Goal: Task Accomplishment & Management: Manage account settings

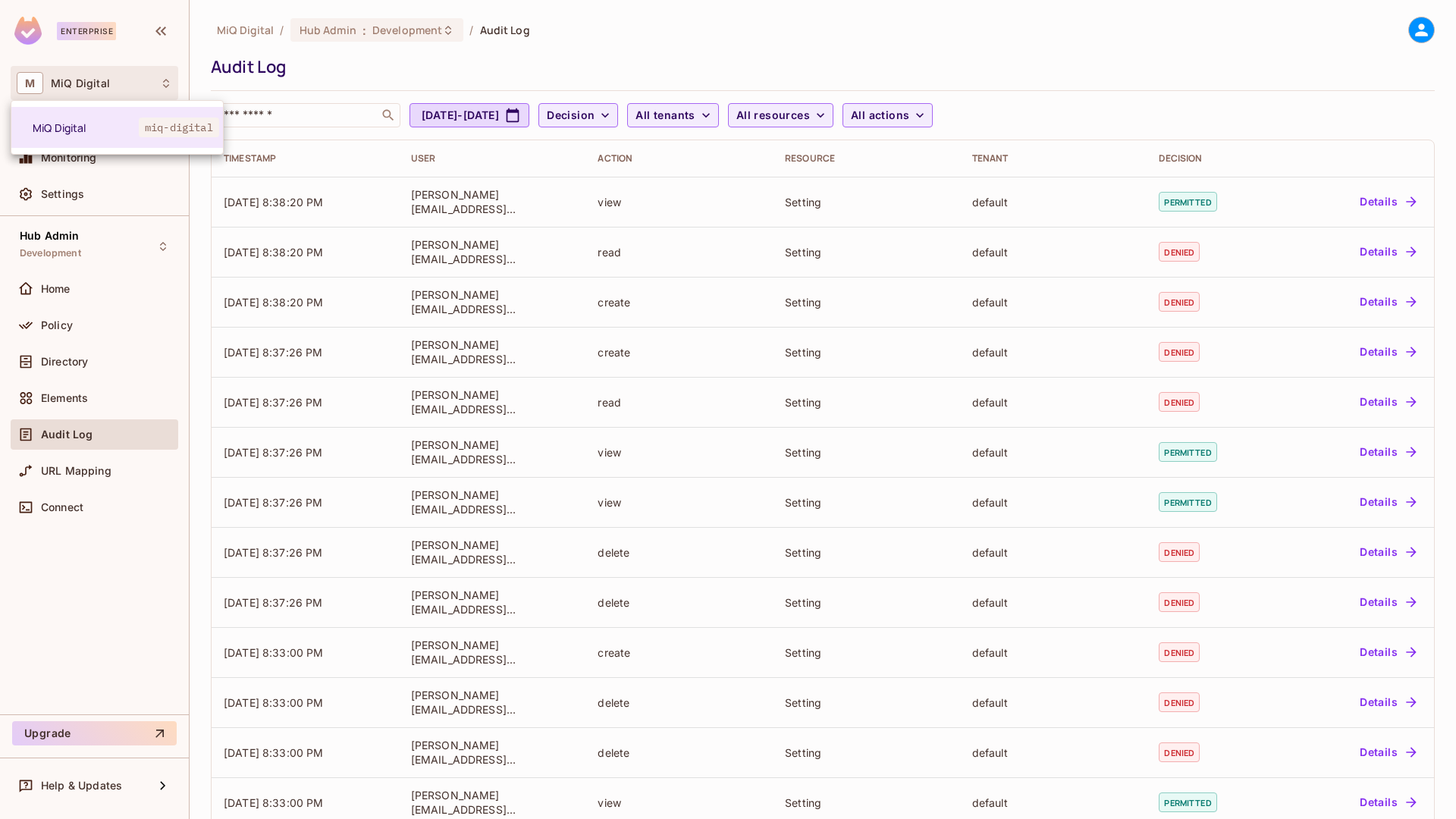
scroll to position [180, 0]
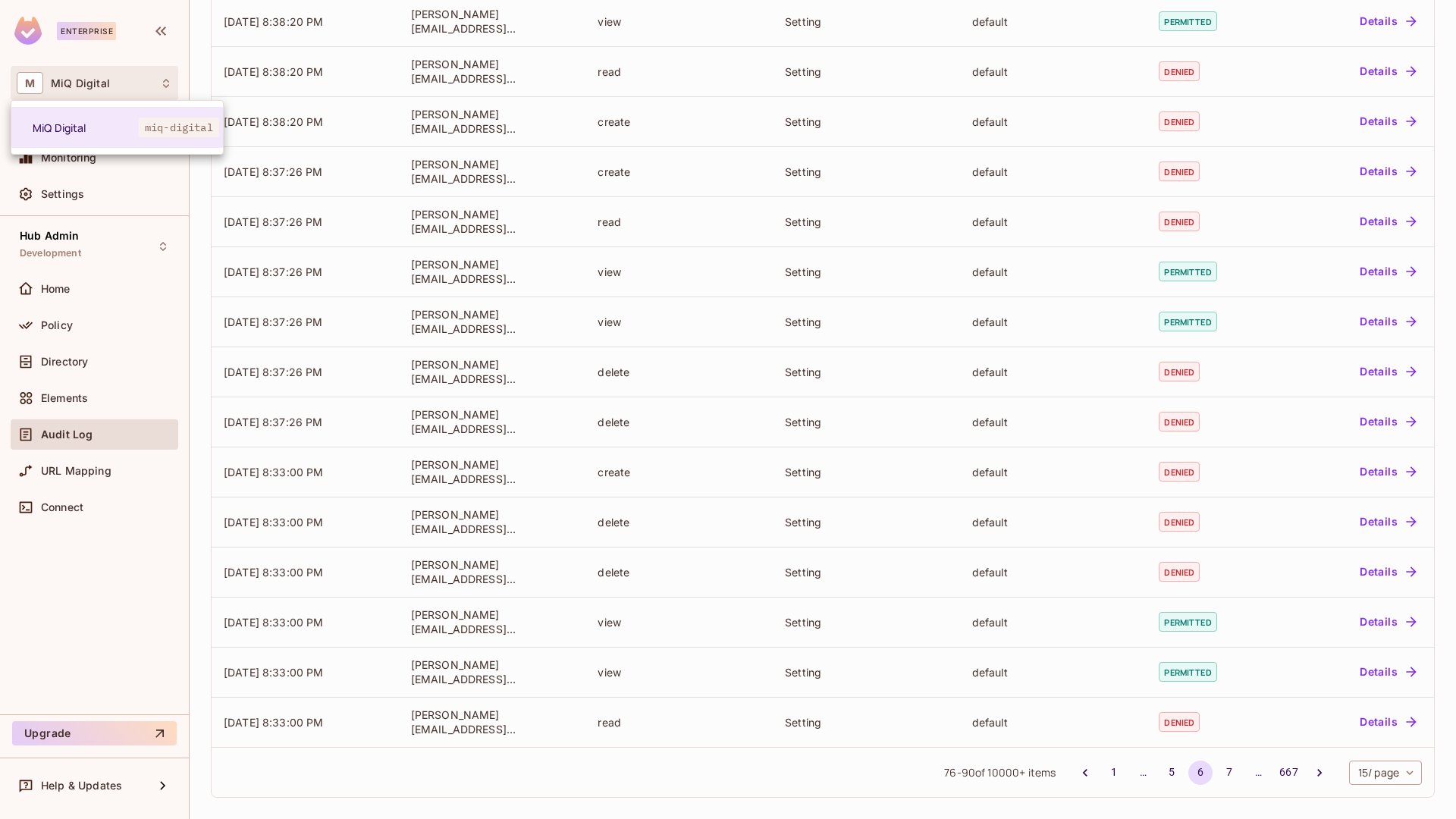
click at [127, 231] on div at bounding box center [728, 410] width 1456 height 819
click at [62, 87] on span "MiQ Digital" at bounding box center [80, 84] width 59 height 12
click at [75, 120] on span "MiQ Digital" at bounding box center [85, 127] width 106 height 15
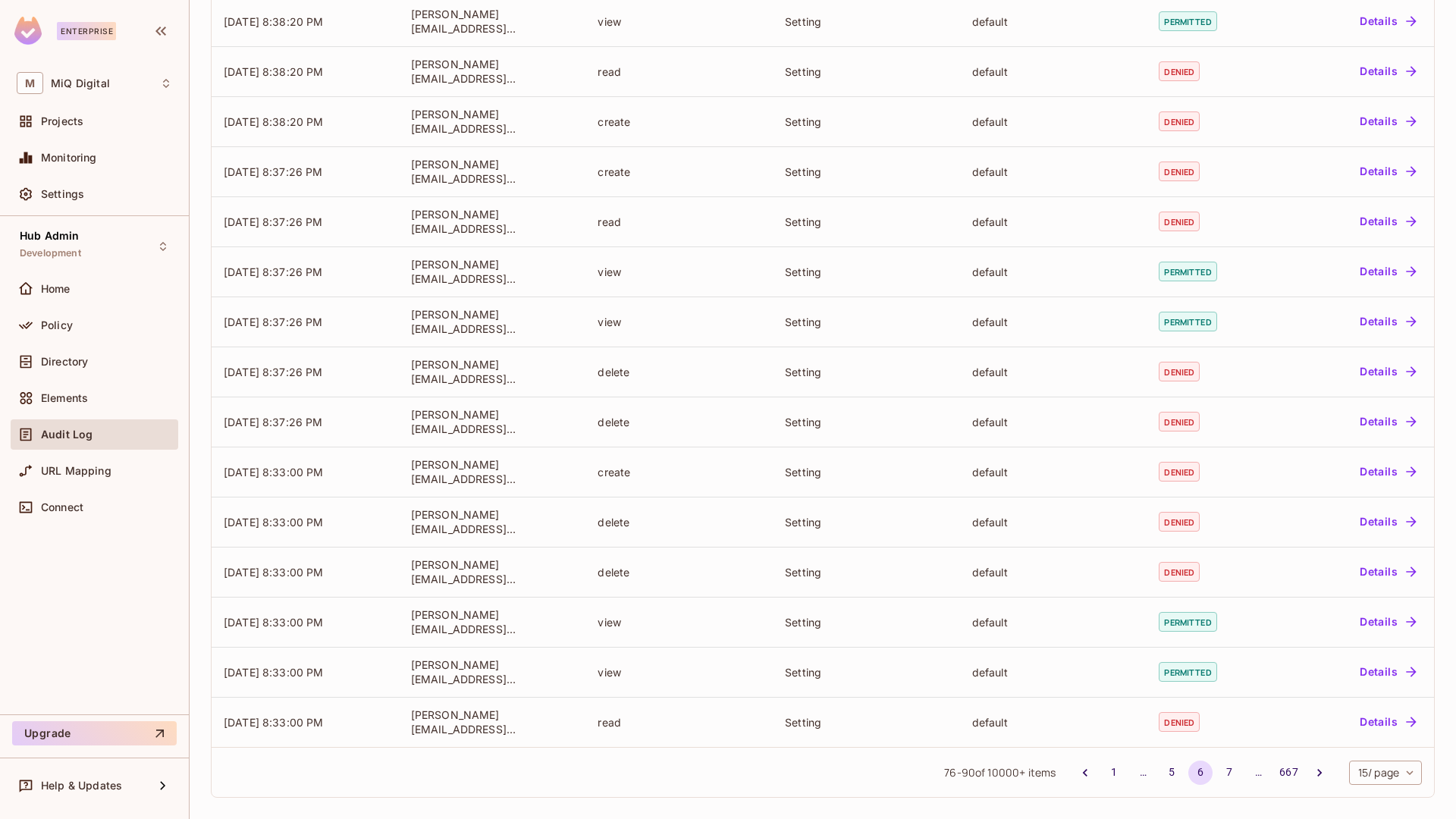
scroll to position [0, 0]
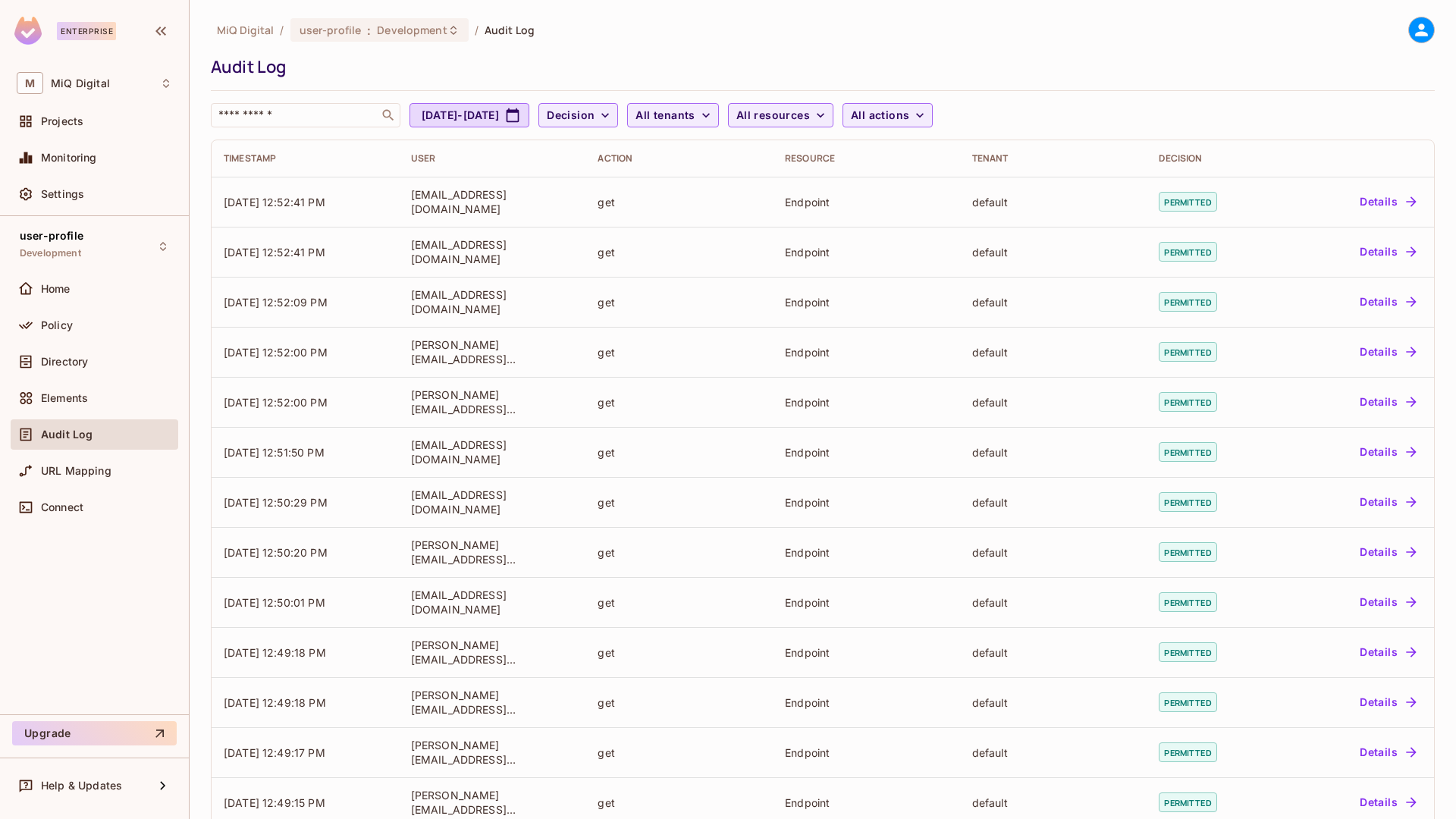
click at [132, 139] on div "Projects" at bounding box center [94, 125] width 167 height 37
click at [99, 127] on div "Projects" at bounding box center [94, 121] width 155 height 18
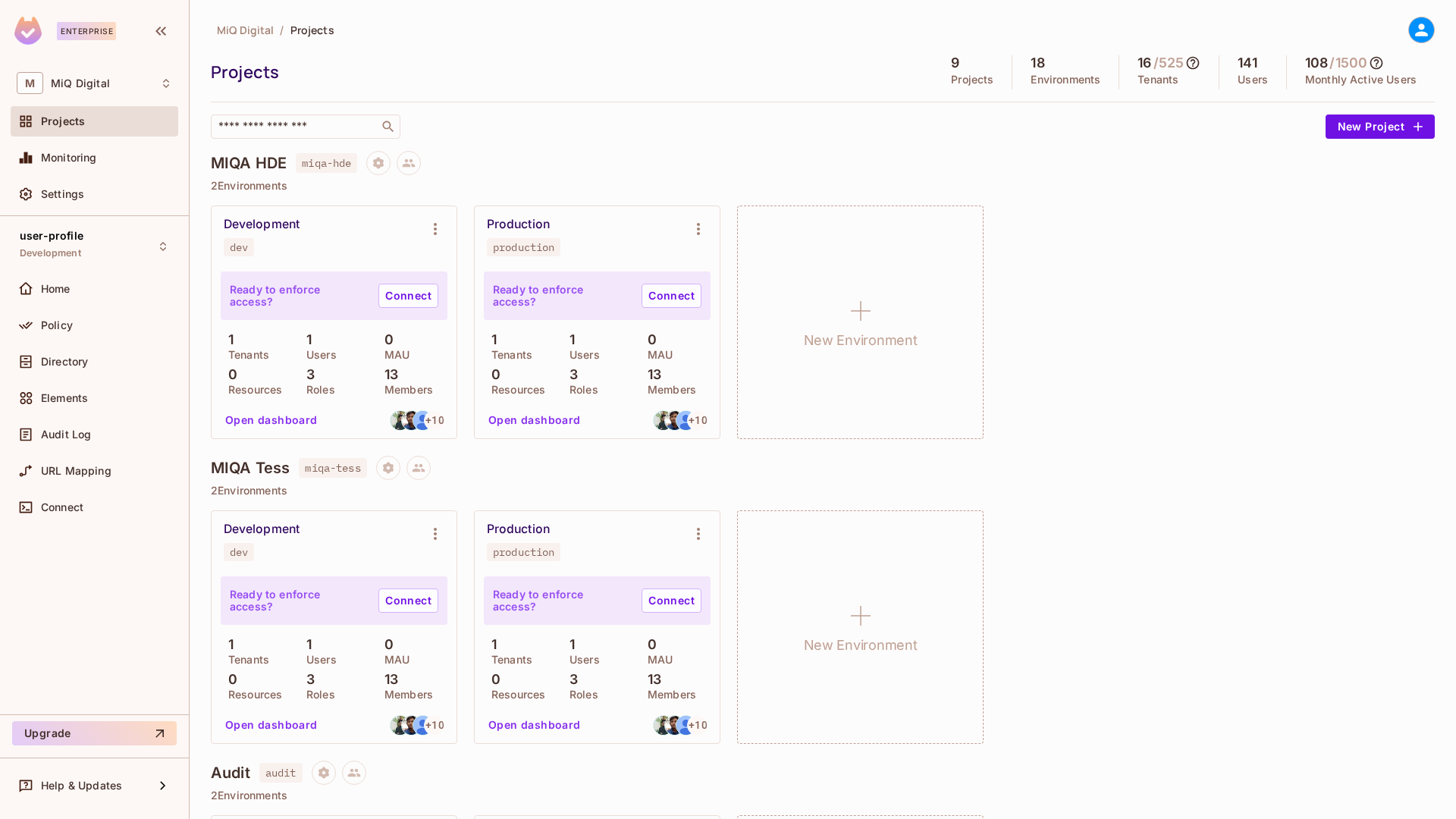
click at [1240, 67] on h5 "141" at bounding box center [1247, 63] width 19 height 15
click at [1248, 64] on div "141 Users" at bounding box center [1253, 72] width 67 height 34
click at [1415, 30] on icon at bounding box center [1421, 30] width 13 height 13
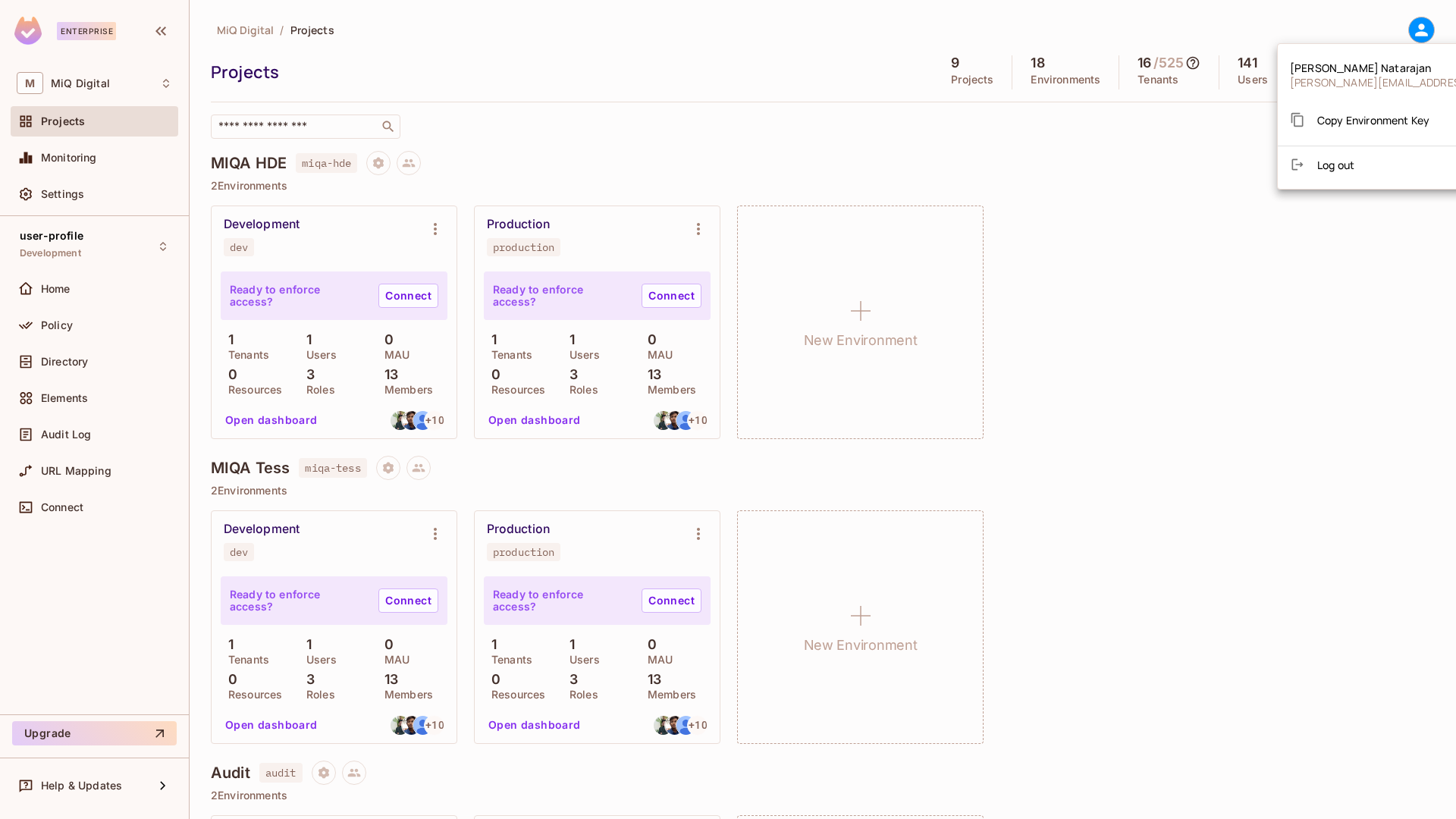
click at [794, 106] on div at bounding box center [728, 410] width 1456 height 819
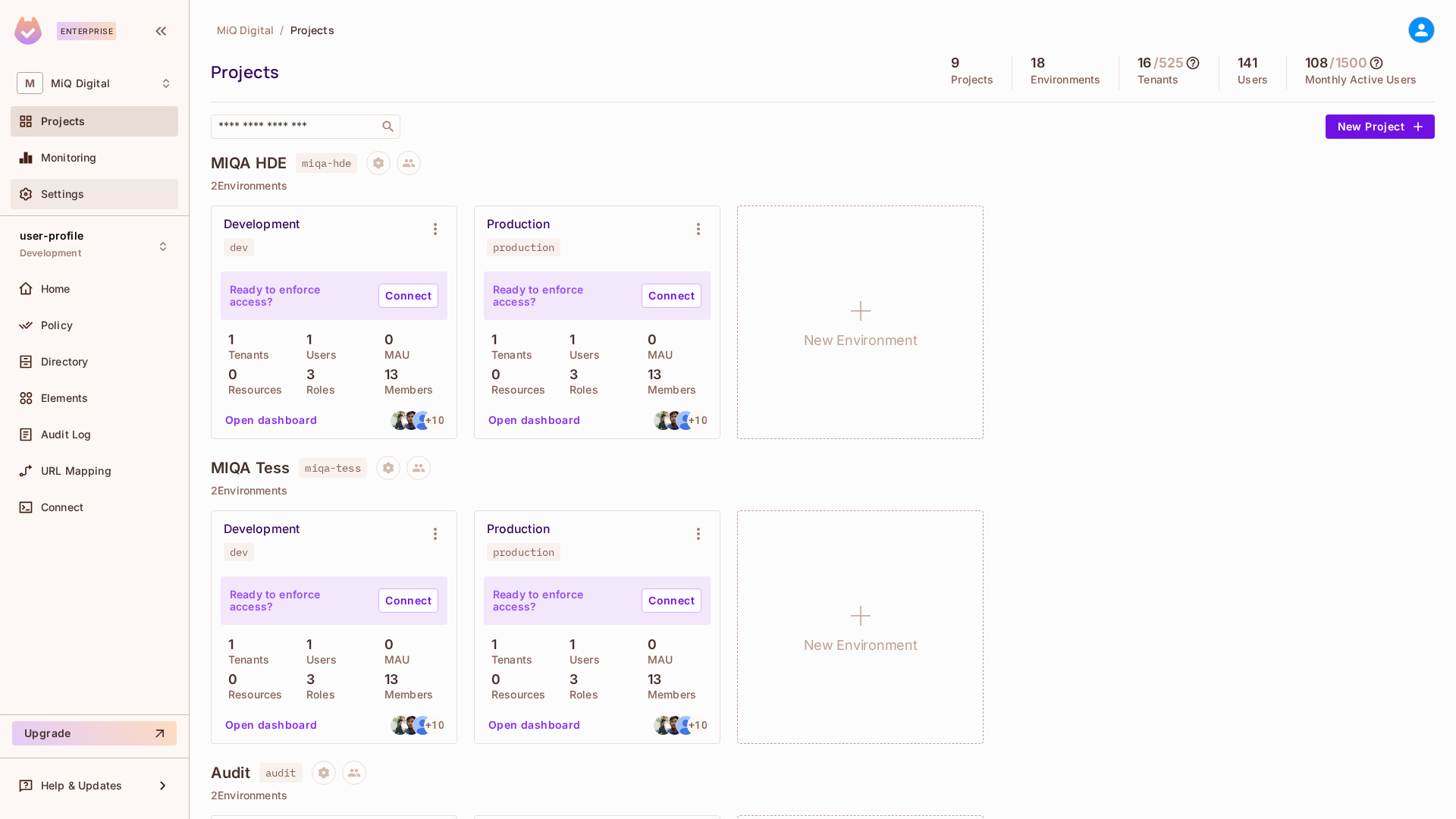
click at [95, 192] on div "Settings" at bounding box center [106, 194] width 132 height 12
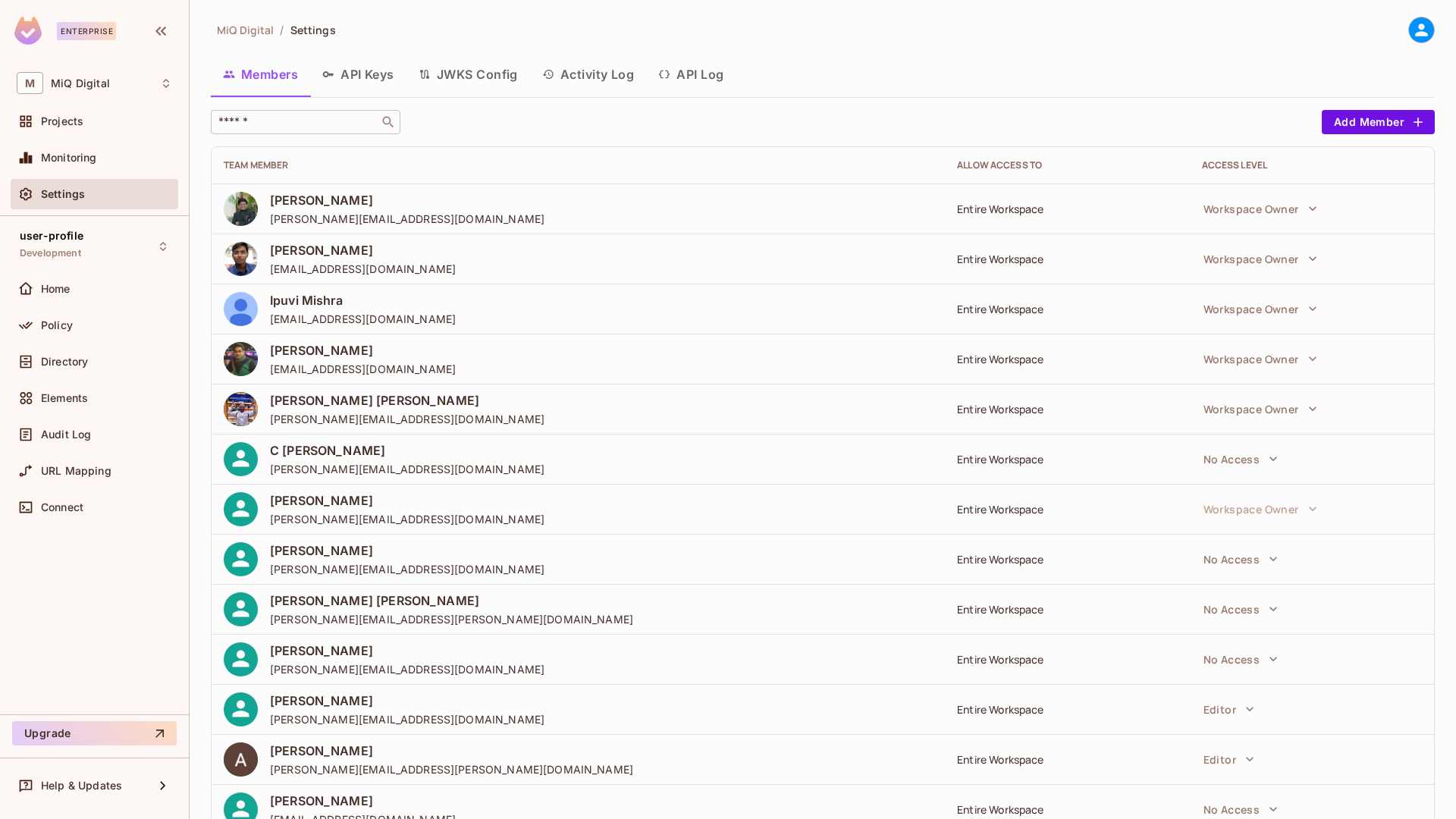
click at [319, 130] on div "​" at bounding box center [306, 122] width 190 height 24
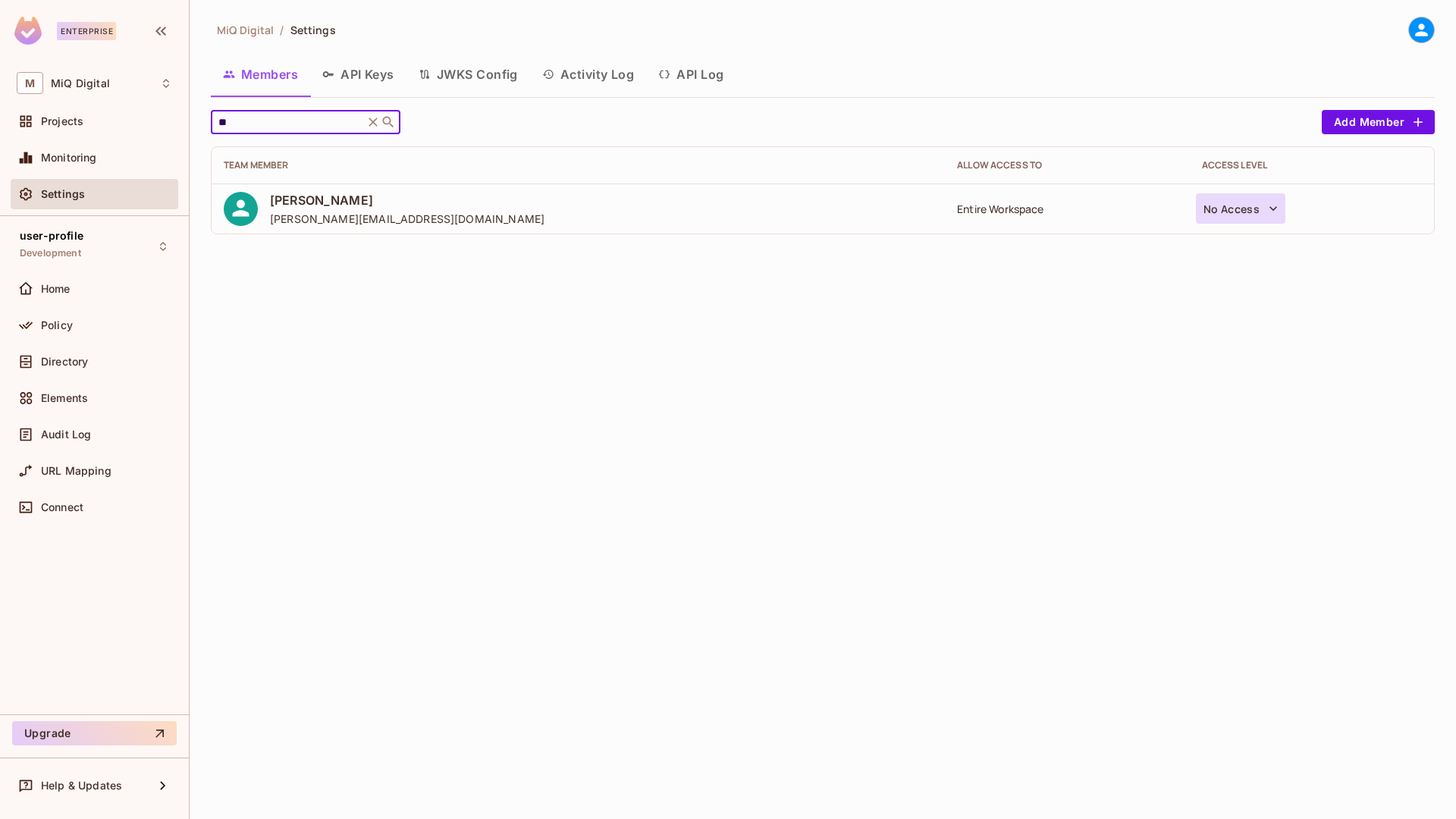
type input "**"
click at [1231, 207] on button "No Access" at bounding box center [1242, 208] width 91 height 30
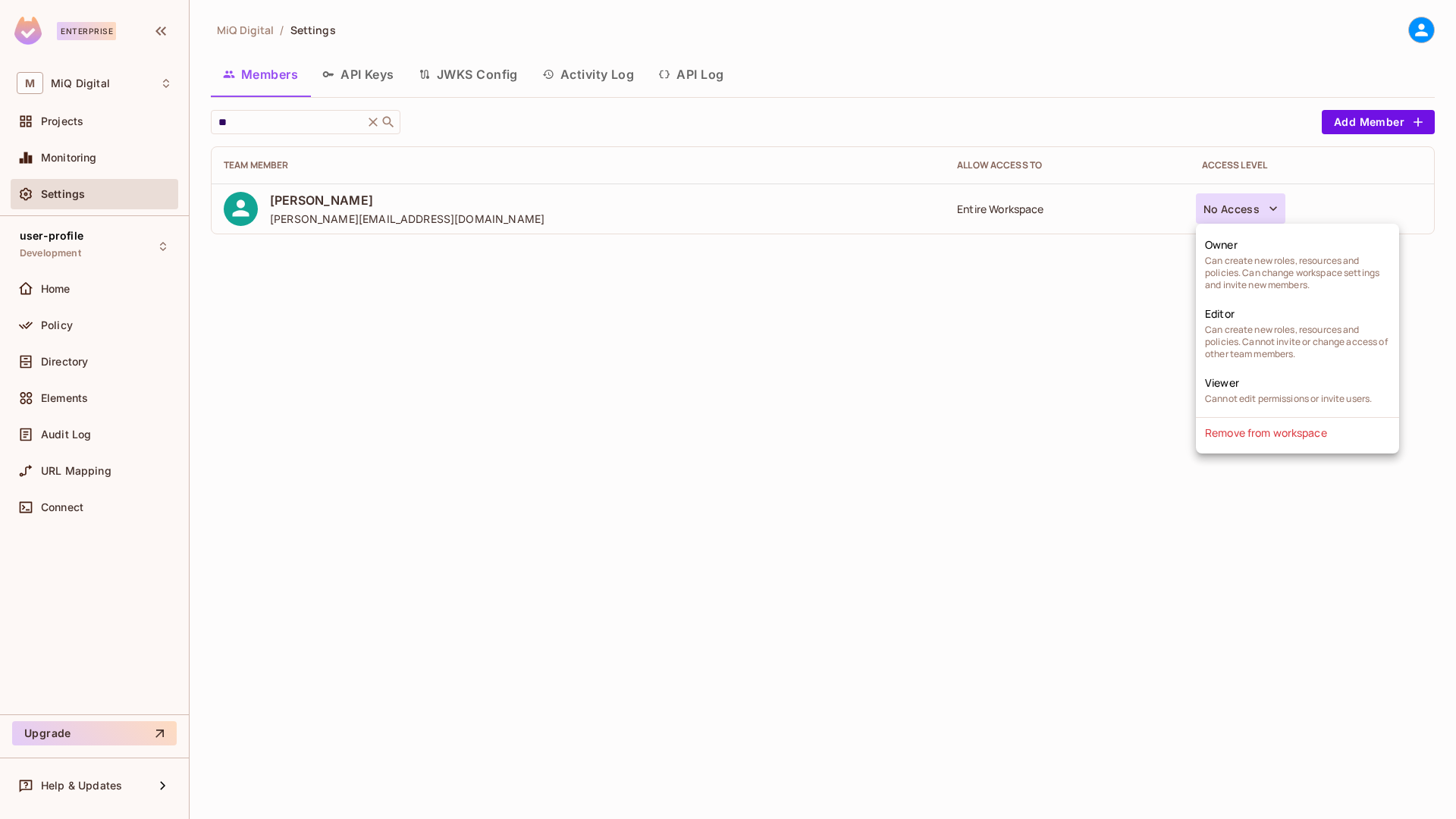
click at [1076, 285] on div at bounding box center [728, 410] width 1456 height 819
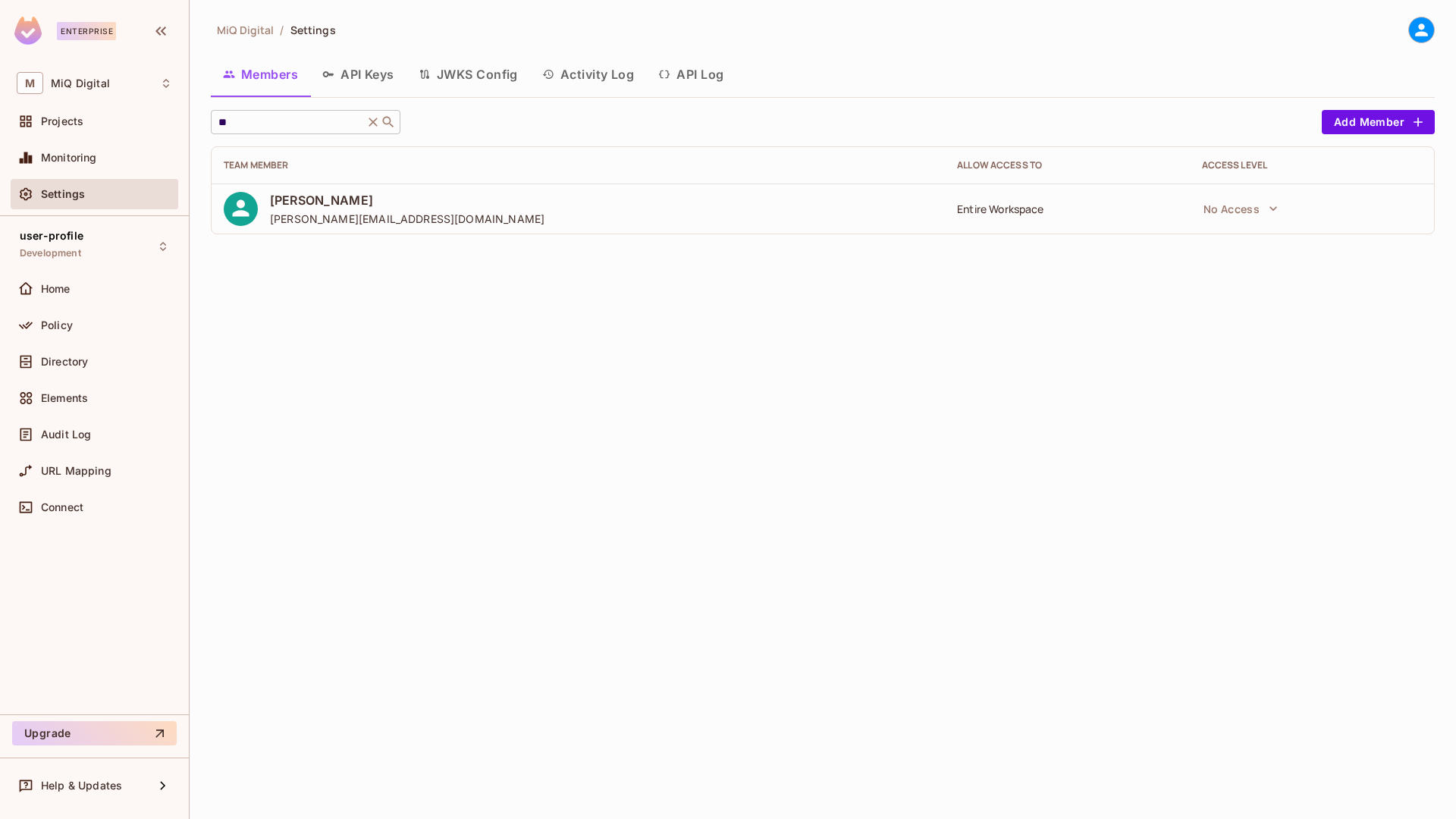
click at [315, 118] on input "**" at bounding box center [287, 121] width 144 height 15
type input "******"
click at [1243, 200] on button "Editor" at bounding box center [1229, 208] width 66 height 30
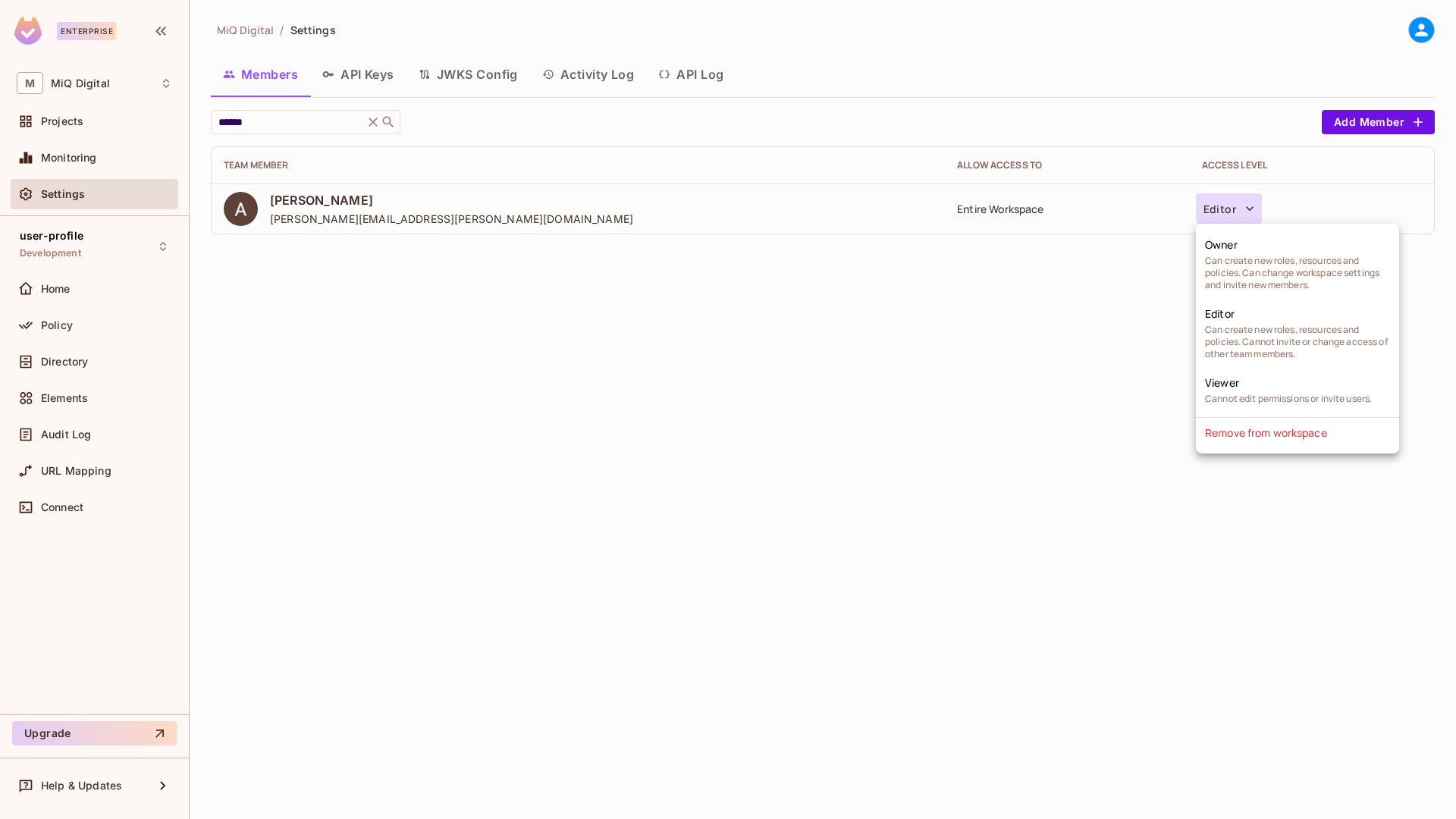
click at [1016, 334] on div at bounding box center [728, 410] width 1456 height 819
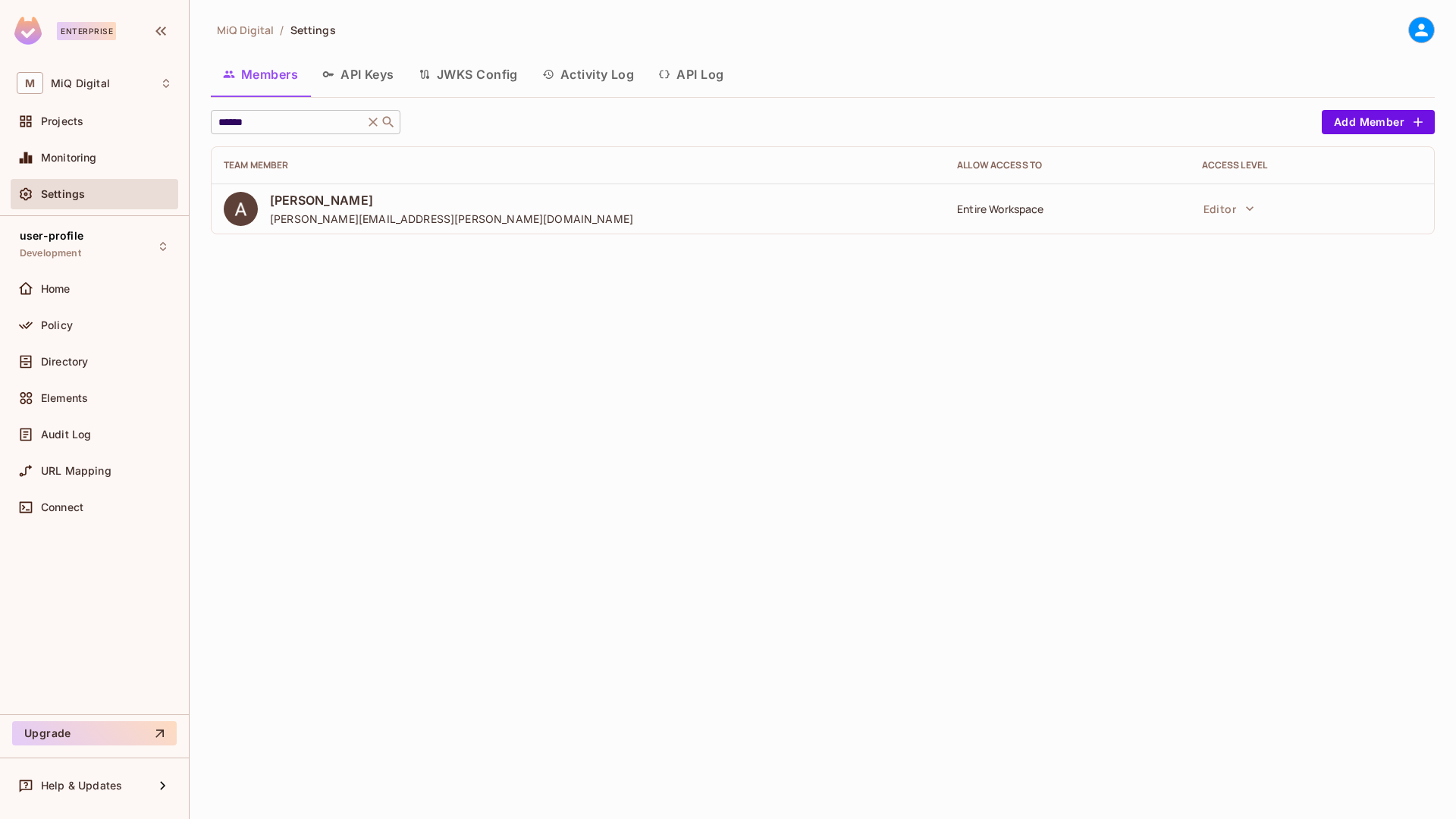
click at [373, 127] on icon at bounding box center [373, 121] width 15 height 15
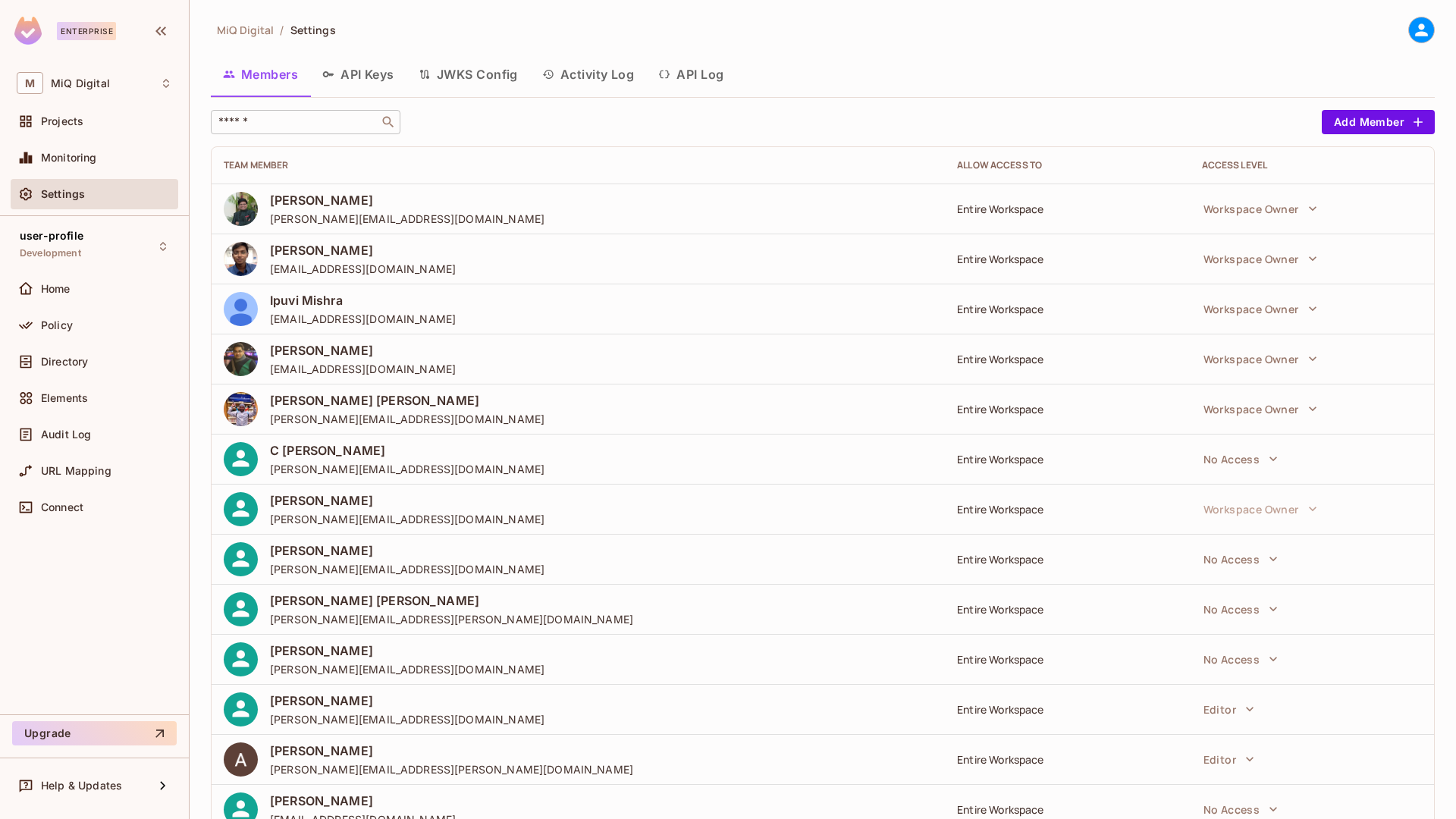
click at [315, 125] on input "text" at bounding box center [295, 121] width 159 height 15
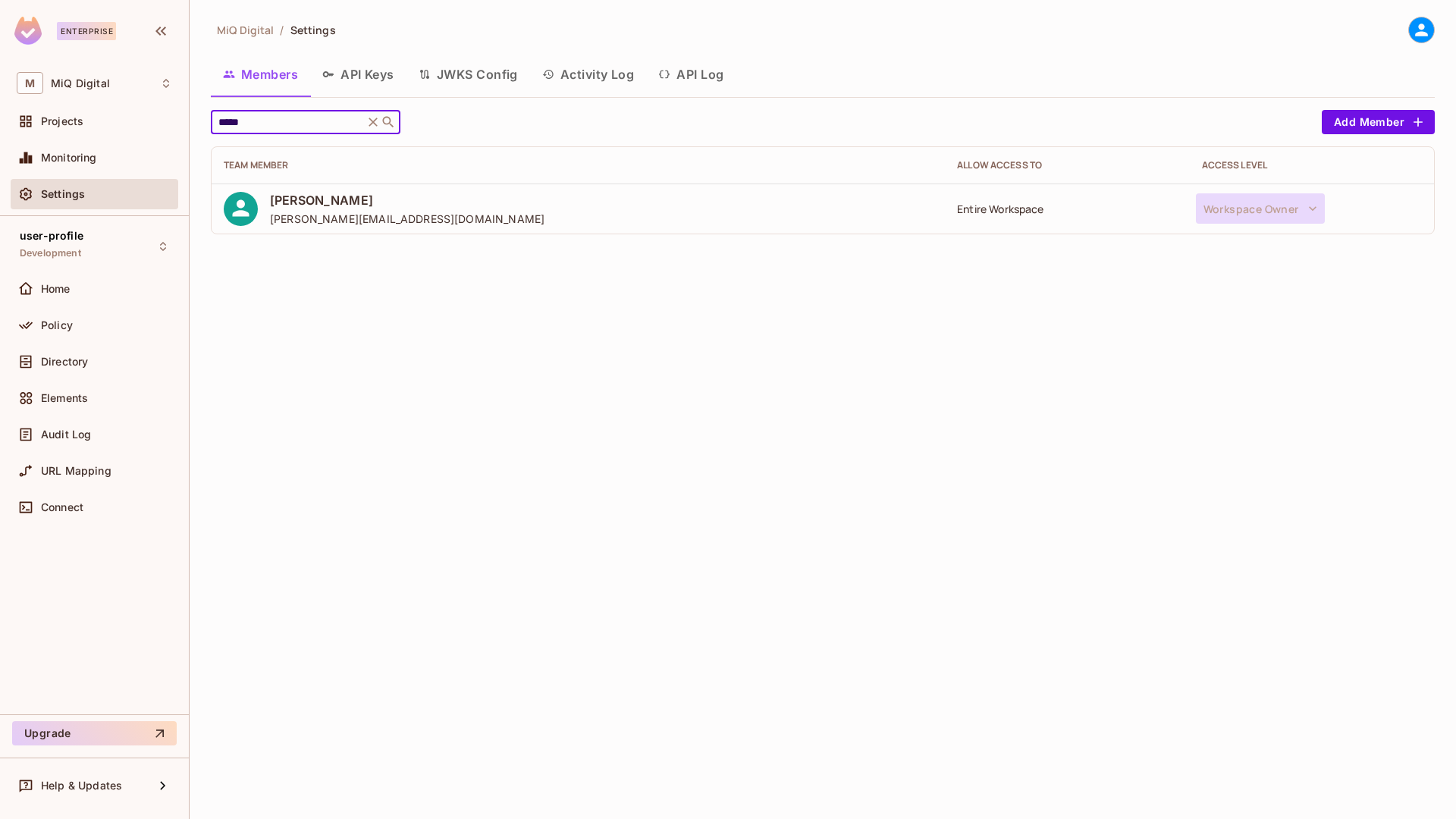
type input "*****"
click at [372, 120] on icon at bounding box center [373, 121] width 15 height 15
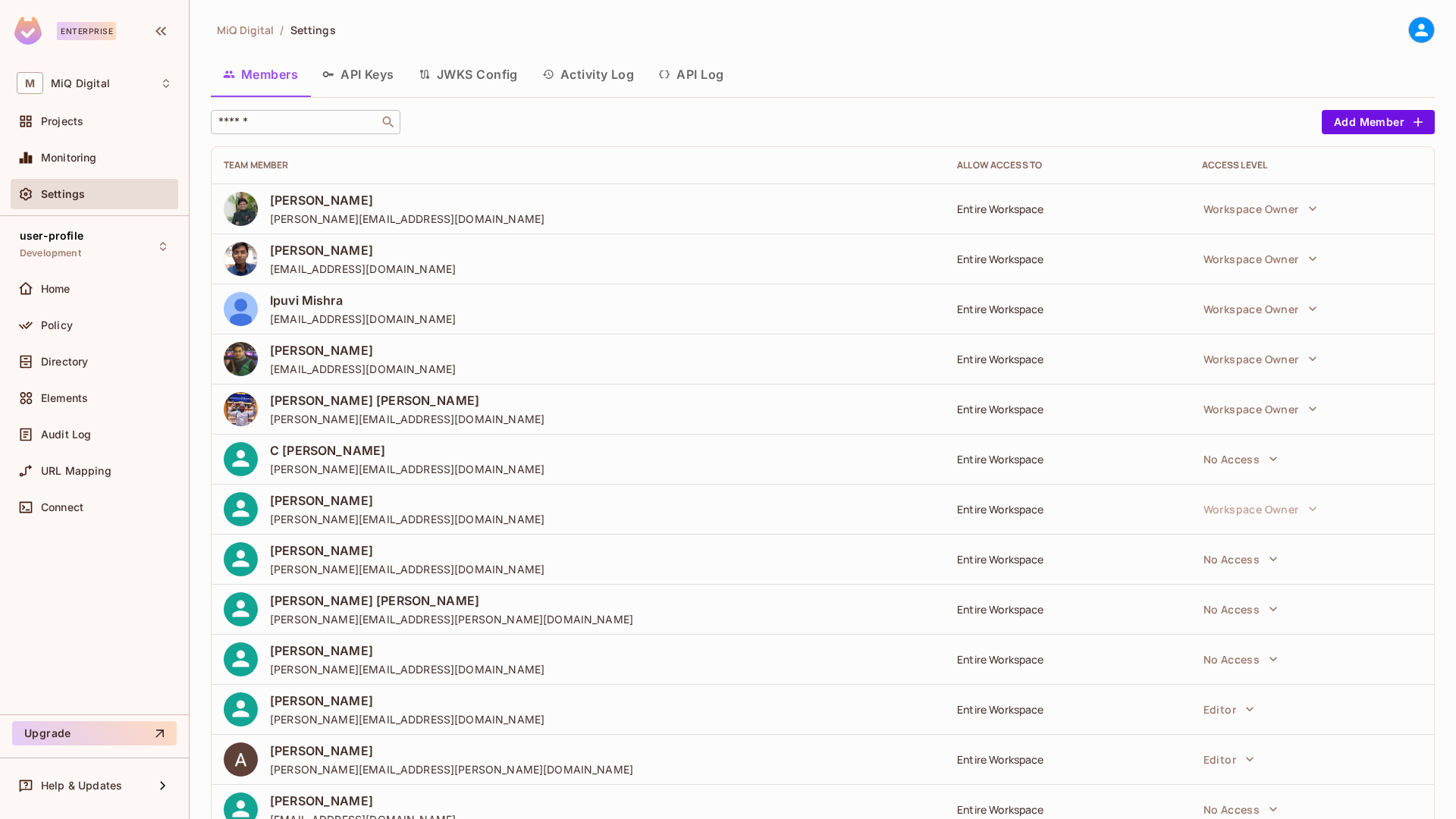
click at [318, 125] on input "text" at bounding box center [295, 121] width 159 height 15
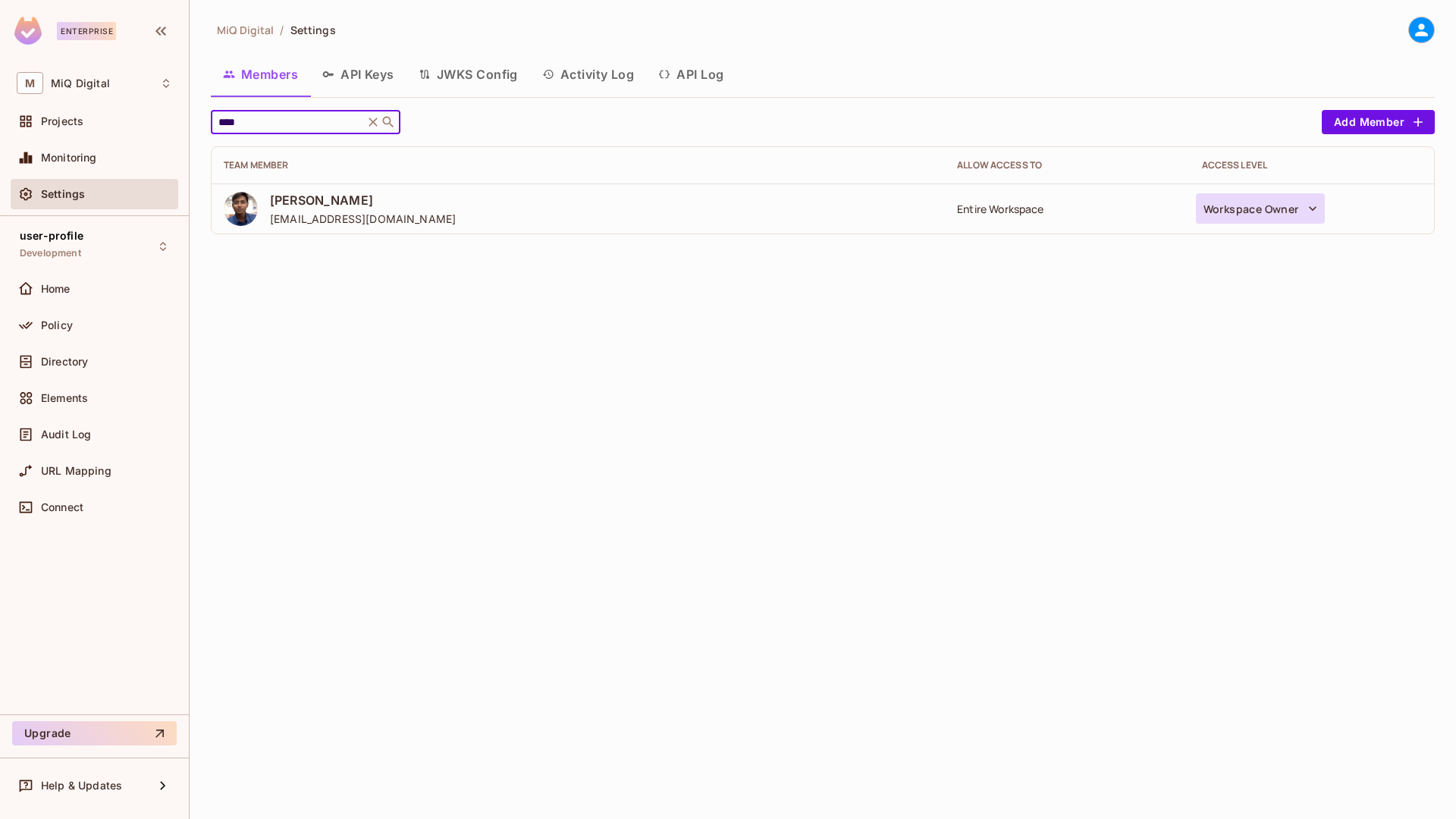
type input "****"
click at [1260, 200] on button "Workspace Owner" at bounding box center [1261, 208] width 129 height 30
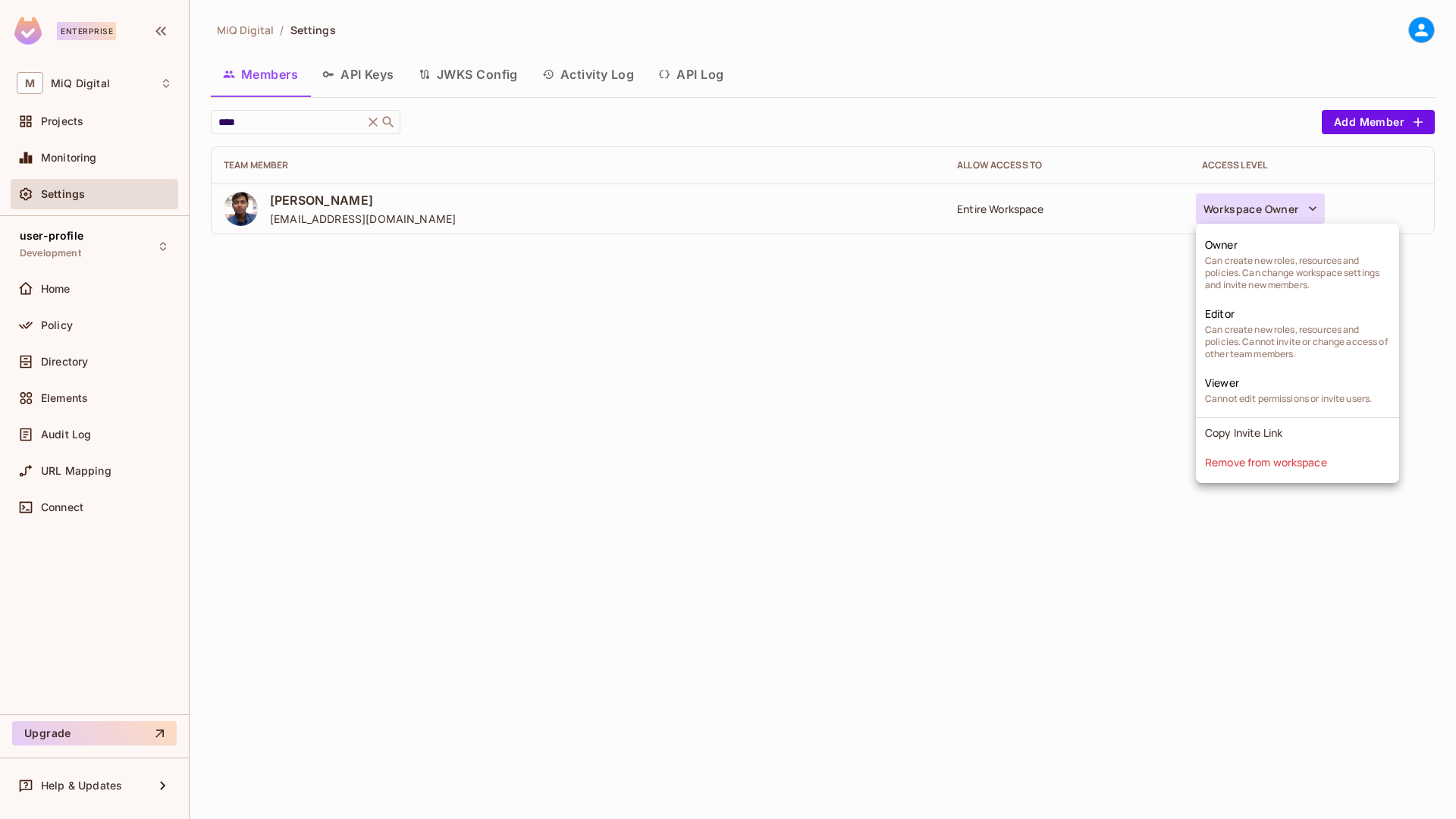
click at [1019, 319] on div at bounding box center [728, 410] width 1456 height 819
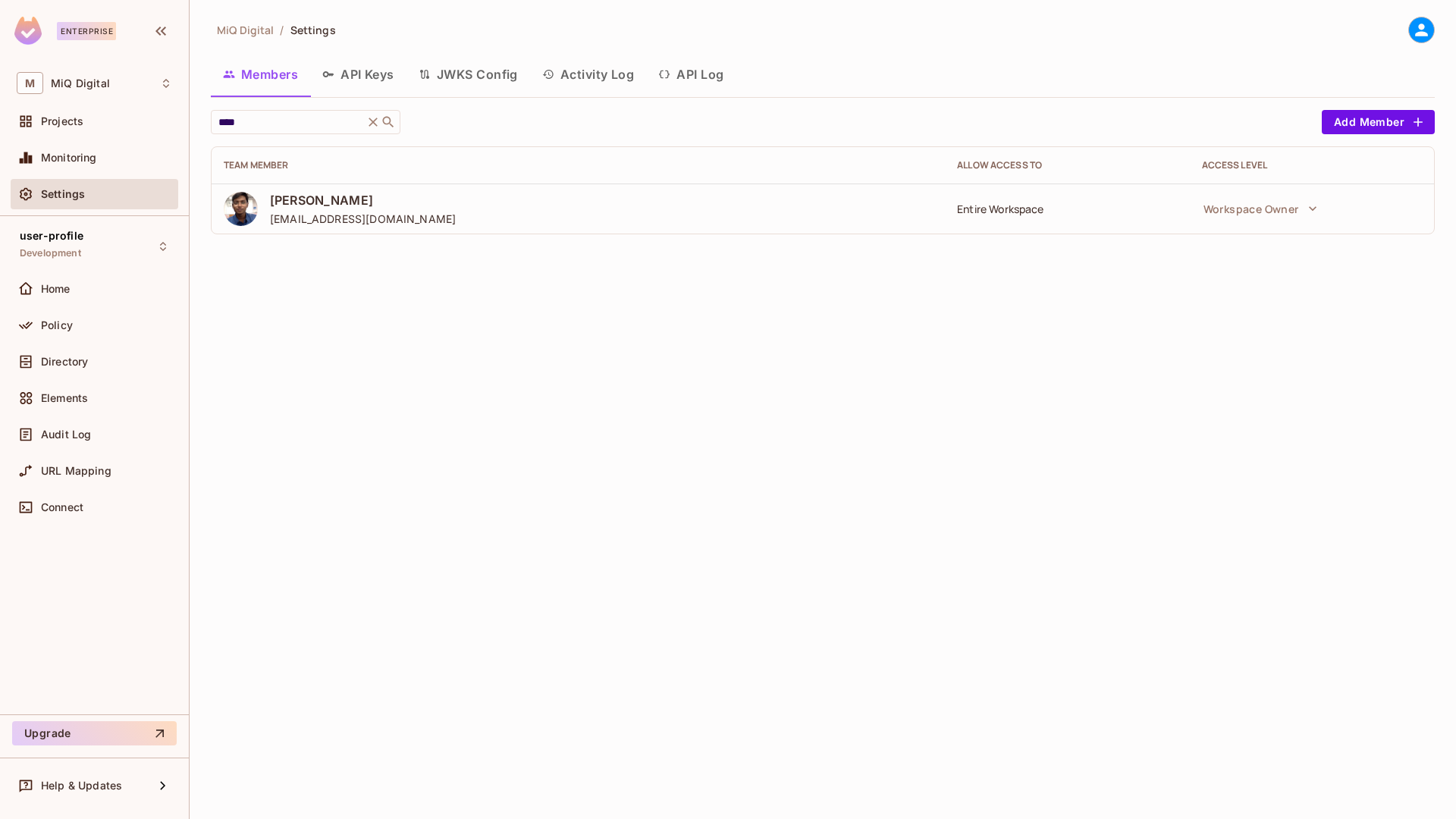
click at [373, 125] on icon at bounding box center [373, 121] width 15 height 15
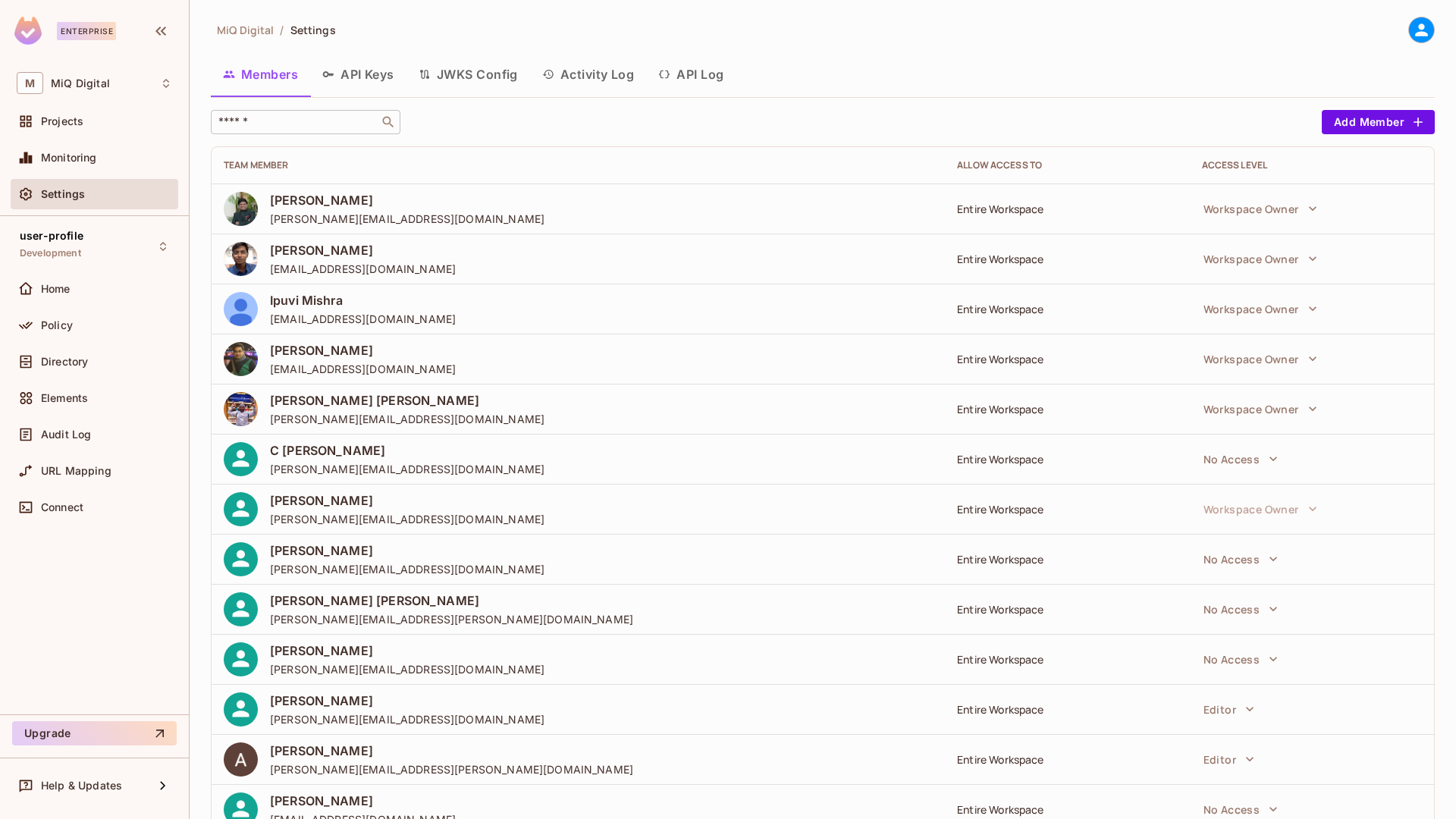
click at [342, 129] on input "text" at bounding box center [295, 121] width 159 height 15
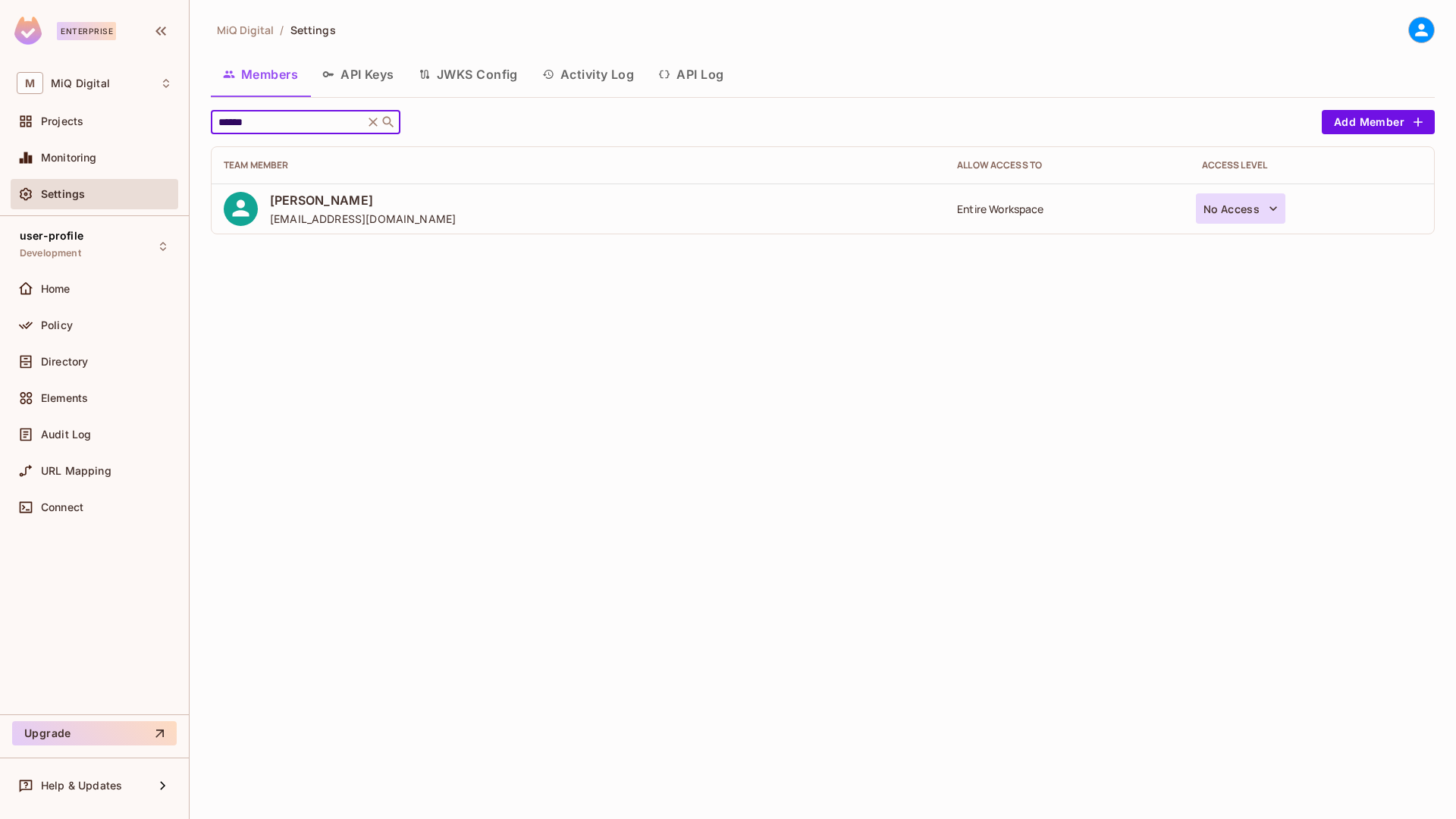
type input "******"
click at [1243, 197] on button "No Access" at bounding box center [1242, 208] width 91 height 30
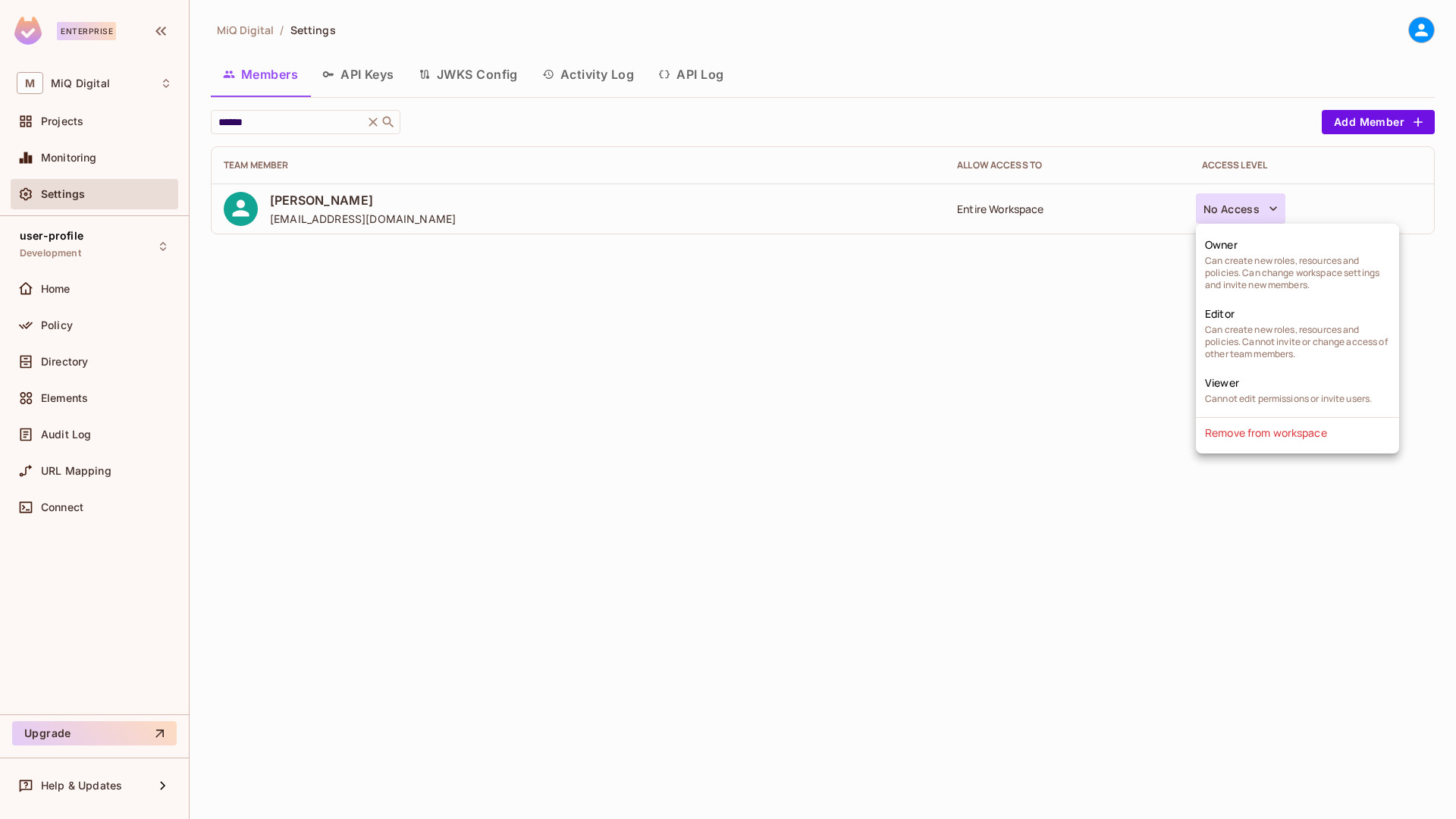
click at [1006, 217] on div at bounding box center [728, 410] width 1456 height 819
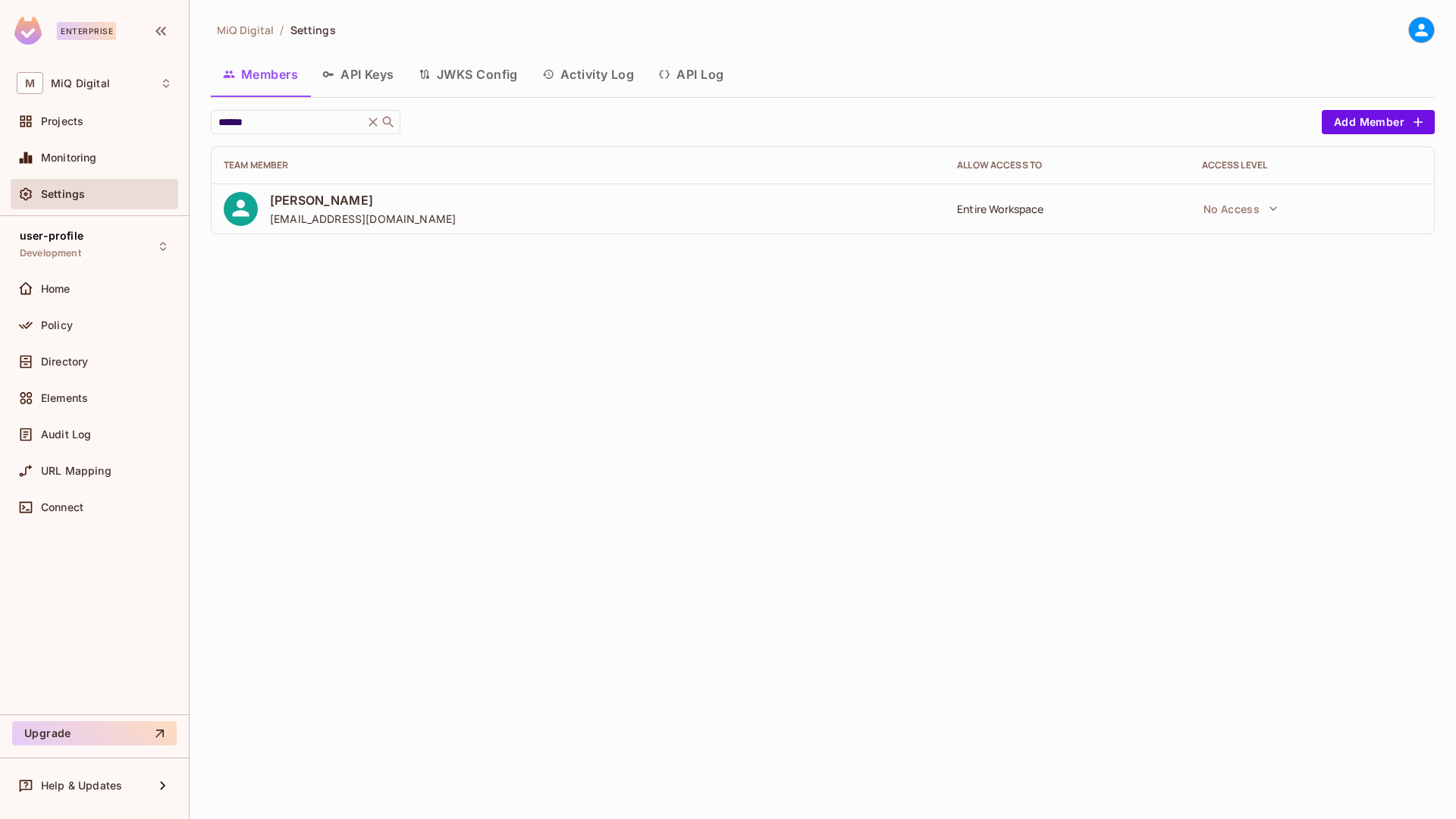
click at [1006, 217] on div at bounding box center [728, 410] width 1456 height 819
click at [1009, 209] on div "Entire Workspace" at bounding box center [1067, 209] width 220 height 15
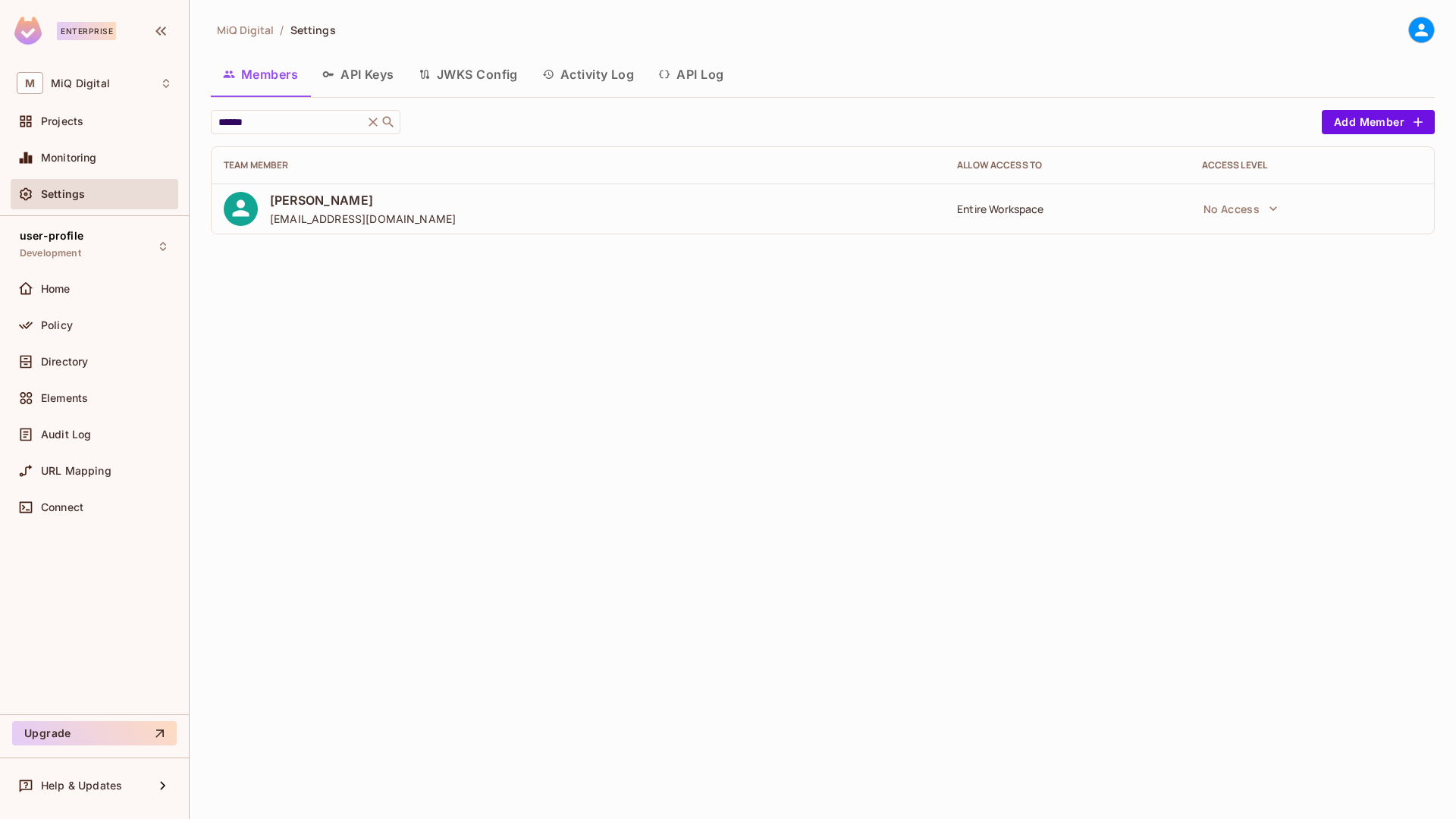
click at [1009, 209] on div "Entire Workspace" at bounding box center [1067, 209] width 220 height 15
click at [108, 233] on div "user-profile Development" at bounding box center [94, 246] width 167 height 42
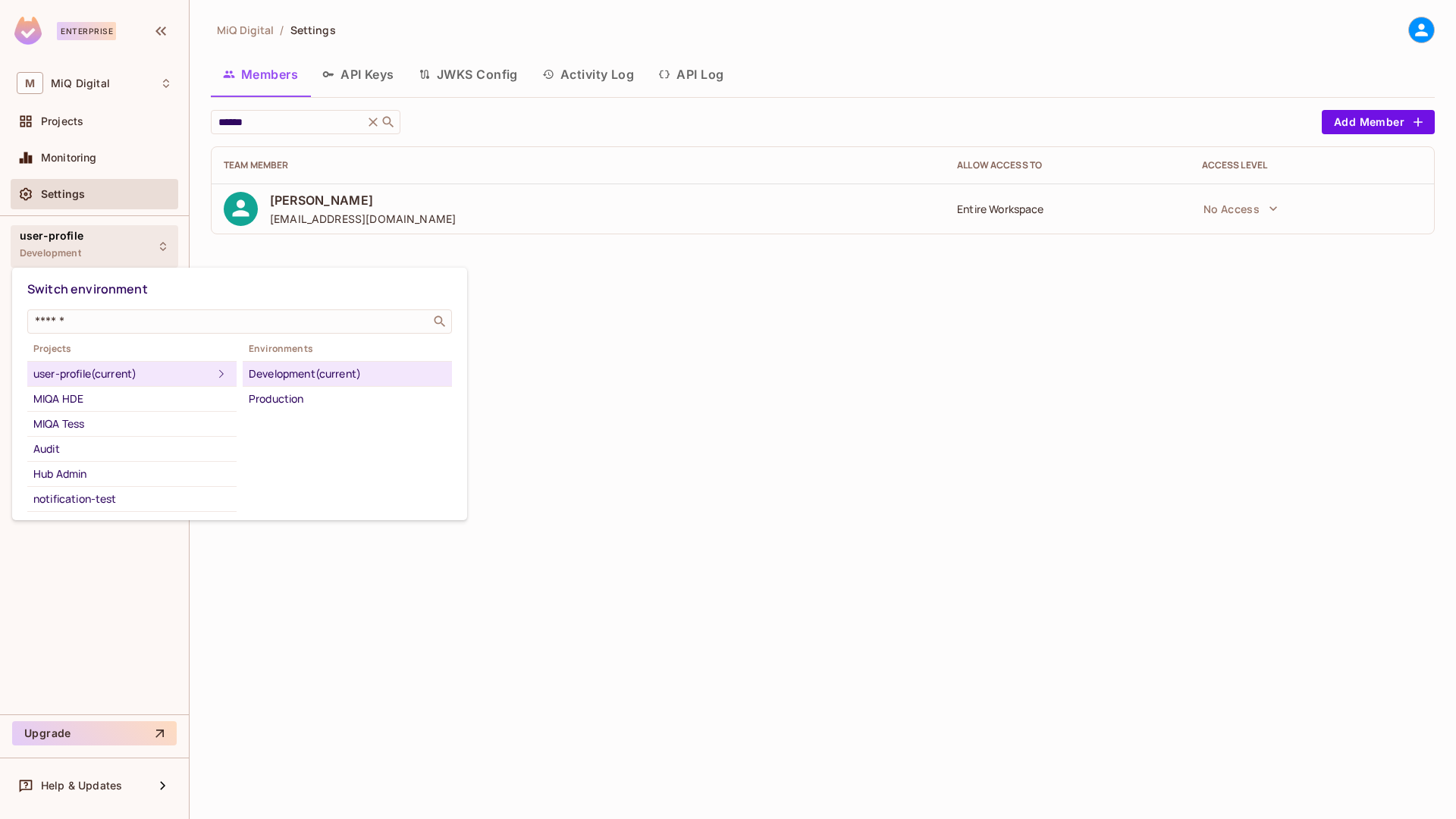
click at [723, 289] on div at bounding box center [728, 410] width 1456 height 819
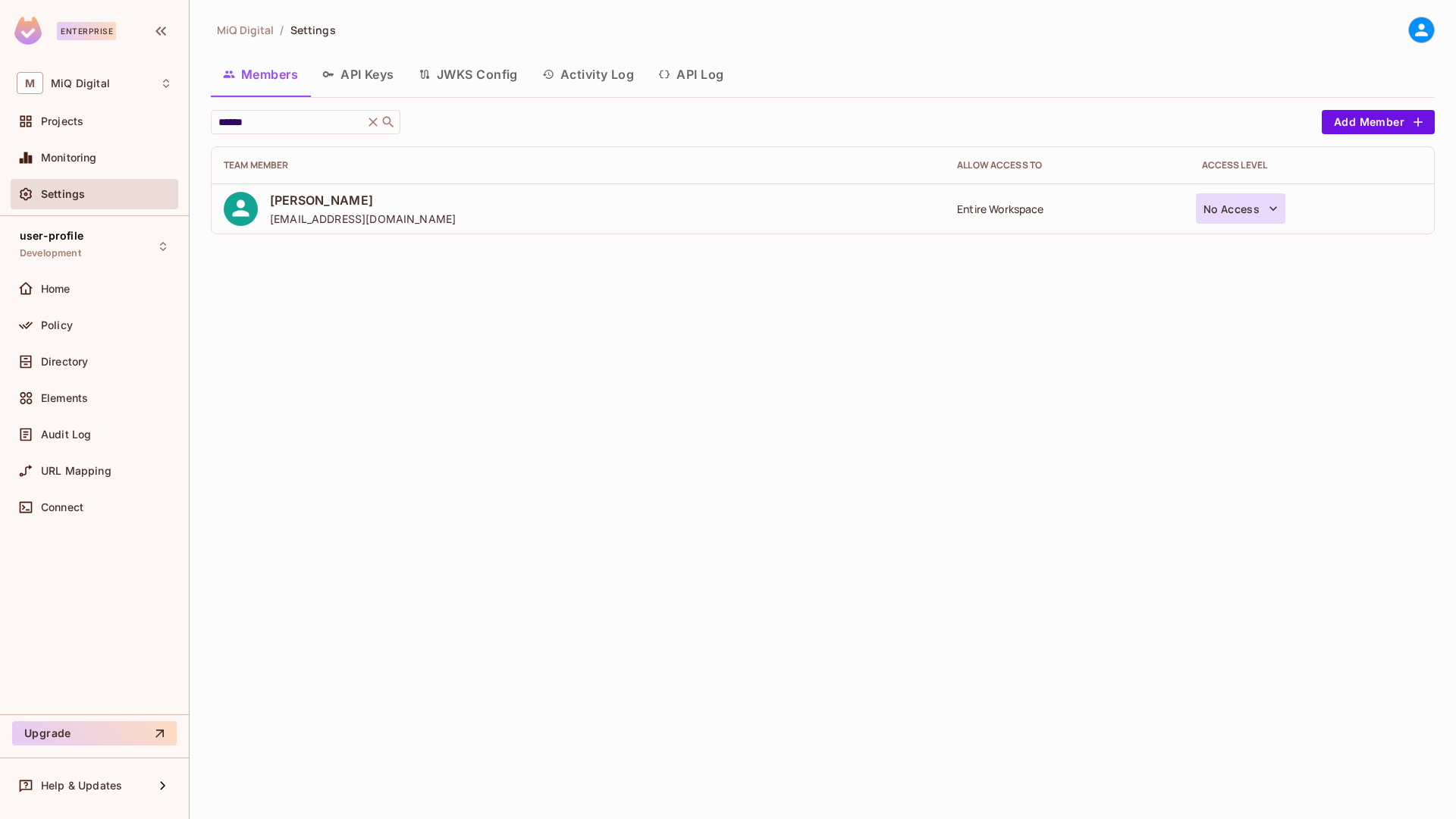
click at [1237, 206] on button "No Access" at bounding box center [1242, 208] width 91 height 30
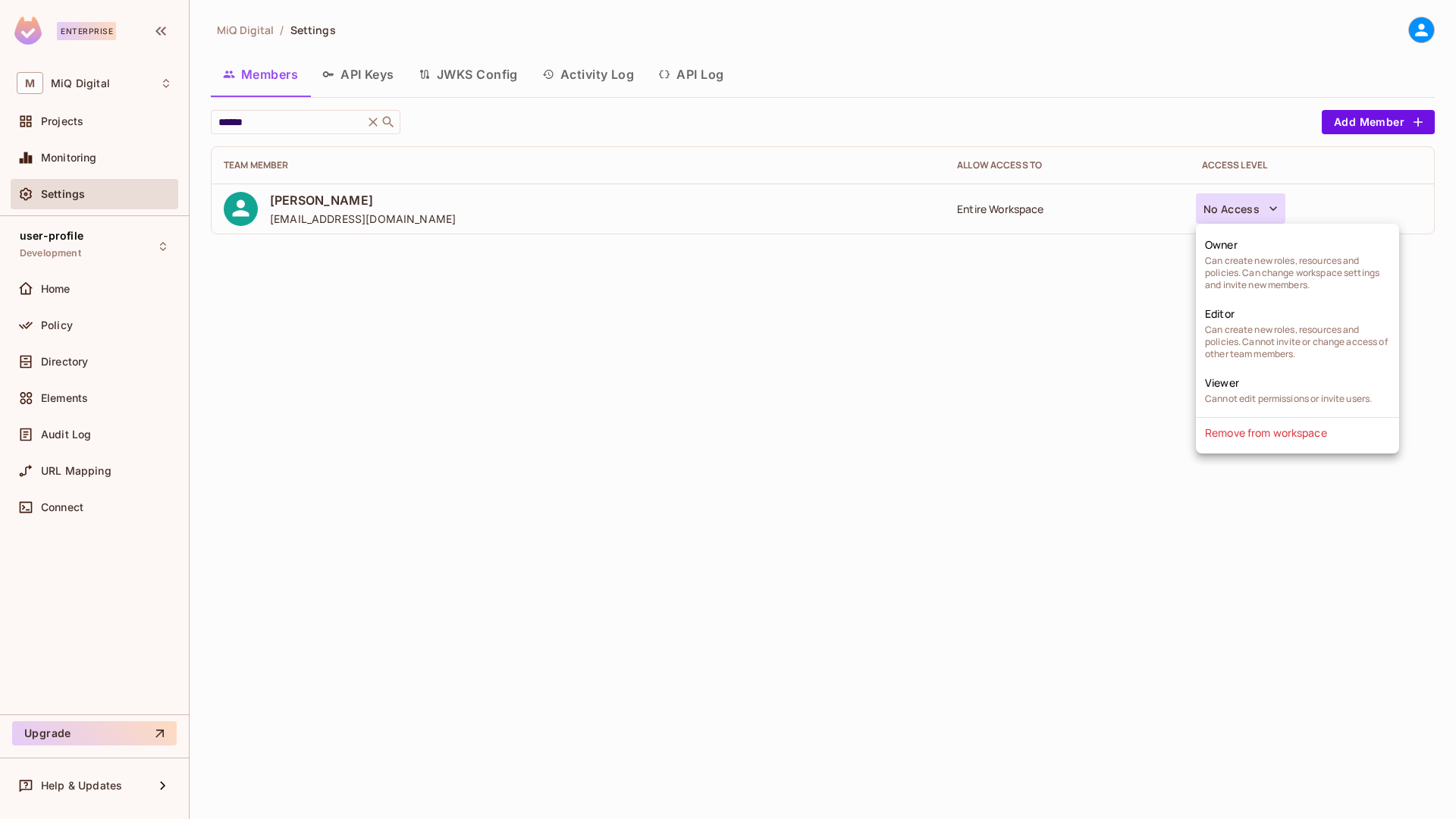
click at [646, 484] on div at bounding box center [728, 410] width 1456 height 819
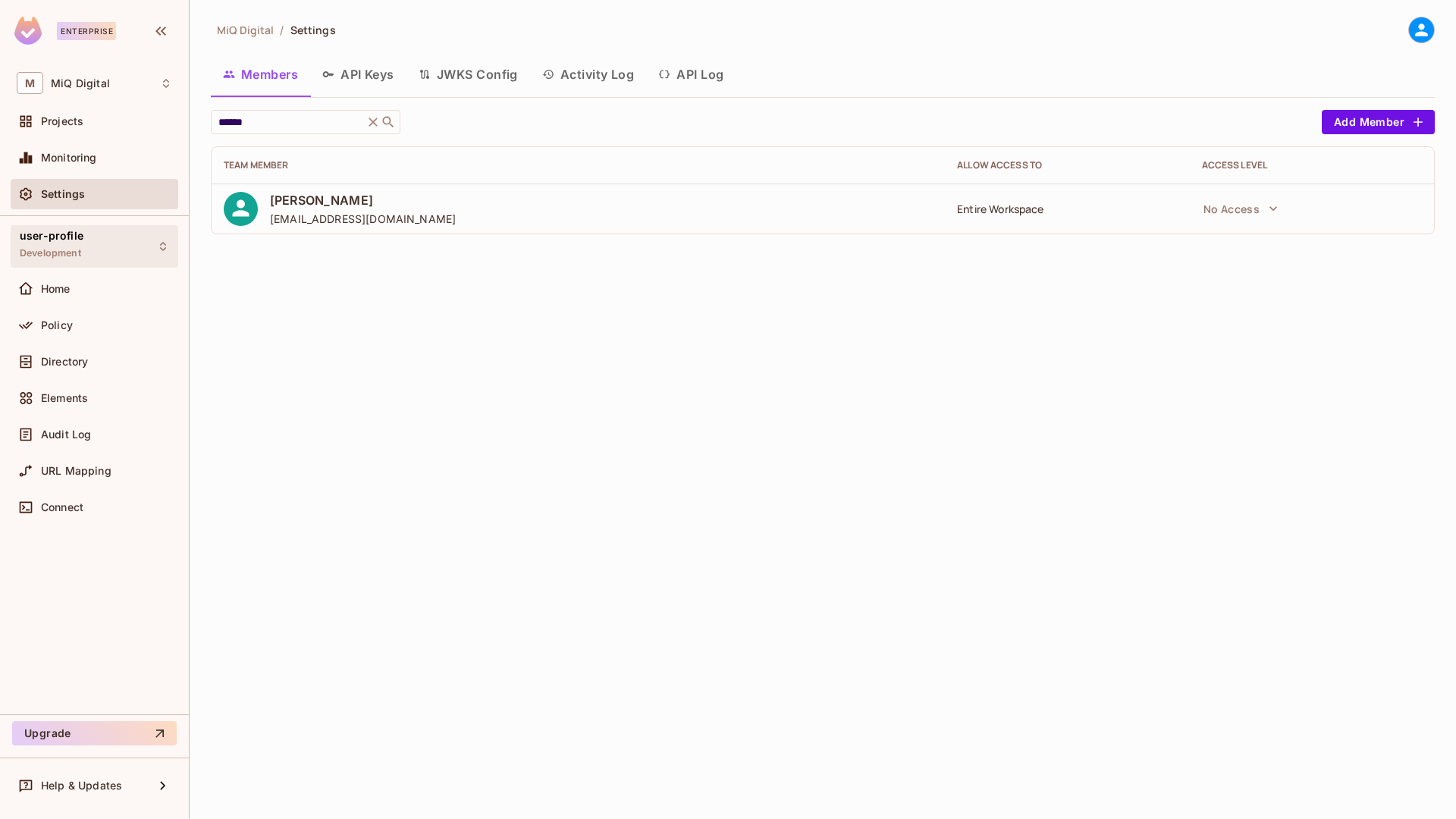
click at [64, 263] on div "user-profile Development" at bounding box center [94, 246] width 167 height 42
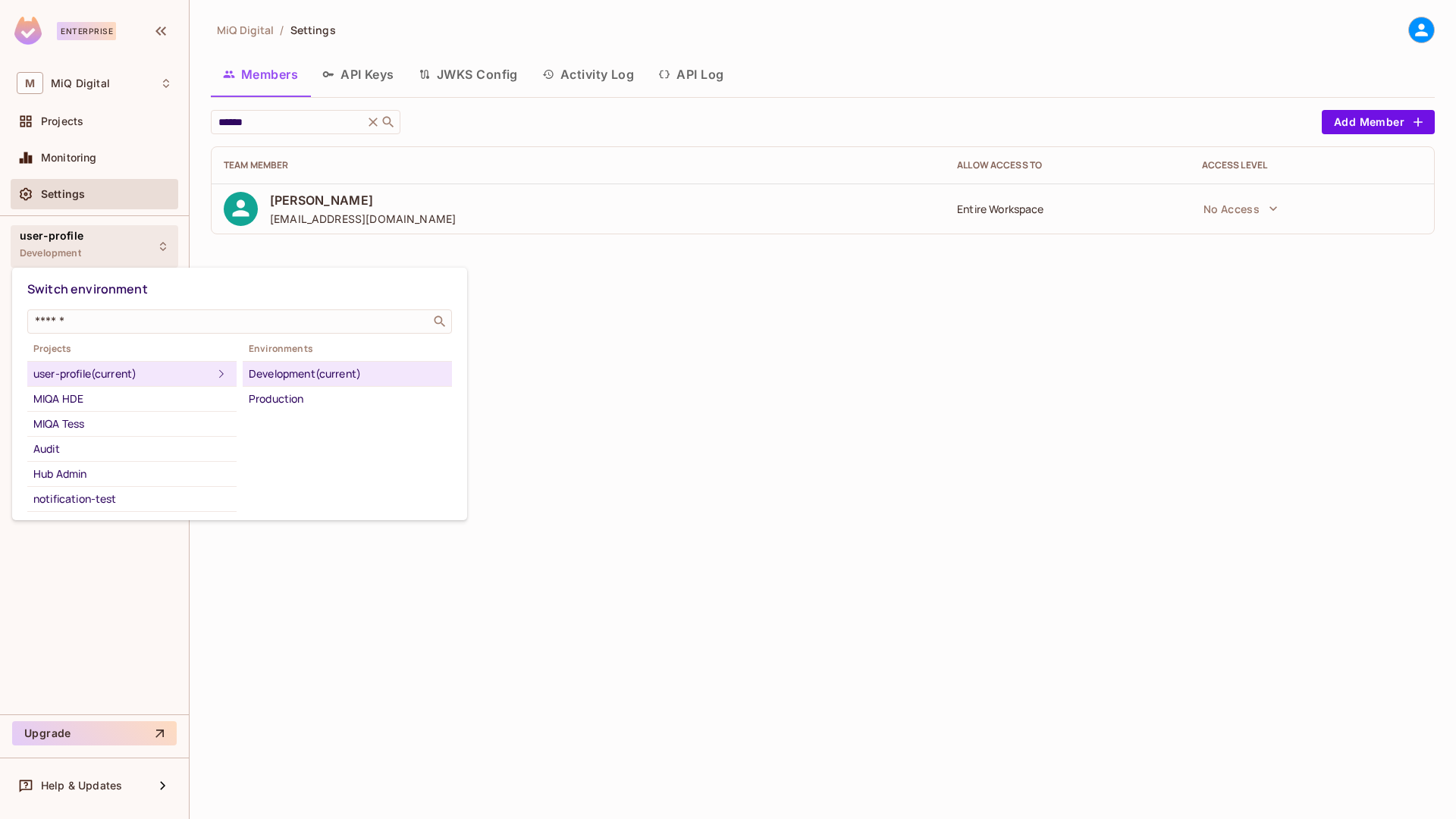
click at [751, 274] on div at bounding box center [728, 410] width 1456 height 819
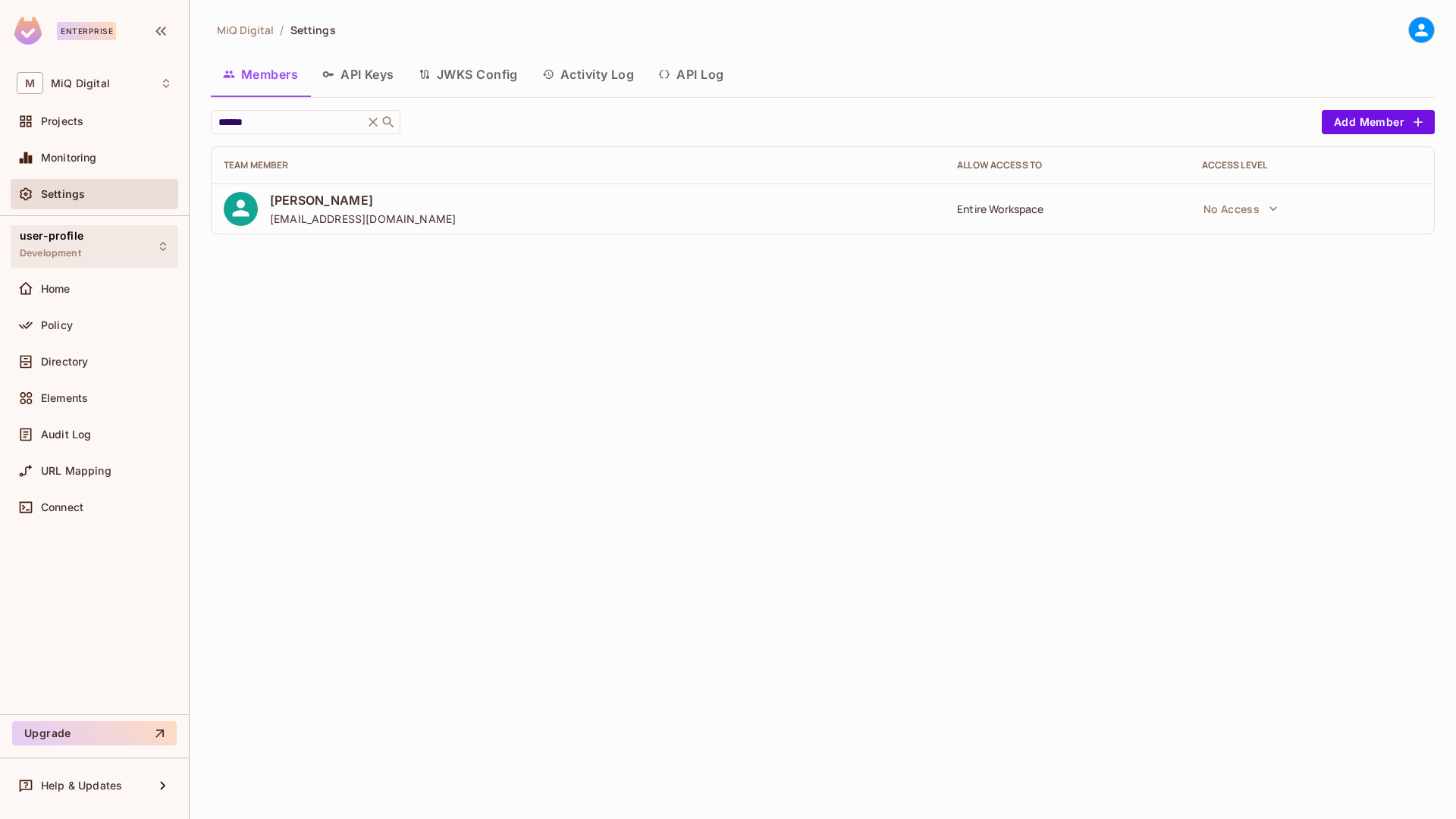
click at [102, 245] on div "user-profile Development" at bounding box center [94, 246] width 167 height 42
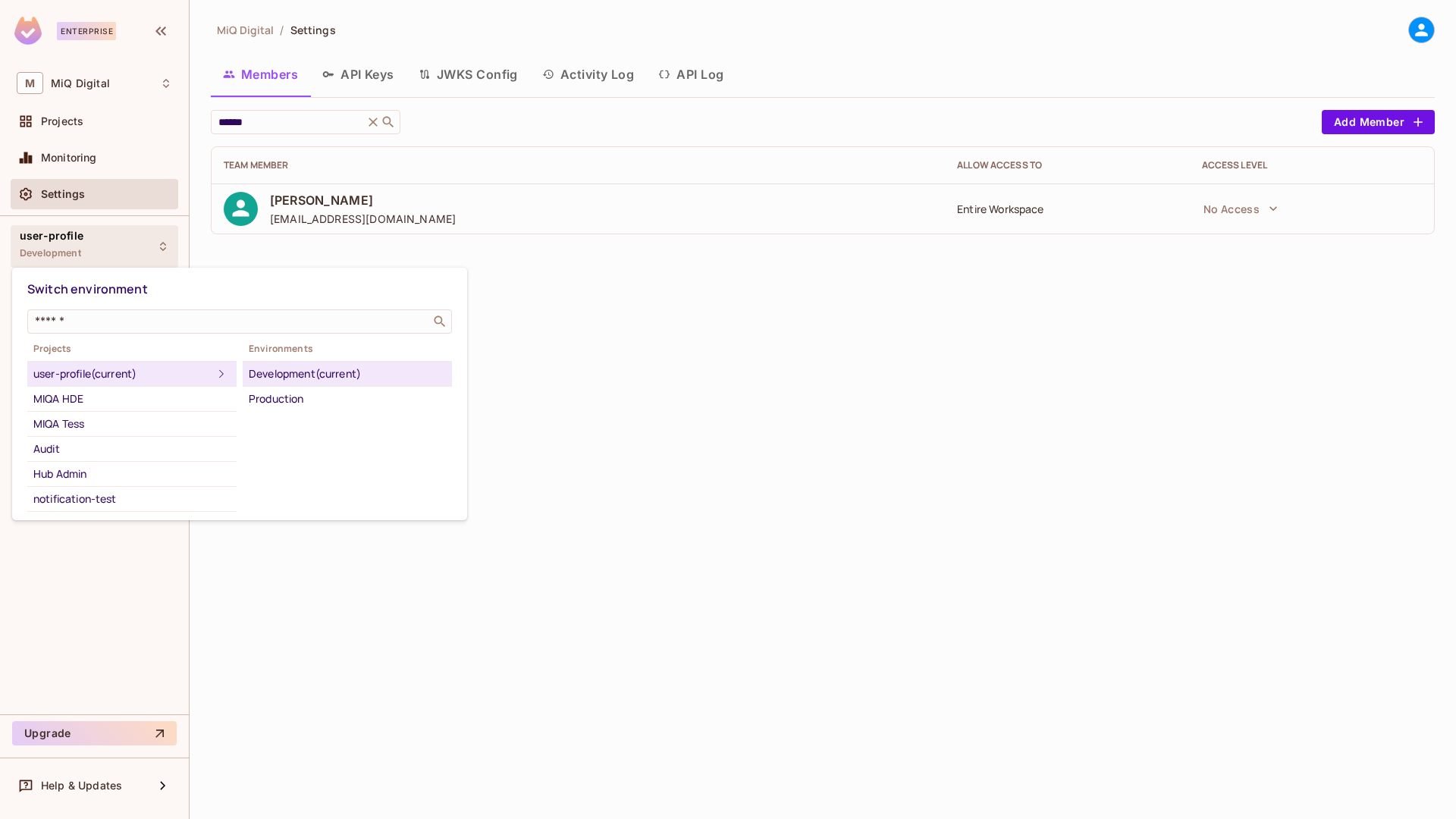
click at [69, 81] on div at bounding box center [728, 410] width 1456 height 819
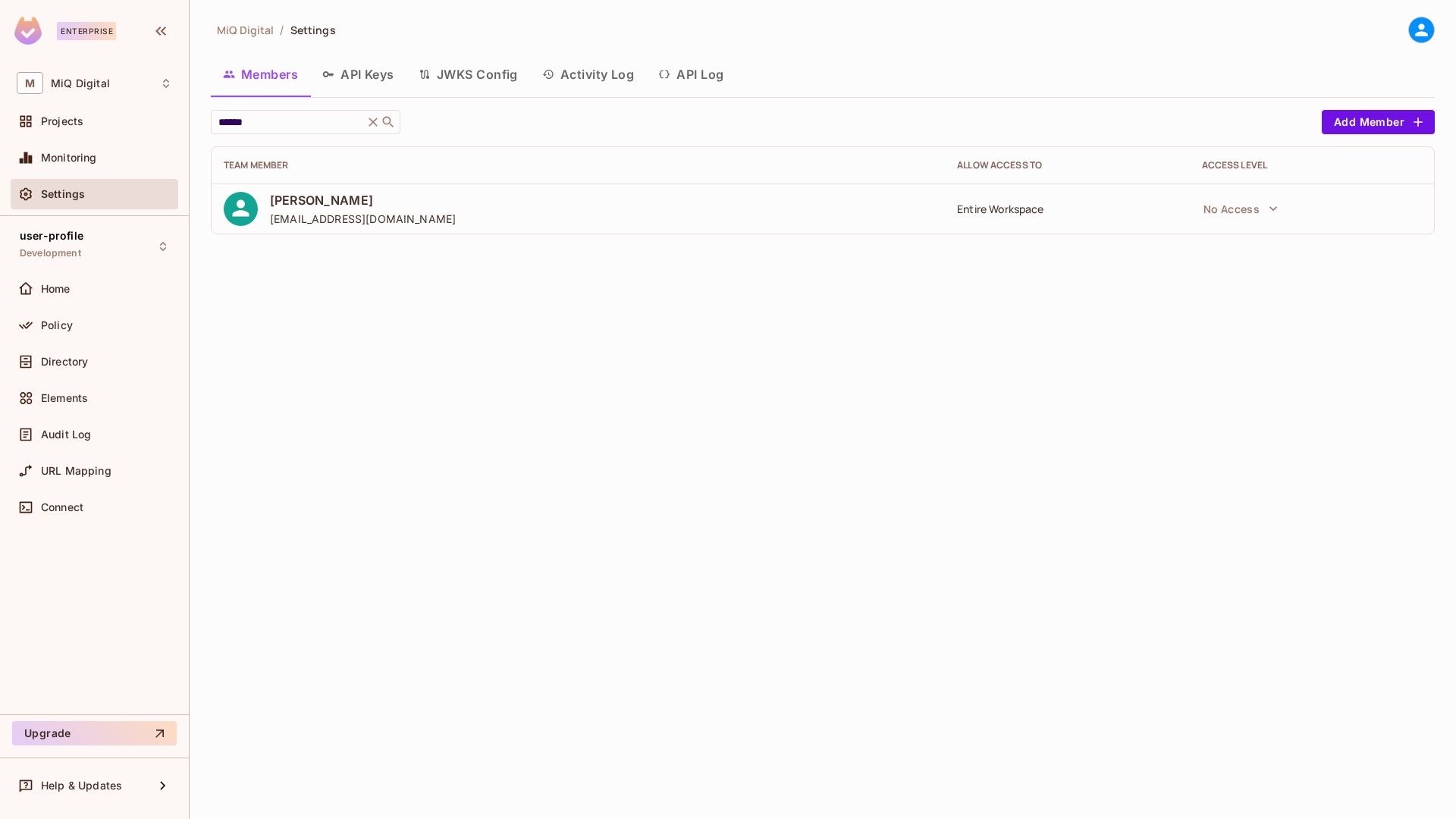
click at [69, 81] on div at bounding box center [728, 410] width 1456 height 819
click at [65, 235] on span "user-profile" at bounding box center [51, 236] width 64 height 12
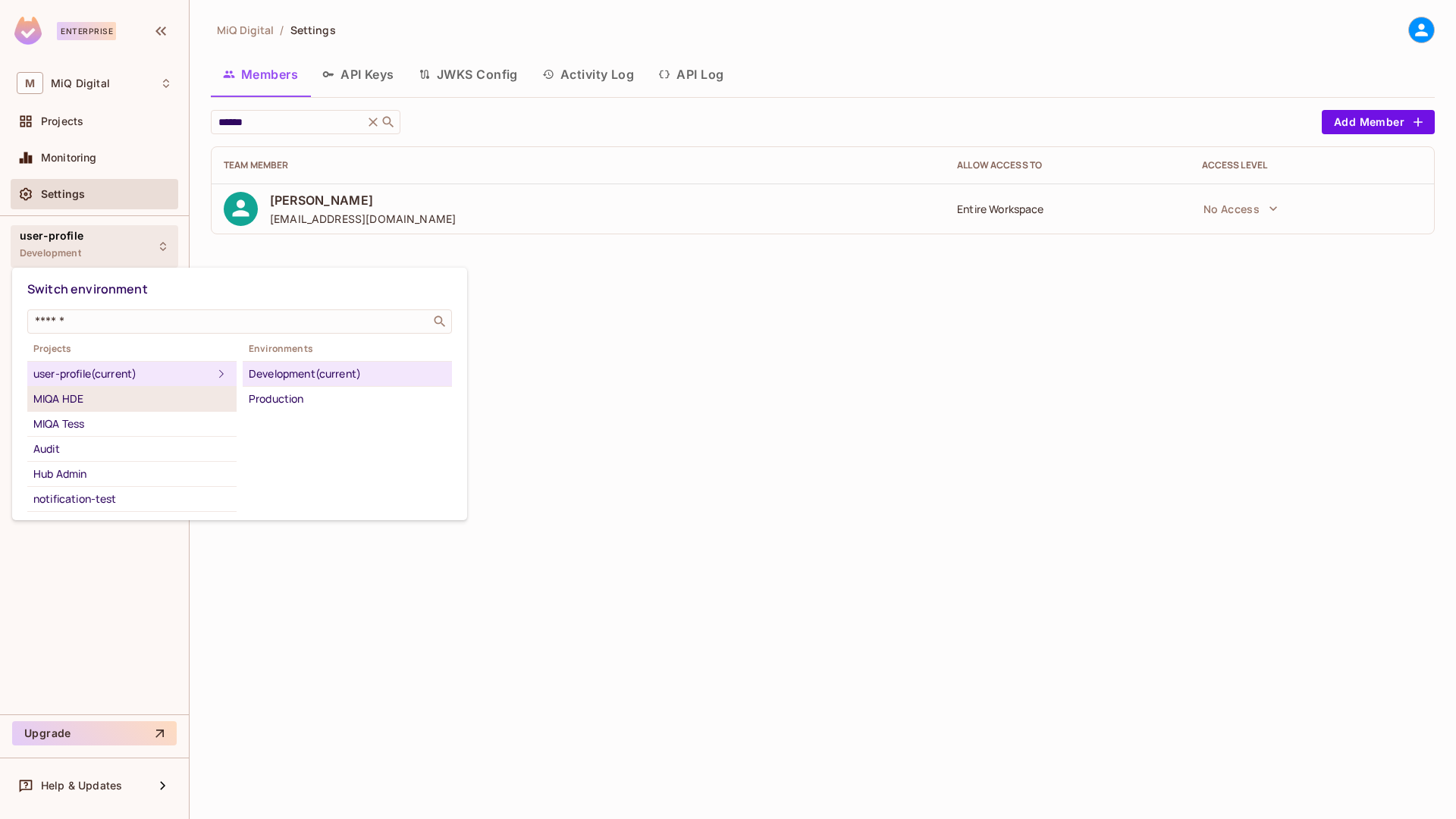
click at [75, 408] on li "MIQA HDE" at bounding box center [132, 399] width 209 height 25
click at [272, 370] on div "Development" at bounding box center [347, 374] width 197 height 18
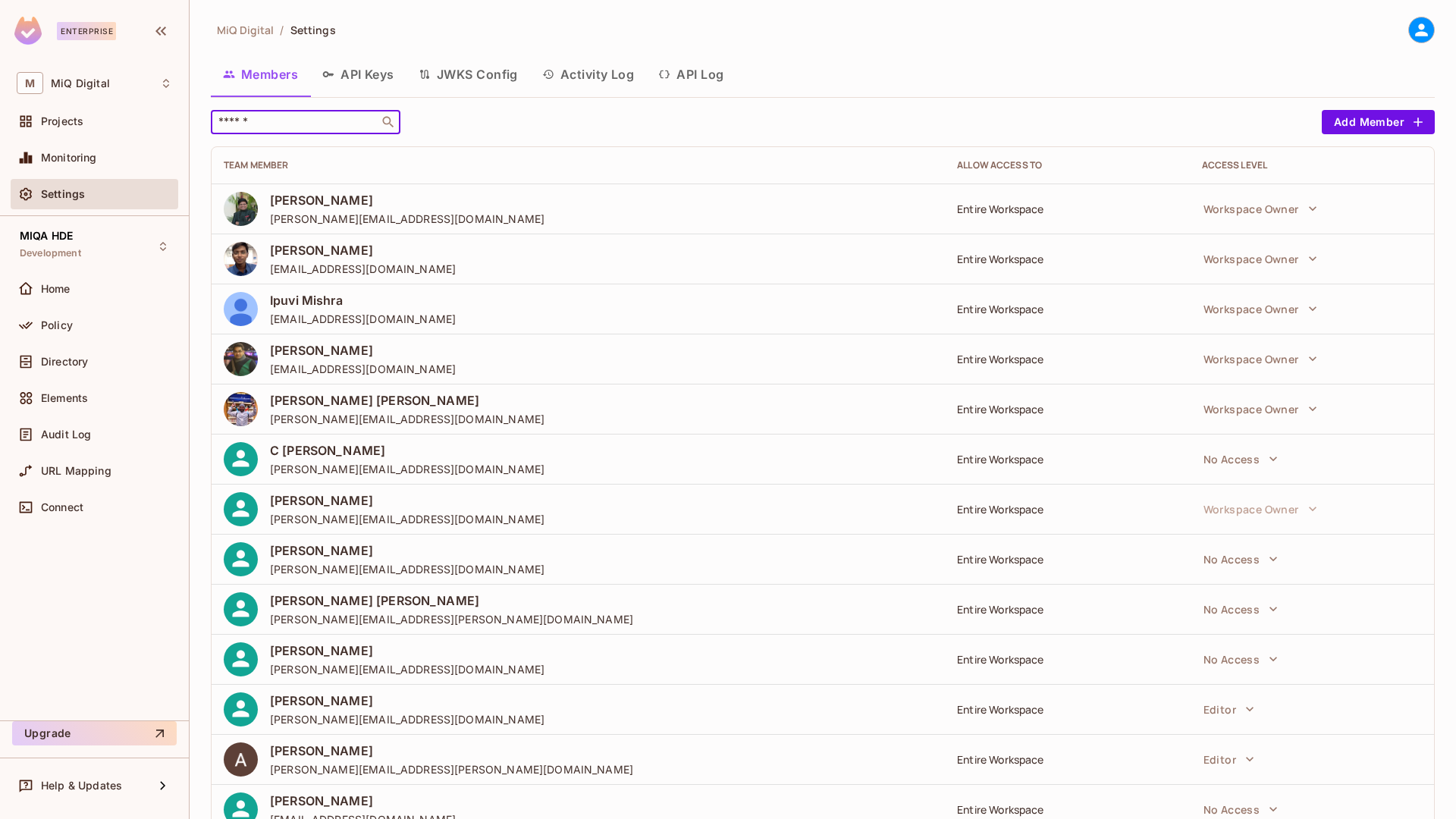
click at [321, 118] on input "text" at bounding box center [295, 121] width 159 height 15
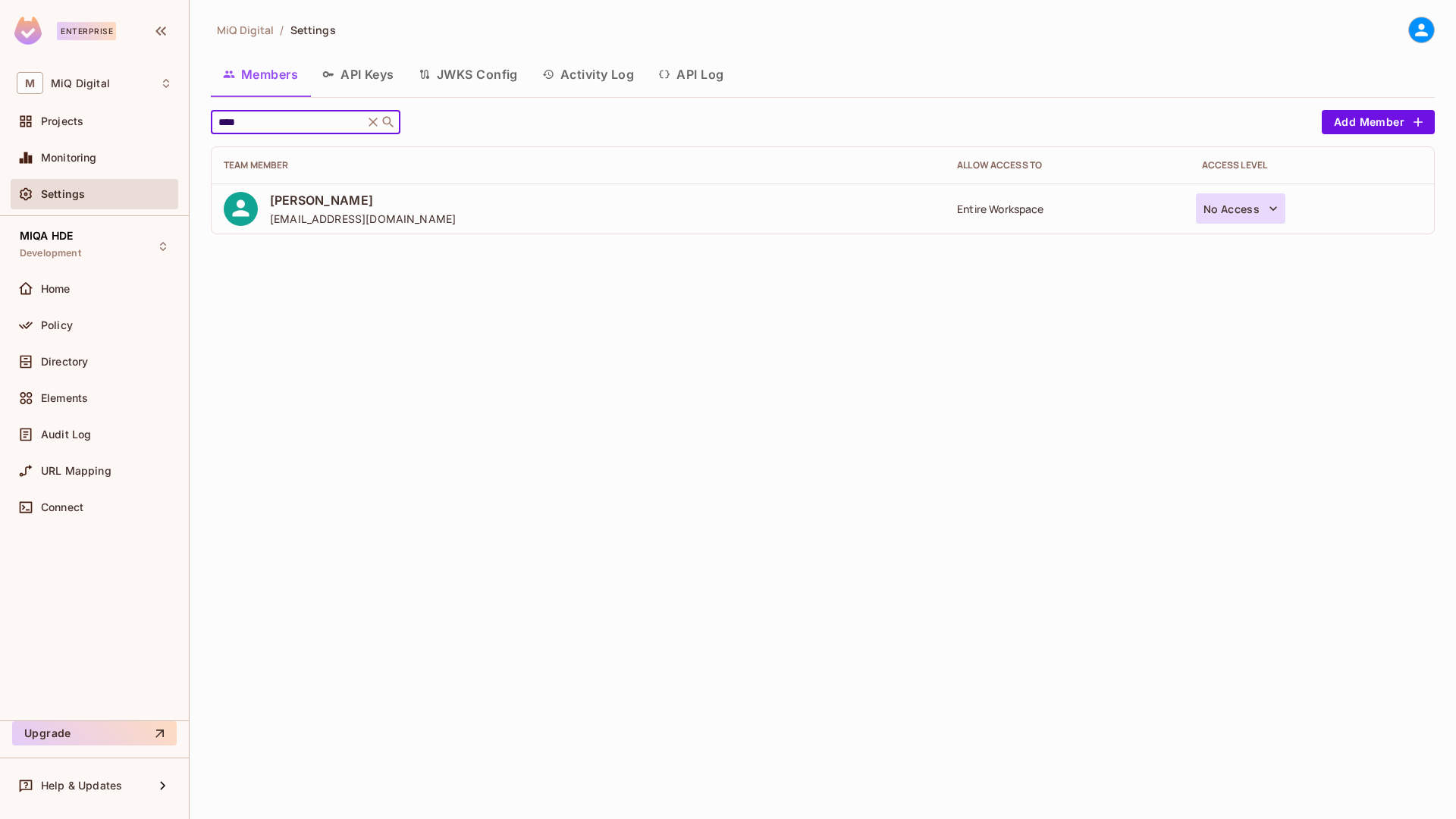
type input "****"
click at [1243, 214] on button "No Access" at bounding box center [1242, 208] width 91 height 30
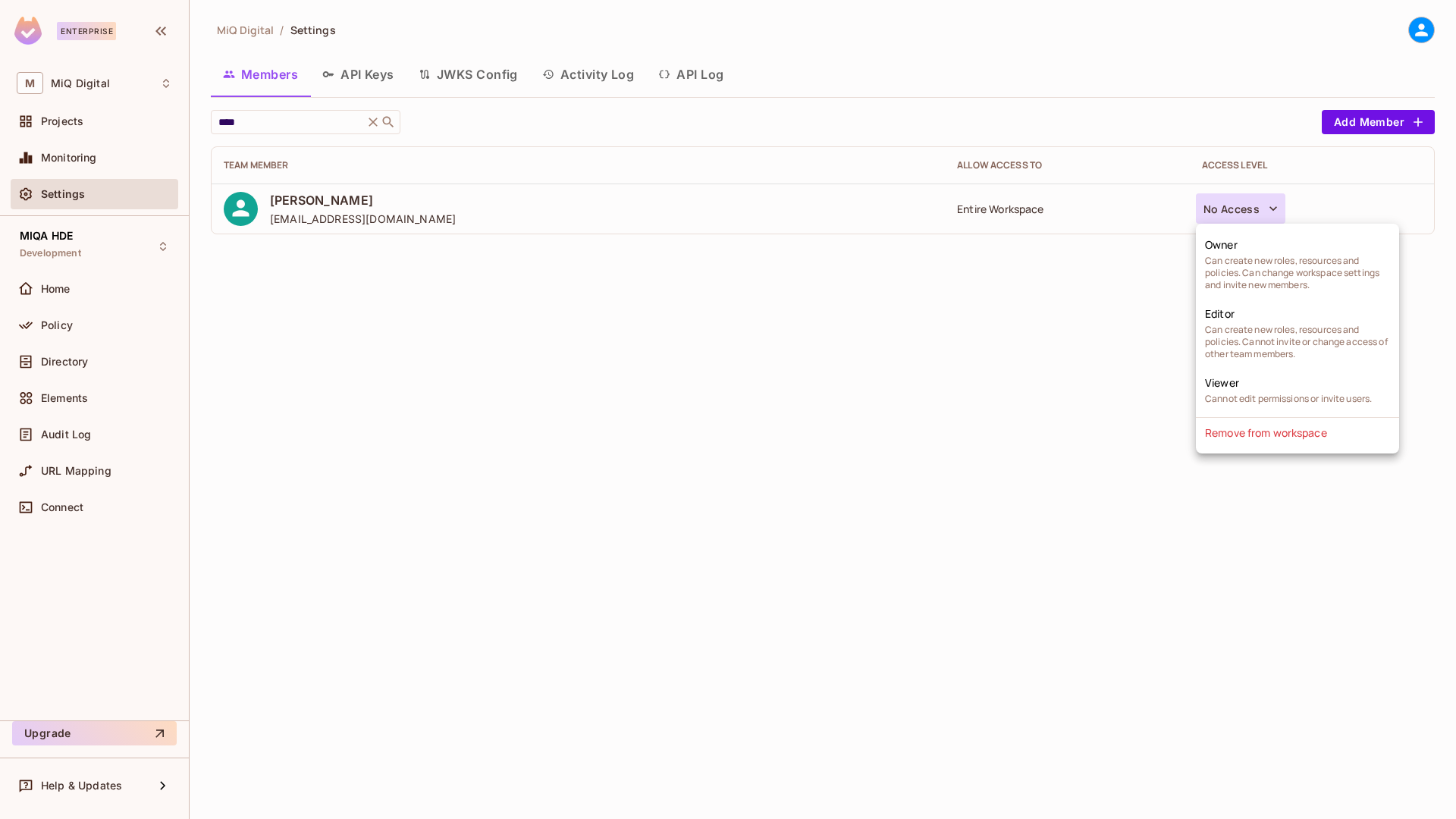
click at [85, 86] on div at bounding box center [728, 410] width 1456 height 819
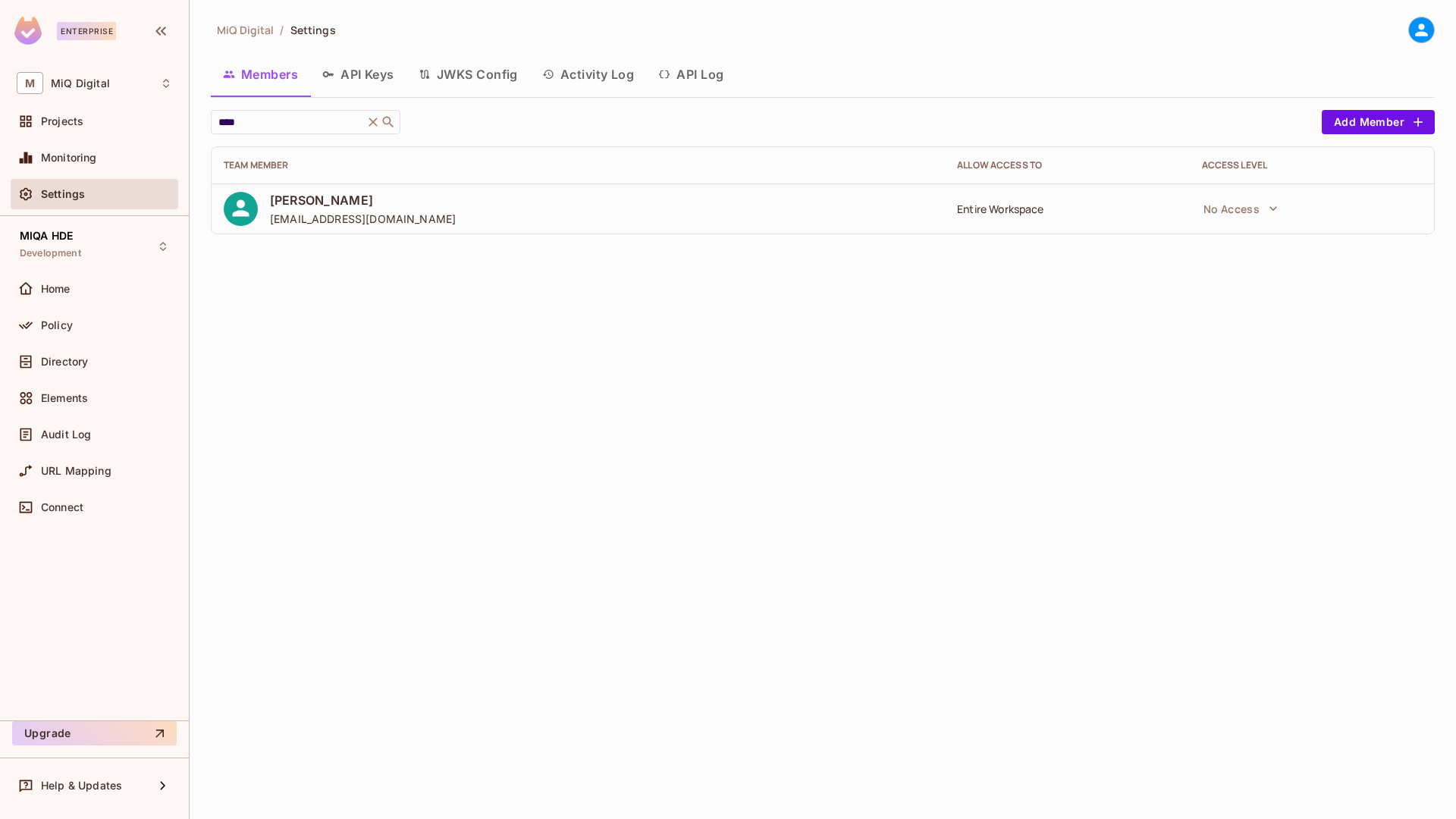
click at [85, 86] on div "Owner Can create new roles, resources and policies. Can change workspace settin…" at bounding box center [728, 410] width 1456 height 819
click at [85, 86] on span "MiQ Digital" at bounding box center [80, 84] width 59 height 12
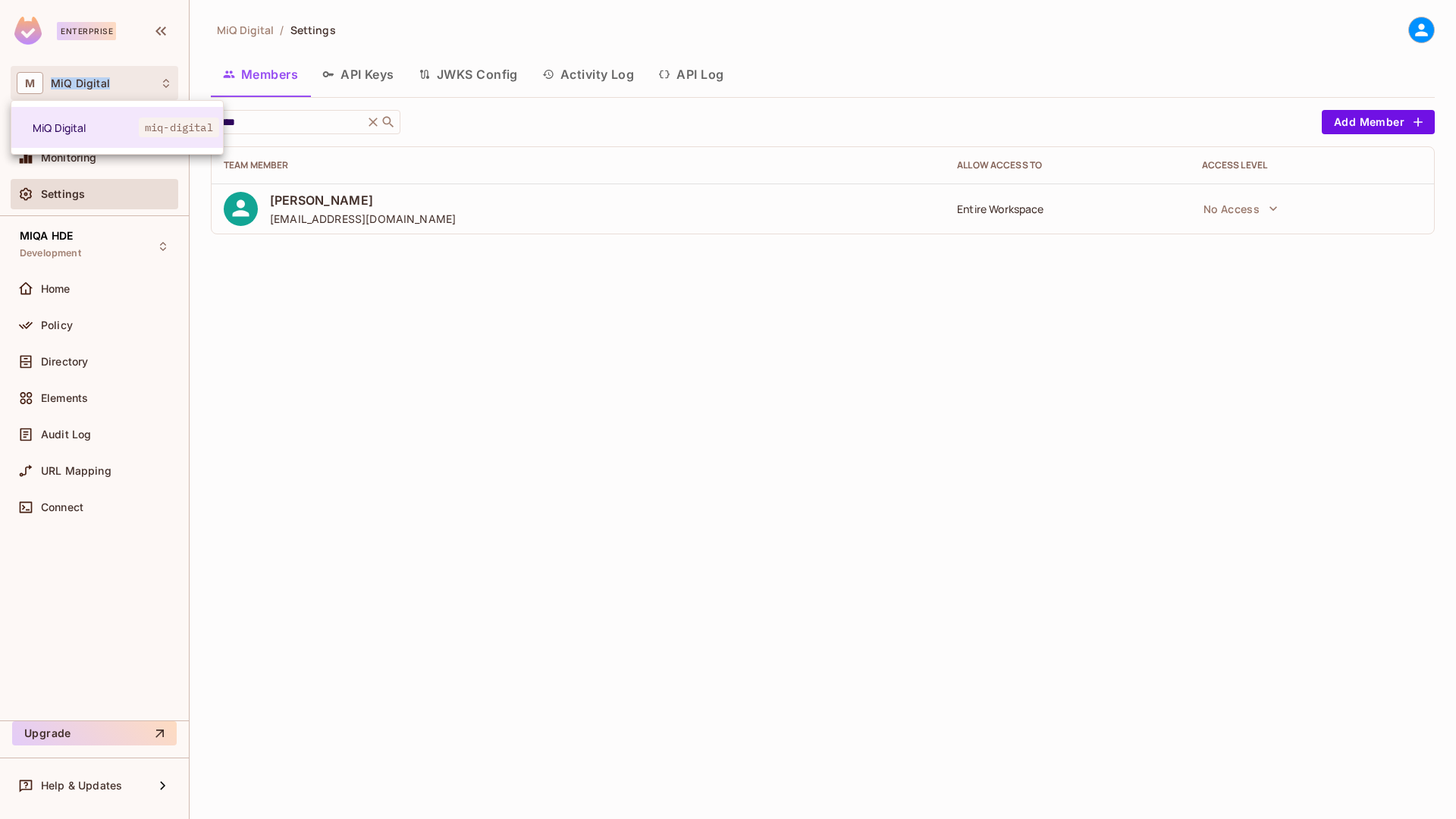
click at [288, 292] on div at bounding box center [728, 410] width 1456 height 819
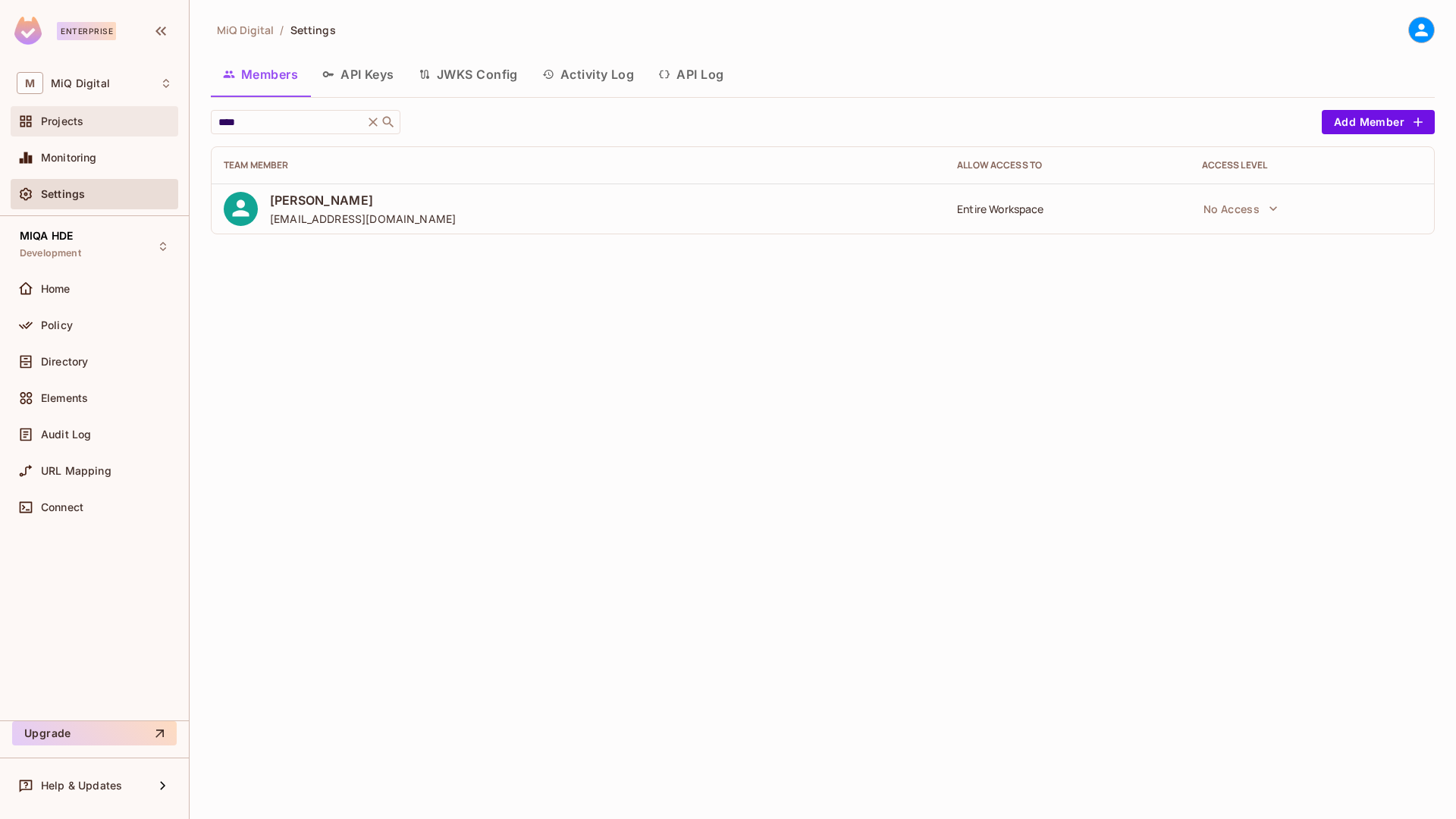
click at [74, 121] on span "Projects" at bounding box center [62, 121] width 43 height 12
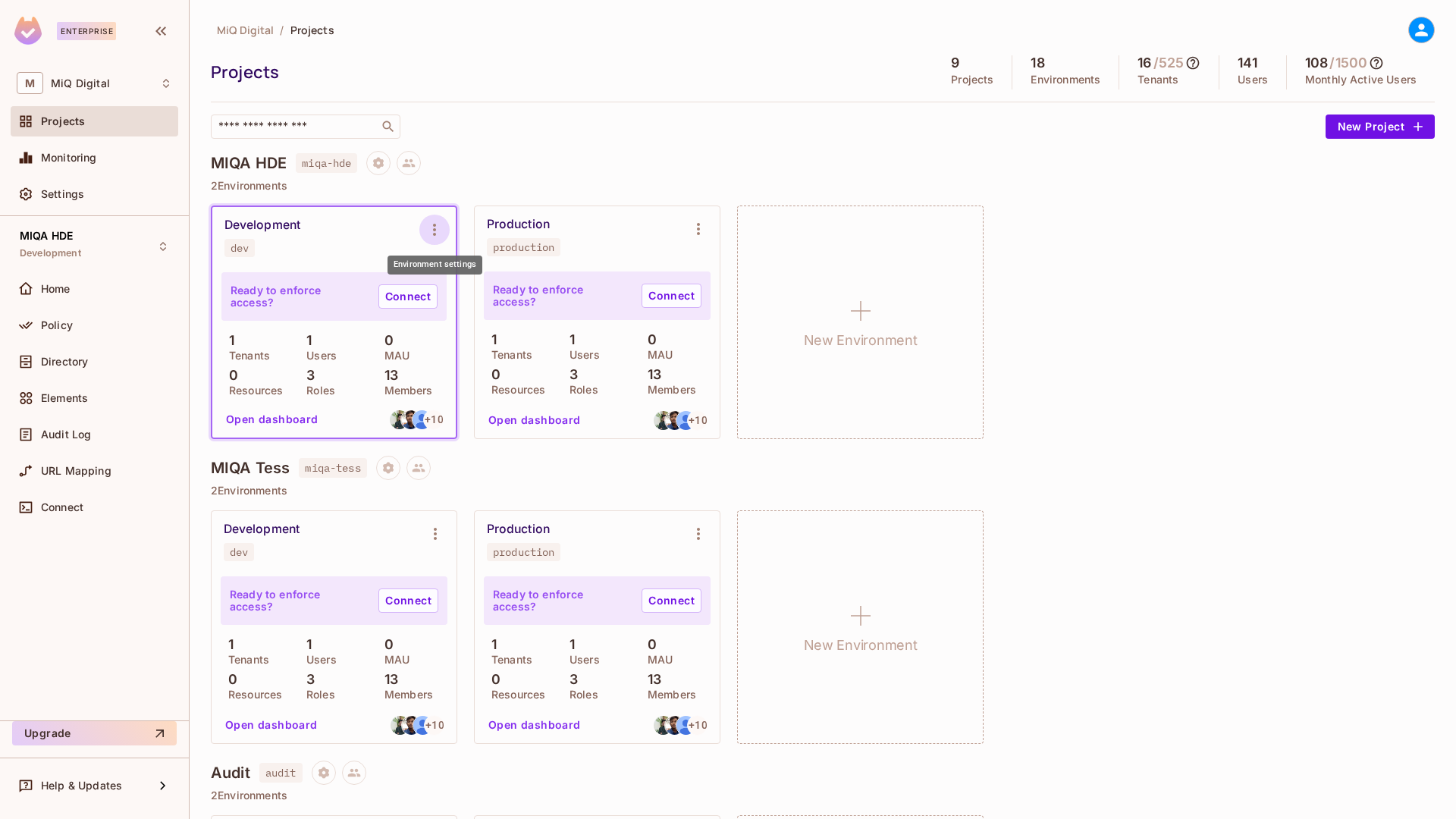
click at [434, 218] on button "Environment settings" at bounding box center [434, 229] width 30 height 30
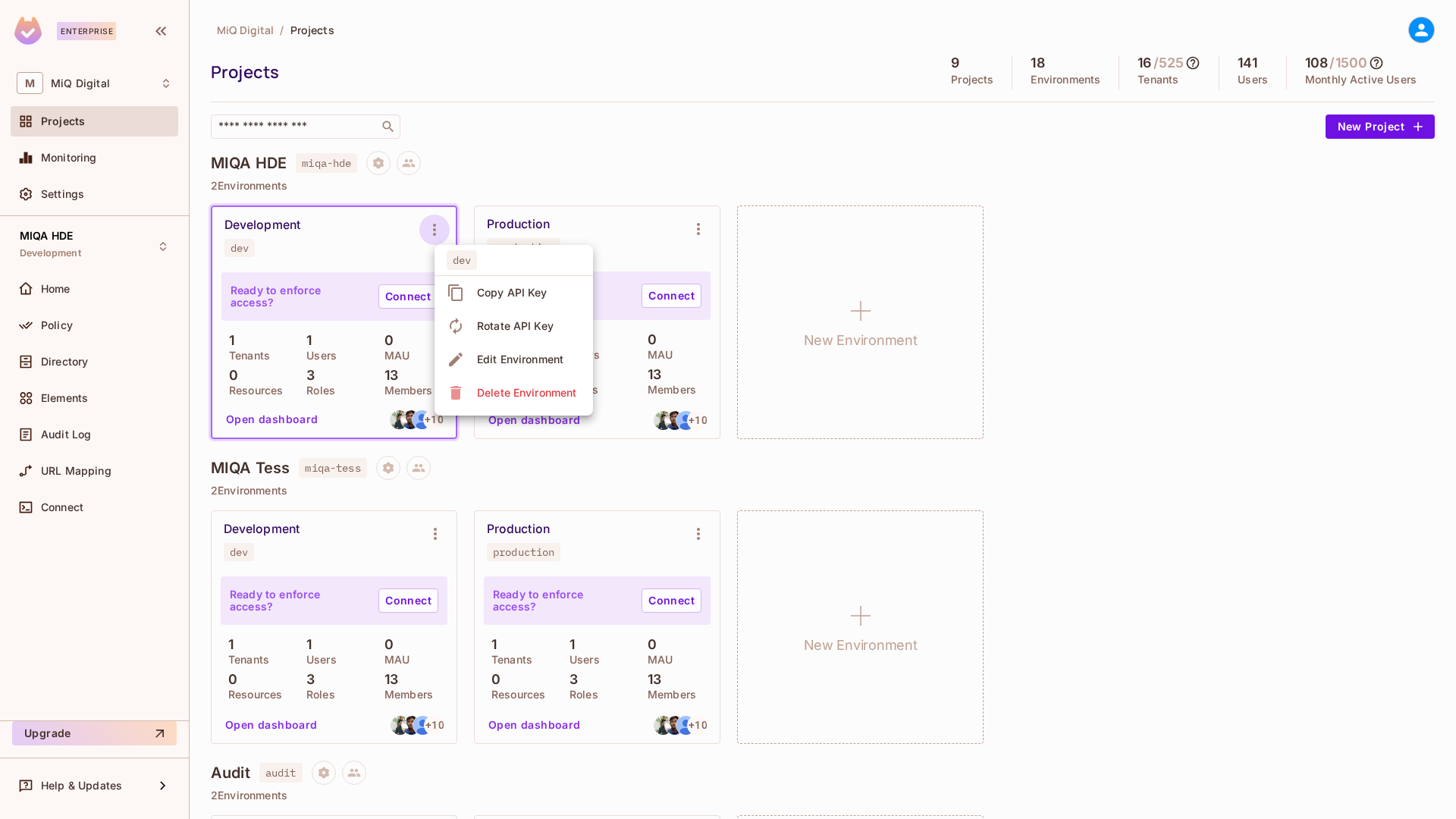
click at [600, 210] on div at bounding box center [728, 410] width 1456 height 819
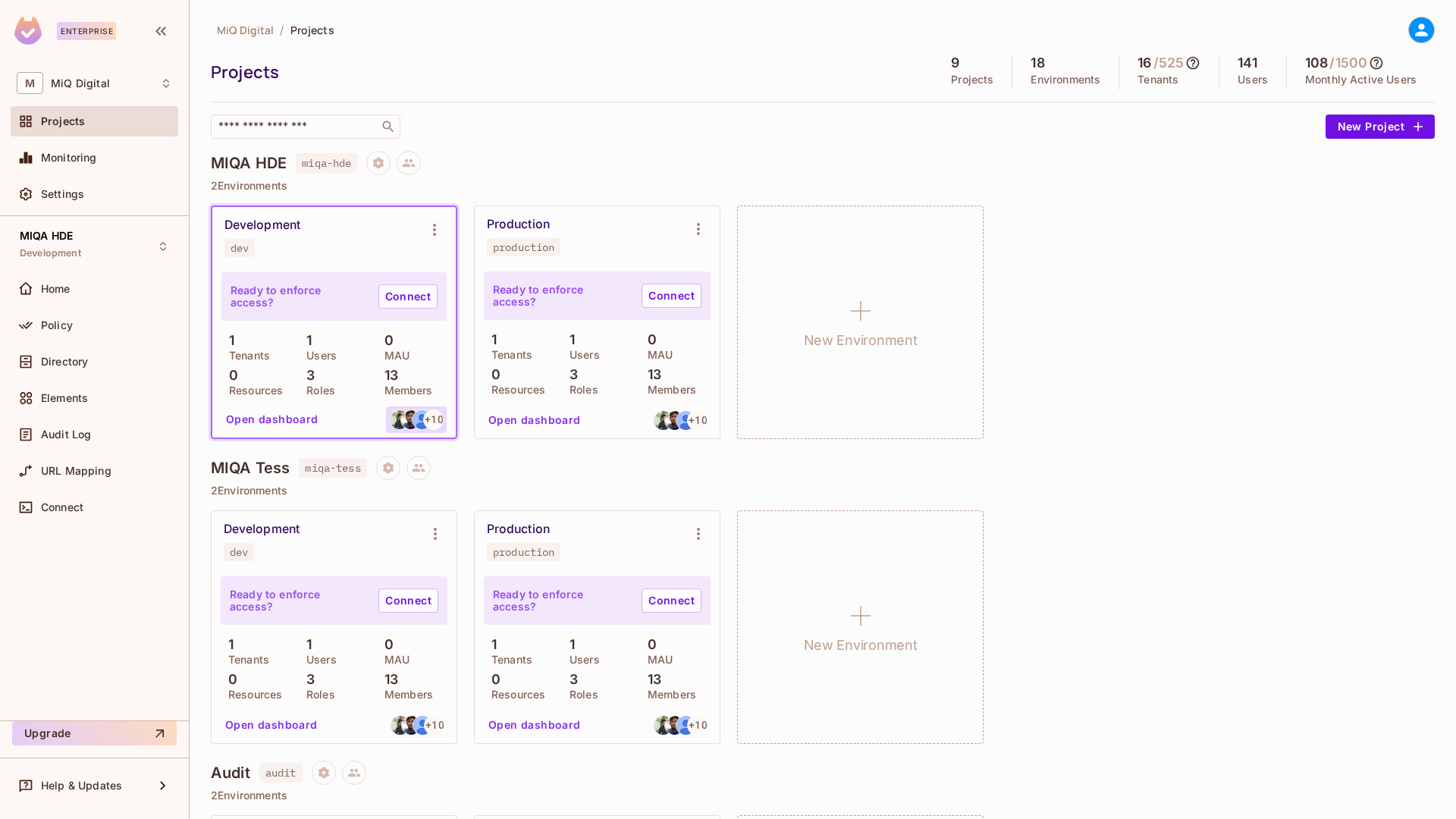
click at [406, 423] on img at bounding box center [410, 420] width 19 height 19
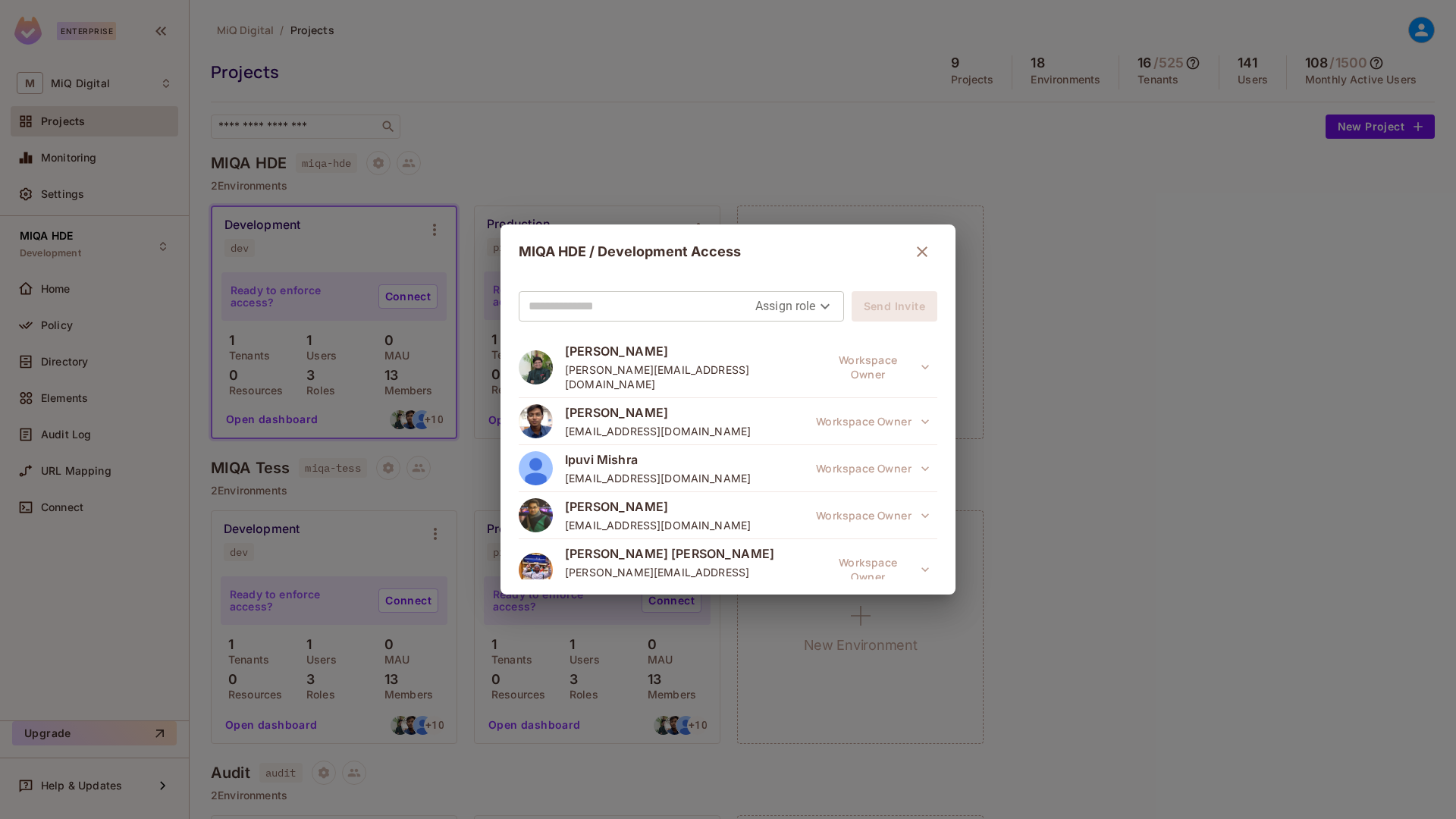
click at [618, 313] on input "text" at bounding box center [642, 307] width 227 height 24
type input "*******"
click at [574, 298] on input "*******" at bounding box center [642, 307] width 227 height 24
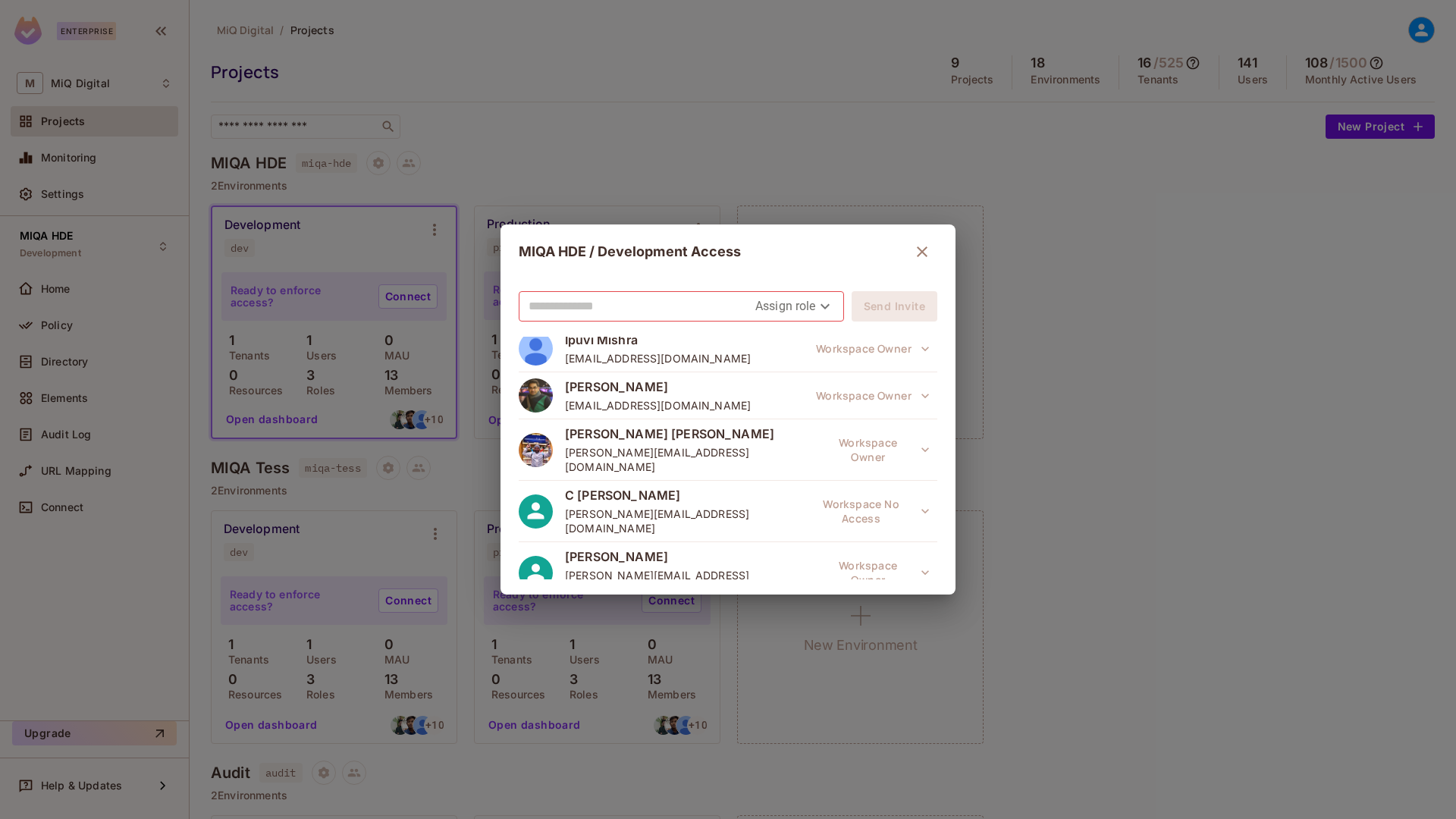
scroll to position [399, 0]
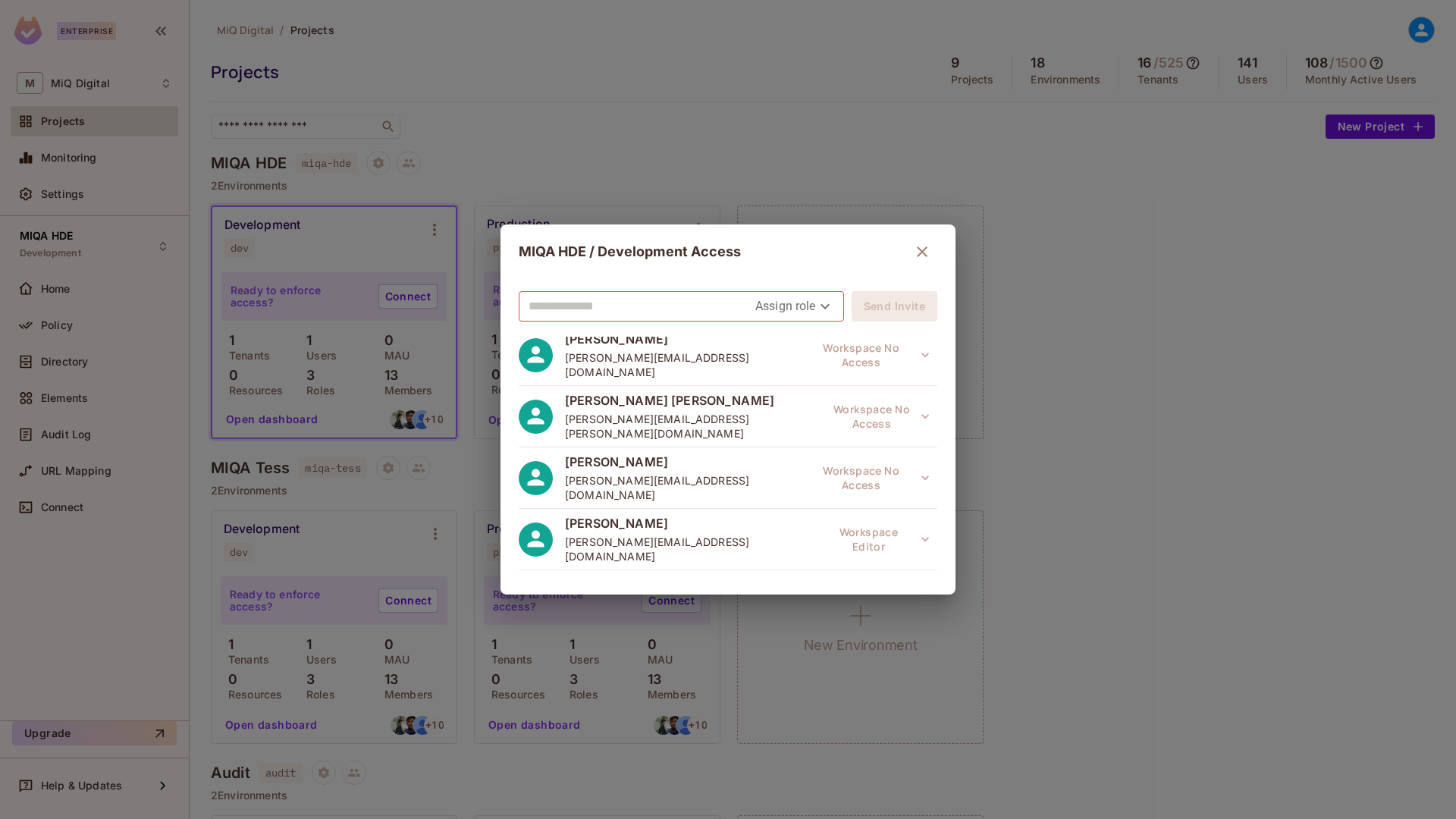
click at [708, 658] on span "[EMAIL_ADDRESS][DOMAIN_NAME]" at bounding box center [657, 665] width 186 height 15
click at [613, 638] on span "[PERSON_NAME]" at bounding box center [657, 646] width 186 height 17
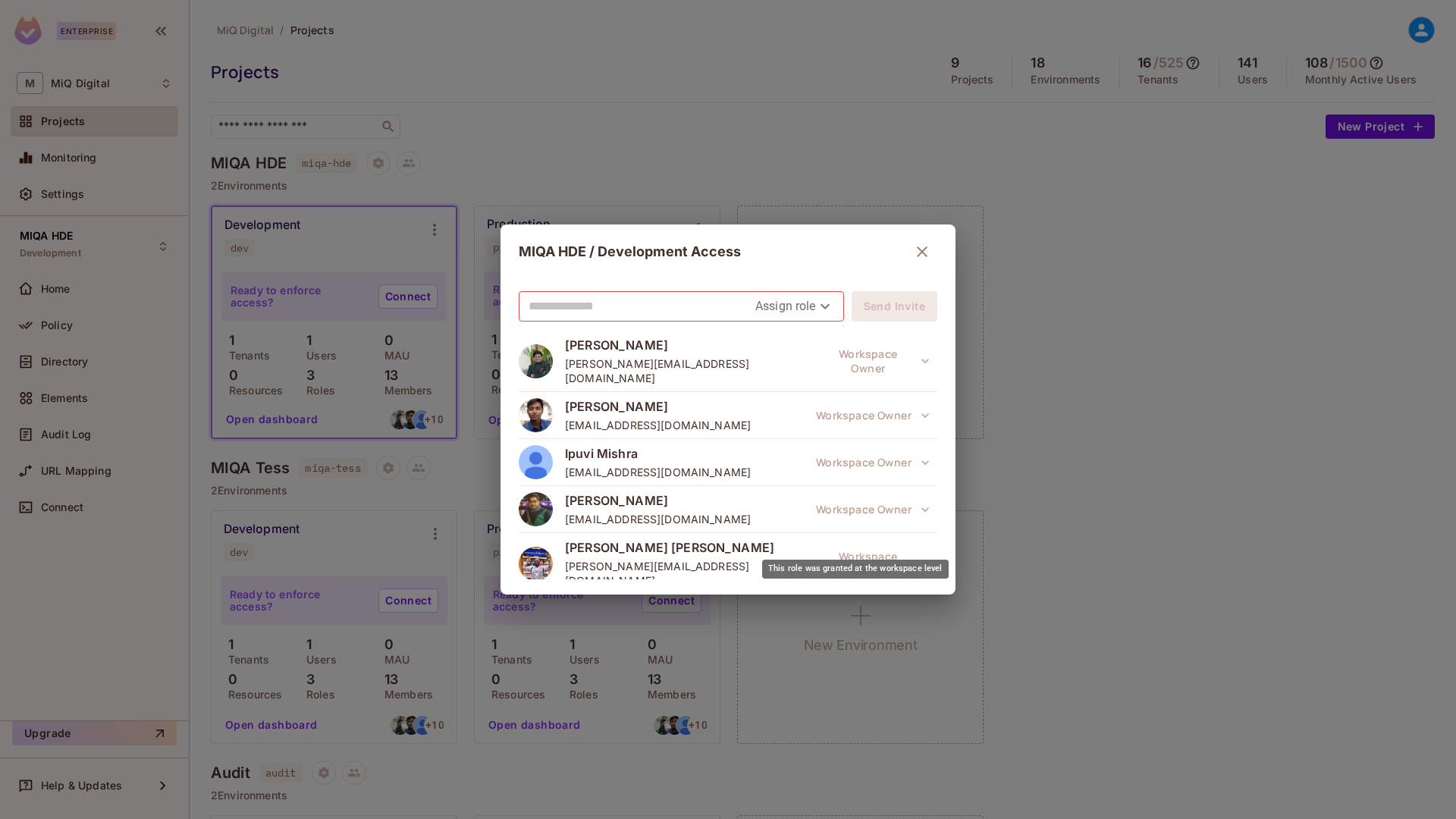
scroll to position [0, 0]
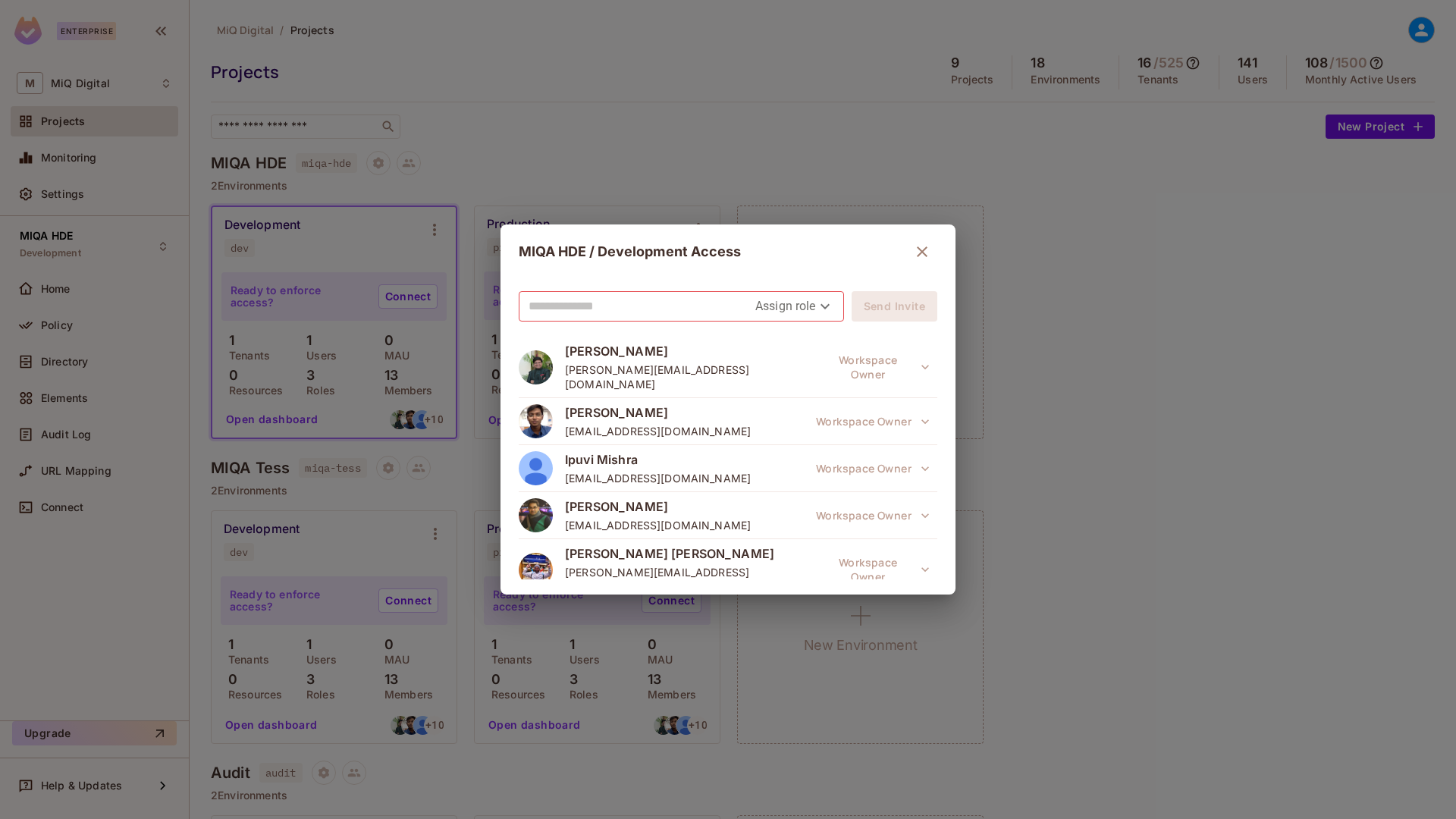
click at [440, 134] on div "MIQA HDE / Development Access Assign role Send Invite Rishabh Agrawal rishabh.a…" at bounding box center [728, 410] width 1456 height 819
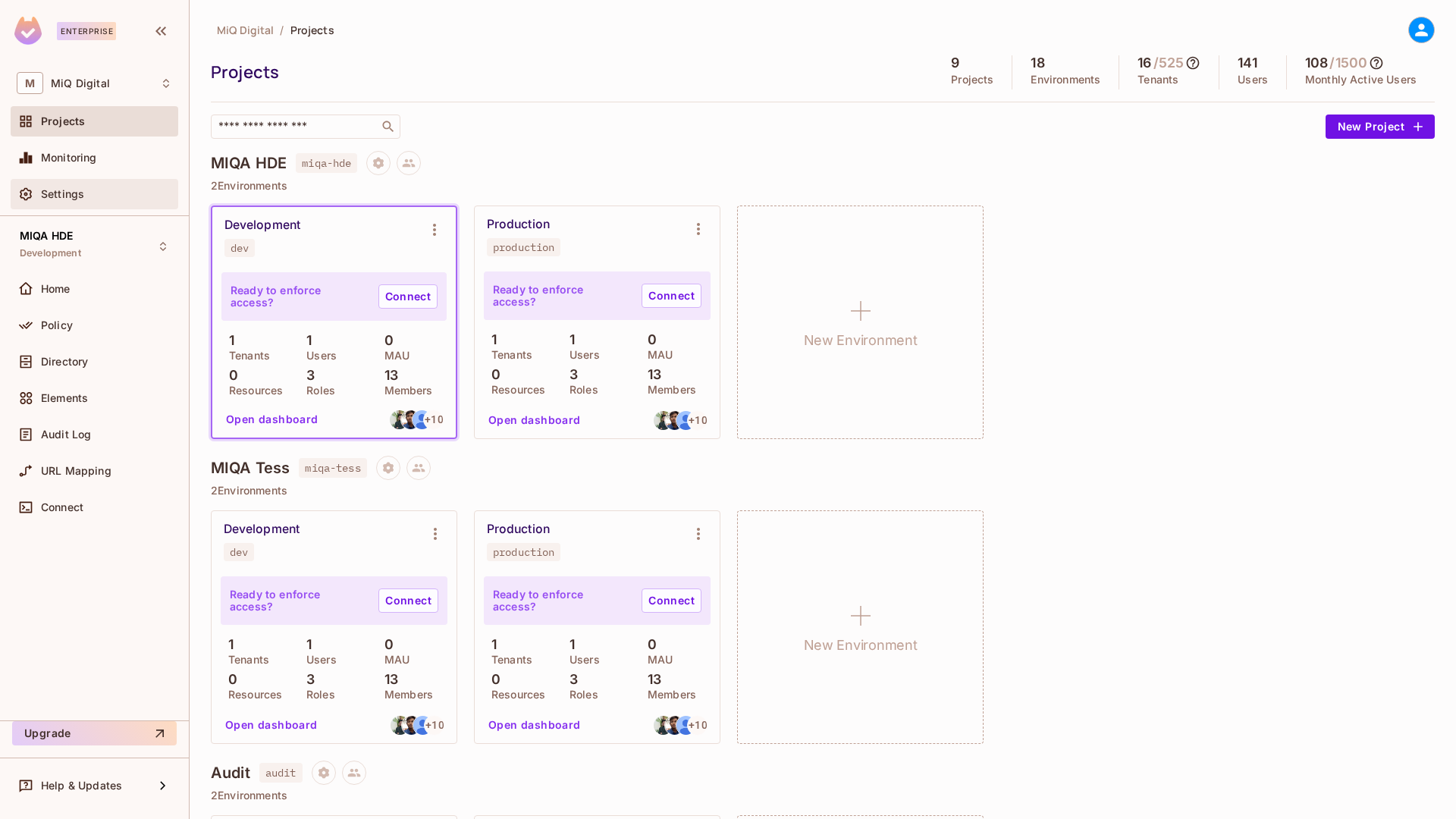
click at [98, 194] on div "Settings" at bounding box center [106, 194] width 132 height 12
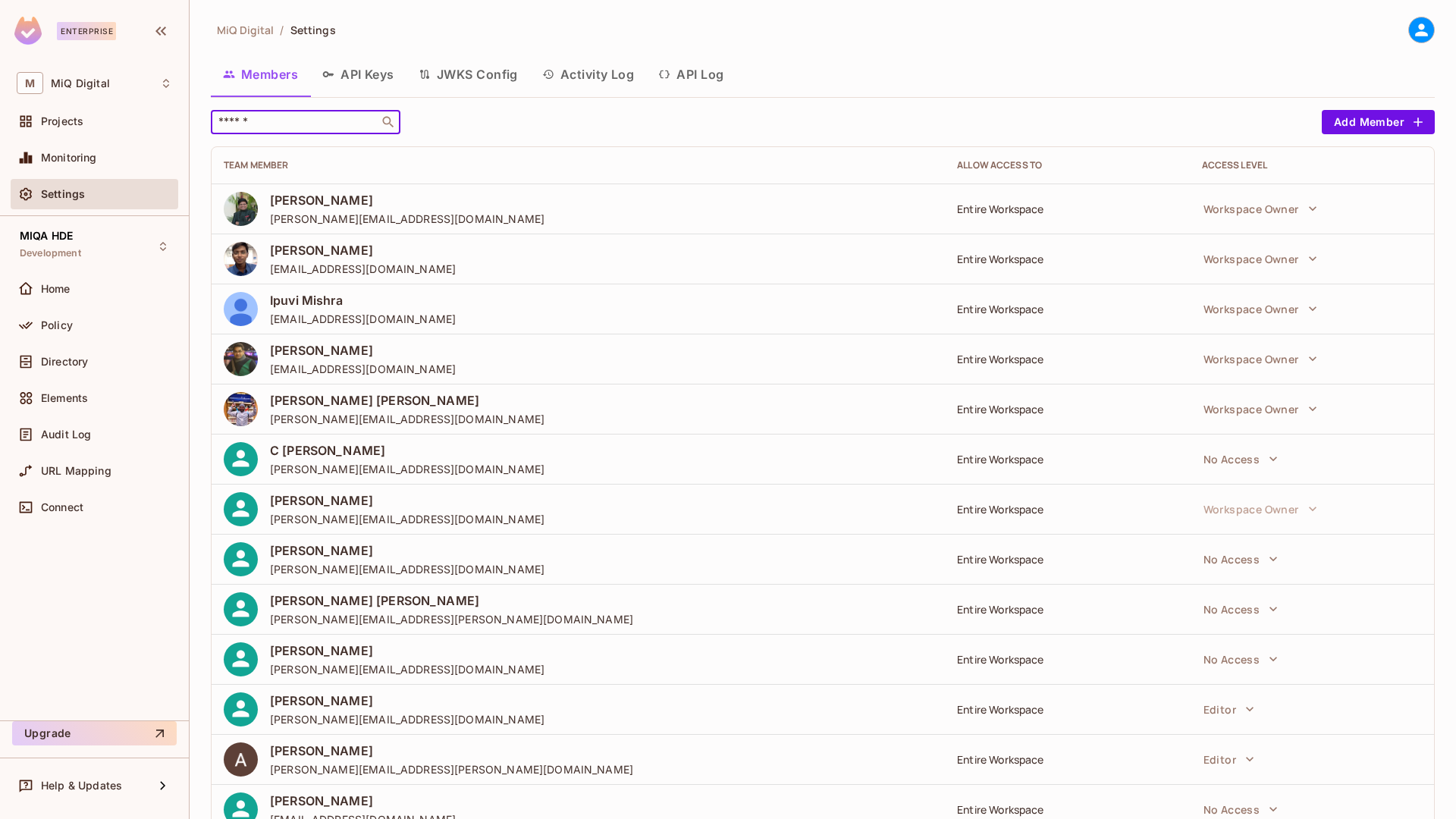
click at [337, 128] on input "text" at bounding box center [295, 121] width 159 height 15
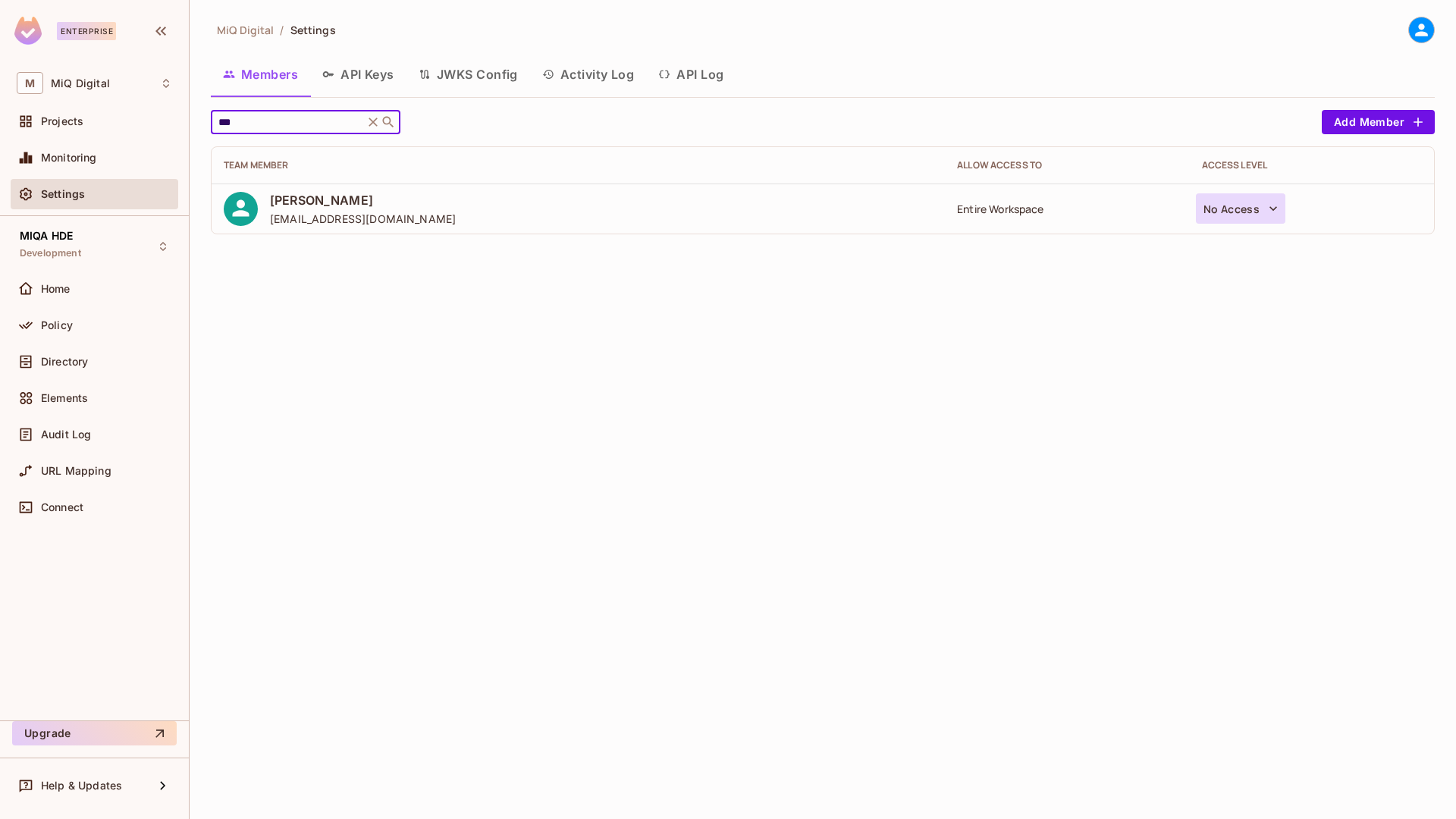
type input "***"
click at [1232, 193] on button "No Access" at bounding box center [1242, 208] width 91 height 30
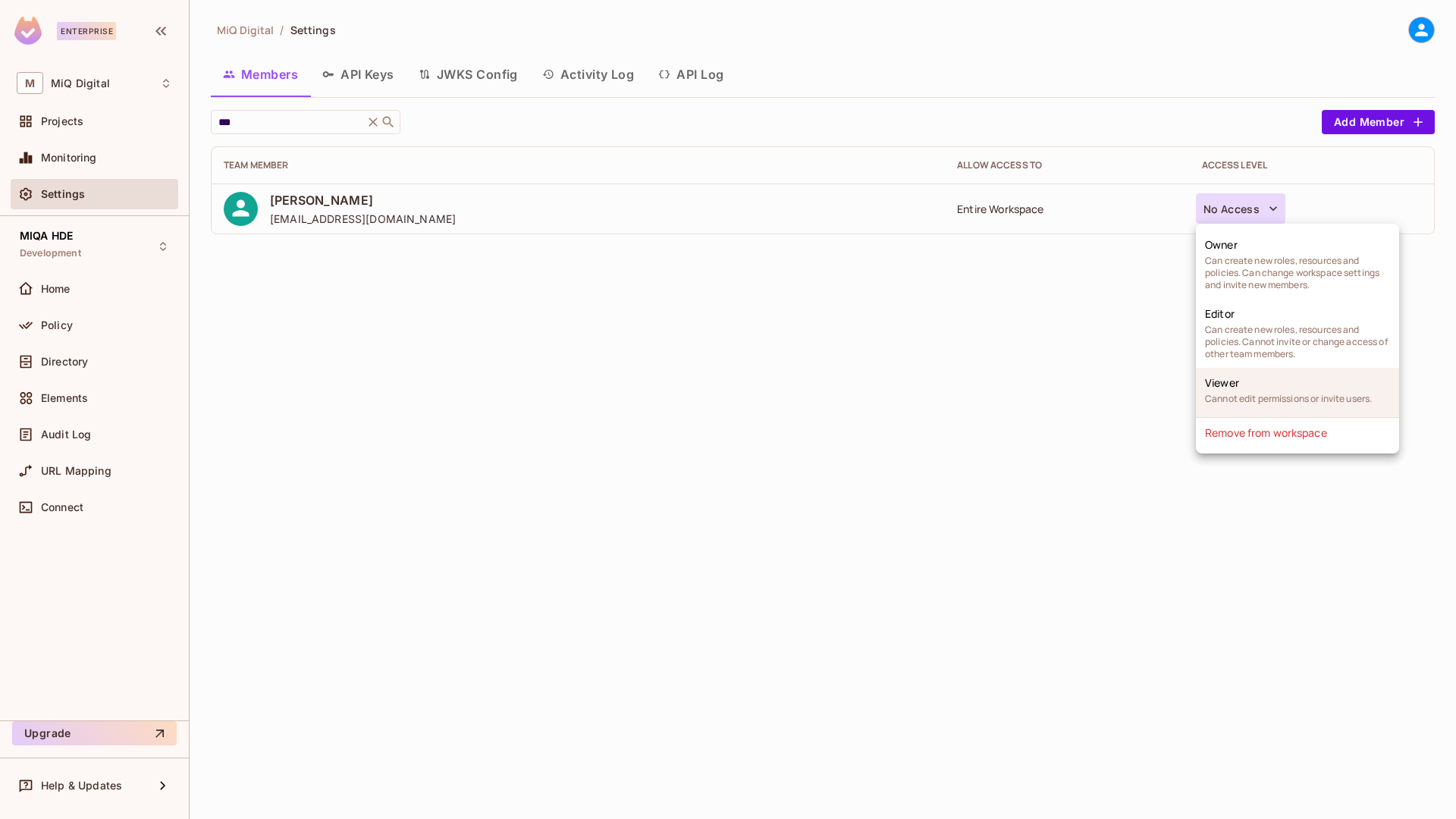
click at [1257, 383] on li "Viewer Cannot edit permissions or invite users." at bounding box center [1297, 392] width 203 height 50
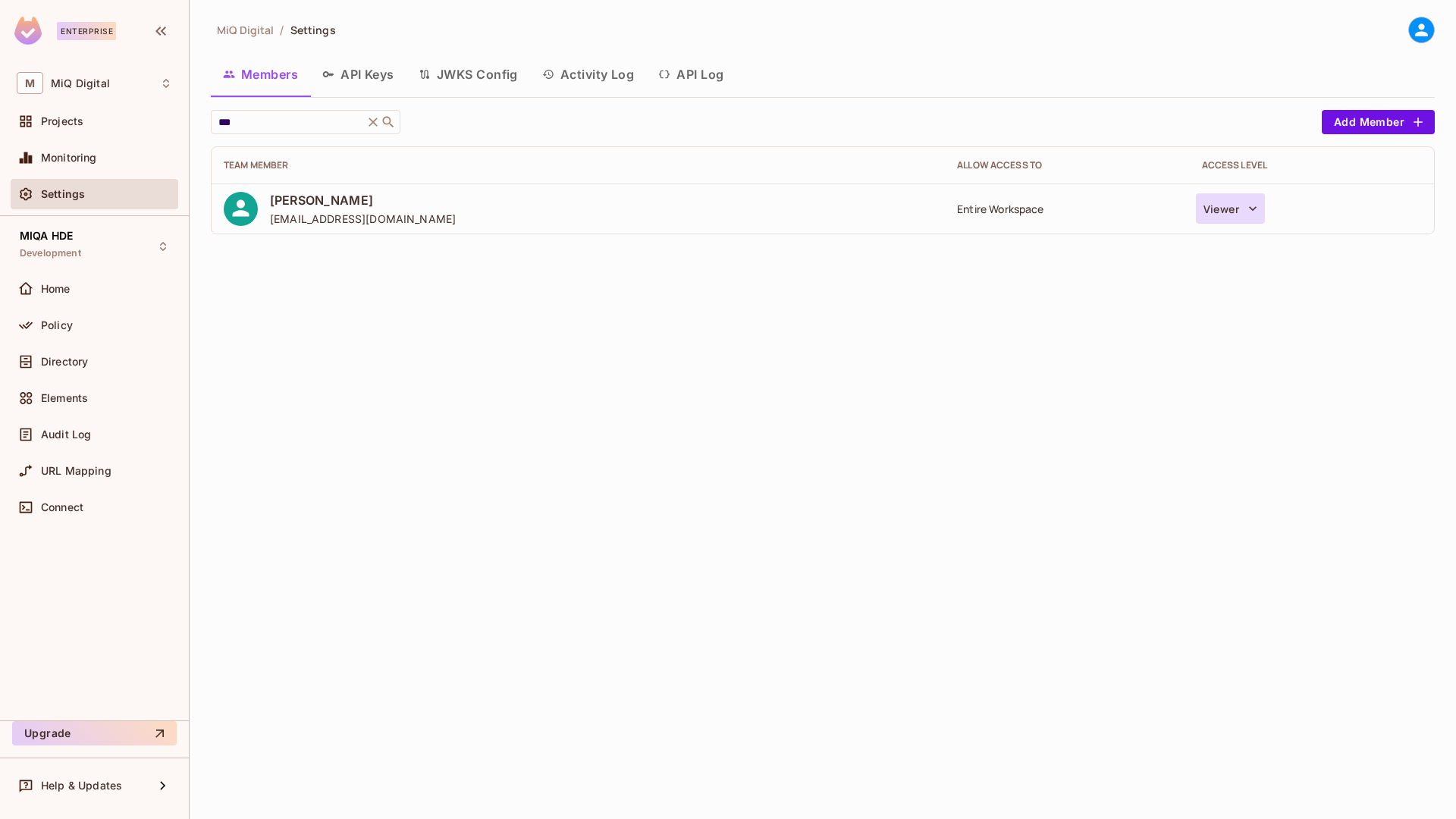
click at [1255, 206] on icon "button" at bounding box center [1252, 208] width 15 height 15
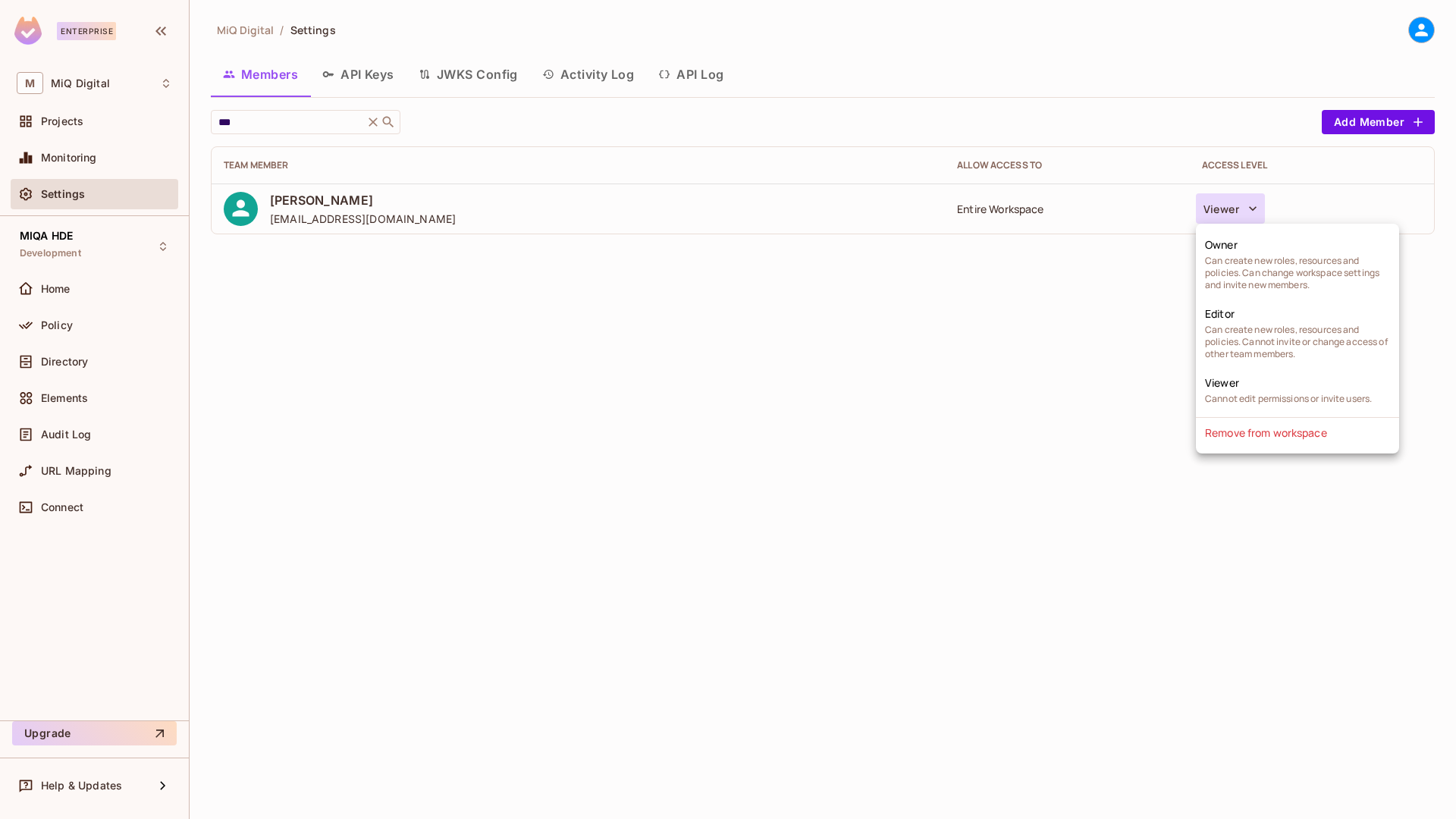
click at [1063, 362] on div at bounding box center [728, 410] width 1456 height 819
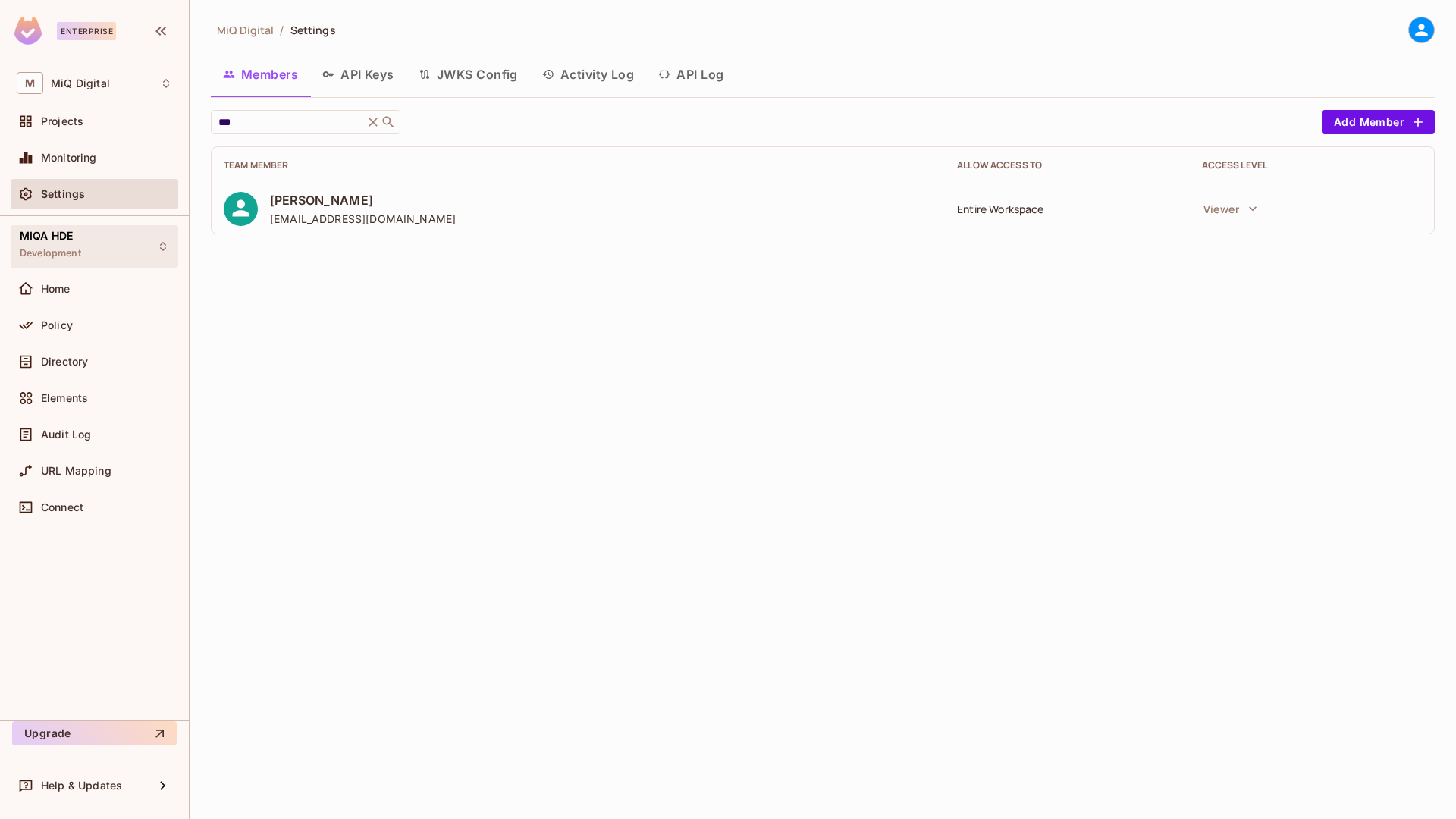
click at [102, 248] on div "MIQA HDE Development" at bounding box center [94, 246] width 167 height 42
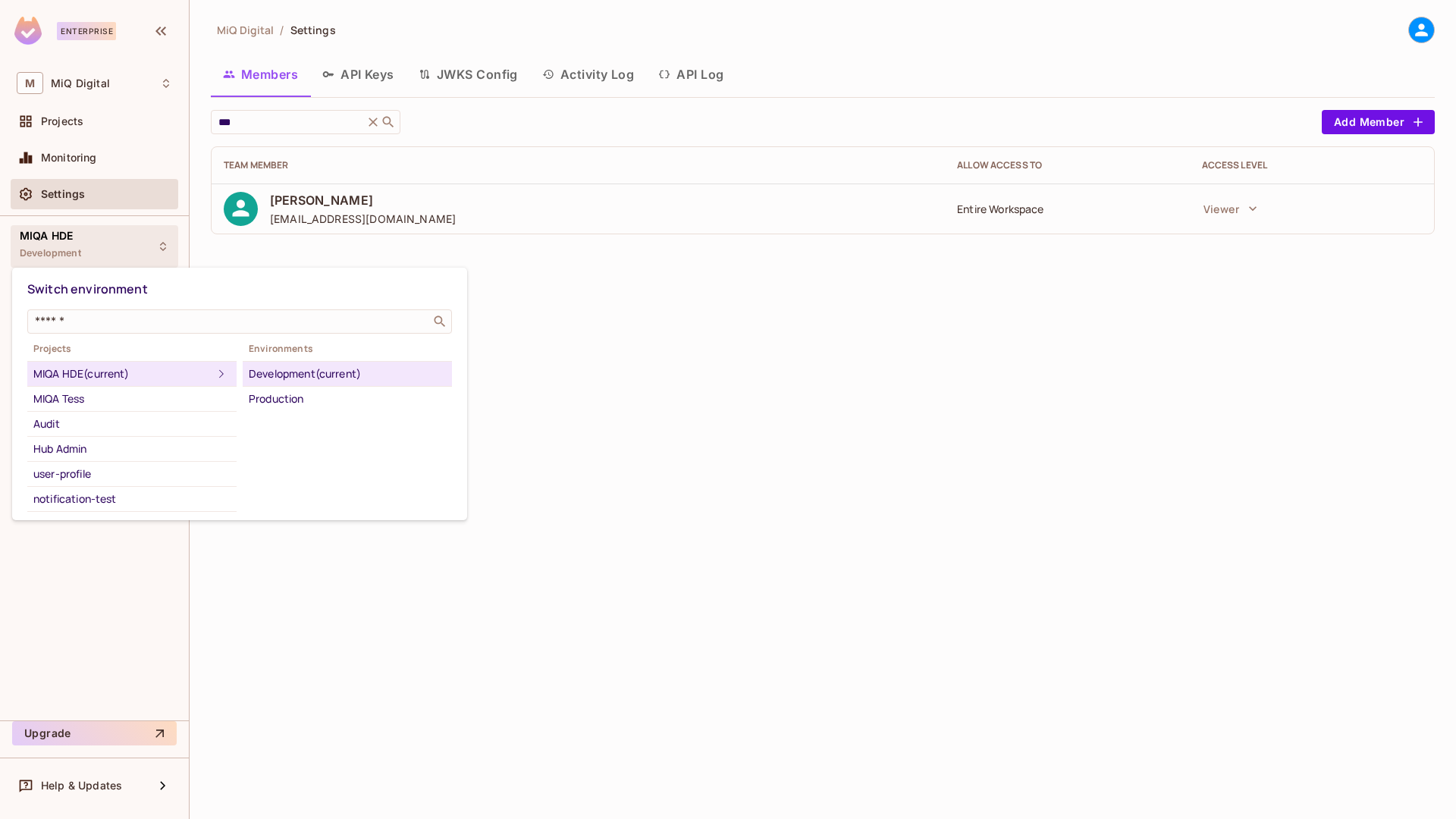
click at [1118, 248] on div at bounding box center [728, 410] width 1456 height 819
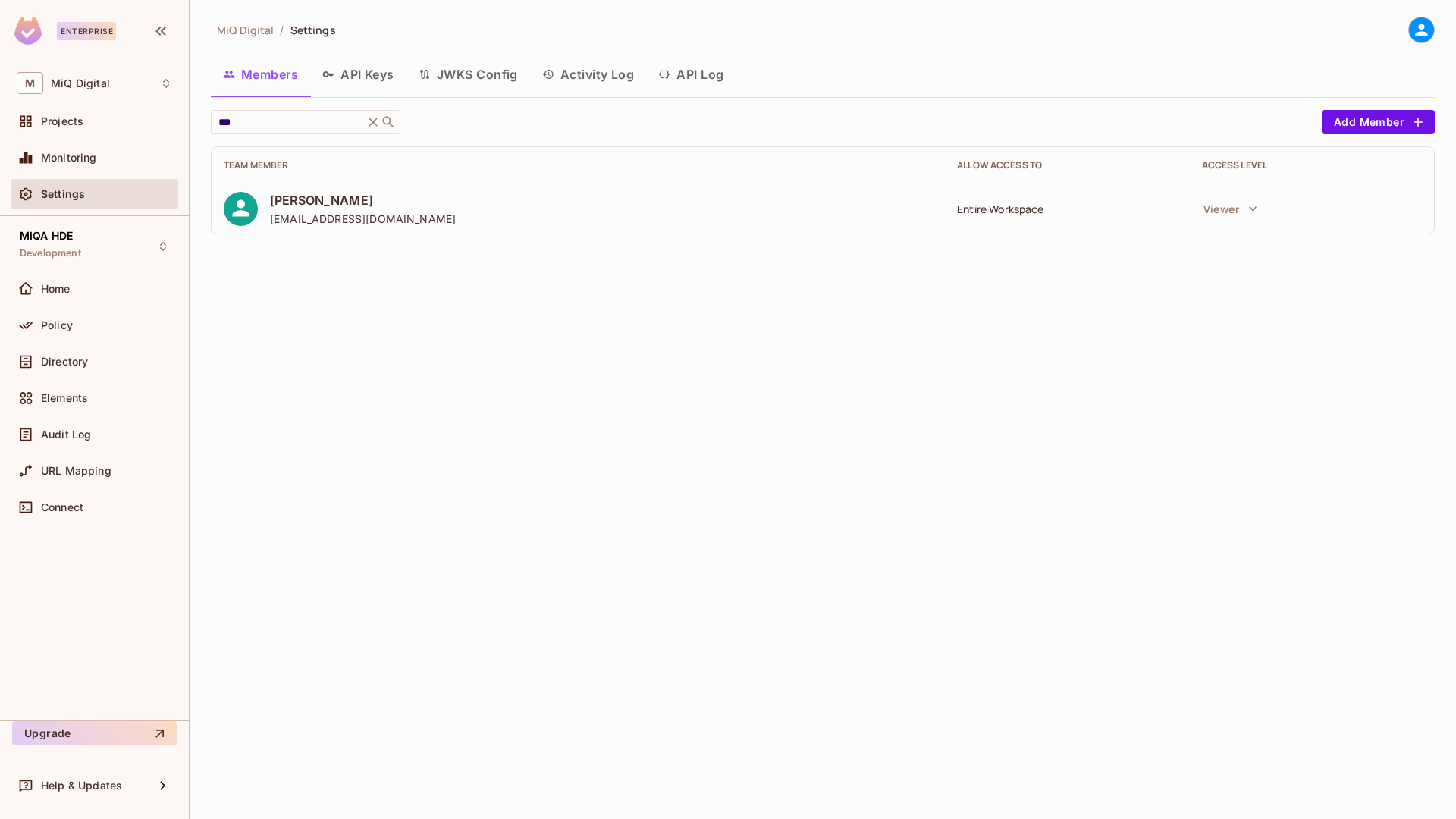
click at [1192, 200] on td "Viewer" at bounding box center [1312, 208] width 244 height 50
click at [1255, 203] on icon "button" at bounding box center [1252, 208] width 15 height 15
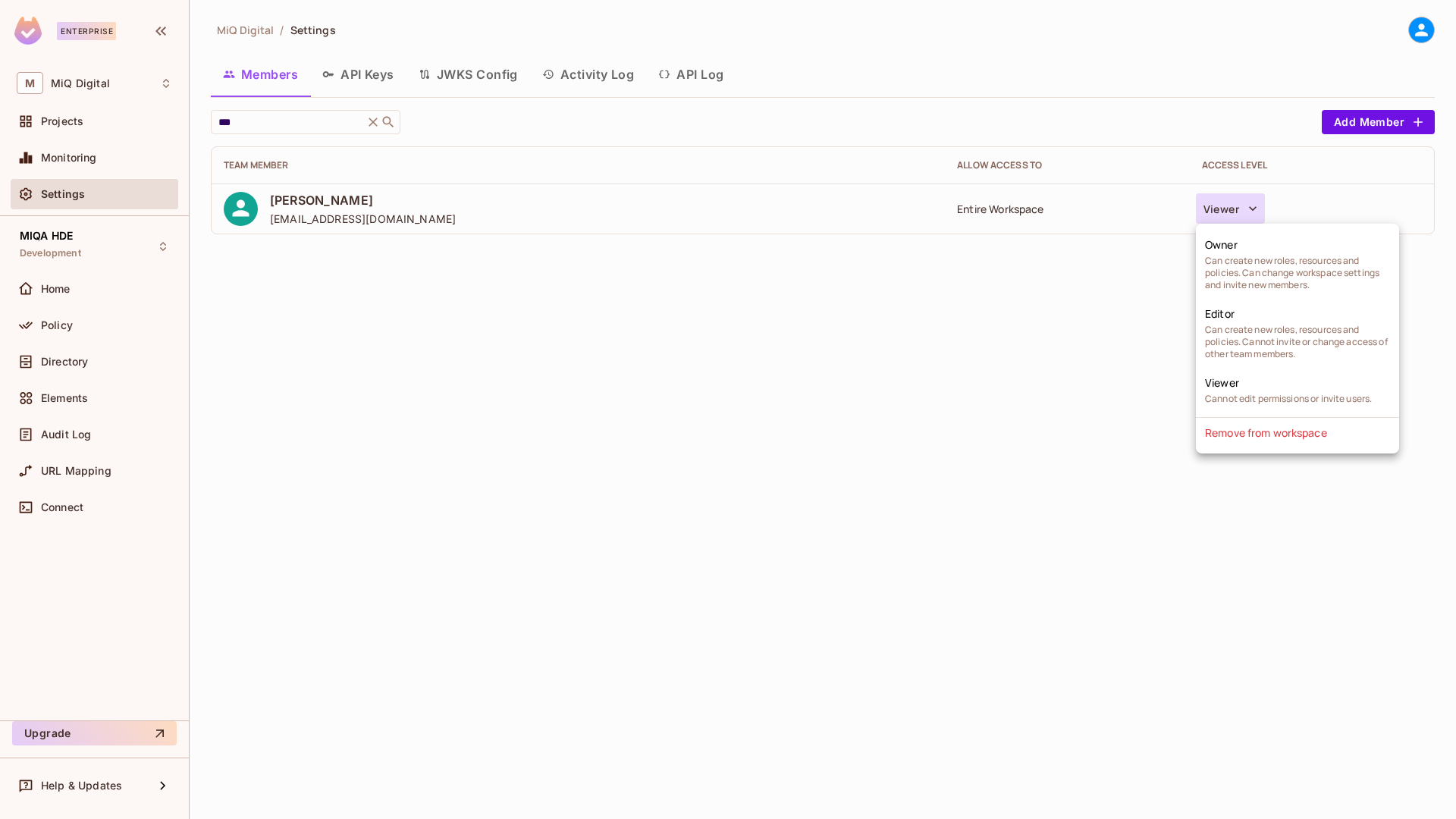
click at [356, 246] on div at bounding box center [728, 410] width 1456 height 819
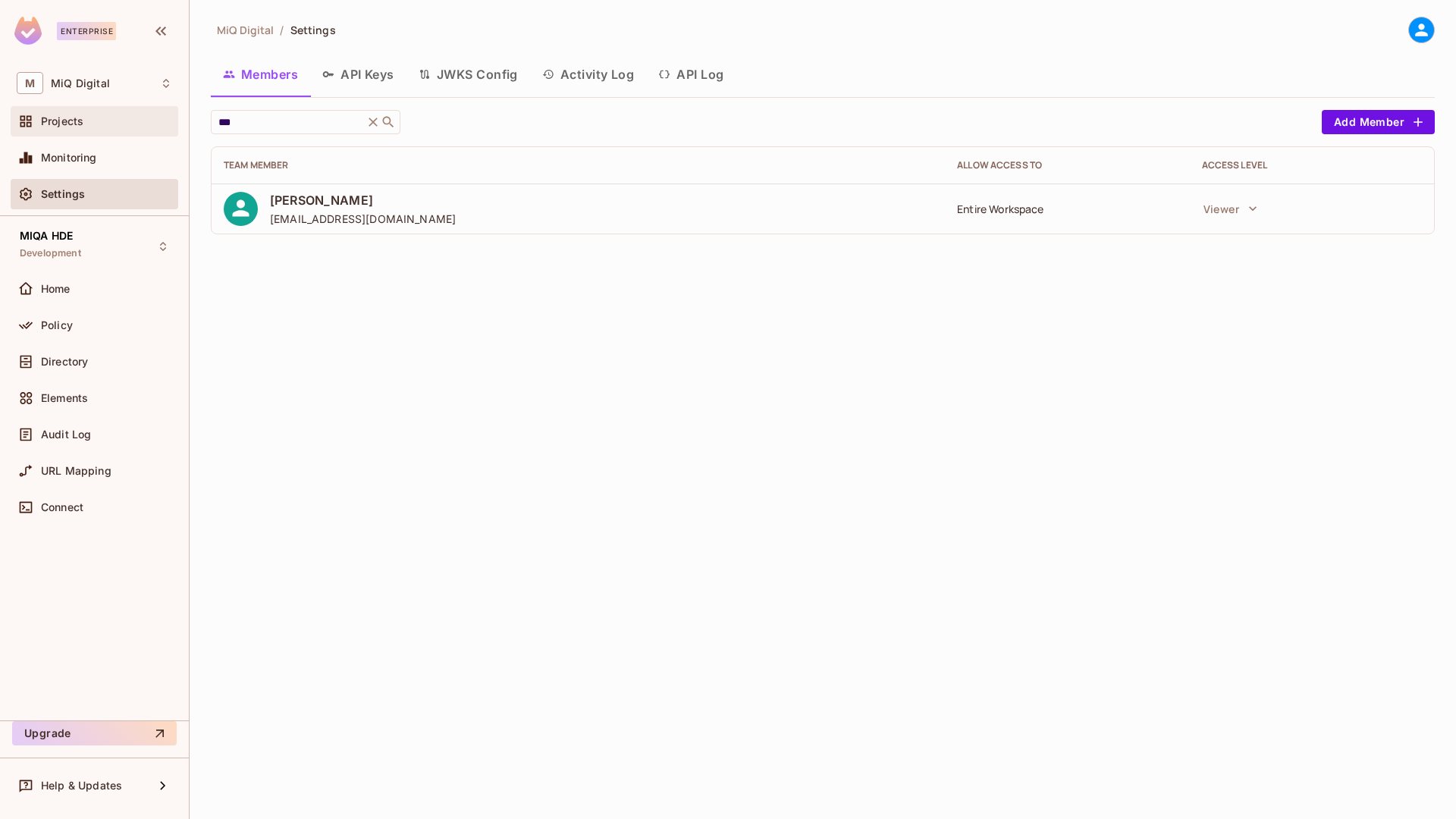
click at [85, 124] on div "Projects" at bounding box center [106, 121] width 132 height 12
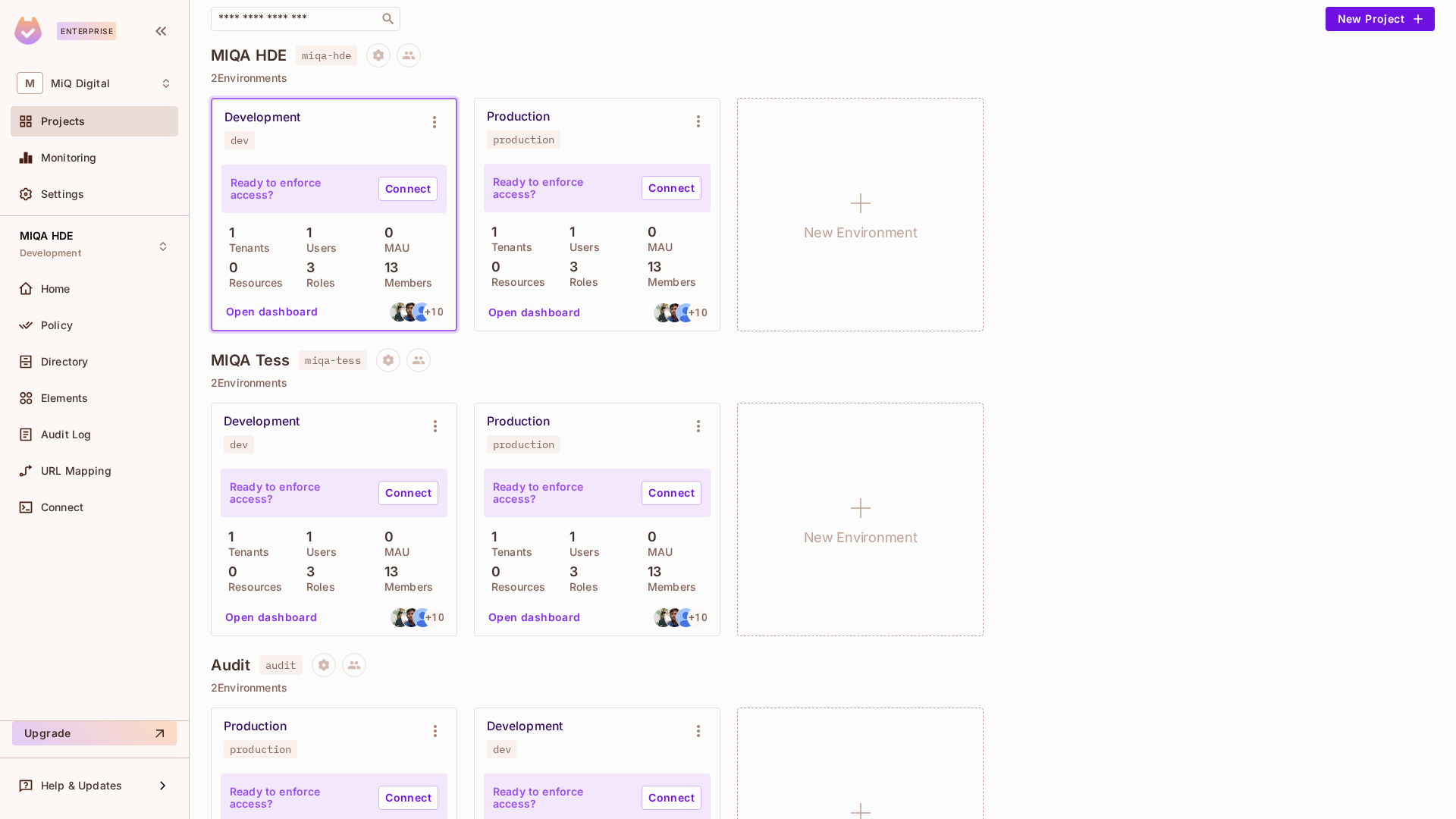
scroll to position [187, 0]
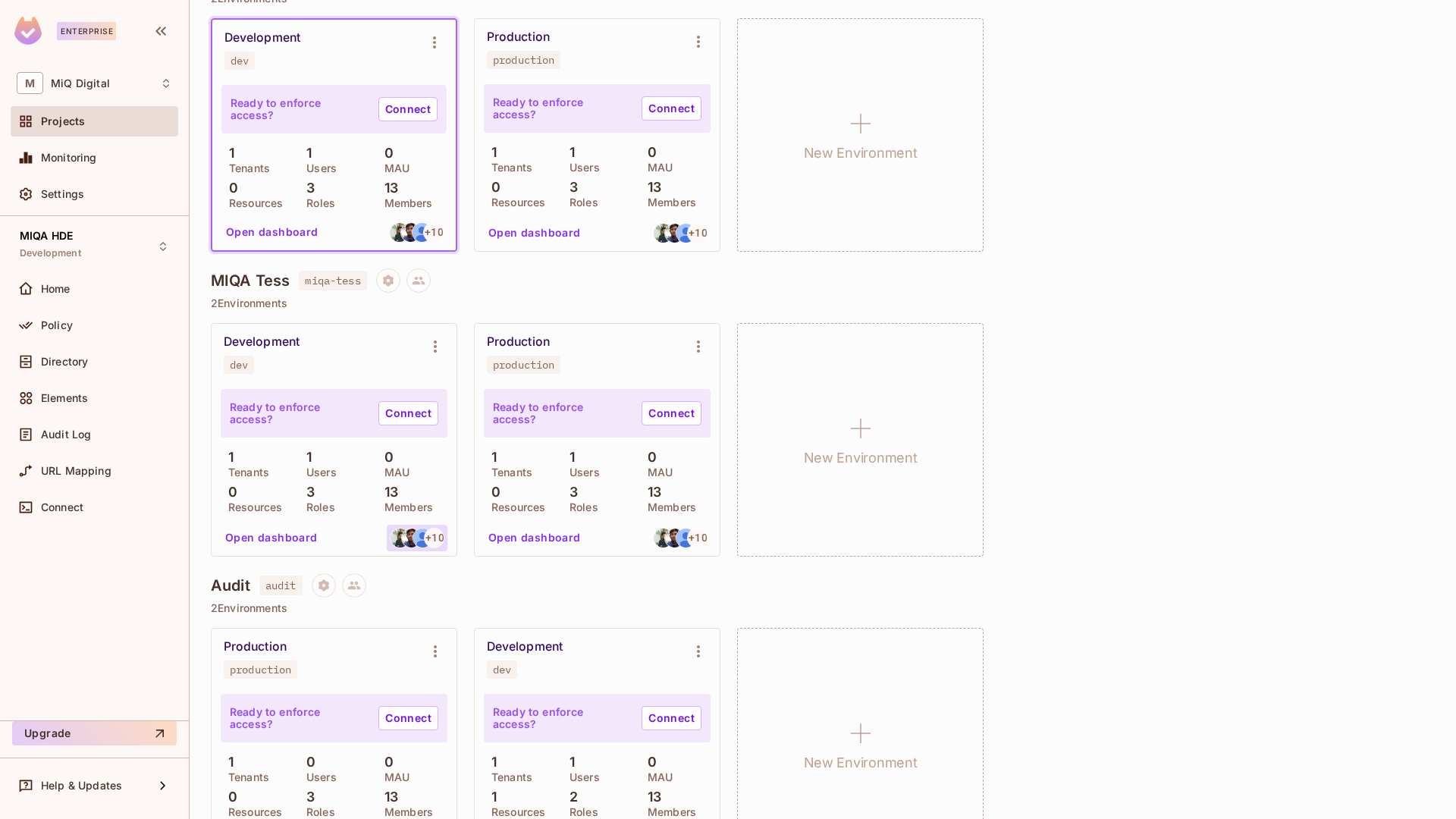
click at [431, 545] on div "+ 10" at bounding box center [434, 538] width 20 height 20
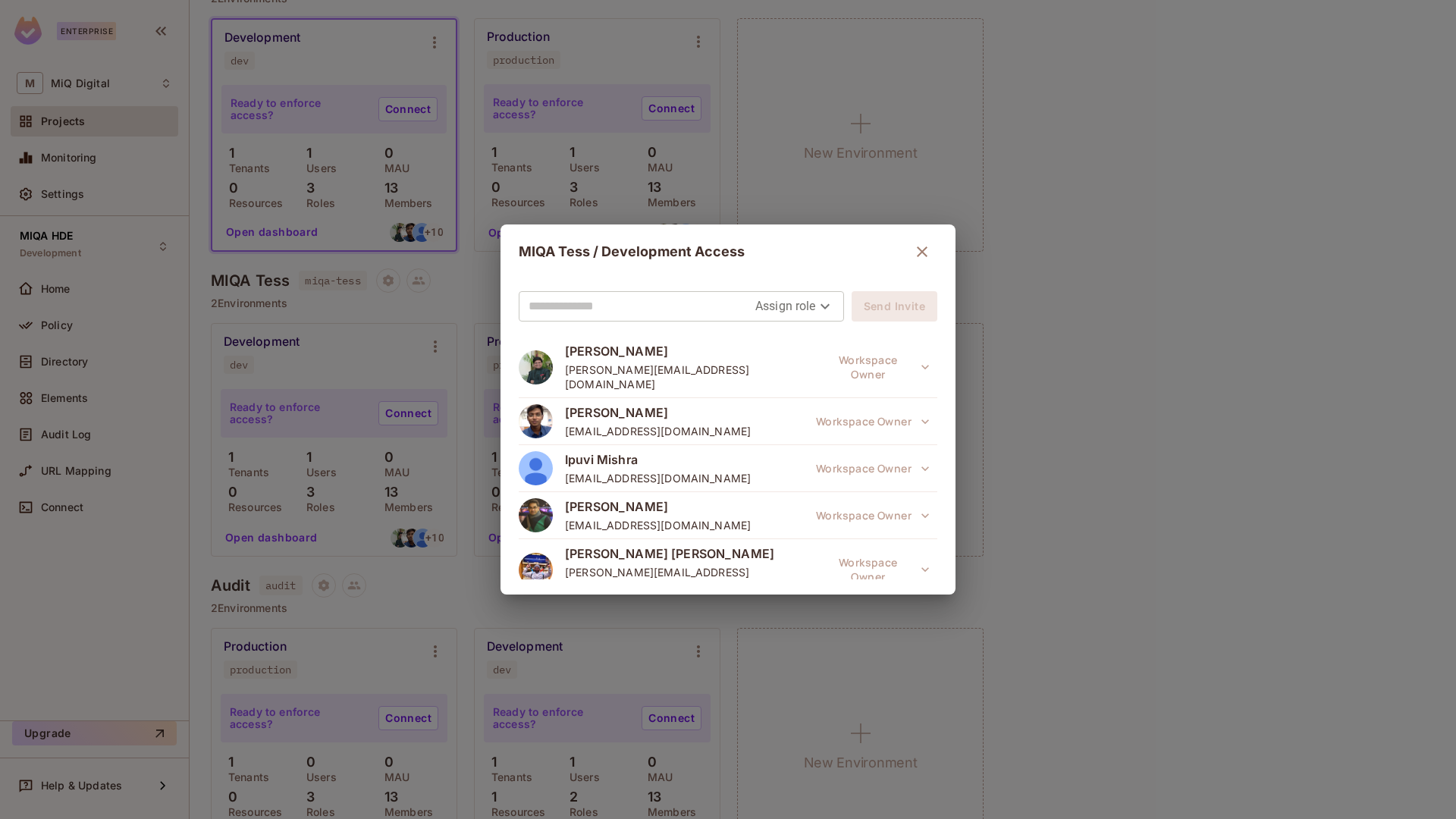
click at [631, 312] on input "text" at bounding box center [642, 307] width 227 height 24
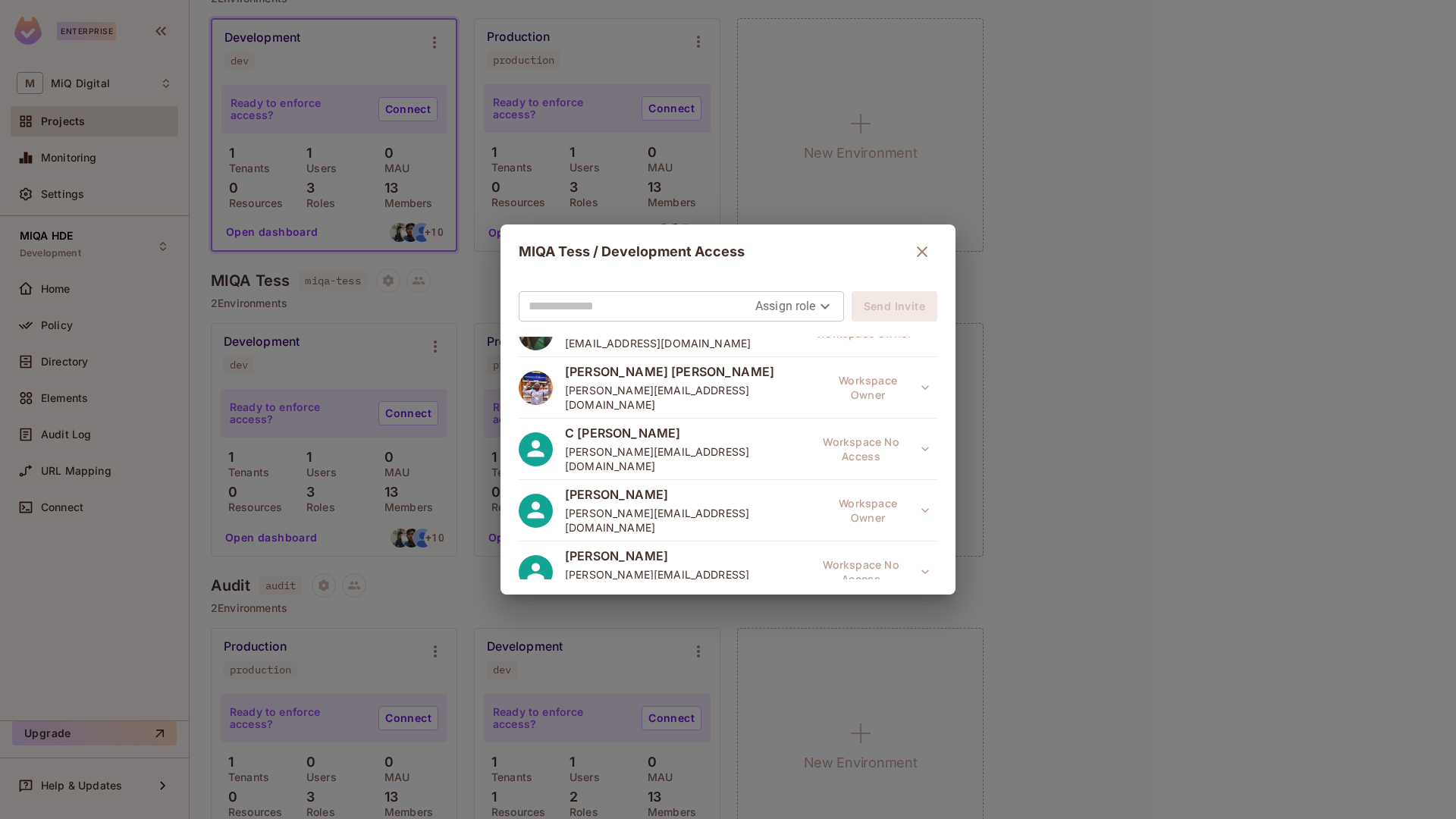
scroll to position [399, 0]
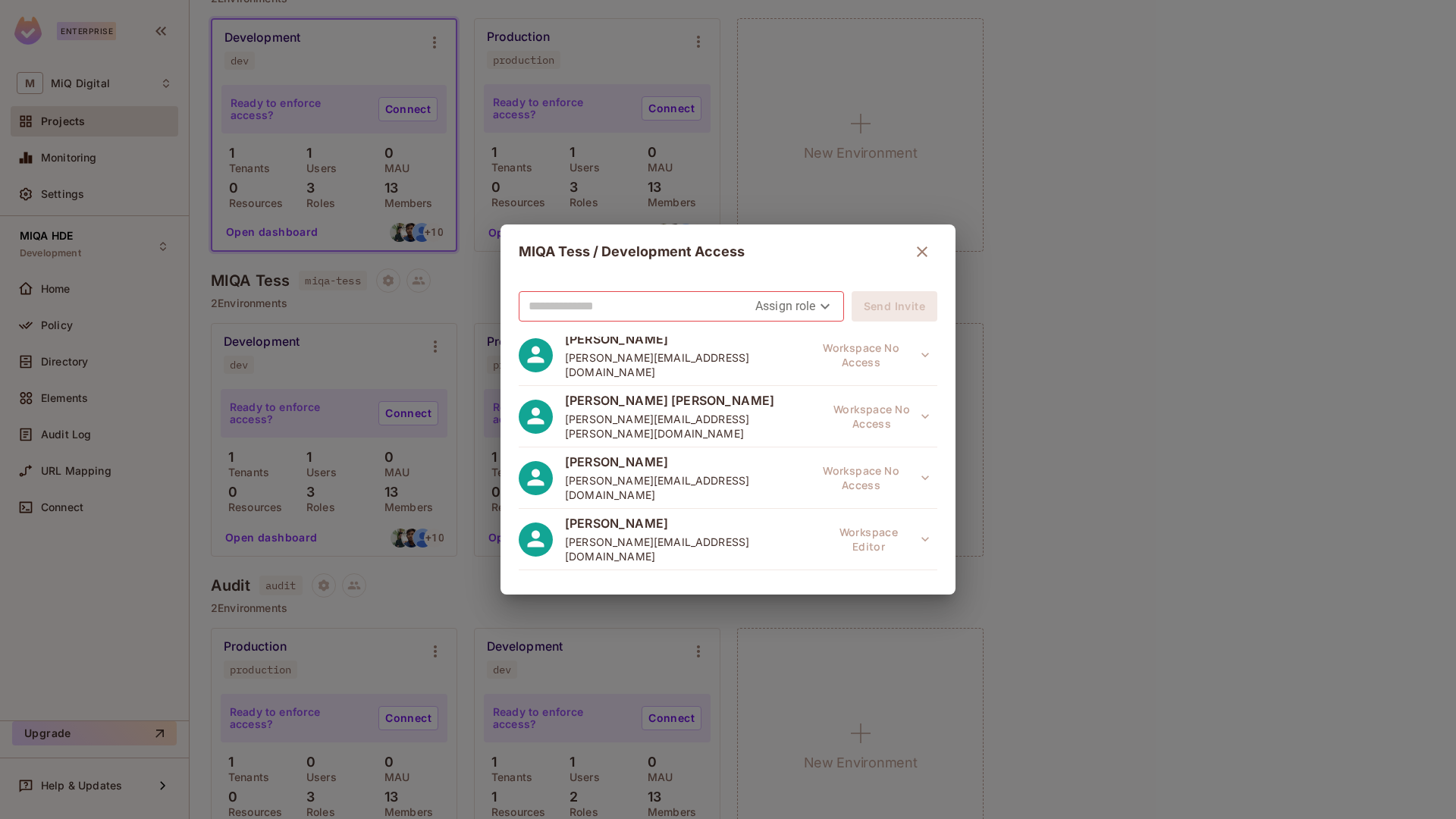
click at [1112, 358] on div "MIQA Tess / Development Access Assign role Send Invite Rishabh Agrawal rishabh.…" at bounding box center [728, 410] width 1456 height 819
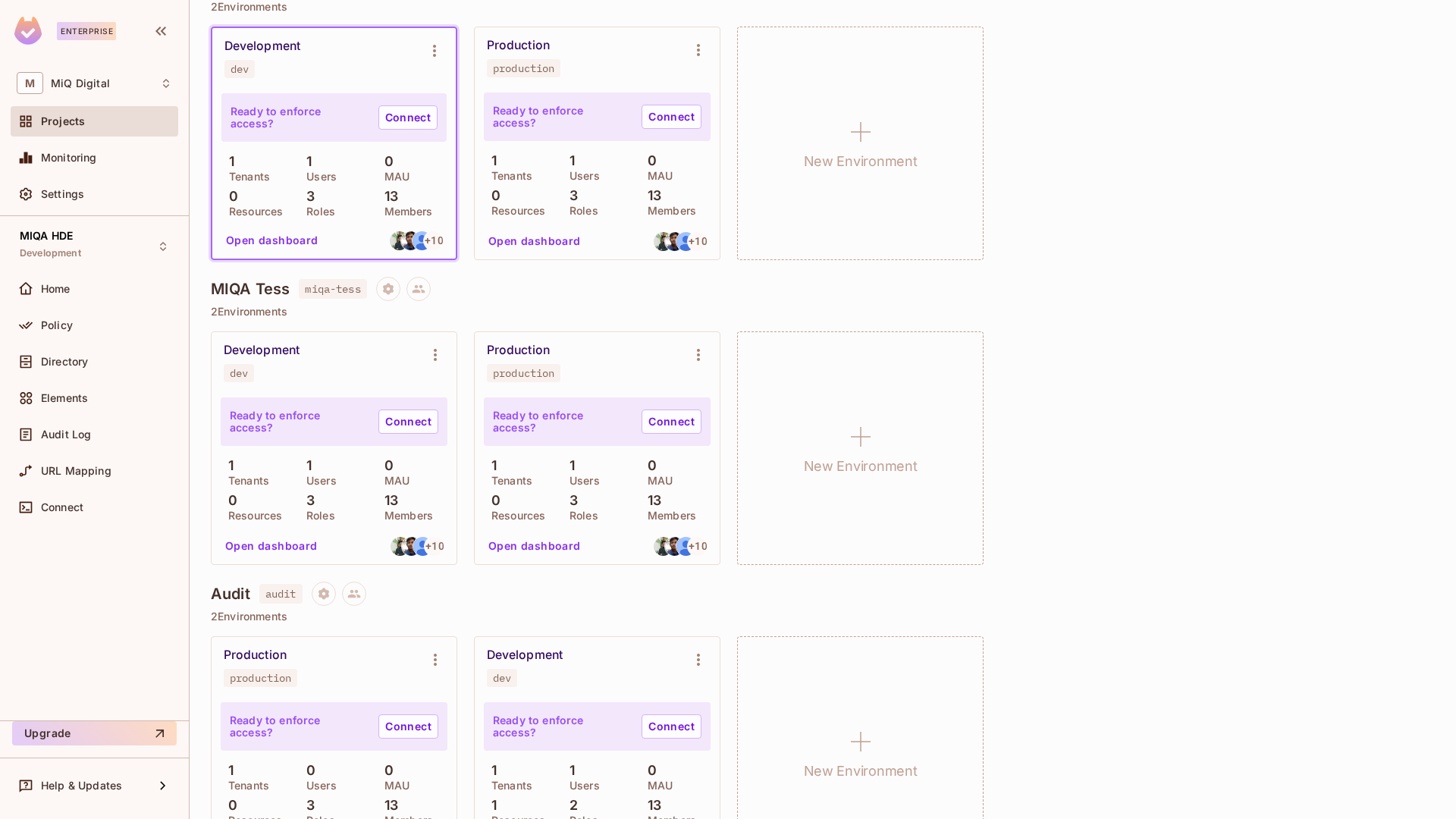
scroll to position [188, 0]
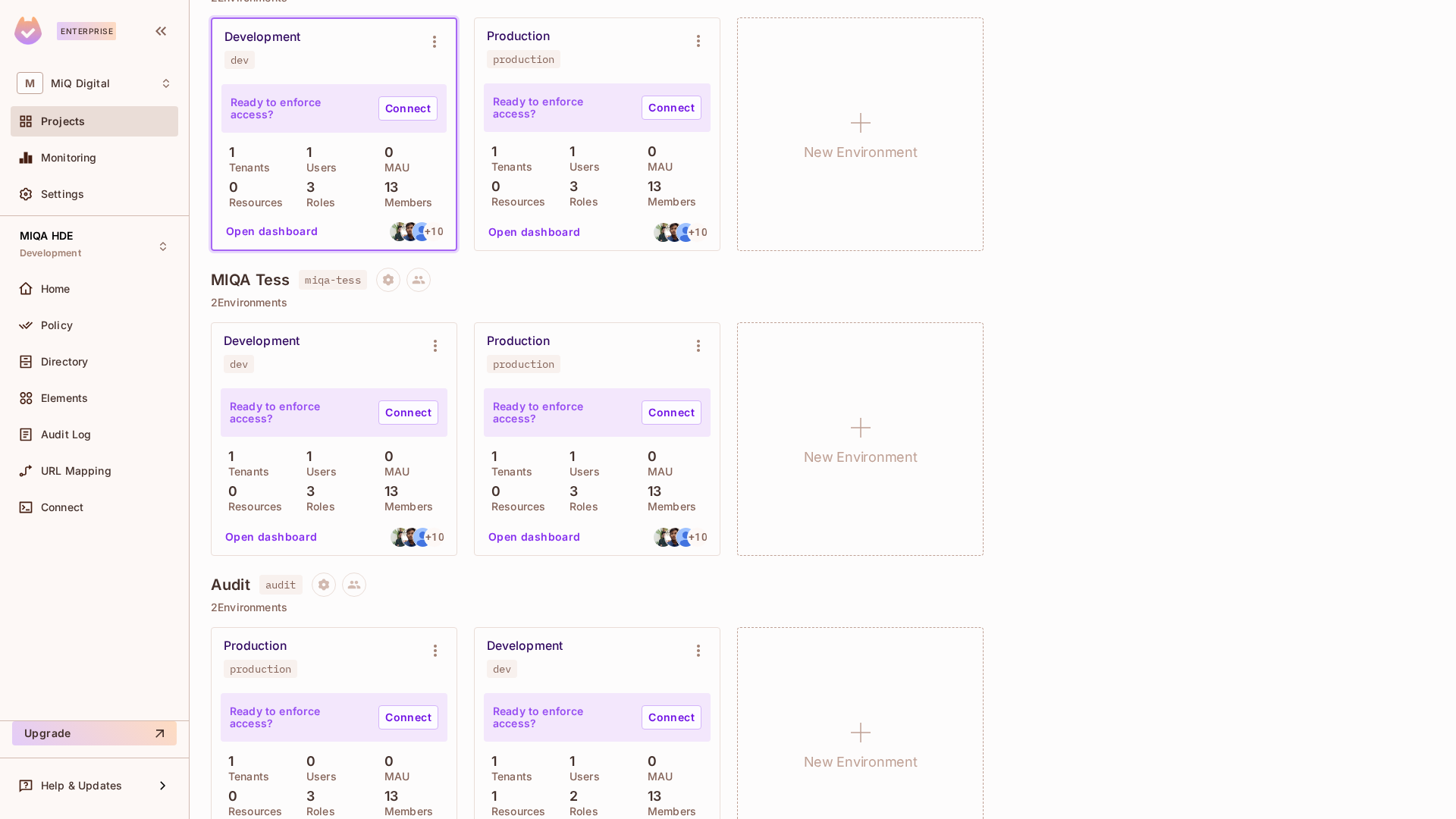
click at [418, 216] on div "Ready to enforce access? Connect 1 Tenants 1 Users 0 MAU 0 Resources 3 Roles 13…" at bounding box center [334, 164] width 243 height 170
click at [419, 229] on img at bounding box center [422, 232] width 19 height 19
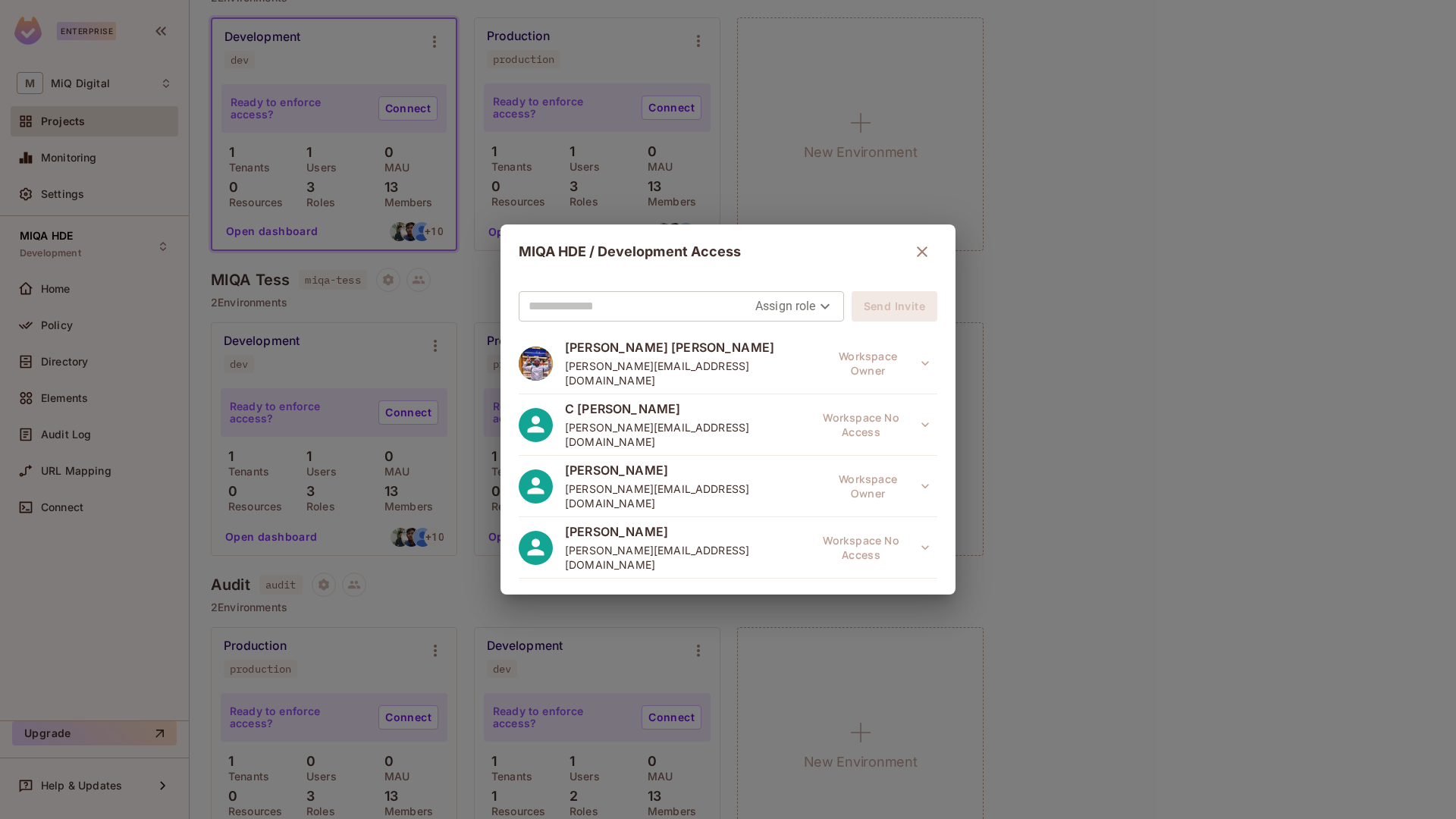
scroll to position [399, 0]
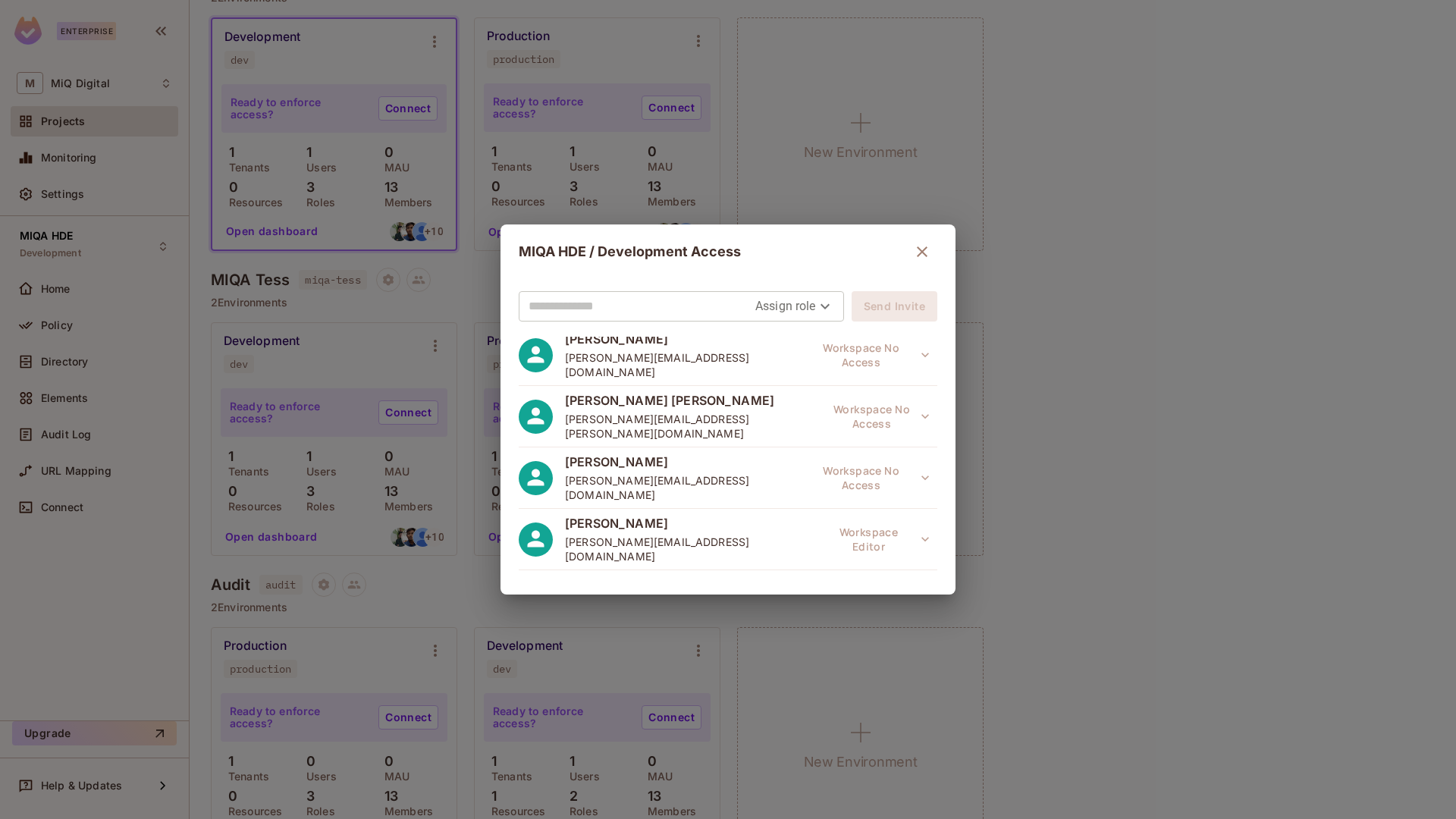
click at [1061, 414] on div "MIQA HDE / Development Access Assign role Send Invite Rishabh Agrawal rishabh.a…" at bounding box center [728, 410] width 1456 height 819
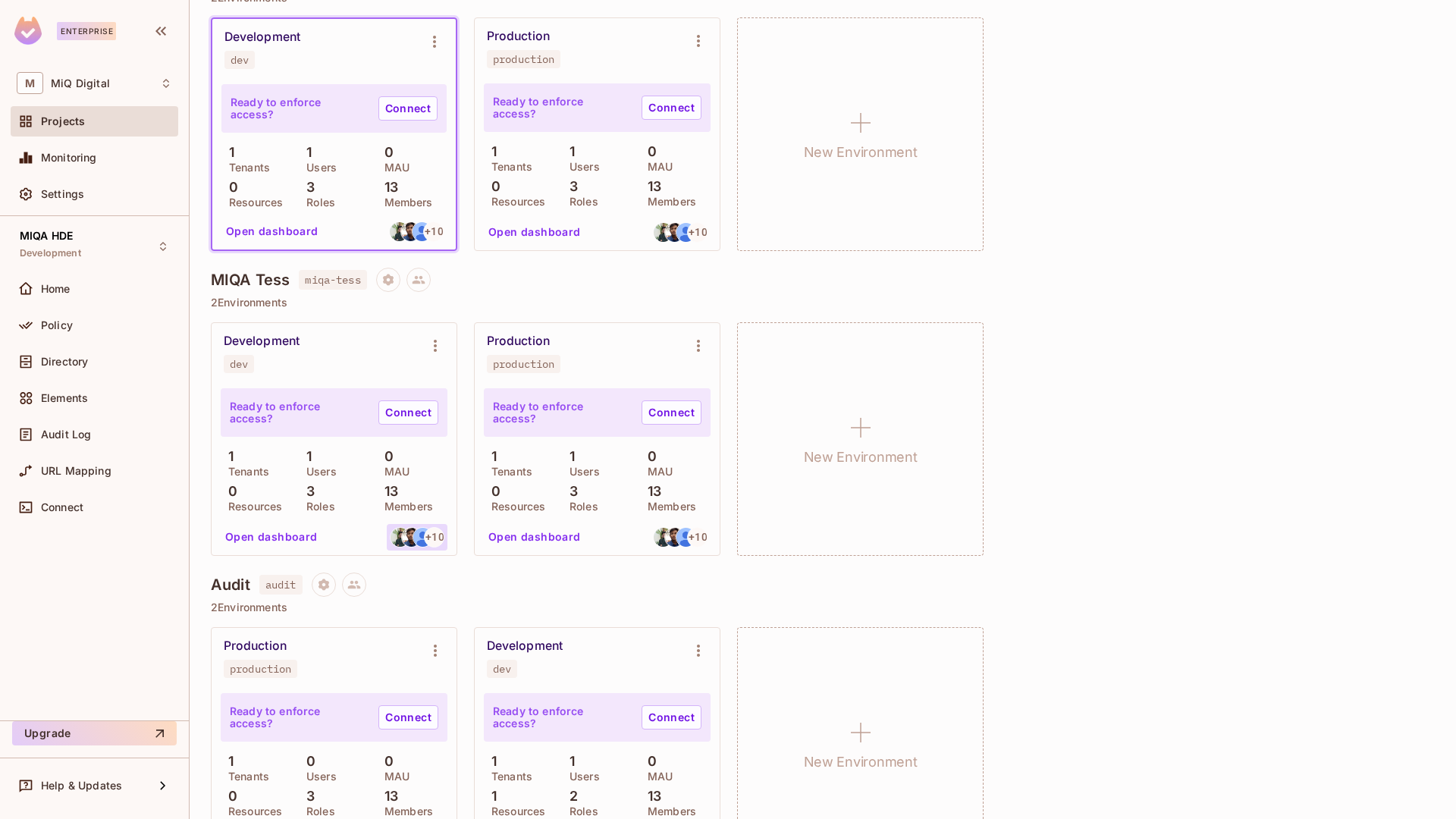
click at [435, 541] on span "+ 10" at bounding box center [434, 537] width 18 height 10
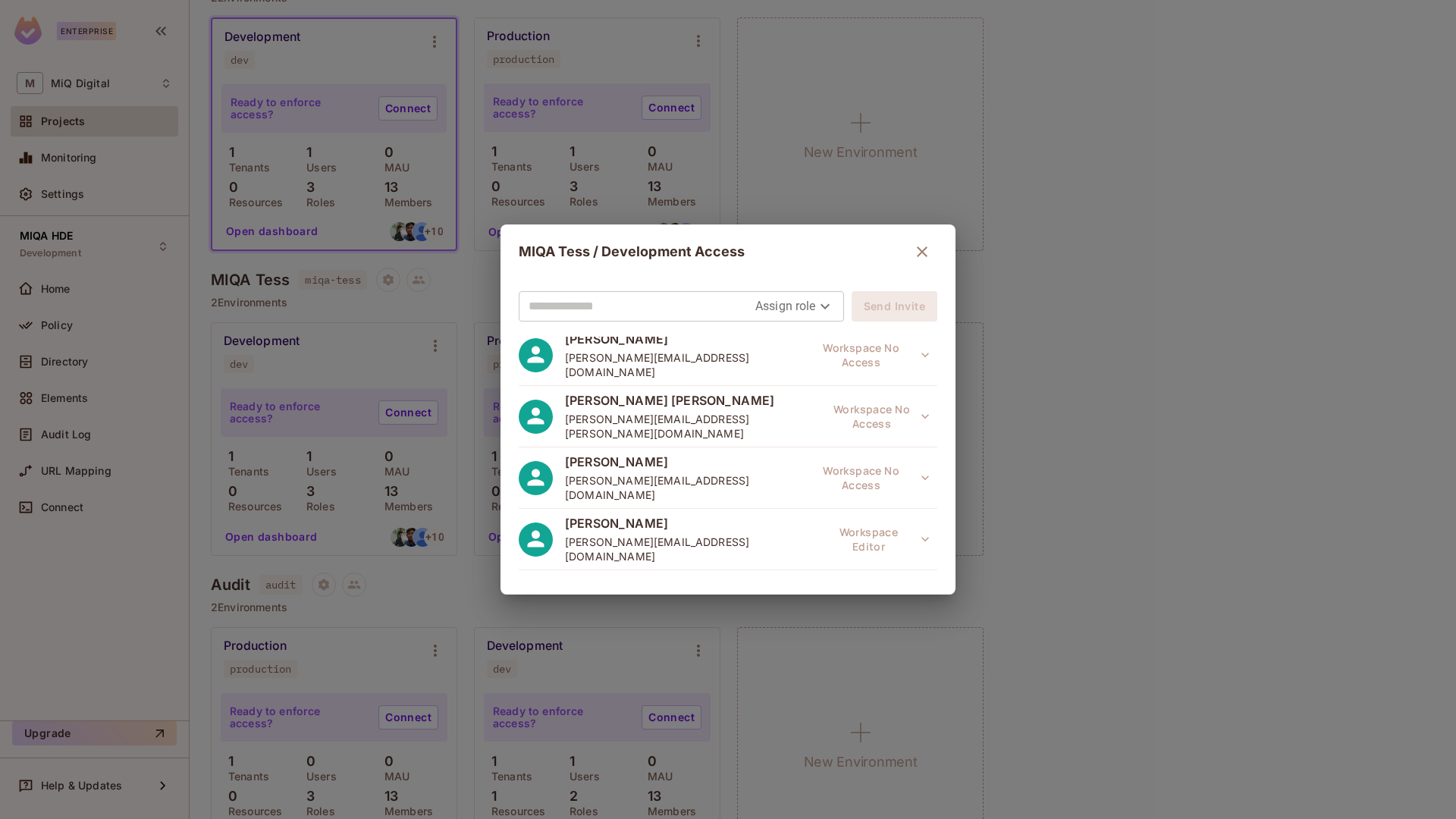
click at [1011, 443] on div "MIQA Tess / Development Access Assign role Send Invite Rishabh Agrawal rishabh.…" at bounding box center [728, 410] width 1456 height 819
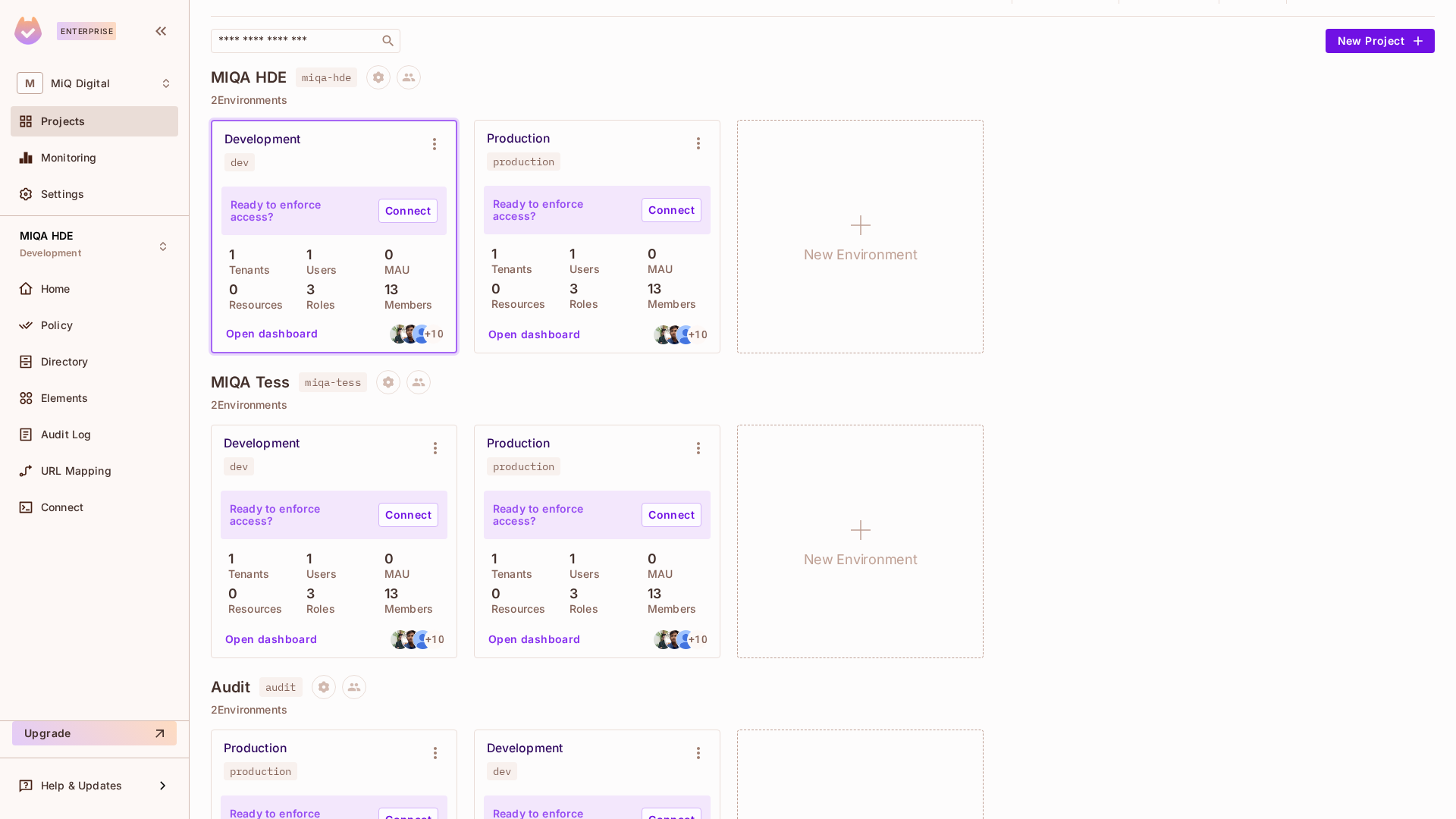
scroll to position [0, 0]
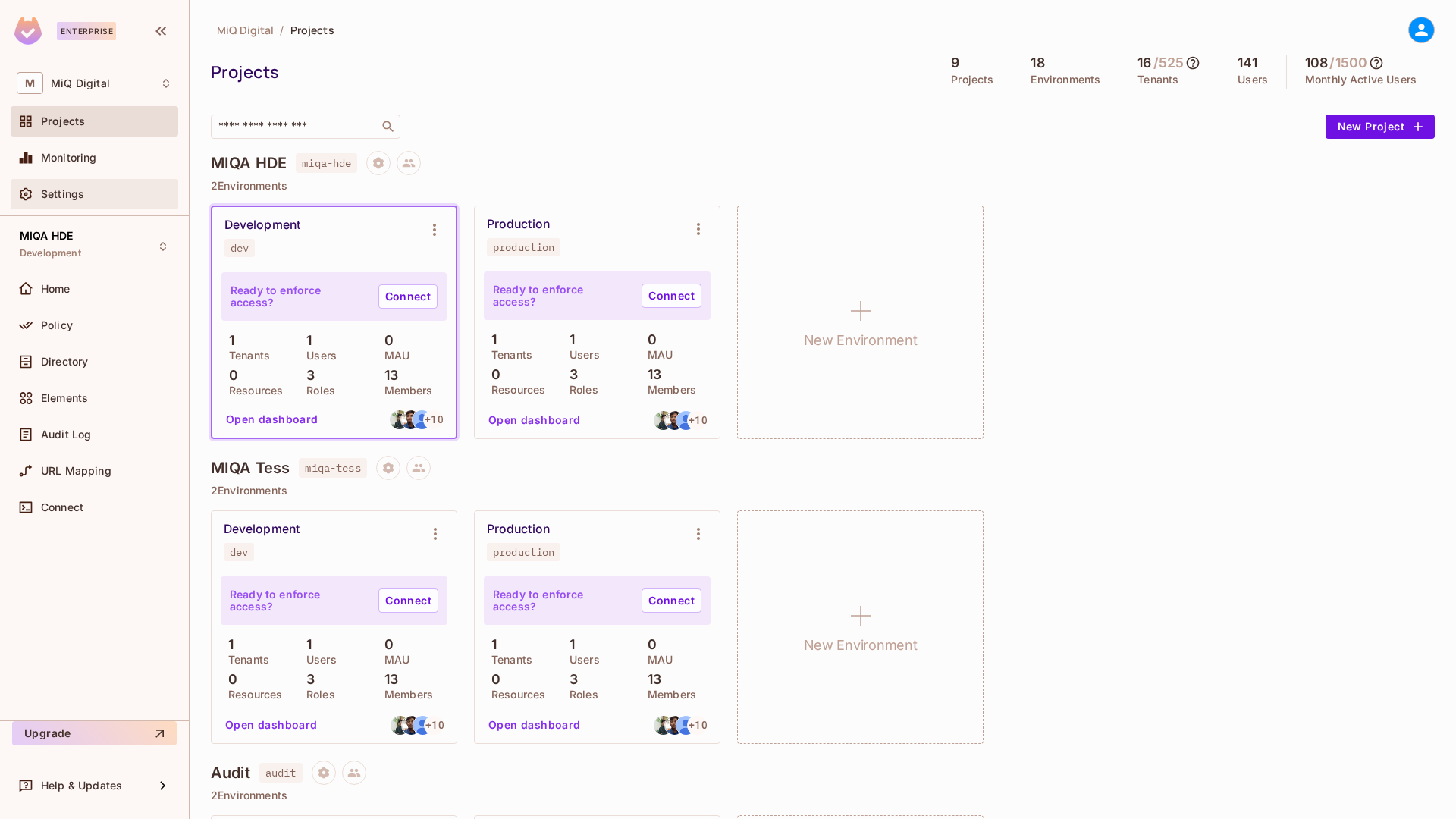
click at [91, 199] on div "Settings" at bounding box center [106, 194] width 132 height 12
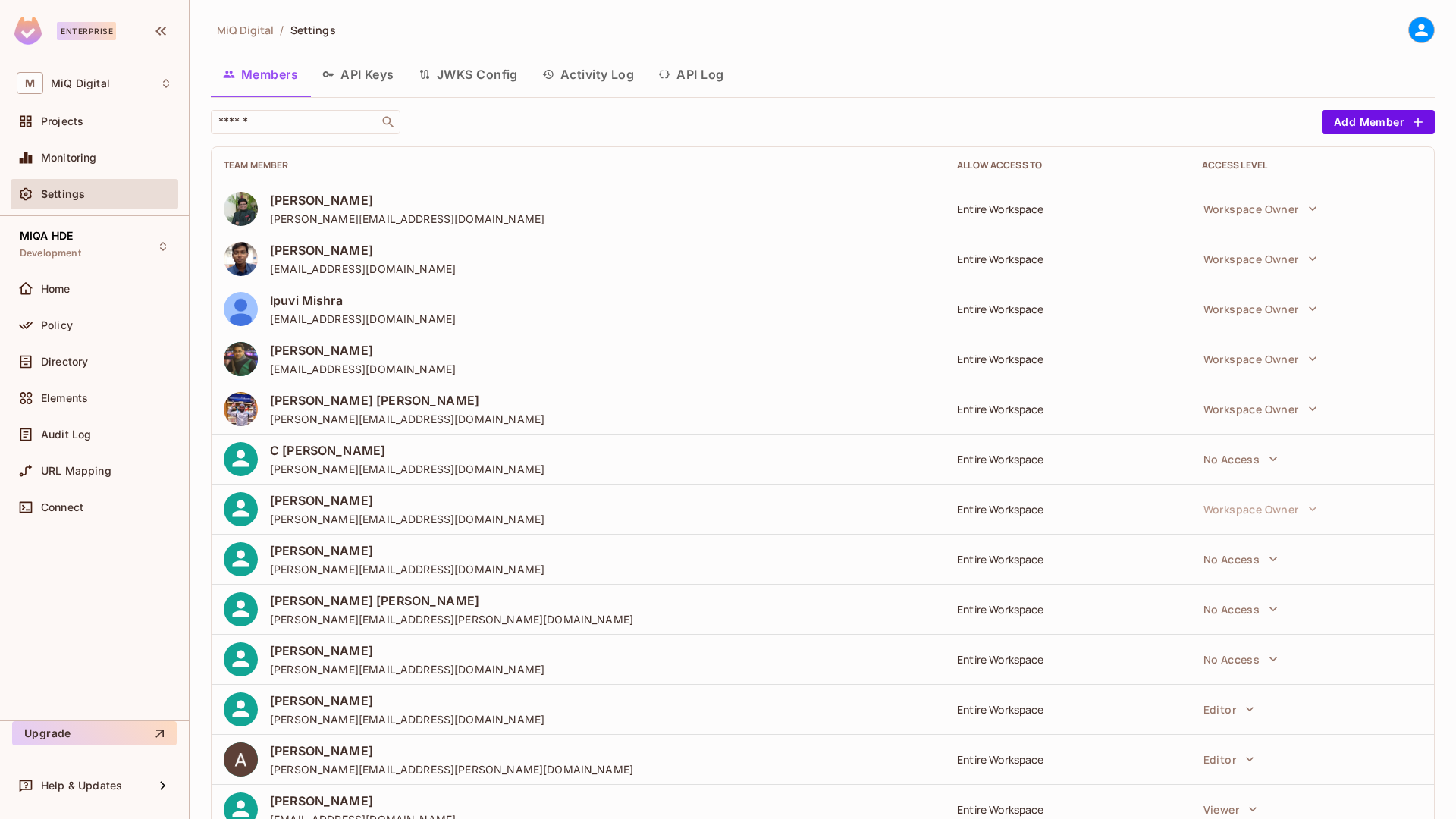
scroll to position [50, 0]
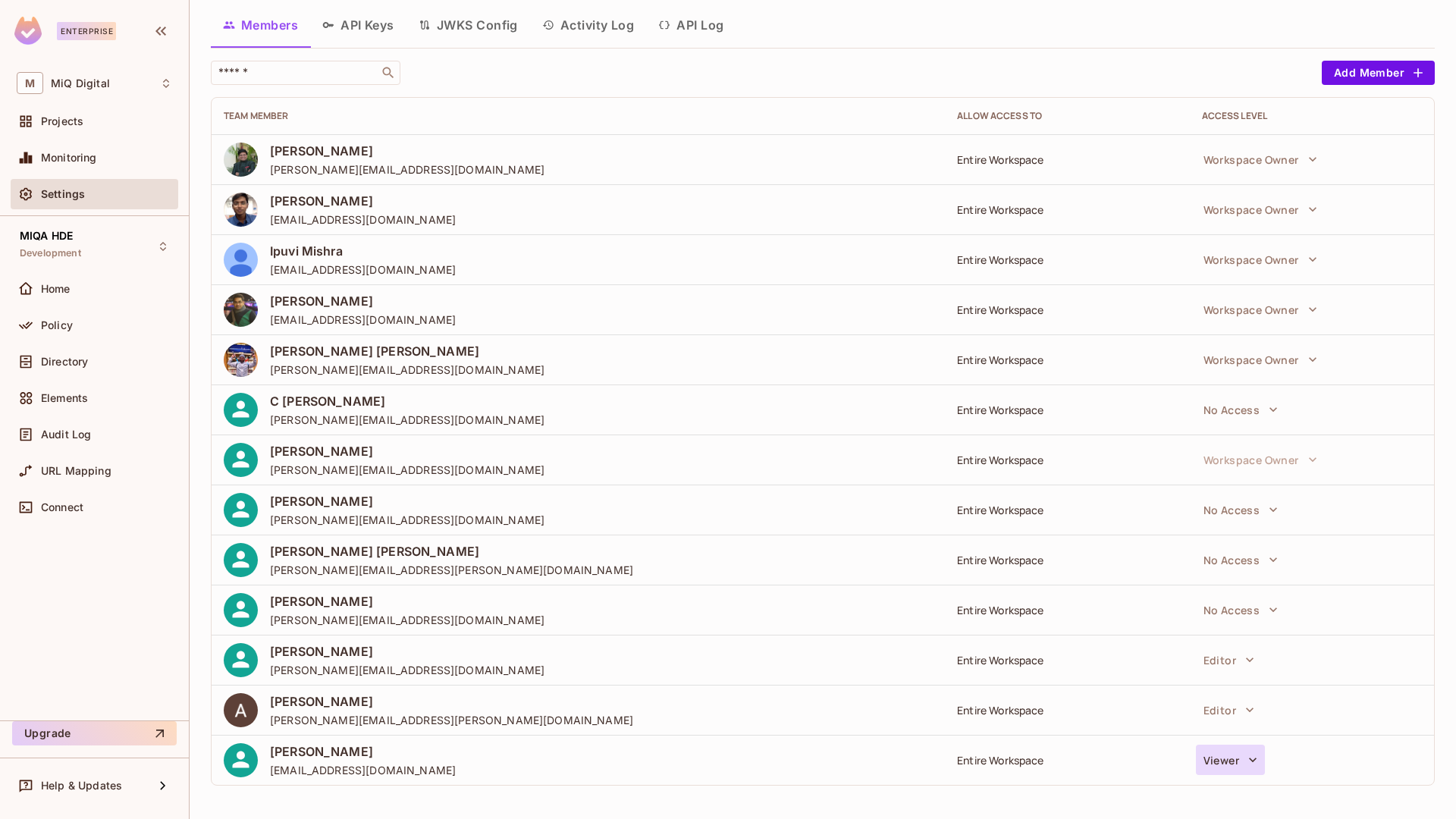
click at [1245, 757] on icon "button" at bounding box center [1252, 759] width 15 height 15
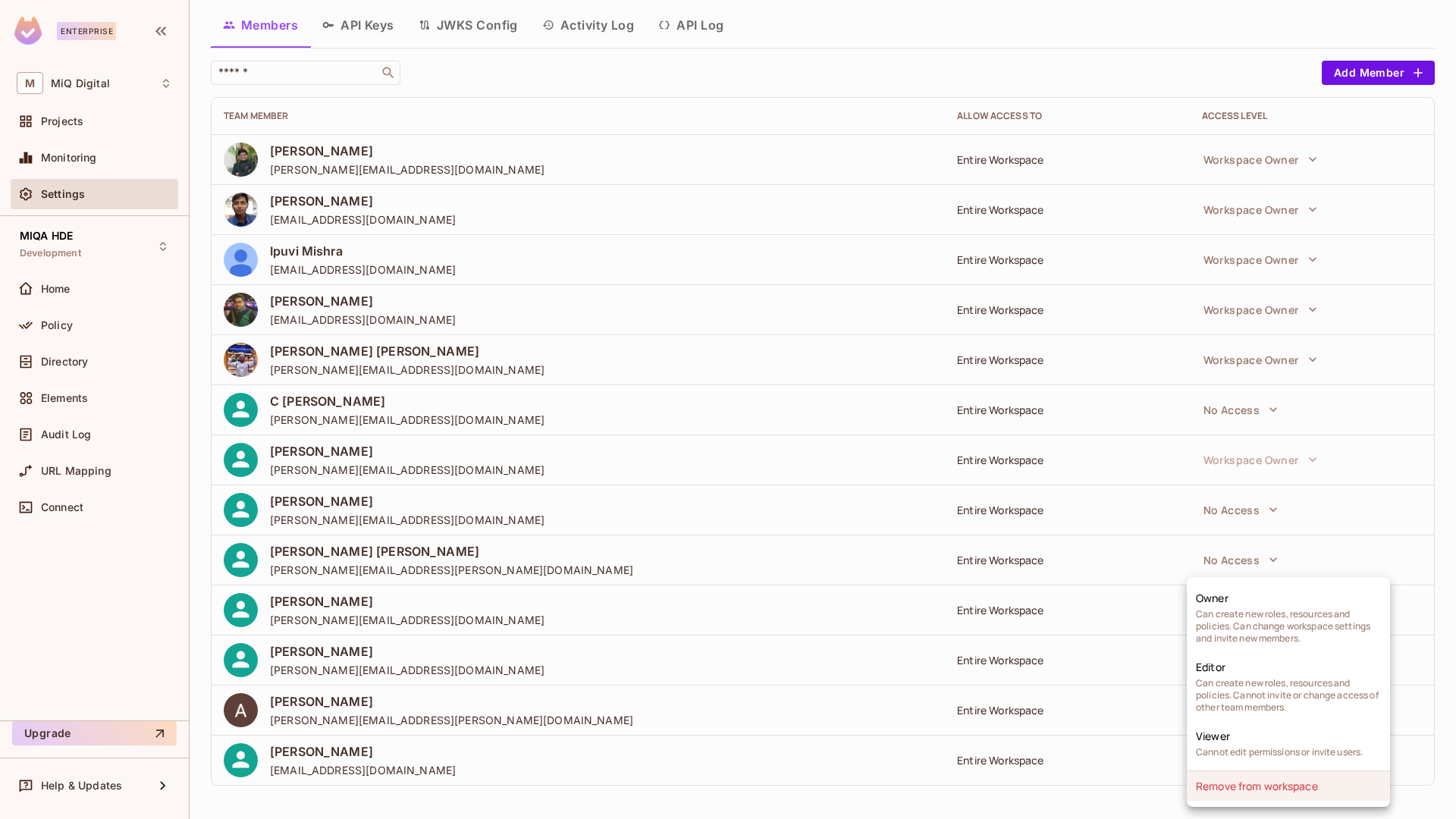
click at [1249, 782] on li "Remove from workspace" at bounding box center [1288, 786] width 203 height 30
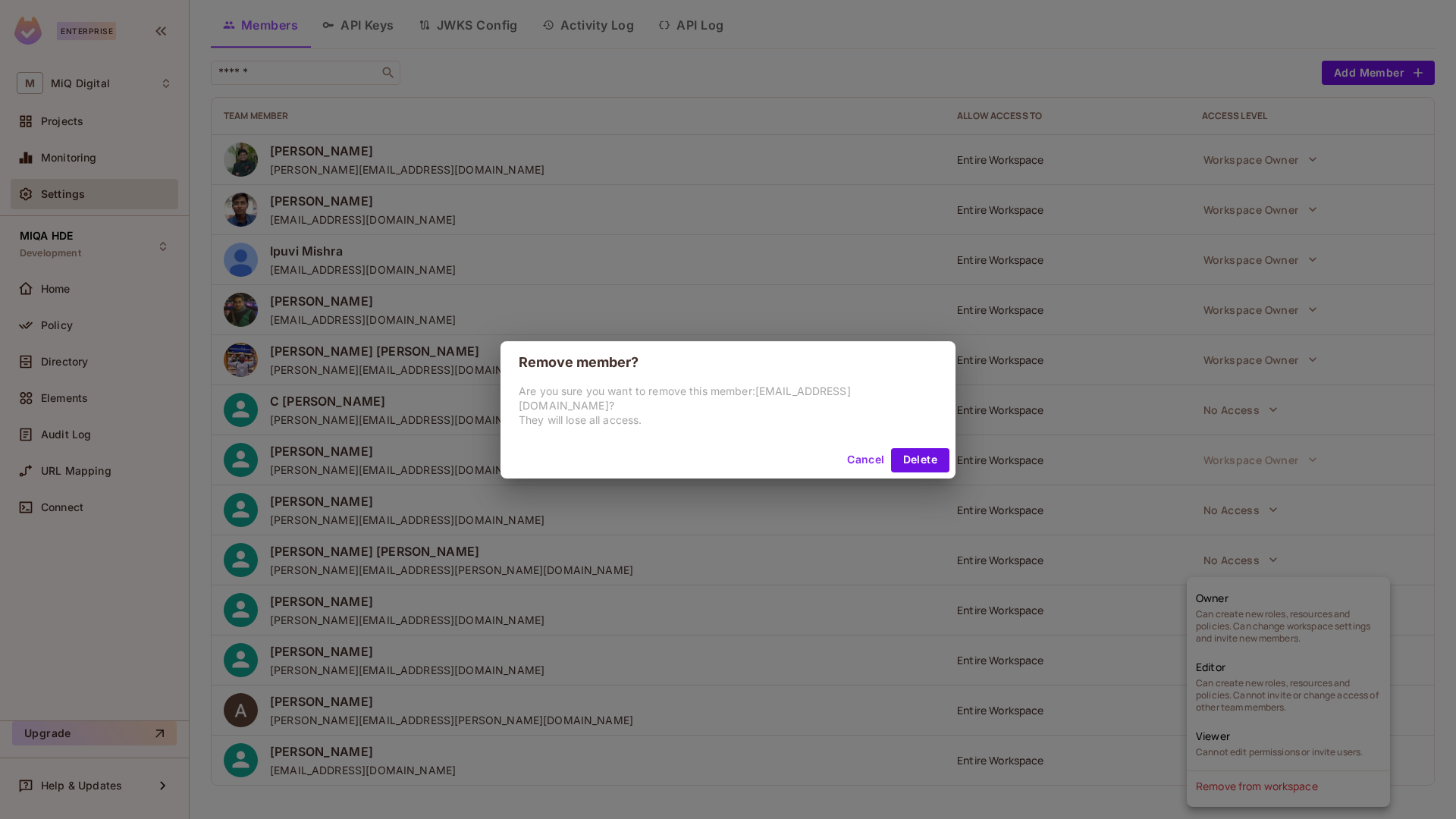
click at [845, 459] on button "Cancel" at bounding box center [865, 460] width 50 height 24
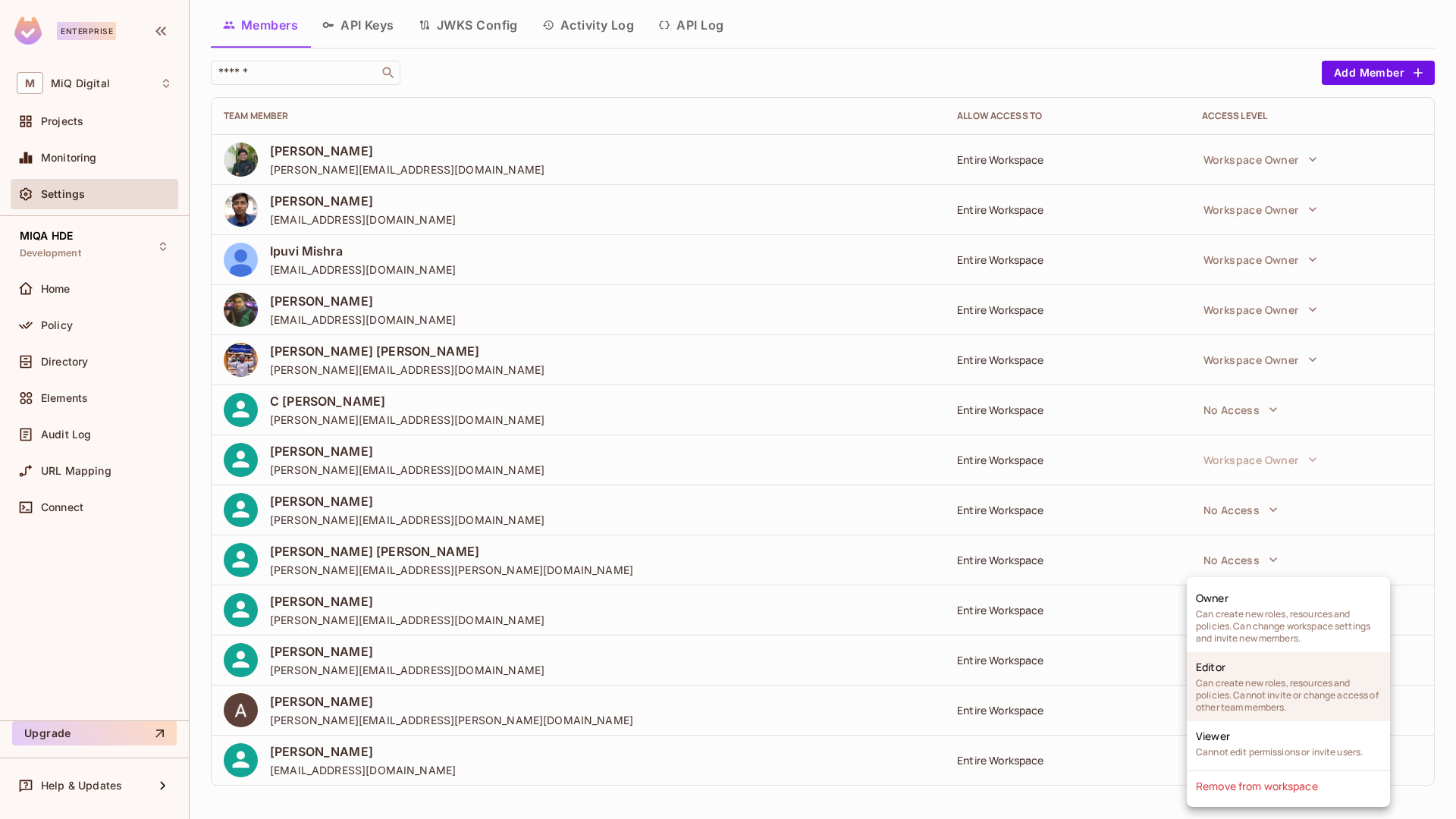
click at [1266, 677] on span "Can create new roles, resources and policies. Cannot invite or change access of…" at bounding box center [1289, 695] width 185 height 37
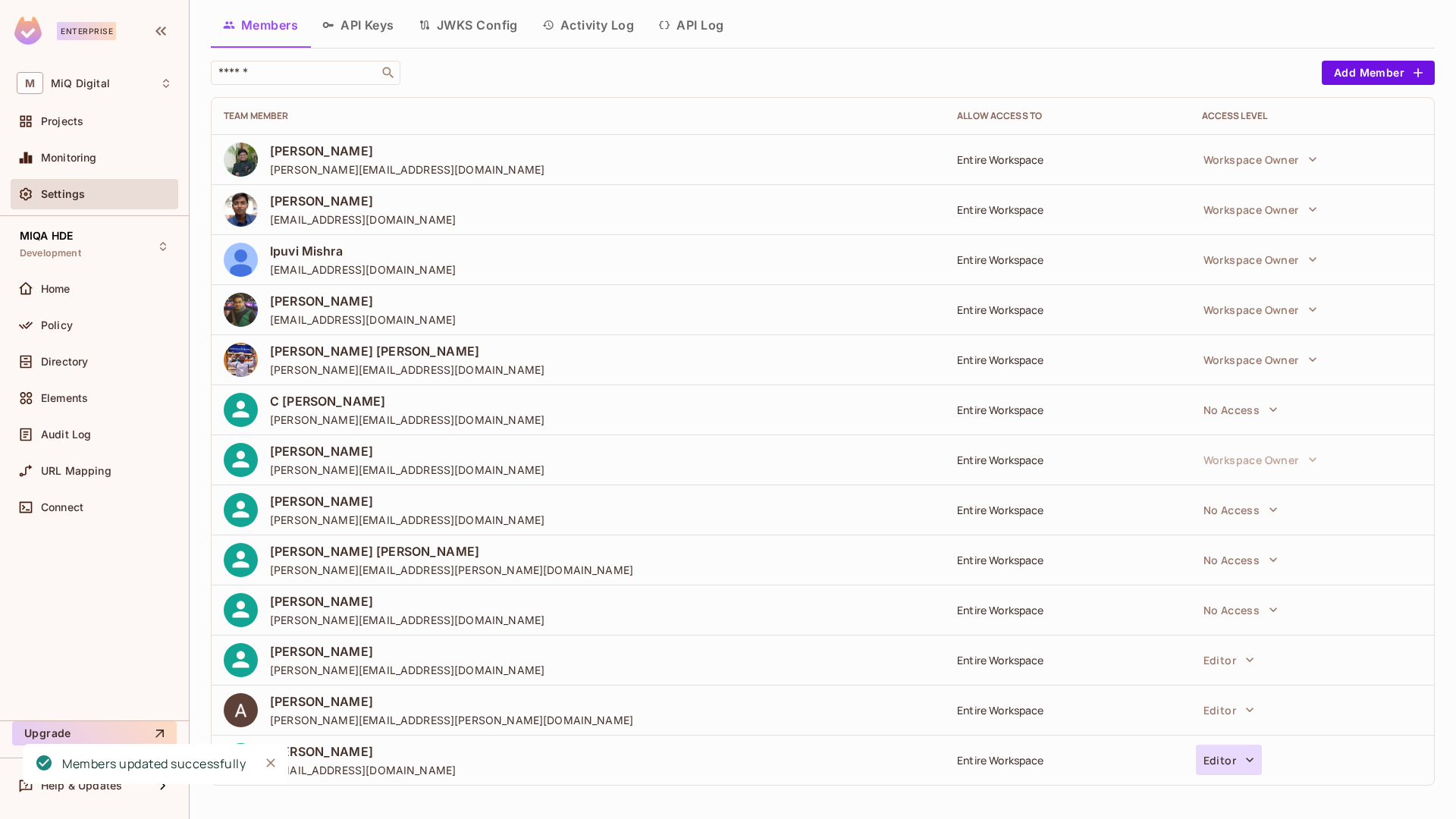
click at [1228, 768] on button "Editor" at bounding box center [1229, 760] width 66 height 30
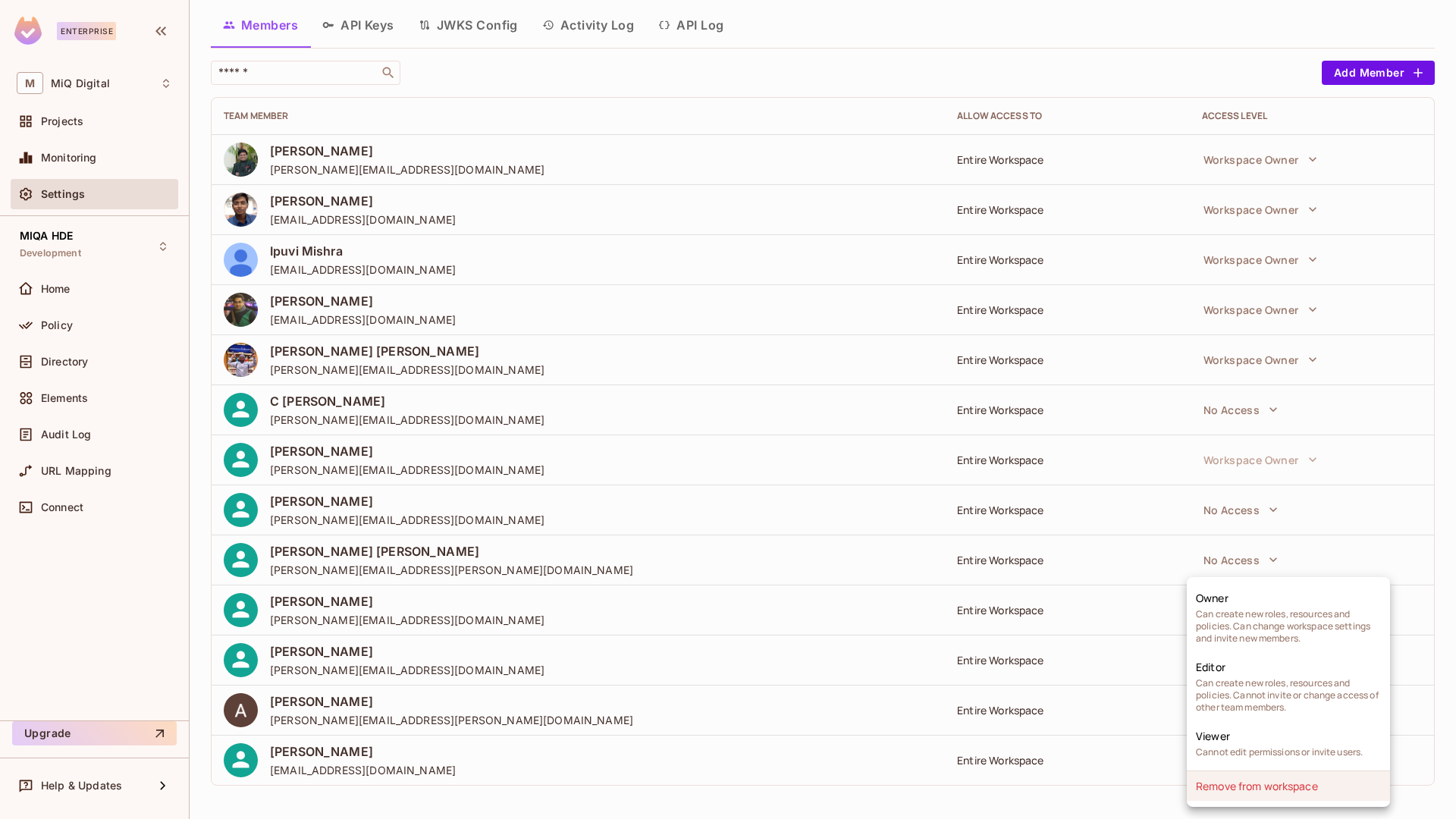
click at [1261, 782] on li "Remove from workspace" at bounding box center [1288, 786] width 203 height 30
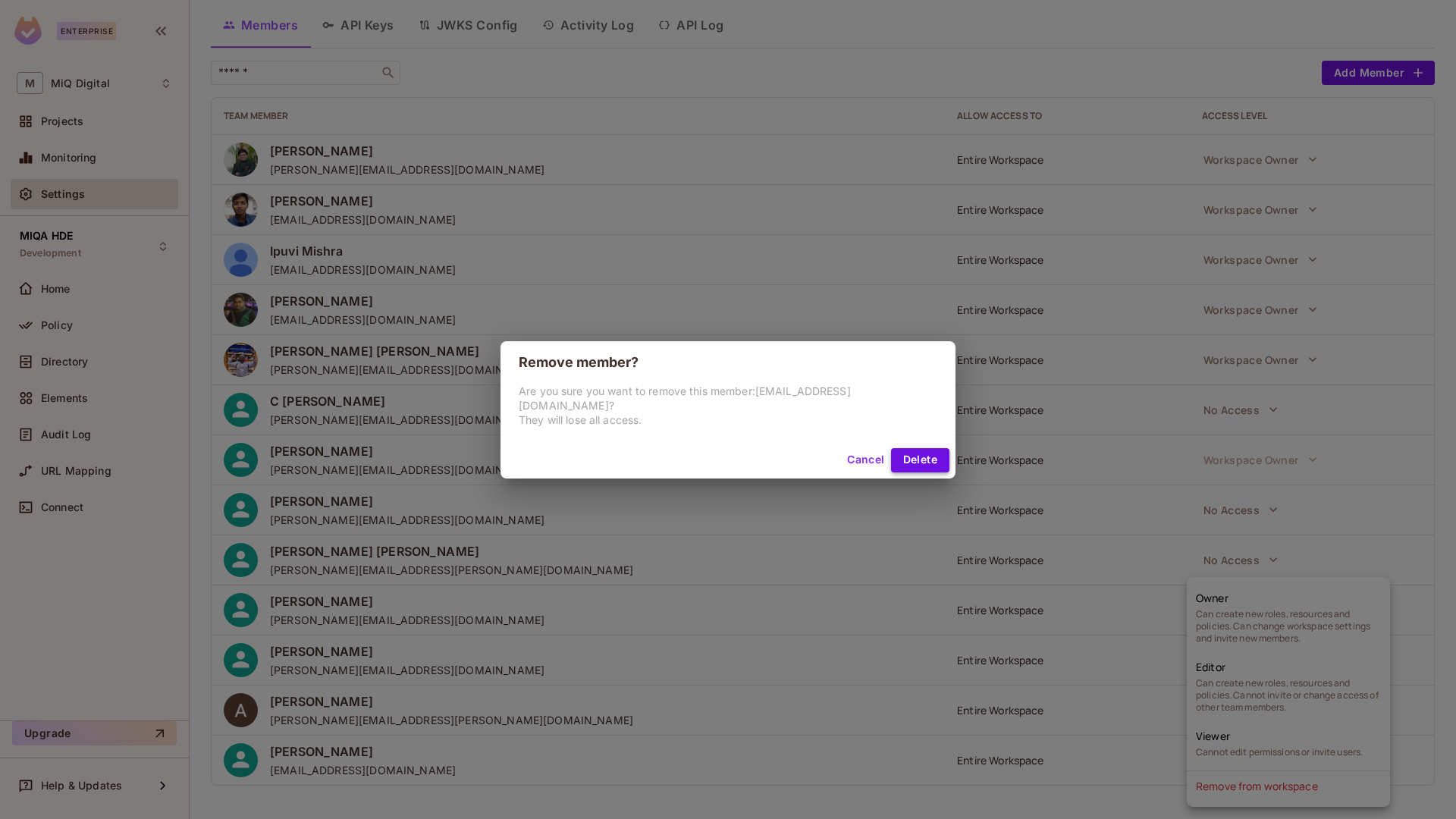
click at [901, 457] on button "Delete" at bounding box center [920, 460] width 58 height 24
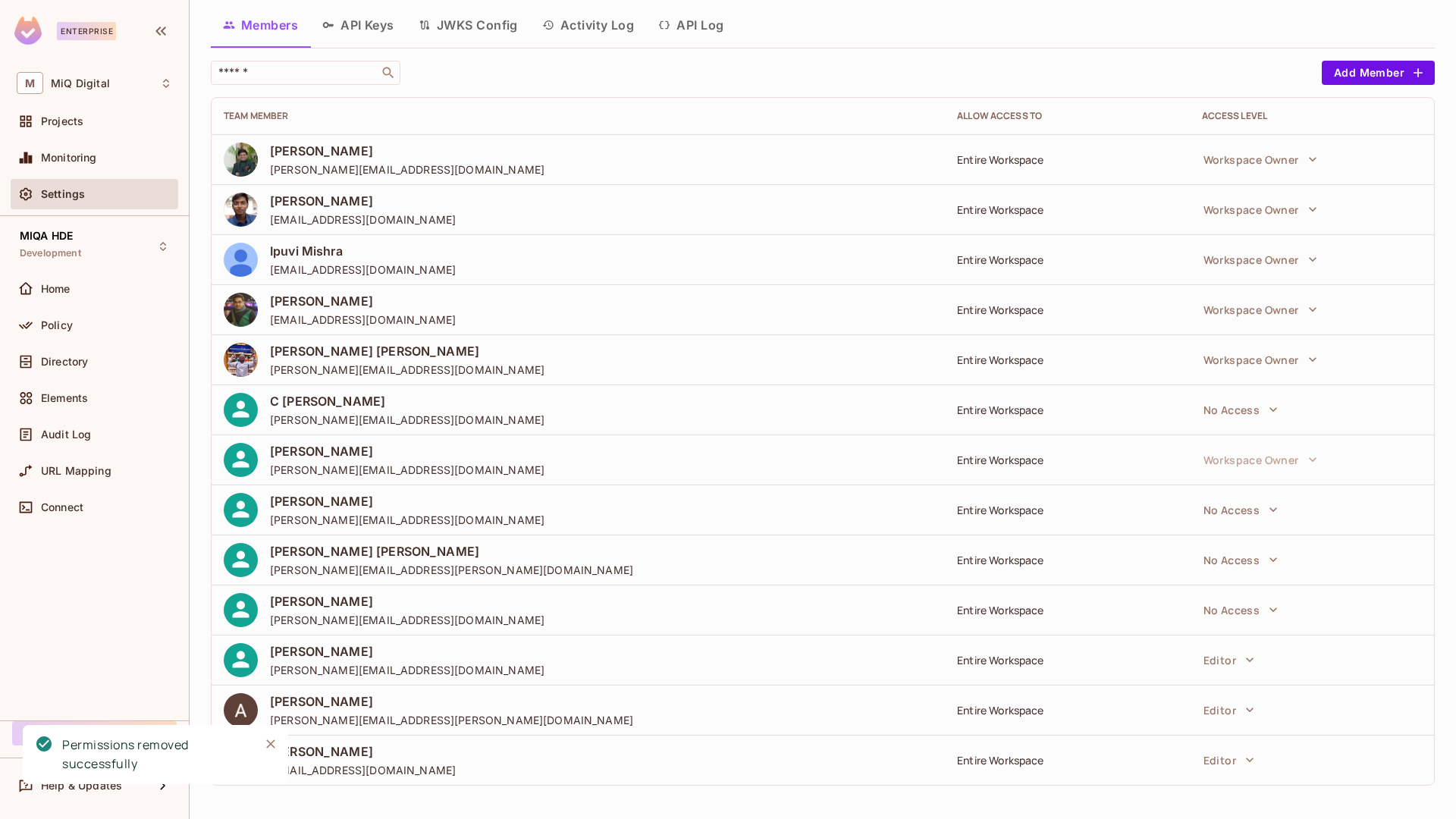
scroll to position [0, 0]
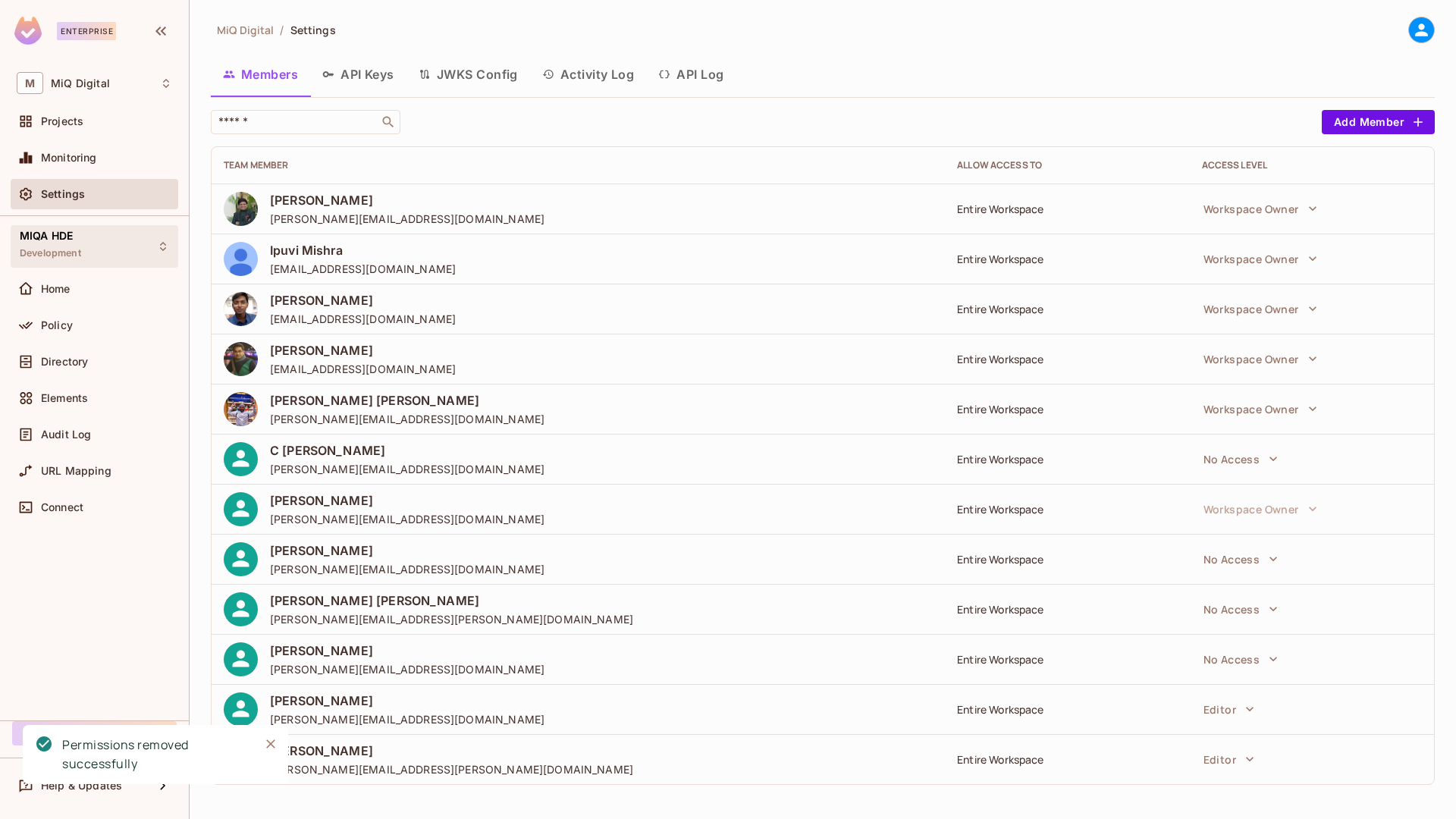
click at [74, 254] on span "Development" at bounding box center [51, 254] width 61 height 12
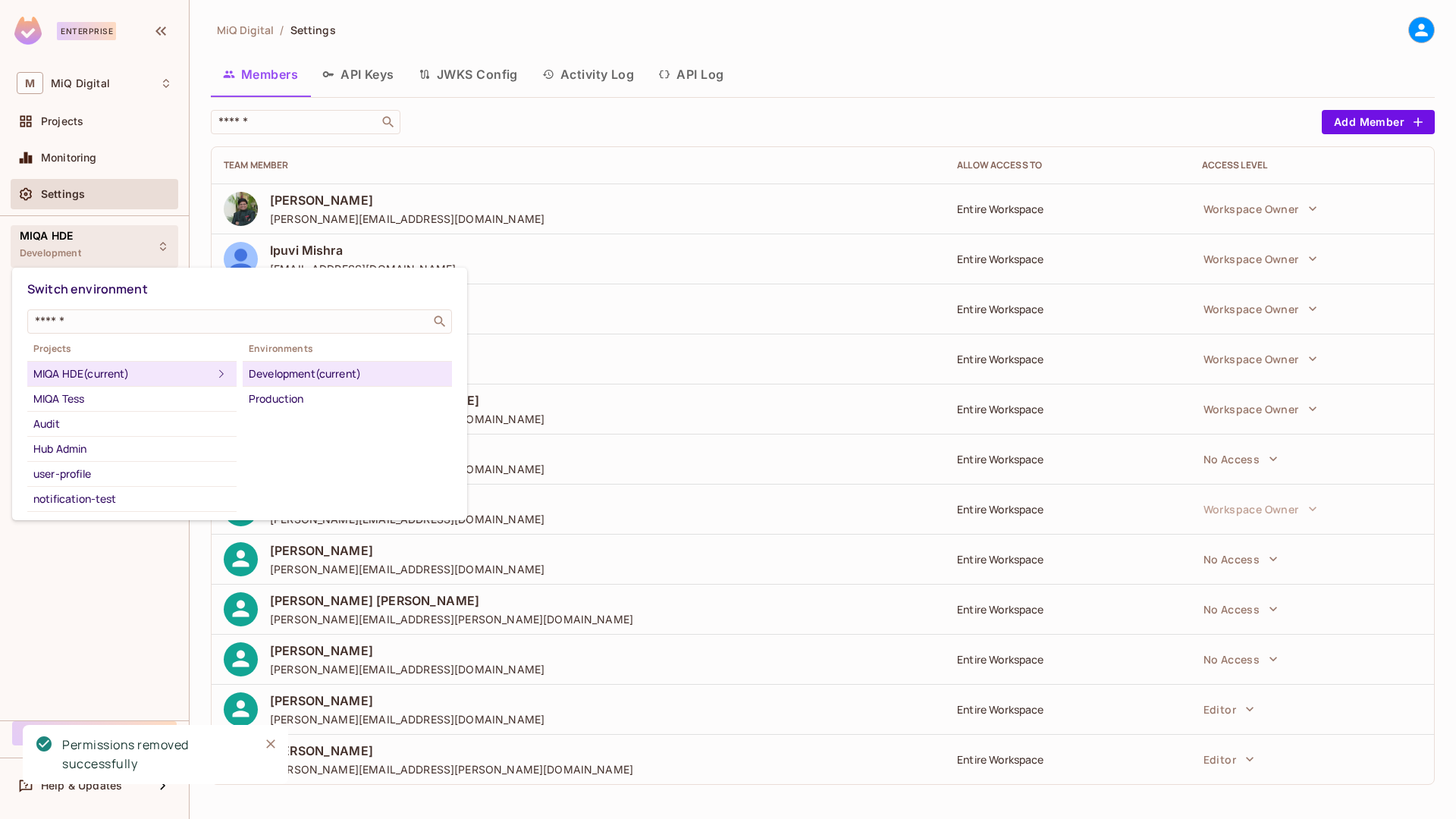
click at [79, 147] on div at bounding box center [728, 410] width 1456 height 819
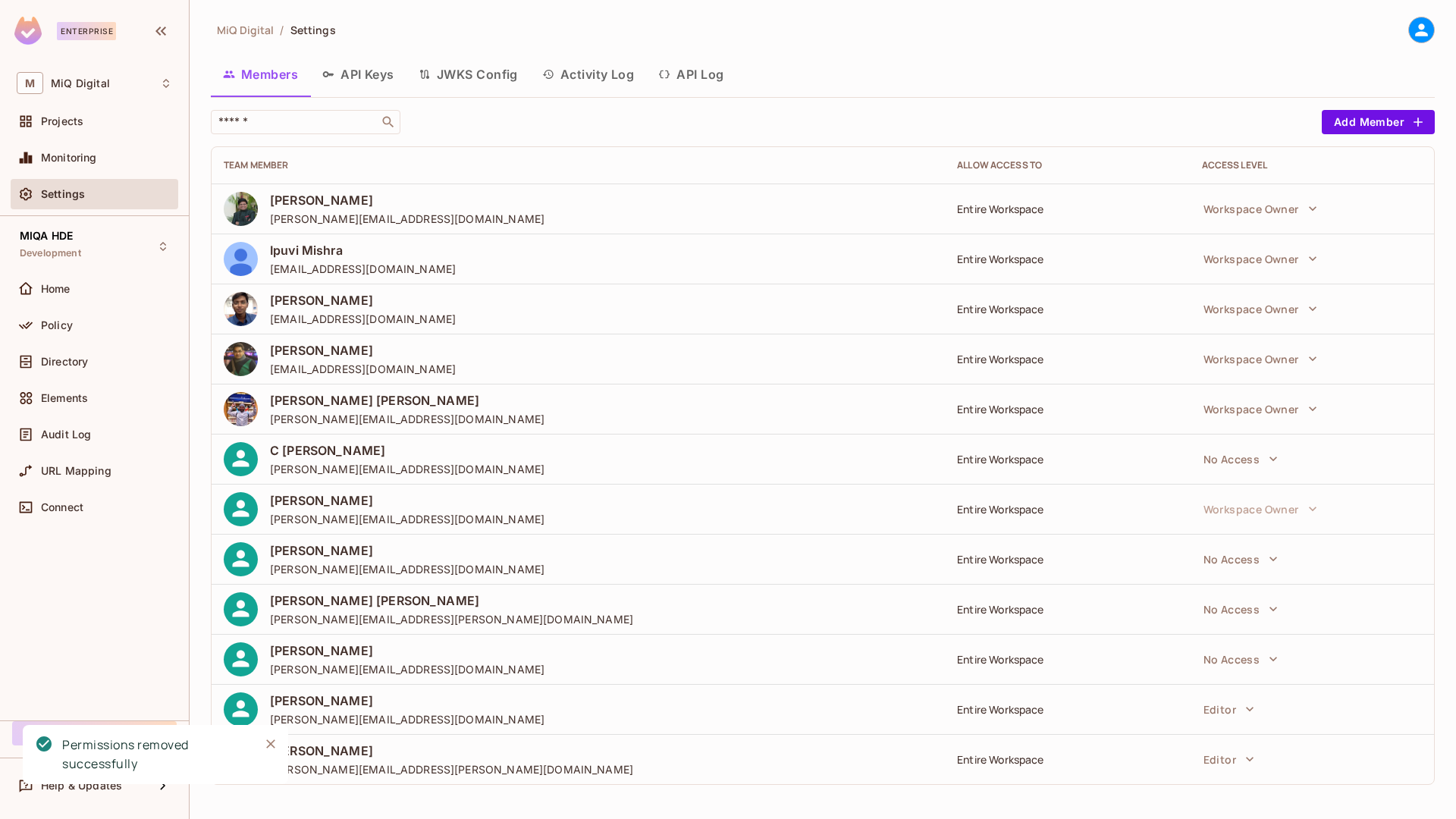
click at [79, 128] on div "Projects" at bounding box center [94, 121] width 155 height 18
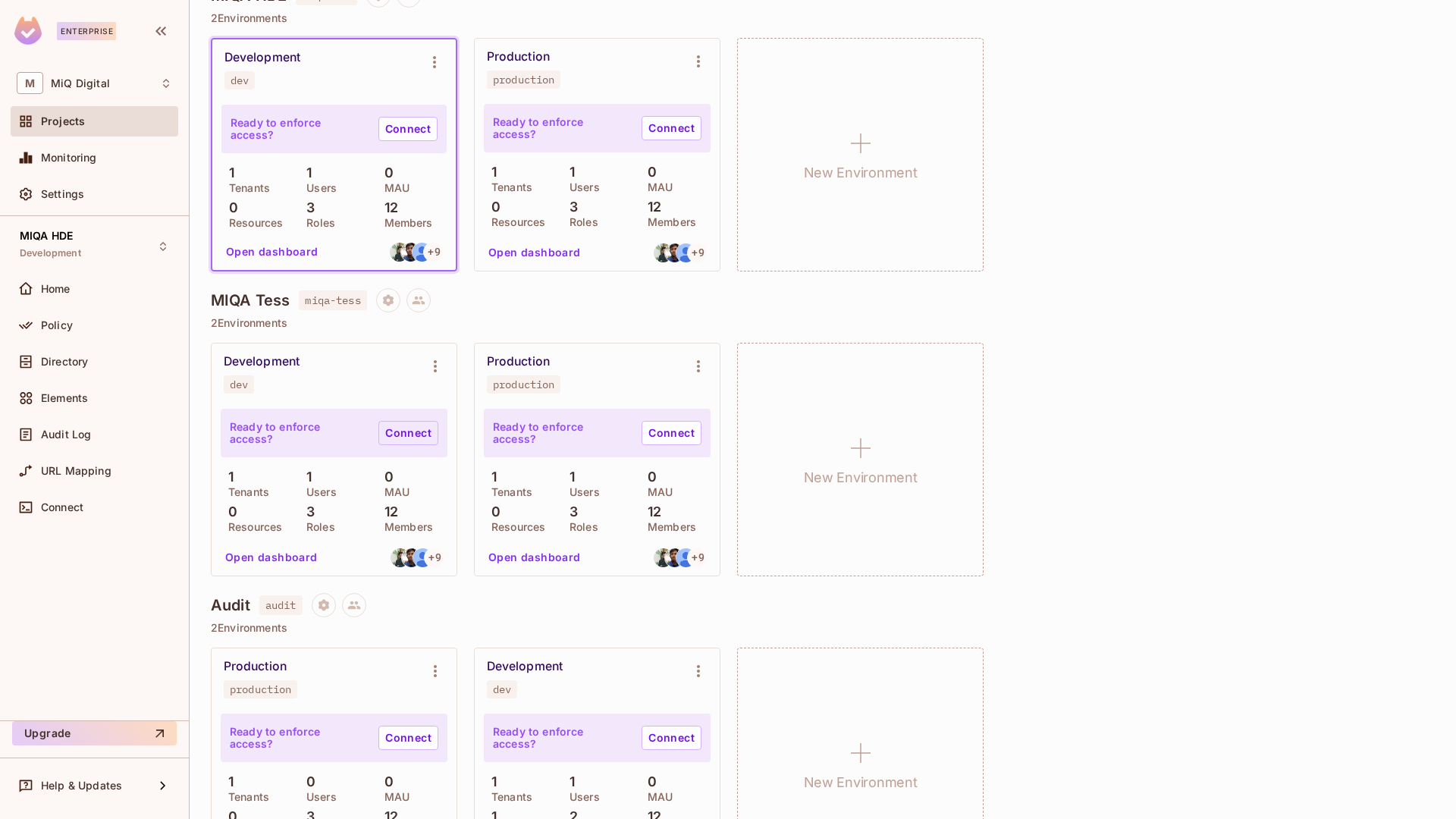
scroll to position [135, 0]
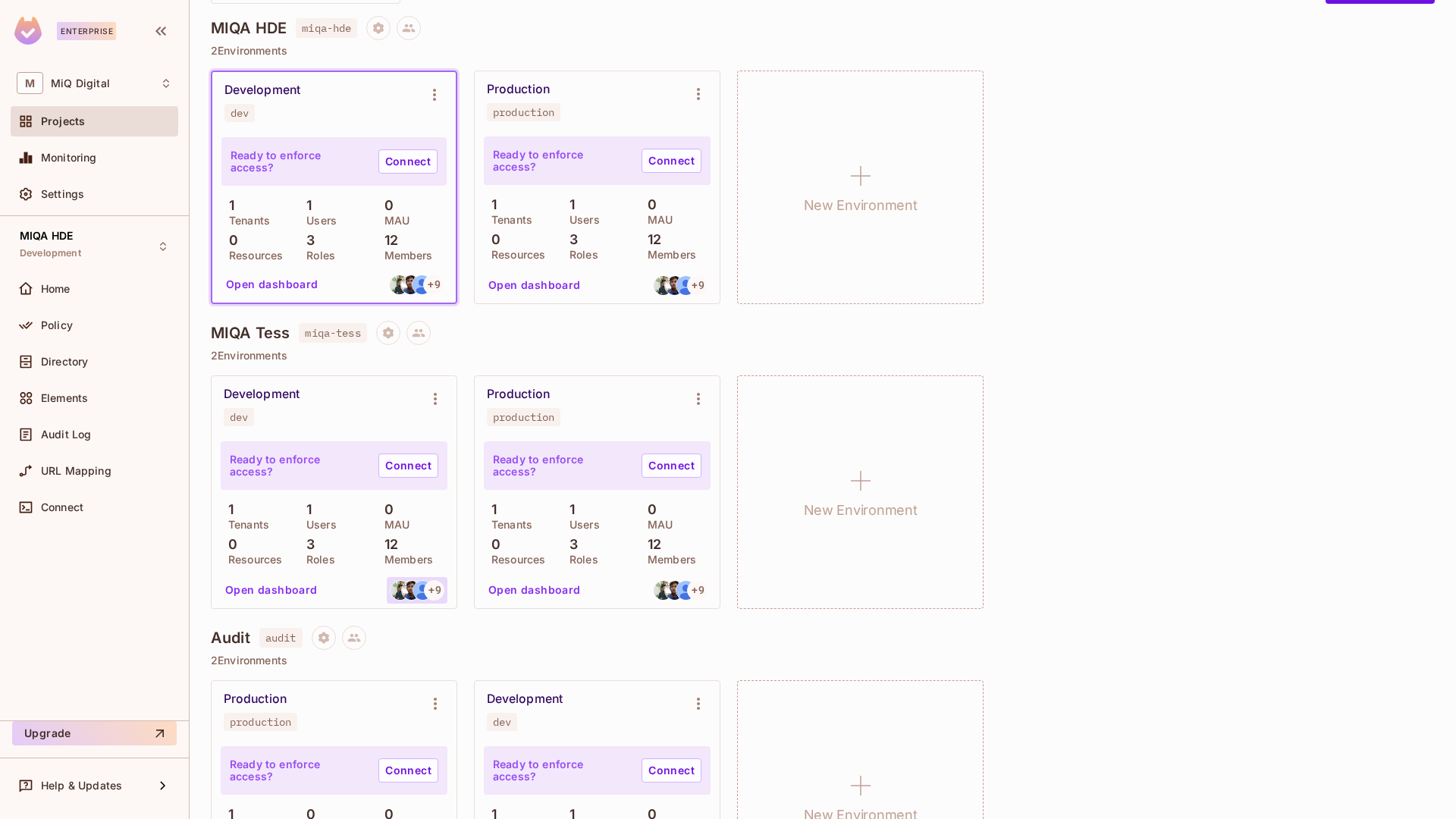
click at [424, 586] on div "+ 9" at bounding box center [434, 590] width 20 height 20
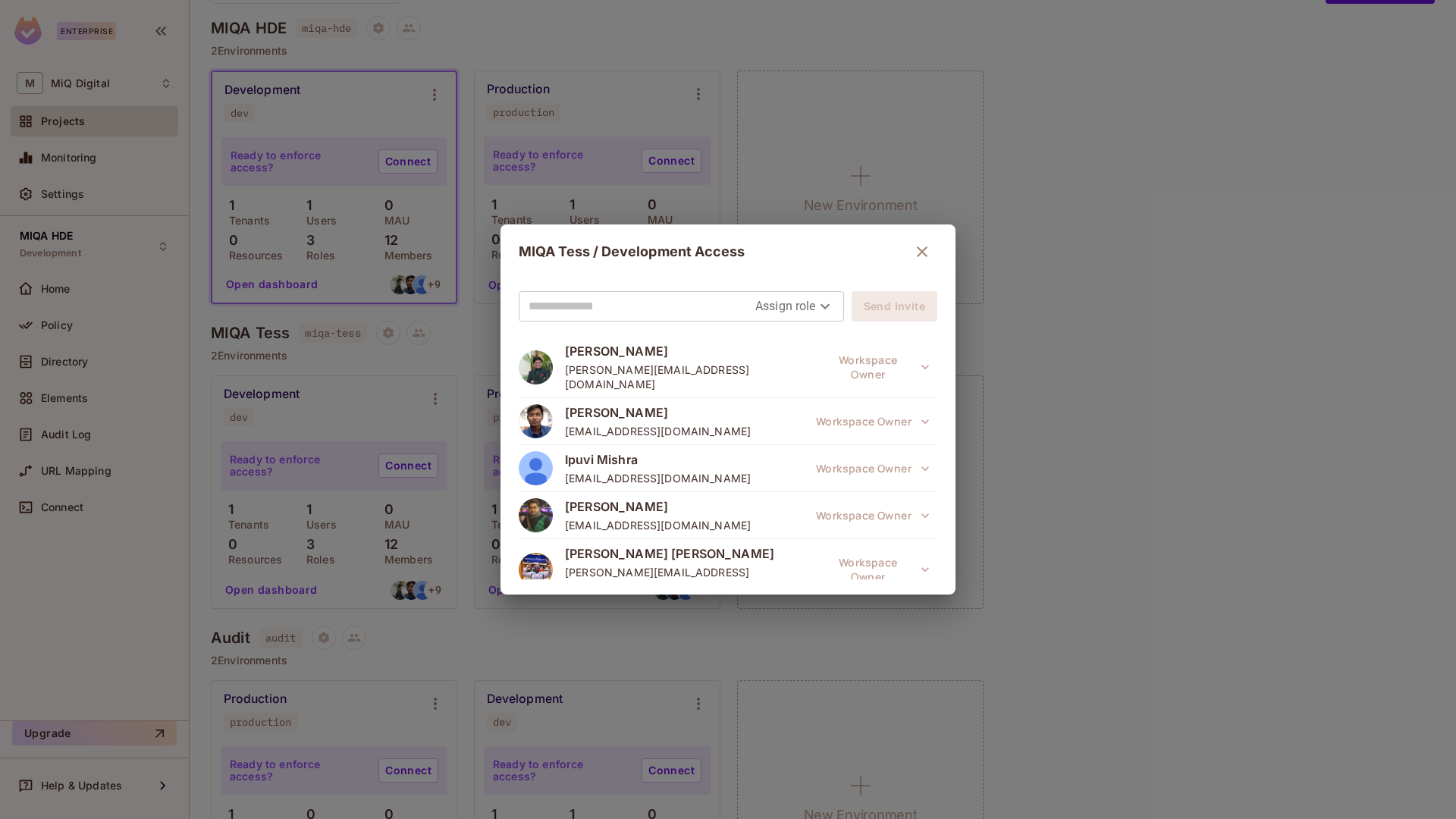
click at [662, 305] on input "text" at bounding box center [642, 307] width 227 height 24
paste input "**********"
type input "**********"
click at [775, 309] on body "Enterprise M MiQ Digital Projects Monitoring Settings MIQA HDE Development Home…" at bounding box center [728, 410] width 1456 height 819
click at [785, 358] on li "Editor" at bounding box center [787, 367] width 79 height 27
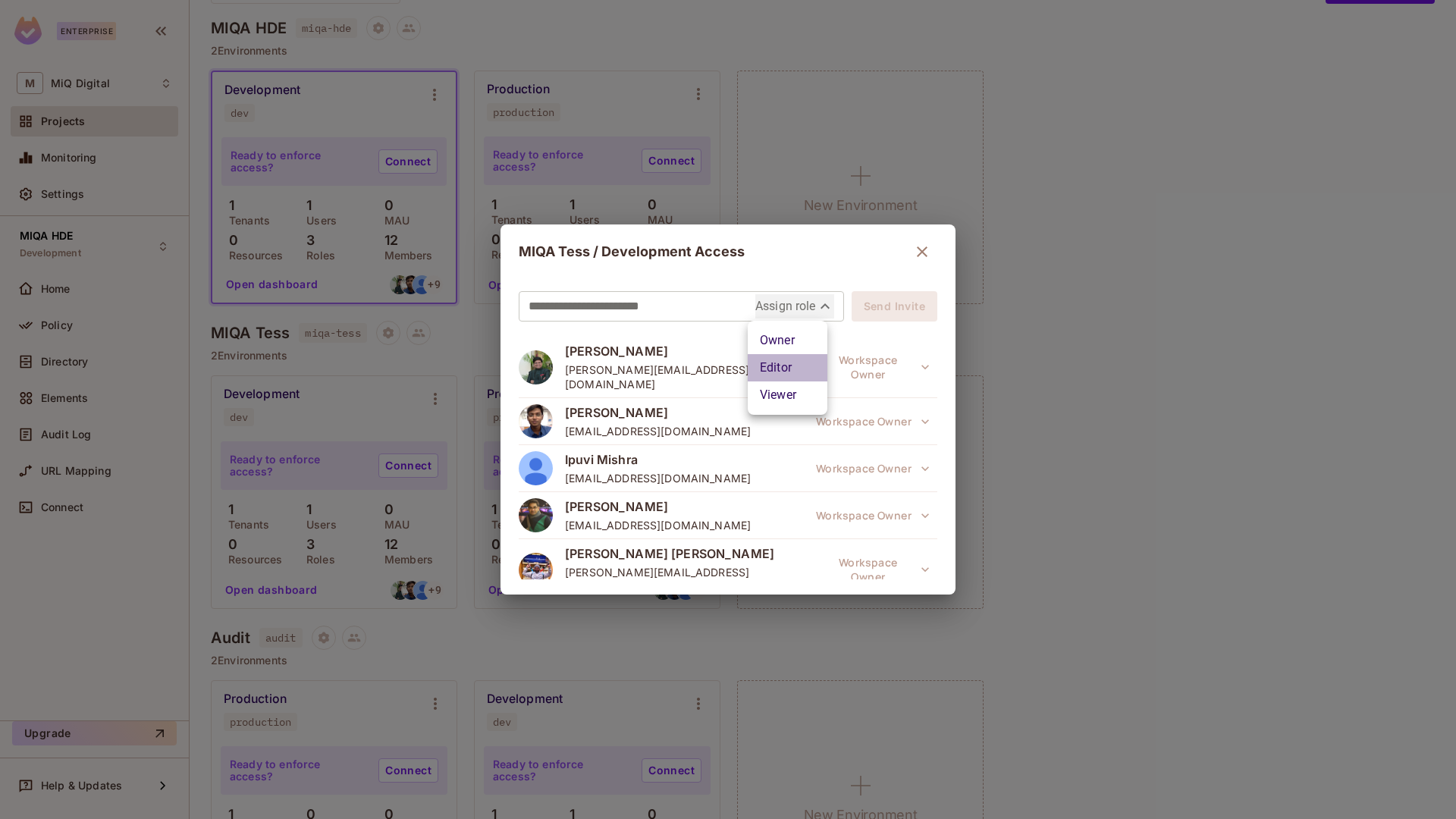
type input "*****"
click at [904, 303] on button "Send Invite" at bounding box center [894, 306] width 85 height 30
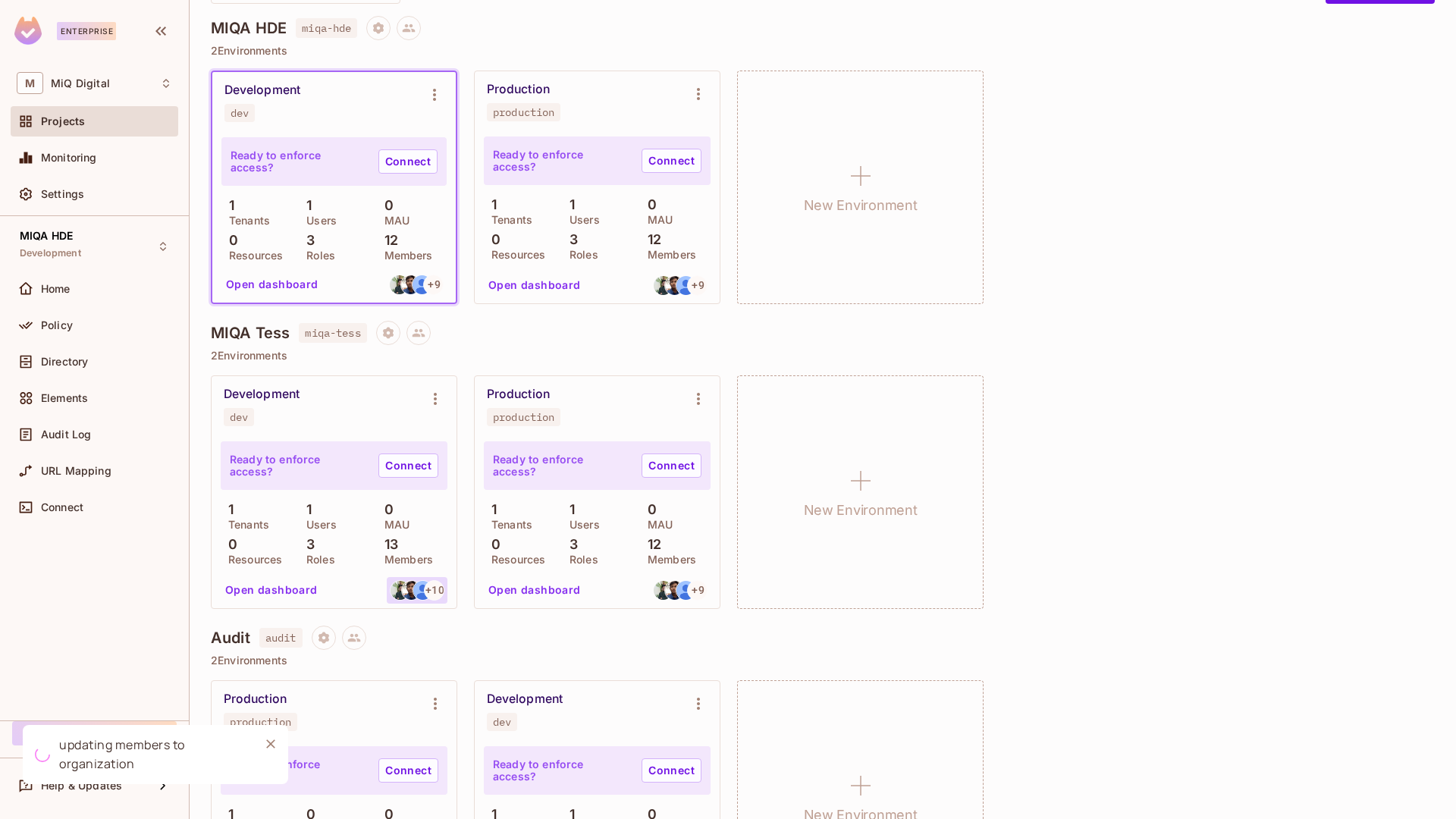
click at [424, 588] on div "+ 10" at bounding box center [434, 590] width 20 height 20
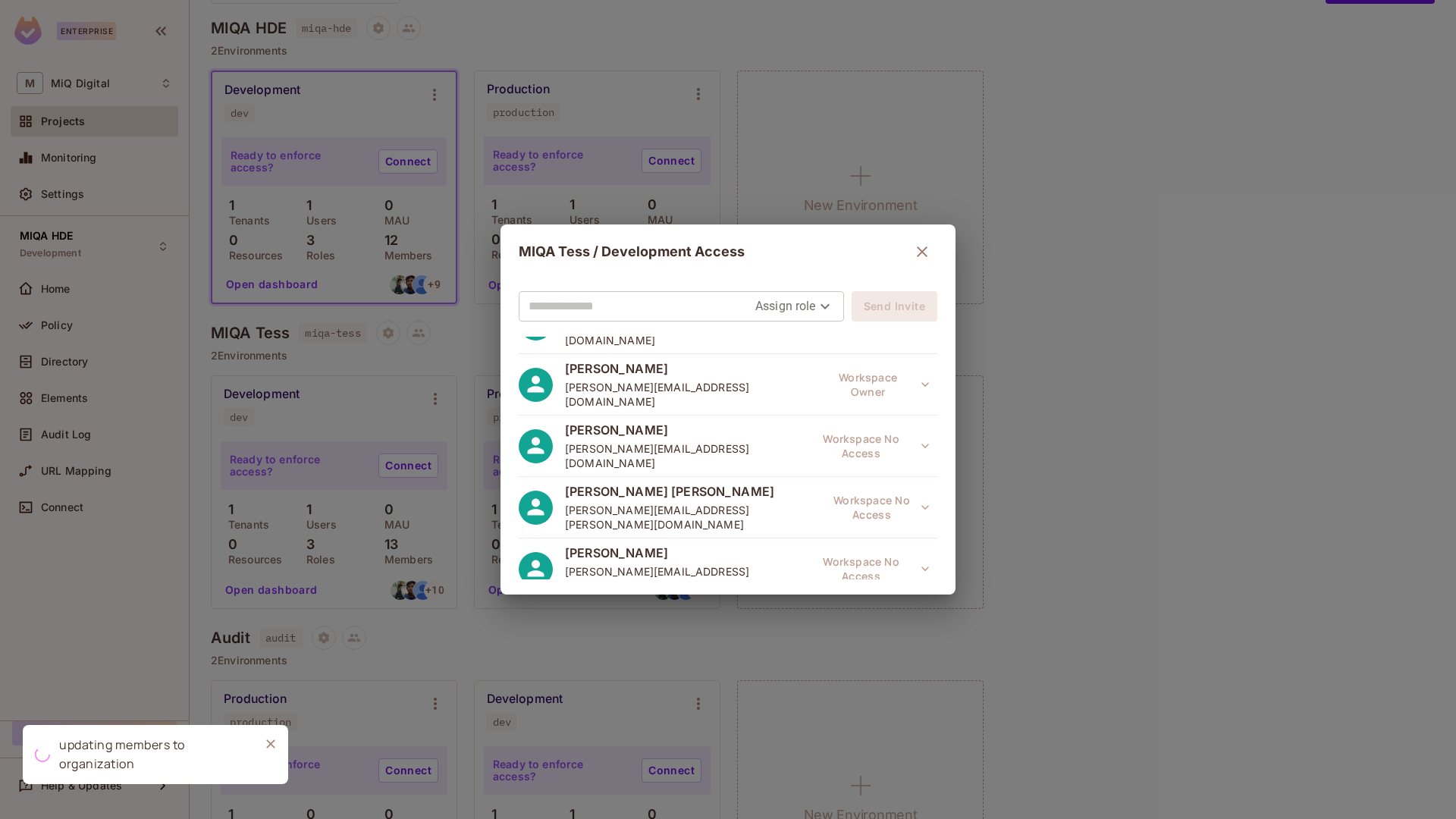
scroll to position [399, 0]
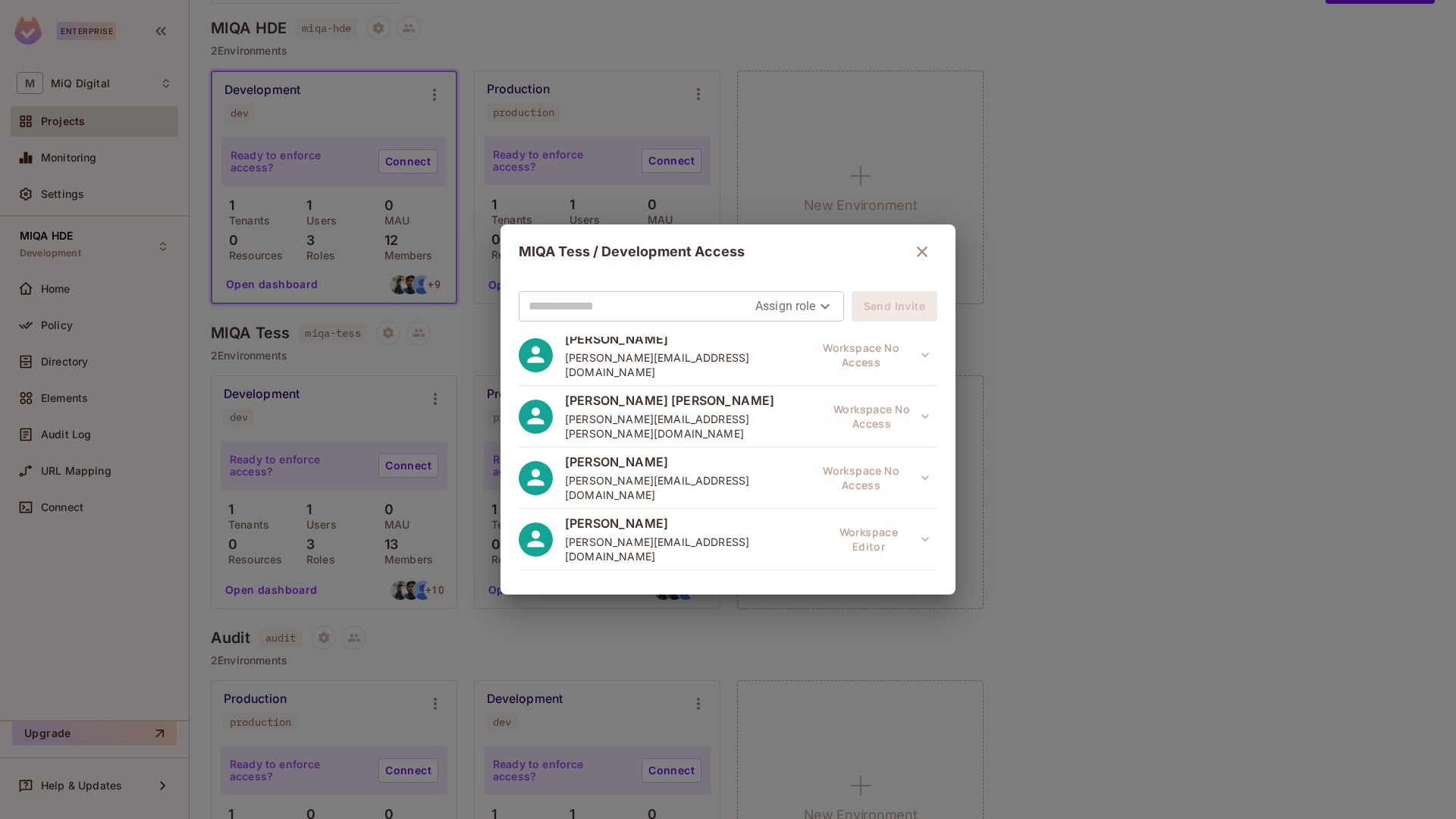
click at [859, 640] on button "Environment Editor" at bounding box center [868, 655] width 138 height 30
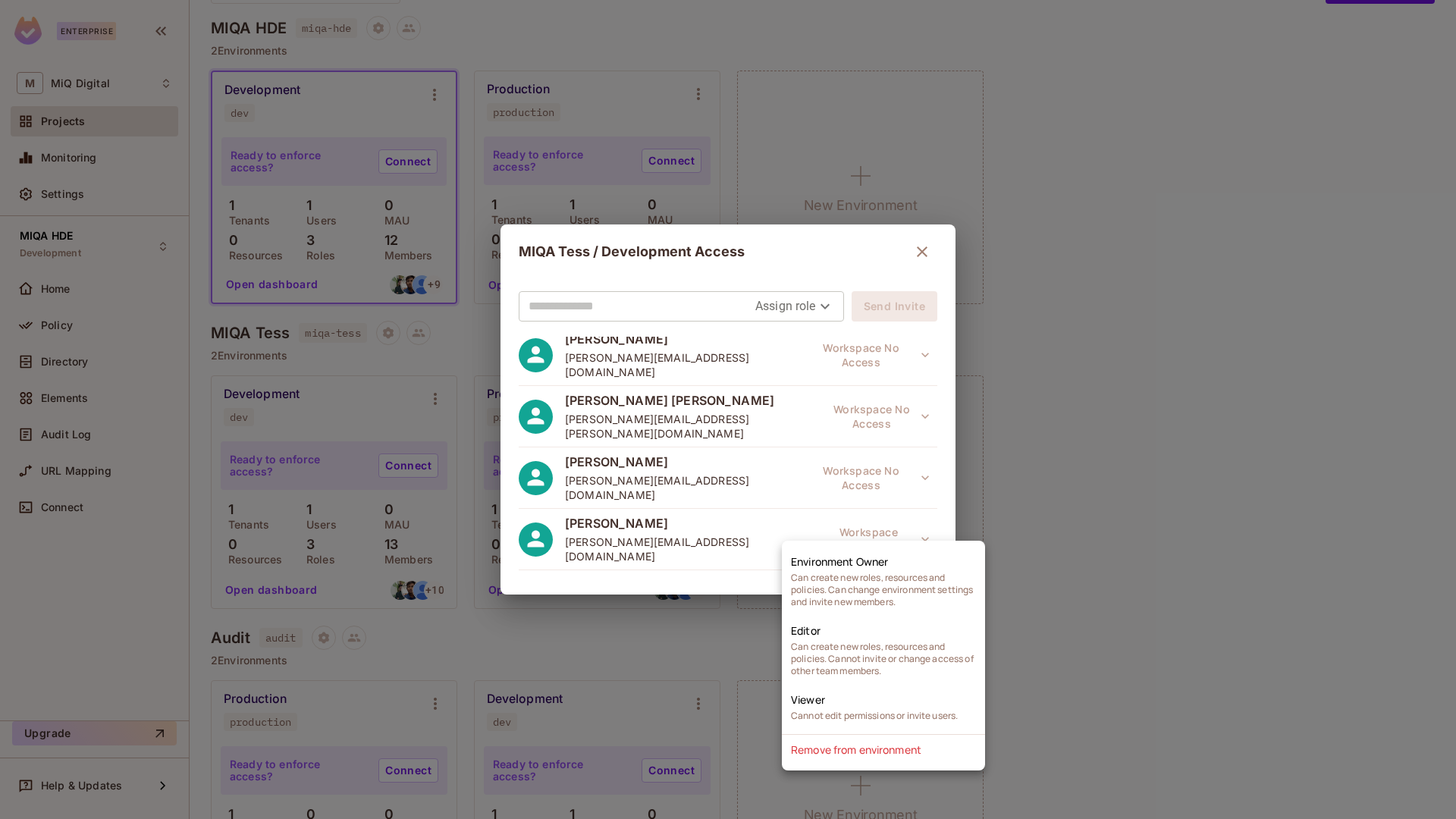
click at [1101, 457] on div at bounding box center [728, 410] width 1456 height 819
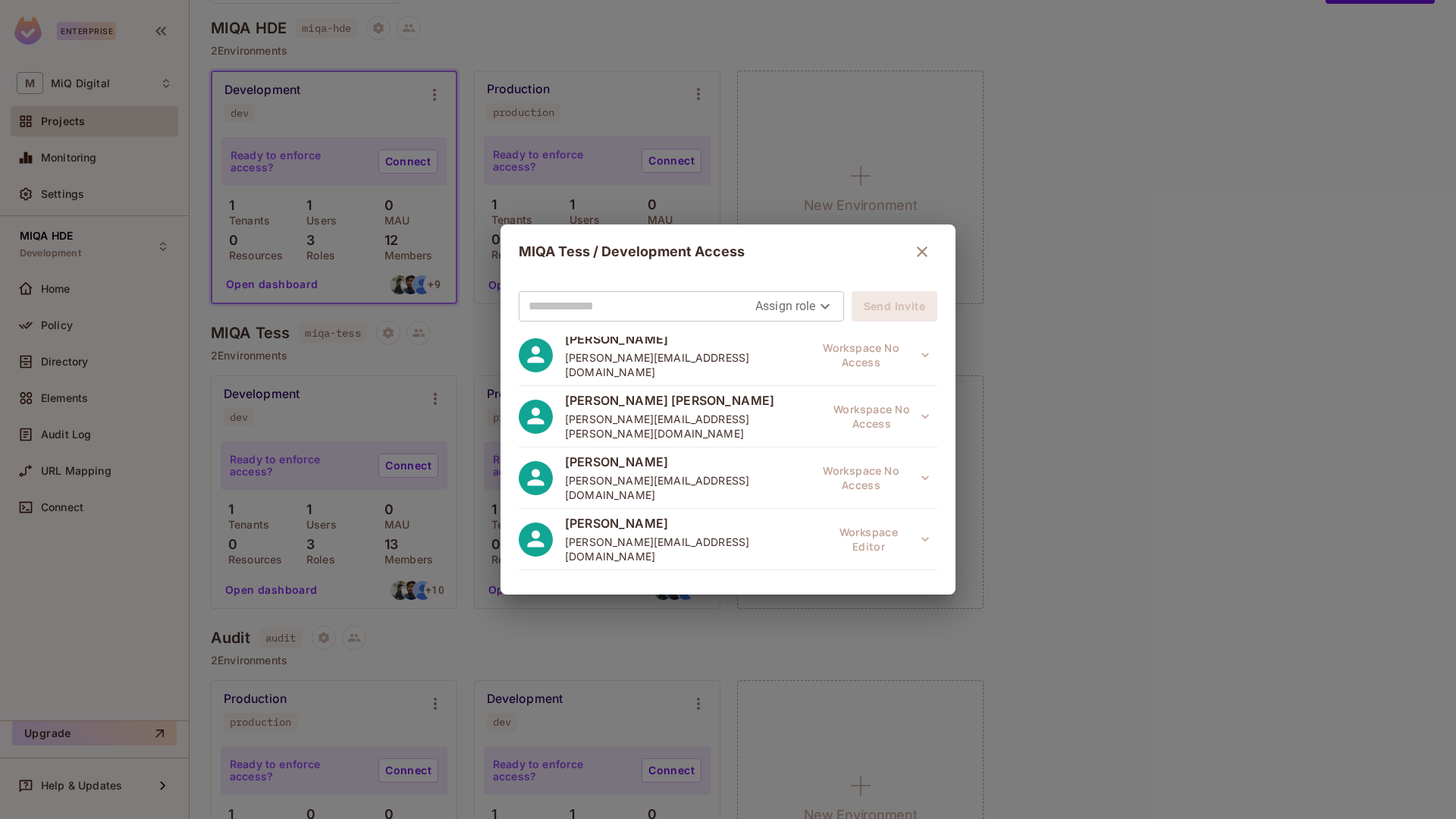
click at [1015, 268] on div "MIQA Tess / Development Access Assign role Send Invite Rishabh Agrawal rishabh.…" at bounding box center [728, 410] width 1456 height 819
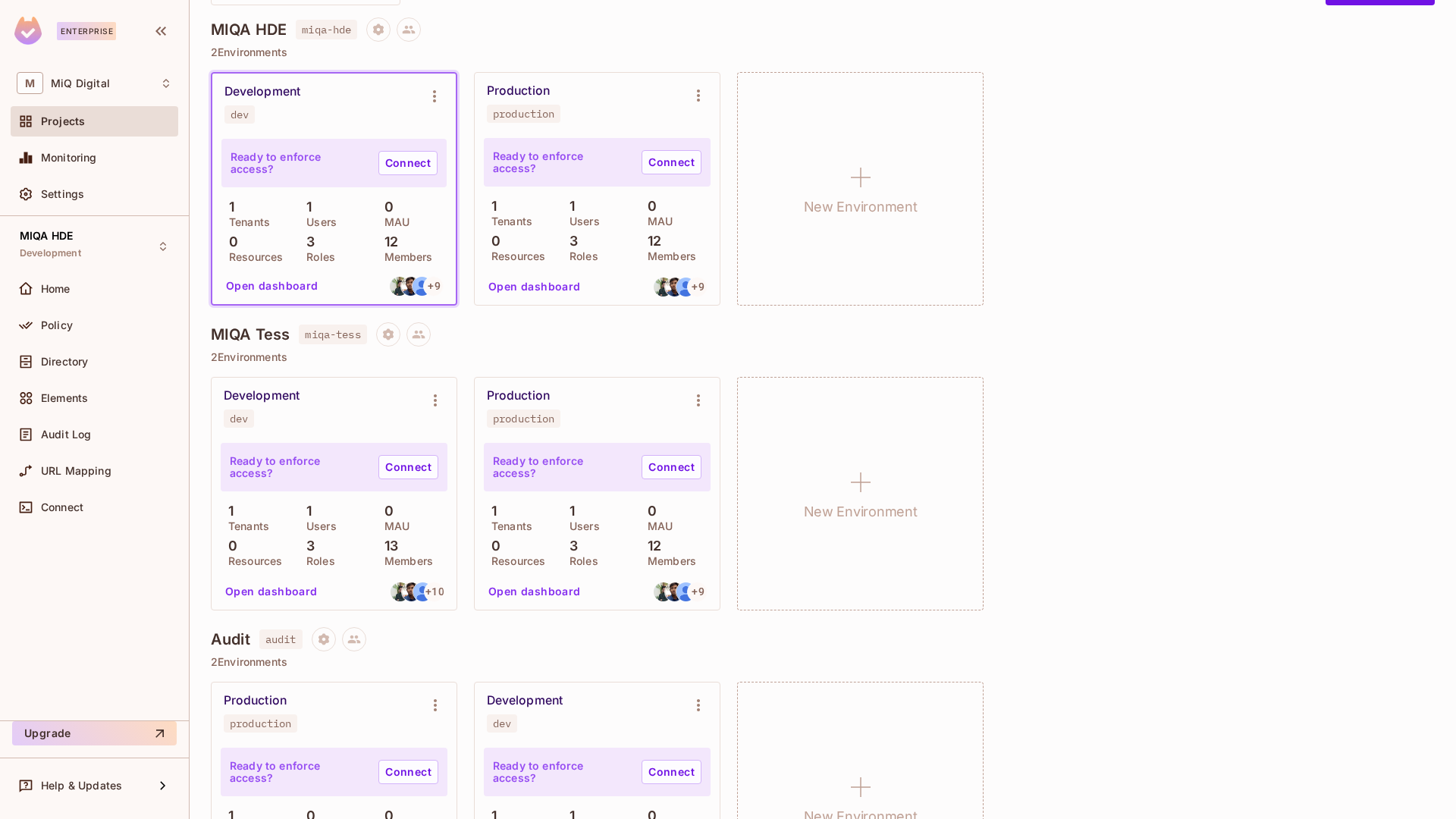
scroll to position [153, 0]
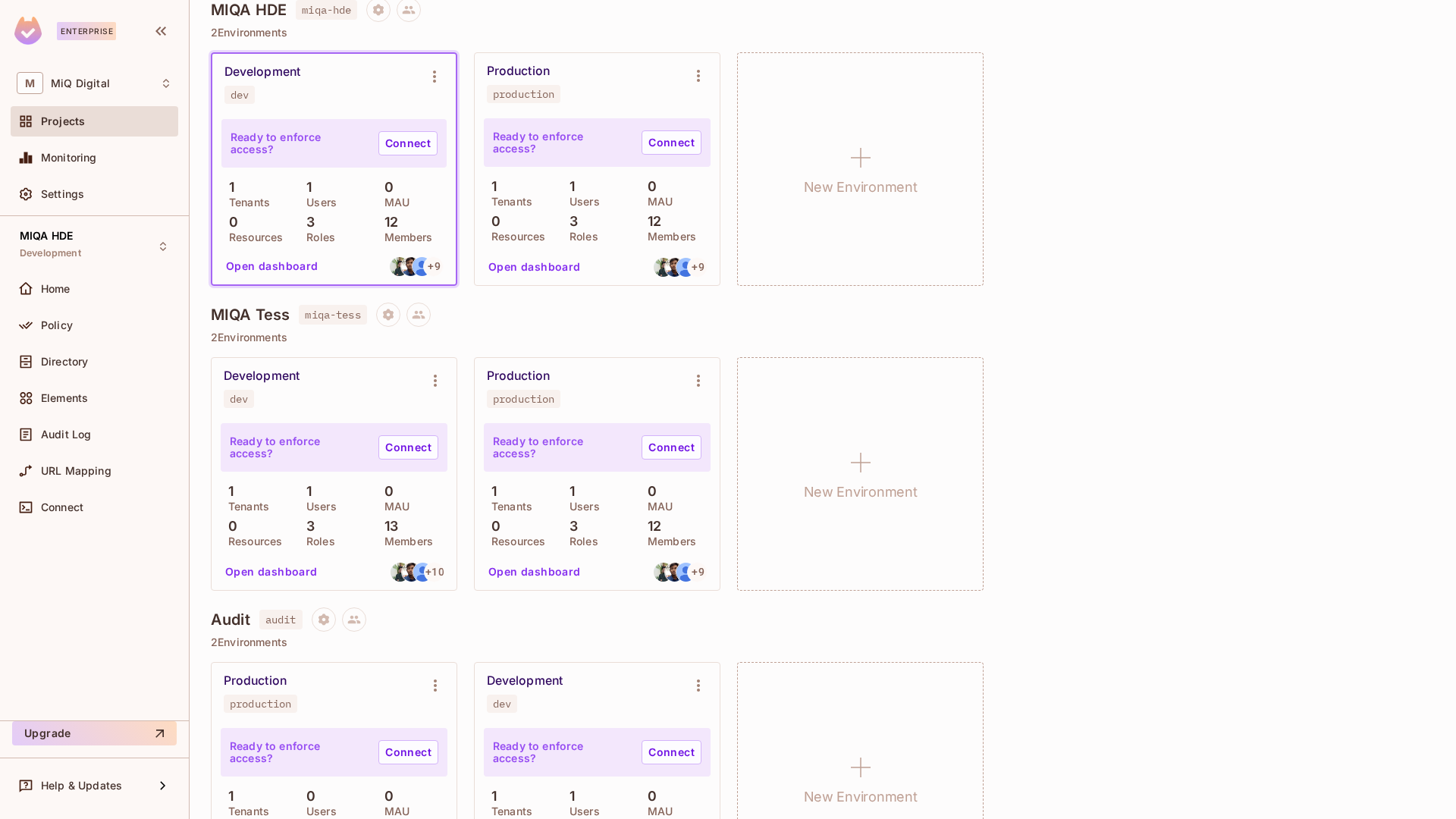
click at [421, 586] on div "Ready to enforce access? Connect 1 Tenants 1 Users 0 MAU 0 Resources 3 Roles 13…" at bounding box center [334, 504] width 245 height 172
click at [674, 267] on img at bounding box center [674, 267] width 19 height 19
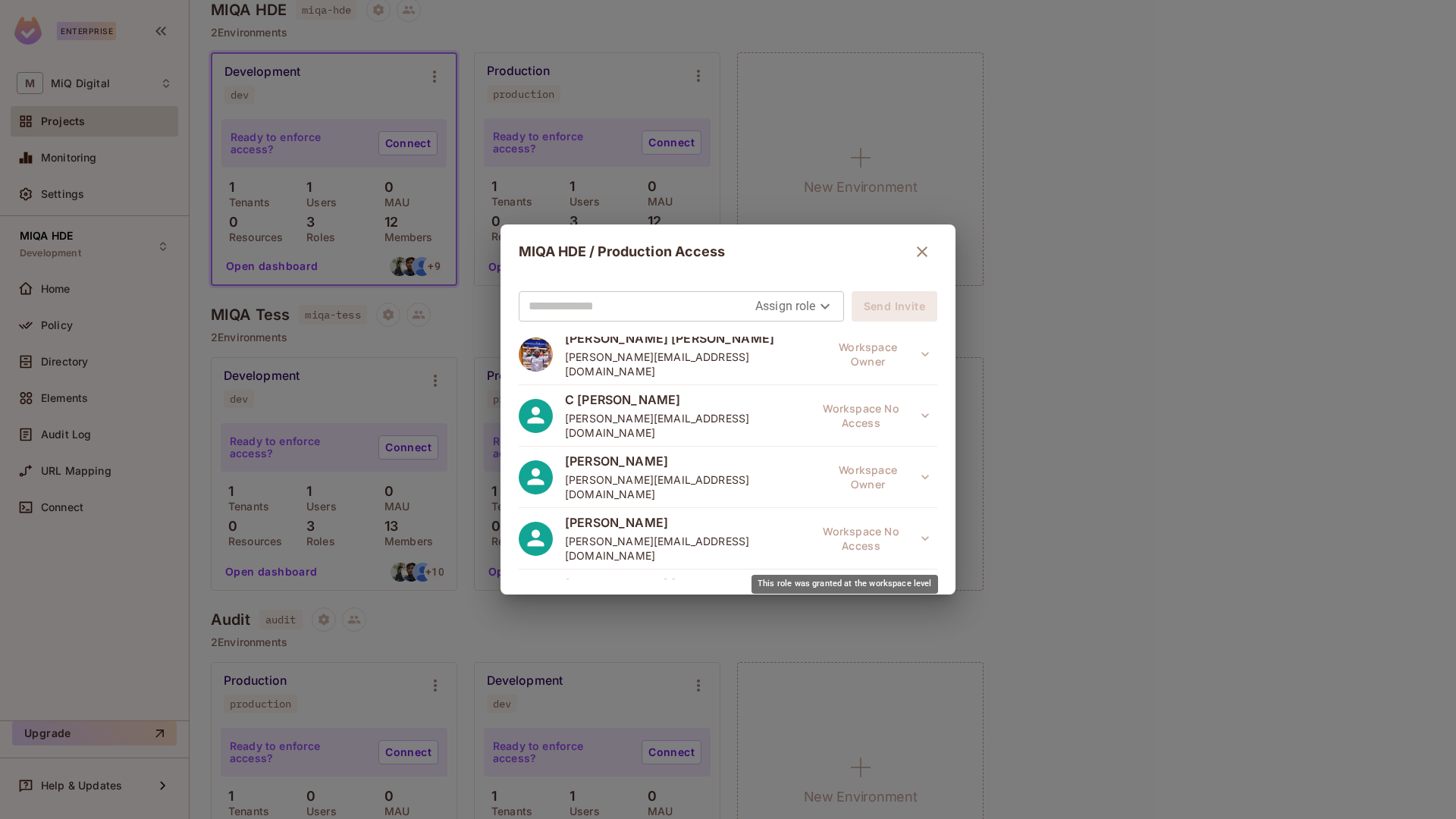
scroll to position [0, 0]
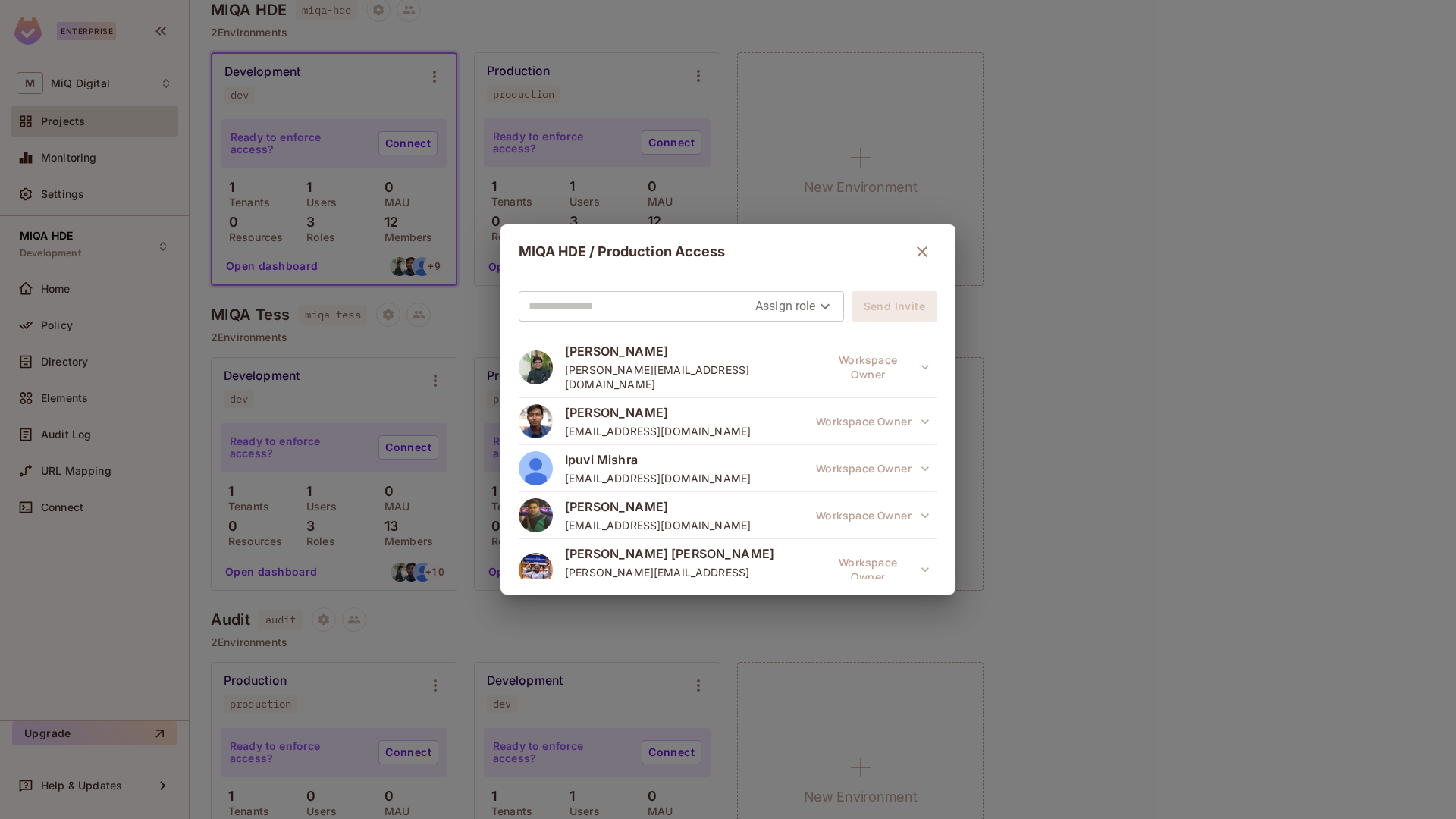
click at [1047, 422] on div "MIQA HDE / Production Access Assign role Send Invite Rishabh Agrawal rishabh.ag…" at bounding box center [728, 410] width 1456 height 819
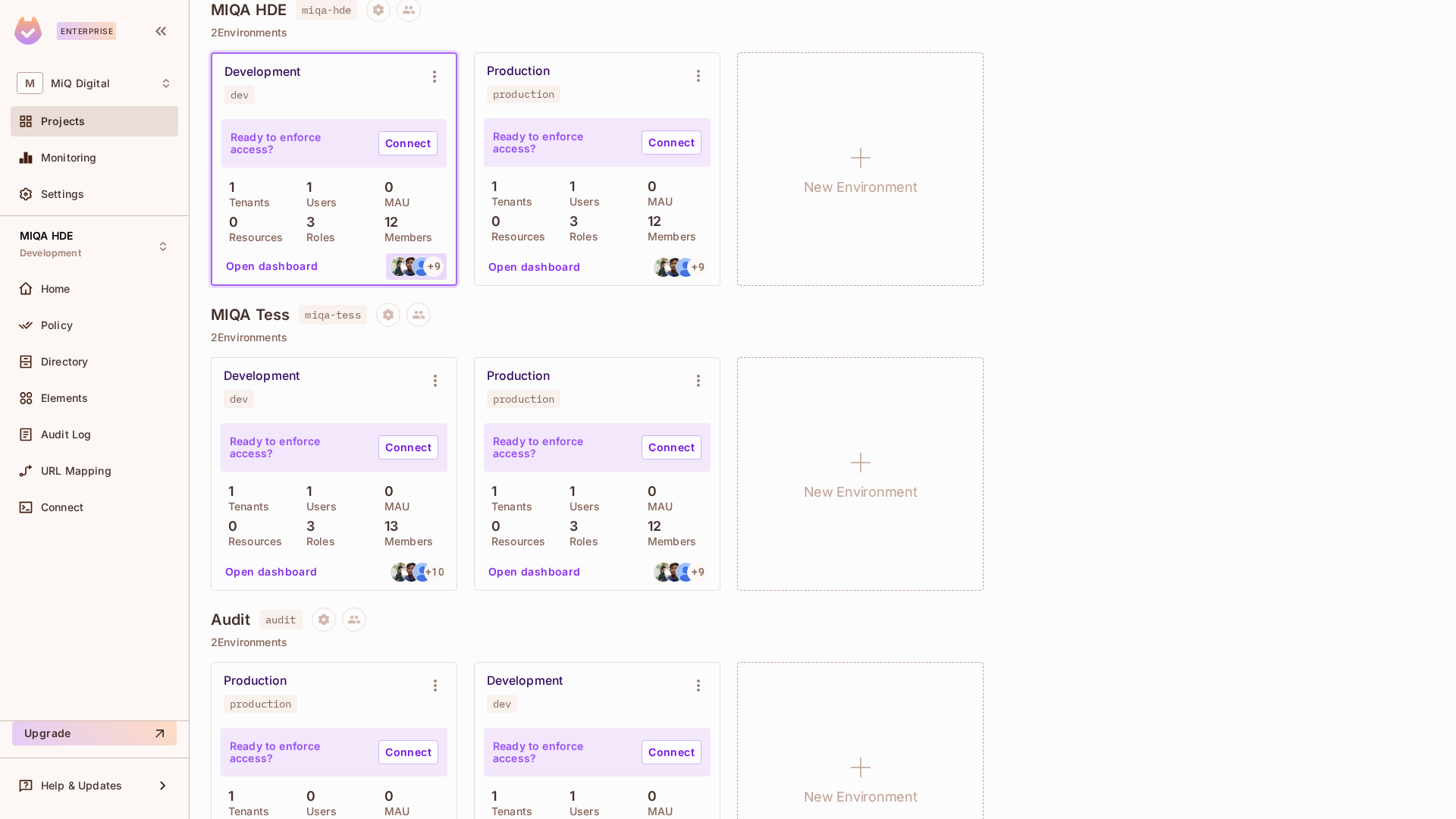
click at [398, 272] on img at bounding box center [399, 267] width 19 height 19
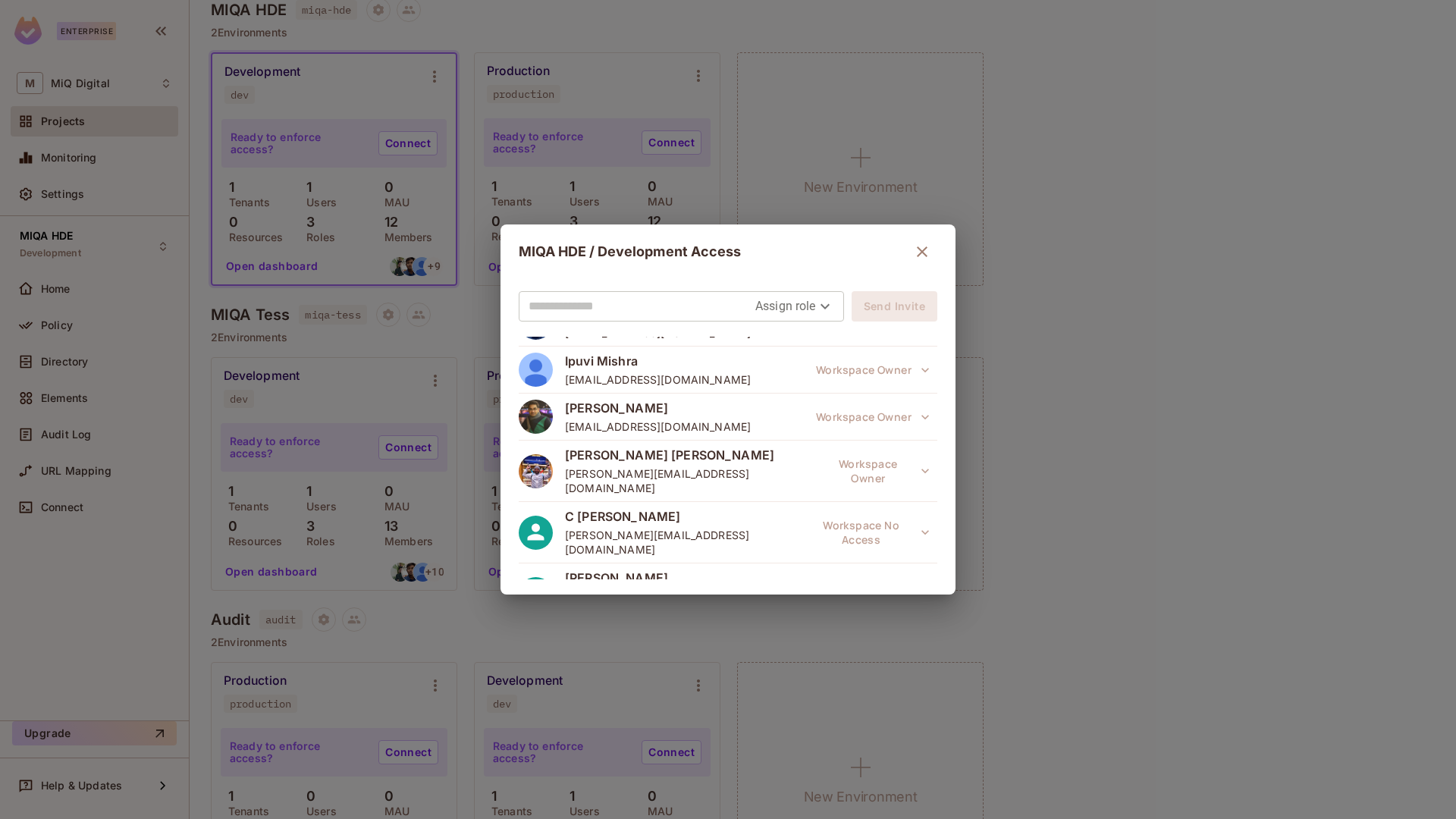
scroll to position [18, 0]
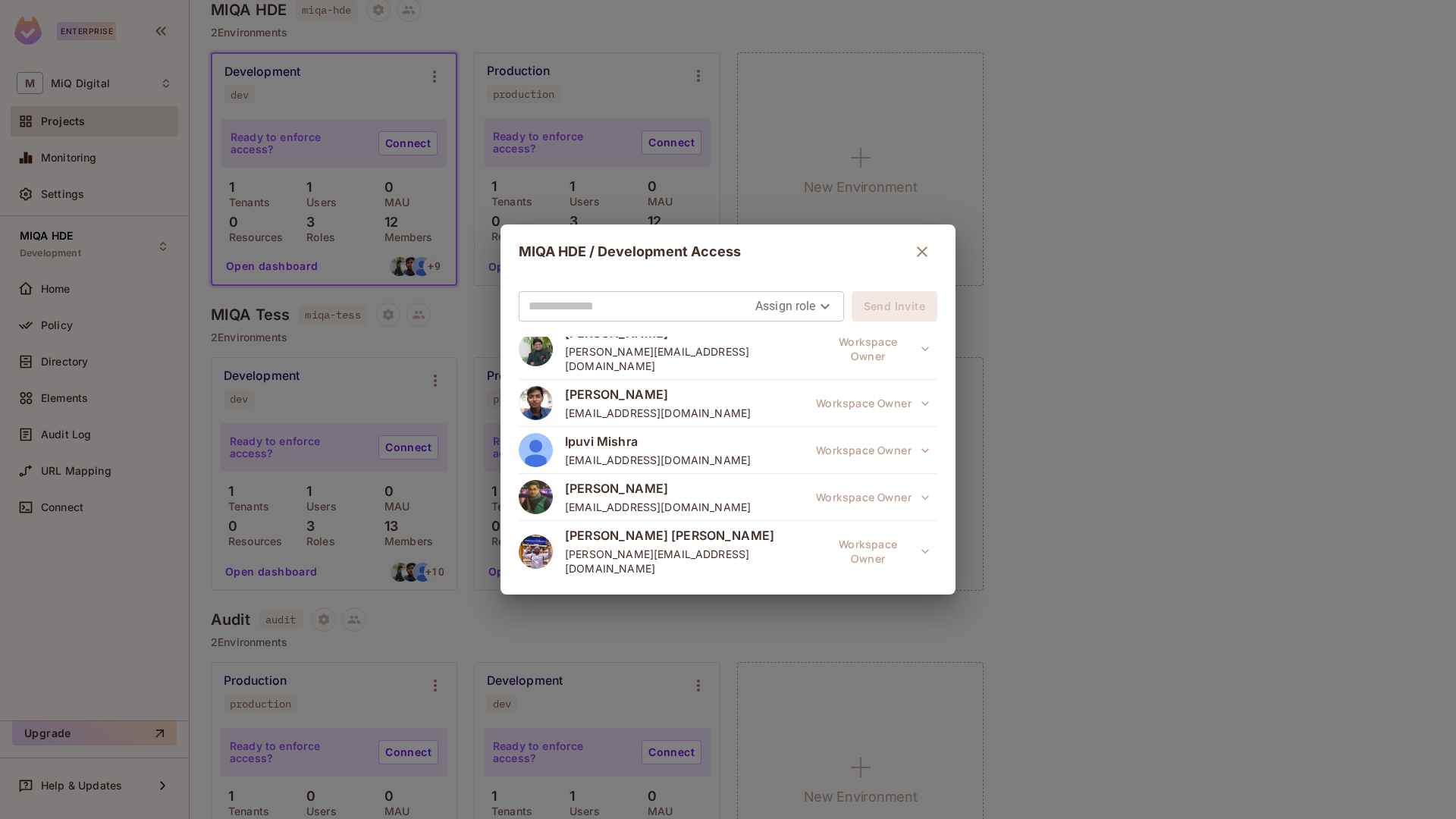
click at [987, 276] on div "MIQA HDE / Development Access Assign role Send Invite Rishabh Agrawal rishabh.a…" at bounding box center [728, 410] width 1456 height 819
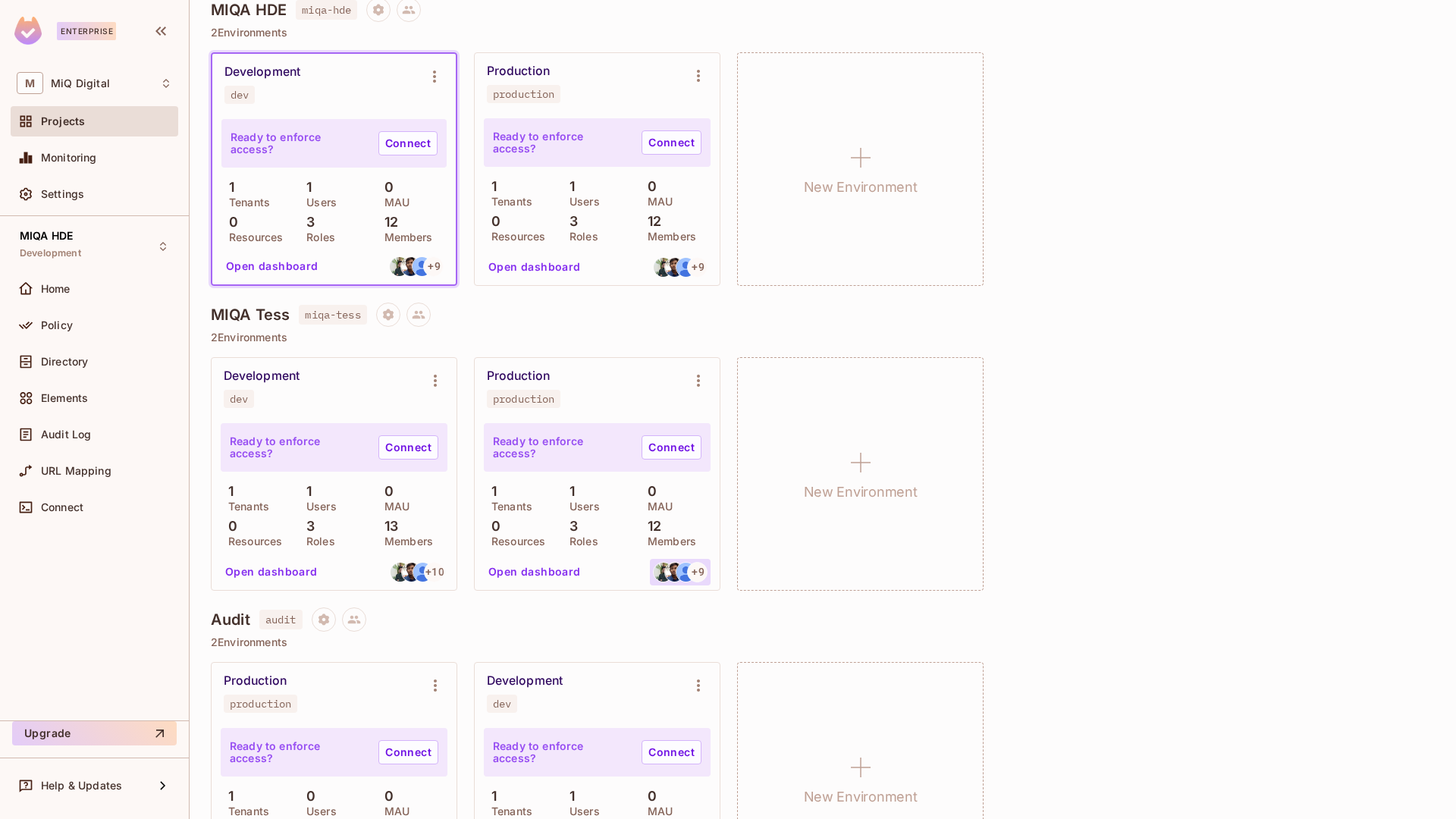
click at [688, 562] on div at bounding box center [685, 572] width 20 height 20
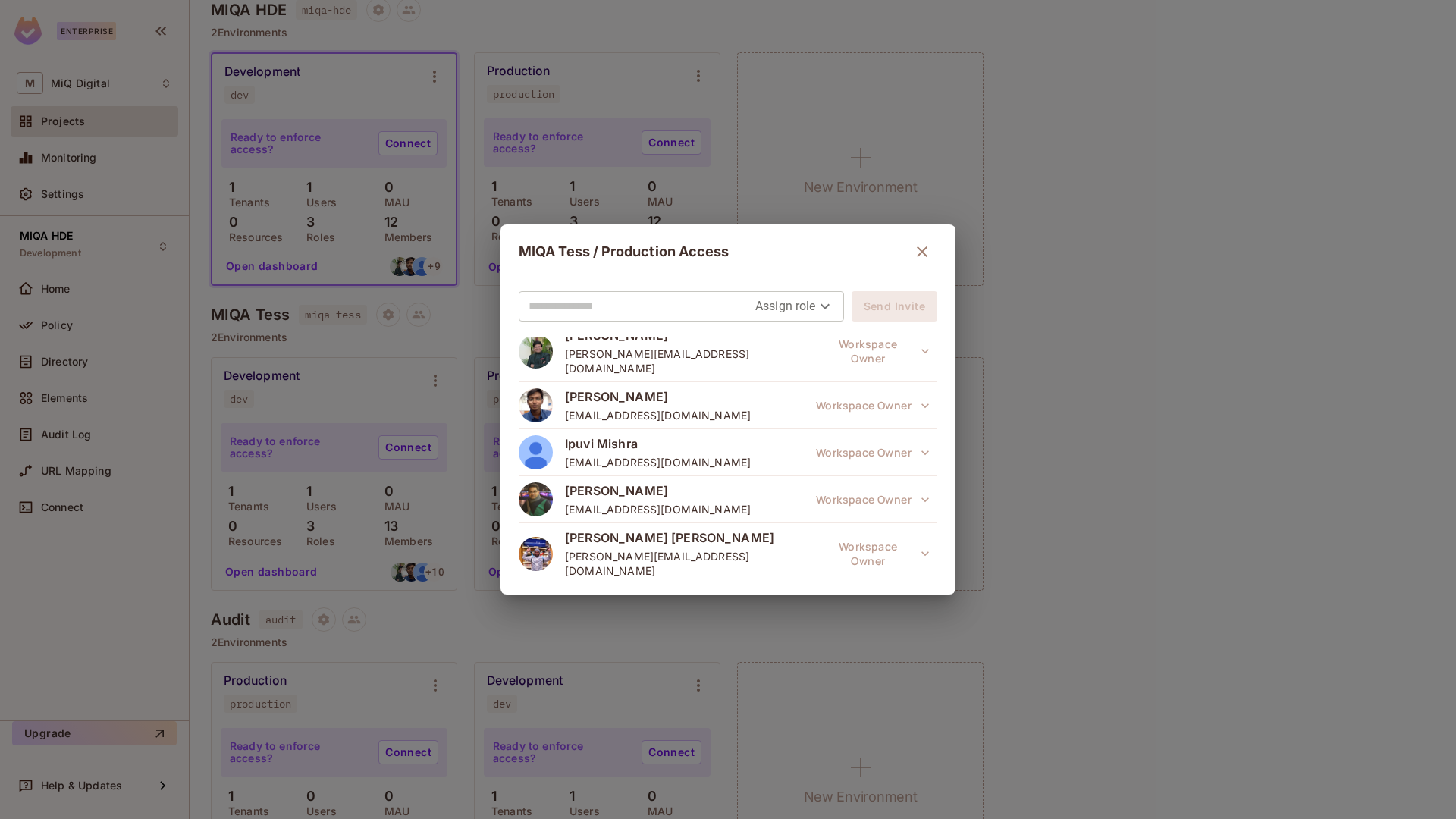
scroll to position [0, 0]
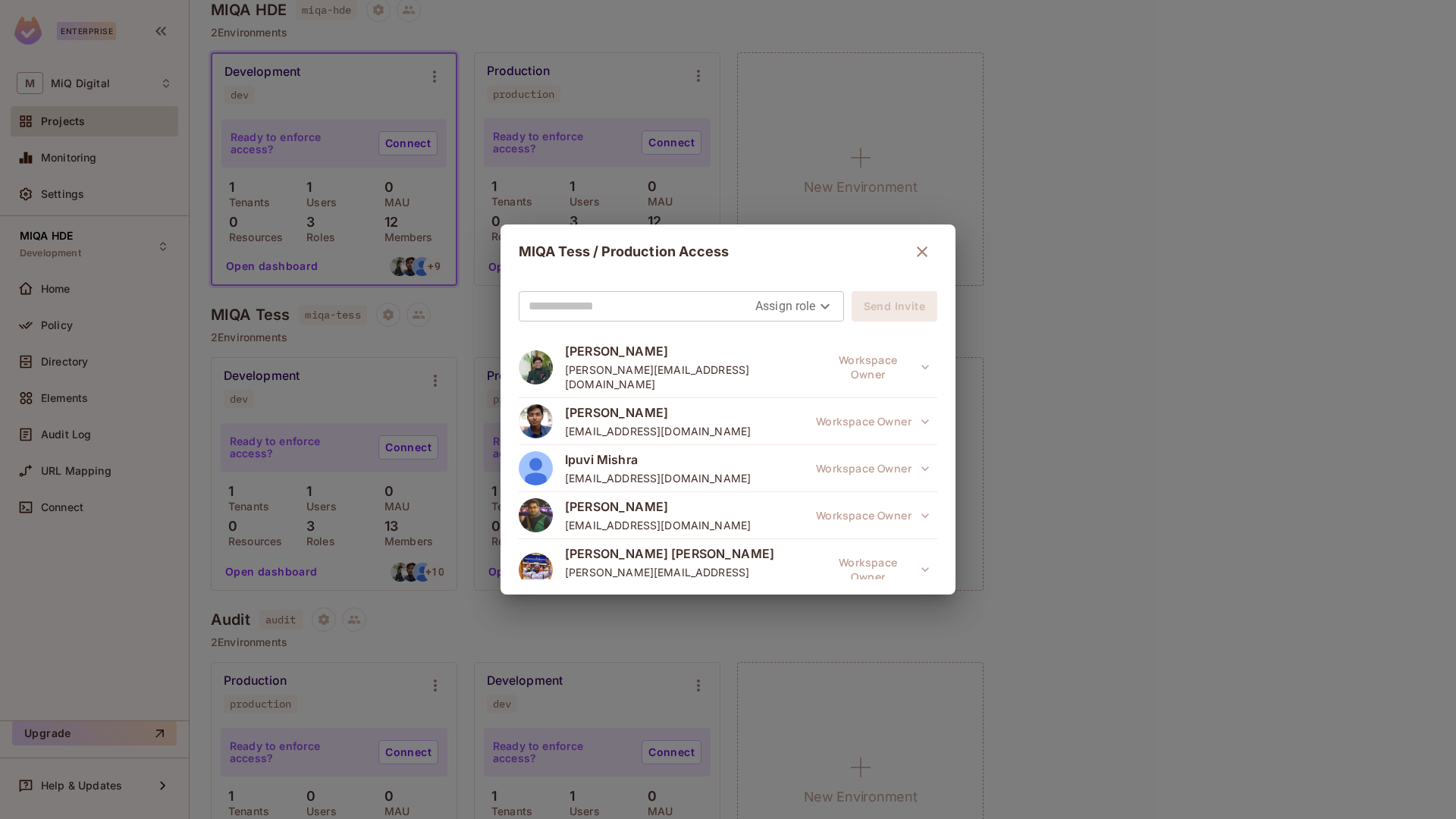
click at [1049, 398] on div "MIQA Tess / Production Access Assign role Send Invite Rishabh Agrawal rishabh.a…" at bounding box center [728, 410] width 1456 height 819
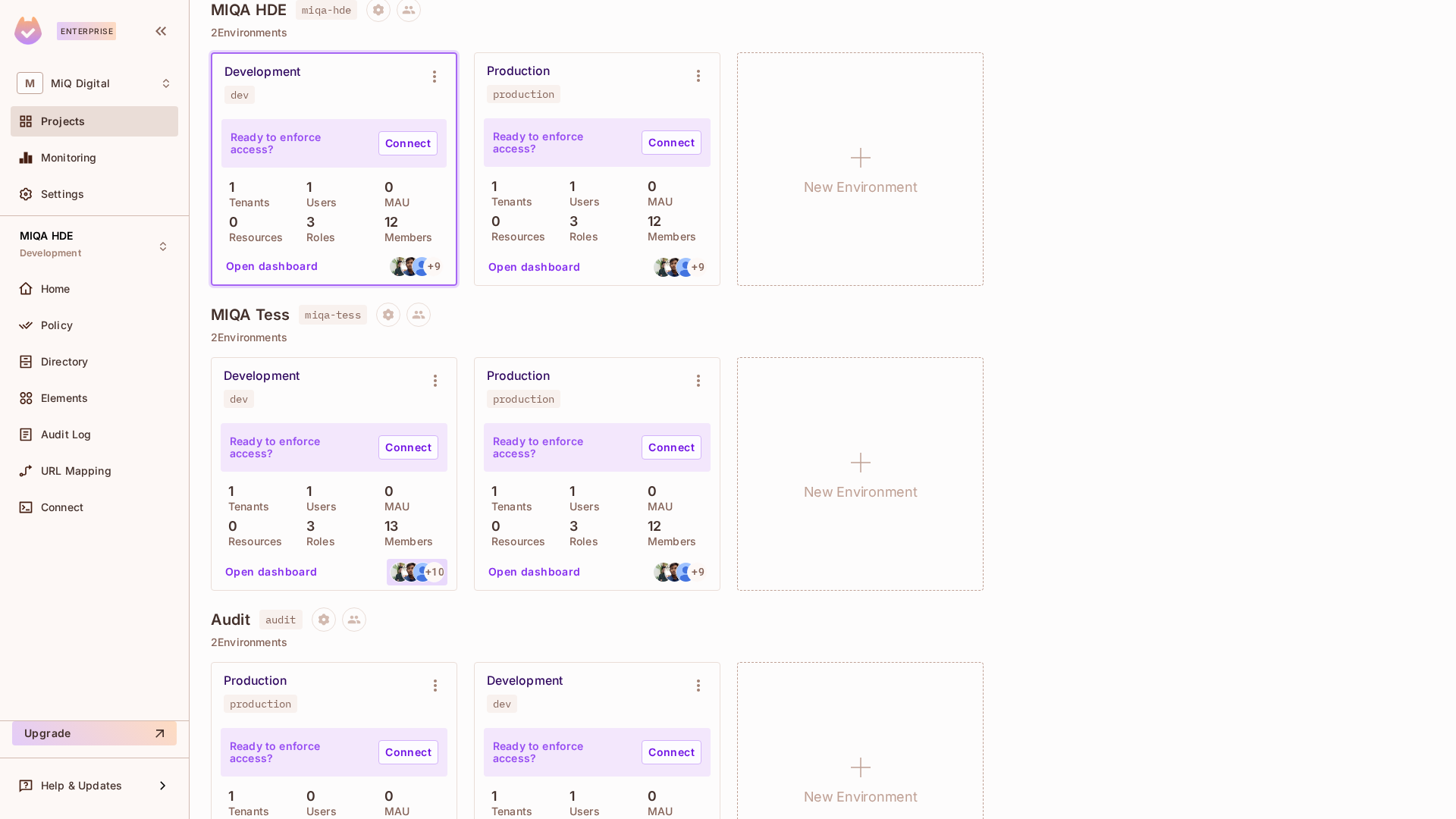
click at [427, 577] on span "+ 10" at bounding box center [434, 572] width 18 height 10
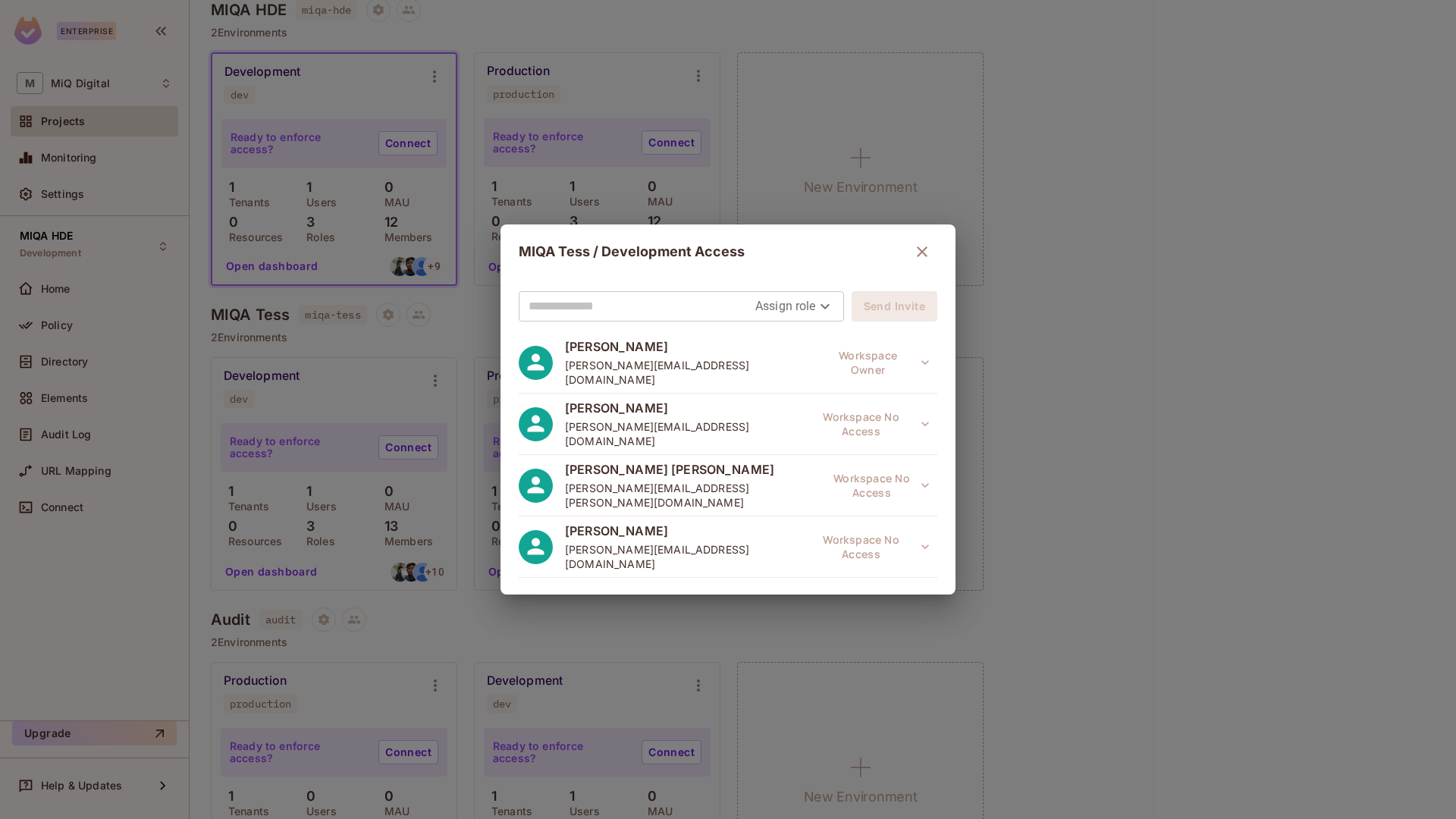
scroll to position [399, 0]
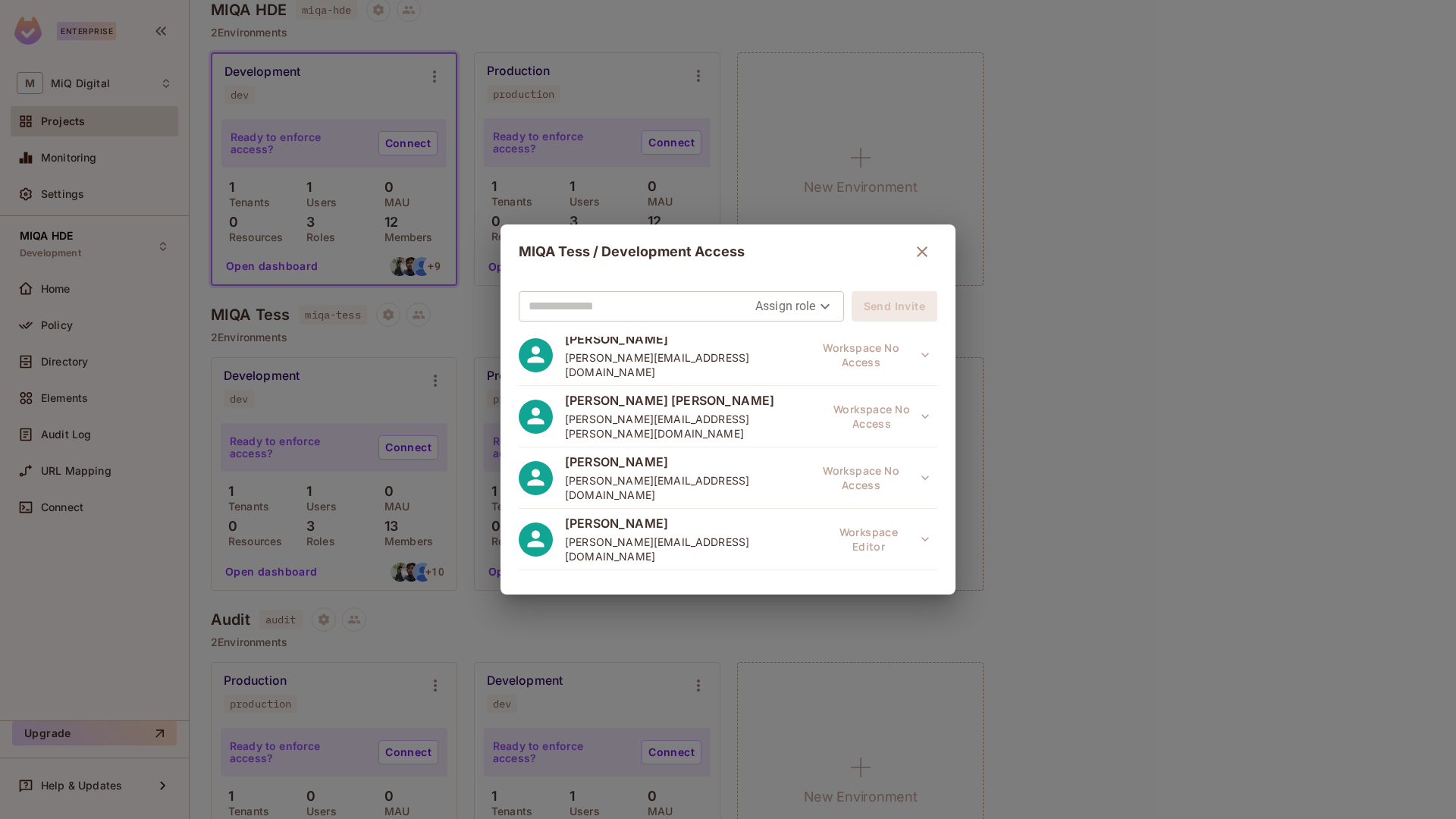
click at [614, 638] on span "Atharva Mishra" at bounding box center [657, 646] width 186 height 17
click at [1114, 372] on div "MIQA Tess / Development Access Assign role Send Invite Rishabh Agrawal rishabh.…" at bounding box center [728, 410] width 1456 height 819
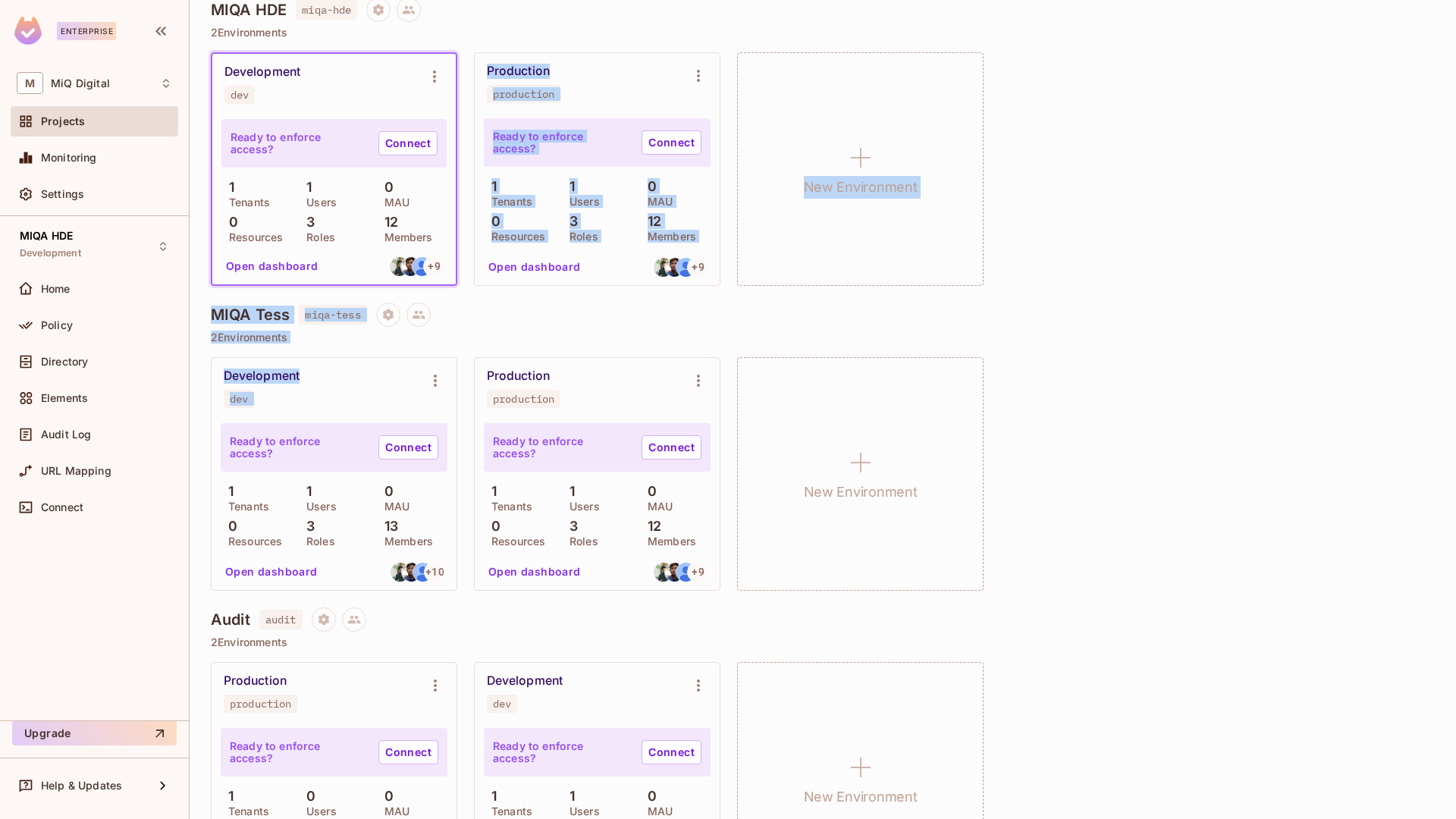
drag, startPoint x: 418, startPoint y: 253, endPoint x: 297, endPoint y: 430, distance: 214.4
click at [420, 312] on icon at bounding box center [418, 315] width 13 height 9
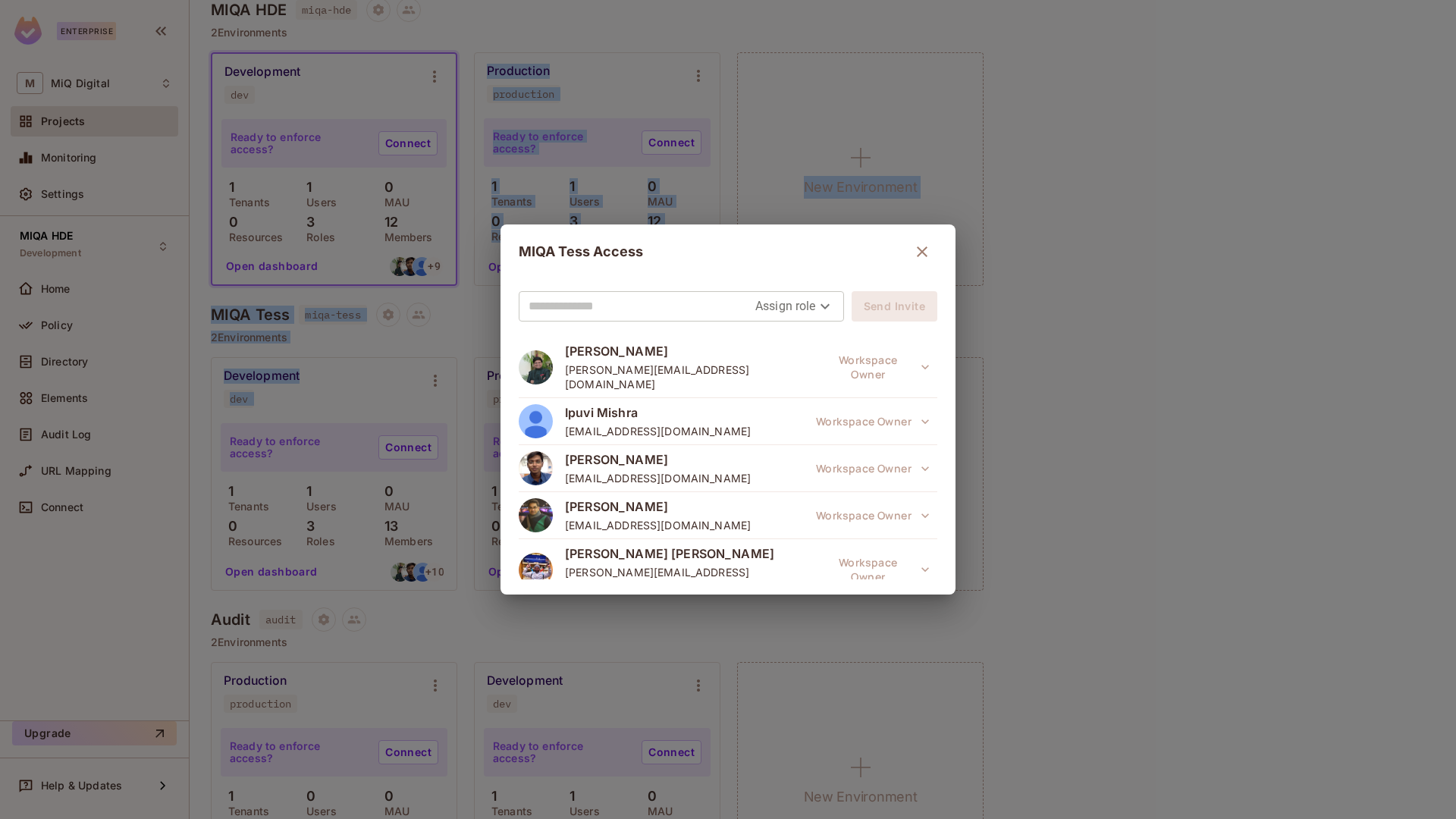
click at [681, 301] on input "text" at bounding box center [642, 307] width 227 height 24
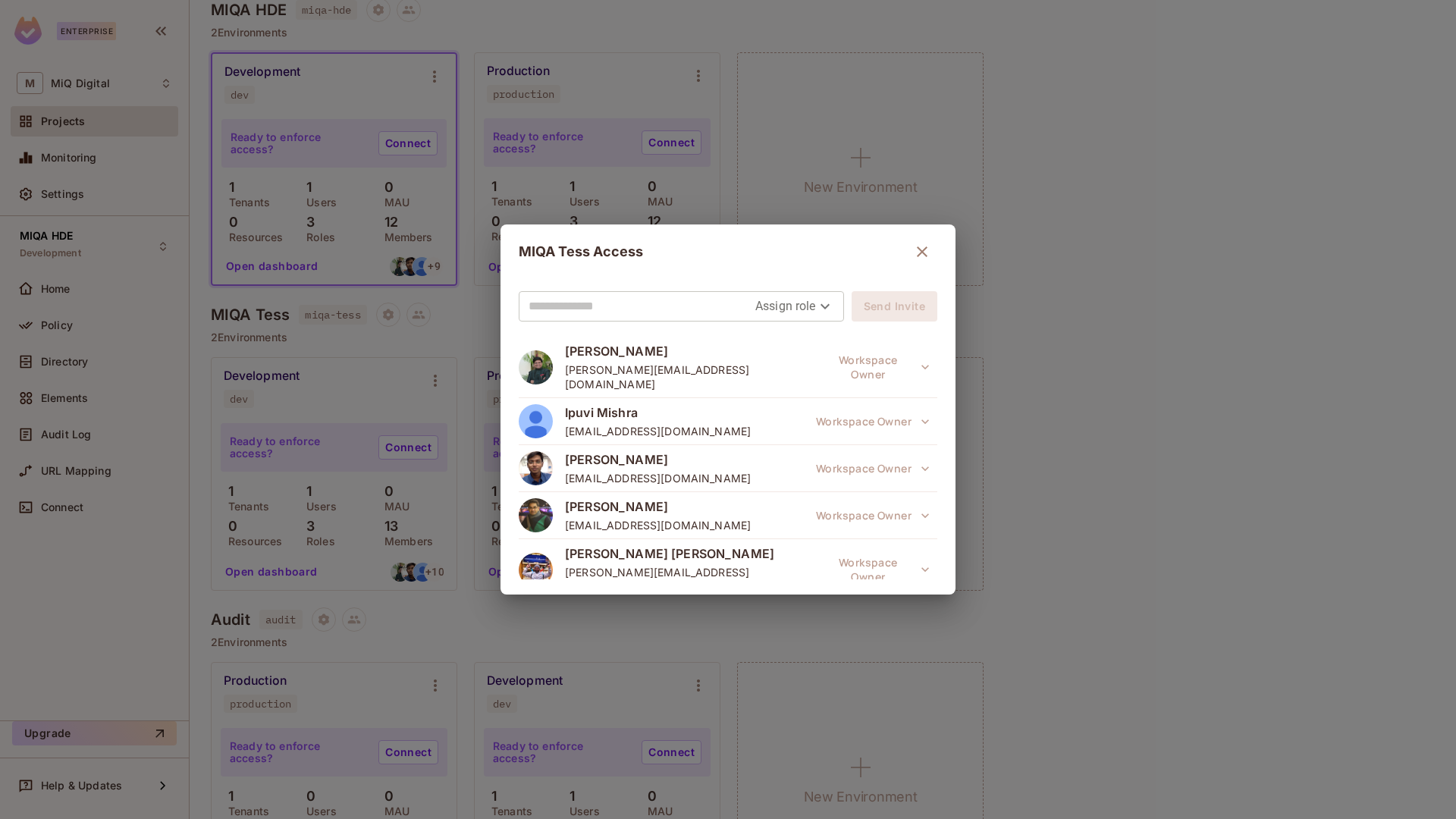
paste input "**********"
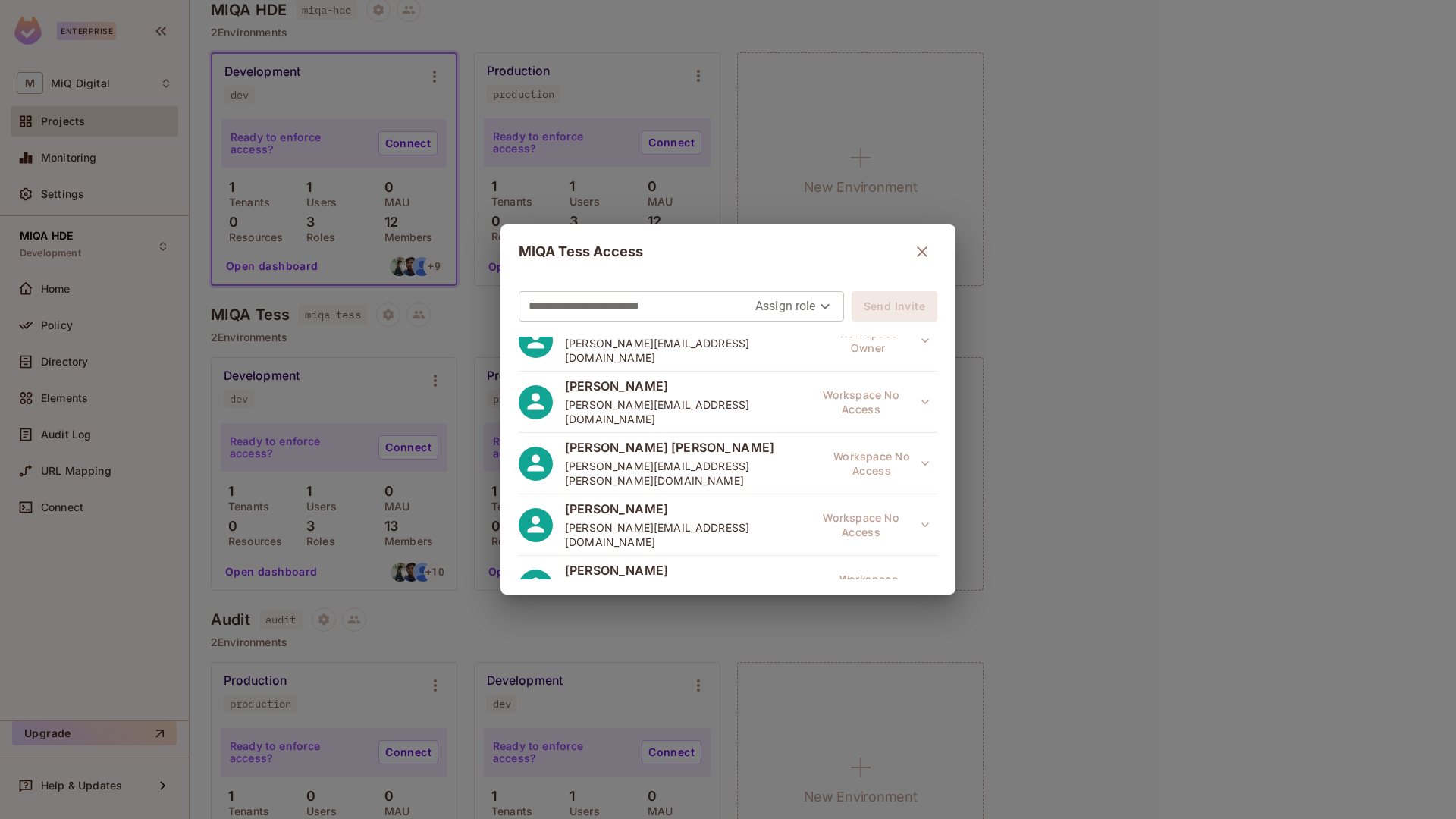
scroll to position [0, 0]
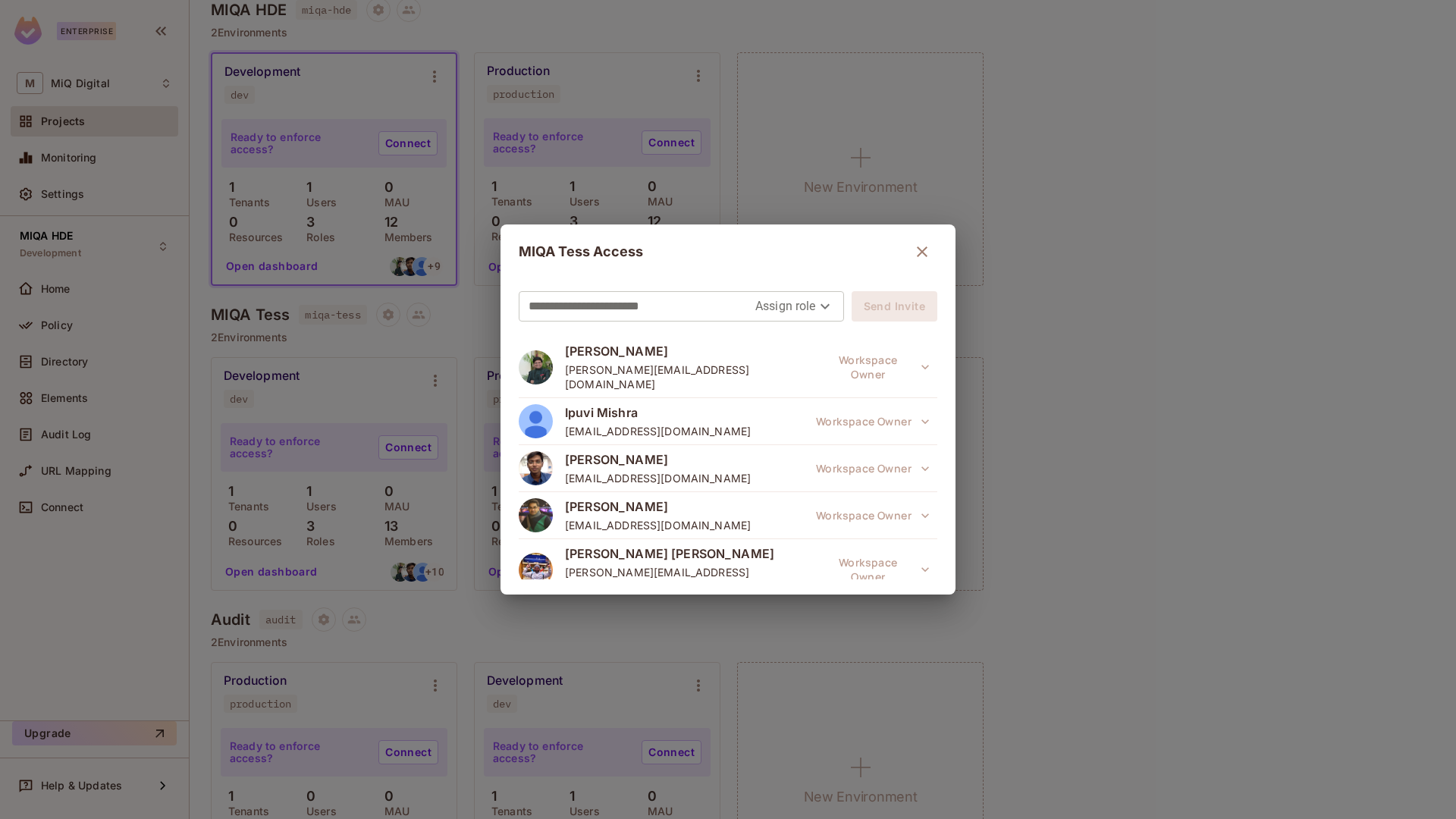
type input "**********"
click at [798, 303] on body "Enterprise M MiQ Digital Projects Monitoring Settings MIQA HDE Development Home…" at bounding box center [728, 410] width 1456 height 819
click at [794, 368] on li "Editor" at bounding box center [787, 367] width 79 height 27
type input "*****"
click at [867, 305] on button "Send Invite" at bounding box center [894, 306] width 85 height 30
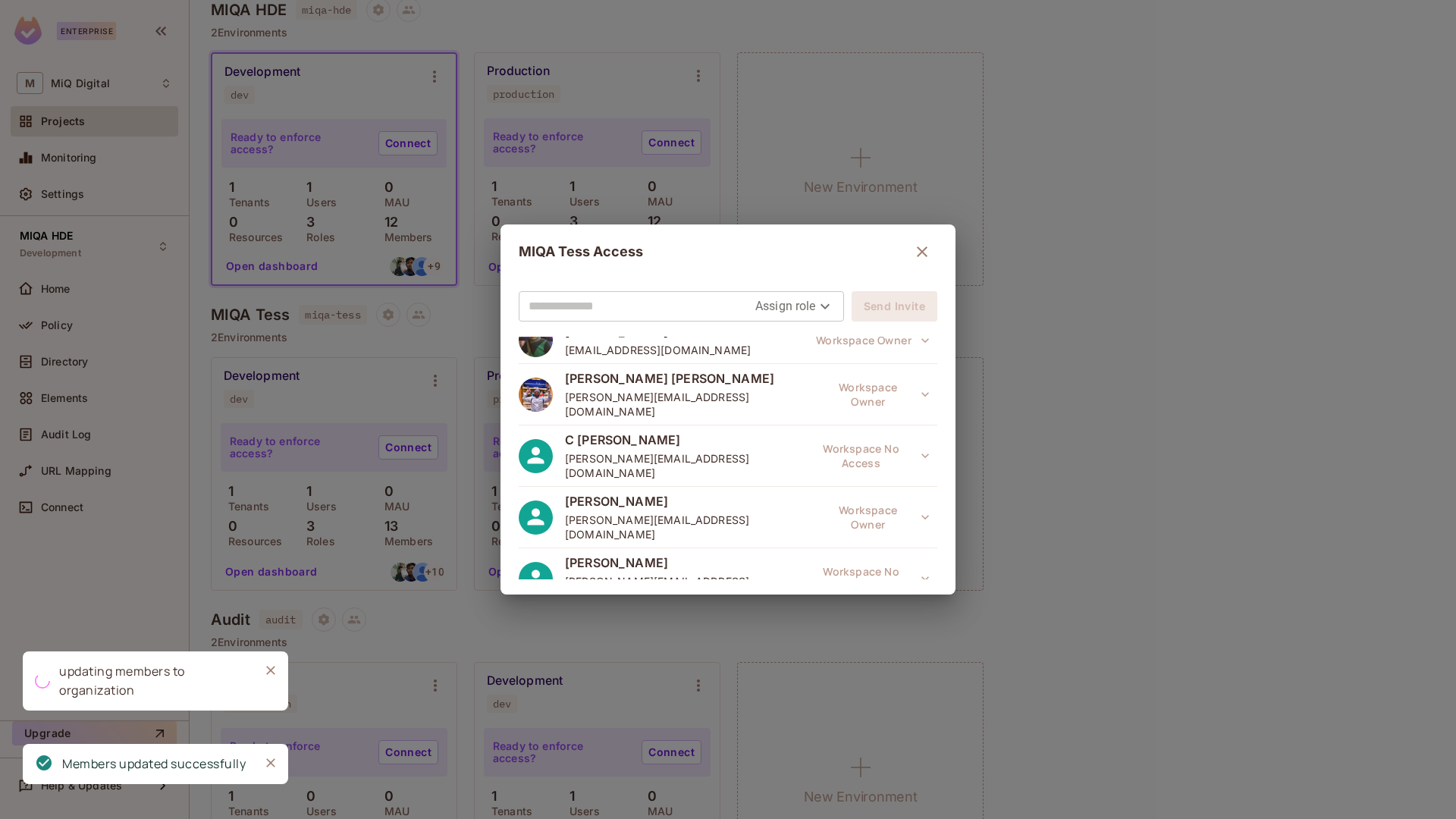
scroll to position [399, 0]
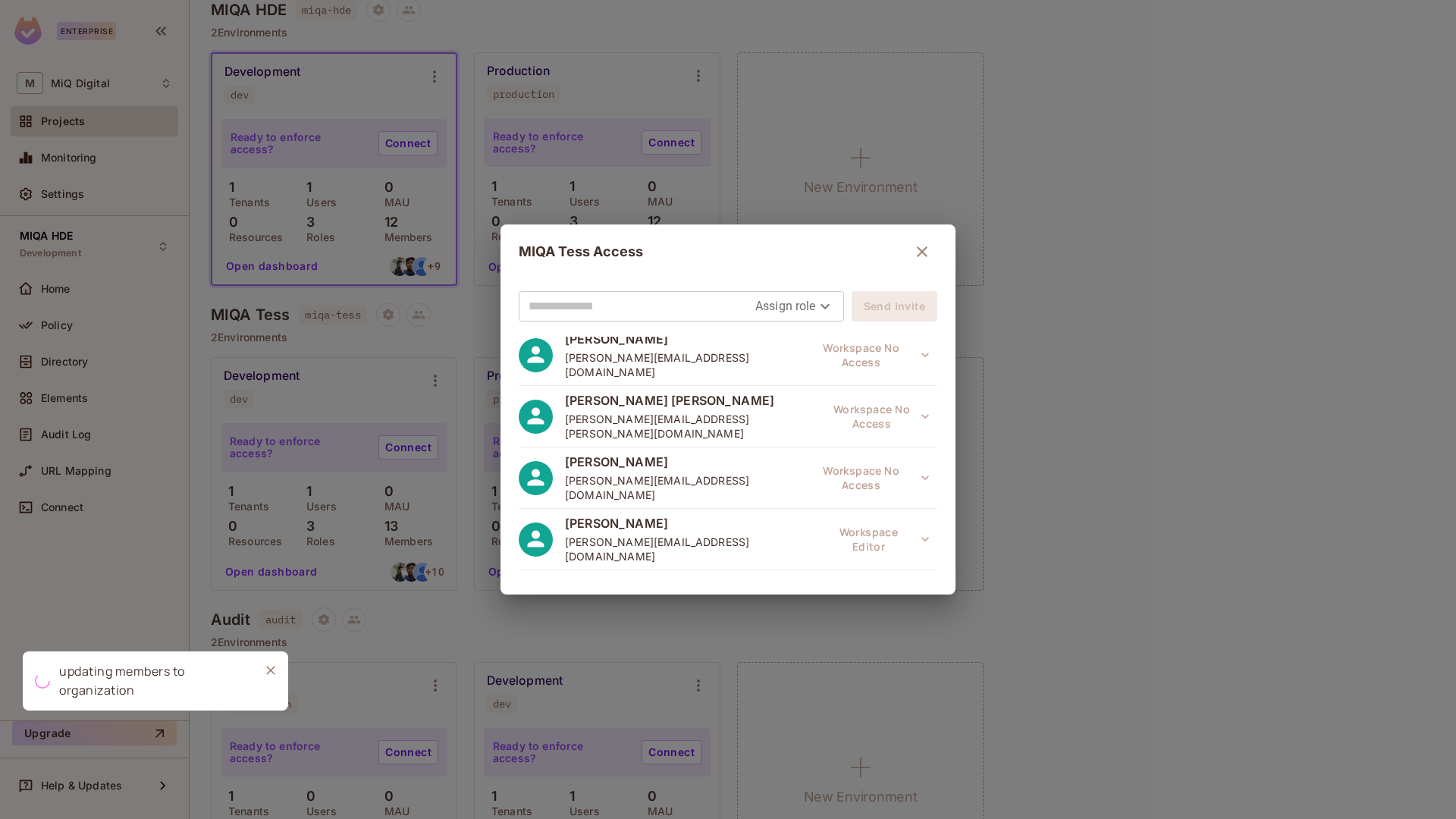
click at [624, 453] on span "Utkarsh Kumar" at bounding box center [683, 461] width 238 height 17
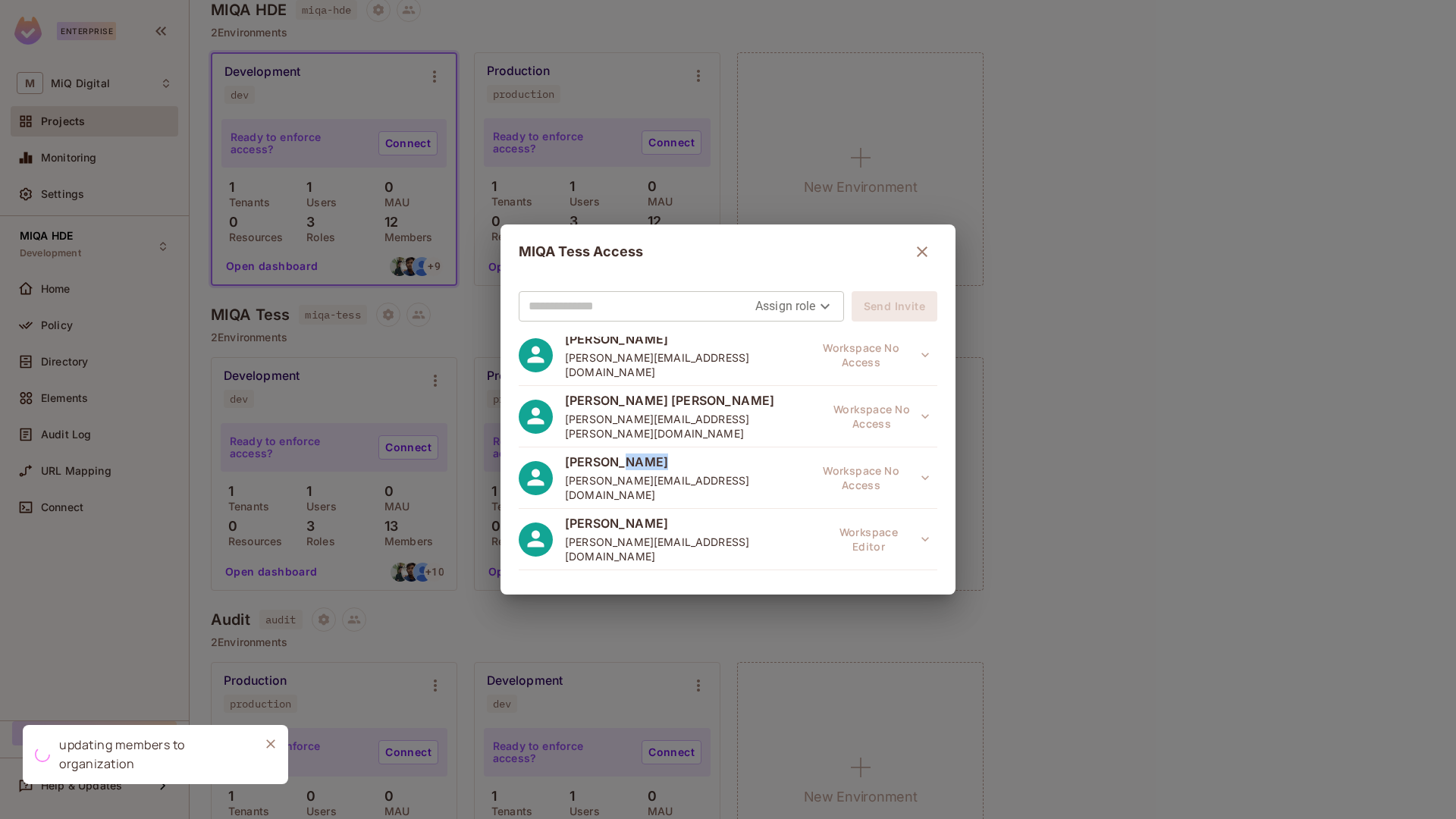
click at [624, 453] on span "Utkarsh Kumar" at bounding box center [683, 461] width 238 height 17
drag, startPoint x: 576, startPoint y: 396, endPoint x: 734, endPoint y: 395, distance: 158.0
click at [734, 448] on div "Utkarsh Kumar utkarsh.kumar@miqdigital.com Workspace No Access" at bounding box center [728, 478] width 418 height 61
drag, startPoint x: 732, startPoint y: 395, endPoint x: 591, endPoint y: 403, distance: 141.2
click at [591, 448] on div "Utkarsh Kumar utkarsh.kumar@miqdigital.com Workspace No Access" at bounding box center [728, 478] width 418 height 61
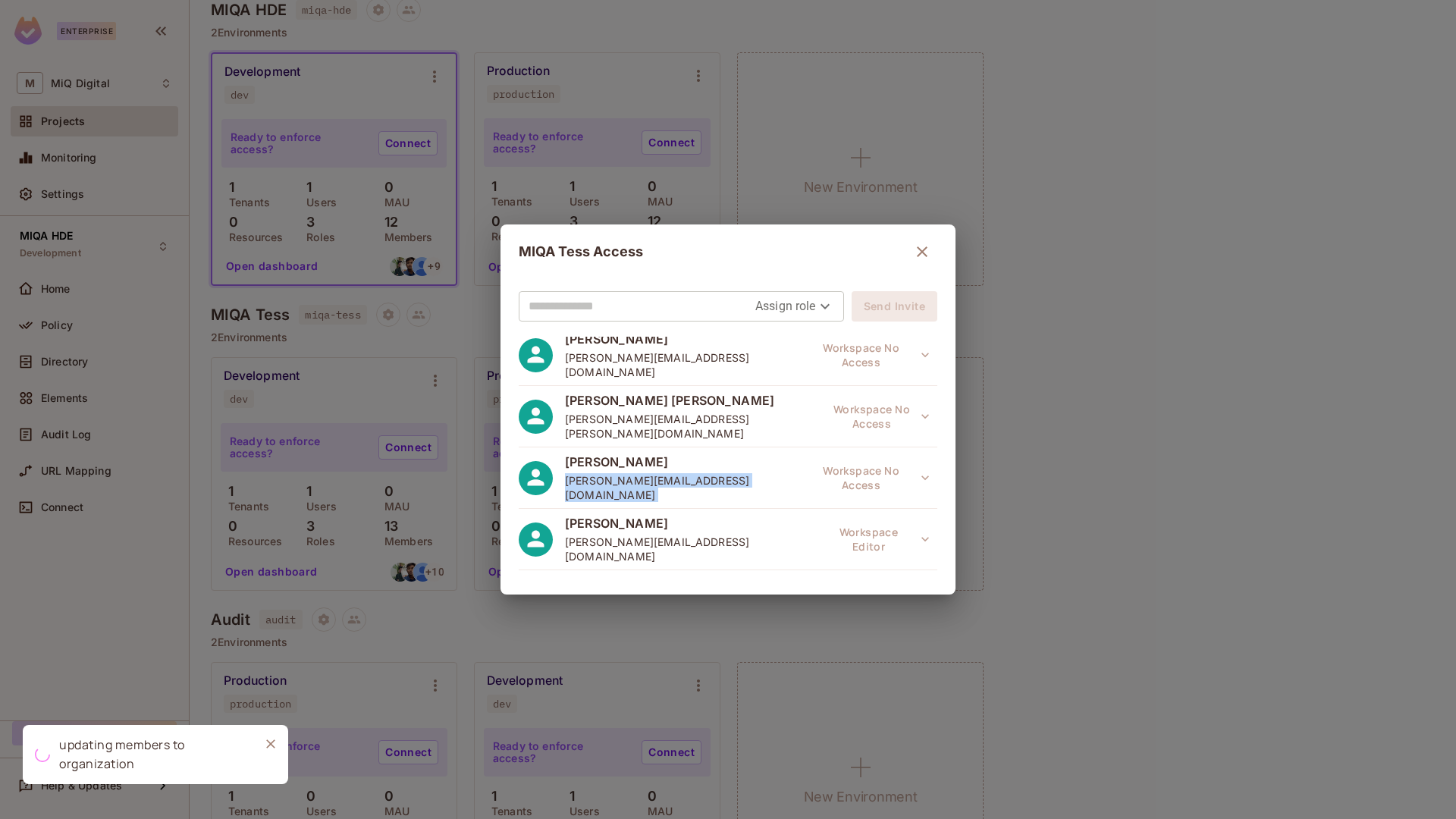
copy div "utkarsh.kumar@miqdigital.com Workspace No Access"
click at [584, 305] on input "text" at bounding box center [642, 307] width 227 height 24
paste input "**********"
type input "**********"
click at [810, 302] on body "Enterprise M MiQ Digital Projects Monitoring Settings MIQA HDE Development Home…" at bounding box center [728, 410] width 1456 height 819
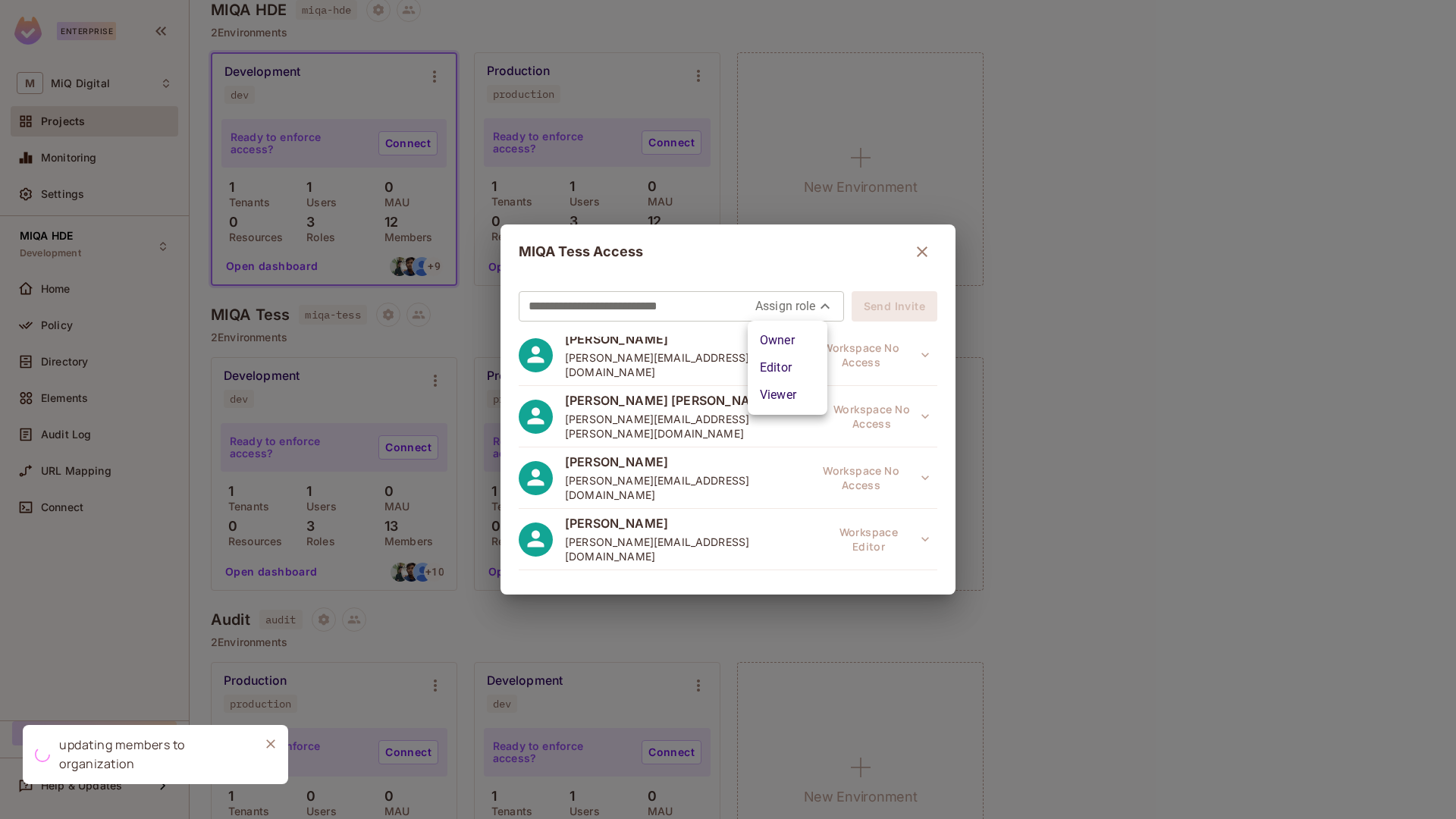
click at [794, 371] on li "Editor" at bounding box center [787, 367] width 79 height 27
type input "*****"
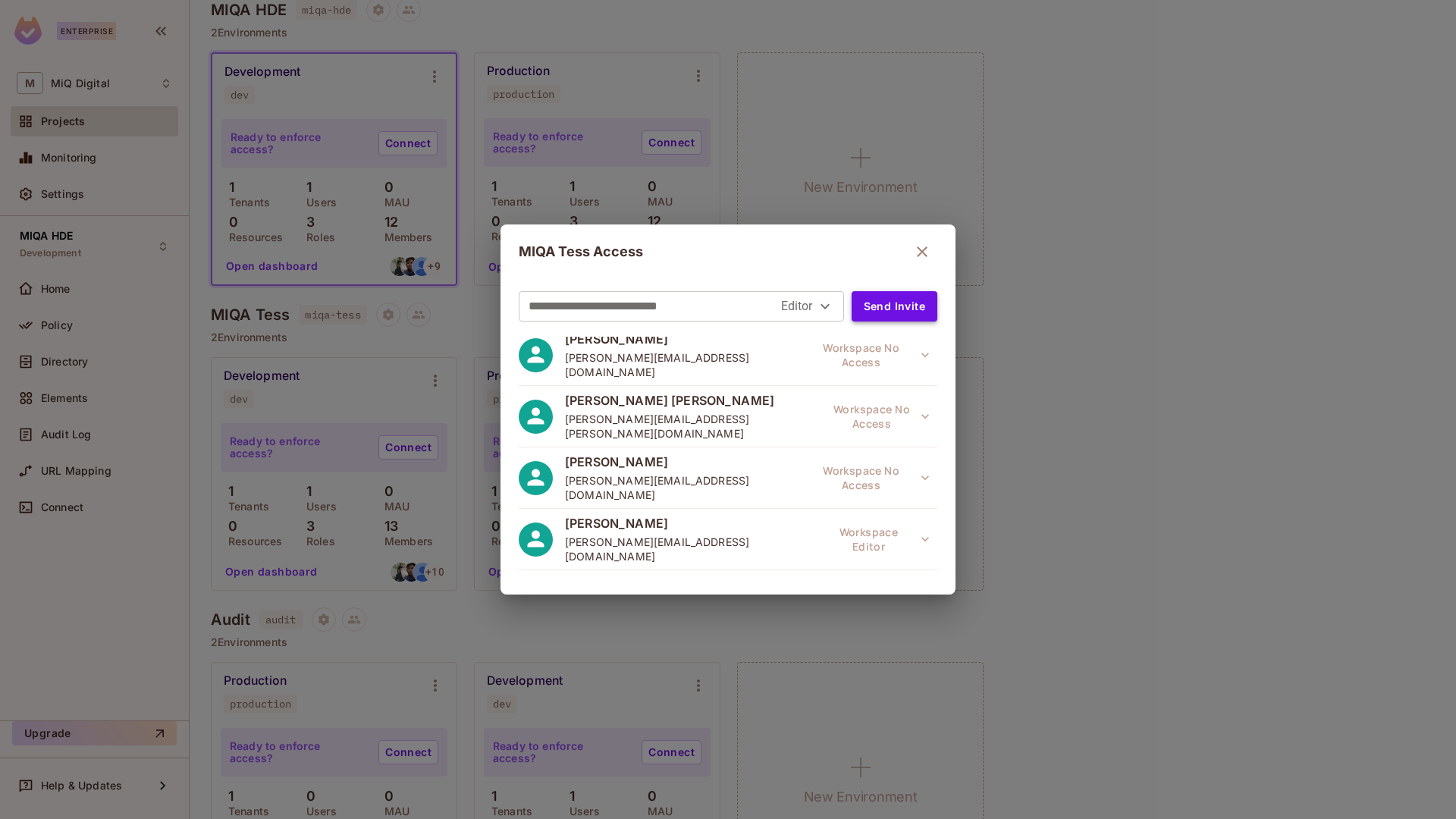
click at [876, 303] on button "Send Invite" at bounding box center [894, 306] width 85 height 30
click at [917, 248] on icon "button" at bounding box center [922, 252] width 10 height 10
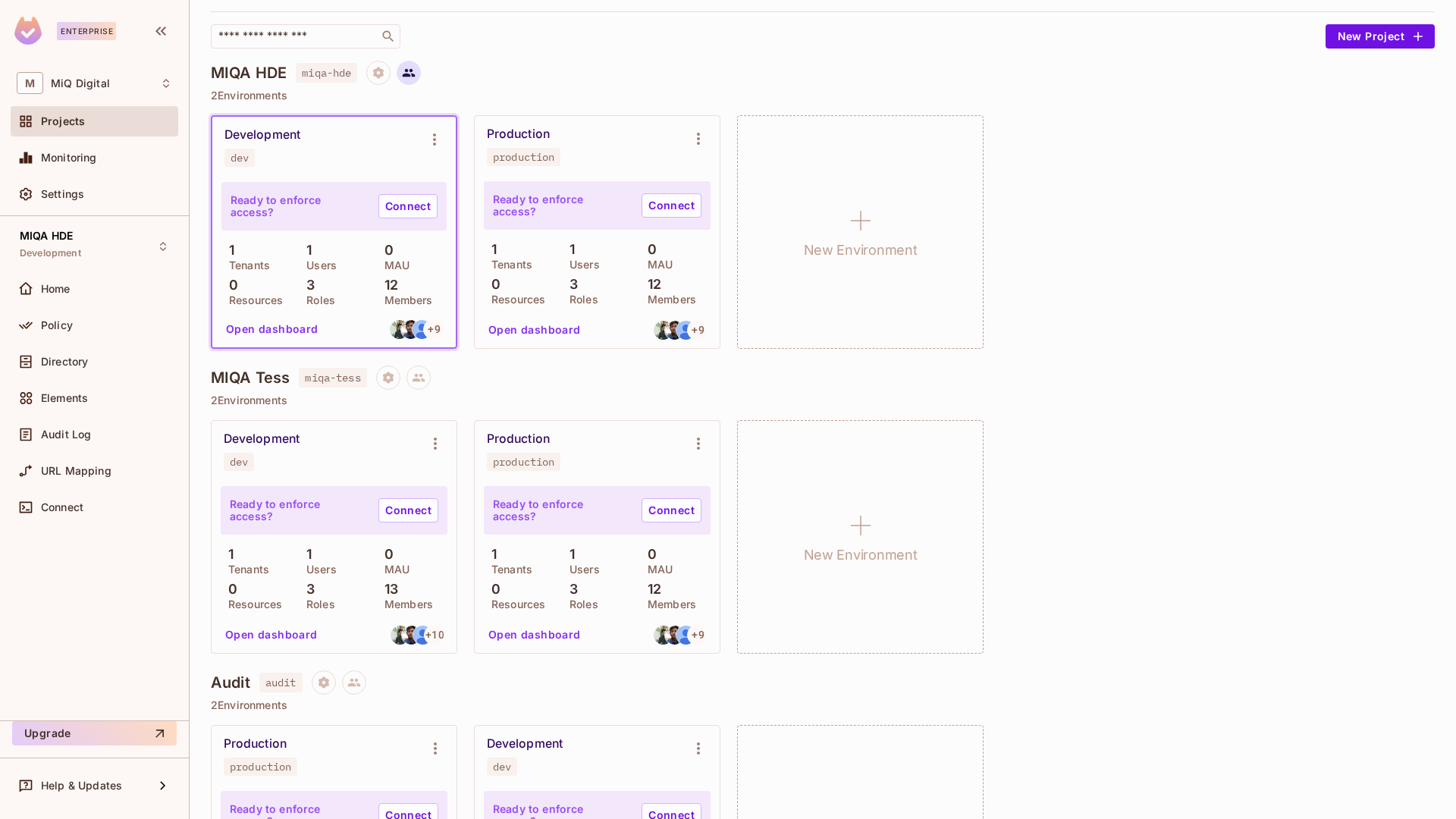
scroll to position [86, 0]
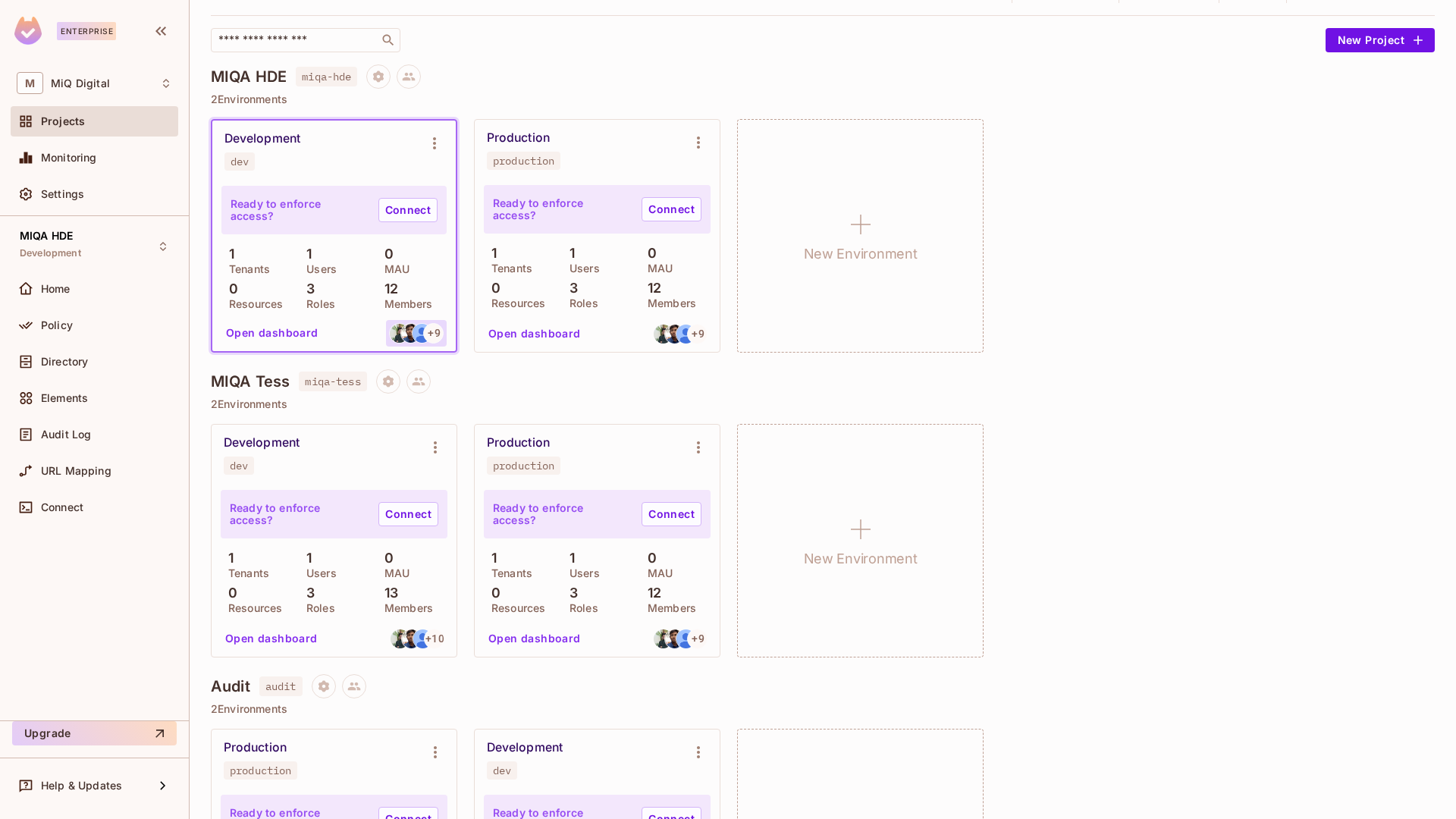
click at [430, 321] on div "+ 9" at bounding box center [416, 333] width 61 height 26
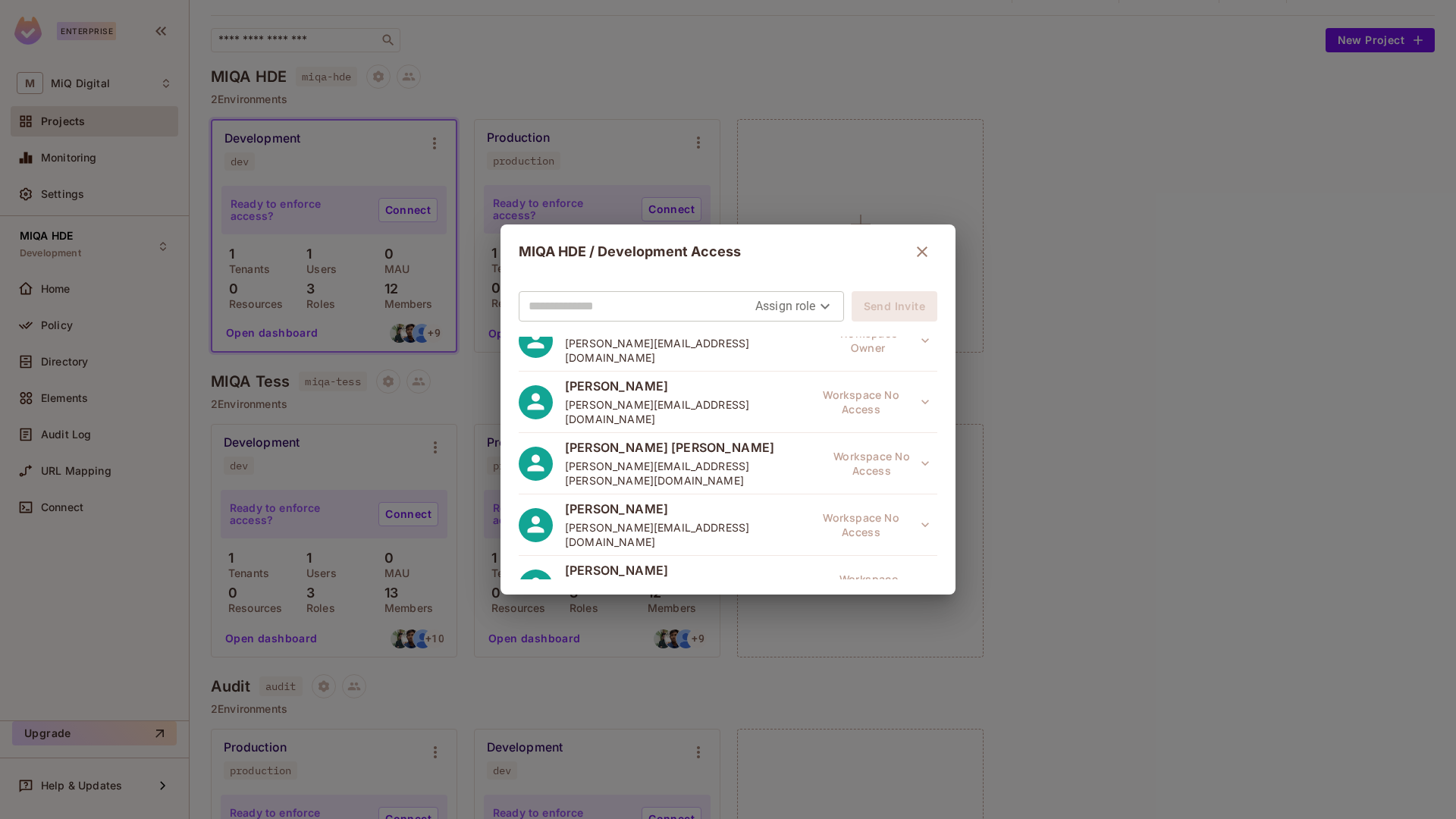
scroll to position [327, 0]
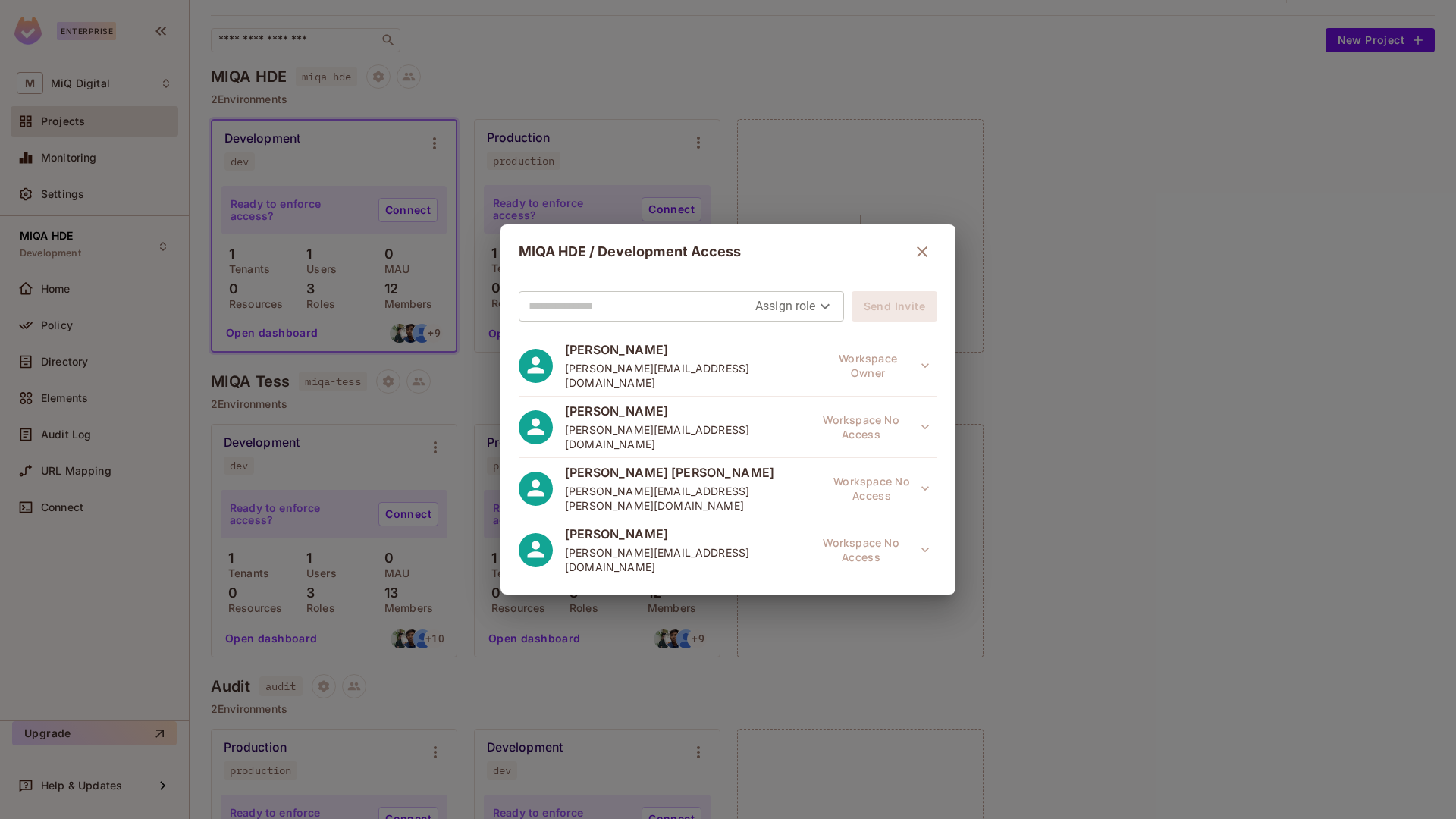
click at [1067, 369] on div "MIQA HDE / Development Access Assign role Send Invite Rishabh Agrawal rishabh.a…" at bounding box center [728, 410] width 1456 height 819
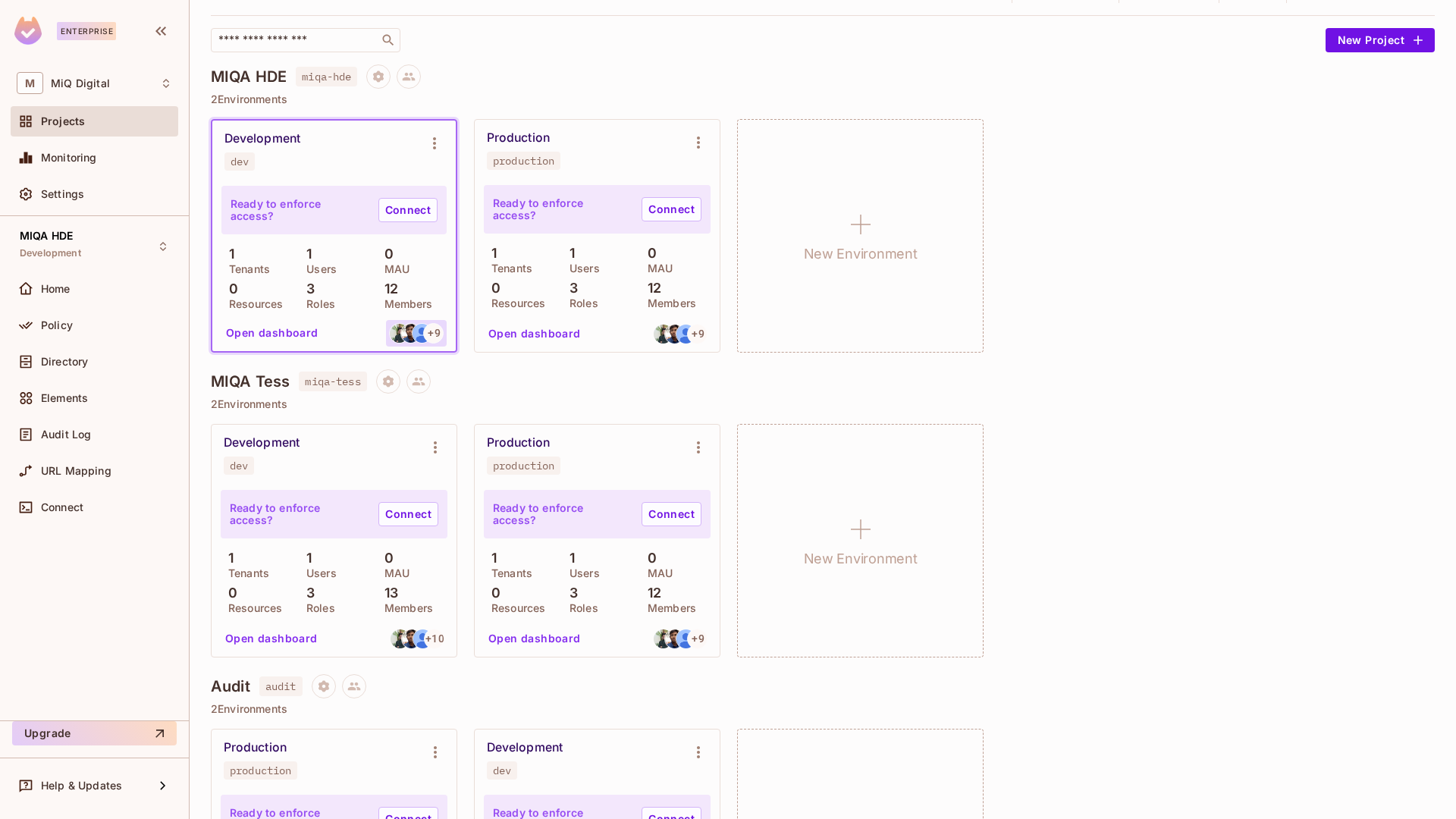
scroll to position [0, 0]
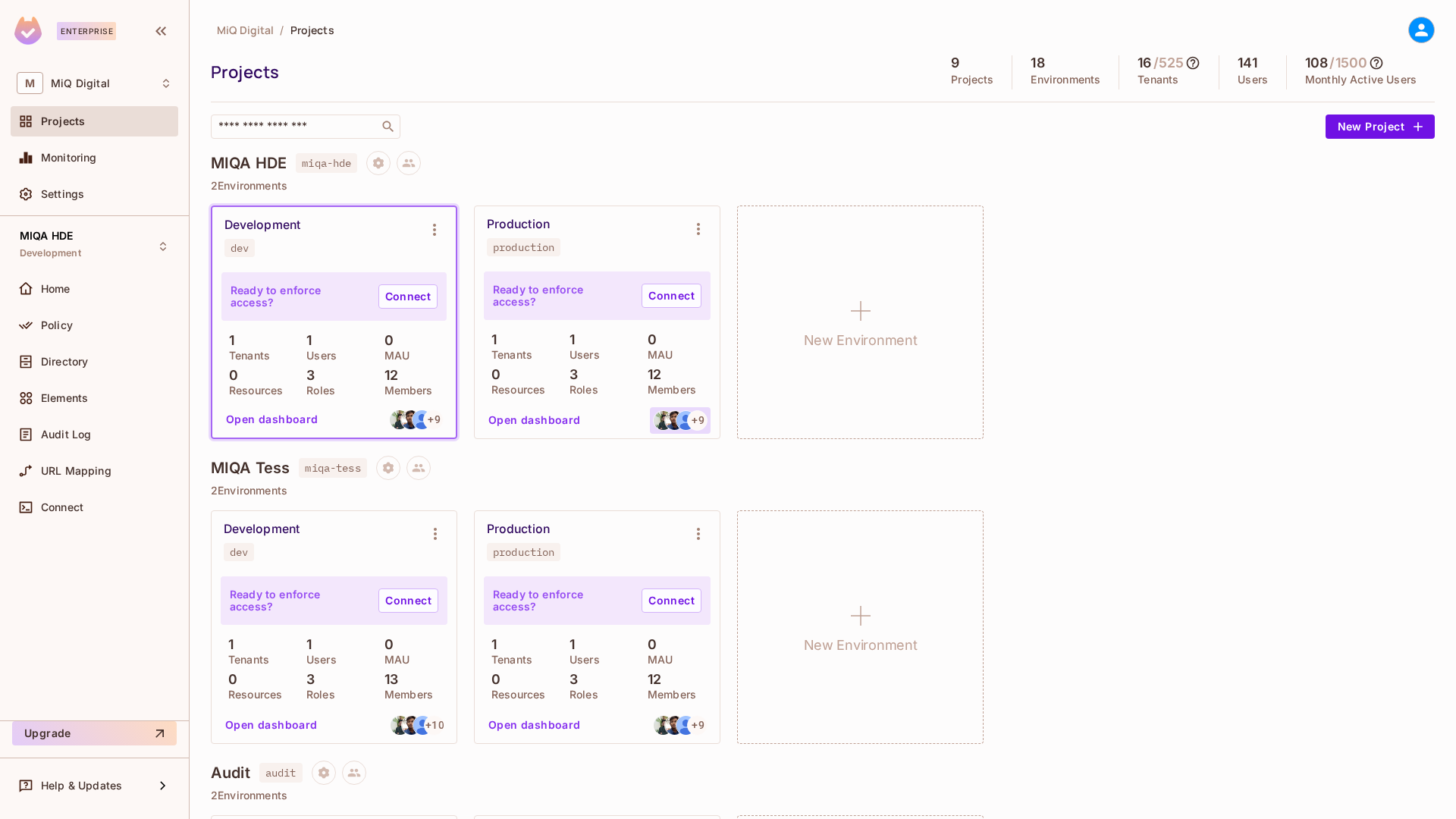
click at [676, 425] on div at bounding box center [685, 420] width 20 height 20
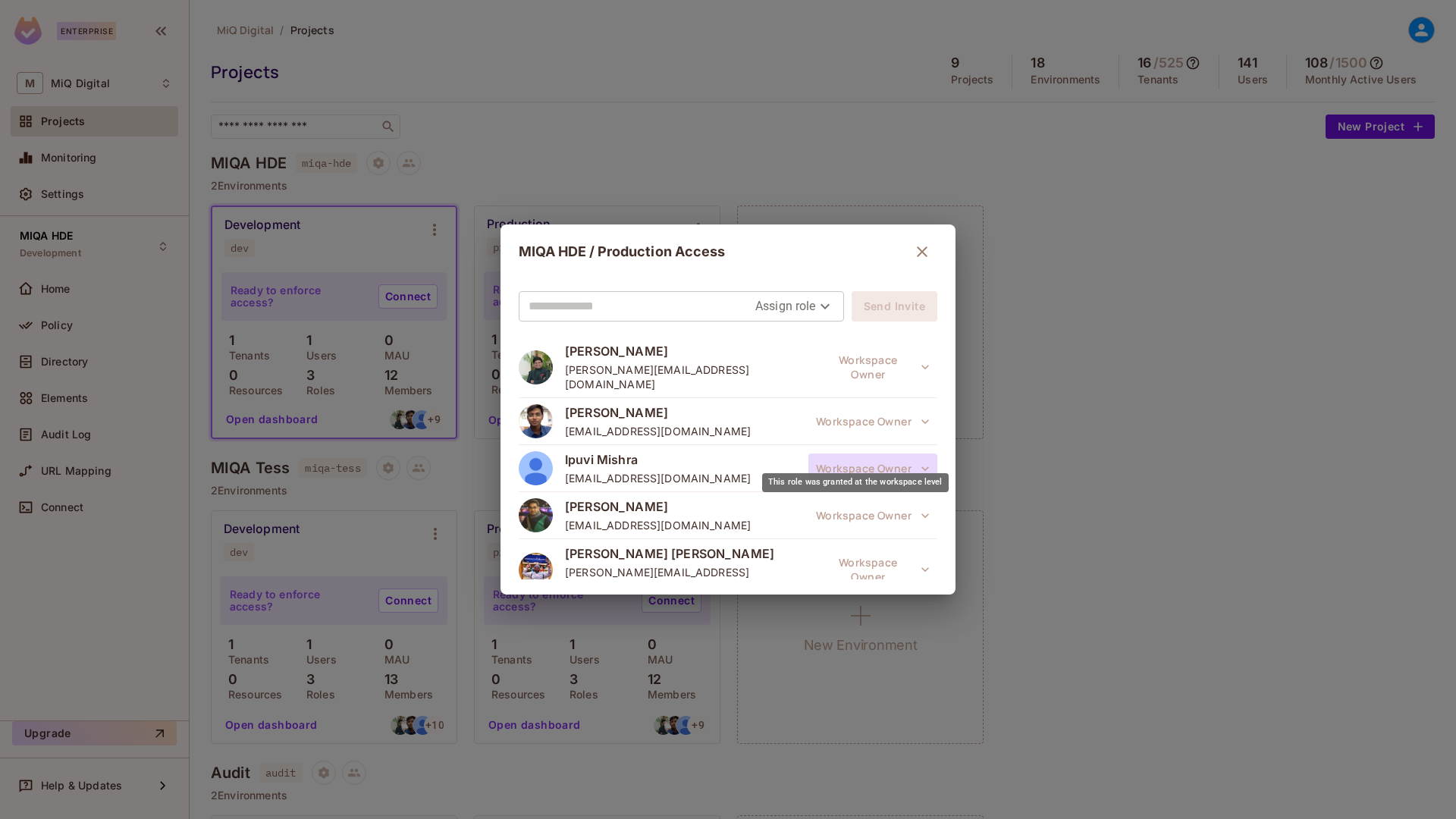
scroll to position [352, 0]
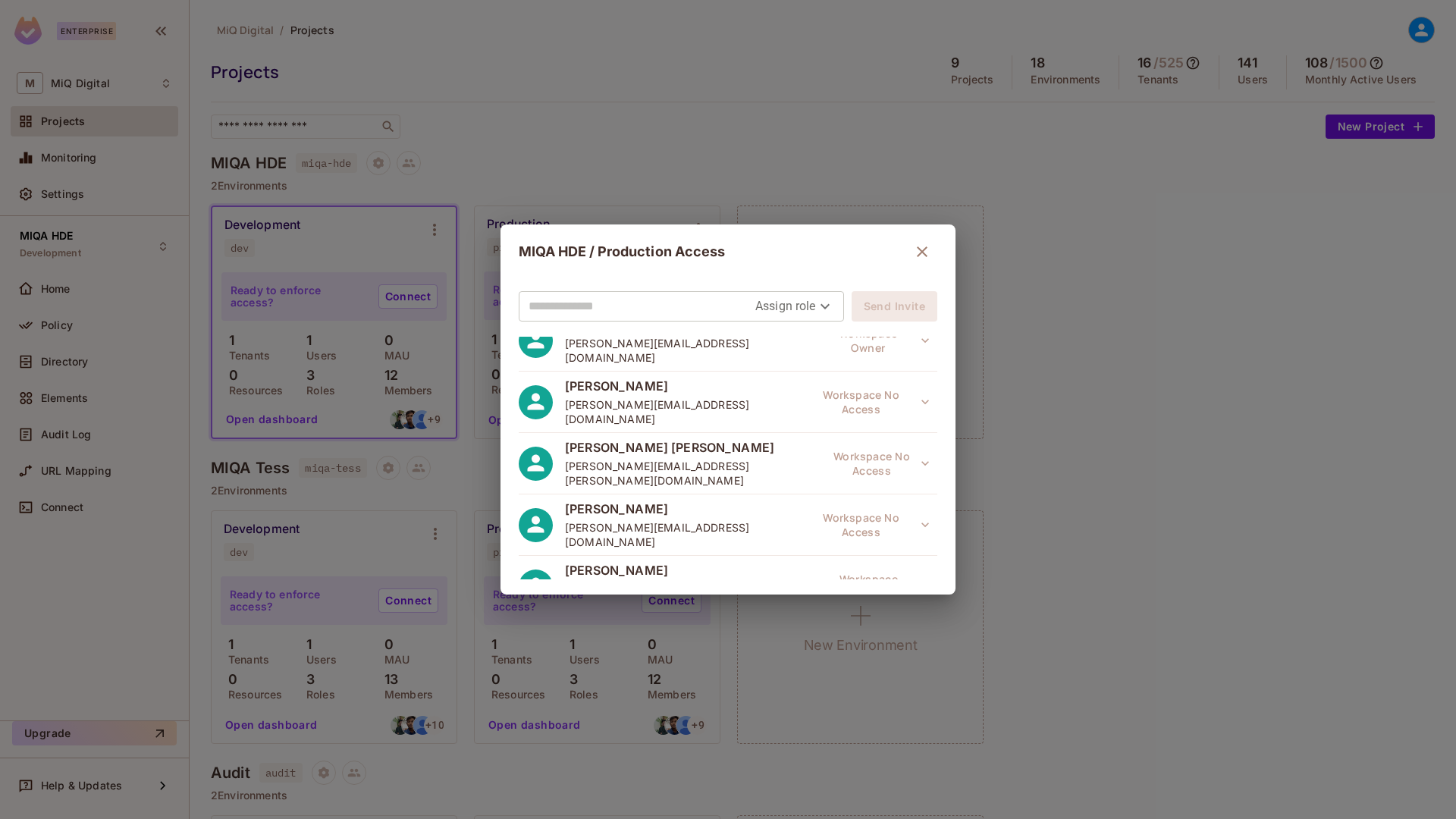
click at [1062, 355] on div "MIQA HDE / Production Access Assign role Send Invite Rishabh Agrawal rishabh.ag…" at bounding box center [728, 410] width 1456 height 819
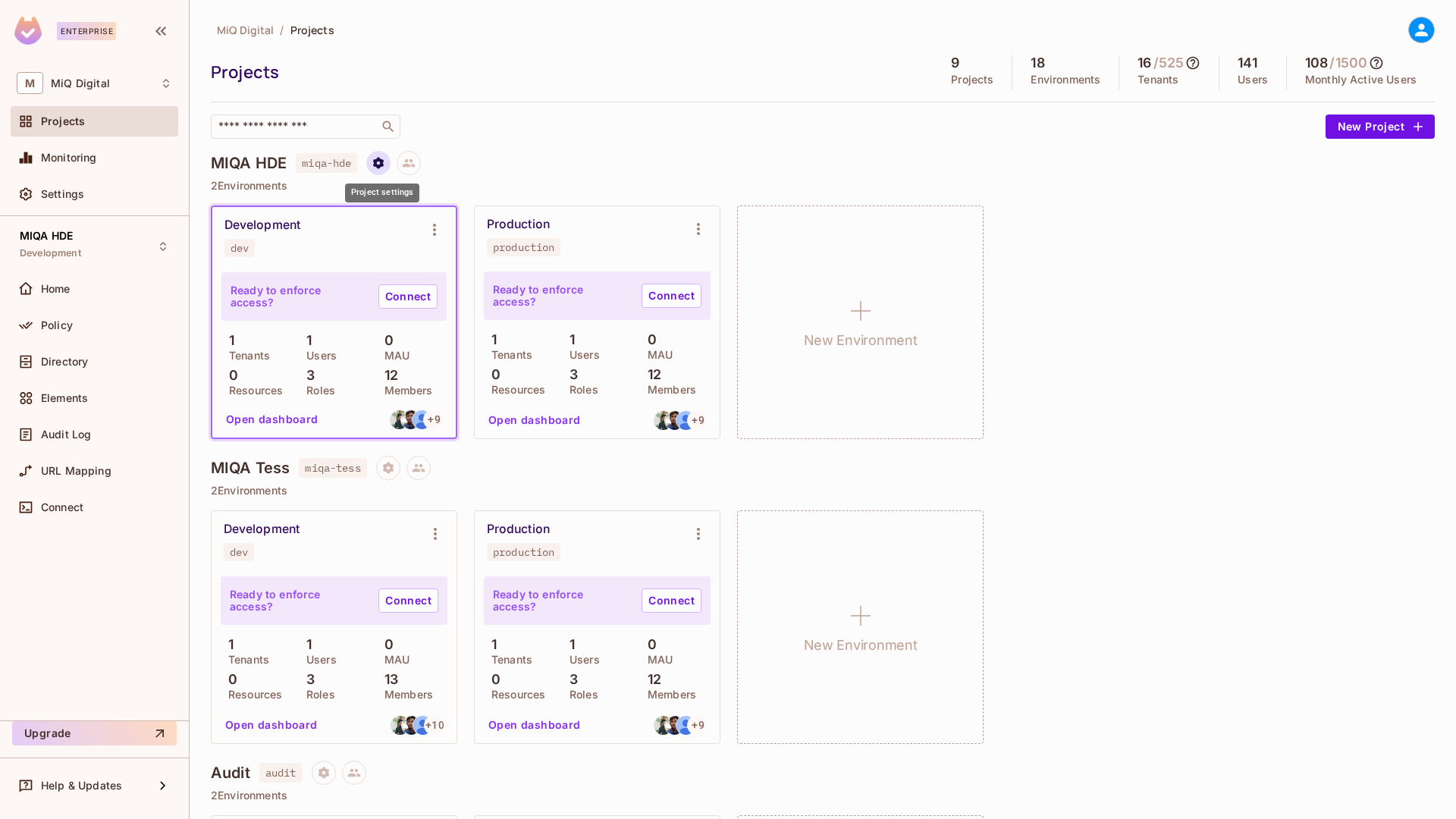
click at [379, 166] on icon "Project settings" at bounding box center [378, 162] width 10 height 11
click at [451, 149] on div at bounding box center [728, 410] width 1456 height 819
click at [416, 158] on icon at bounding box center [409, 163] width 14 height 14
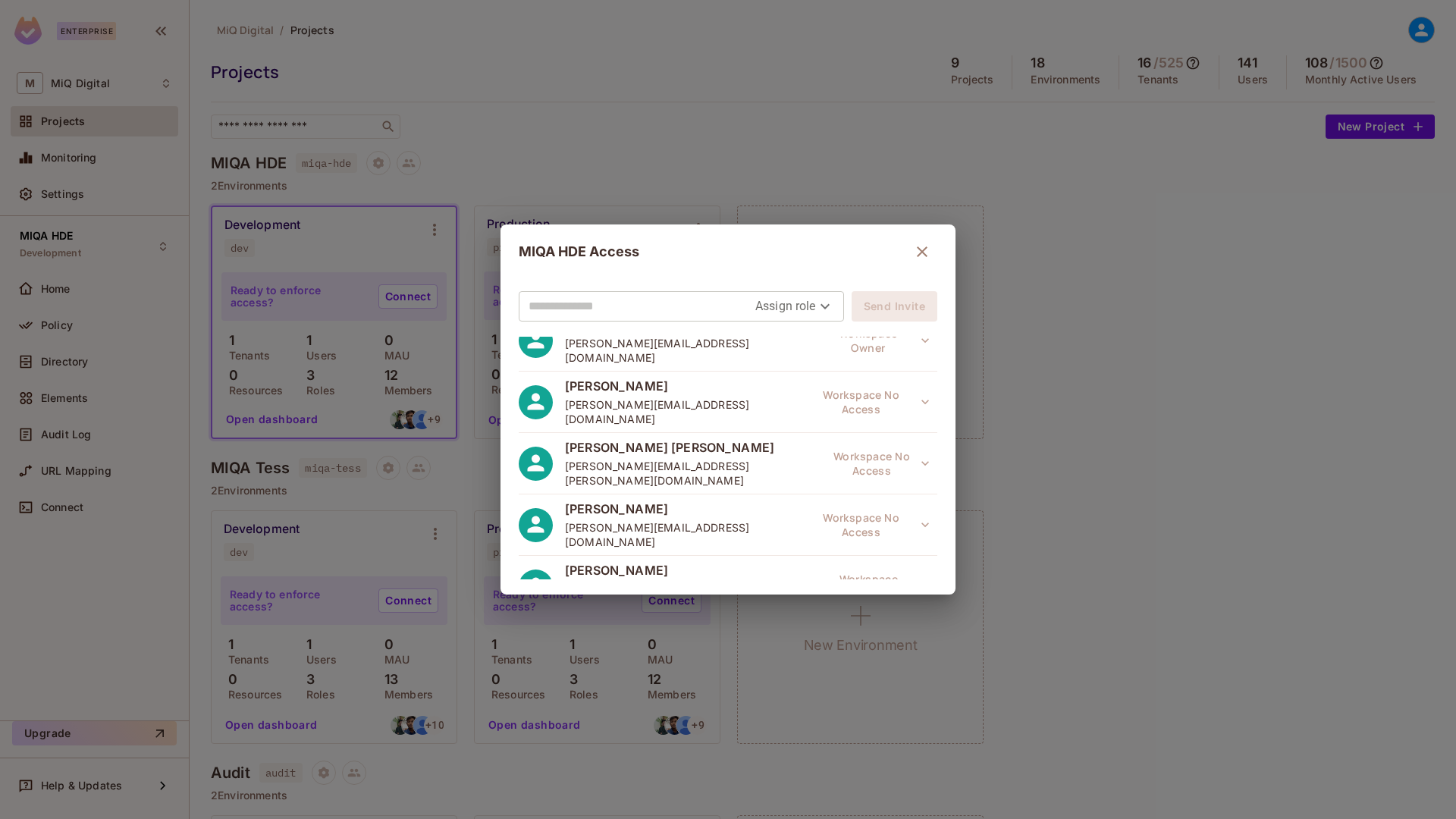
click at [633, 315] on input "text" at bounding box center [642, 307] width 227 height 24
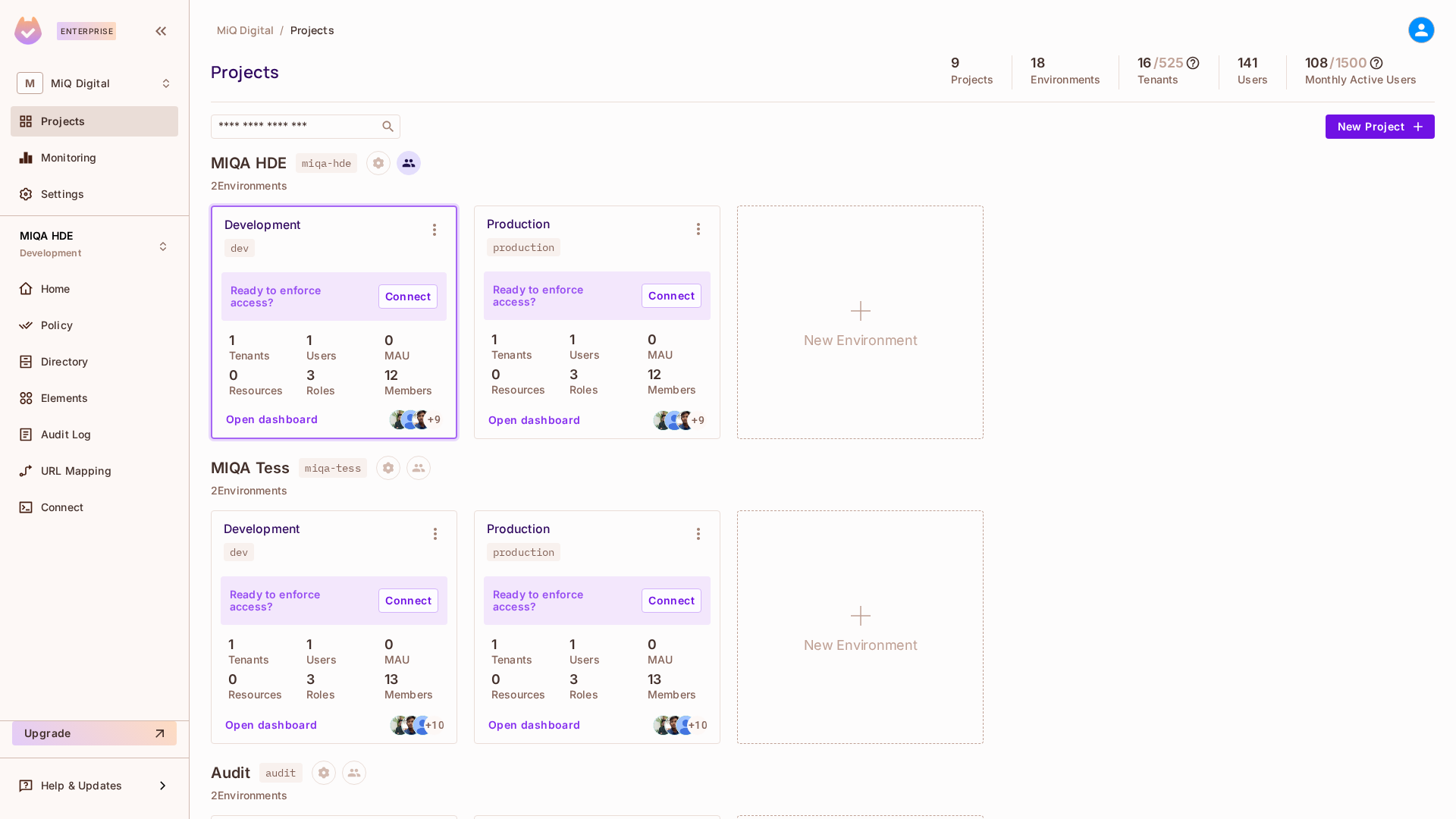
click at [407, 166] on icon at bounding box center [409, 164] width 13 height 9
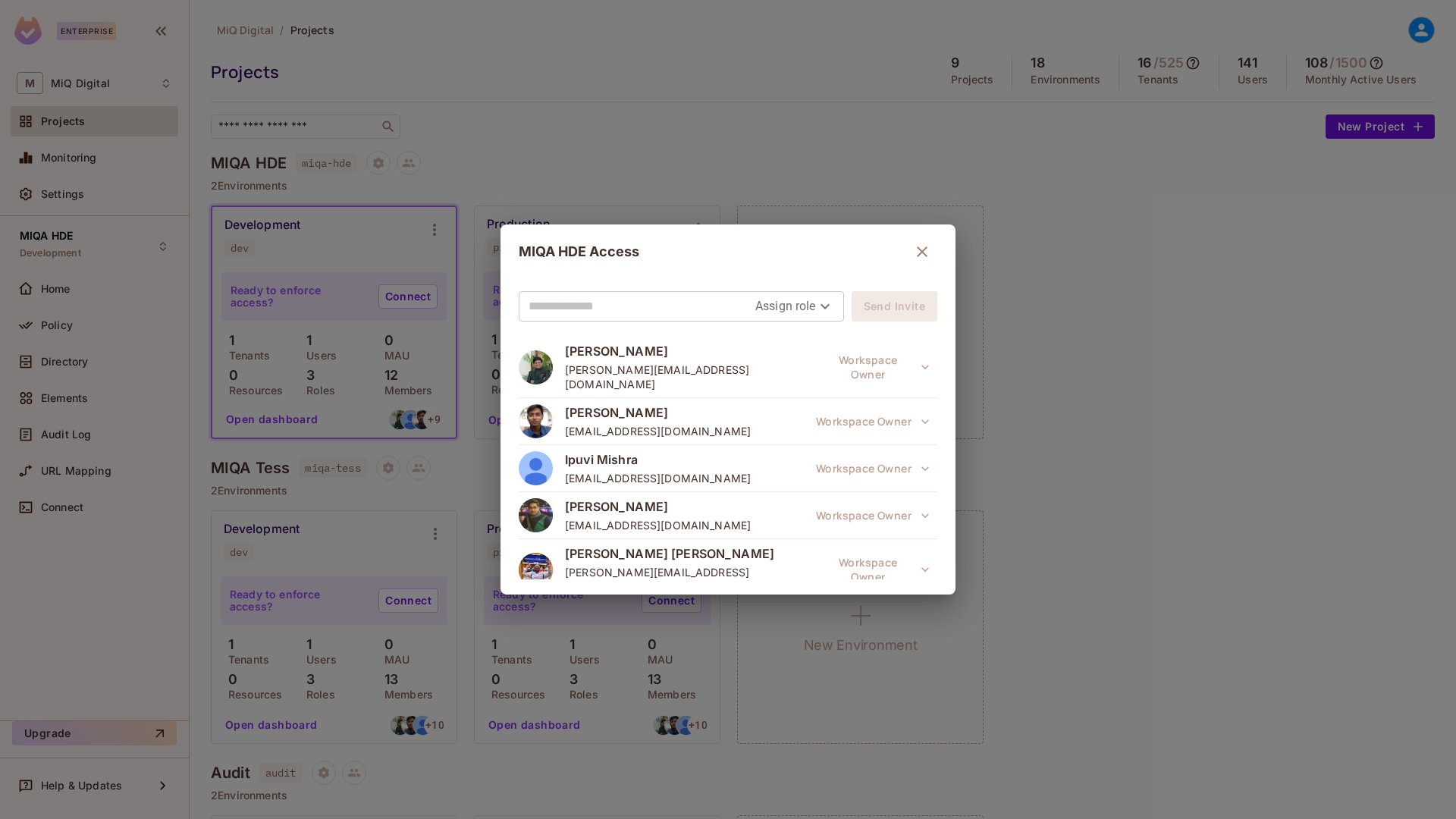
scroll to position [352, 0]
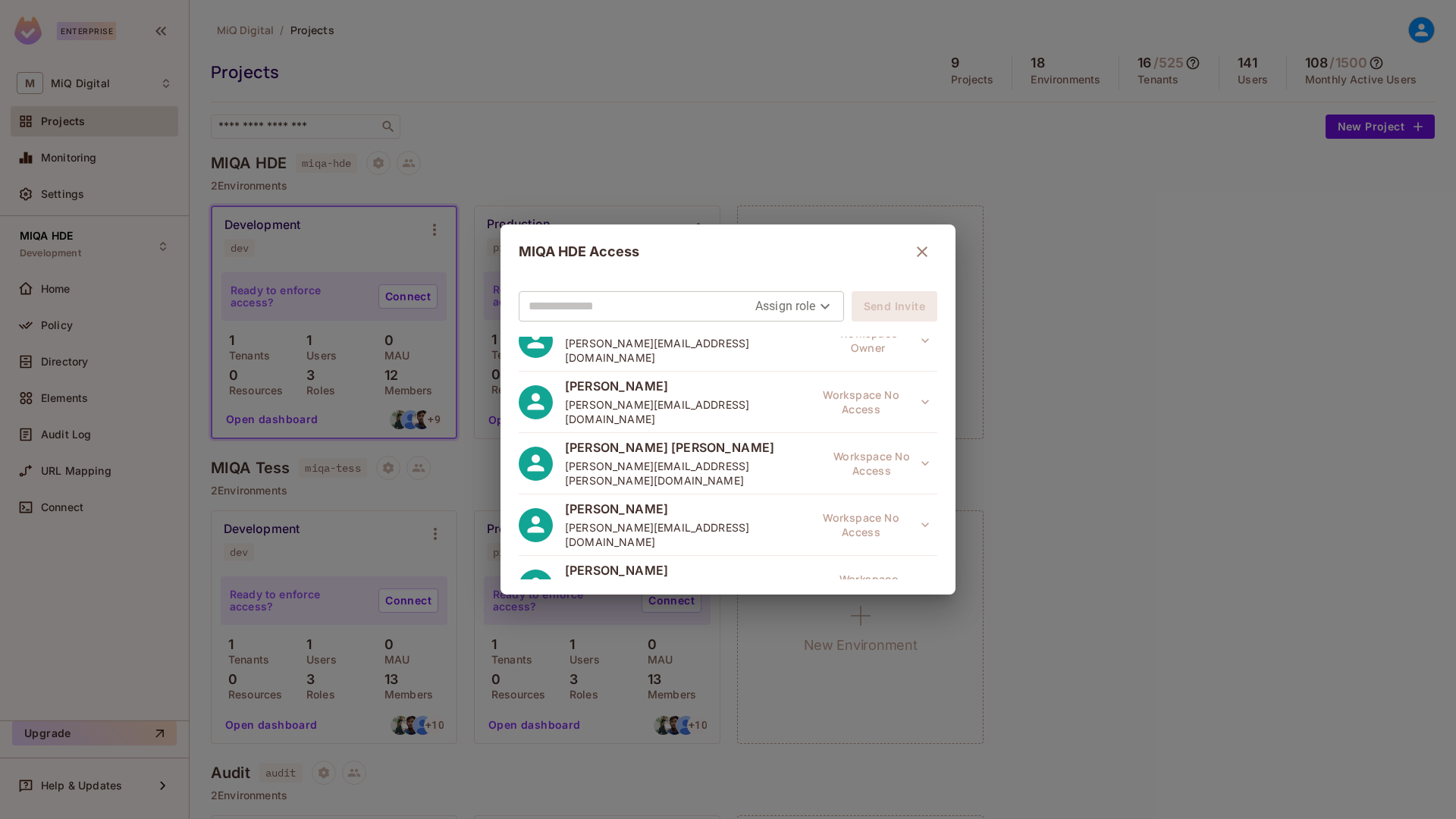
click at [631, 315] on input "text" at bounding box center [642, 307] width 227 height 24
paste input "**********"
type input "**********"
click at [784, 309] on body "Enterprise M MiQ Digital Projects Monitoring Settings MIQA HDE Development Home…" at bounding box center [728, 410] width 1456 height 819
click at [798, 371] on li "Editor" at bounding box center [787, 367] width 79 height 27
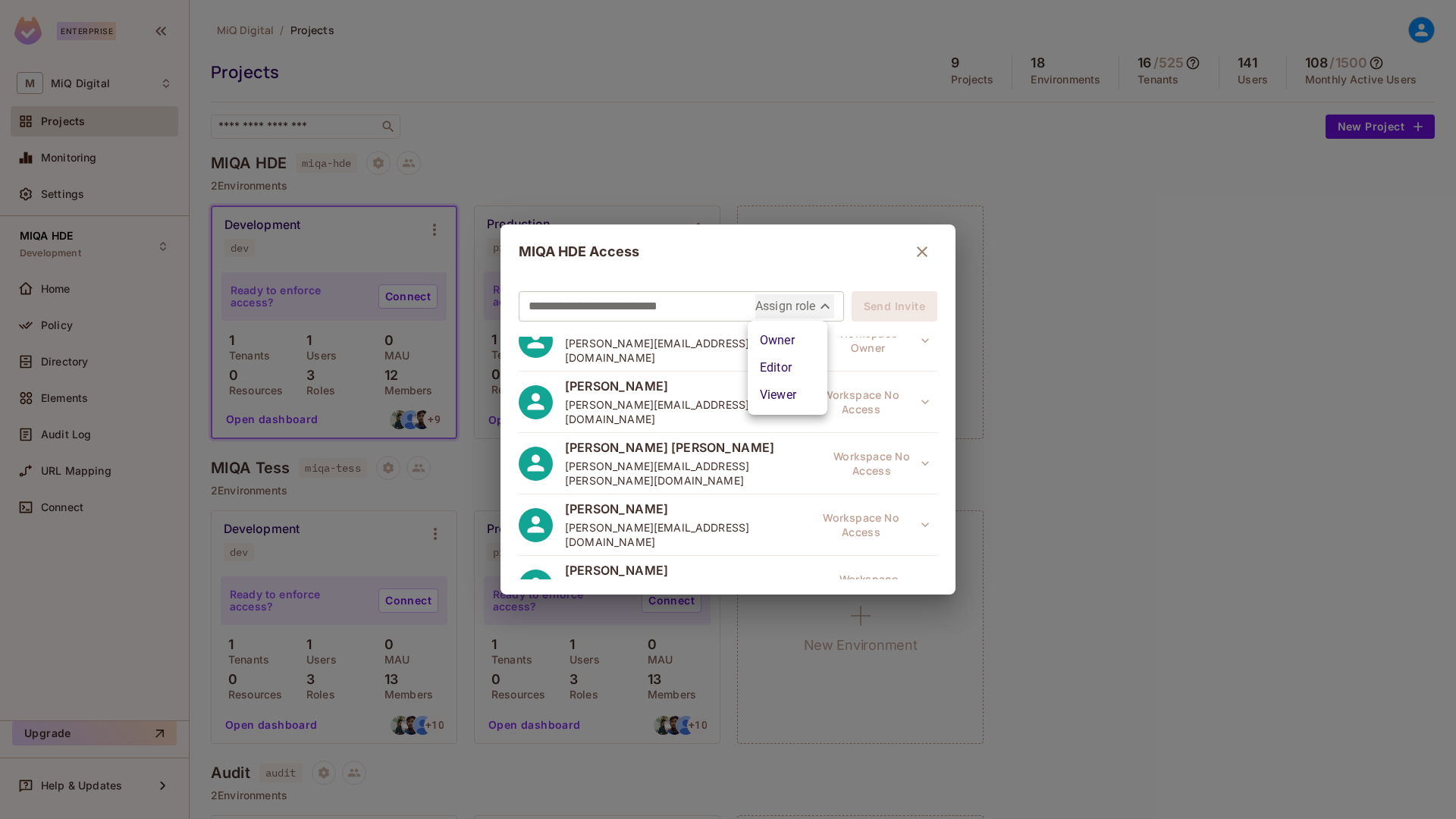
type input "*****"
click at [869, 303] on button "Send Invite" at bounding box center [894, 306] width 85 height 30
click at [864, 510] on button "Project Editor" at bounding box center [884, 525] width 105 height 30
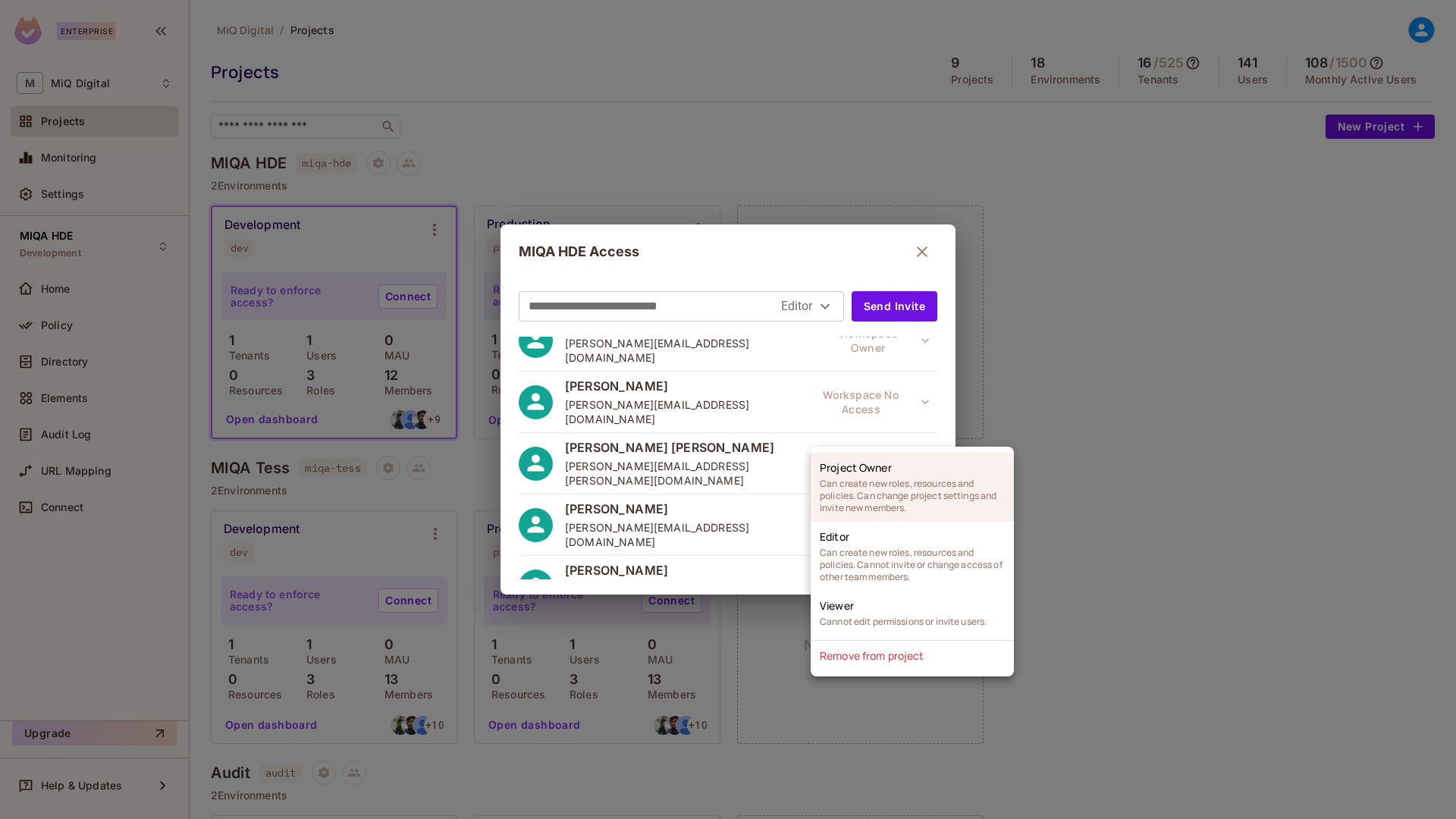
click at [865, 491] on span "Can create new roles, resources and policies. Can change project settings and i…" at bounding box center [912, 496] width 185 height 37
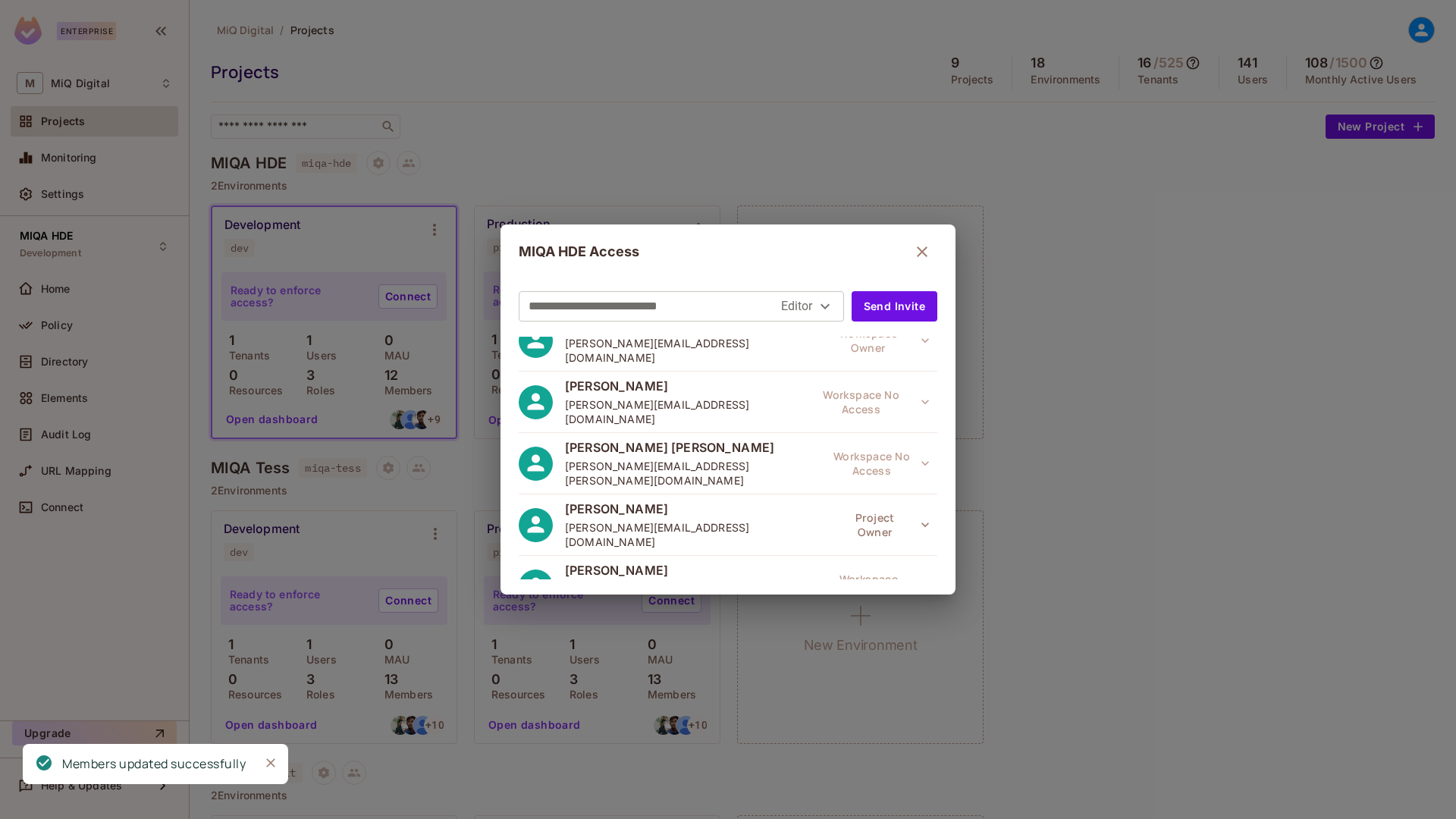
click at [915, 258] on icon "button" at bounding box center [922, 252] width 18 height 18
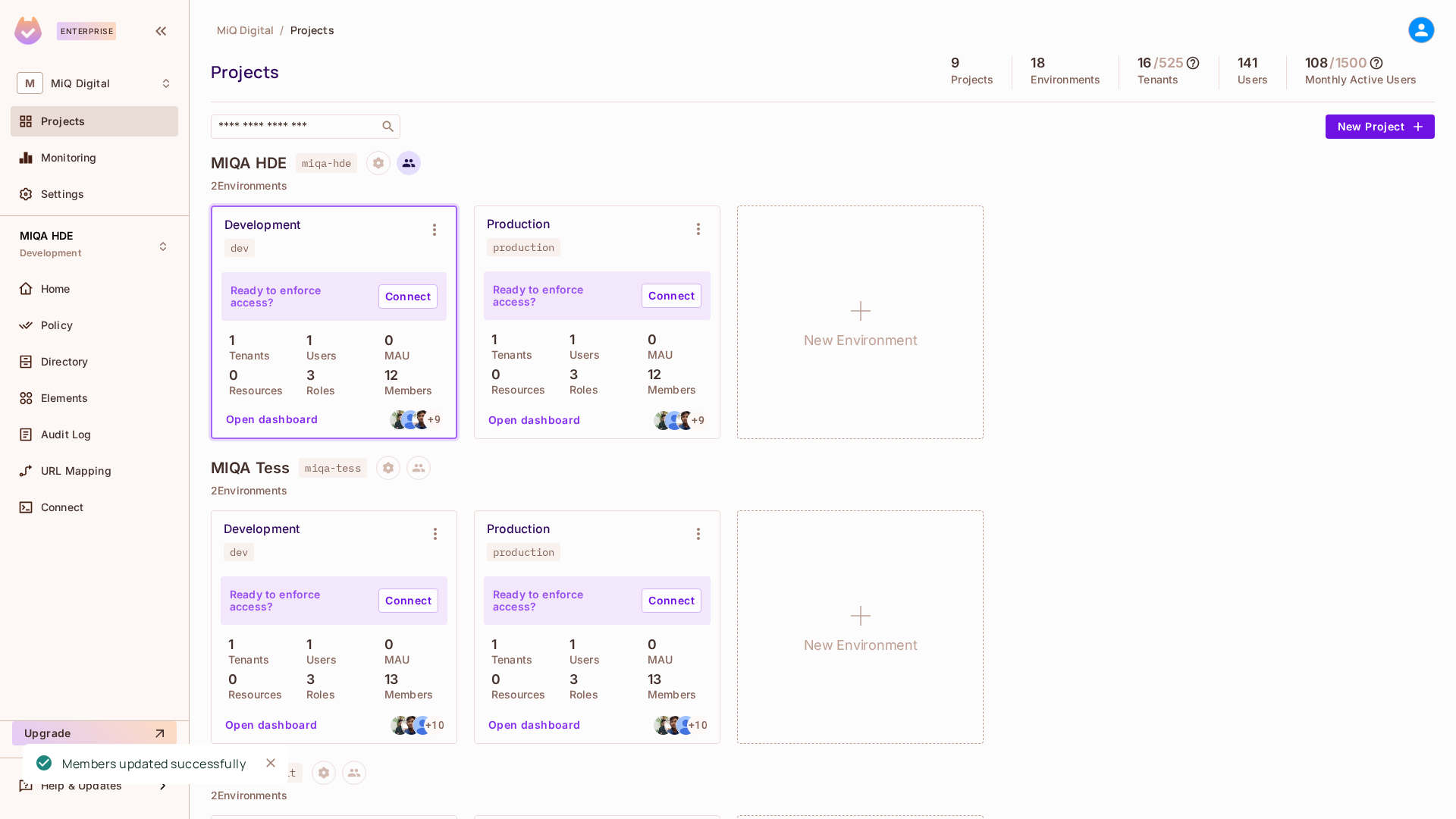
click at [416, 163] on icon at bounding box center [409, 163] width 14 height 14
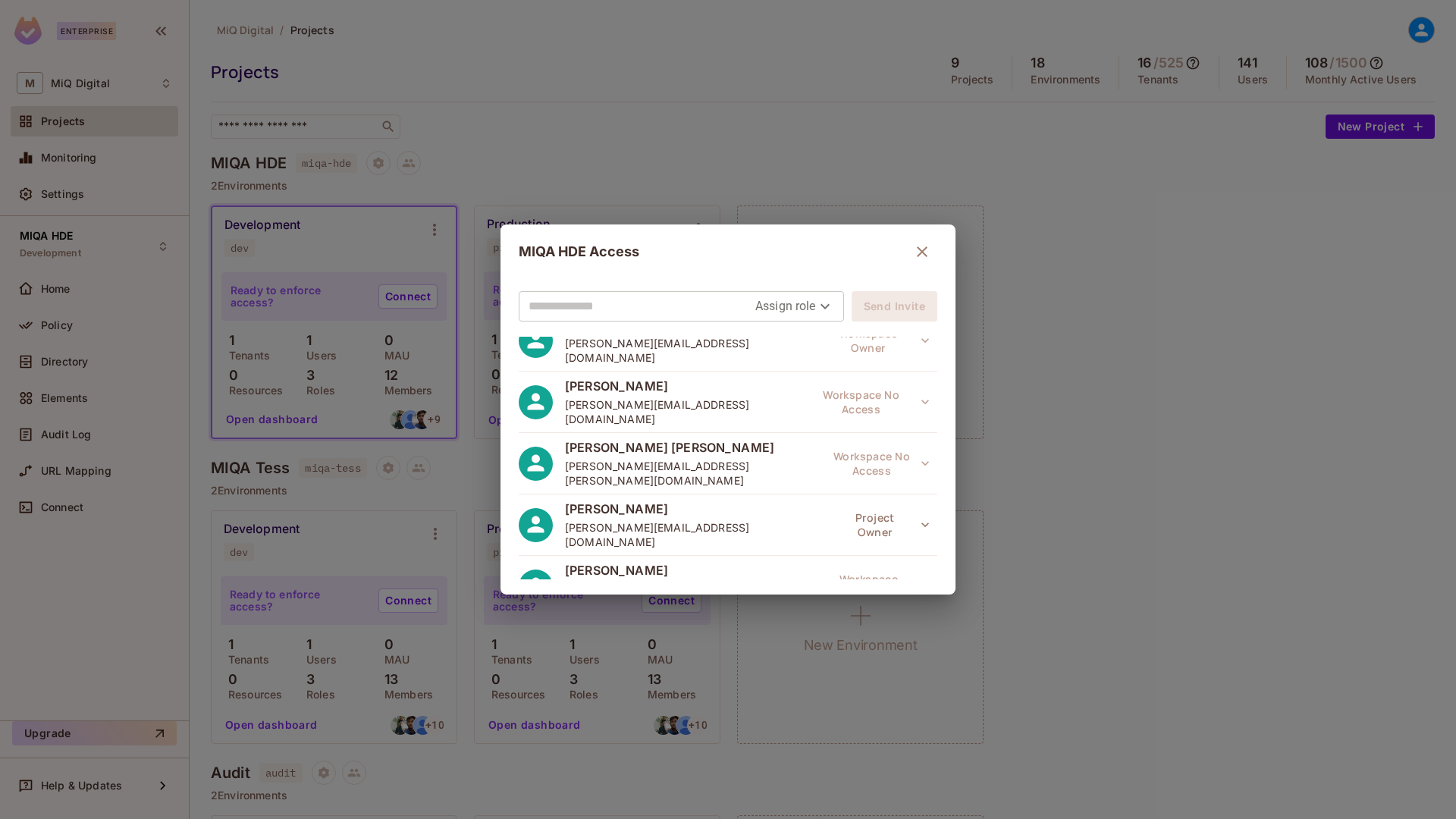
click at [1003, 315] on div "MIQA HDE Access Assign role Send Invite Rishabh Agrawal rishabh.agrawal@miqdigi…" at bounding box center [728, 410] width 1456 height 819
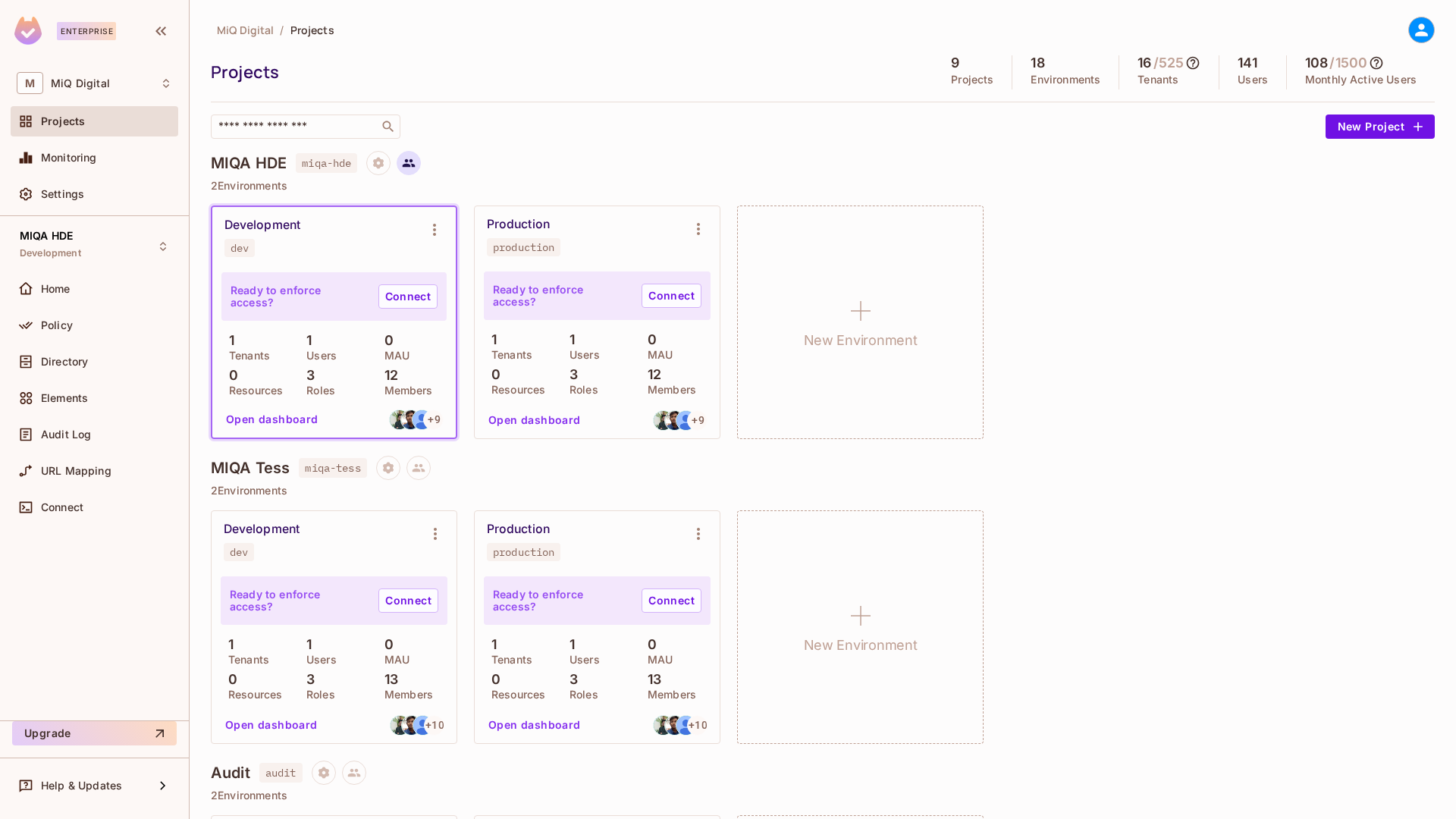
click at [409, 166] on icon at bounding box center [409, 164] width 13 height 9
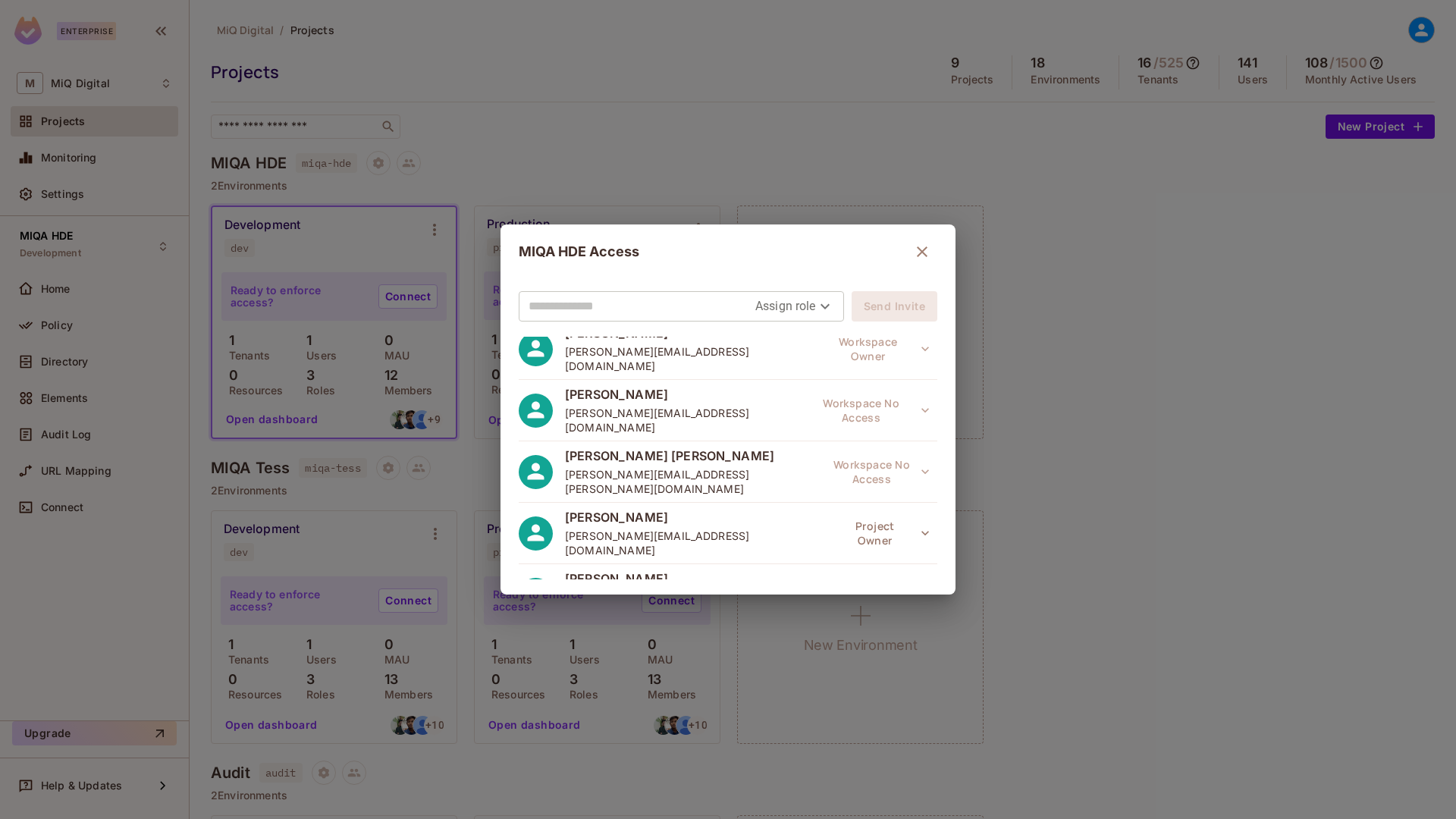
scroll to position [352, 0]
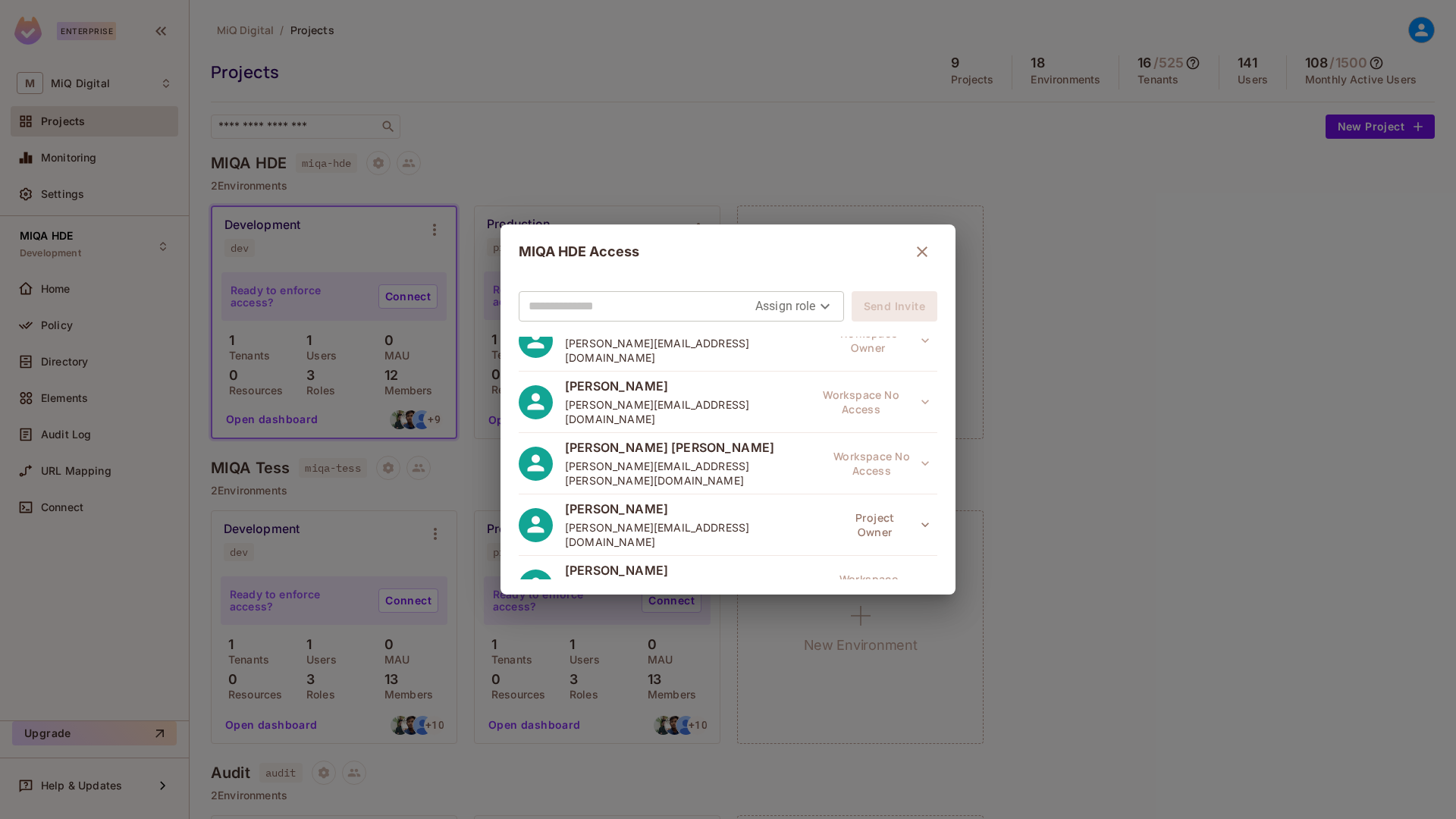
click at [1003, 353] on div "MIQA HDE Access Assign role Send Invite Rishabh Agrawal rishabh.agrawal@miqdigi…" at bounding box center [728, 410] width 1456 height 819
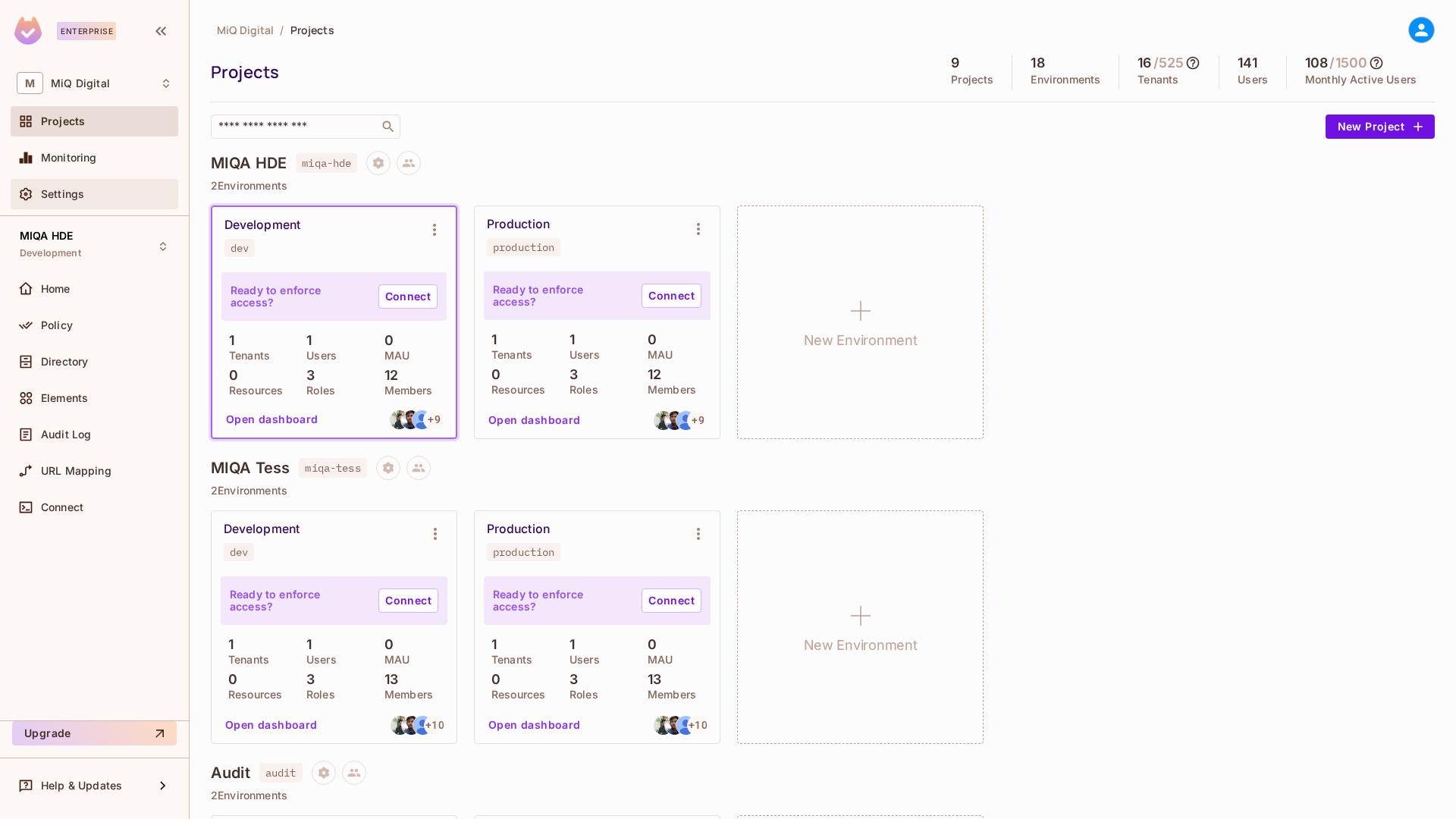
click at [58, 207] on div "Settings" at bounding box center [94, 193] width 167 height 30
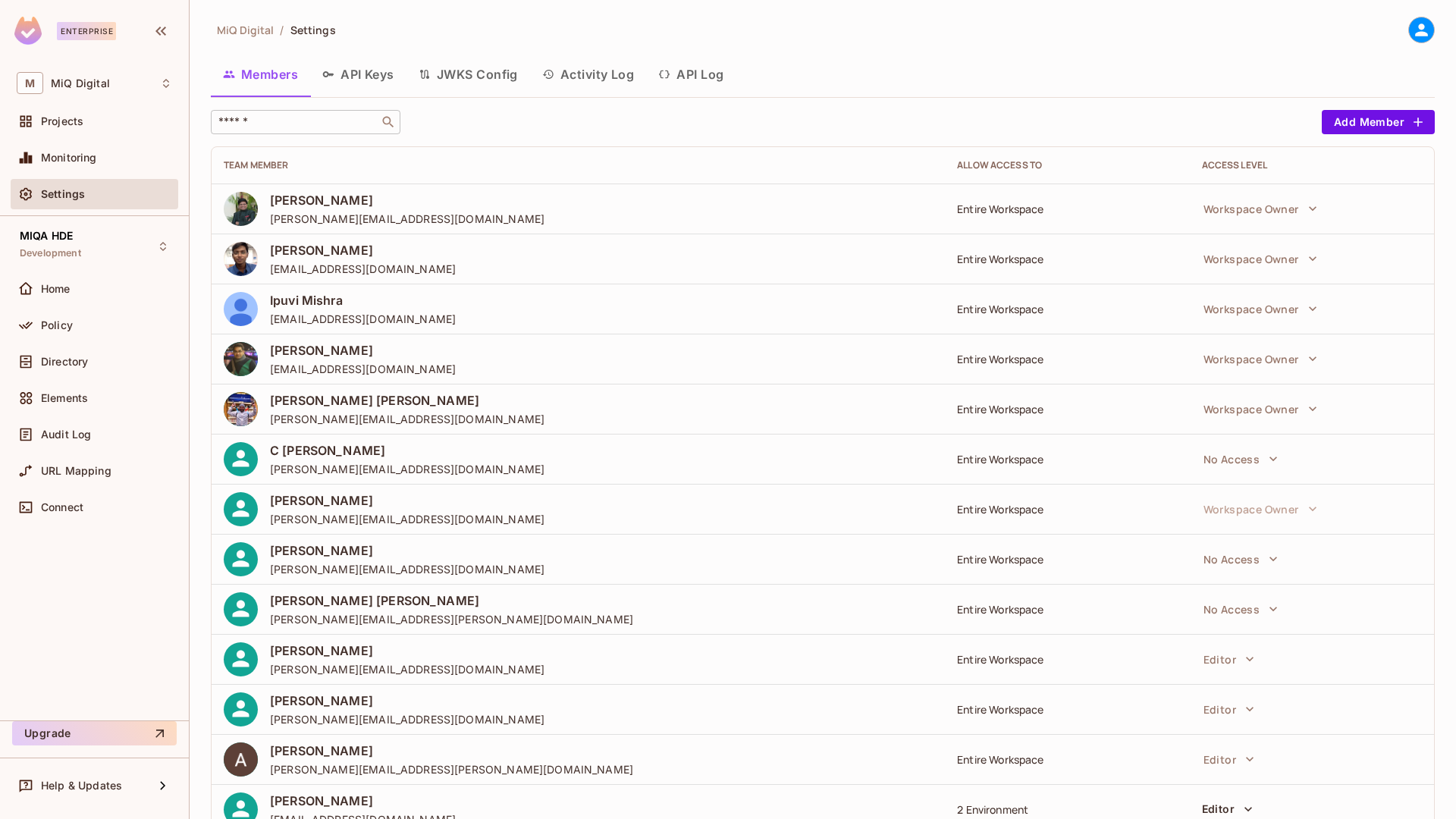
click at [321, 127] on input "text" at bounding box center [295, 121] width 159 height 15
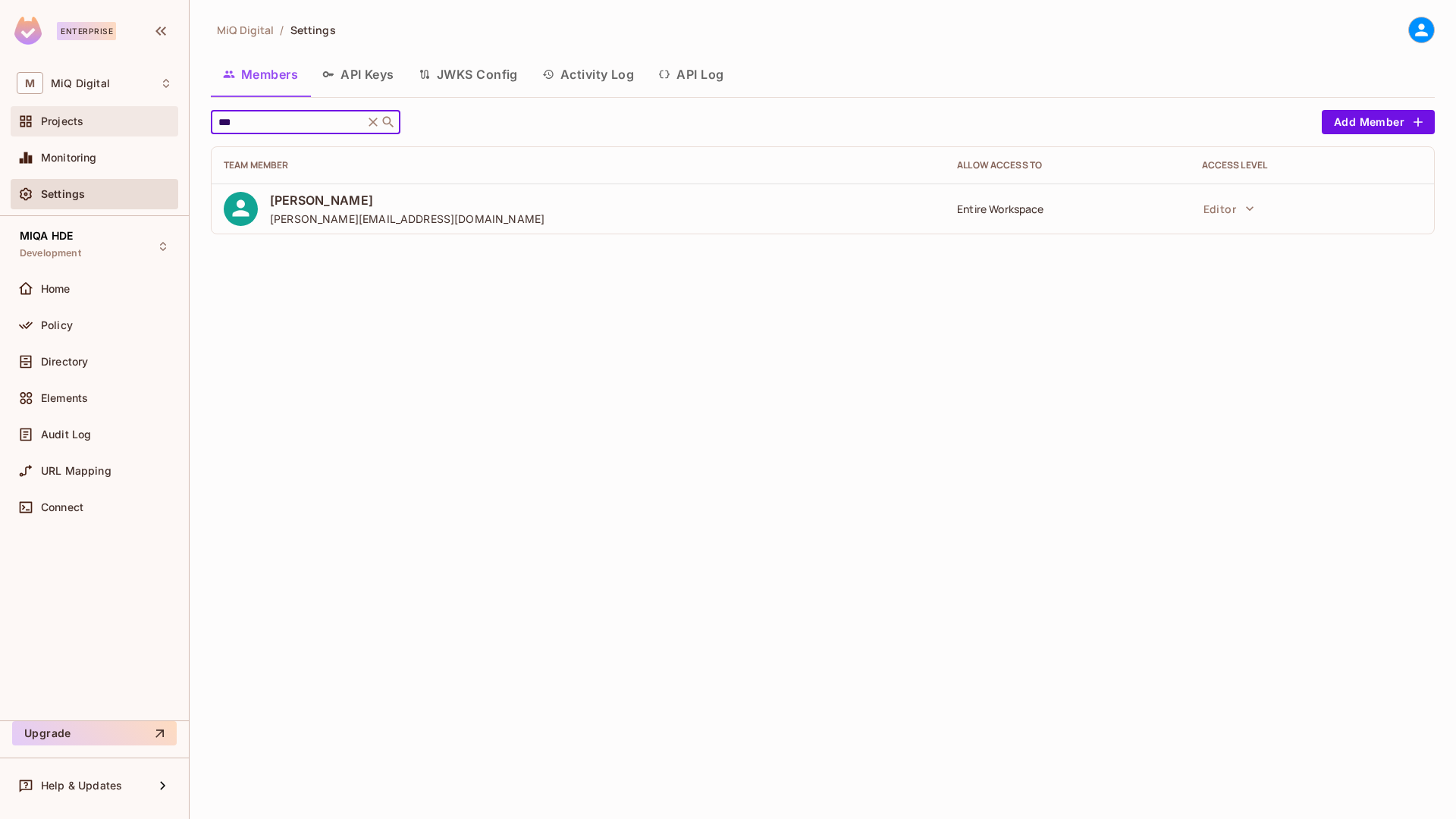
type input "***"
click at [64, 132] on div "Projects" at bounding box center [94, 121] width 167 height 30
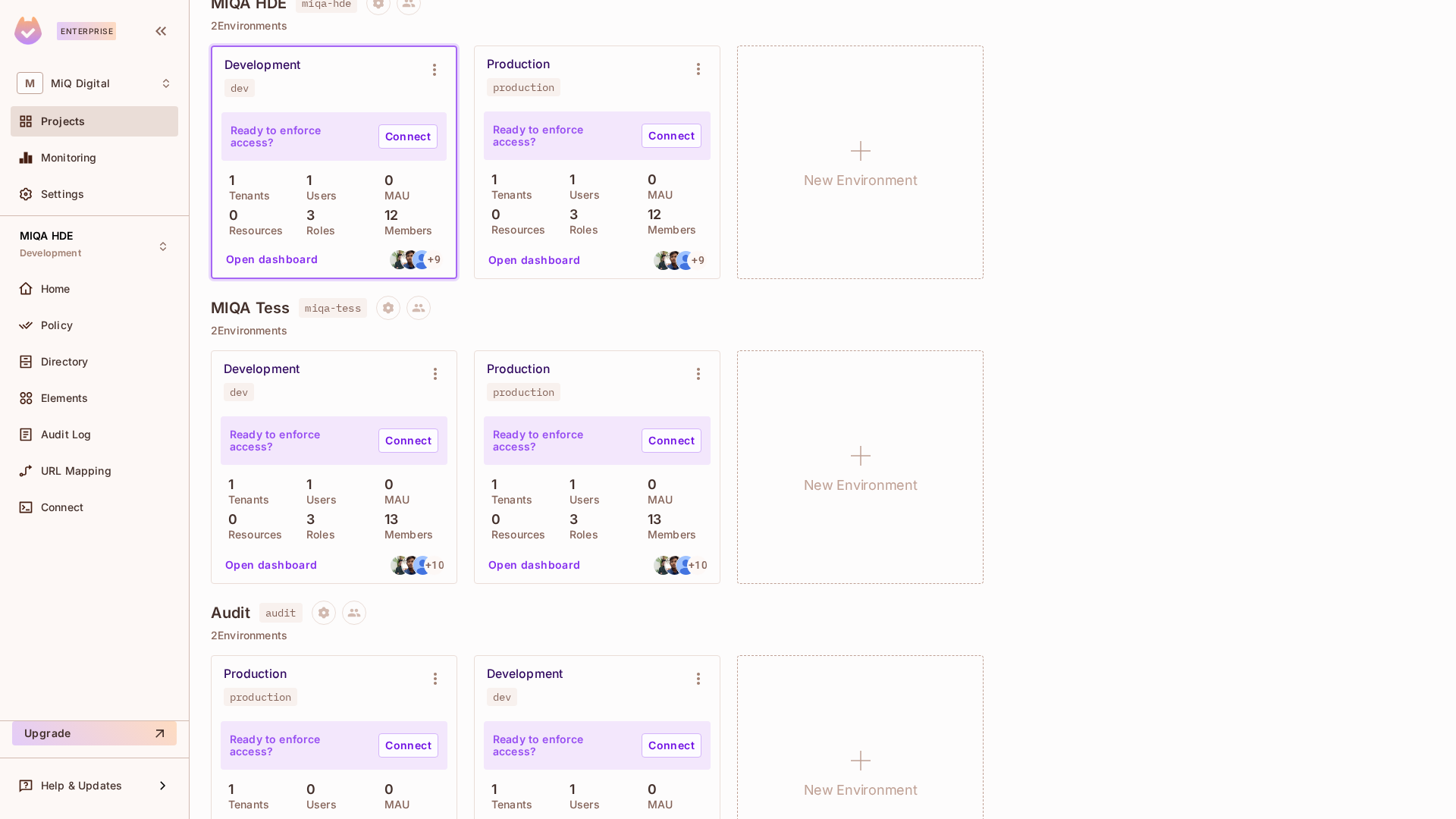
scroll to position [320, 0]
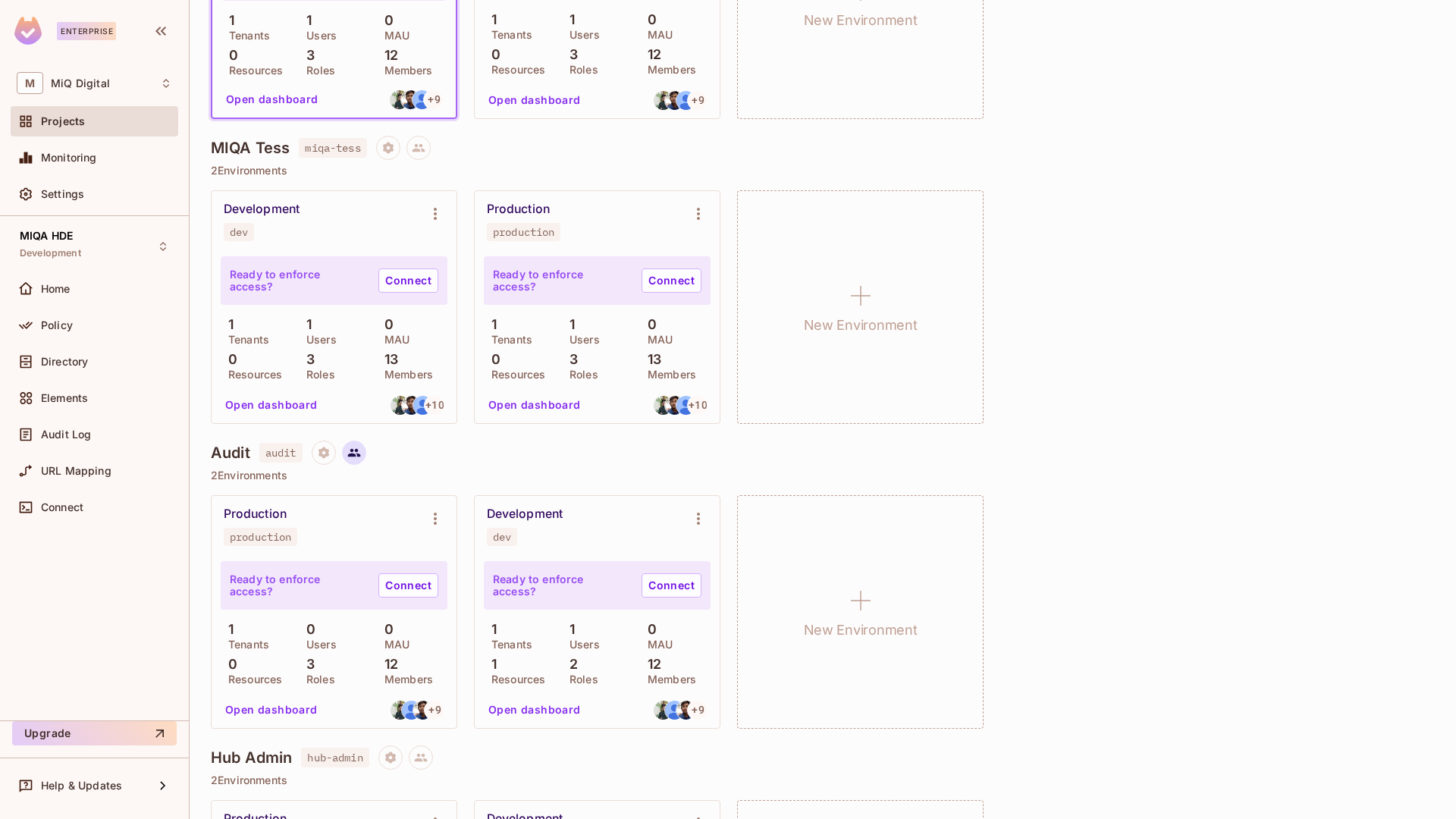
click at [348, 453] on button at bounding box center [355, 453] width 24 height 24
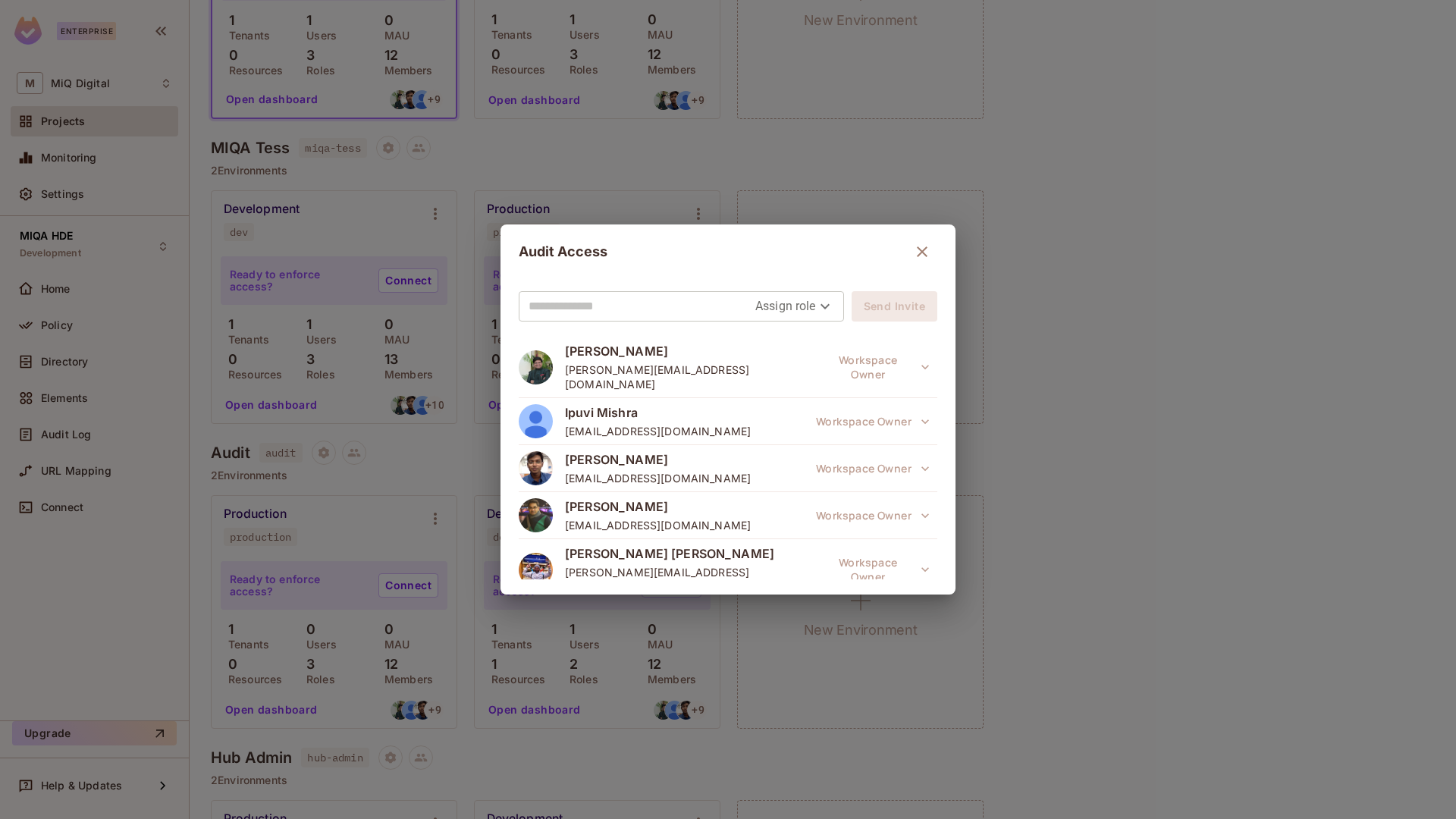
scroll to position [352, 0]
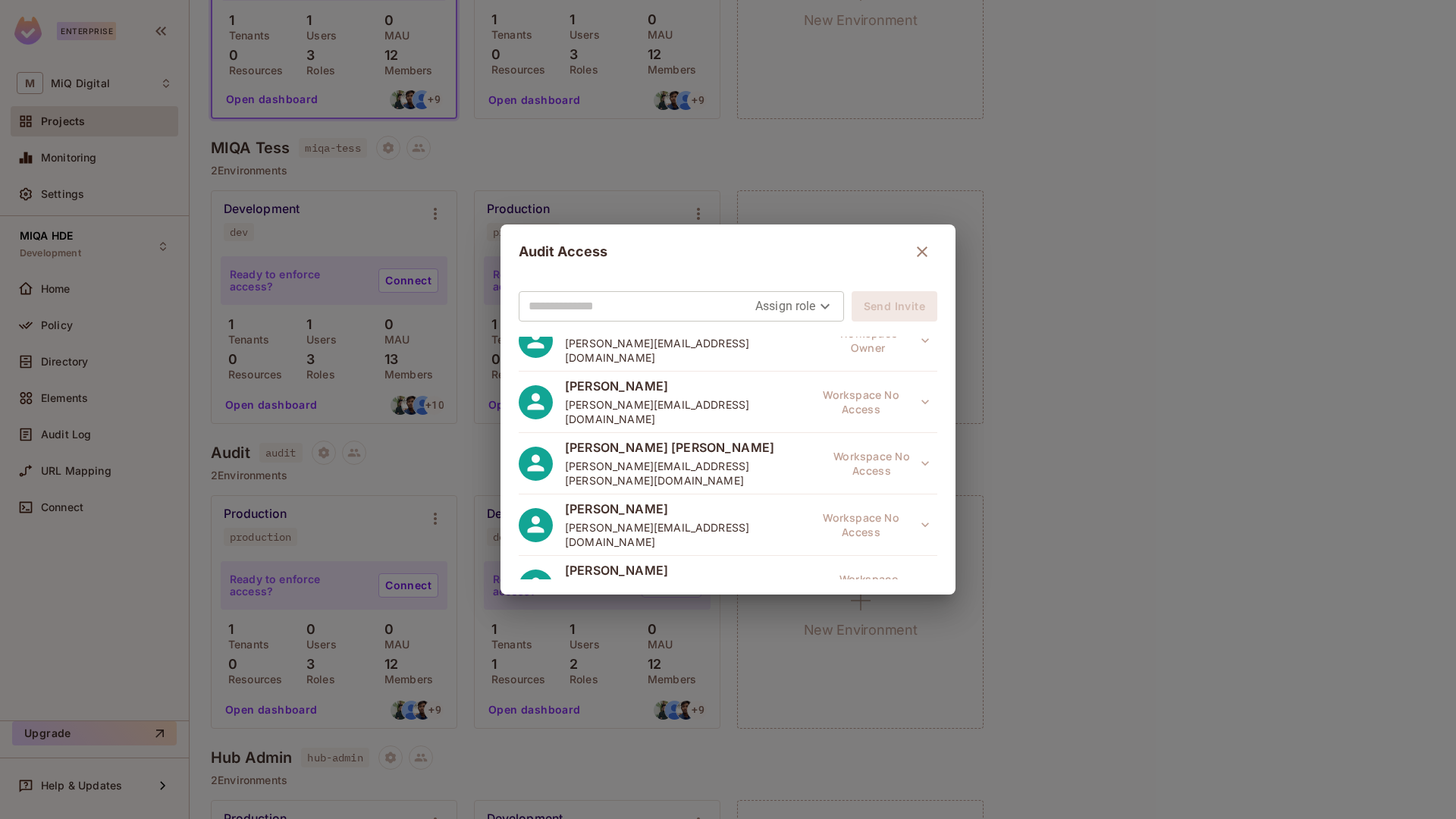
click at [1001, 416] on div "Audit Access Assign role Send Invite Rishabh Agrawal rishabh.agrawal@miqdigital…" at bounding box center [728, 410] width 1456 height 819
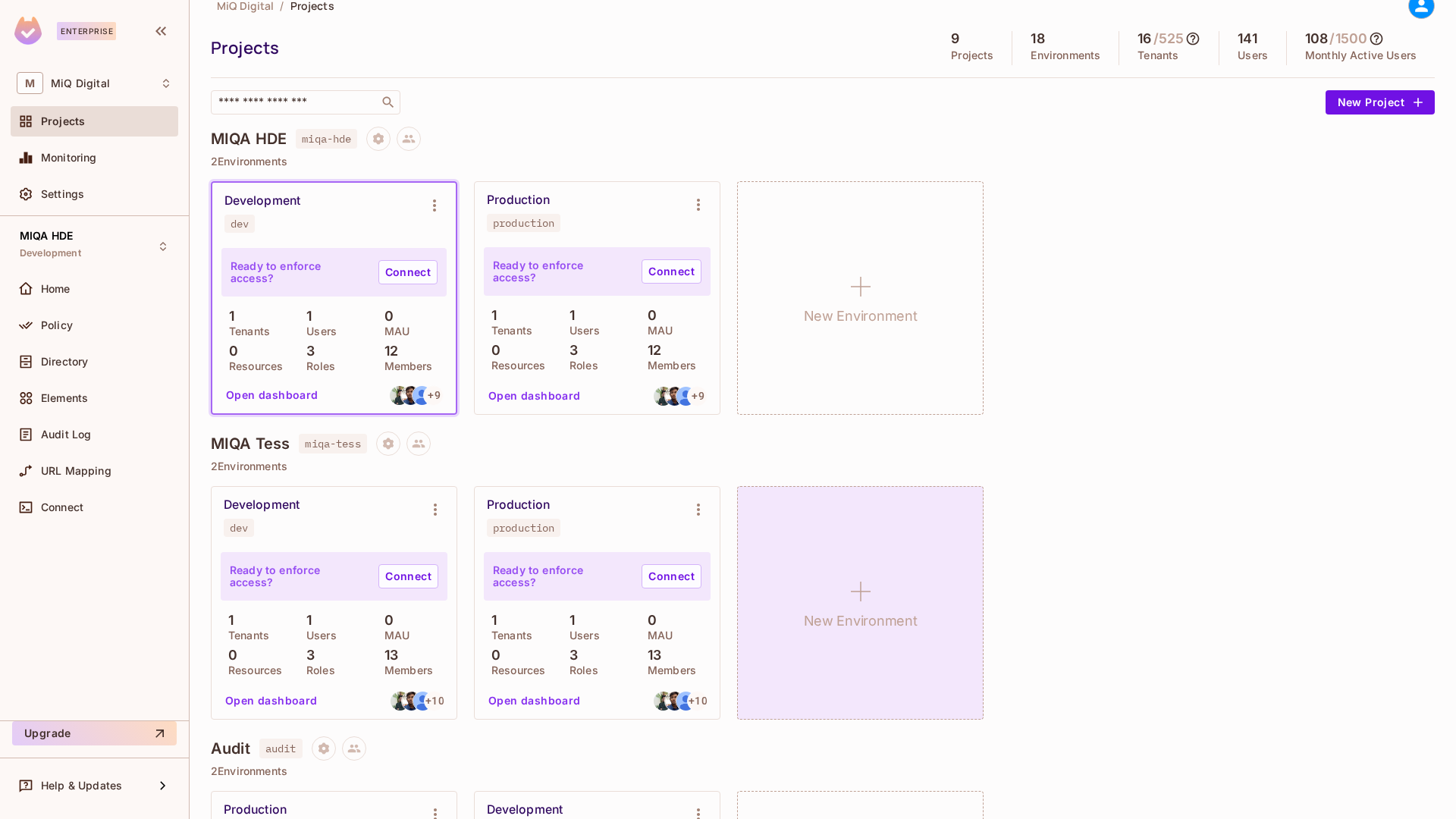
scroll to position [0, 0]
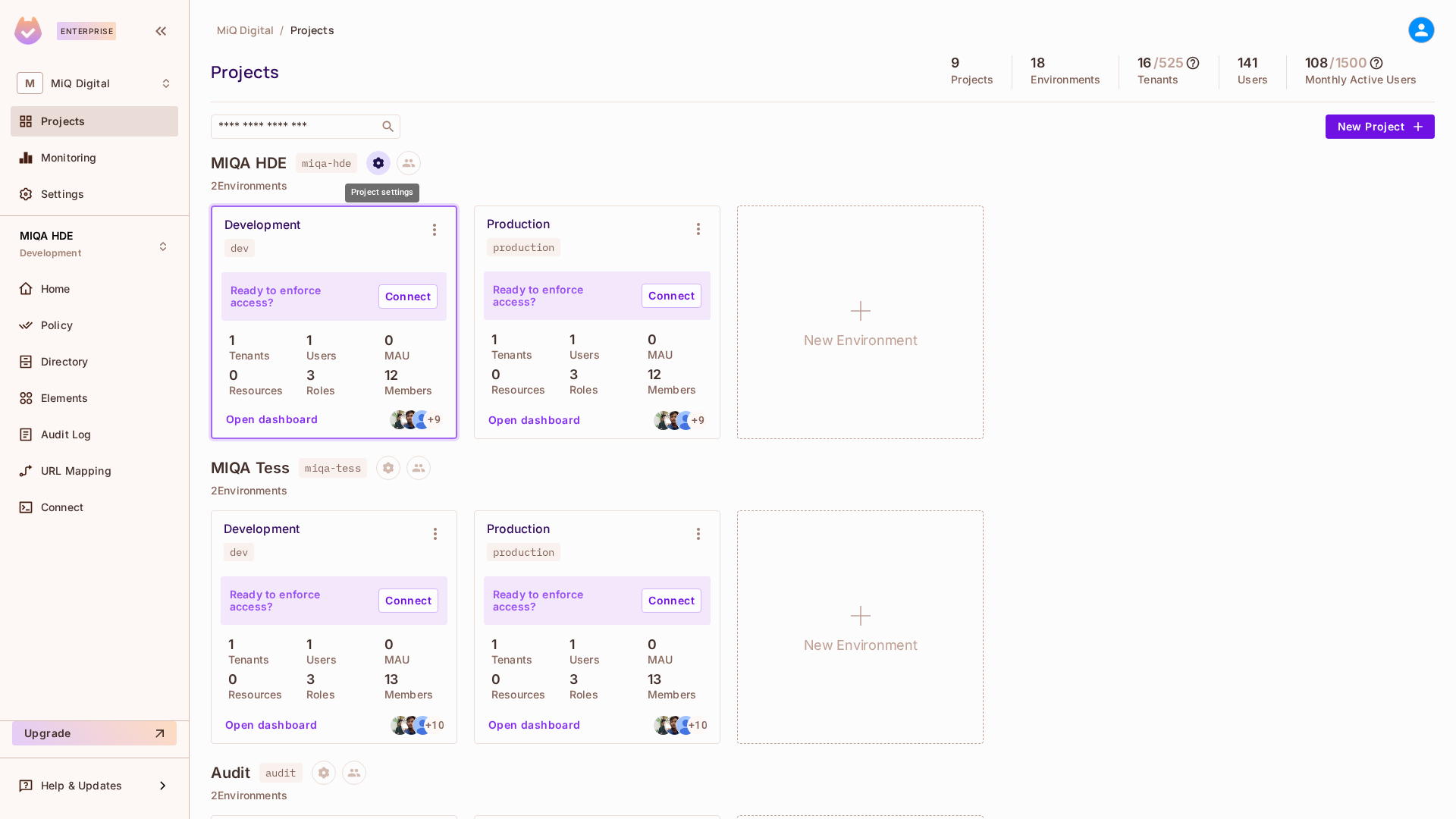
click at [385, 163] on icon "Project settings" at bounding box center [378, 163] width 14 height 14
click at [559, 118] on div at bounding box center [728, 410] width 1456 height 819
click at [416, 166] on icon at bounding box center [409, 164] width 13 height 9
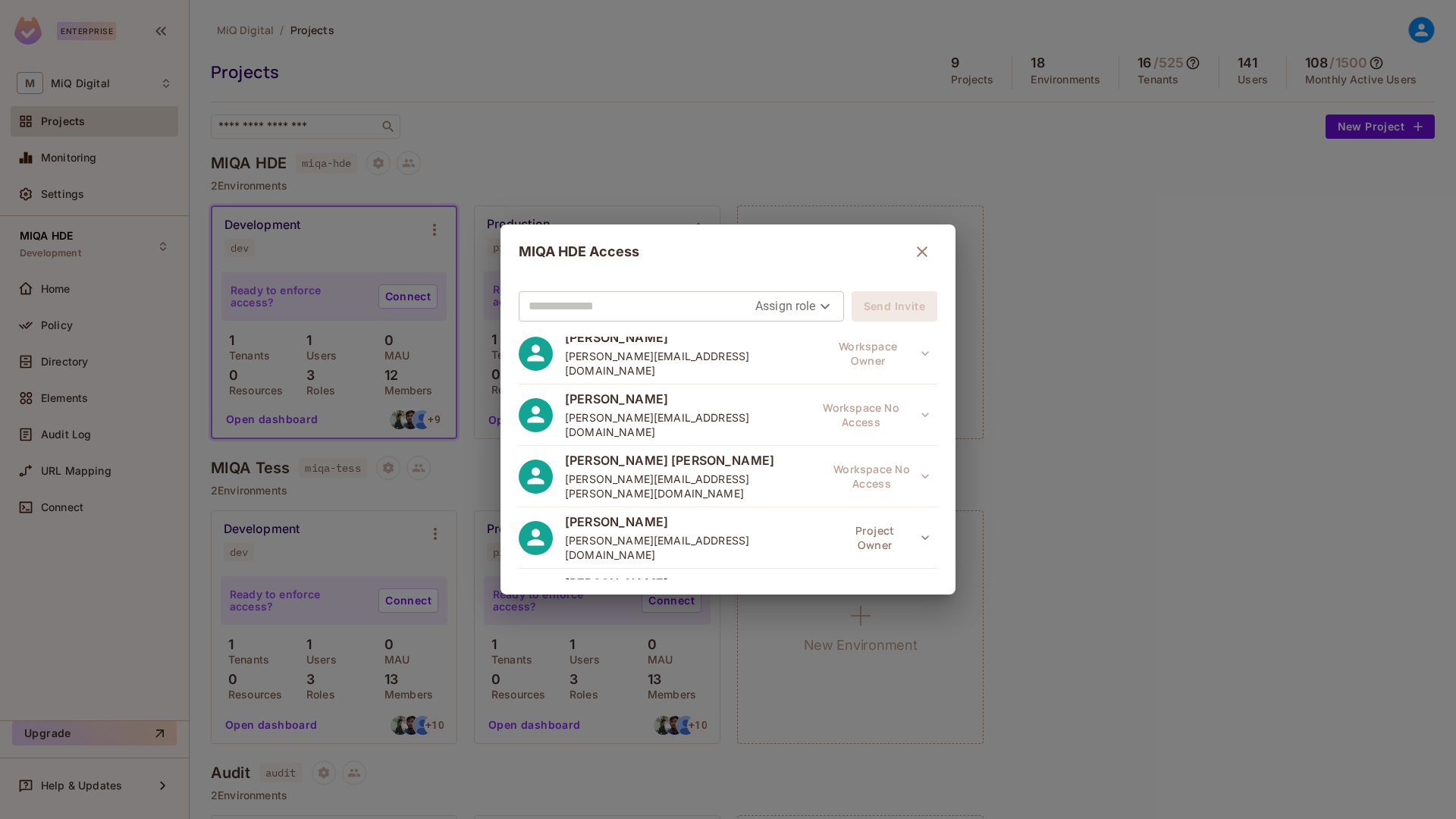
scroll to position [352, 0]
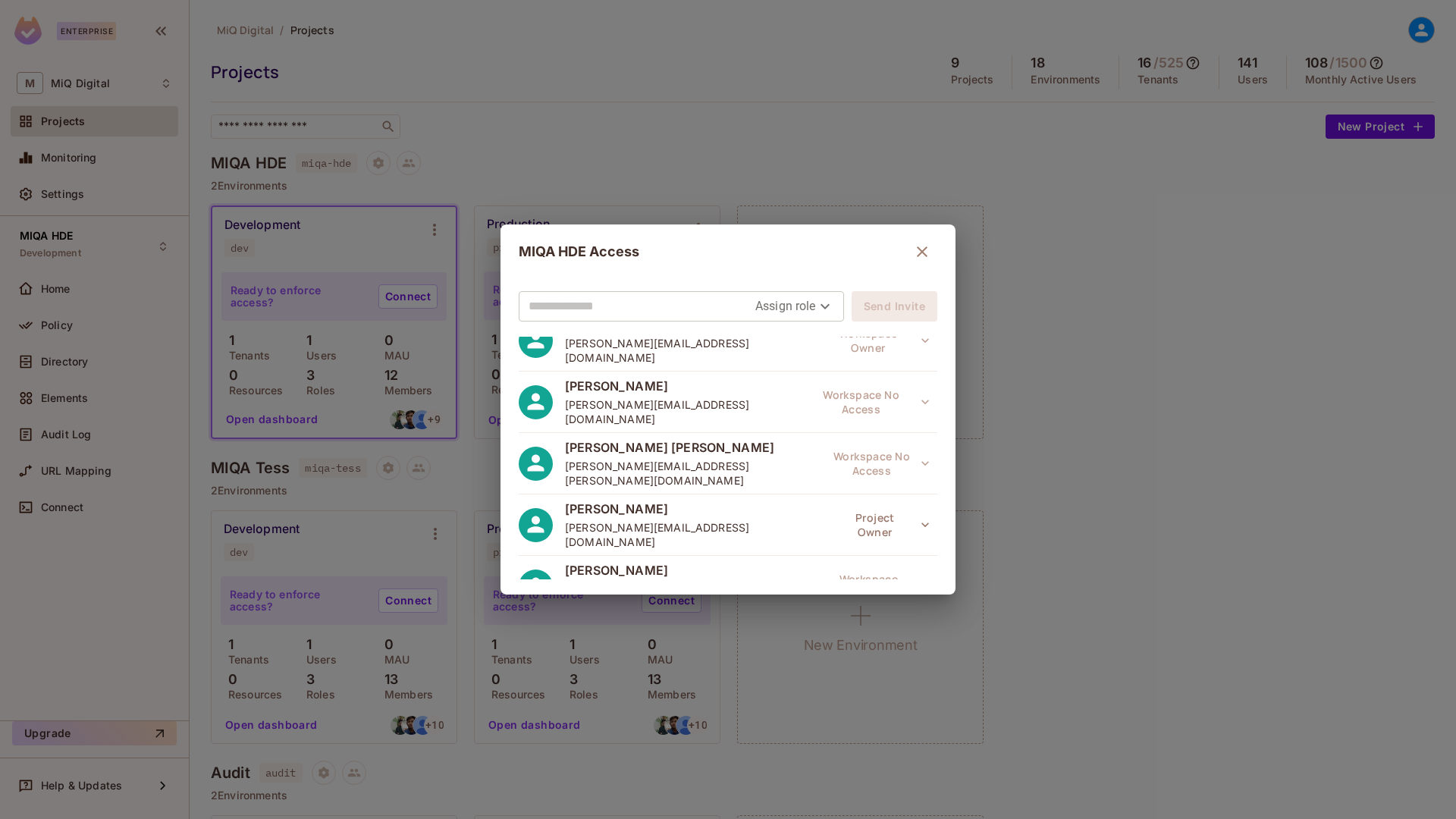
click at [1030, 382] on div "MIQA HDE Access Assign role Send Invite Rishabh Agrawal rishabh.agrawal@miqdigi…" at bounding box center [728, 410] width 1456 height 819
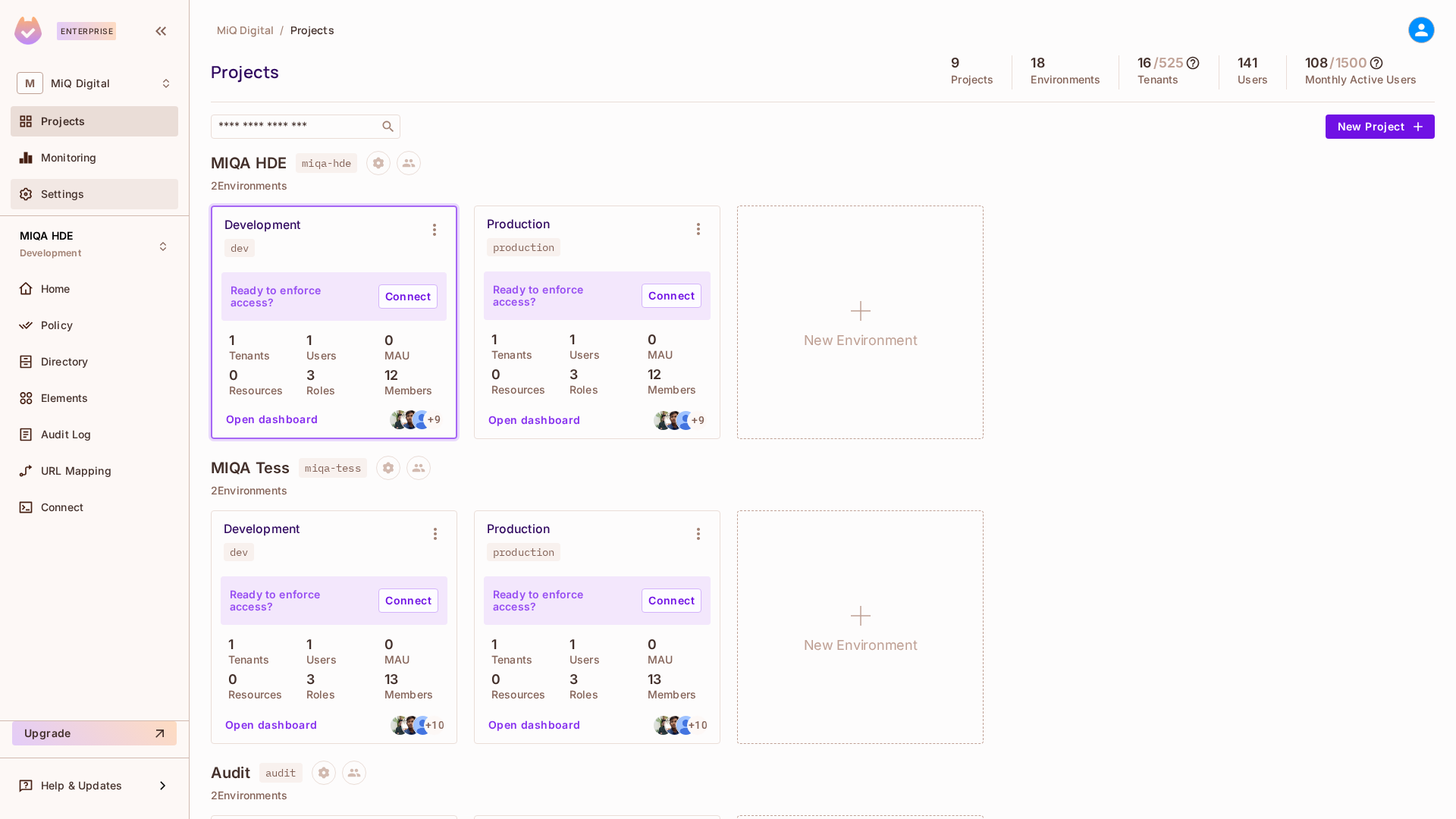
click at [105, 196] on div "Settings" at bounding box center [106, 194] width 132 height 12
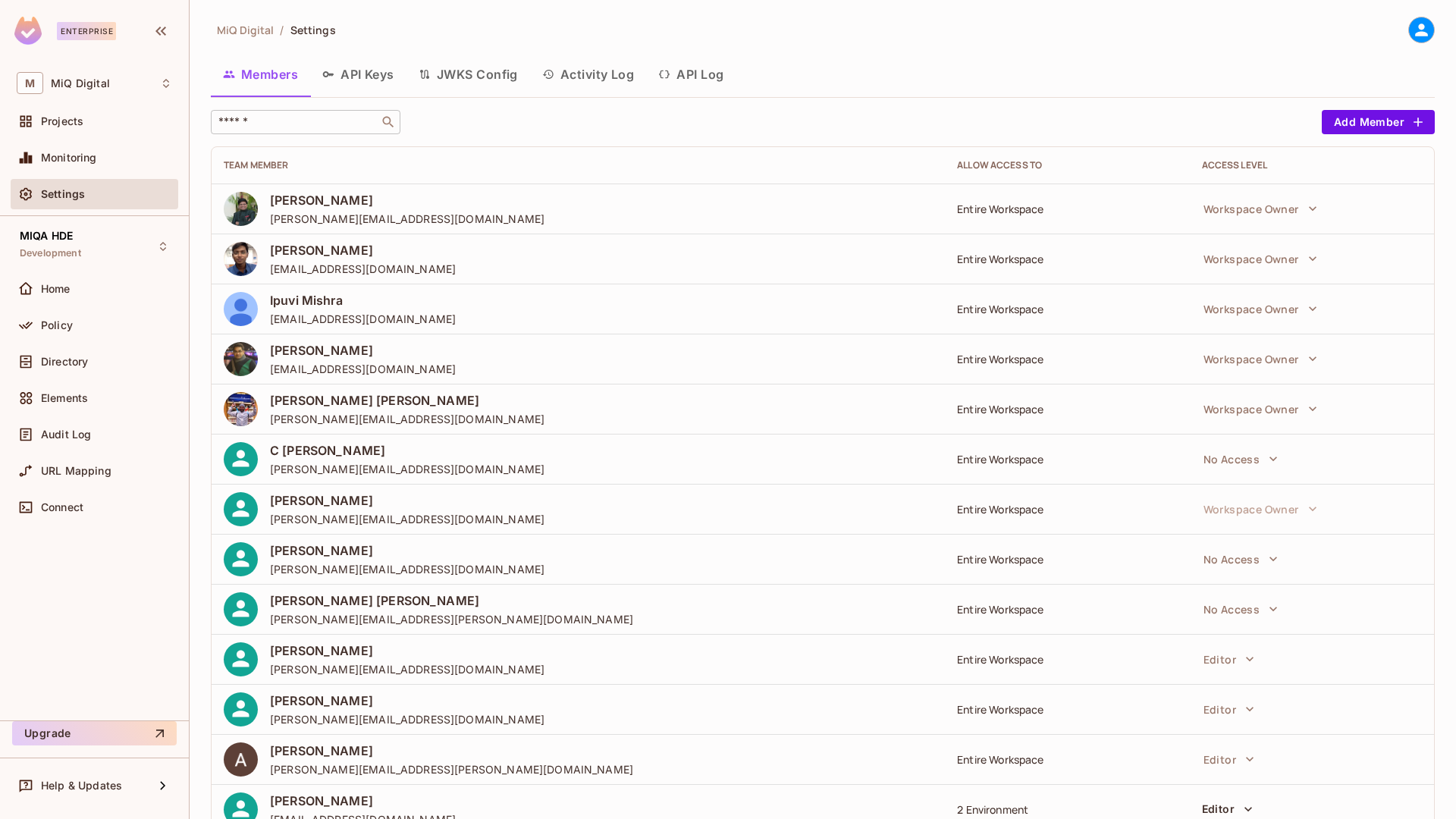
click at [295, 120] on input "text" at bounding box center [295, 121] width 159 height 15
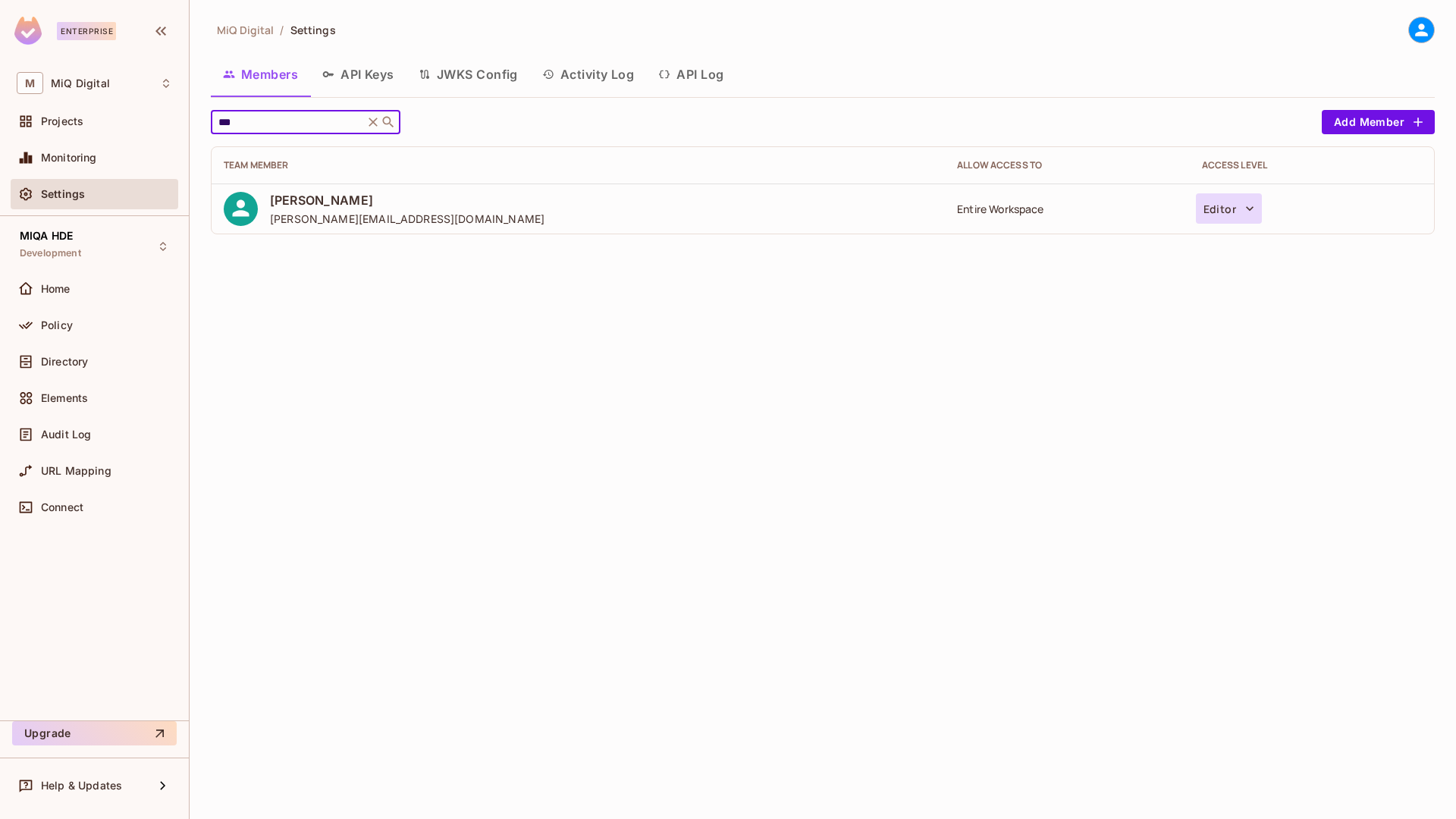
type input "***"
click at [1230, 200] on button "Editor" at bounding box center [1229, 208] width 66 height 30
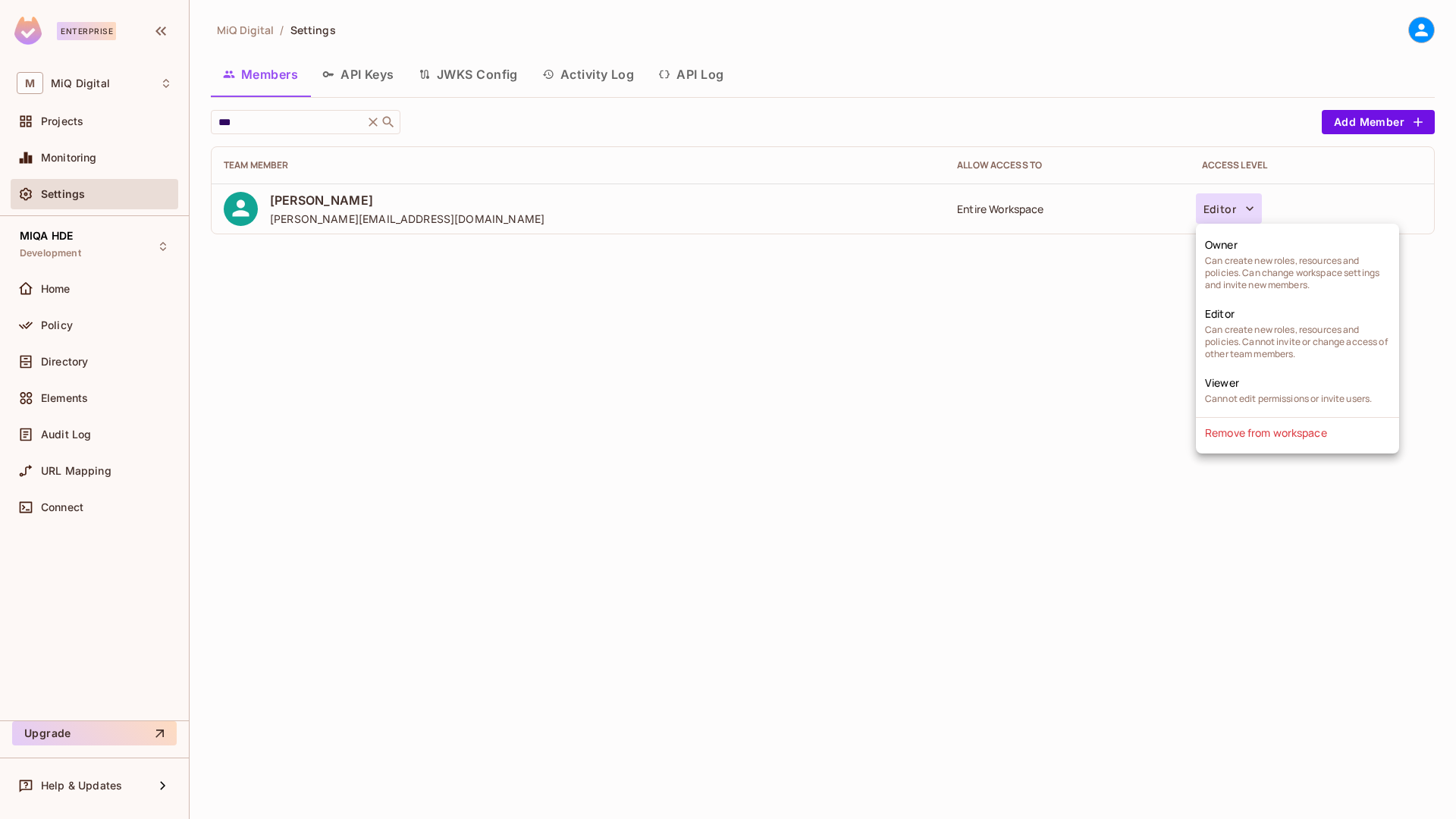
click at [904, 393] on div at bounding box center [728, 410] width 1456 height 819
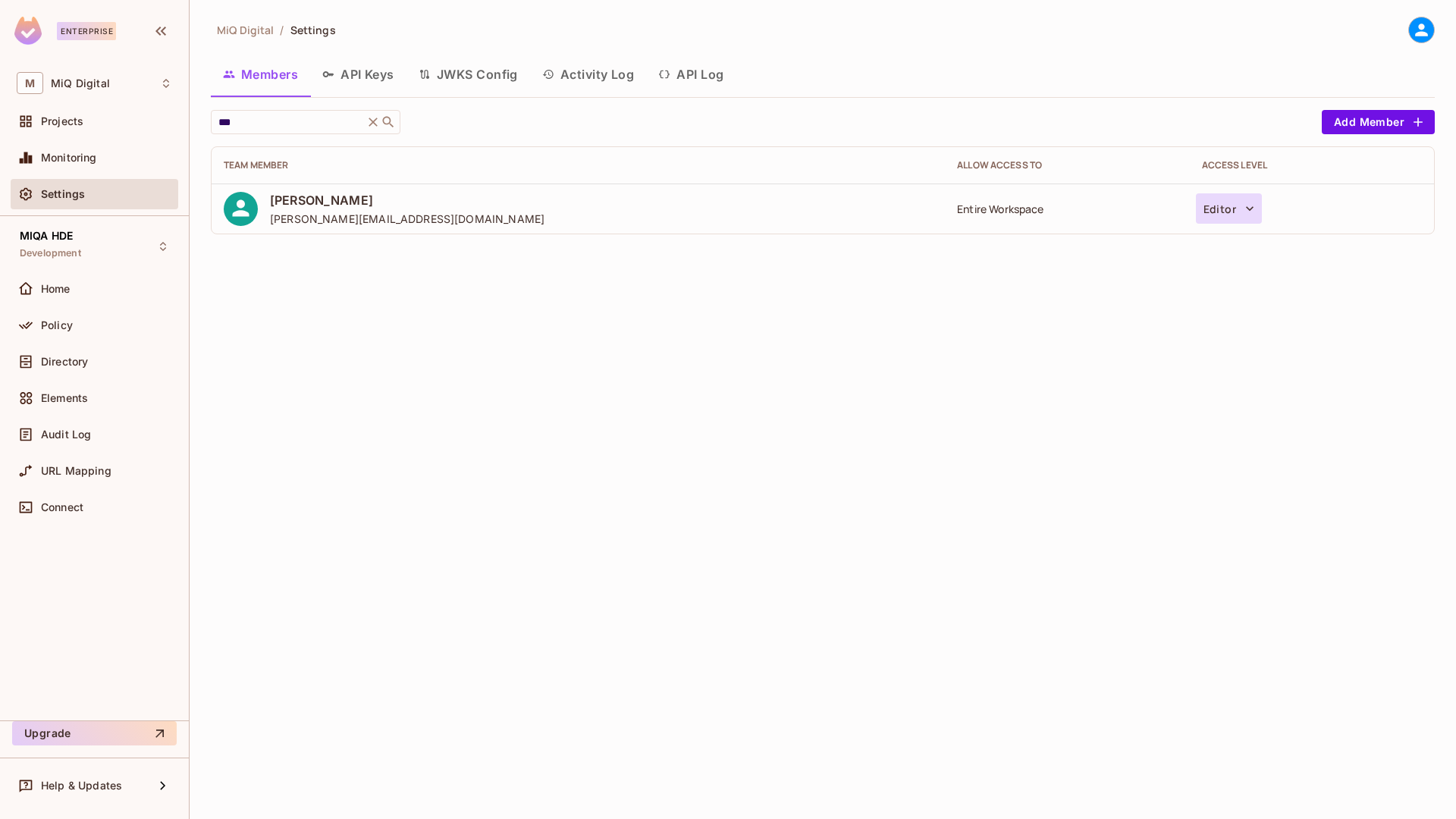
click at [1218, 206] on button "Editor" at bounding box center [1229, 208] width 66 height 30
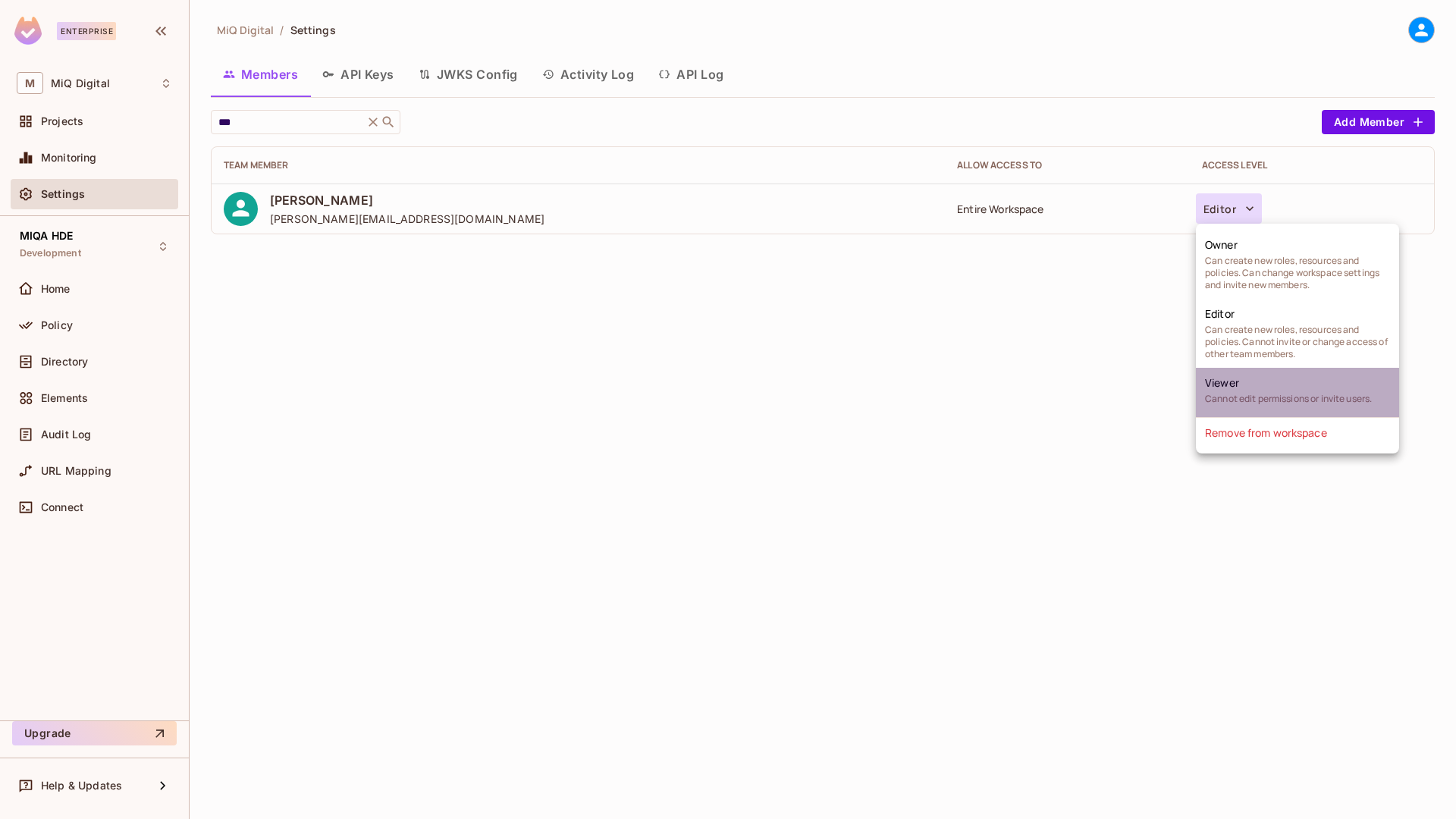
click at [1241, 393] on span "Cannot edit permissions or invite users." at bounding box center [1288, 399] width 166 height 12
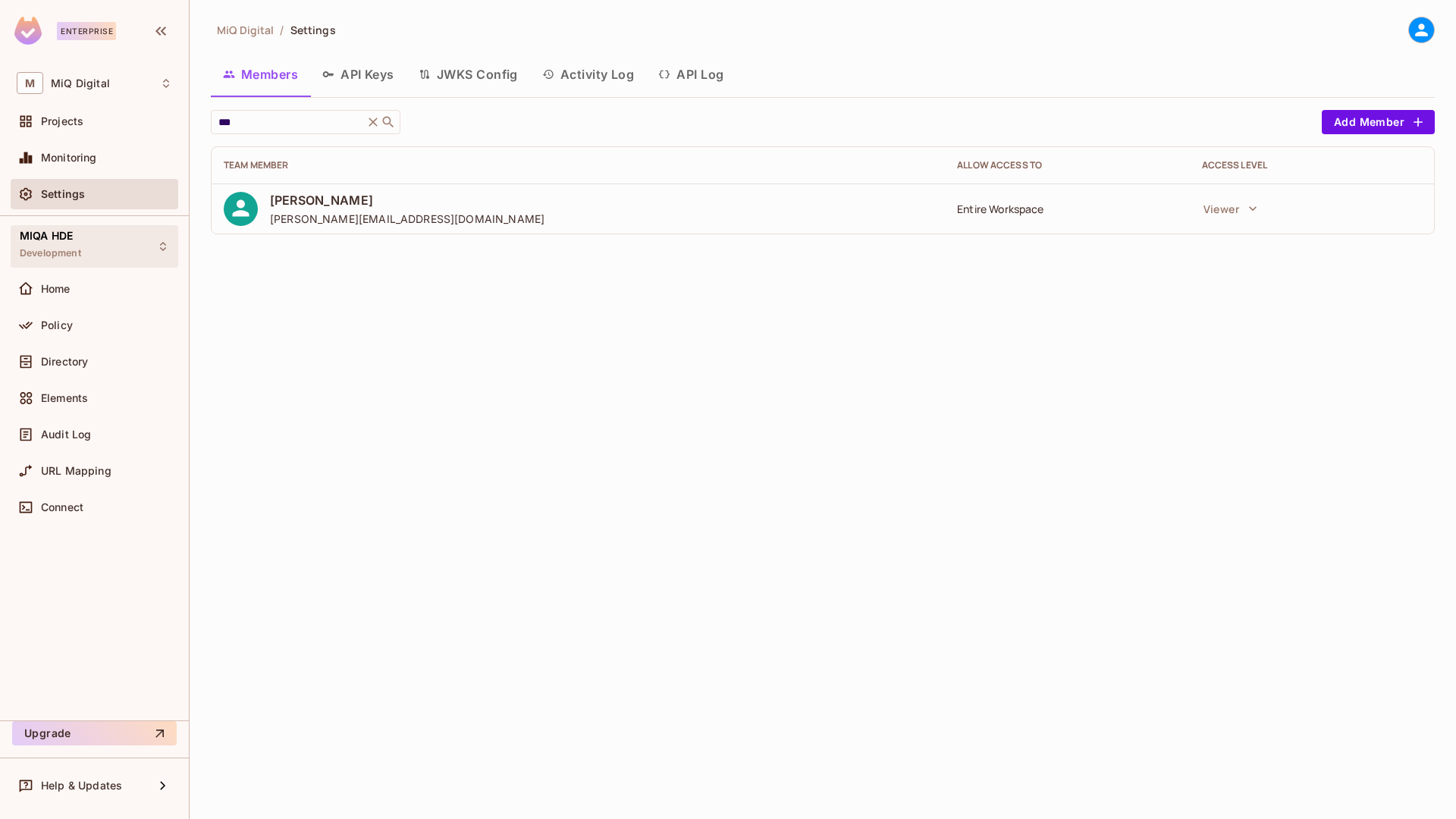
click at [71, 247] on span "Development" at bounding box center [51, 254] width 61 height 12
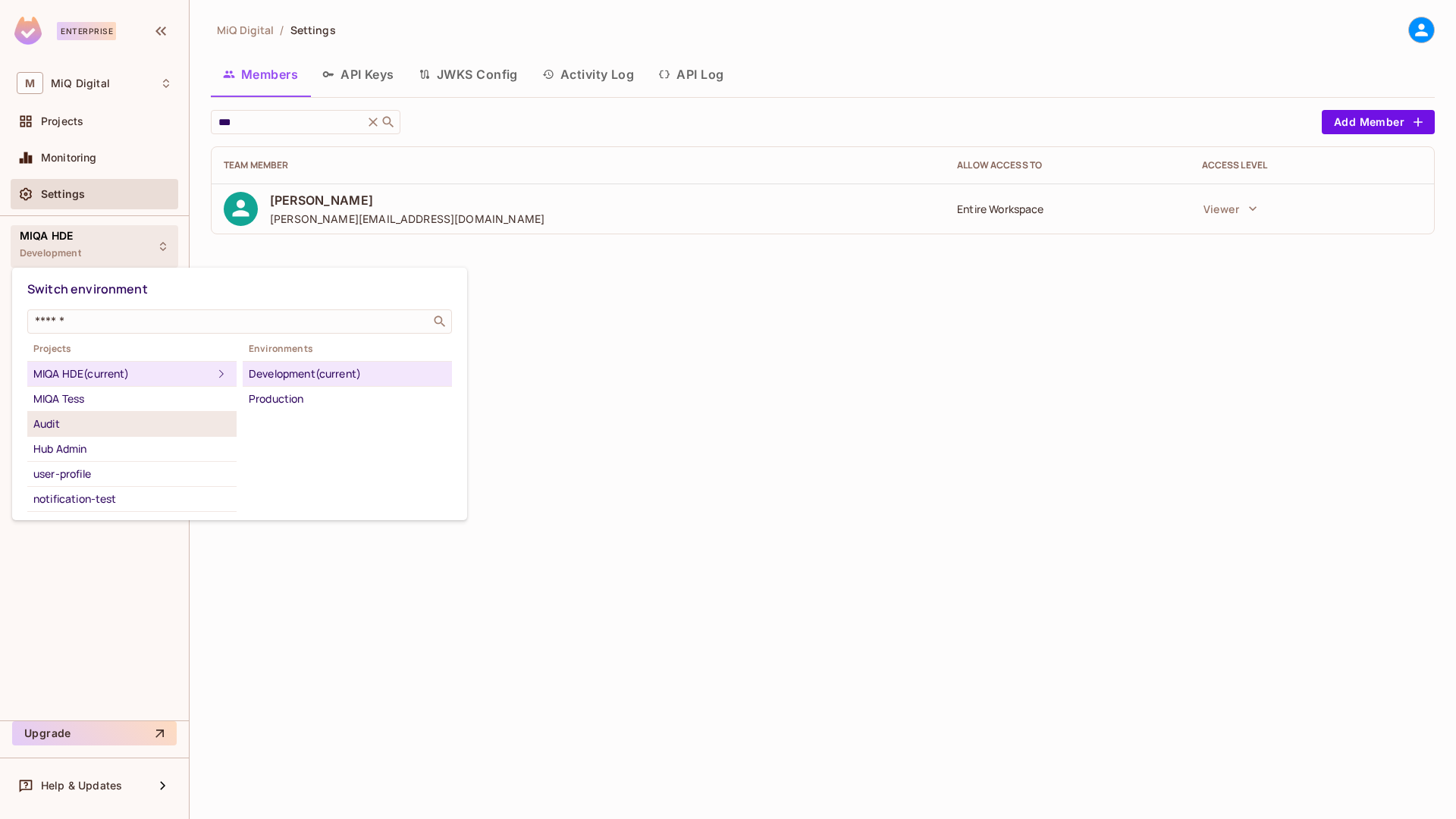
click at [84, 427] on div "Audit" at bounding box center [132, 423] width 197 height 18
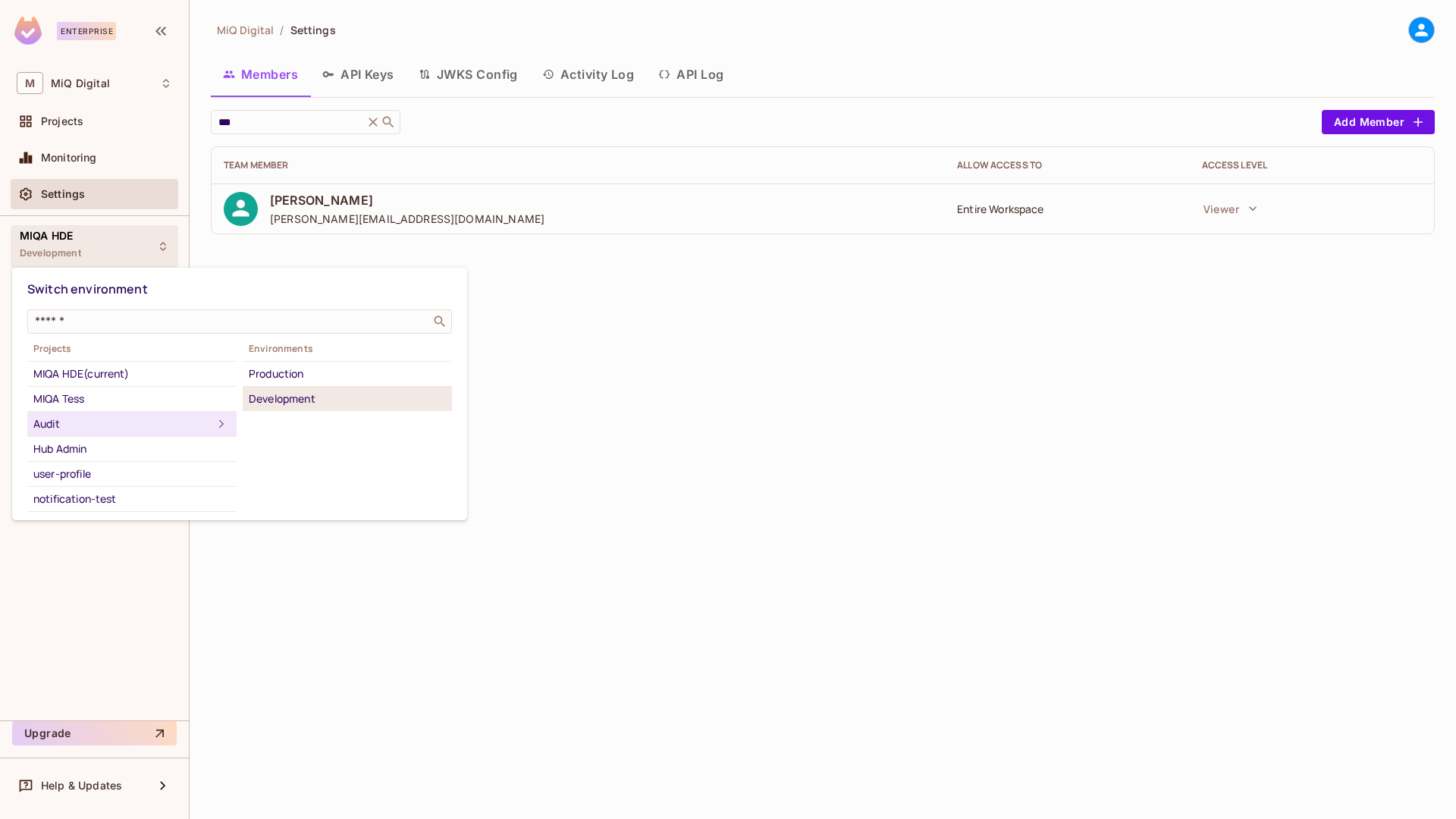
click at [295, 396] on div "Development" at bounding box center [347, 398] width 197 height 18
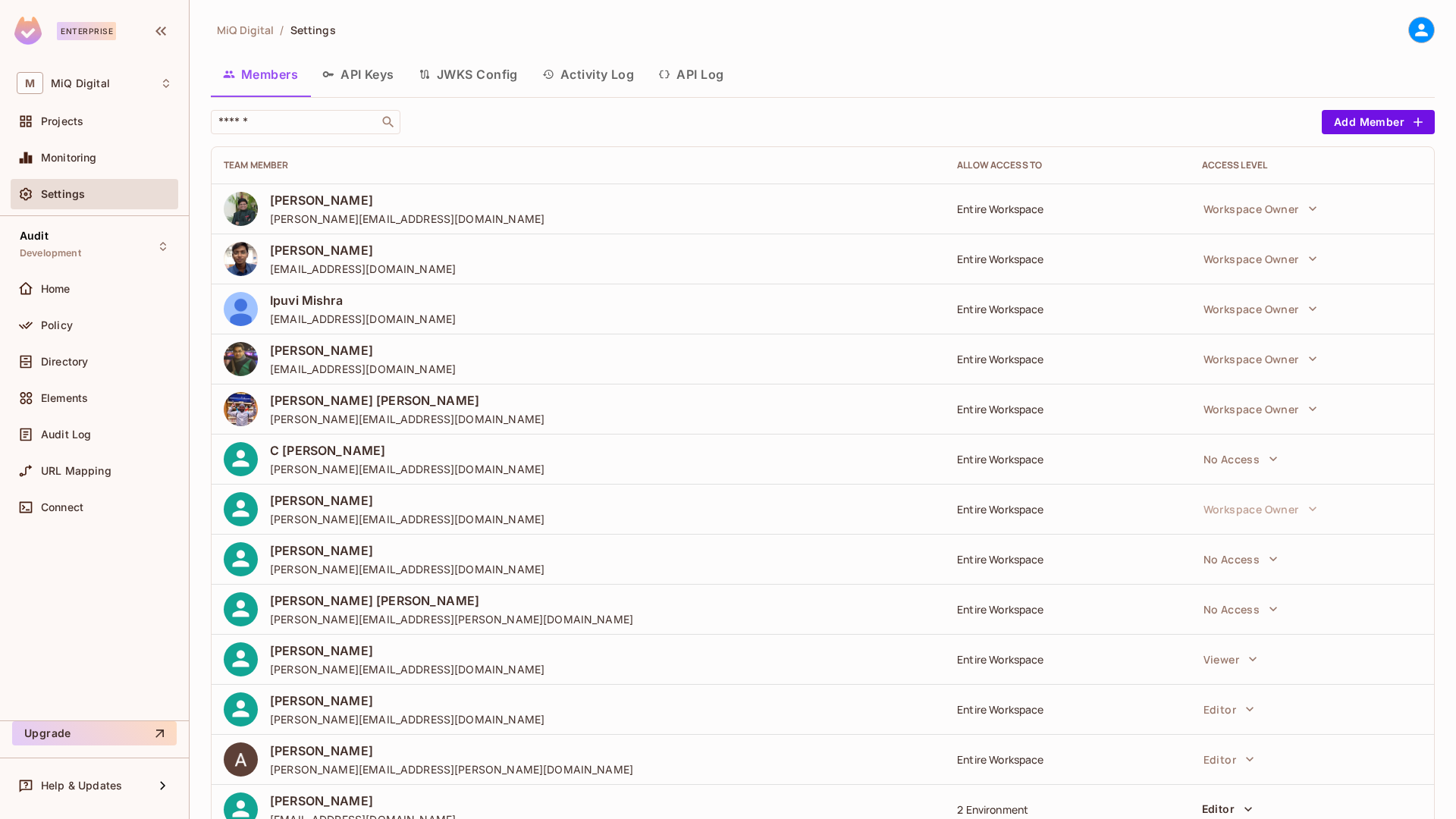
scroll to position [50, 0]
click at [251, 30] on span "MiQ Digital" at bounding box center [245, 30] width 57 height 15
click at [64, 362] on span "Directory" at bounding box center [64, 362] width 47 height 12
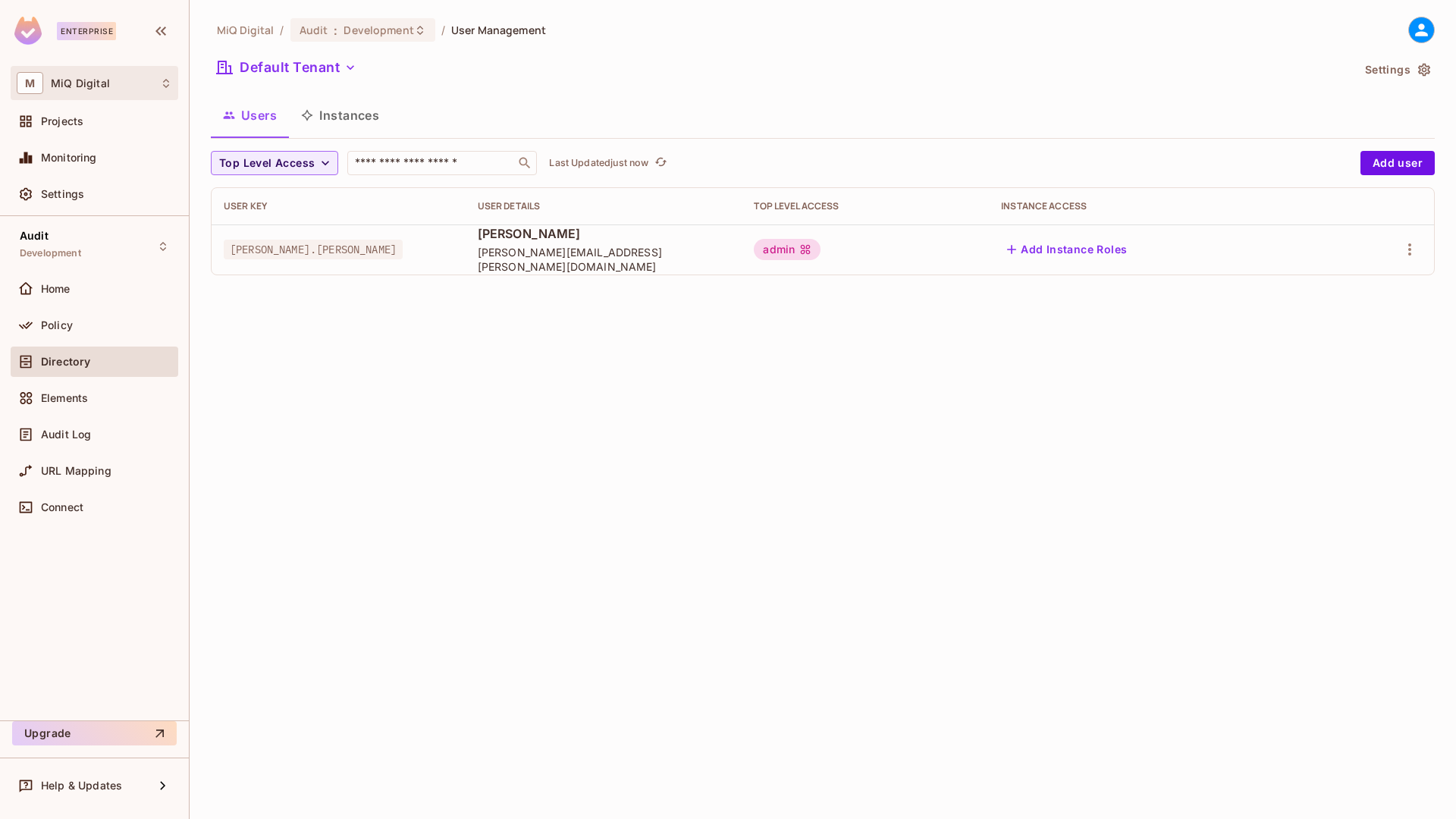
click at [98, 88] on span "MiQ Digital" at bounding box center [80, 84] width 59 height 12
click at [91, 84] on div at bounding box center [728, 410] width 1456 height 819
click at [88, 118] on div "Projects" at bounding box center [106, 121] width 132 height 12
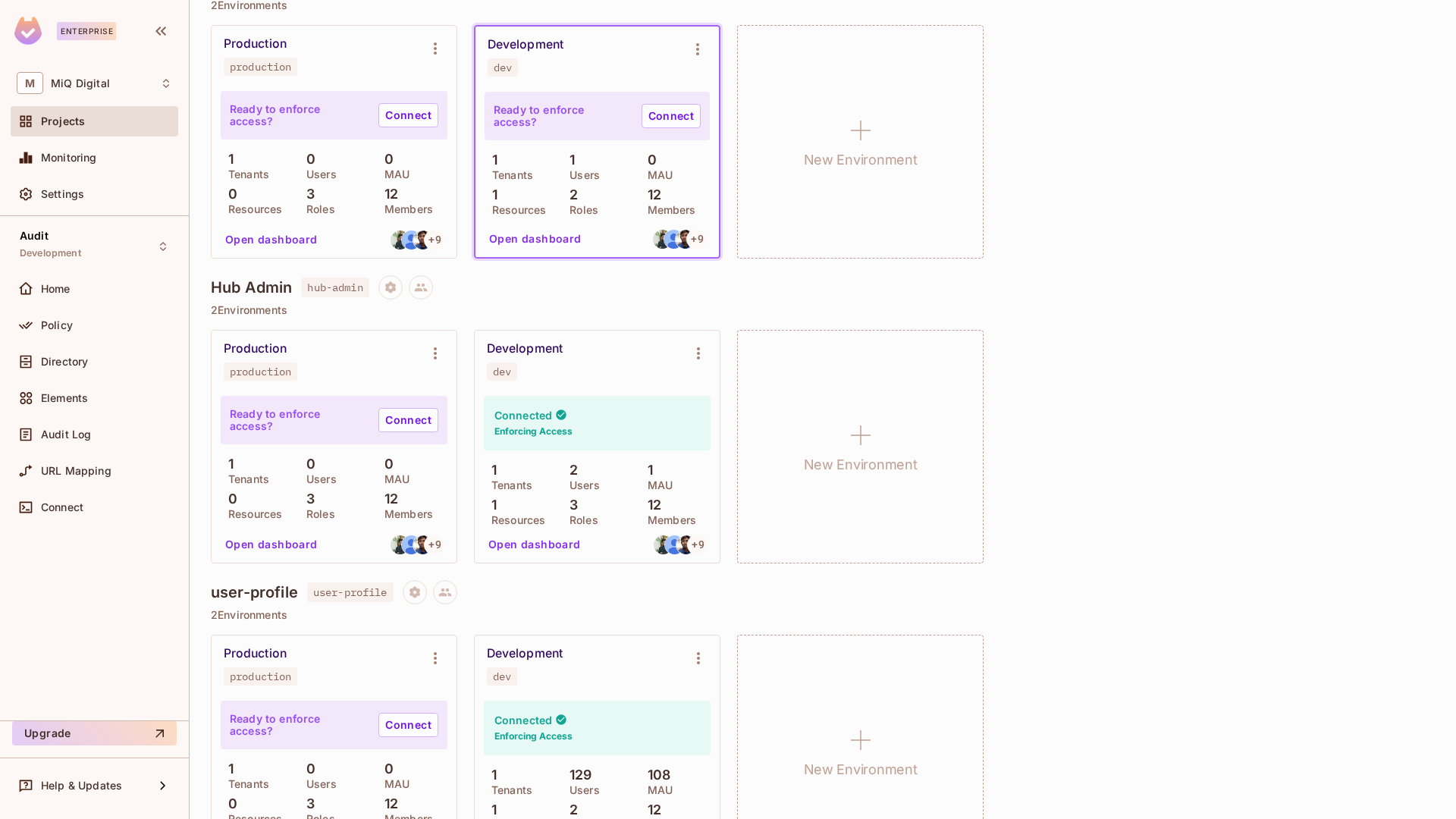
scroll to position [814, 0]
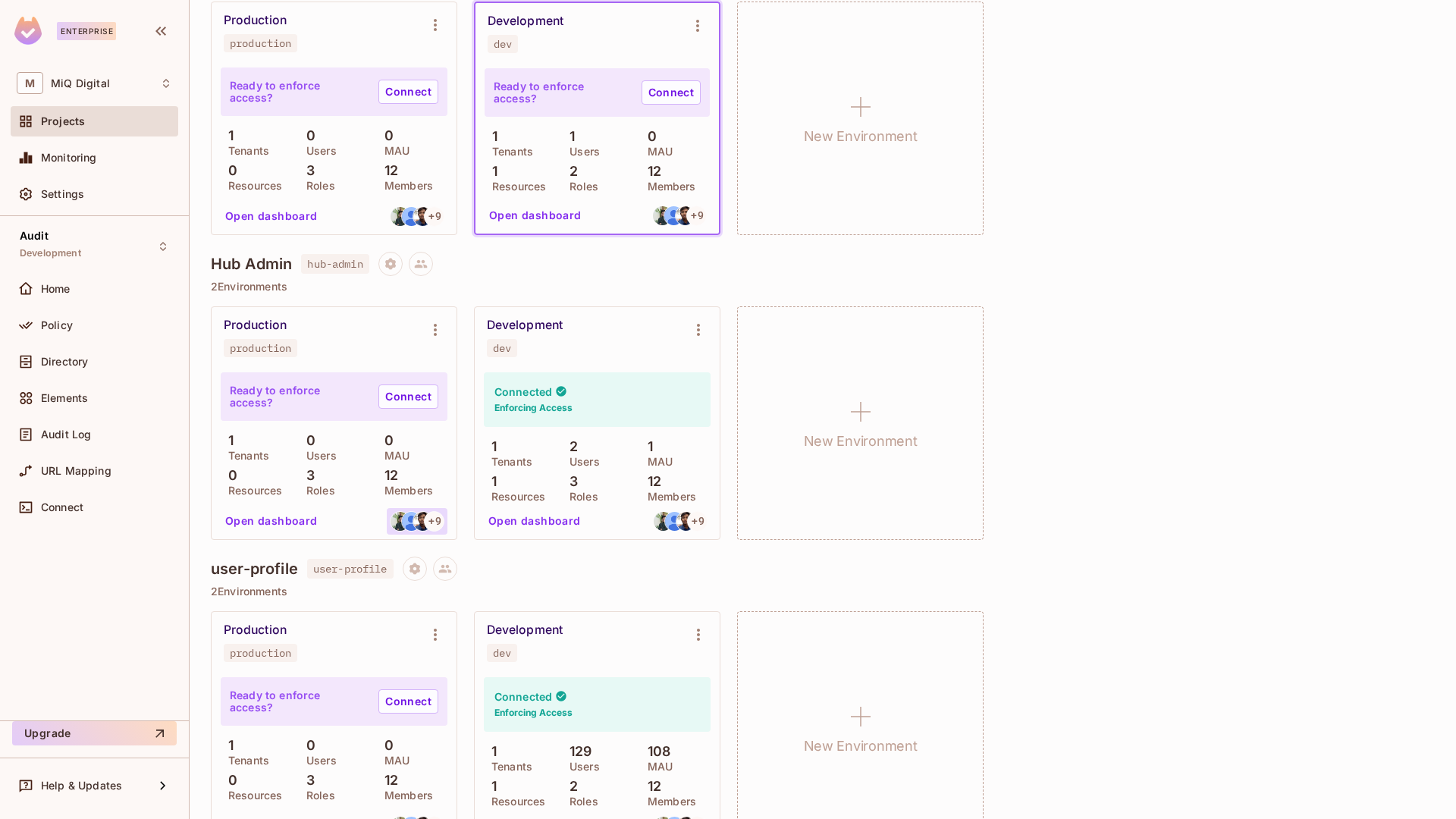
click at [411, 519] on img at bounding box center [411, 521] width 19 height 19
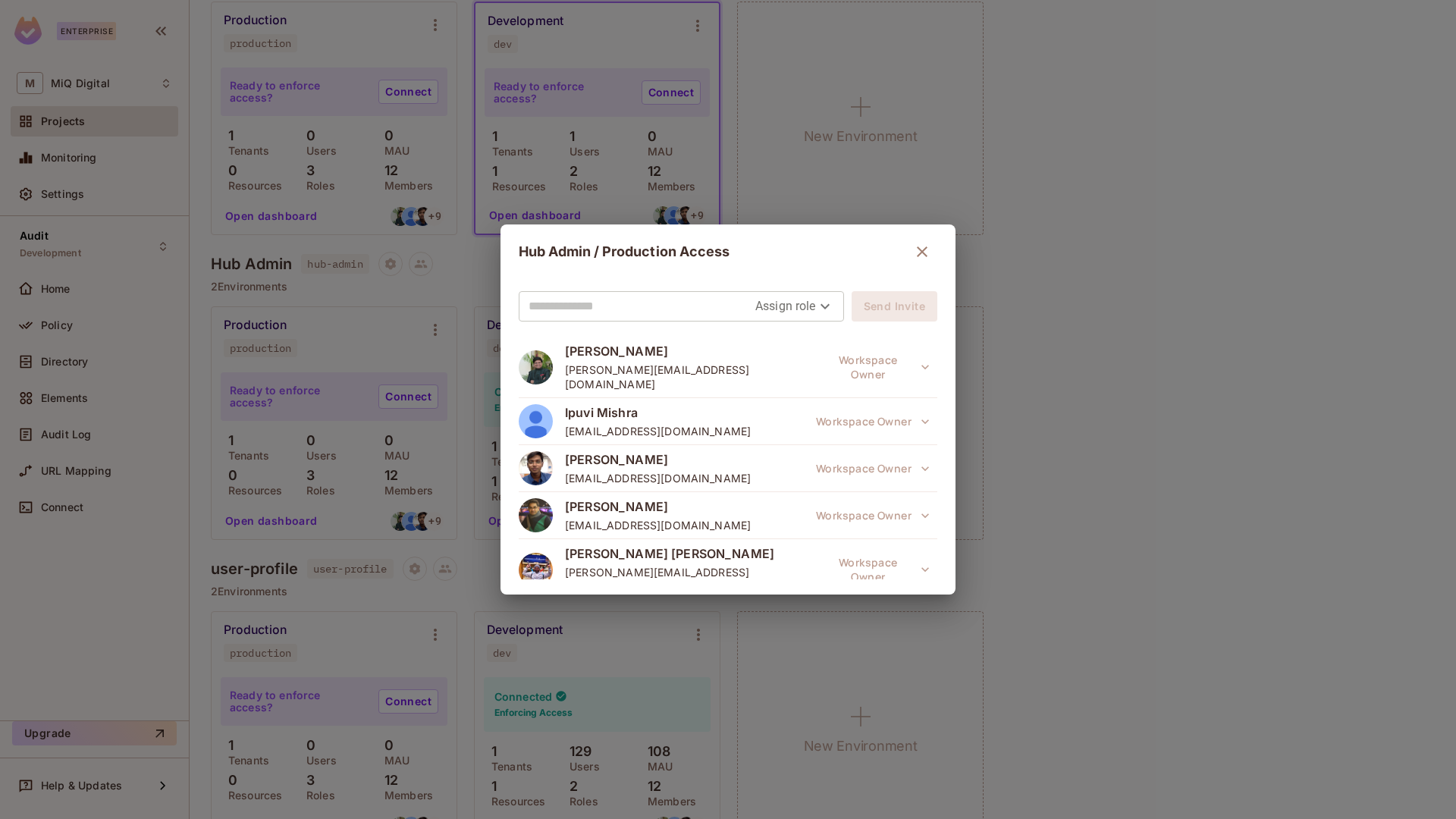
scroll to position [352, 0]
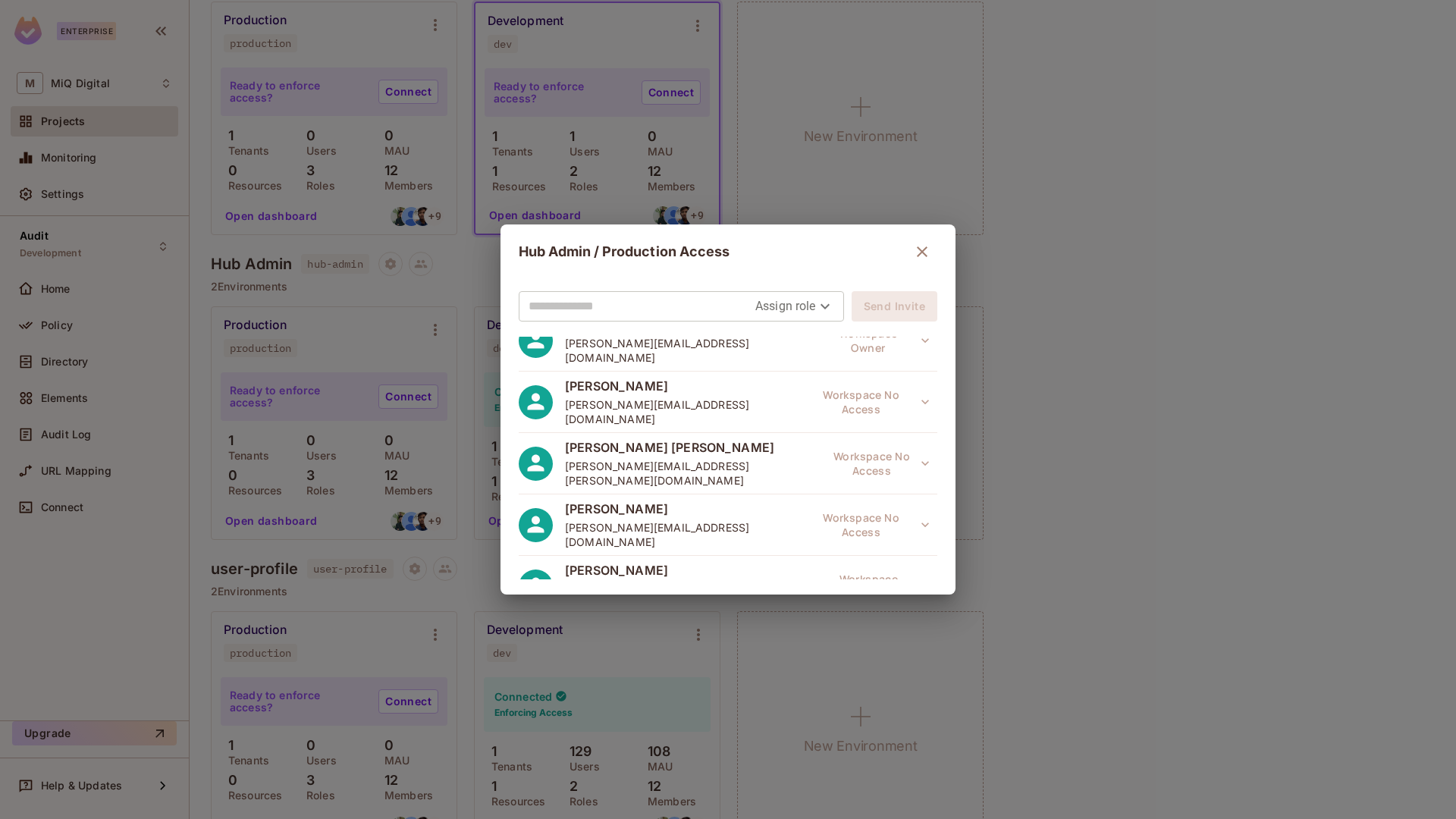
click at [1073, 270] on div "Hub Admin / Production Access Assign role Send Invite [PERSON_NAME] [PERSON_NAM…" at bounding box center [728, 410] width 1456 height 819
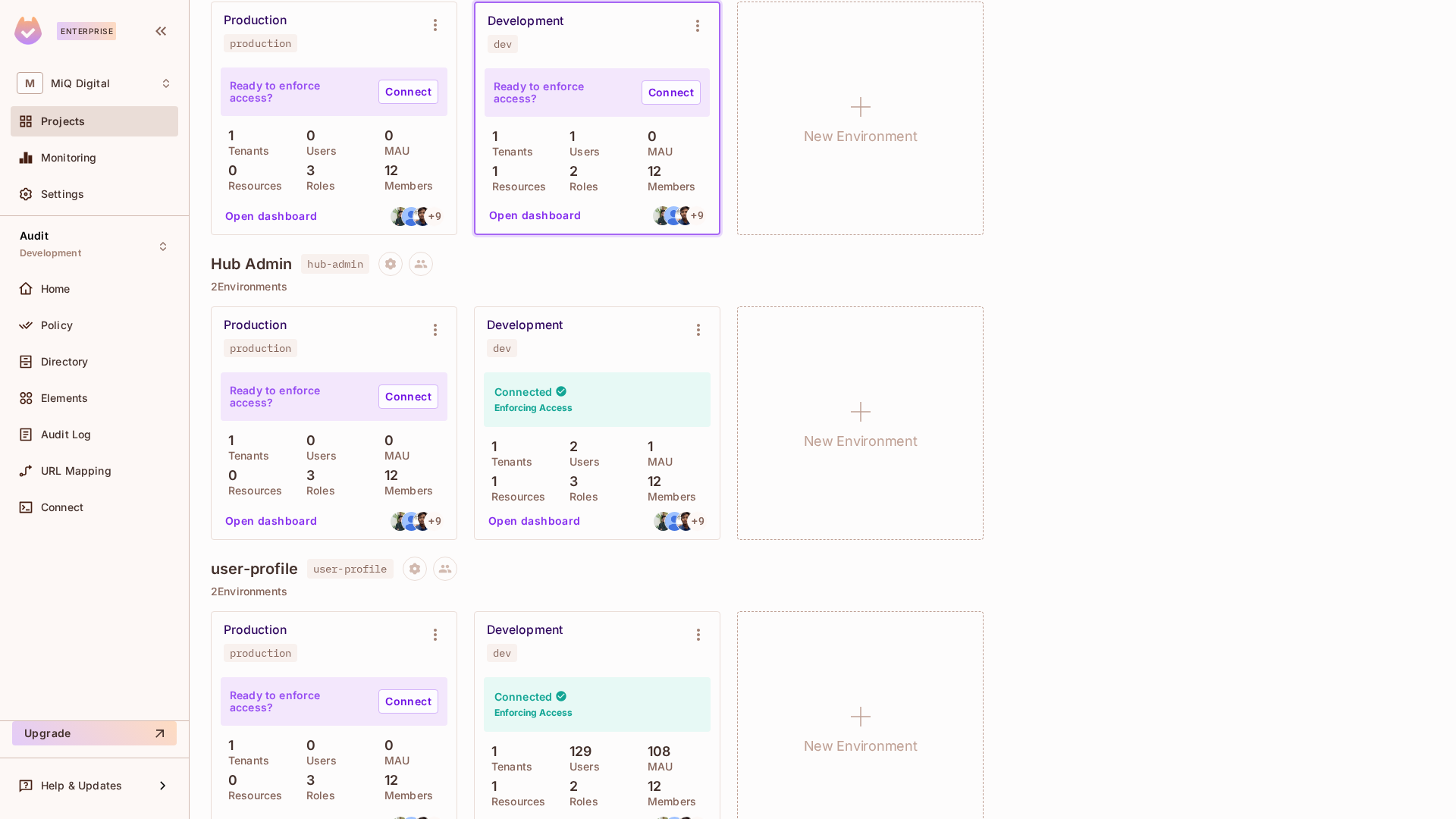
click at [112, 115] on div "Projects" at bounding box center [106, 121] width 132 height 12
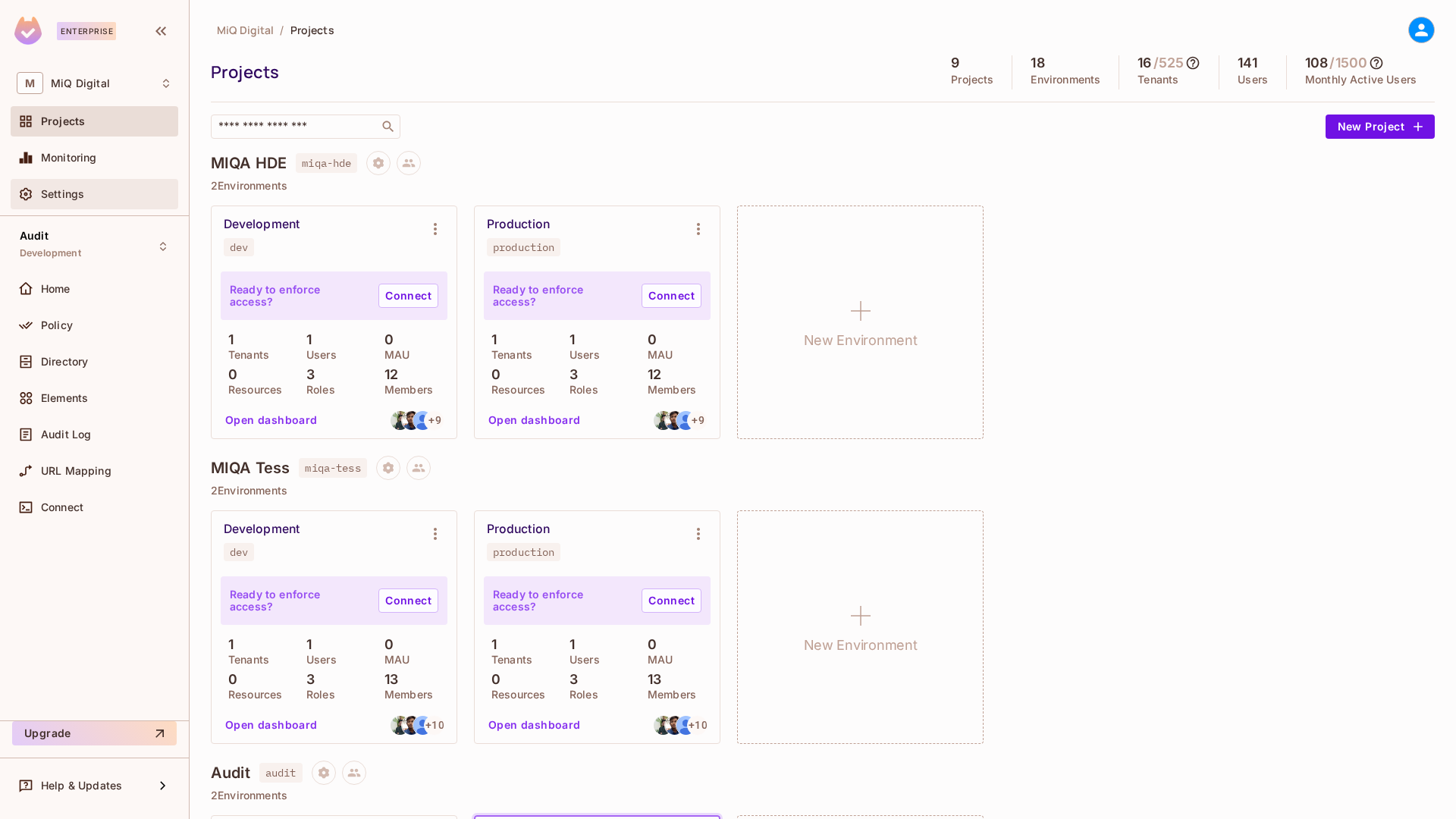
click at [90, 206] on div "Settings" at bounding box center [94, 193] width 167 height 30
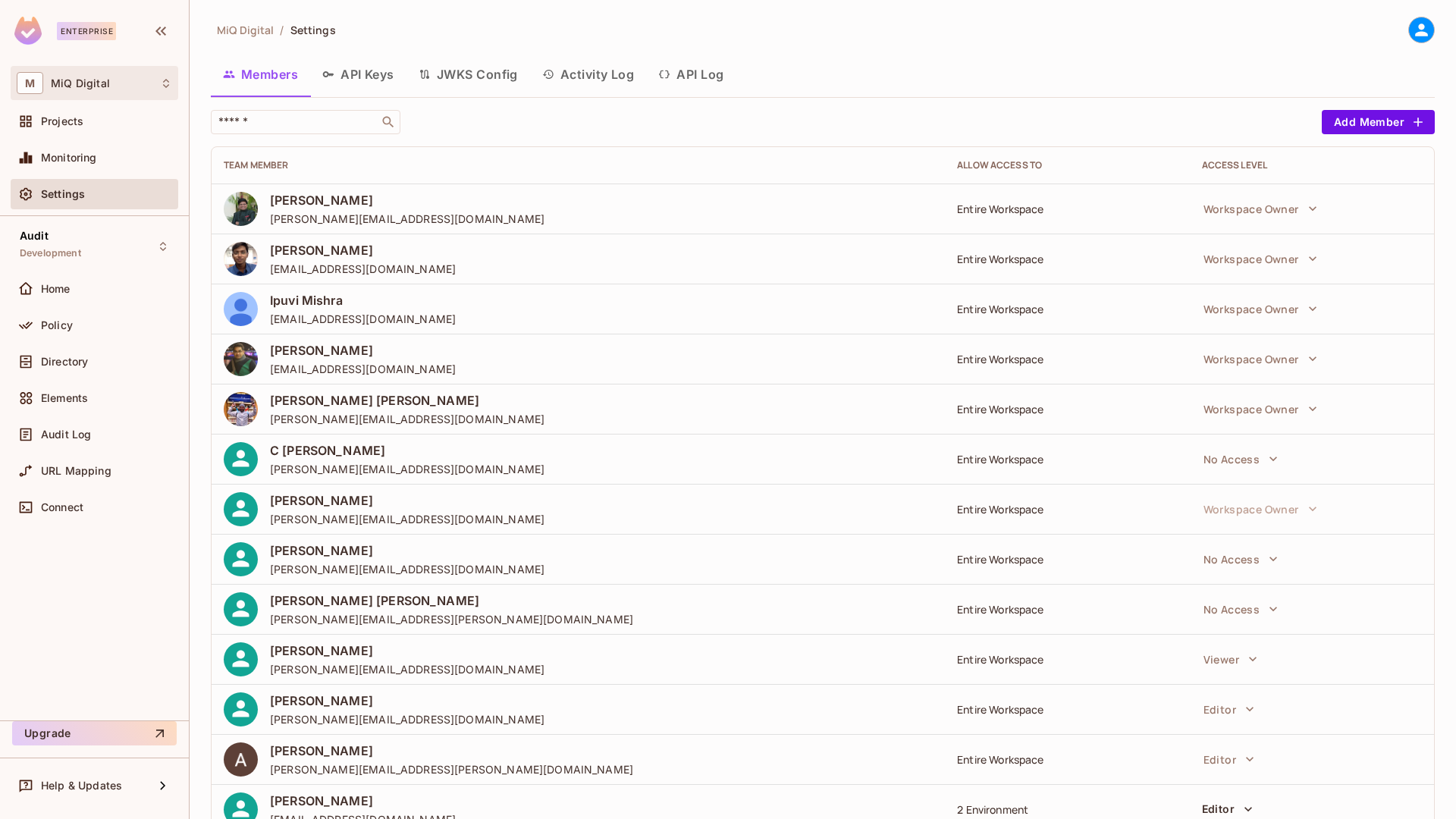
click at [102, 96] on div "M MiQ Digital" at bounding box center [94, 83] width 167 height 34
click at [85, 120] on span "MiQ Digital" at bounding box center [85, 127] width 106 height 15
click at [85, 119] on div "Projects" at bounding box center [106, 121] width 132 height 12
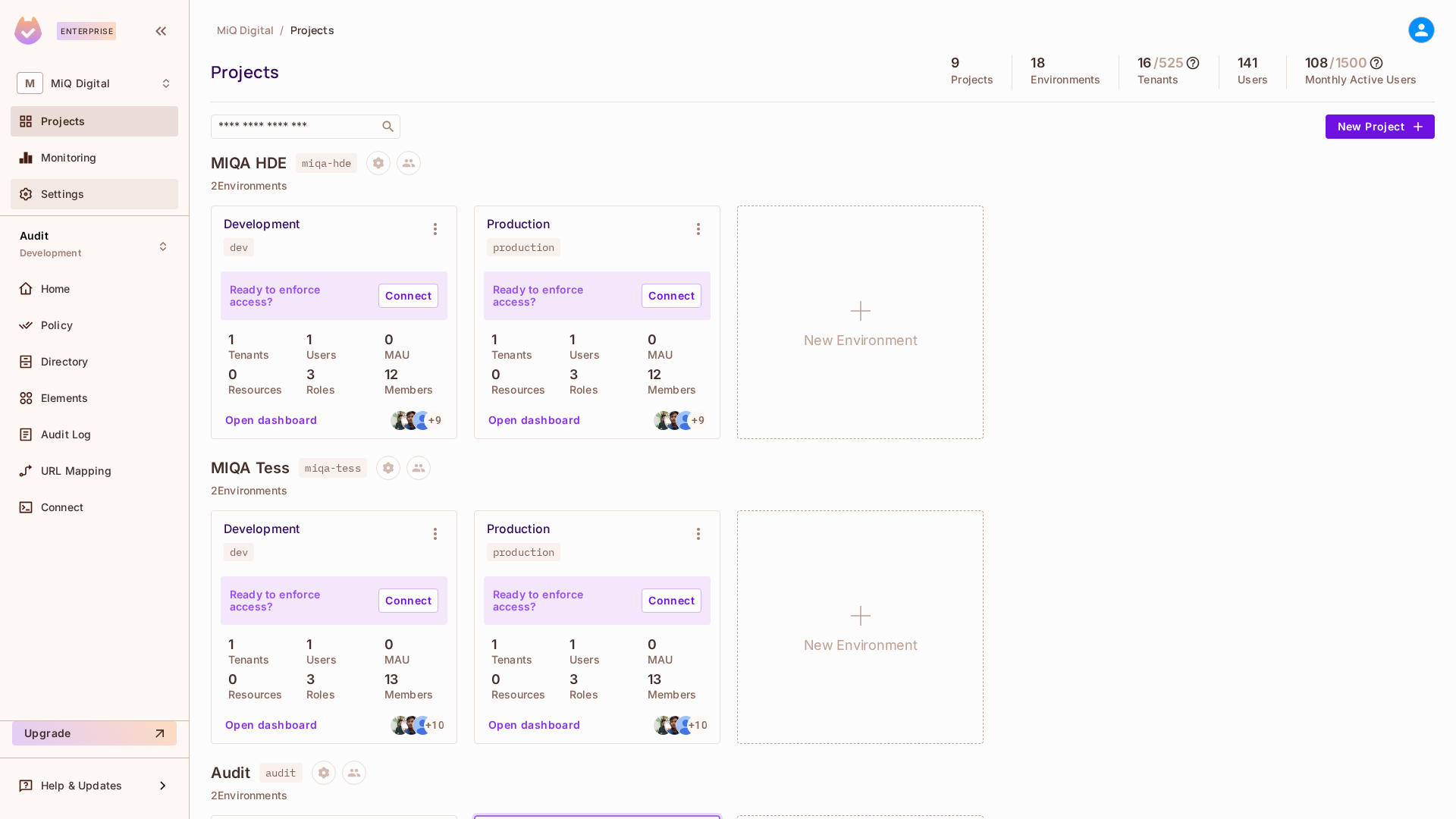
click at [84, 194] on div "Settings" at bounding box center [106, 194] width 132 height 12
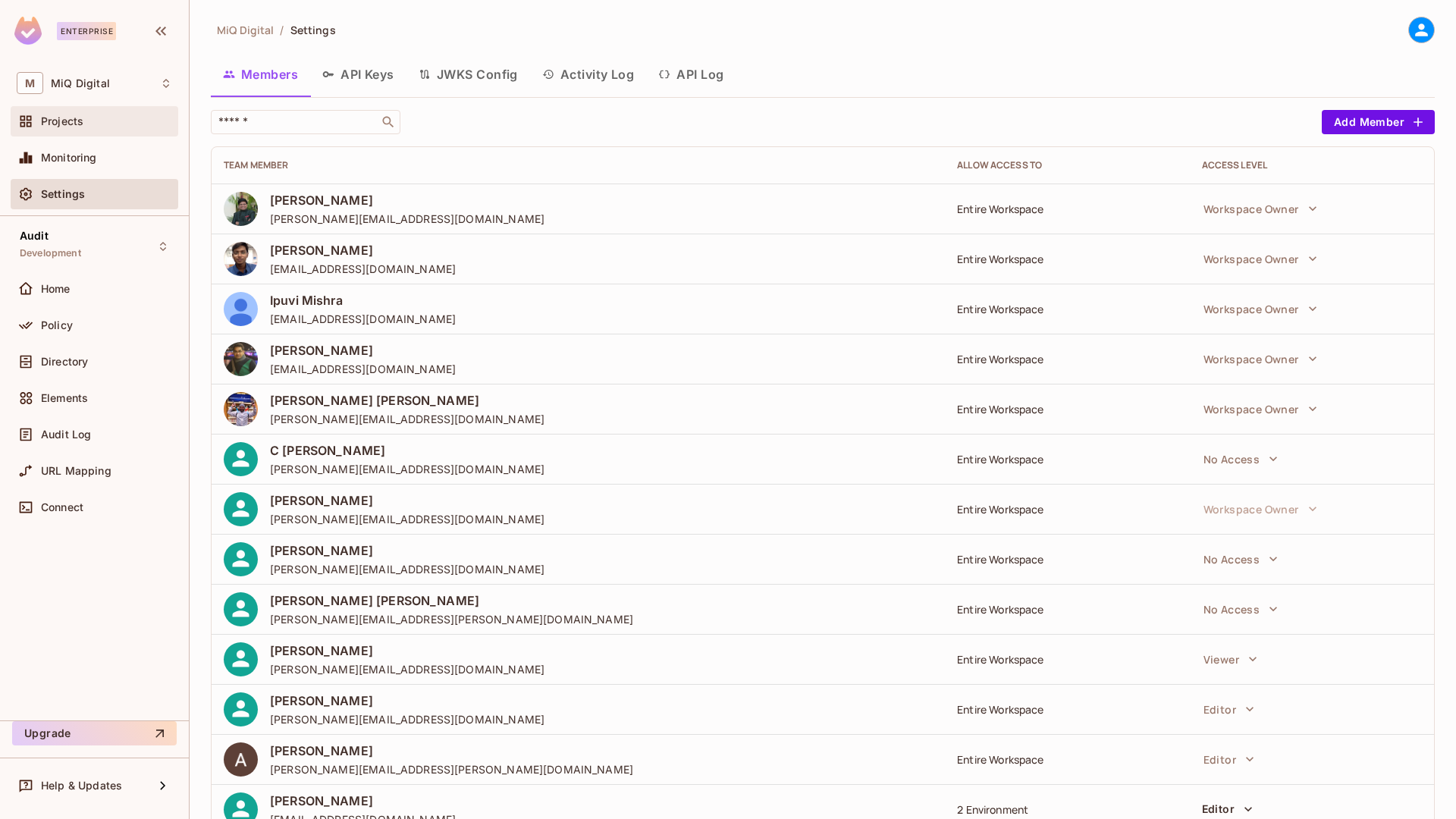
click at [64, 115] on span "Projects" at bounding box center [62, 121] width 43 height 12
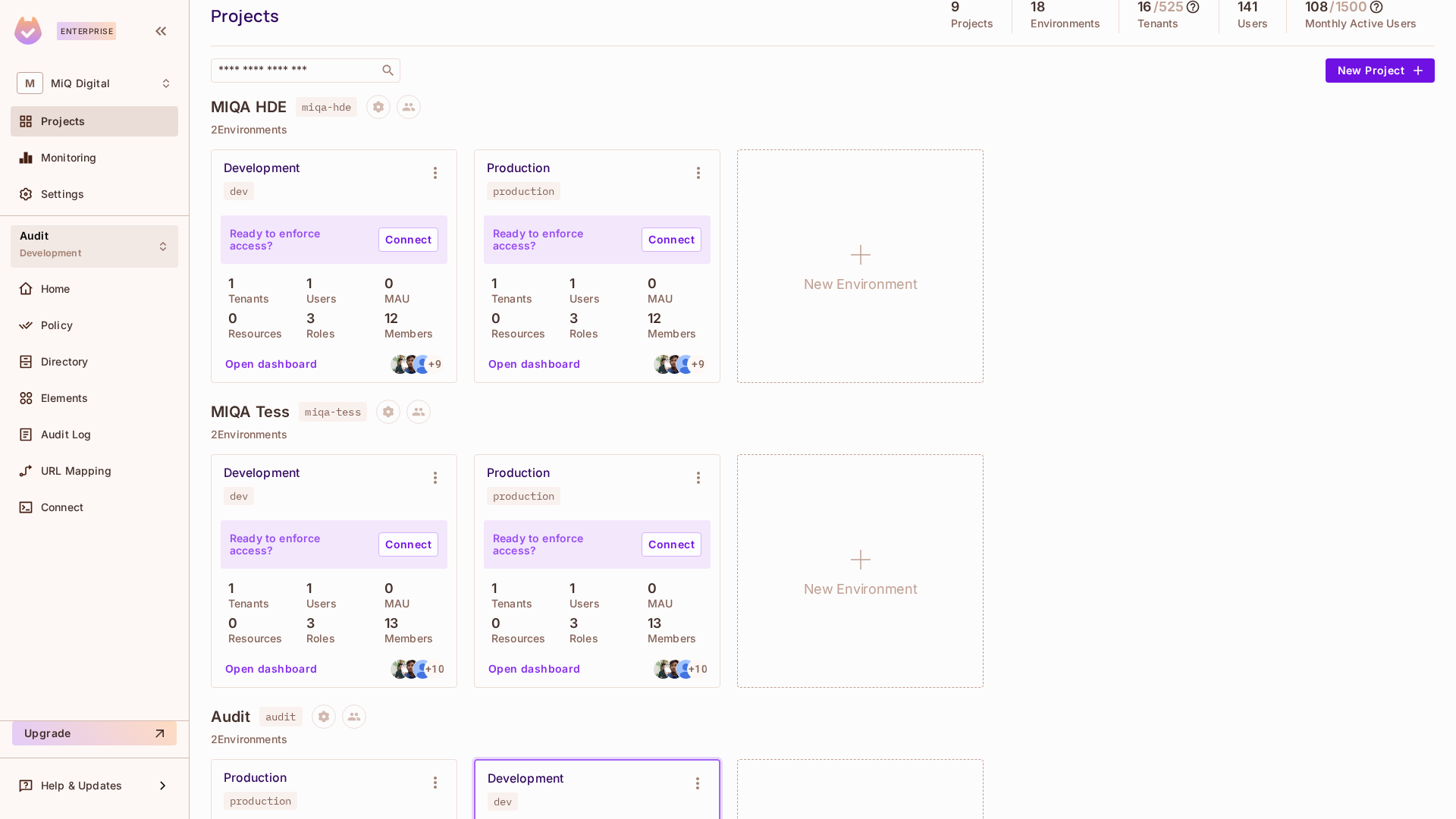
scroll to position [15, 0]
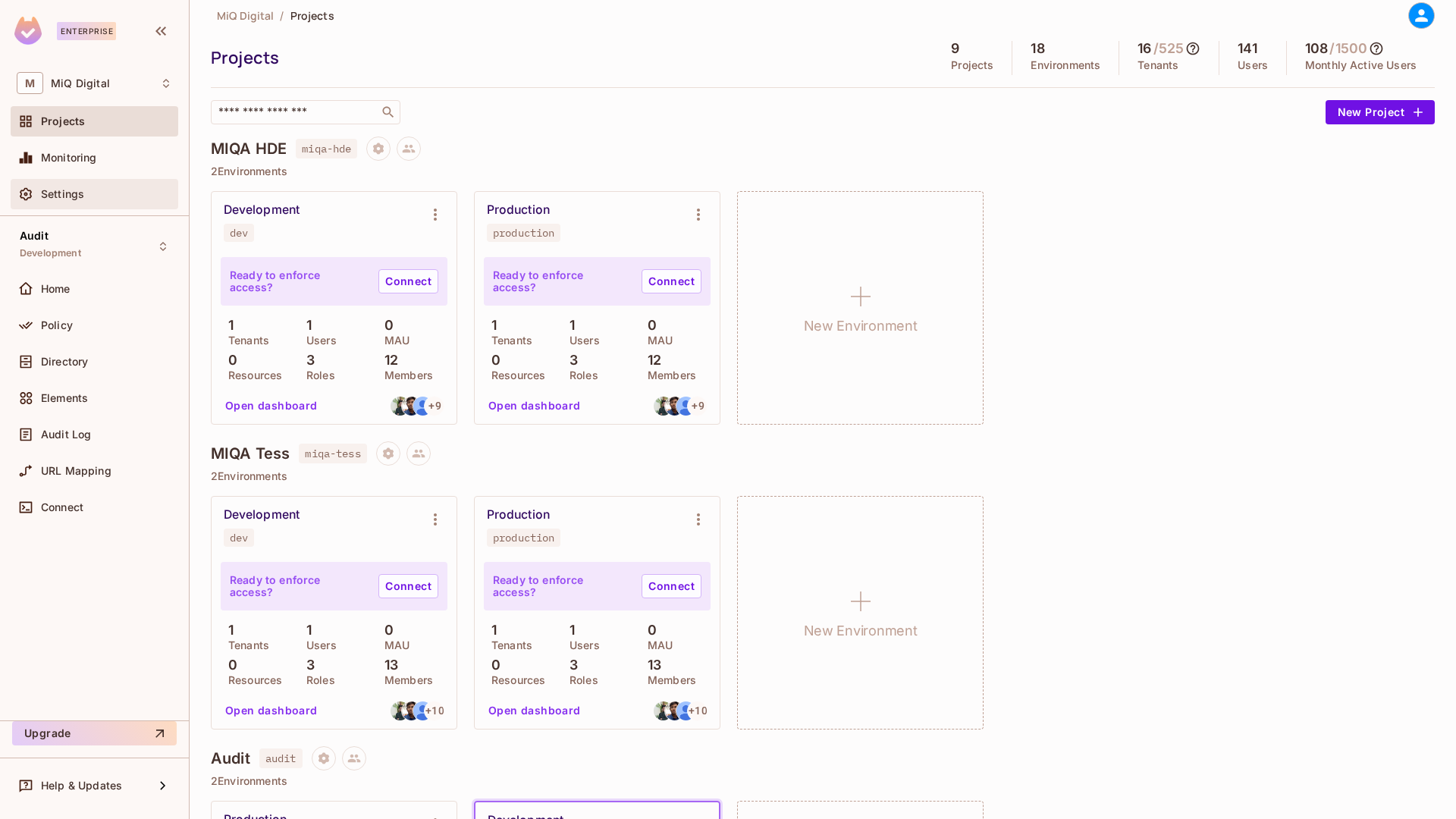
click at [92, 207] on div "Settings" at bounding box center [94, 193] width 167 height 30
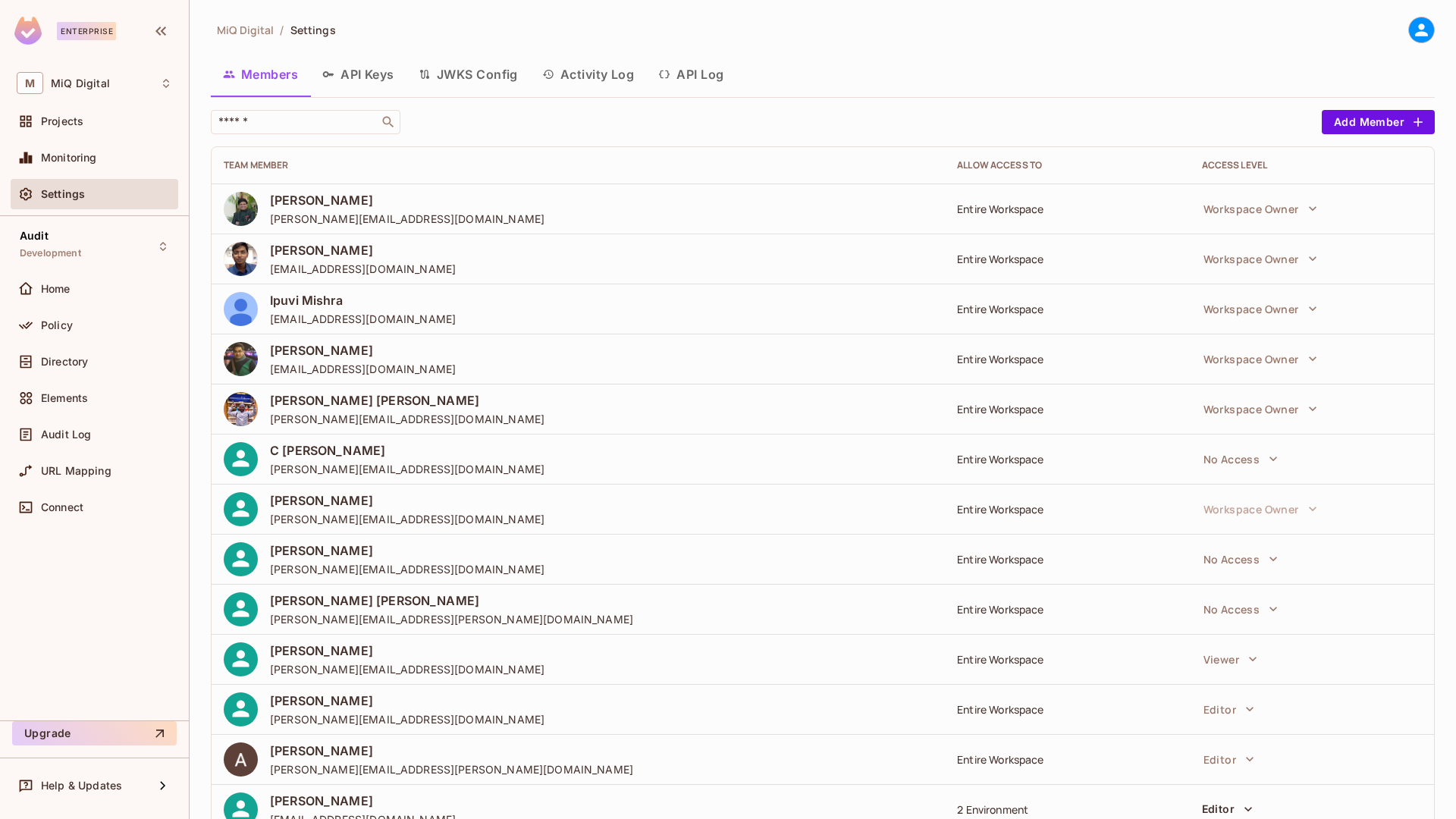
scroll to position [50, 0]
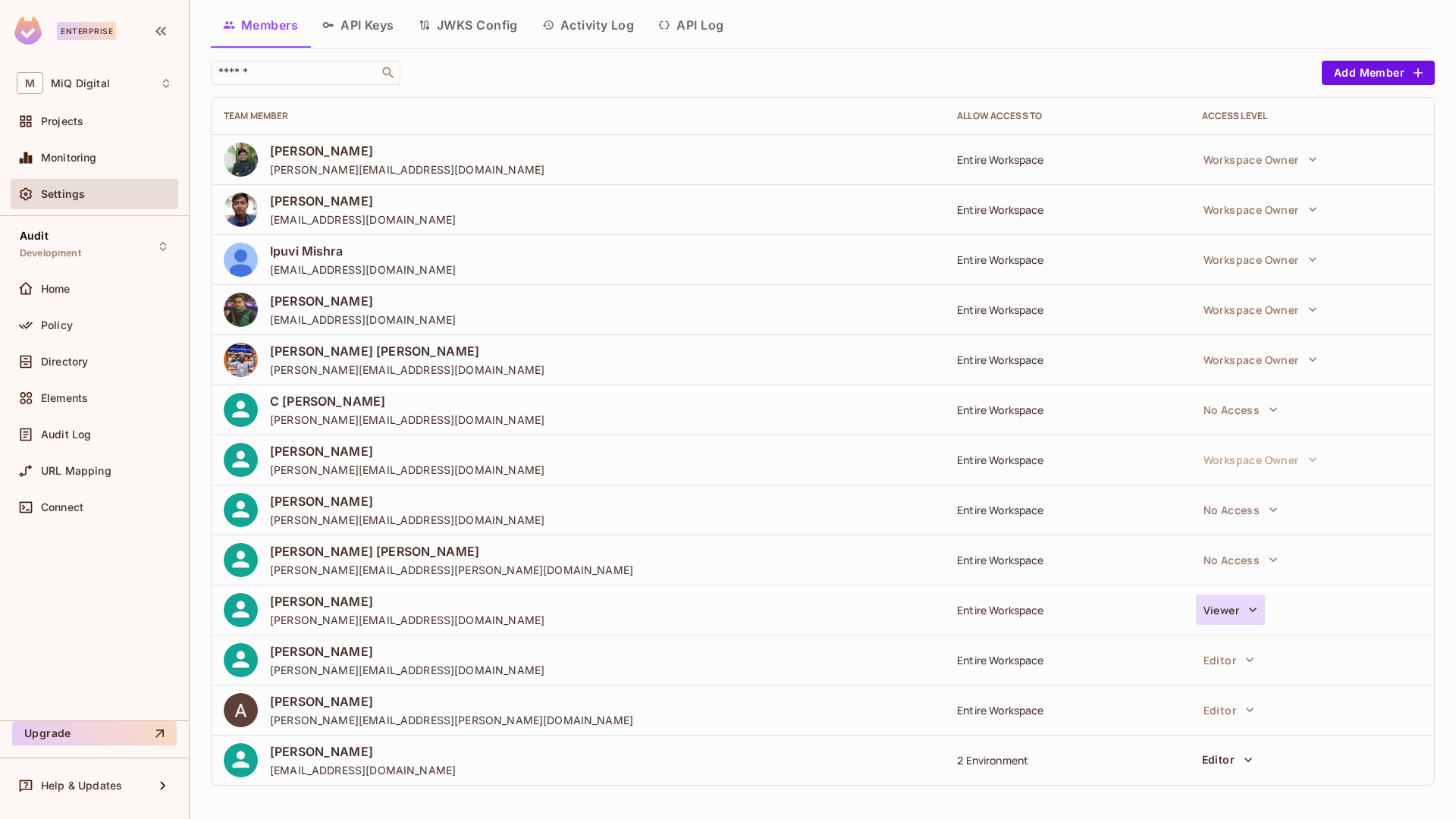
click at [1229, 599] on button "Viewer" at bounding box center [1230, 609] width 69 height 30
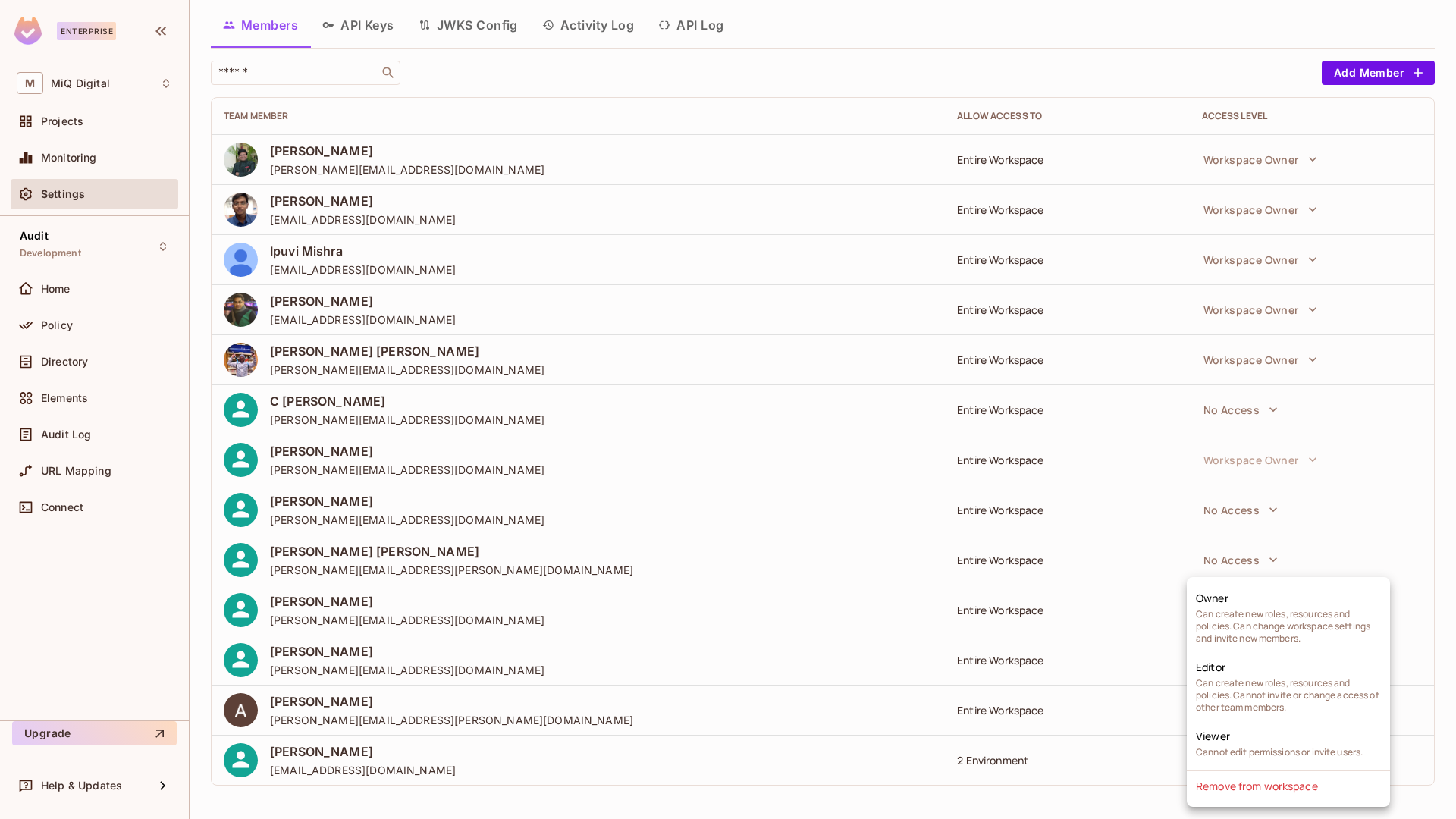
click at [1438, 554] on div at bounding box center [728, 410] width 1456 height 819
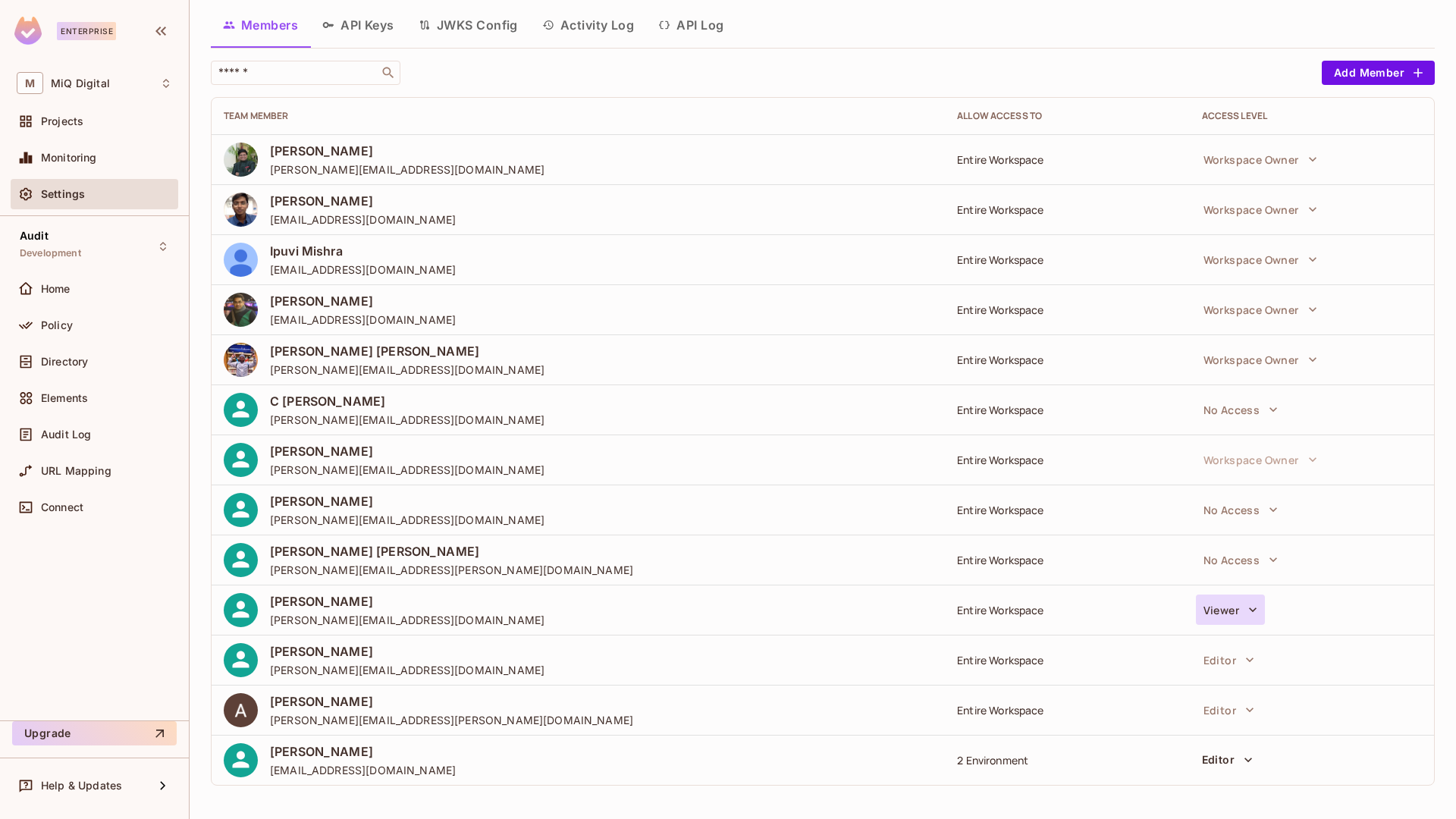
click at [1225, 595] on button "Viewer" at bounding box center [1230, 609] width 69 height 30
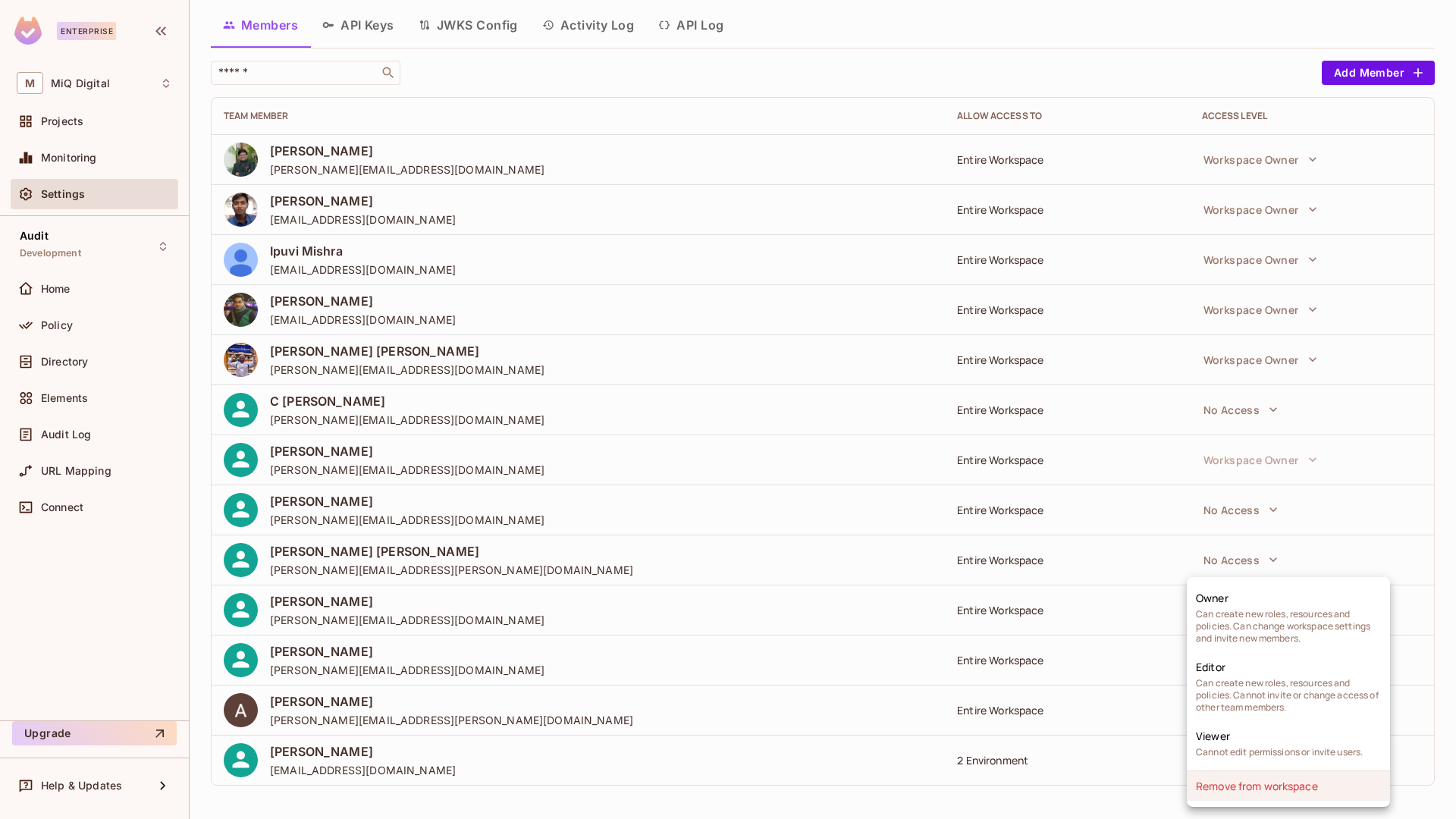
click at [1290, 789] on li "Remove from workspace" at bounding box center [1288, 786] width 203 height 30
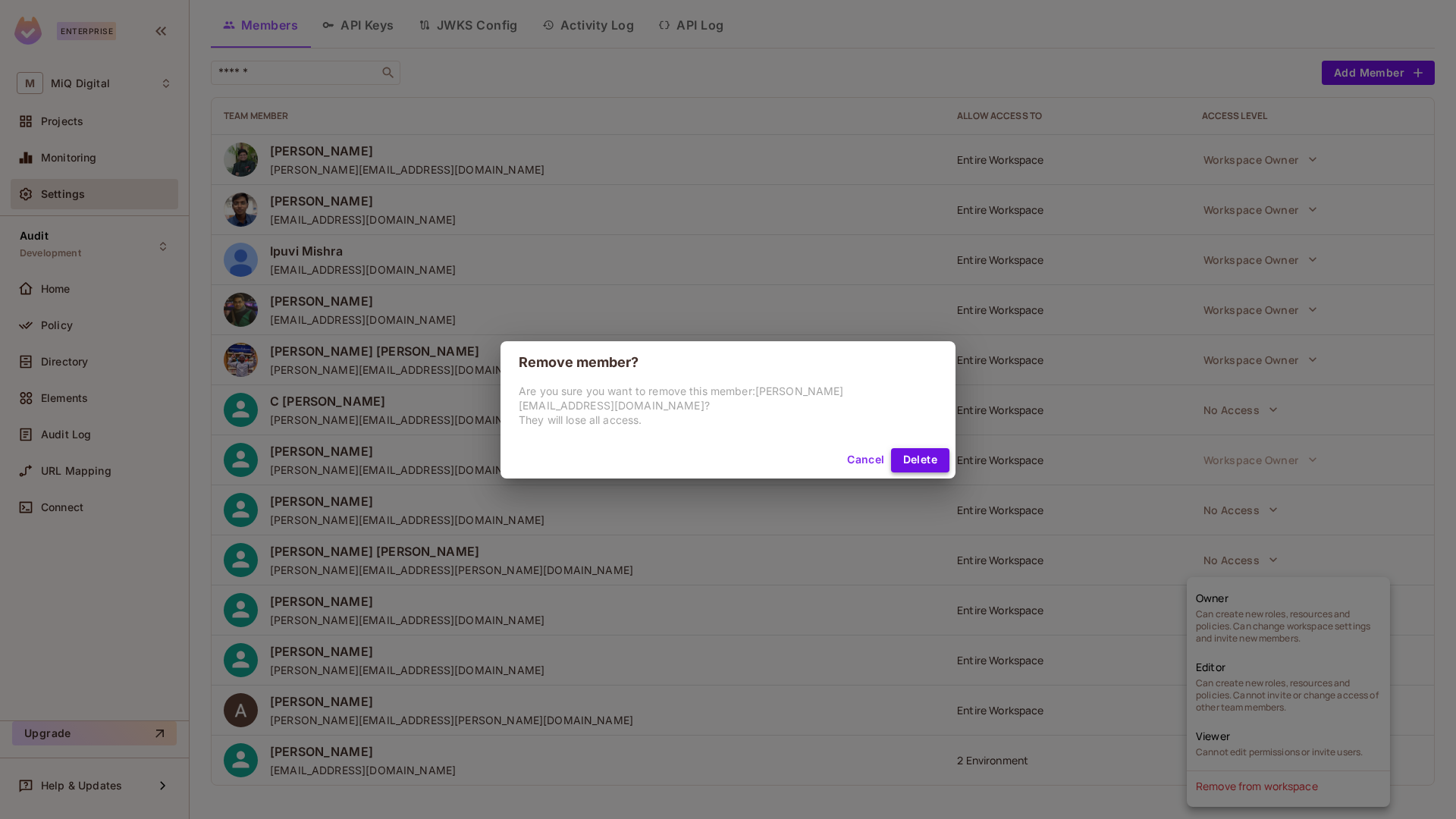
click at [897, 448] on button "Delete" at bounding box center [920, 460] width 58 height 24
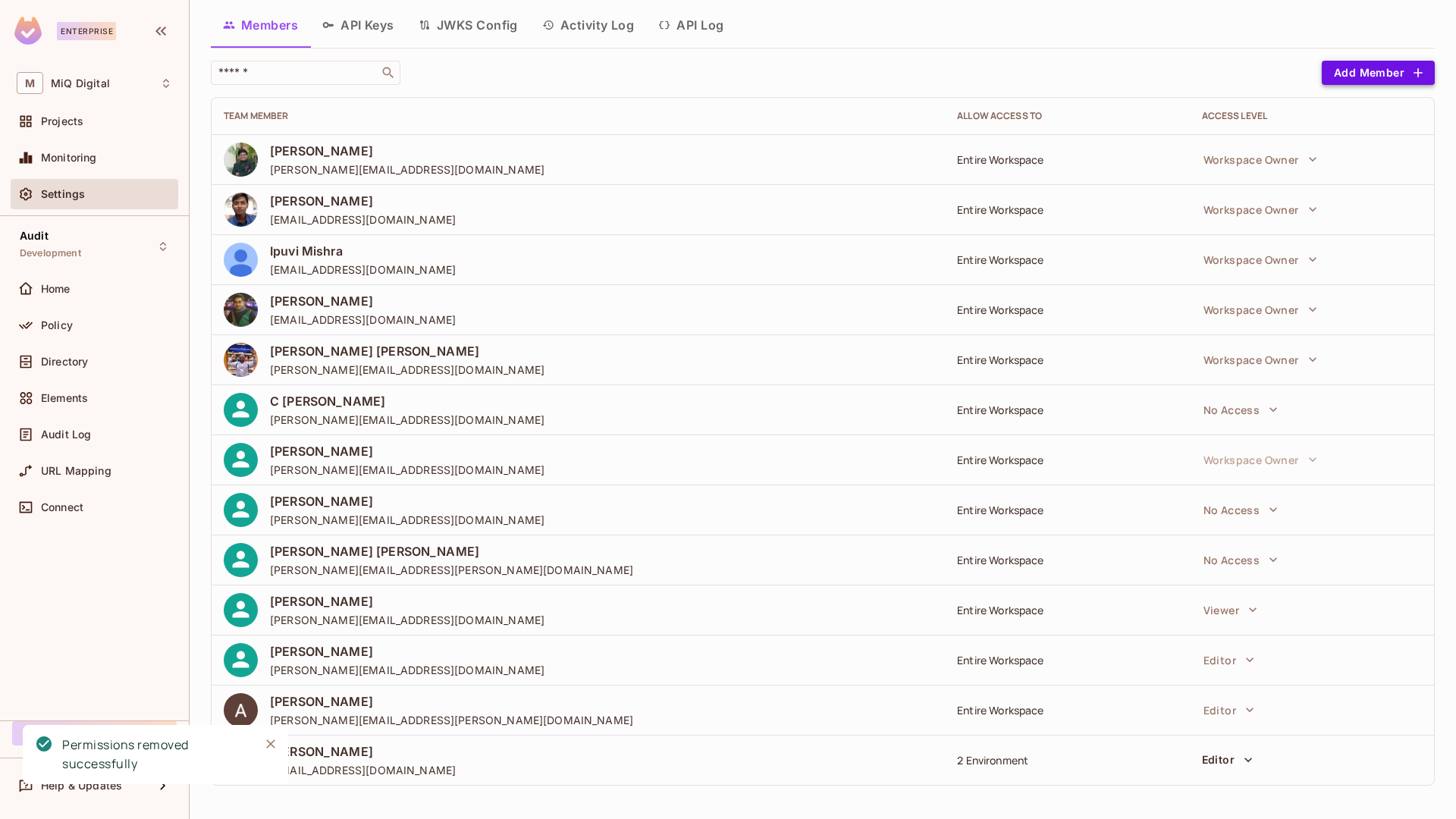
click at [1334, 69] on div "MiQ Digital / Settings Members API Keys JWKS Config Activity Log API Log ​ Add …" at bounding box center [823, 382] width 1224 height 830
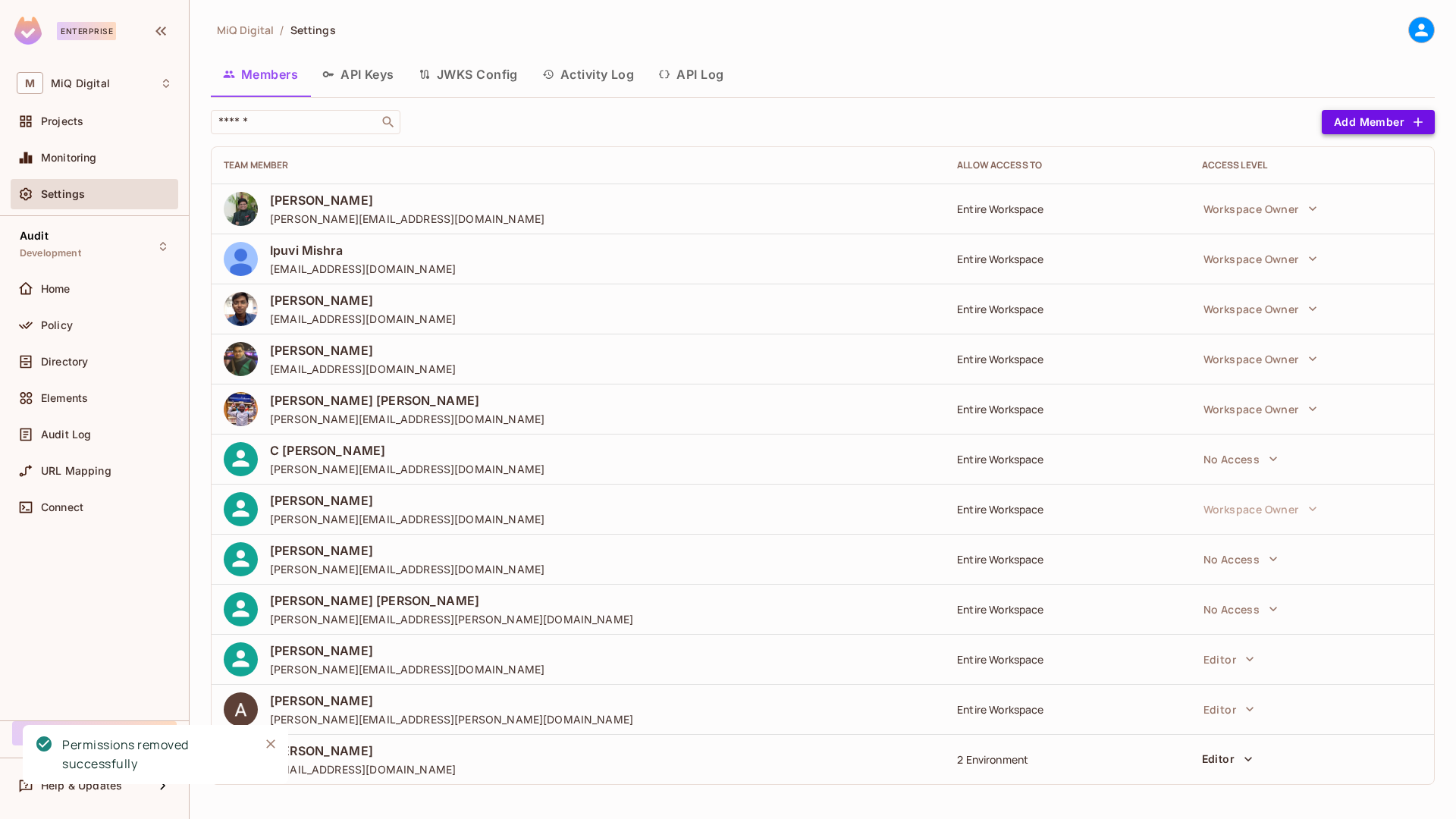
scroll to position [0, 0]
click at [1331, 120] on button "Add Member" at bounding box center [1378, 122] width 113 height 24
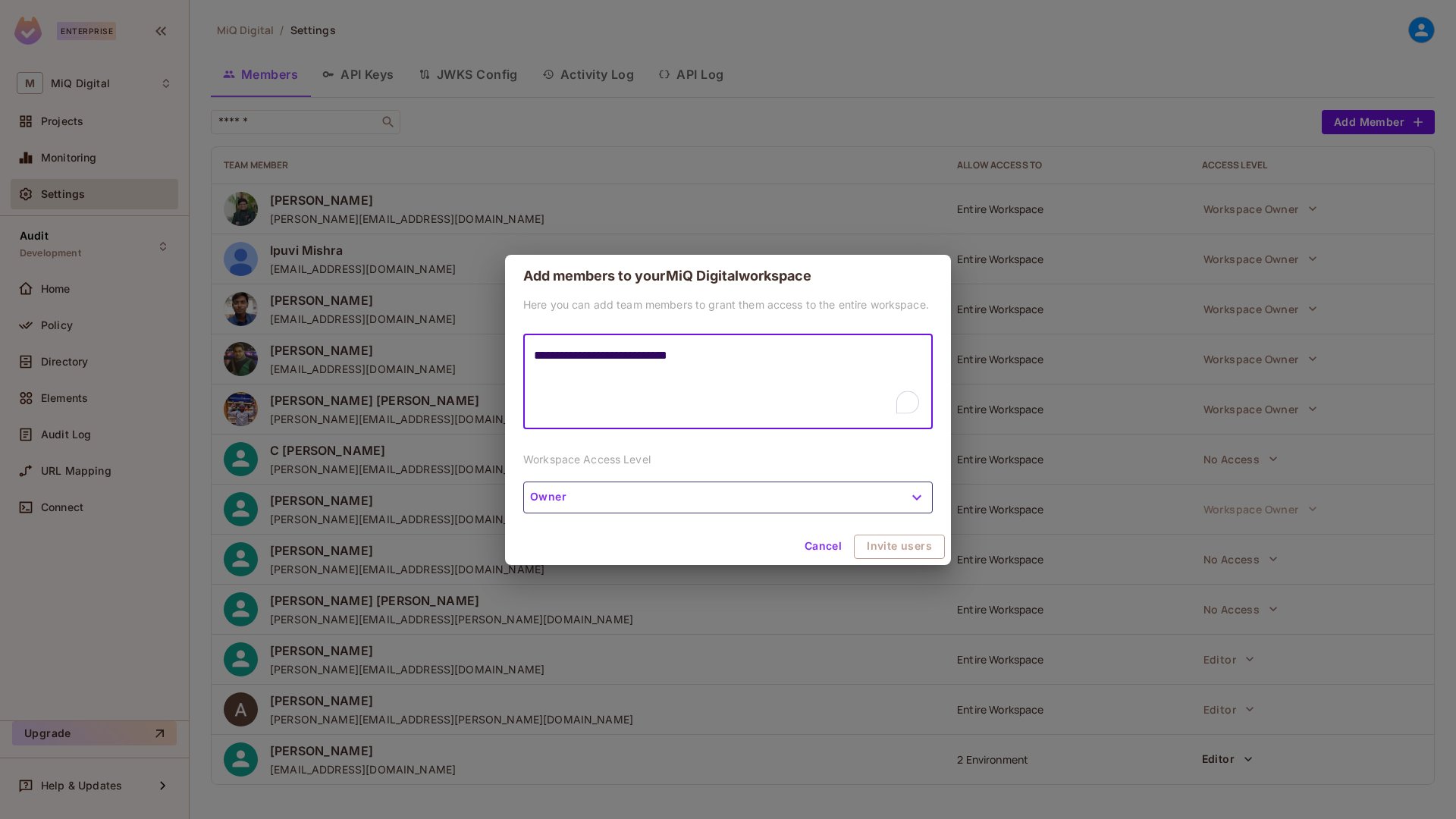
click at [631, 498] on button "Owner" at bounding box center [728, 497] width 410 height 32
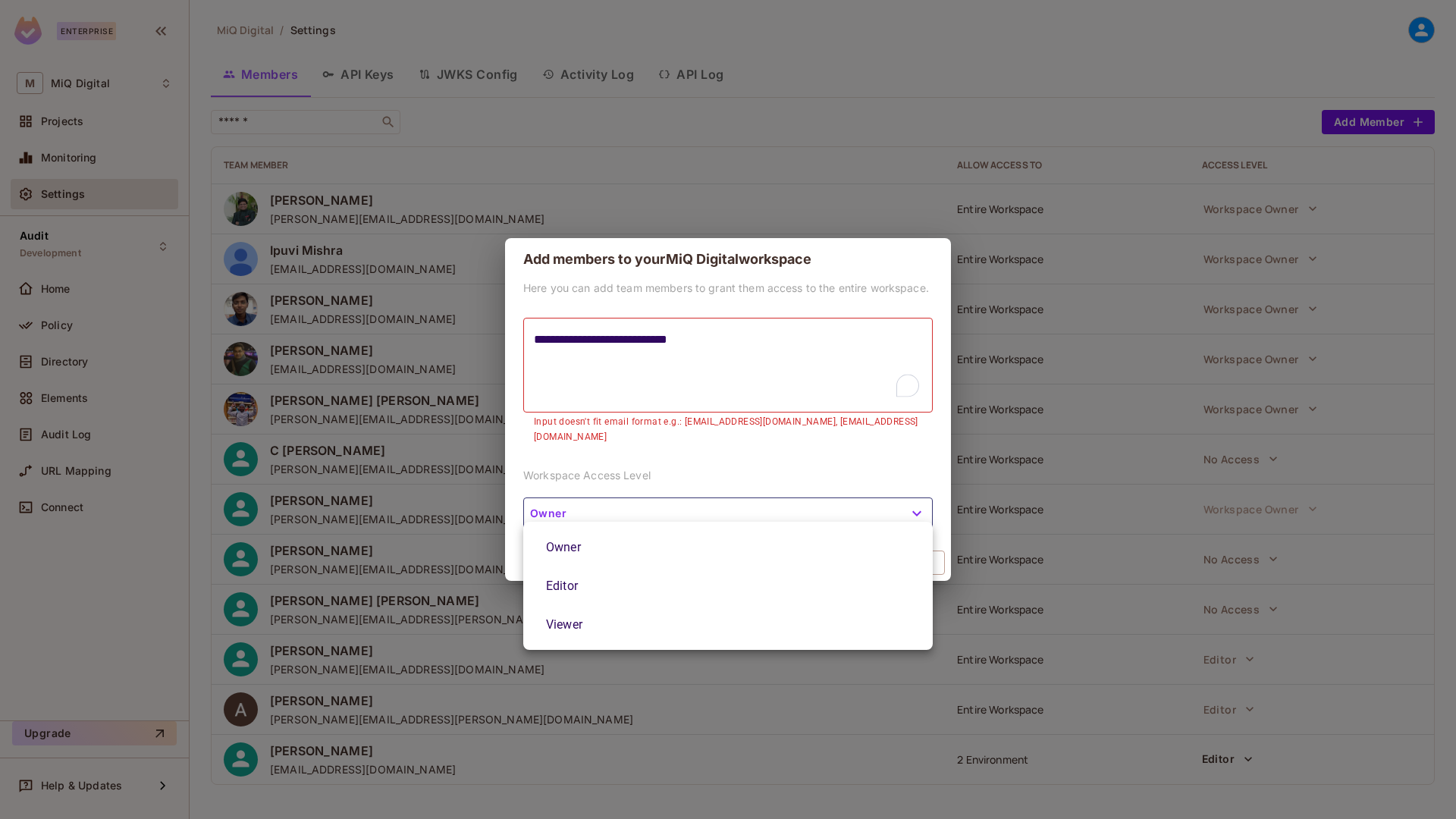
click at [599, 624] on li "Viewer" at bounding box center [728, 625] width 410 height 38
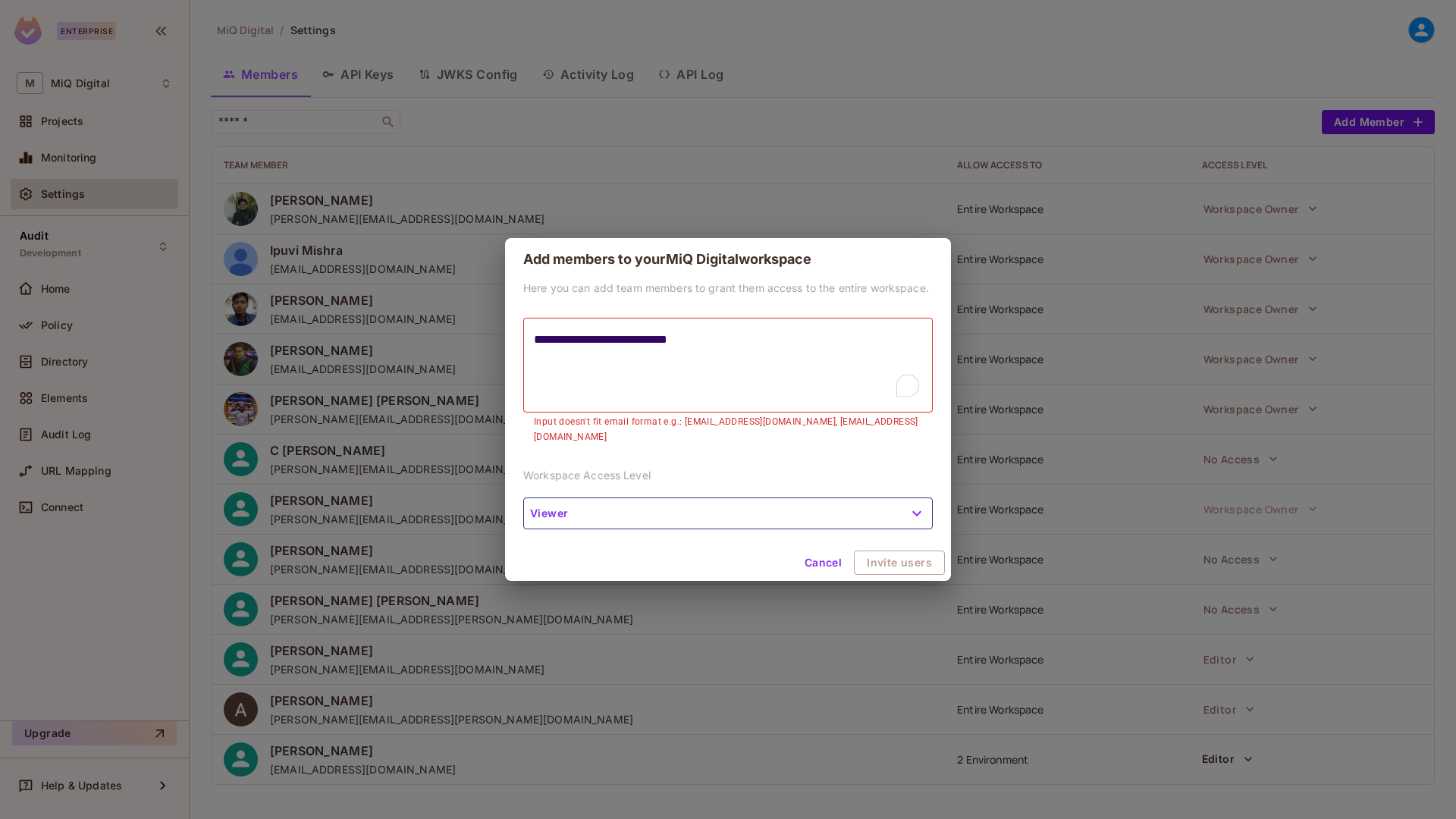
click at [651, 393] on textarea "**********" at bounding box center [728, 365] width 389 height 70
type textarea "**********"
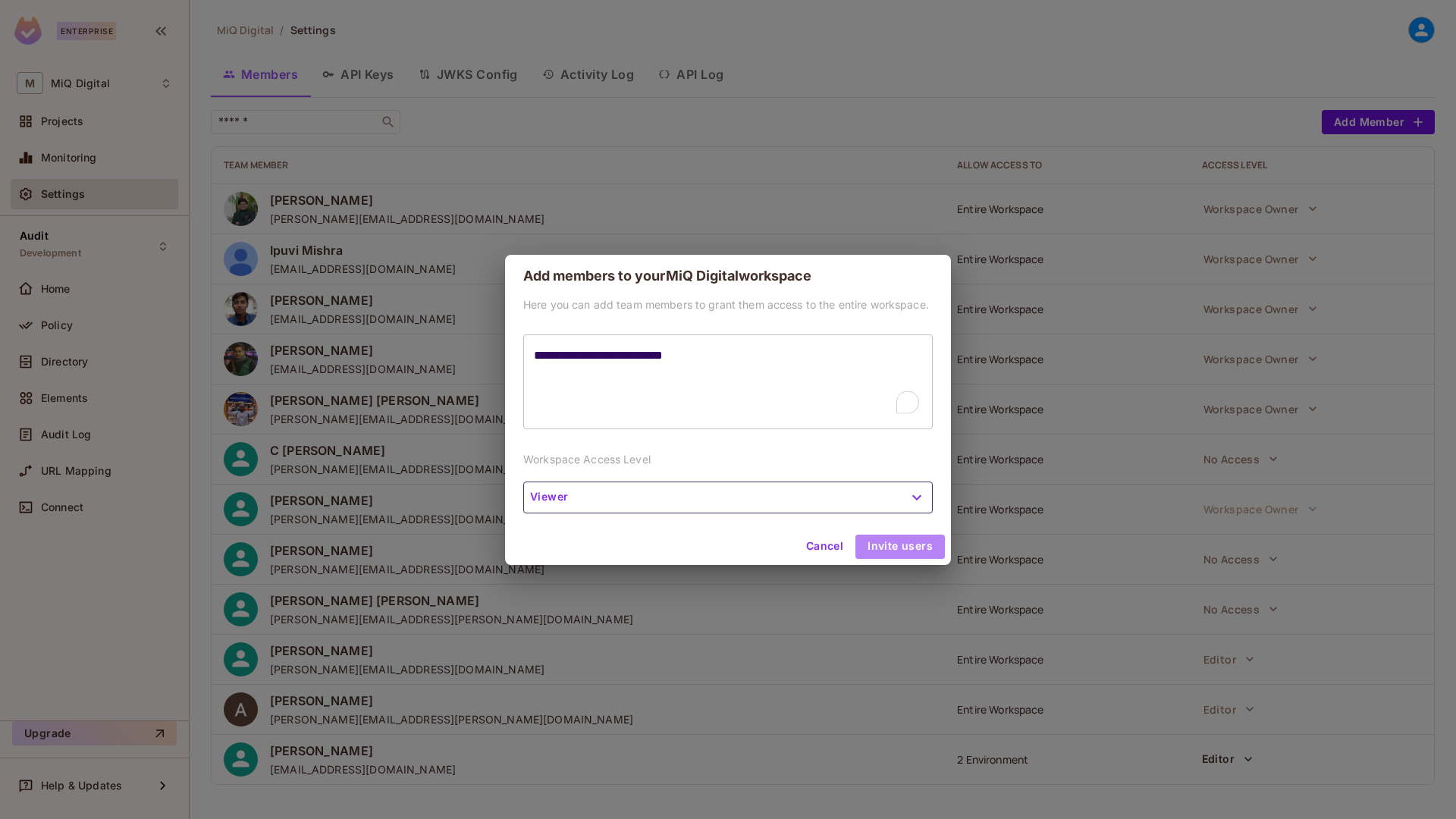
click at [907, 552] on button "Invite users" at bounding box center [900, 547] width 90 height 24
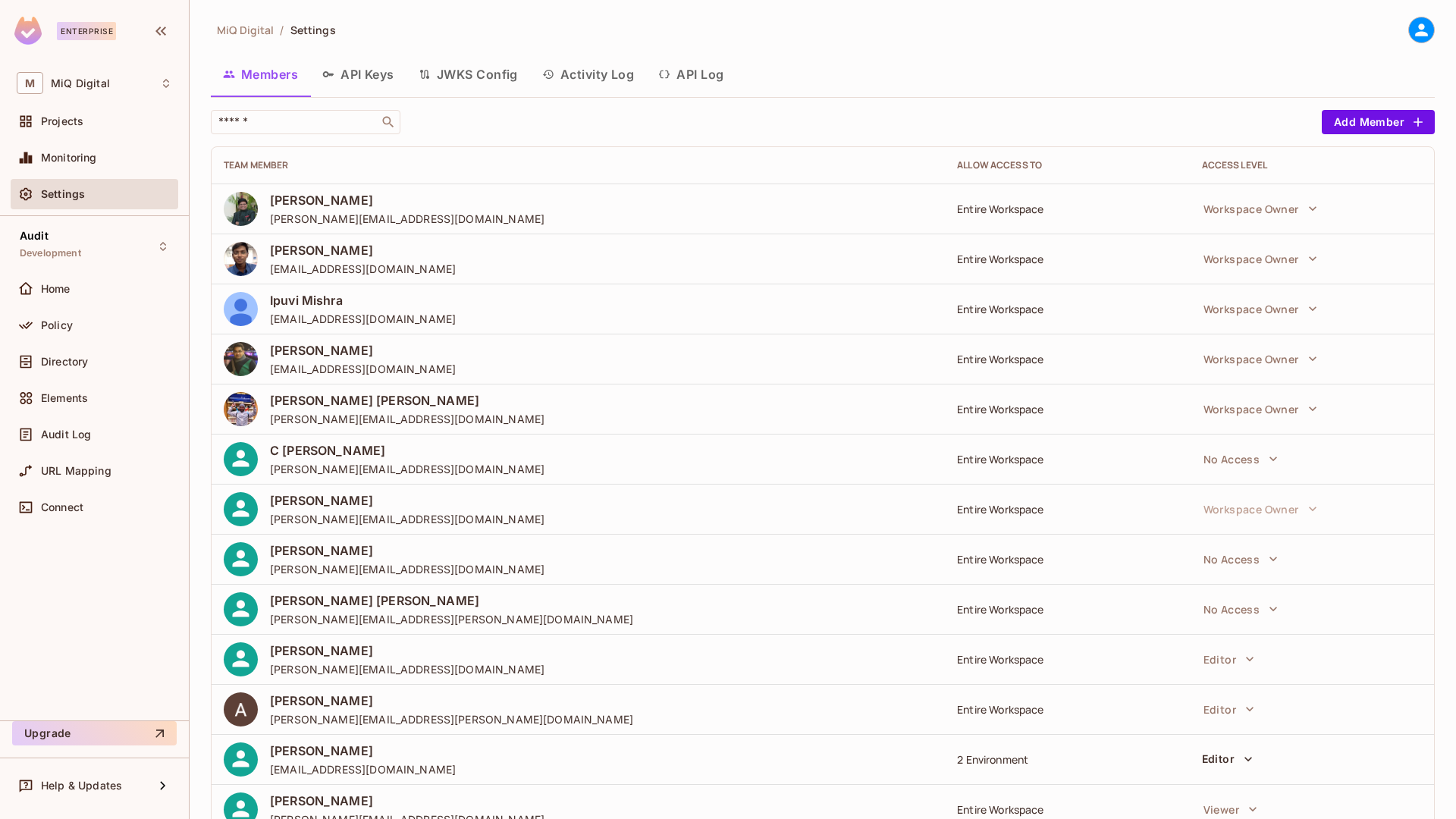
scroll to position [50, 0]
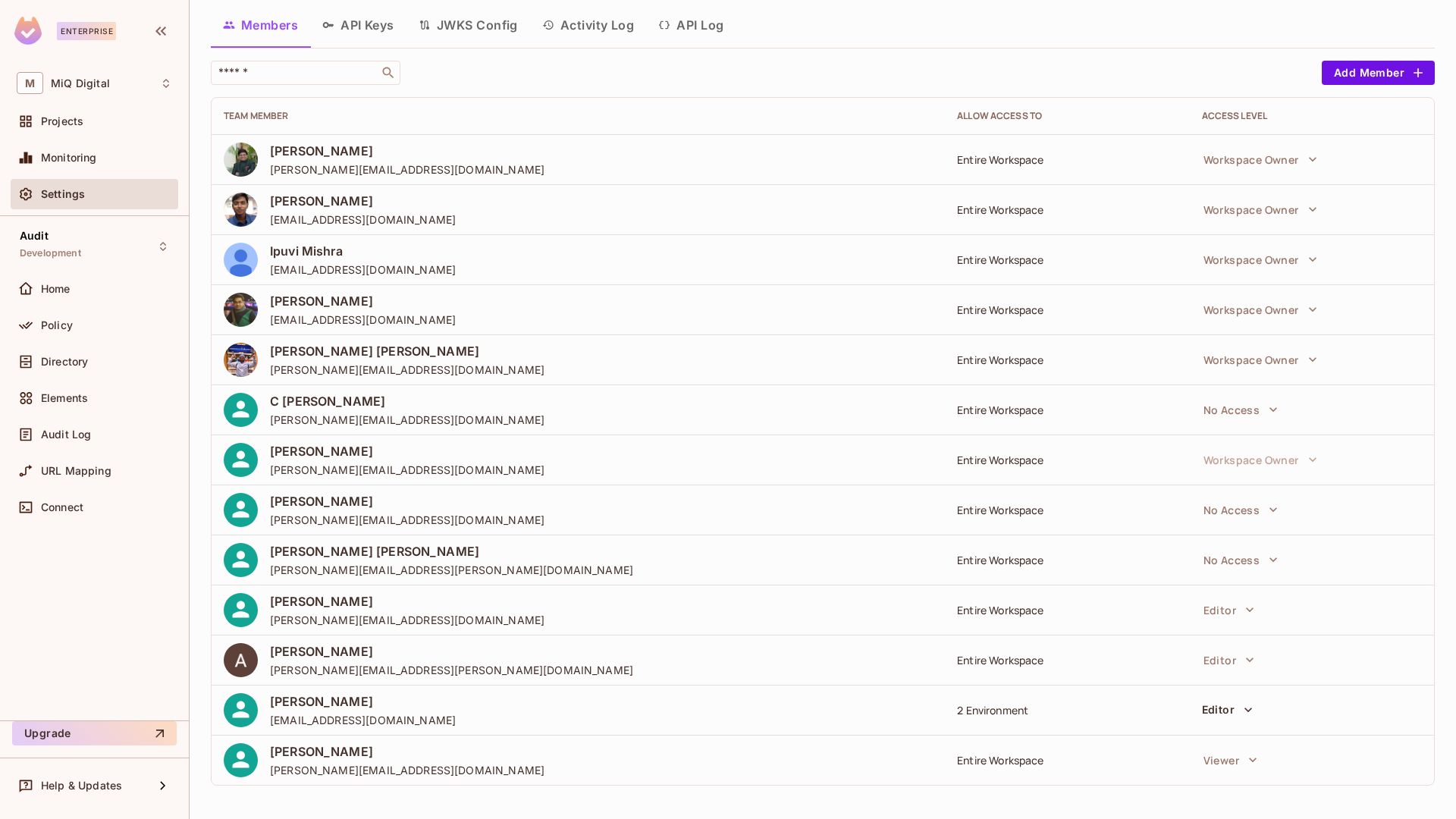
click at [1015, 766] on div "Entire Workspace" at bounding box center [1067, 760] width 220 height 15
click at [67, 121] on span "Projects" at bounding box center [62, 121] width 43 height 12
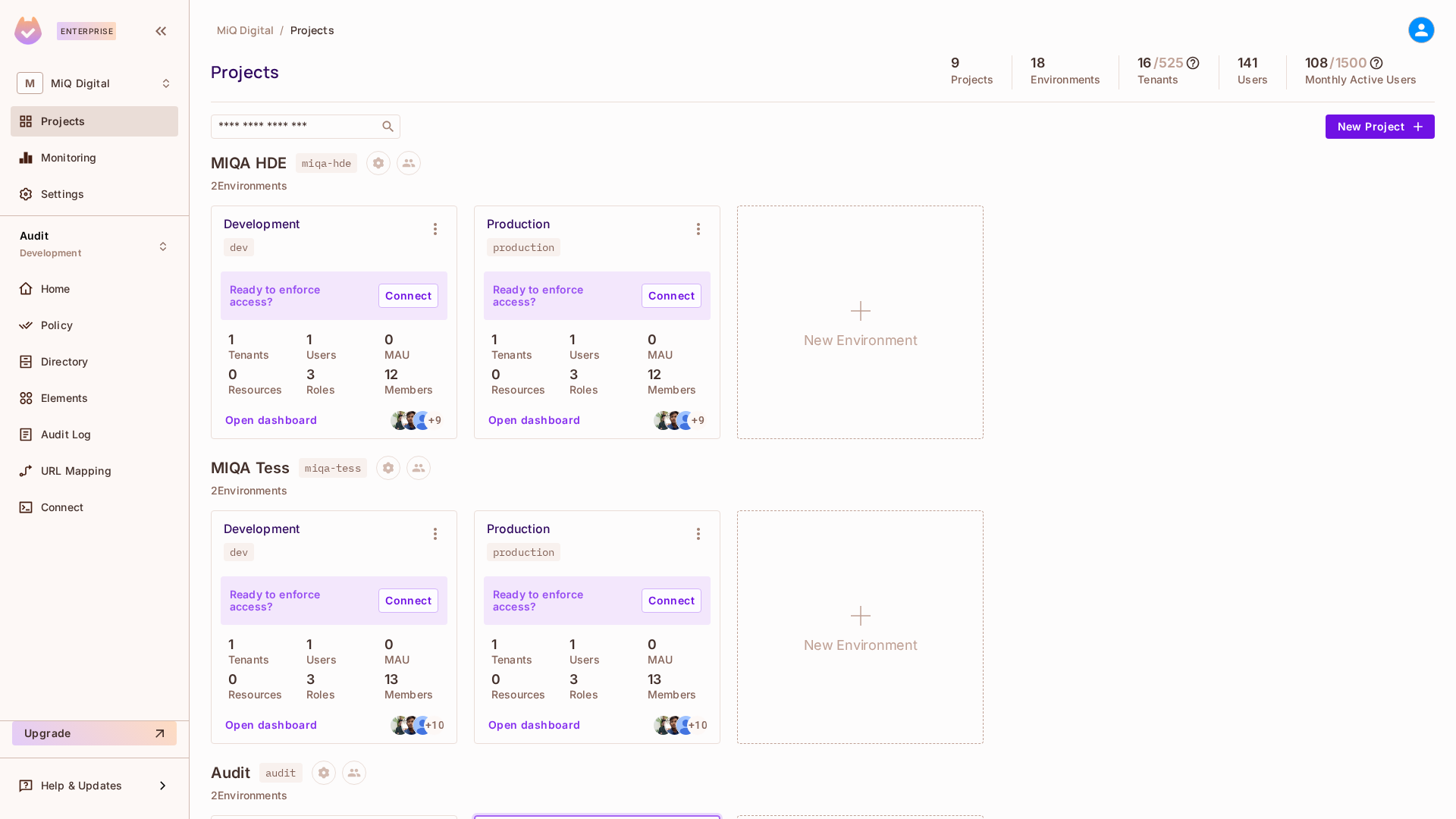
scroll to position [5, 0]
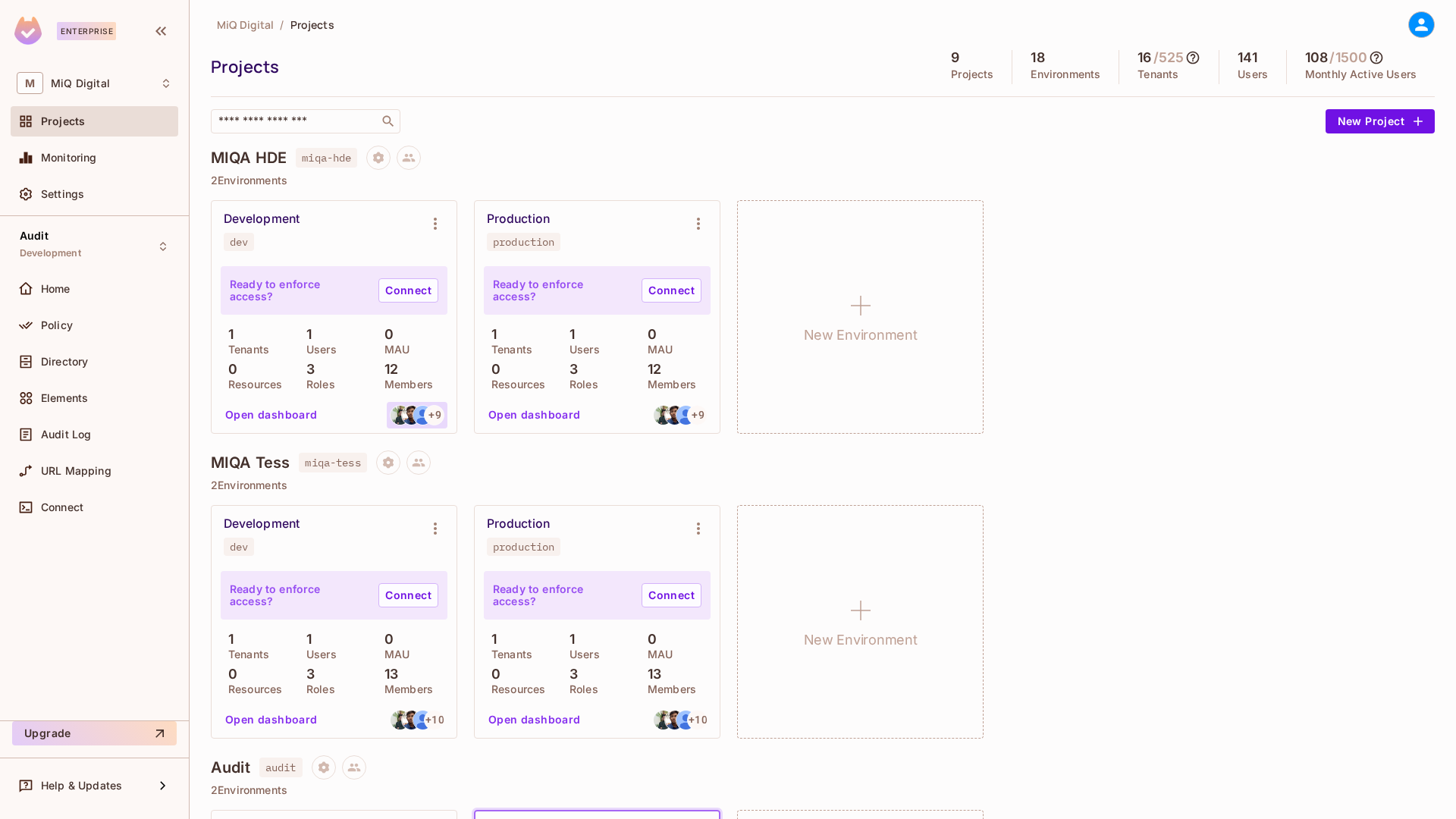
click at [413, 414] on img at bounding box center [423, 416] width 19 height 19
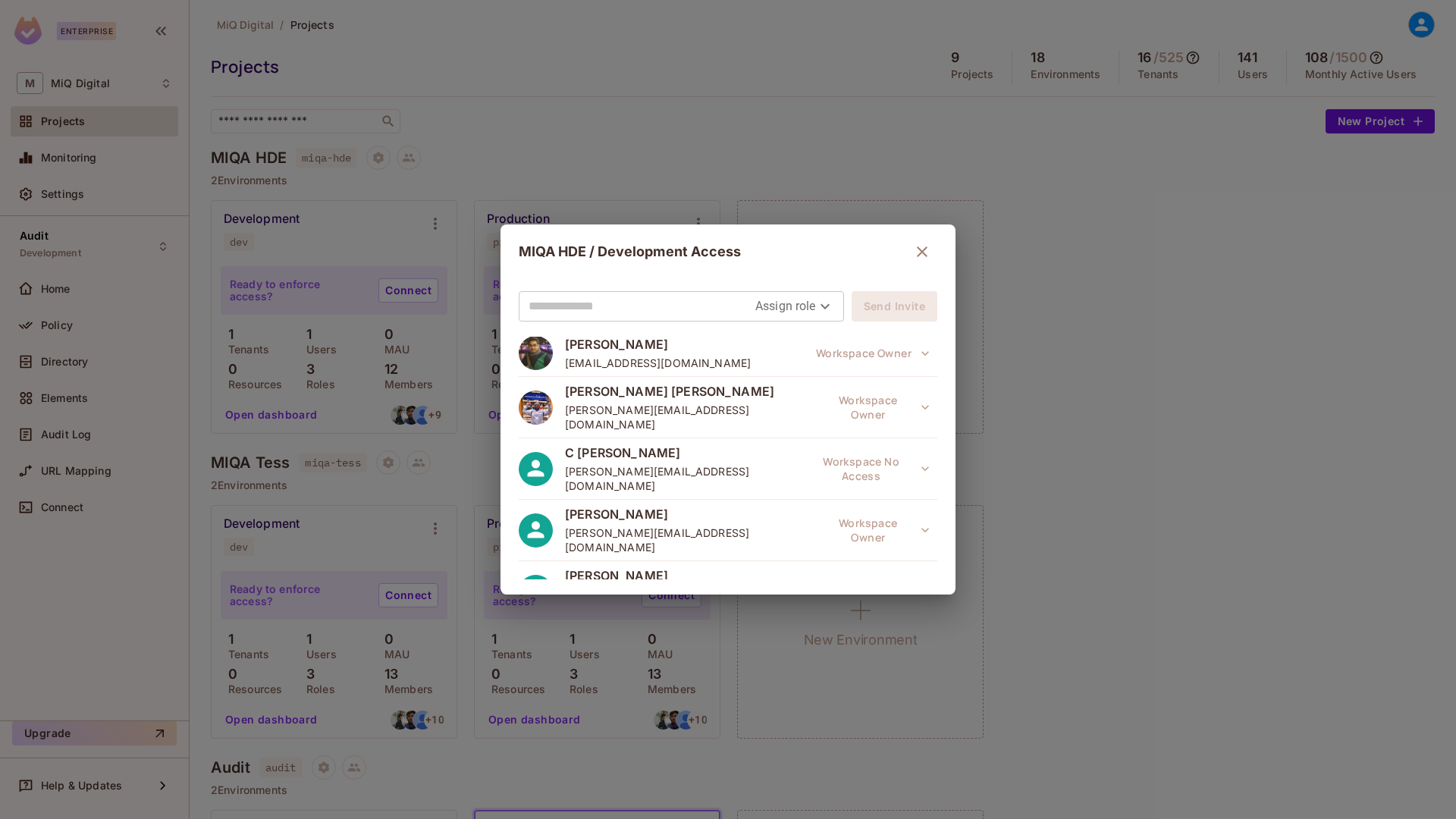
scroll to position [352, 0]
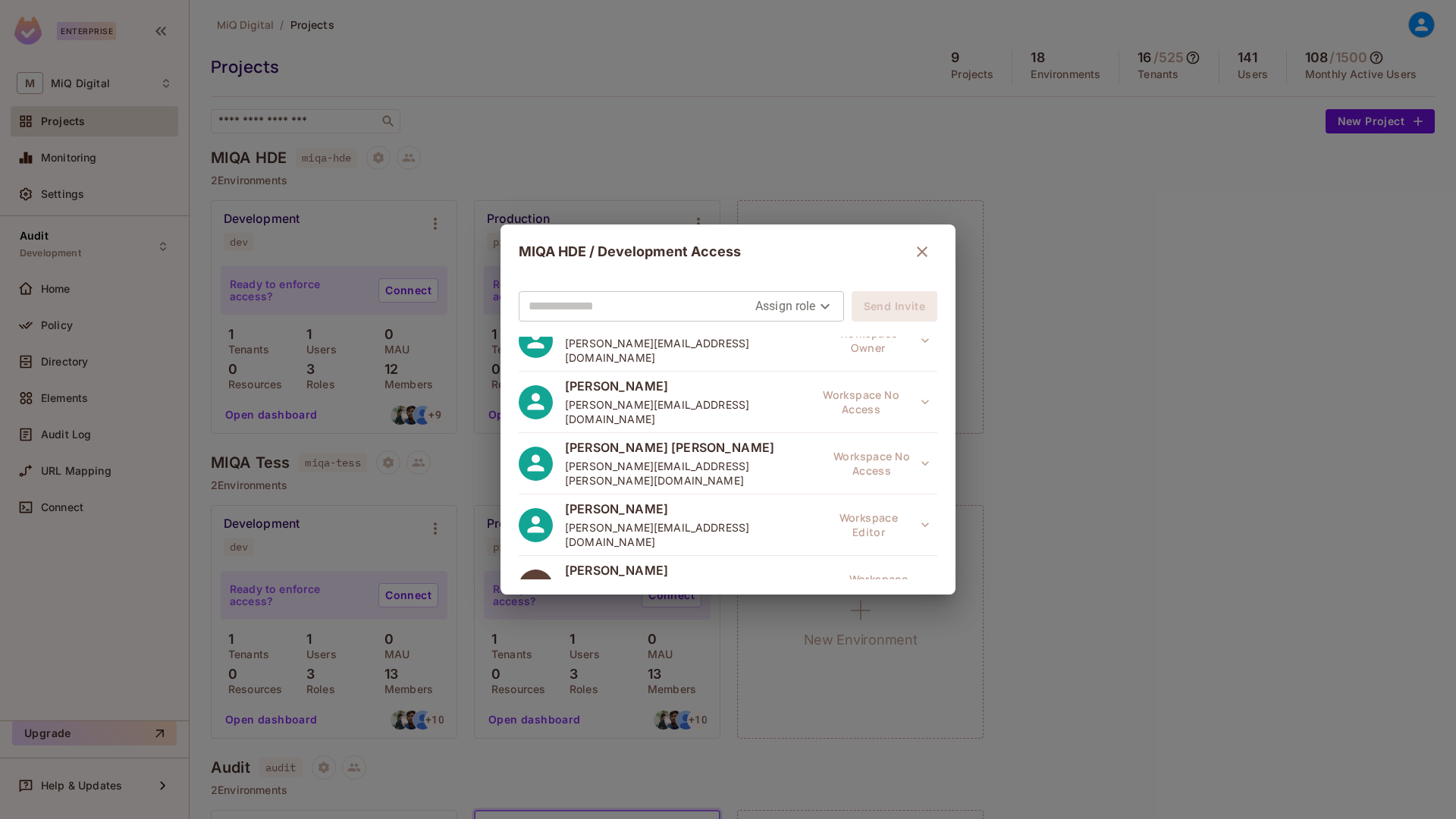
click at [647, 313] on input "text" at bounding box center [642, 307] width 227 height 24
paste input "**********"
type input "**********"
click at [772, 313] on body "Enterprise M MiQ Digital Projects Monitoring Settings Audit Development Home Po…" at bounding box center [728, 410] width 1456 height 819
click at [921, 247] on div at bounding box center [728, 410] width 1456 height 819
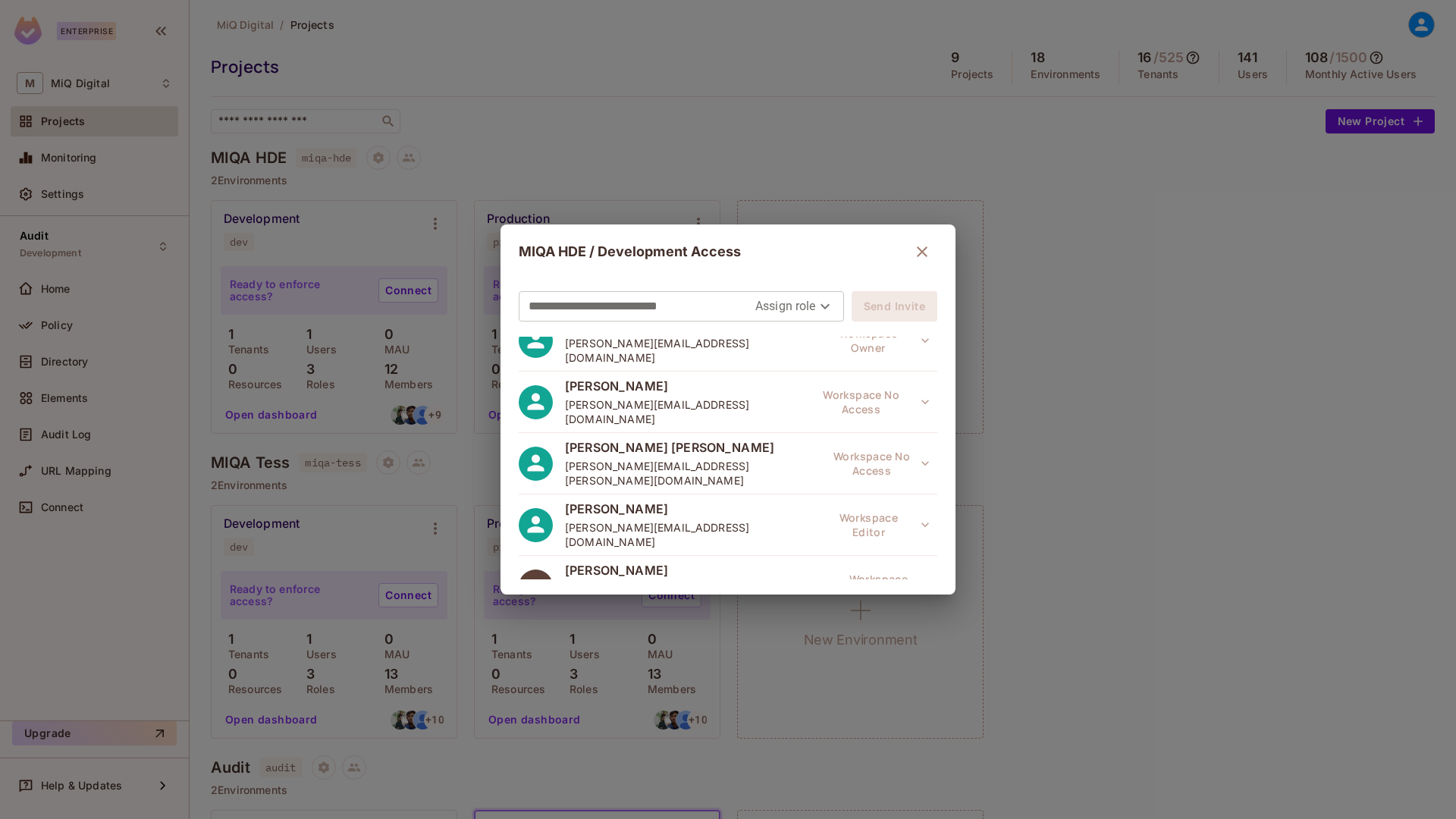
click at [917, 248] on icon "button" at bounding box center [922, 252] width 10 height 10
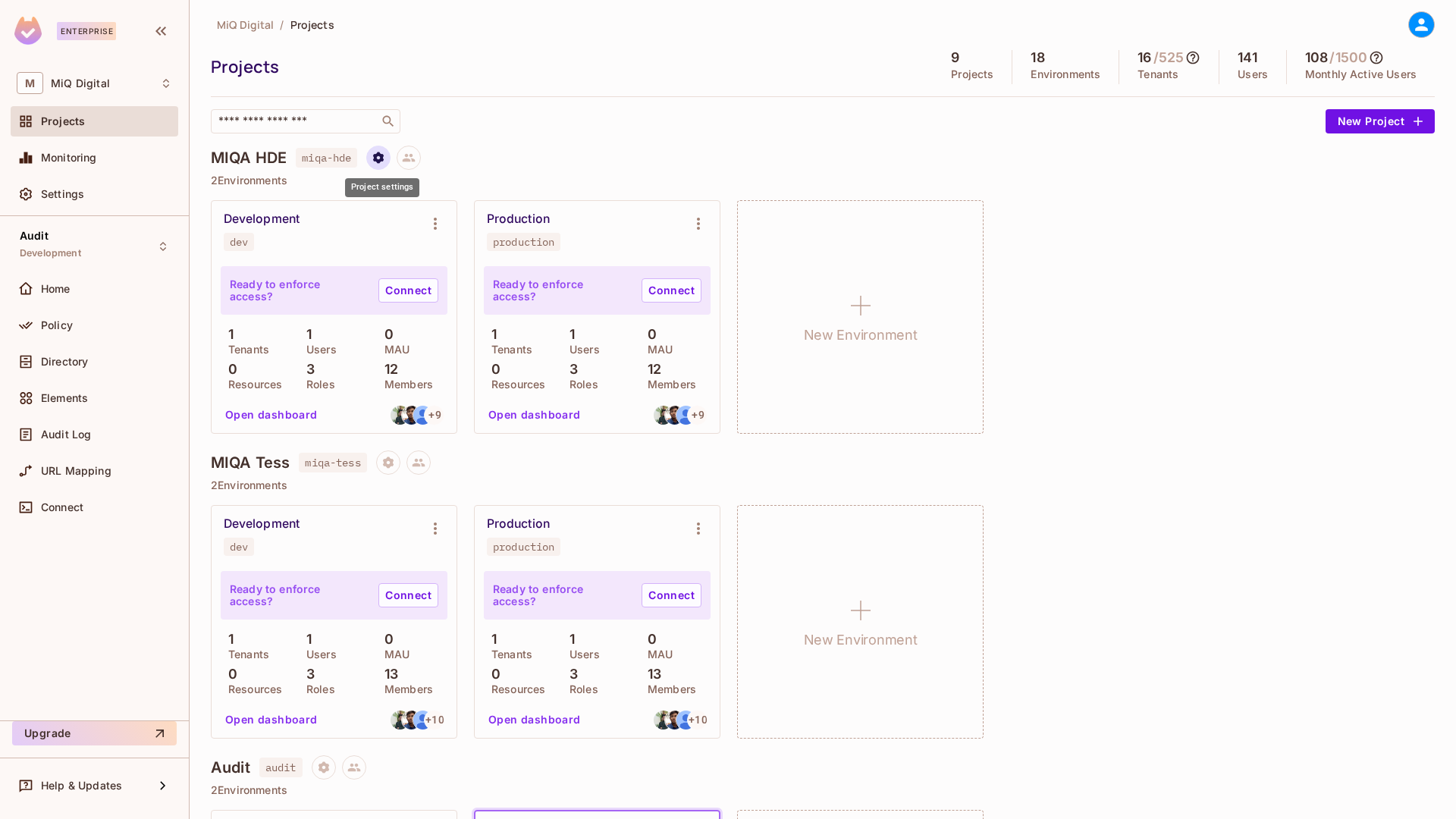
click at [382, 158] on icon "Project settings" at bounding box center [378, 158] width 14 height 14
click at [546, 126] on div at bounding box center [728, 410] width 1456 height 819
click at [411, 166] on button at bounding box center [409, 158] width 24 height 24
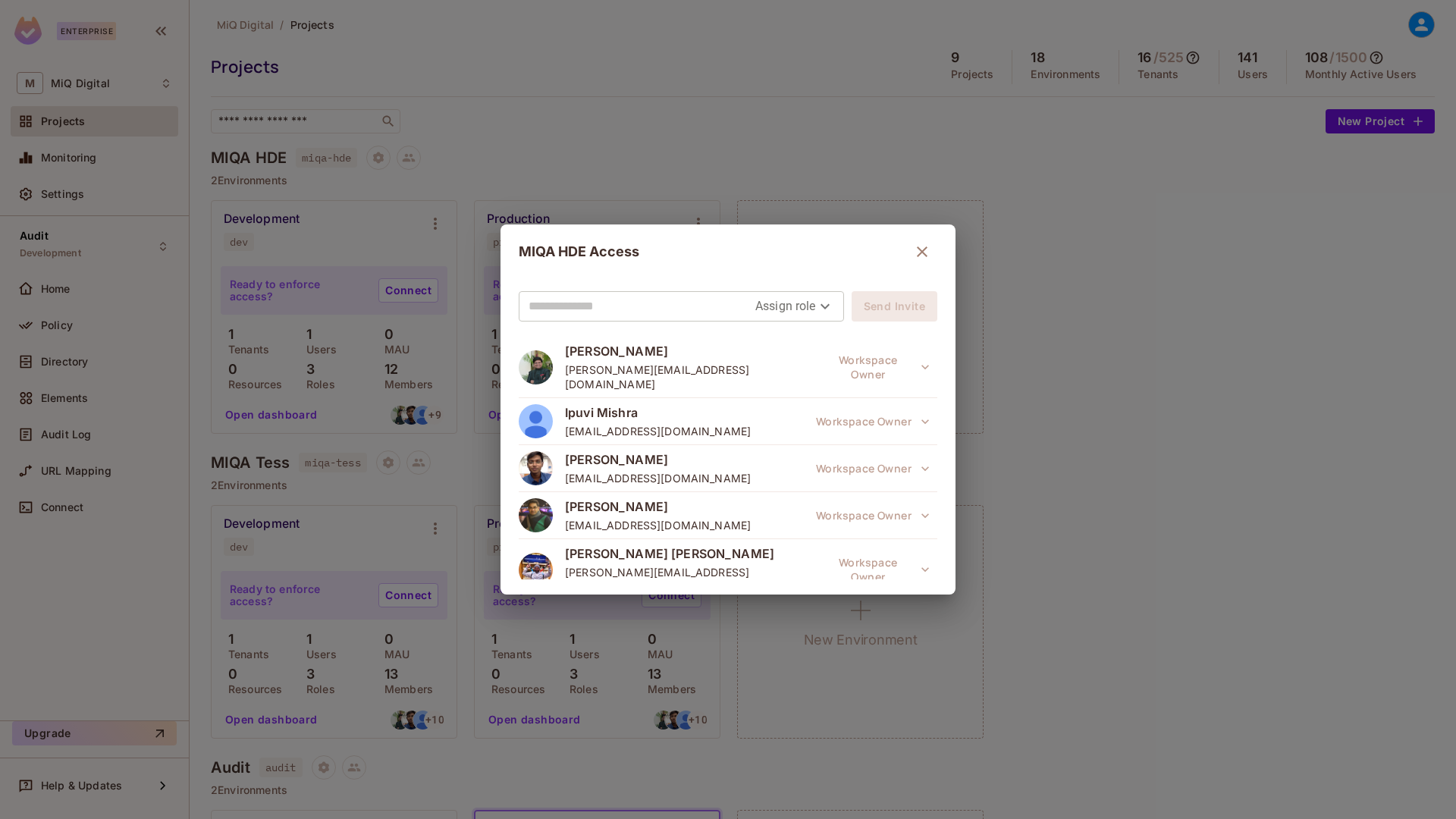
click at [589, 307] on input "text" at bounding box center [642, 307] width 227 height 24
paste input "**********"
type input "**********"
click at [795, 311] on body "Enterprise M MiQ Digital Projects Monitoring Settings Audit Development Home Po…" at bounding box center [728, 410] width 1456 height 819
click at [782, 364] on li "Editor" at bounding box center [787, 367] width 79 height 27
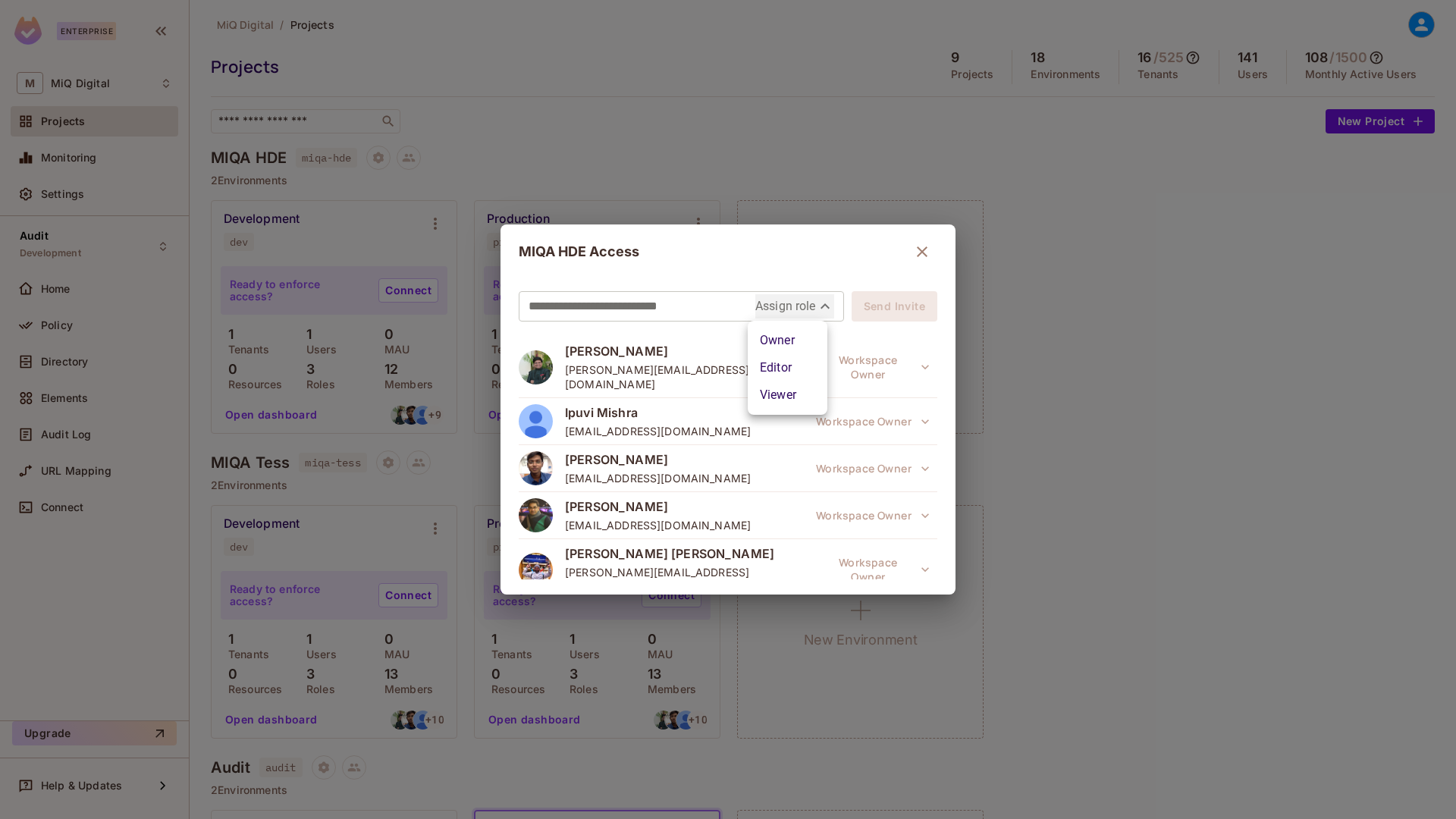
type input "*****"
click at [880, 307] on button "Send Invite" at bounding box center [894, 306] width 85 height 30
click at [975, 242] on div "**********" at bounding box center [728, 410] width 1456 height 819
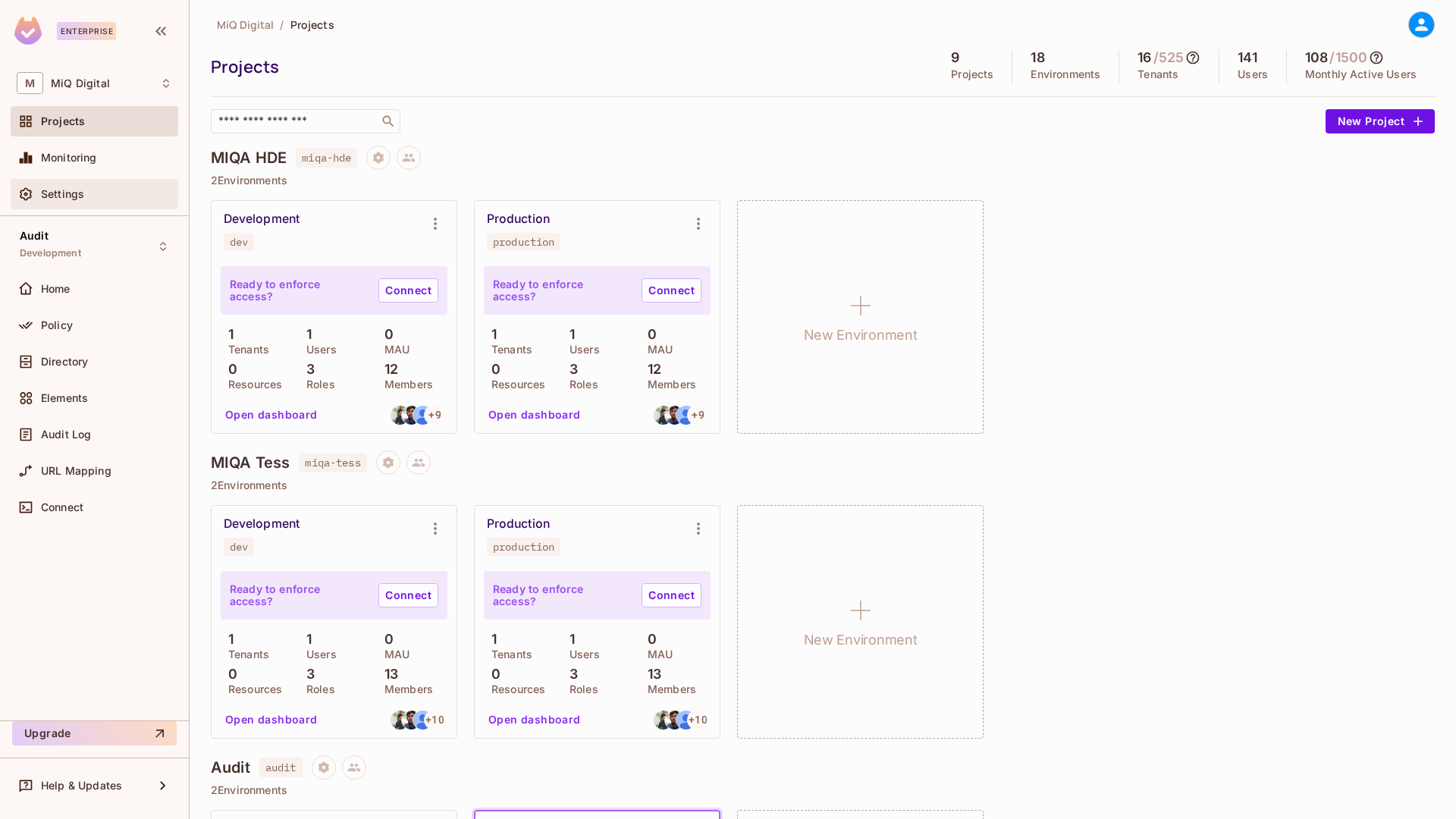
click at [98, 200] on div "Settings" at bounding box center [106, 194] width 132 height 12
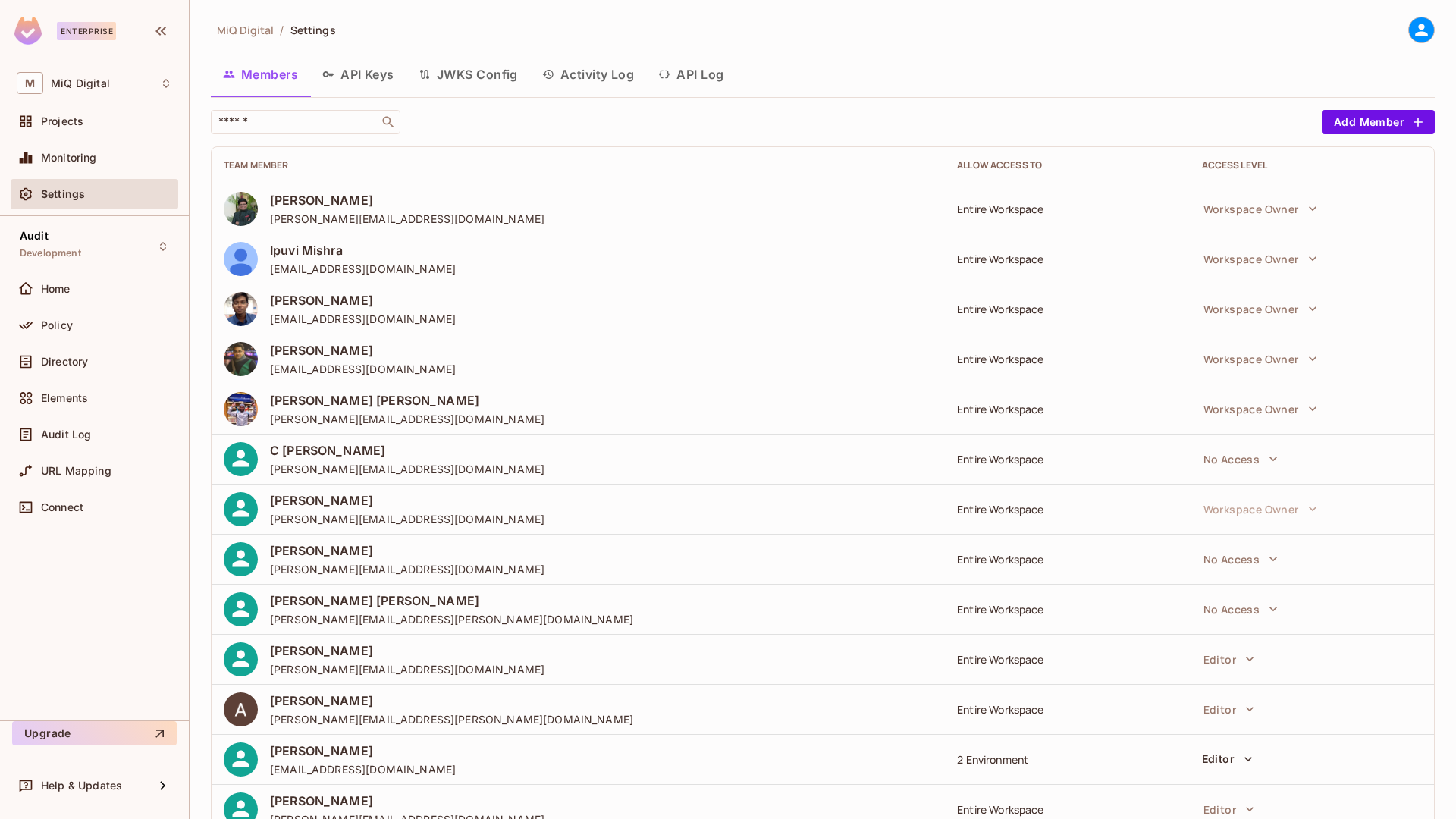
scroll to position [50, 0]
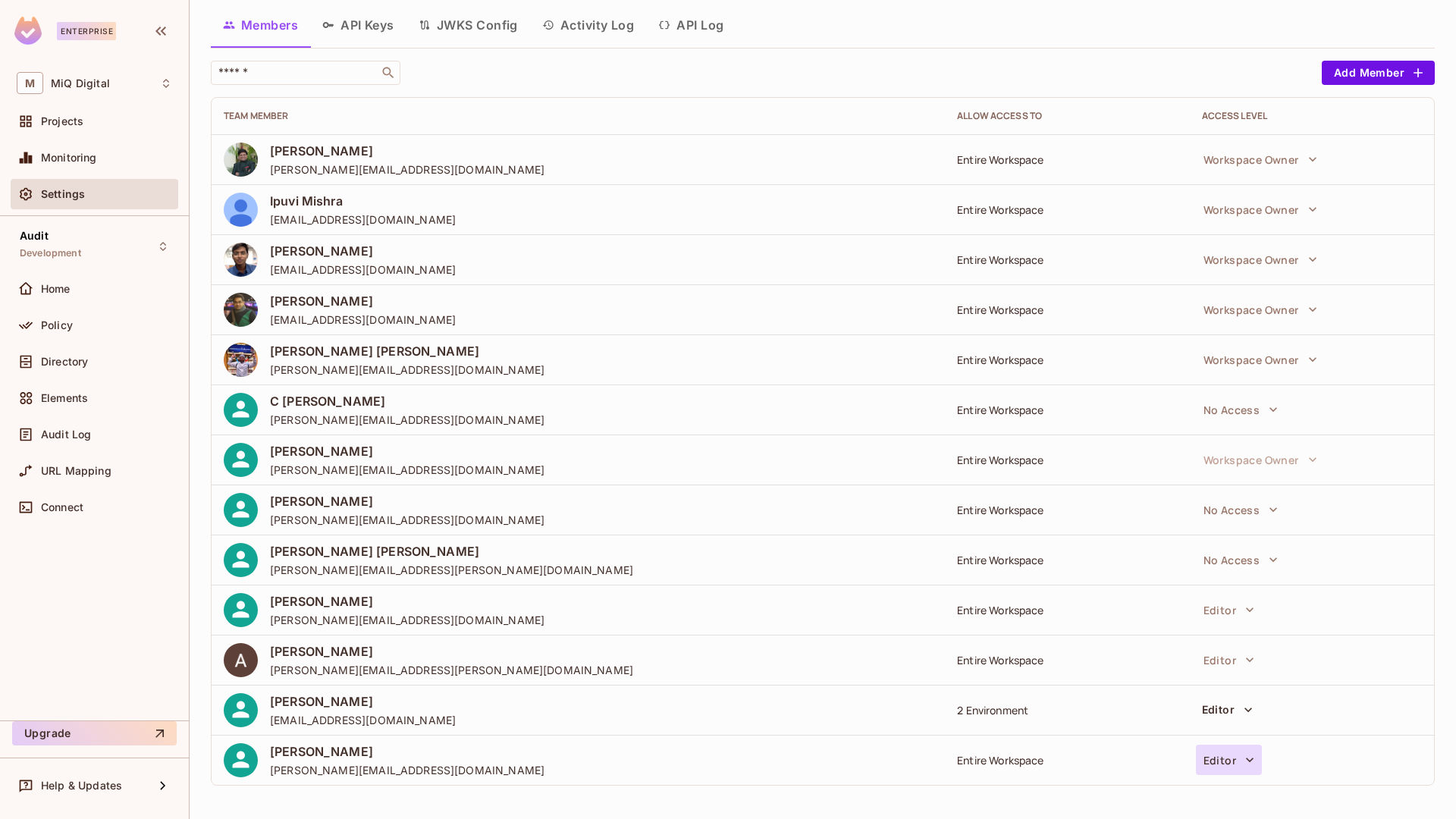
click at [1243, 772] on button "Editor" at bounding box center [1229, 760] width 66 height 30
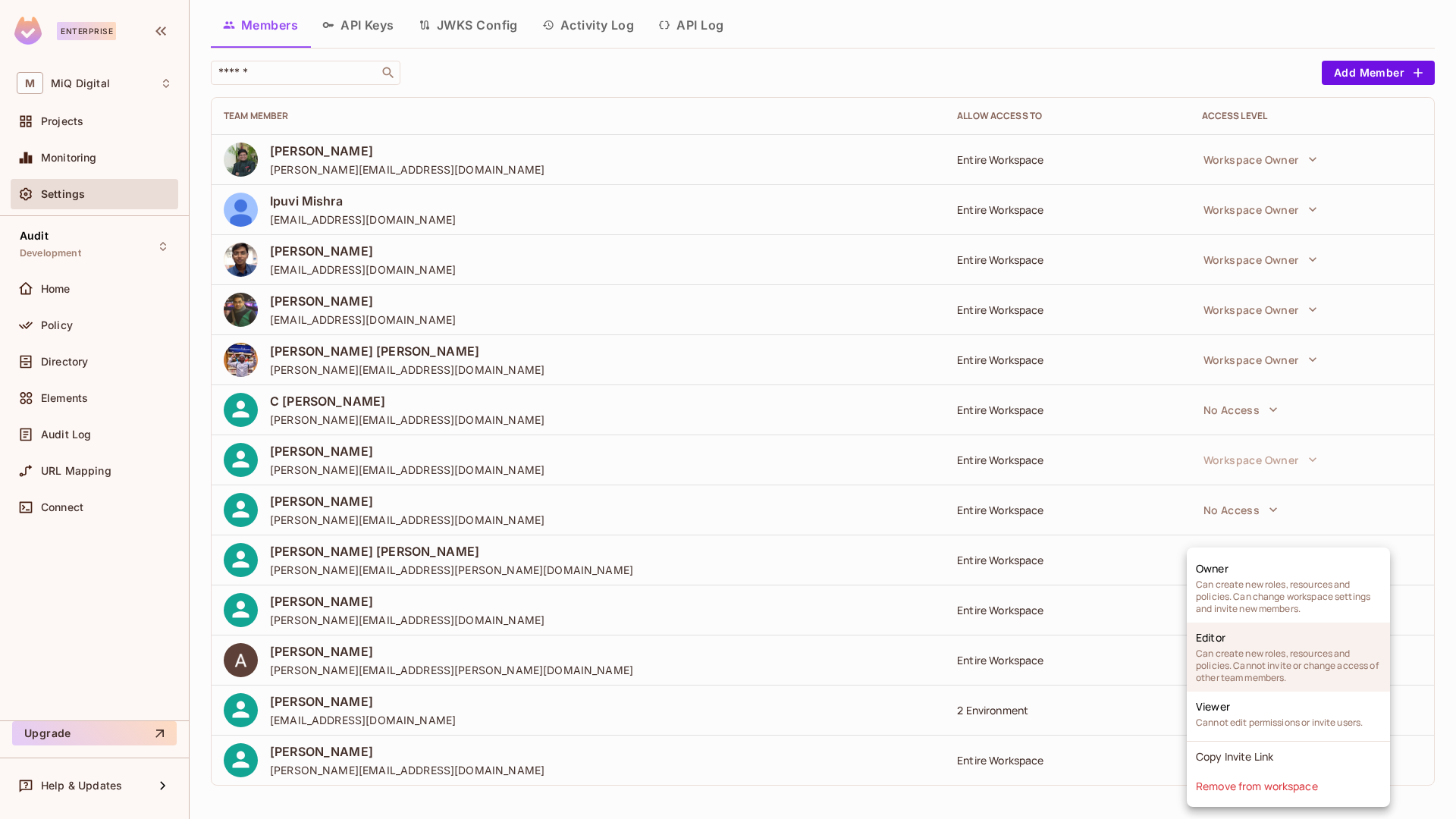
click at [1236, 664] on span "Can create new roles, resources and policies. Cannot invite or change access of…" at bounding box center [1289, 666] width 185 height 37
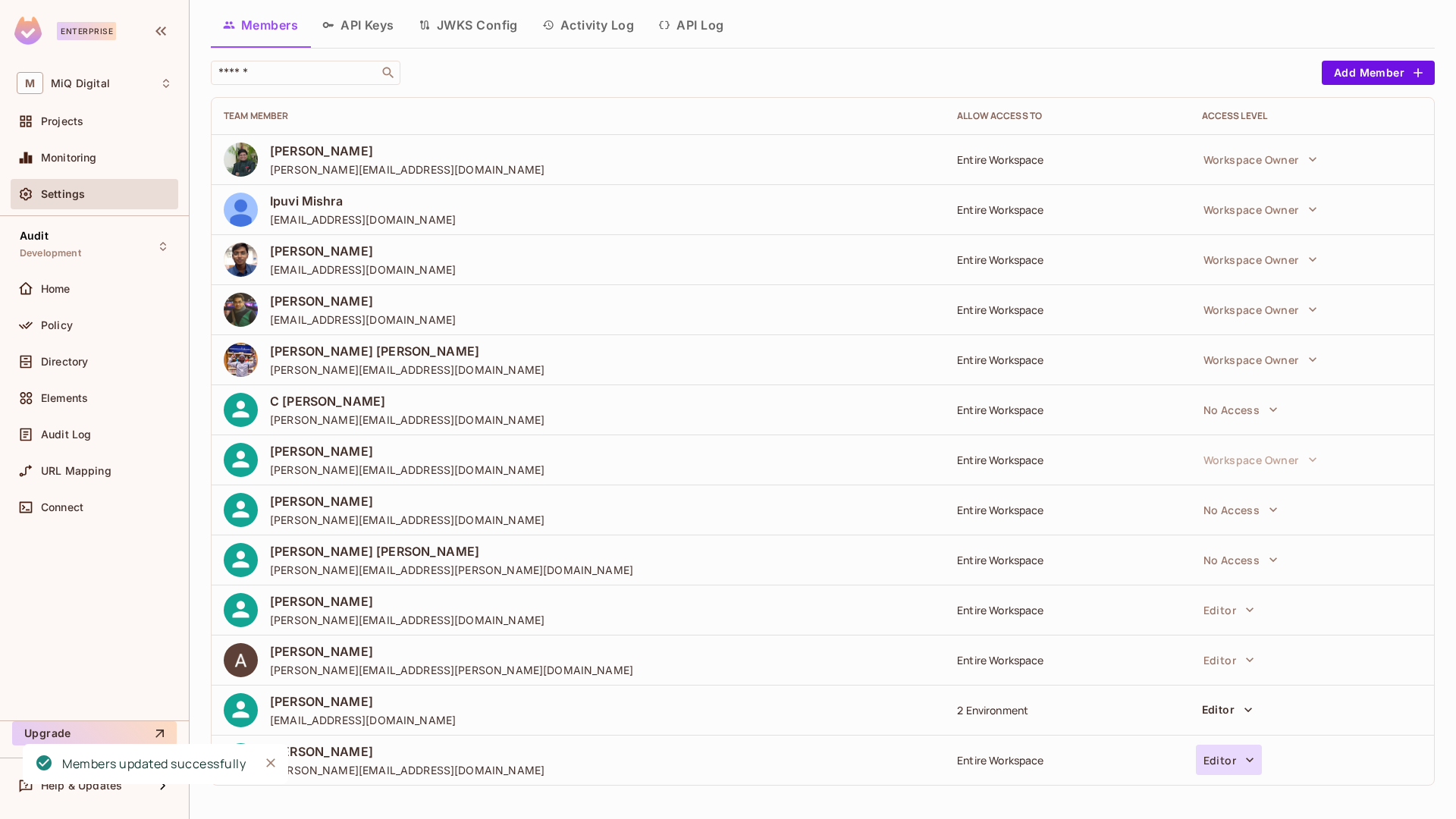
click at [1205, 755] on button "Editor" at bounding box center [1229, 760] width 66 height 30
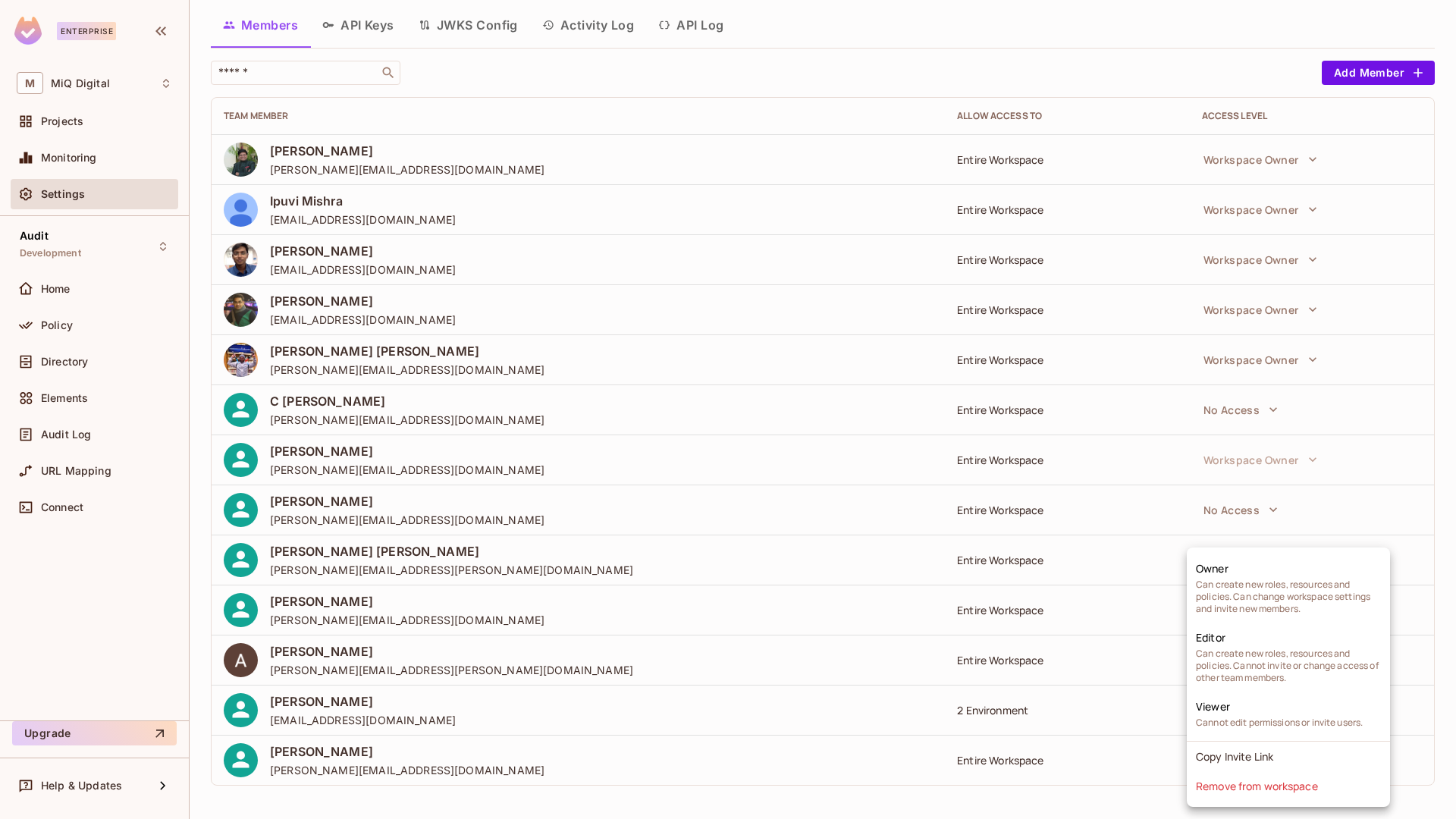
click at [1087, 804] on div at bounding box center [728, 410] width 1456 height 819
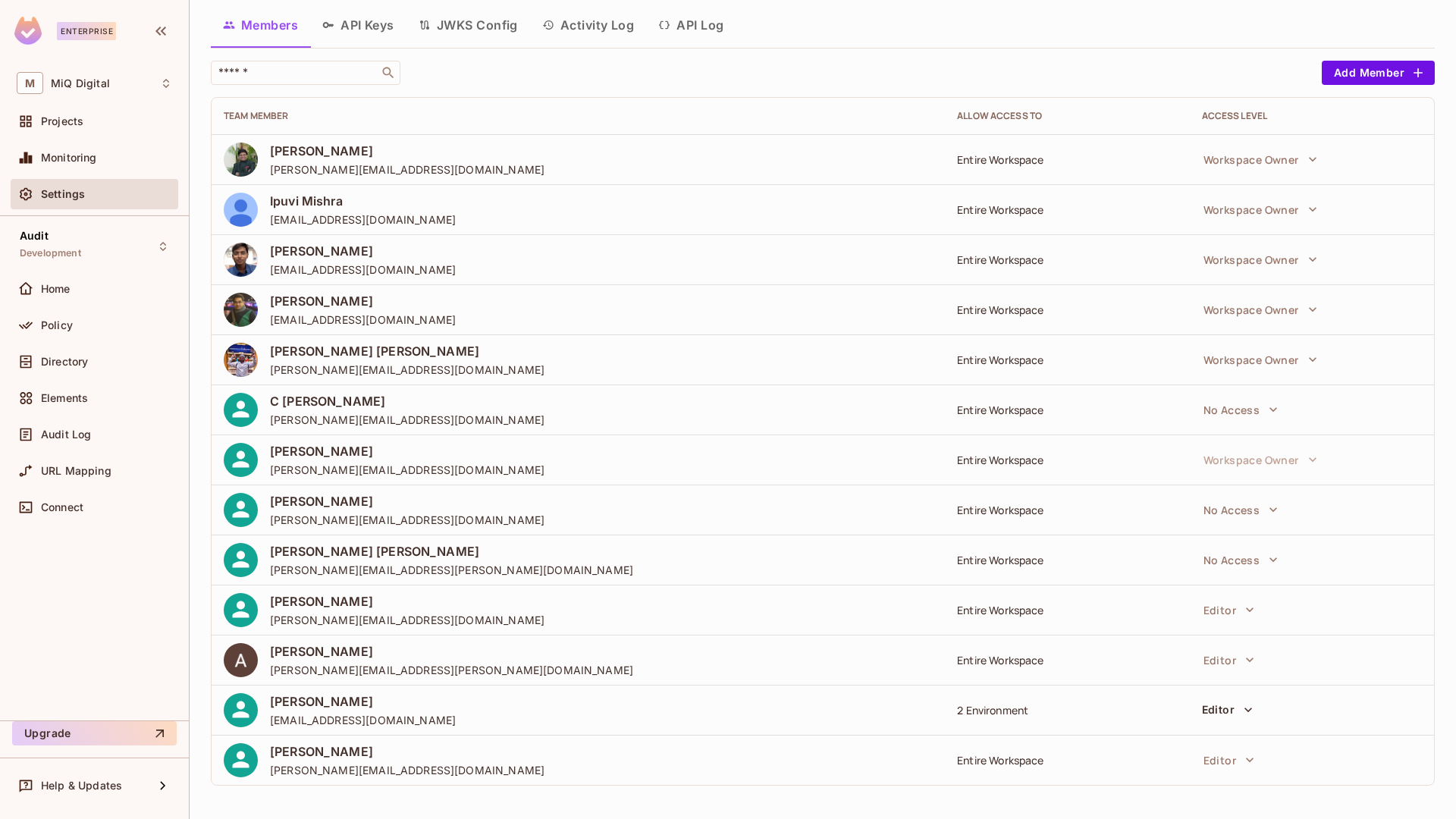
click at [981, 710] on div "2 Environment" at bounding box center [1067, 710] width 220 height 15
click at [62, 248] on span "Development" at bounding box center [51, 254] width 61 height 12
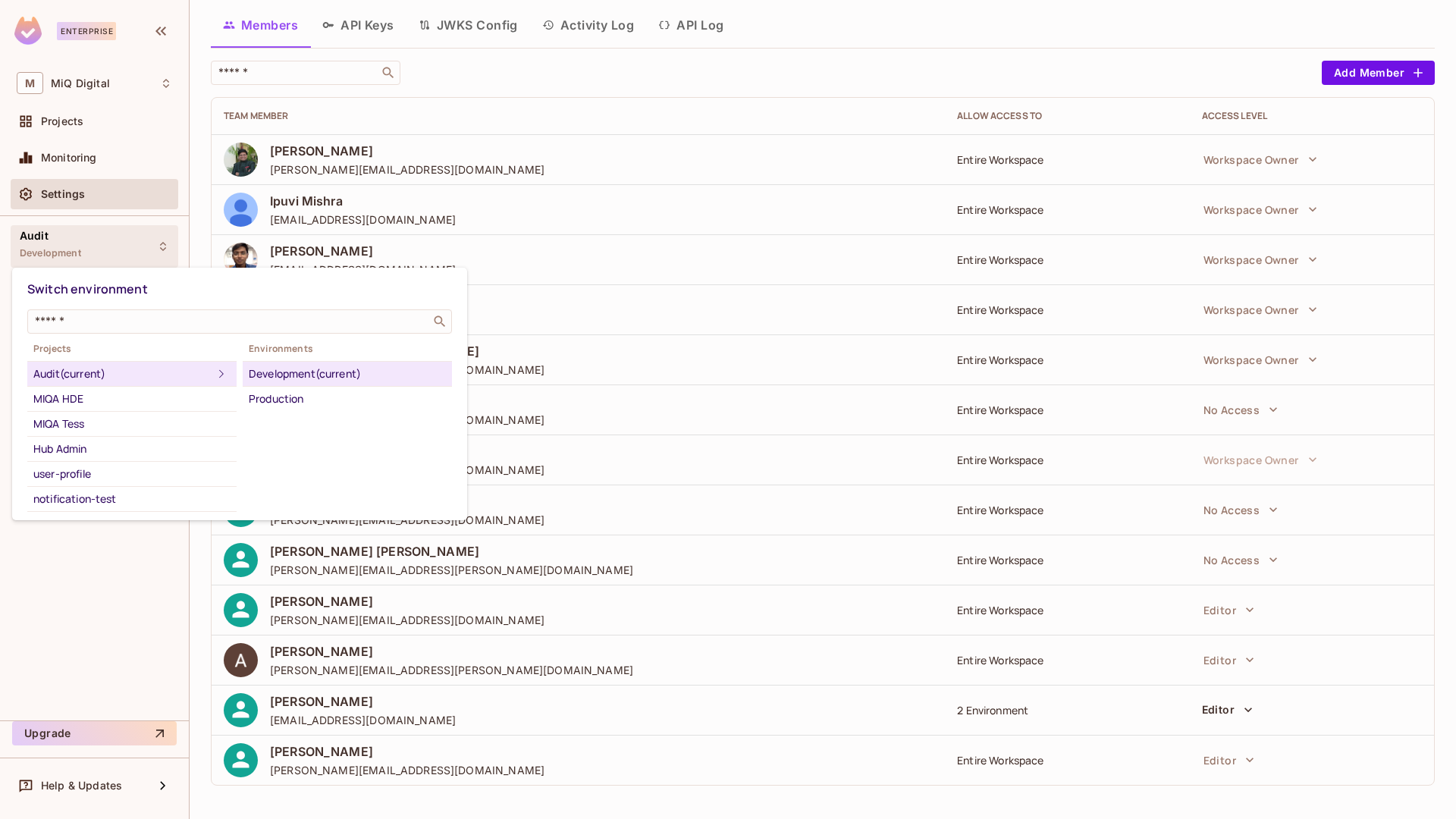
click at [87, 91] on div at bounding box center [728, 410] width 1456 height 819
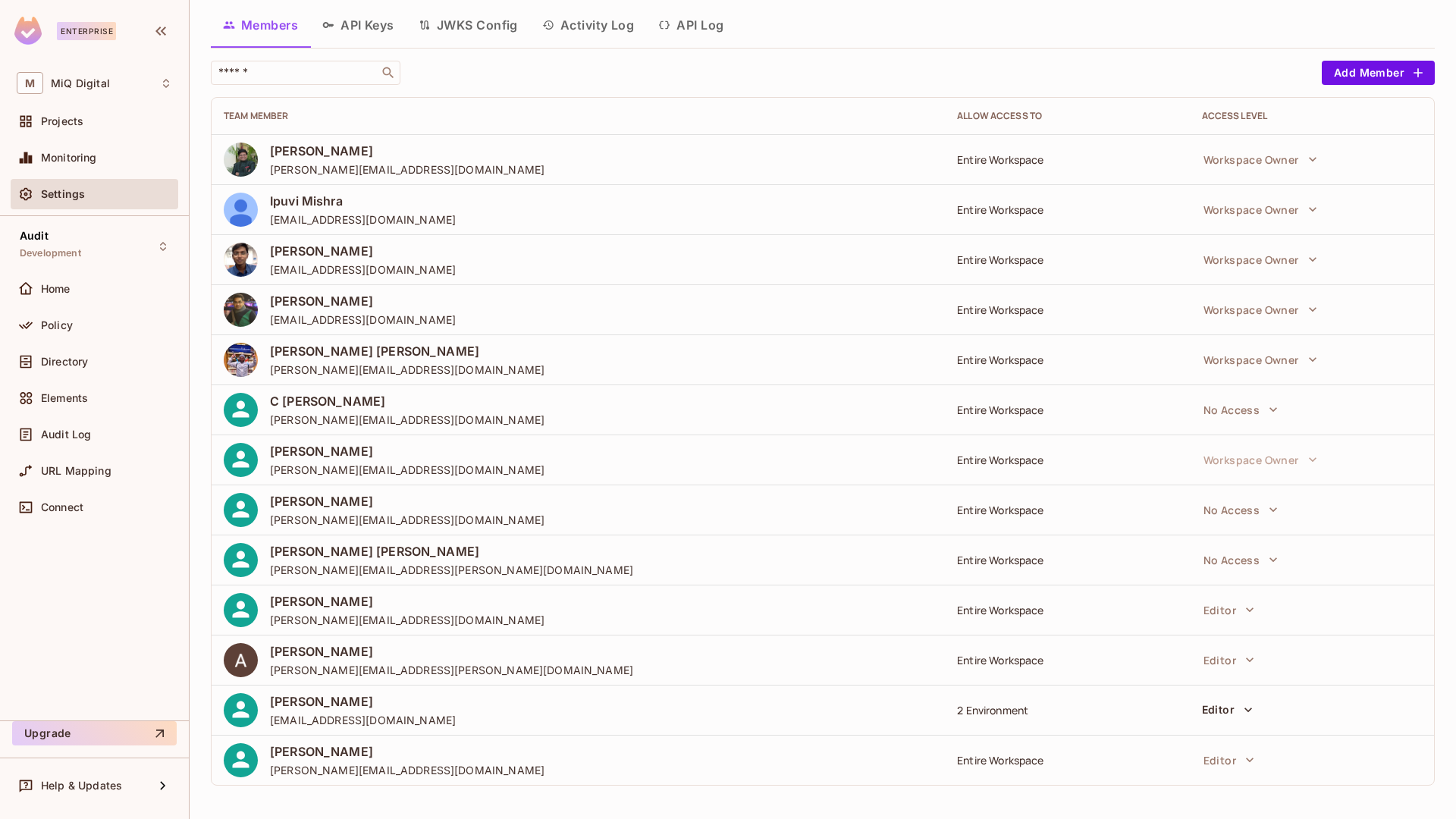
click at [72, 132] on div "Projects" at bounding box center [94, 121] width 167 height 30
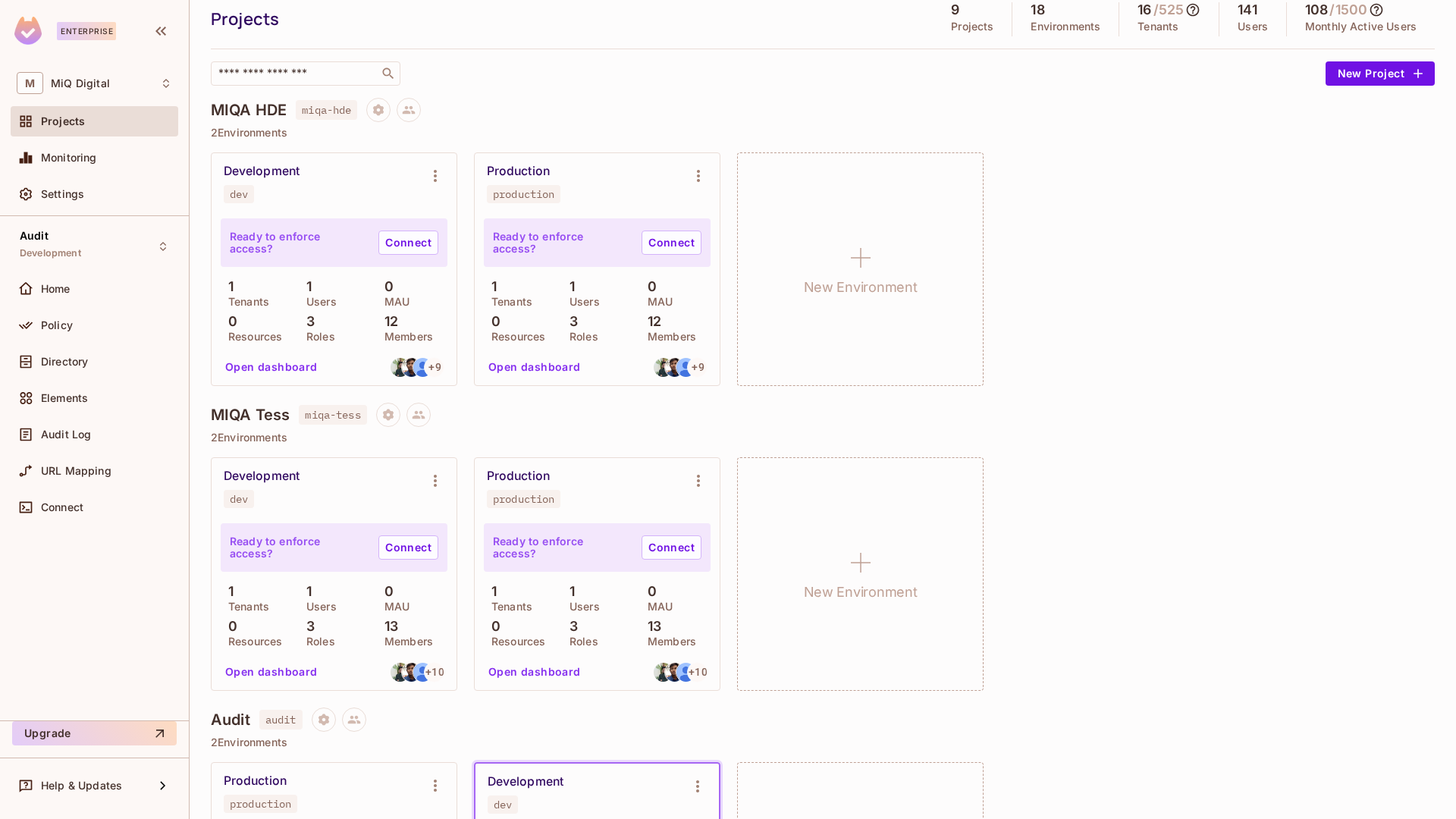
scroll to position [35, 0]
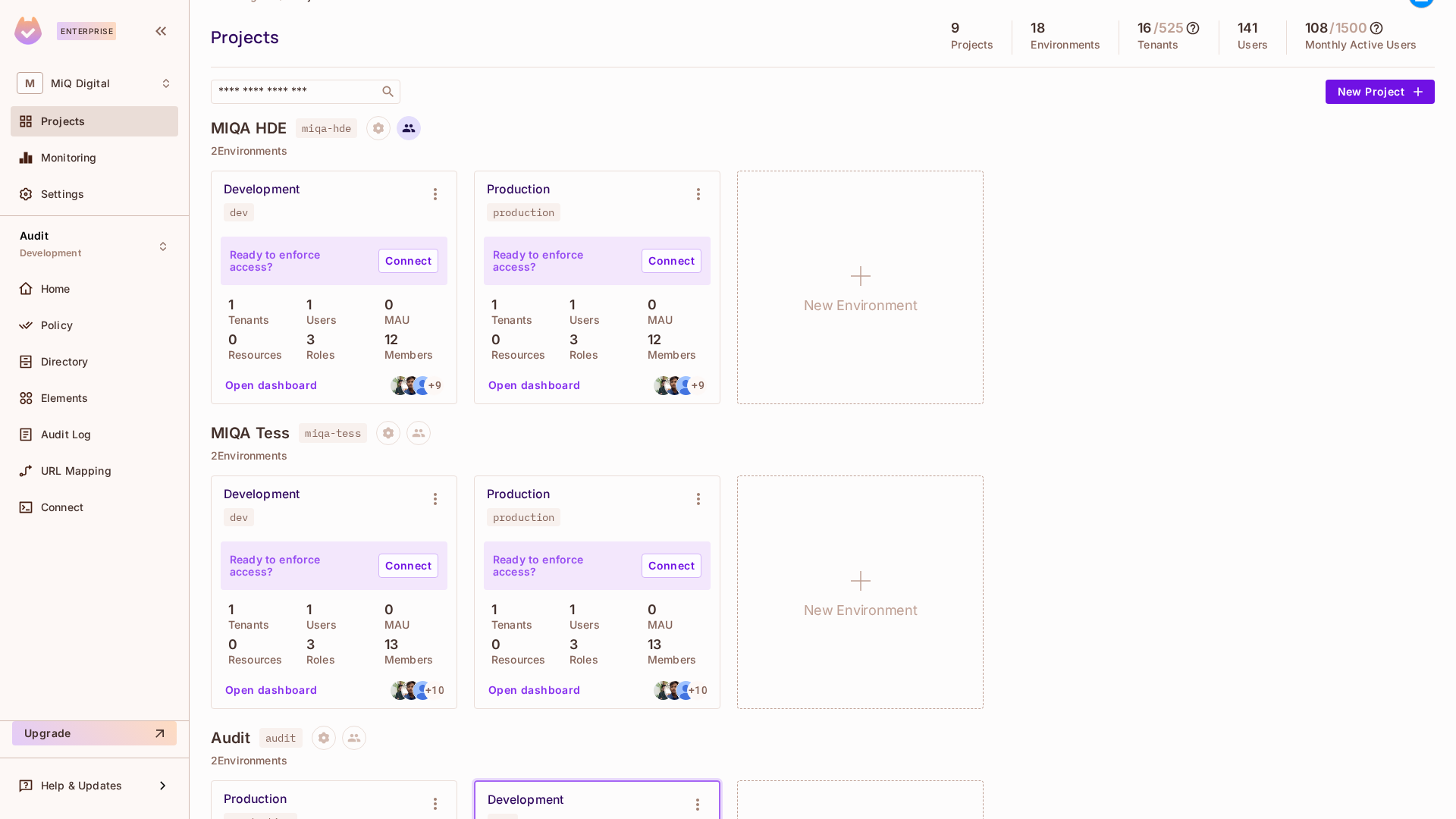
click at [403, 125] on button at bounding box center [409, 128] width 24 height 24
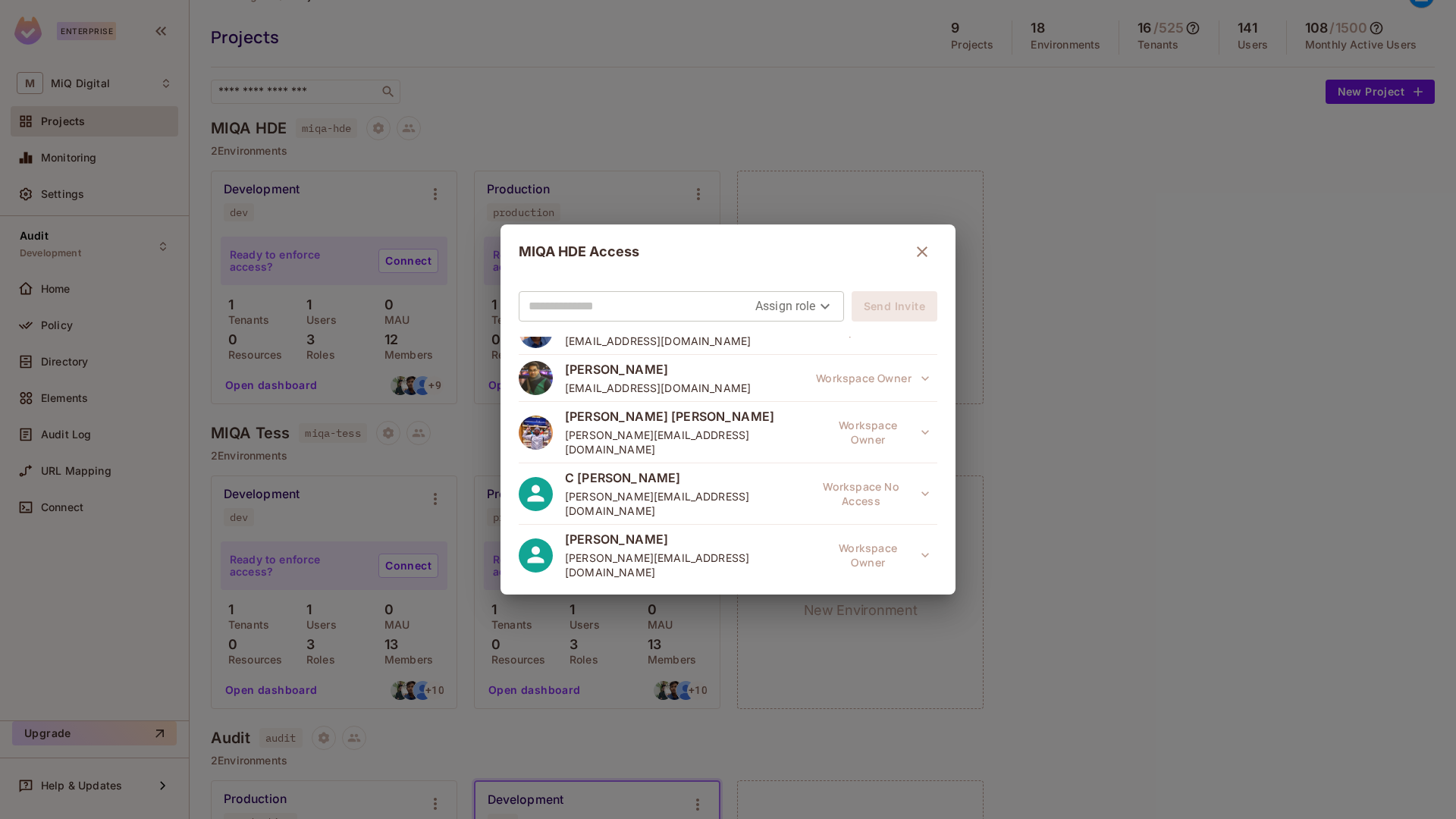
scroll to position [352, 0]
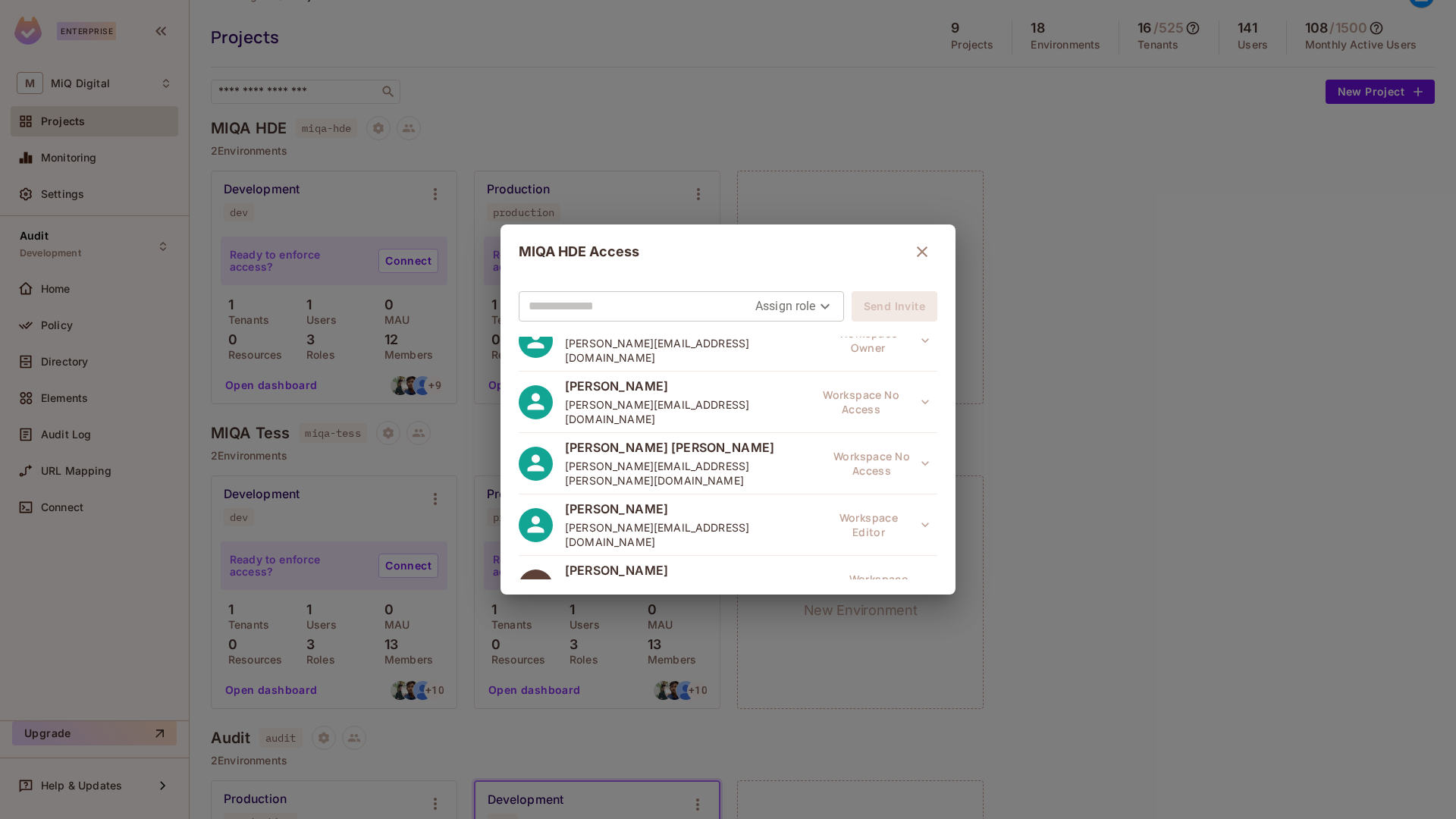
click at [366, 511] on div "MIQA HDE Access Assign role Send Invite Rishabh Agrawal rishabh.agrawal@miqdigi…" at bounding box center [728, 410] width 1456 height 819
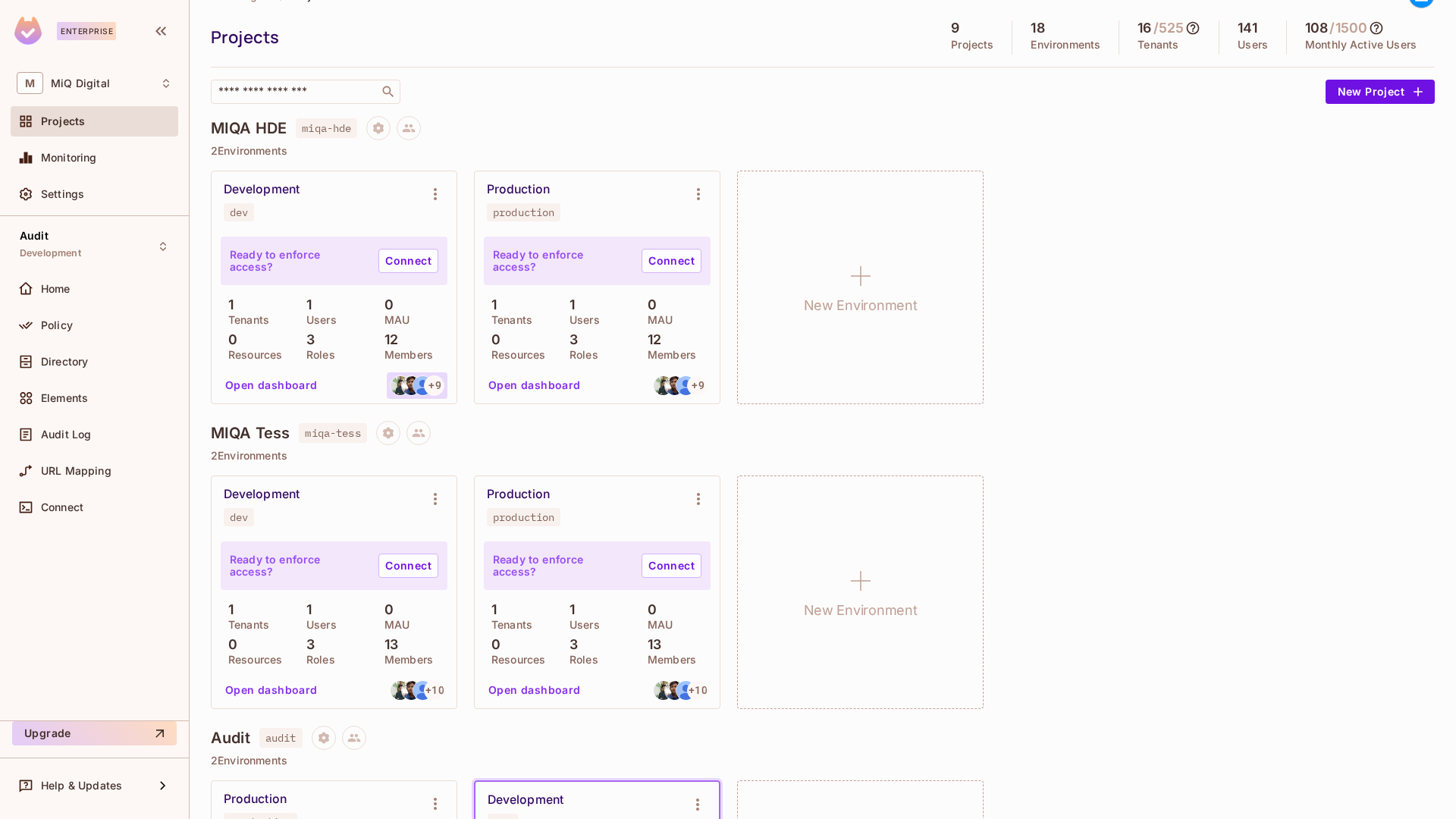
click at [405, 386] on img at bounding box center [411, 386] width 19 height 19
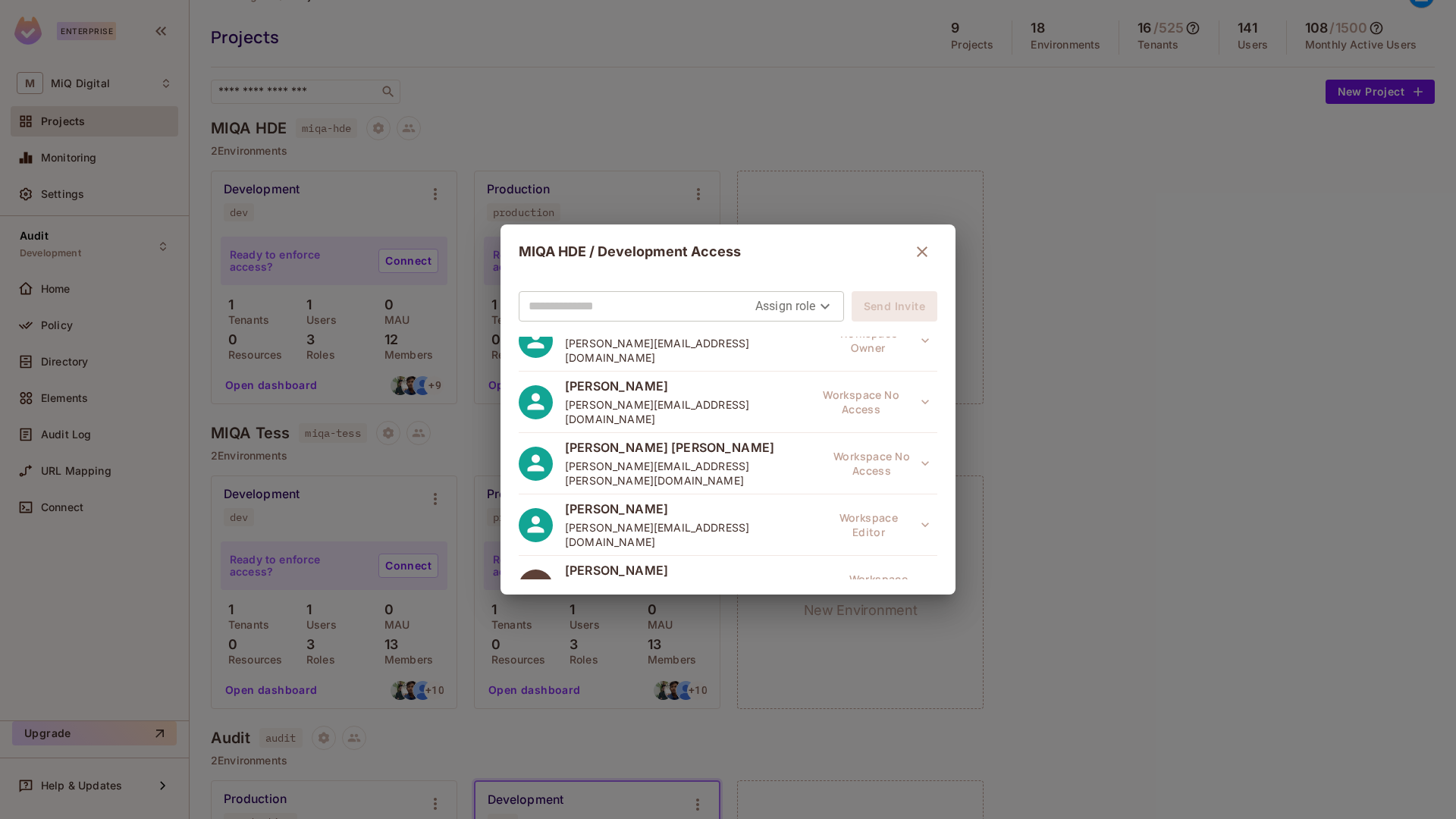
click at [728, 110] on div "MIQA HDE / Development Access Assign role Send Invite Rishabh Agrawal rishabh.a…" at bounding box center [728, 410] width 1456 height 819
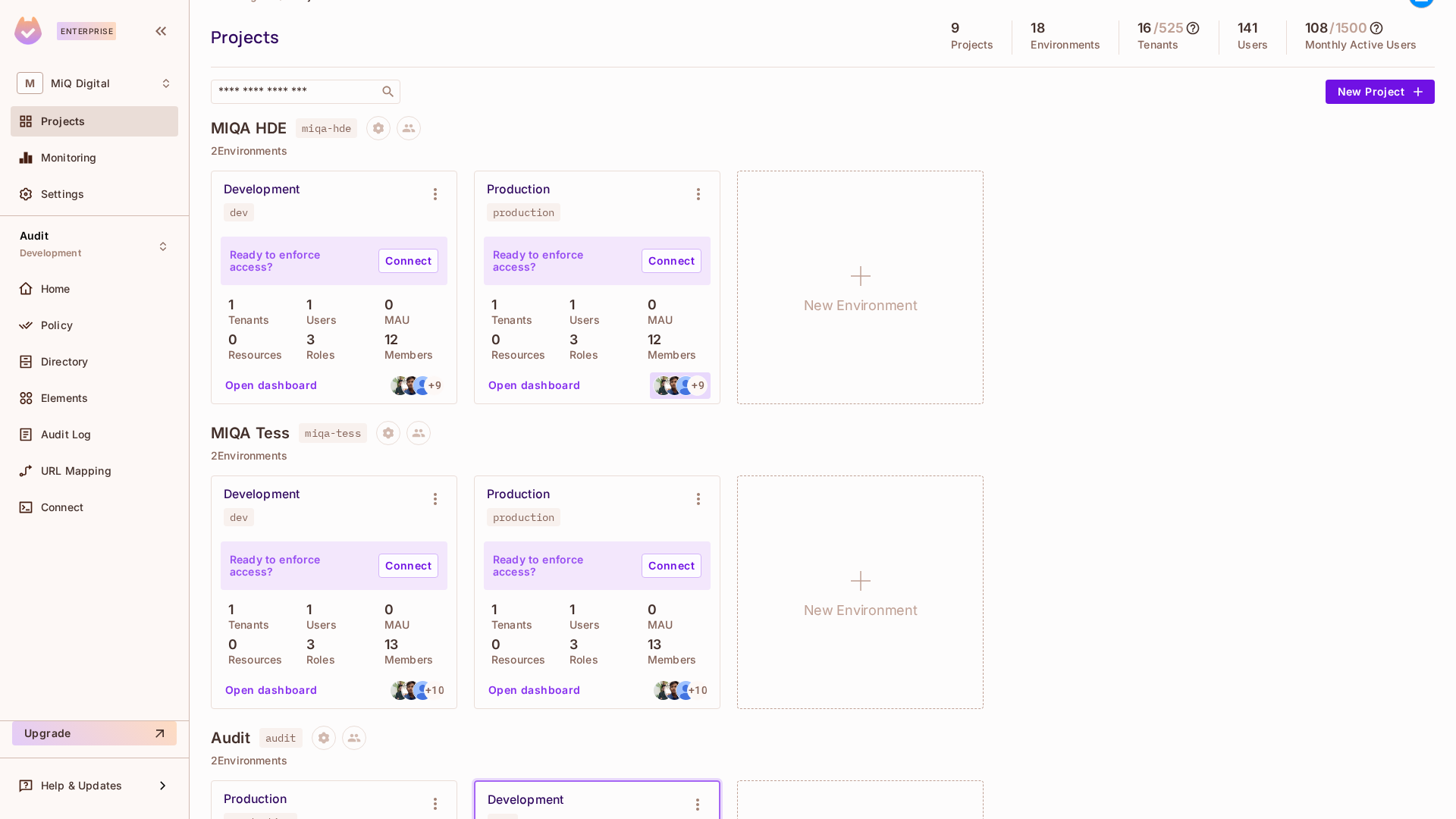
click at [687, 389] on div "+ 9" at bounding box center [697, 385] width 20 height 20
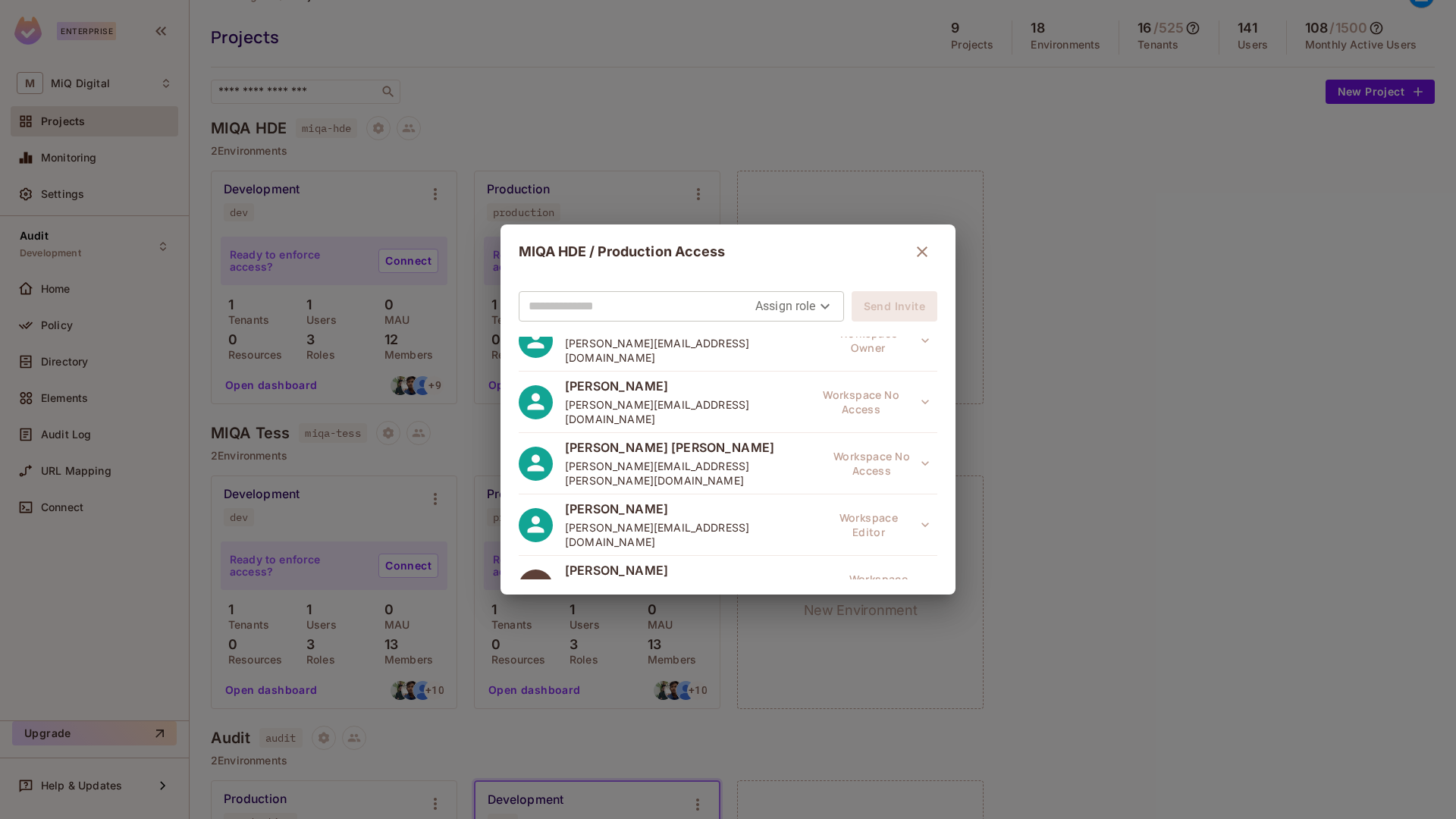
click at [812, 722] on div "MIQA HDE / Production Access Assign role Send Invite Rishabh Agrawal rishabh.ag…" at bounding box center [728, 410] width 1456 height 819
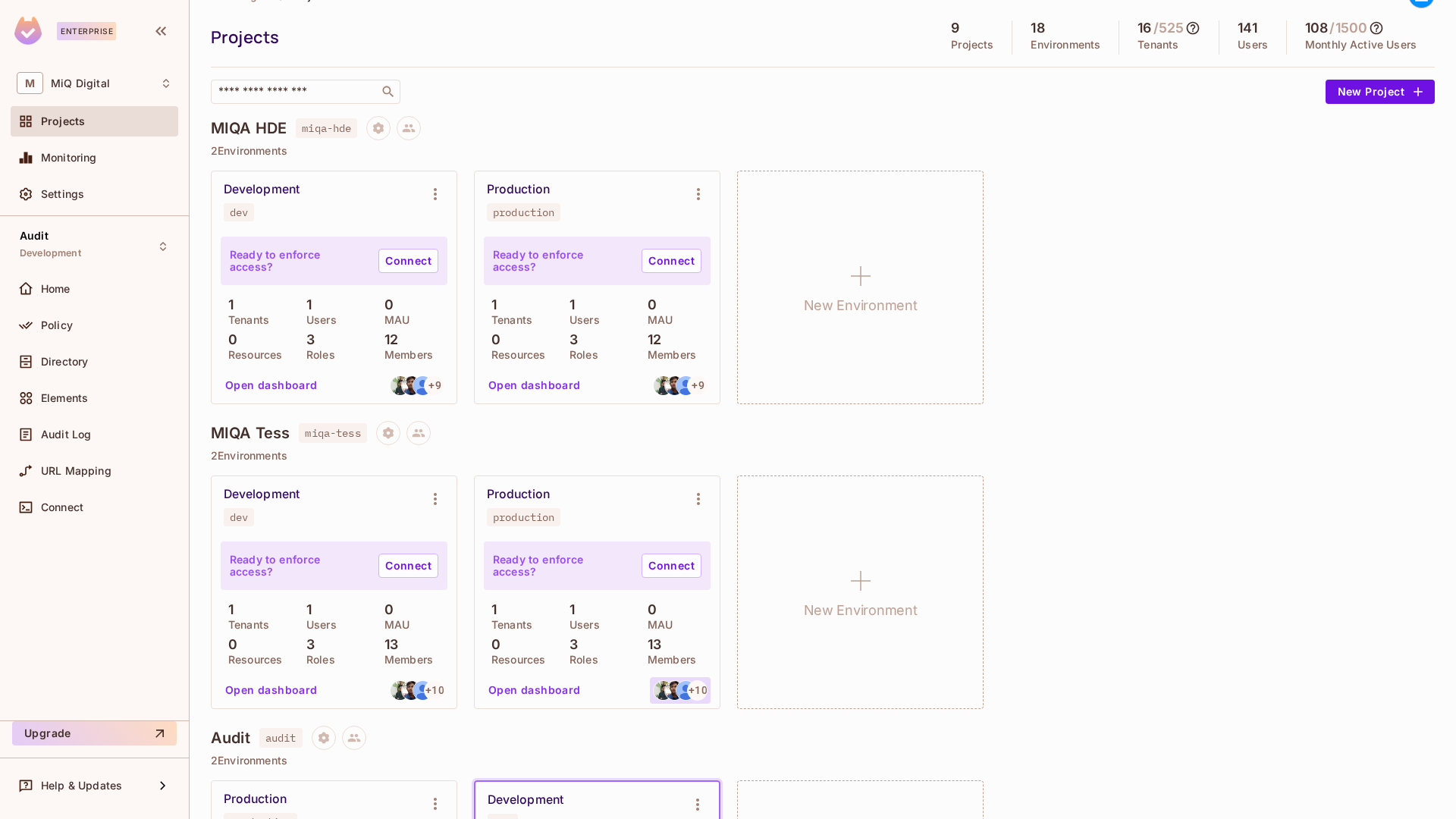
click at [675, 682] on img at bounding box center [674, 691] width 19 height 19
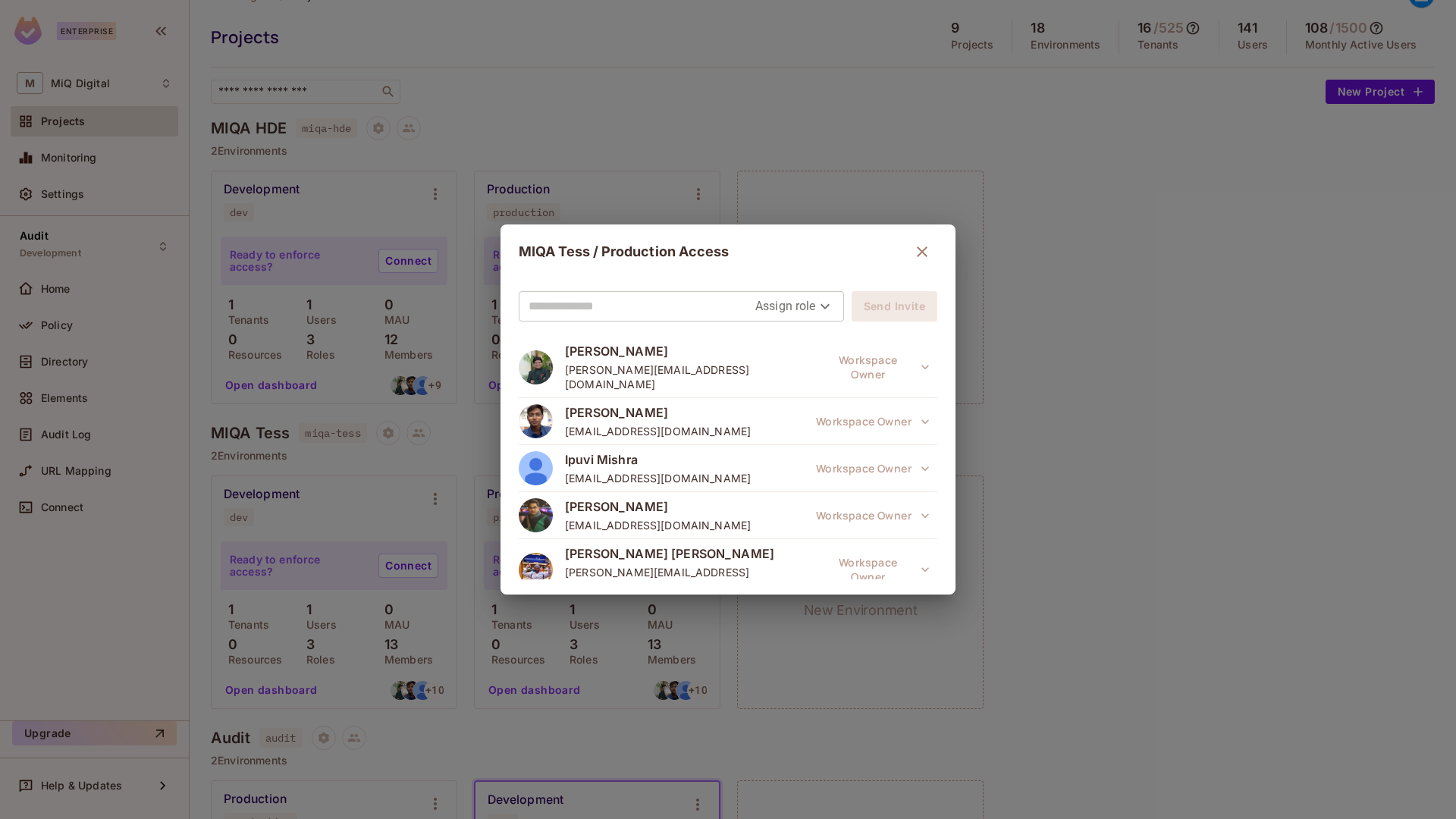
scroll to position [399, 0]
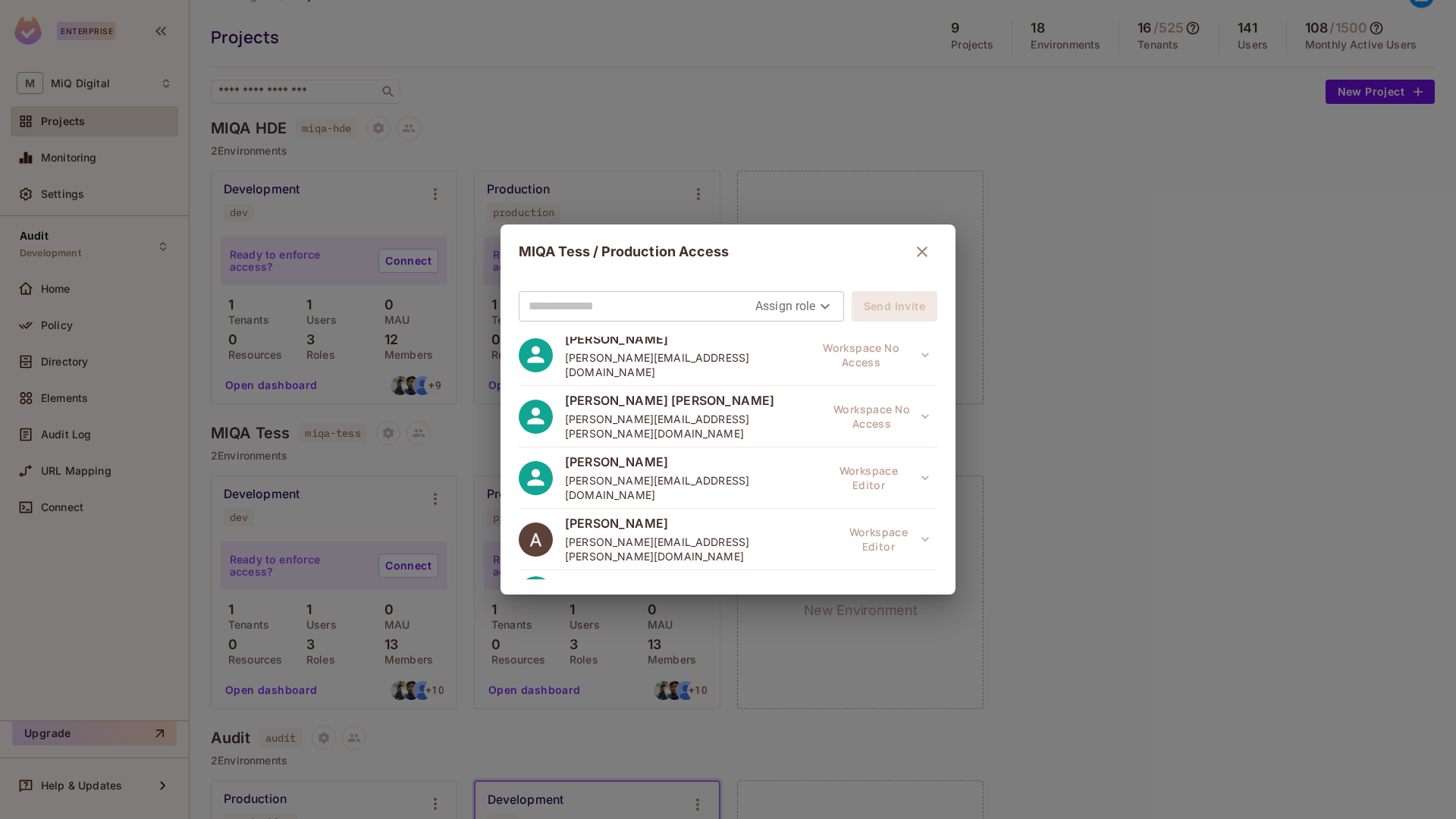
drag, startPoint x: 576, startPoint y: 489, endPoint x: 711, endPoint y: 486, distance: 135.0
click at [711, 571] on div "Atharva Mishra atharva.m@miqdigital.com Project Editor" at bounding box center [728, 594] width 418 height 47
copy span "atharva.m@miqdigital.com"
click at [825, 636] on div "MIQA Tess / Production Access Assign role Send Invite Rishabh Agrawal rishabh.a…" at bounding box center [728, 410] width 1456 height 819
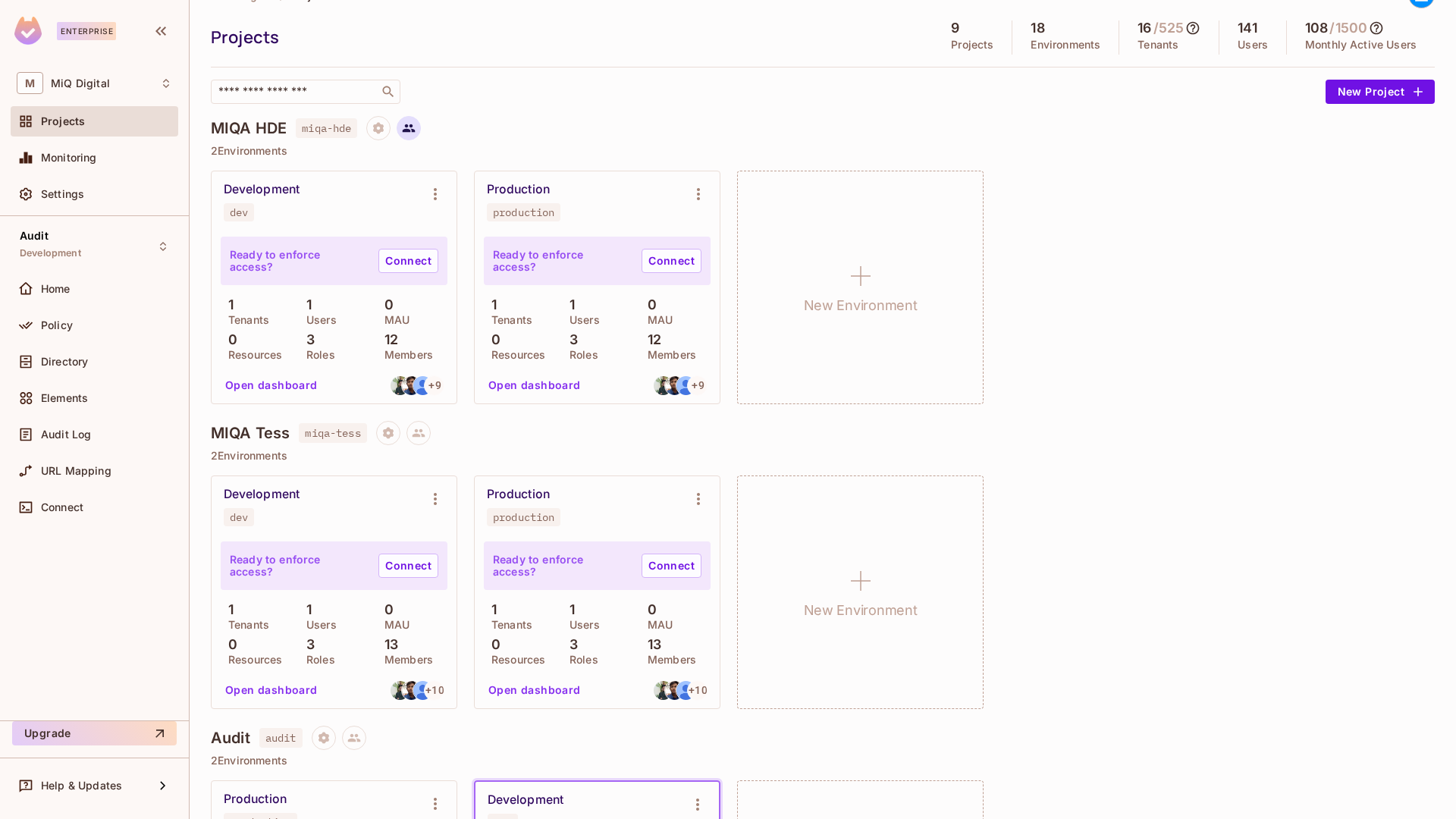
click at [403, 126] on button at bounding box center [409, 128] width 24 height 24
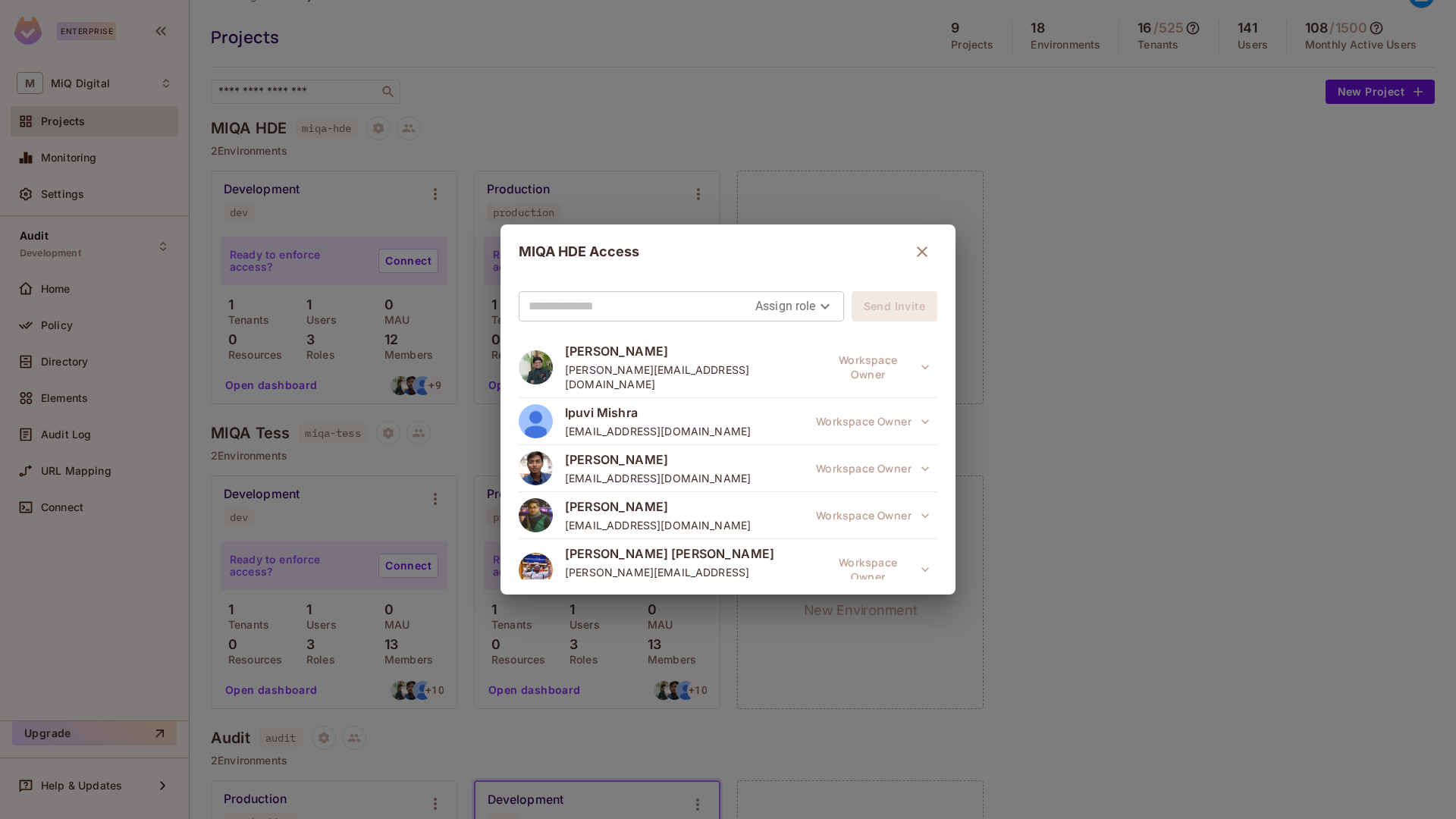
click at [614, 308] on input "text" at bounding box center [642, 307] width 227 height 24
paste input "**********"
type input "**********"
click at [769, 305] on body "Enterprise M MiQ Digital Projects Monitoring Settings Audit Development Home Po…" at bounding box center [728, 410] width 1456 height 819
click at [795, 368] on li "Editor" at bounding box center [787, 367] width 79 height 27
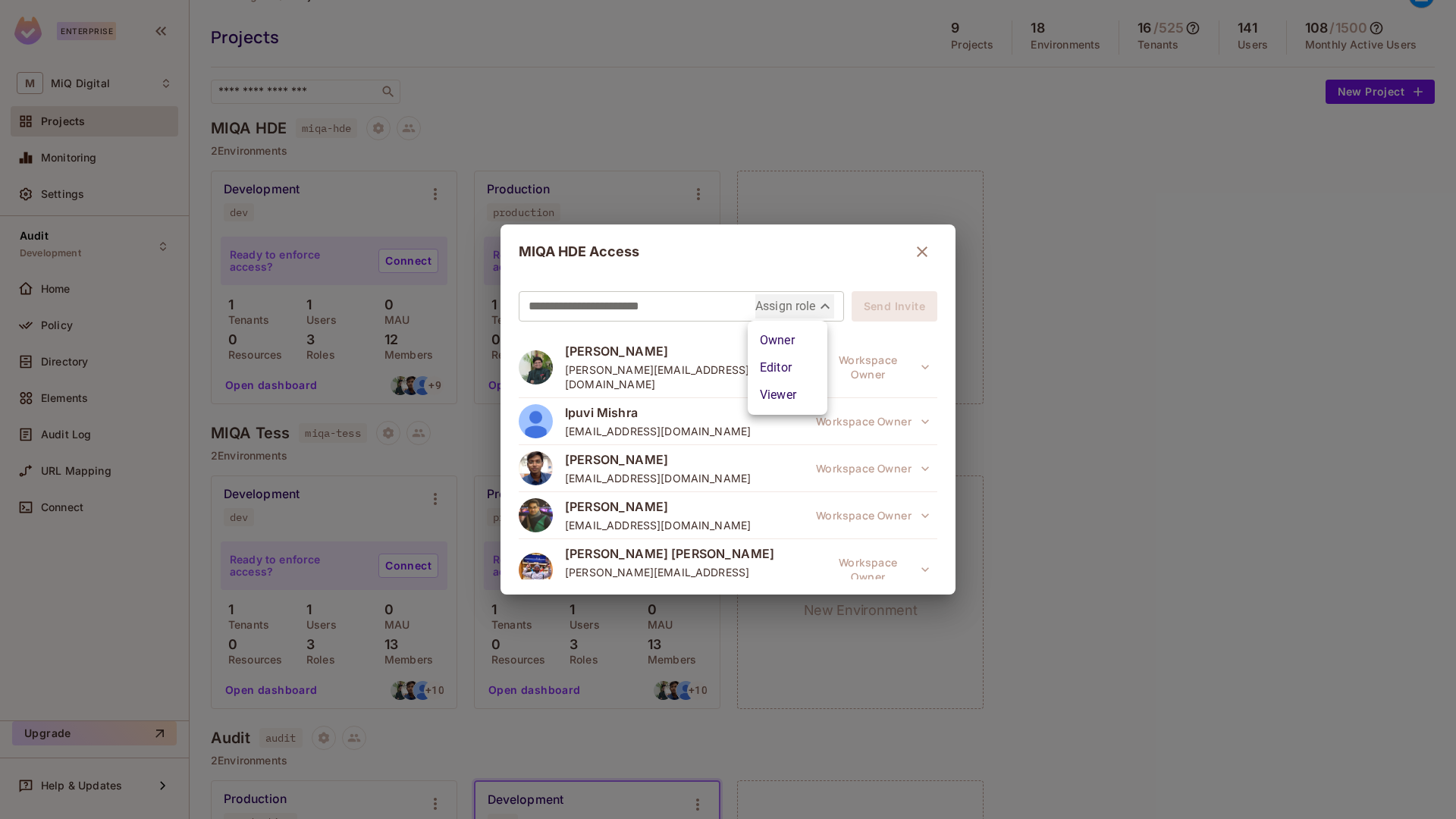
type input "*****"
click at [882, 308] on button "Send Invite" at bounding box center [894, 306] width 85 height 30
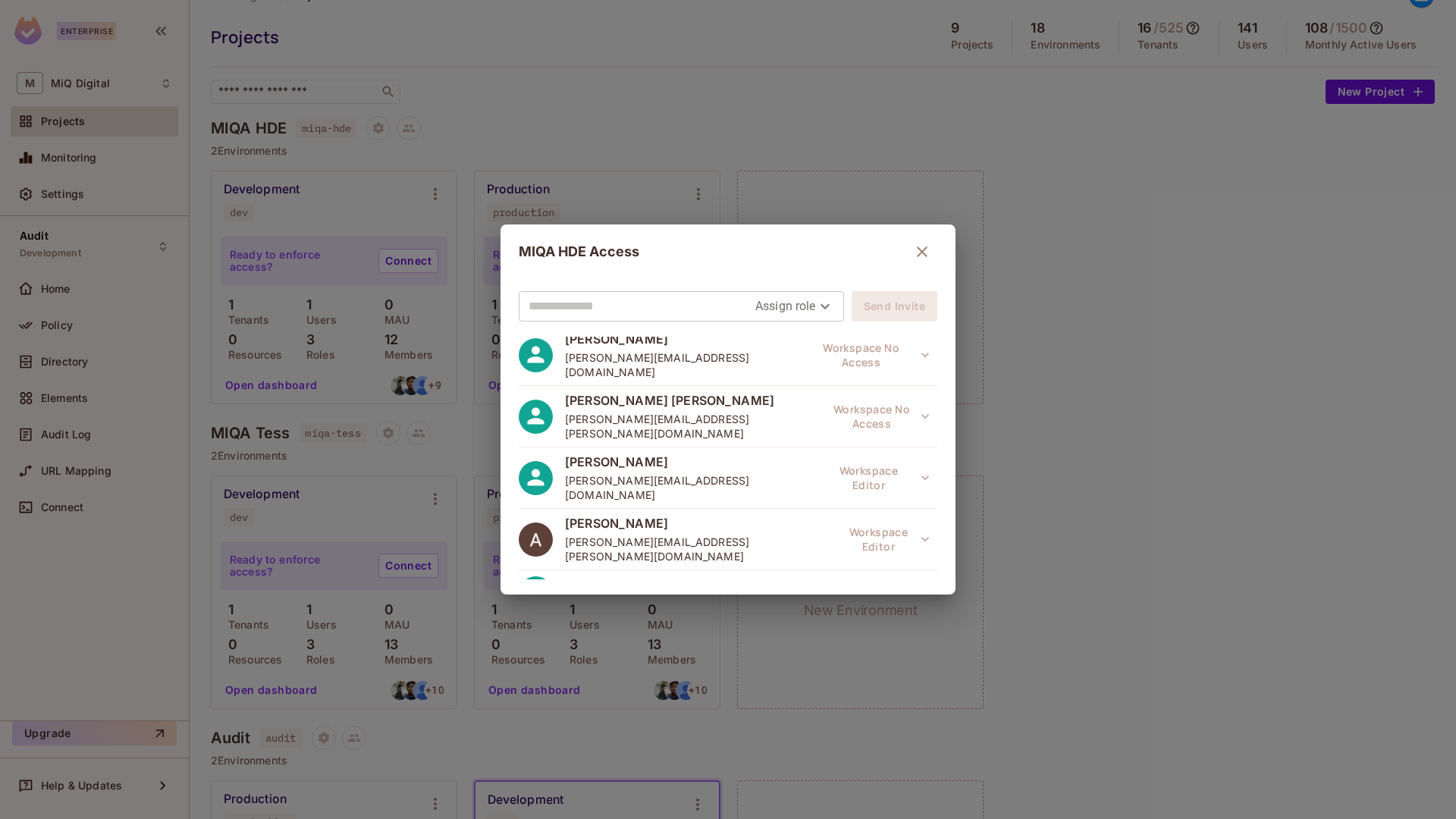
click at [1060, 306] on div "MIQA HDE Access Assign role Send Invite Rishabh Agrawal rishabh.agrawal@miqdigi…" at bounding box center [728, 410] width 1456 height 819
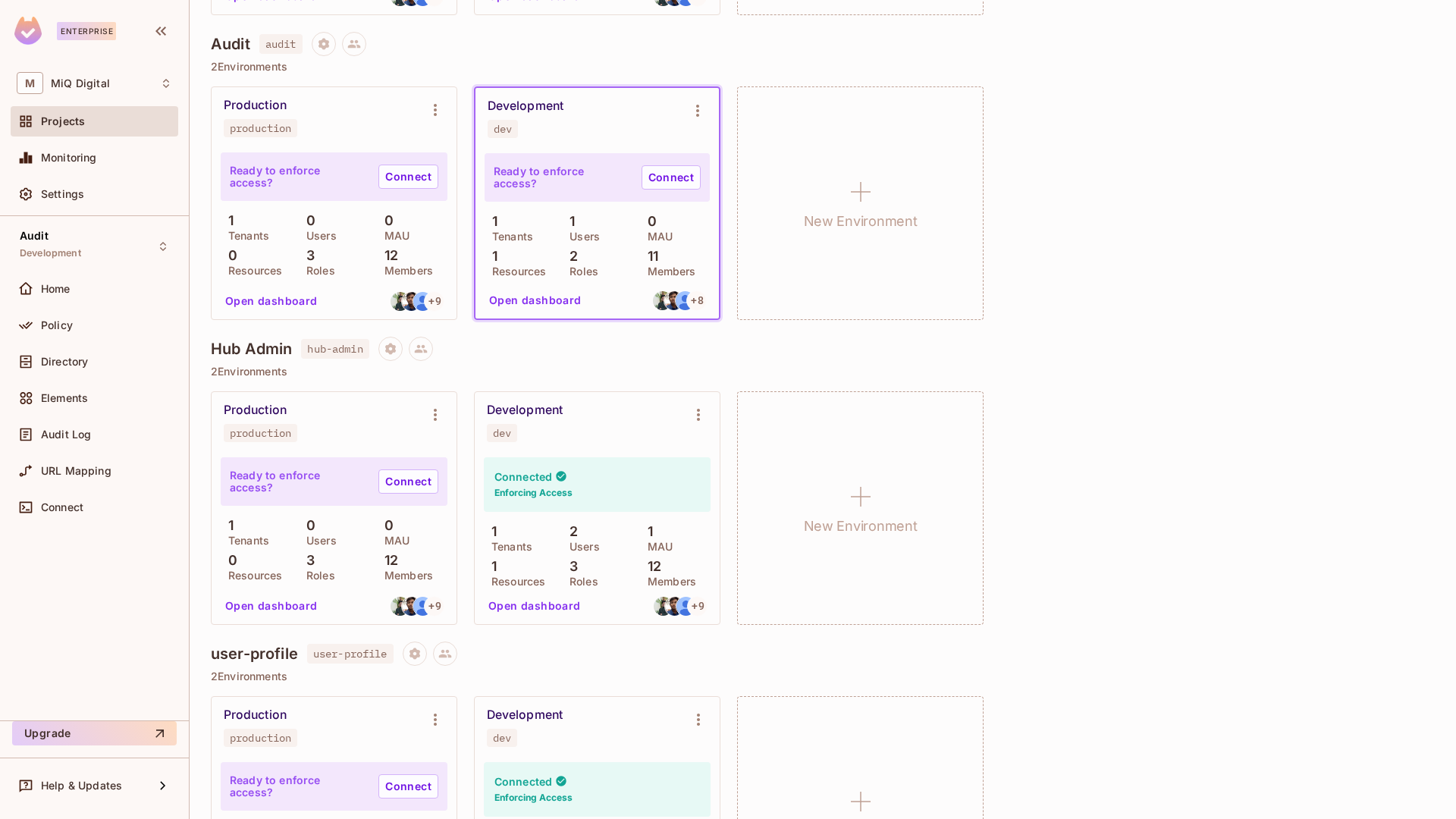
scroll to position [728, 0]
click at [73, 190] on span "Settings" at bounding box center [63, 194] width 44 height 12
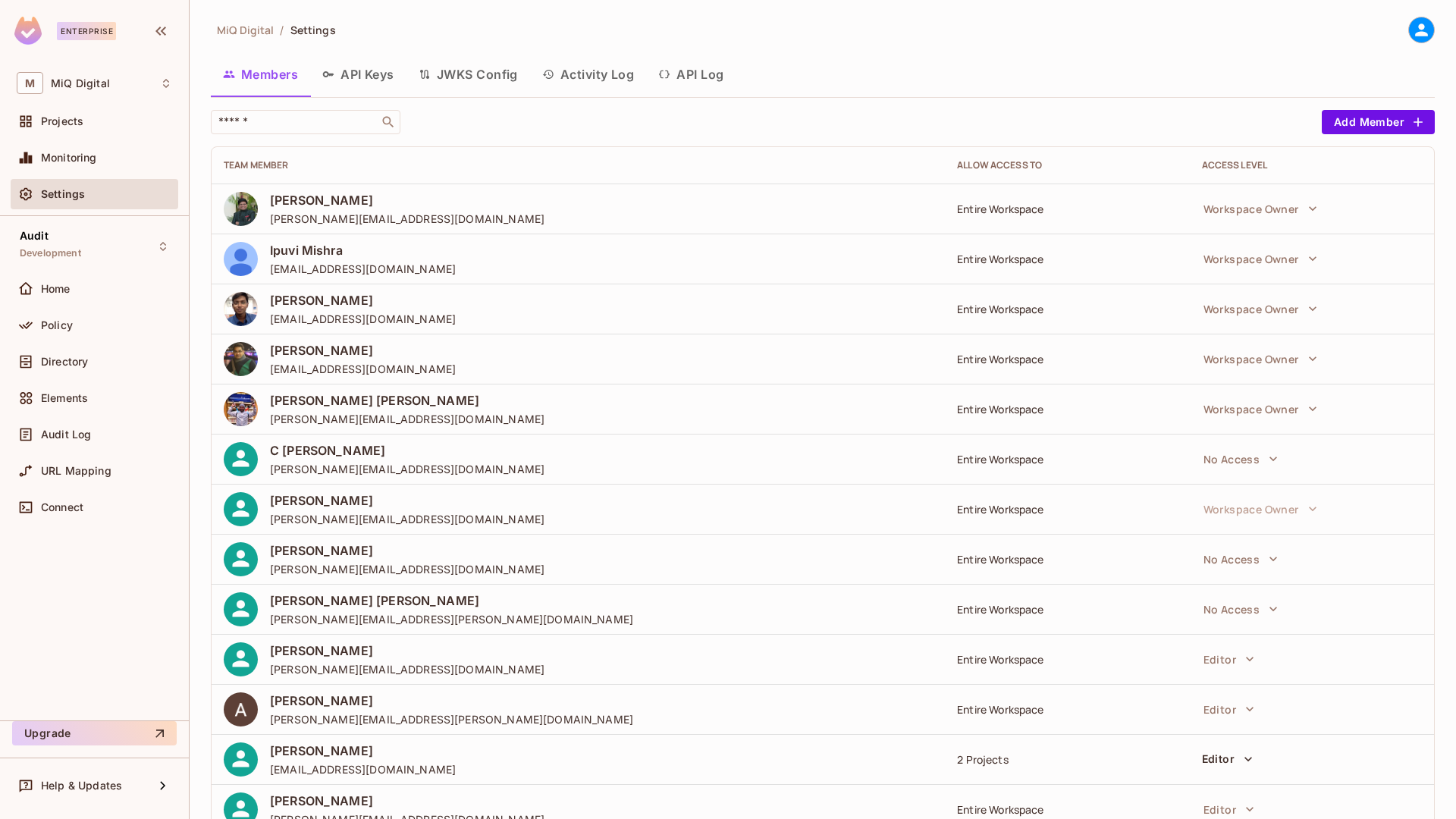
scroll to position [50, 0]
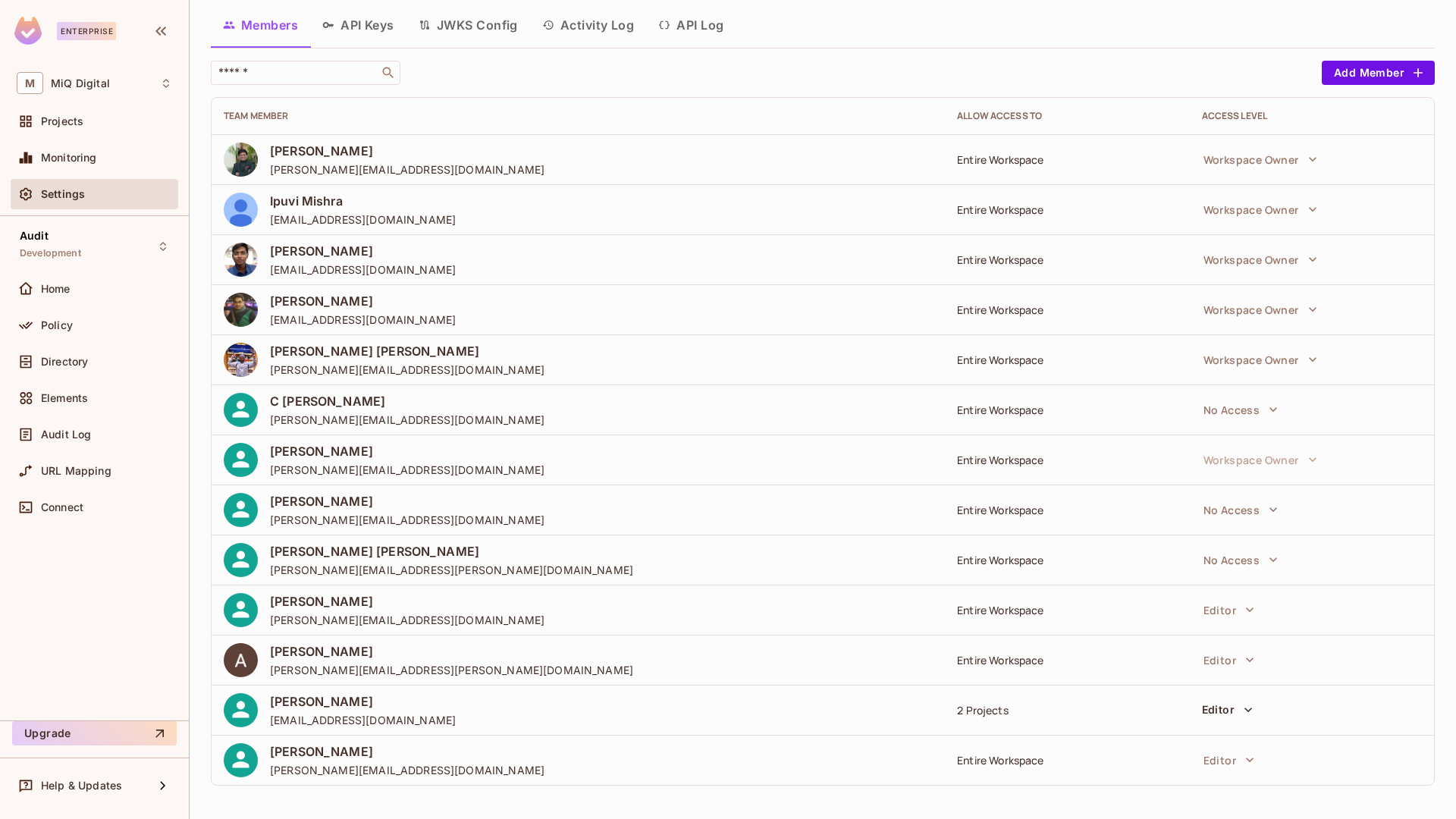
click at [1241, 706] on icon "button" at bounding box center [1248, 709] width 15 height 15
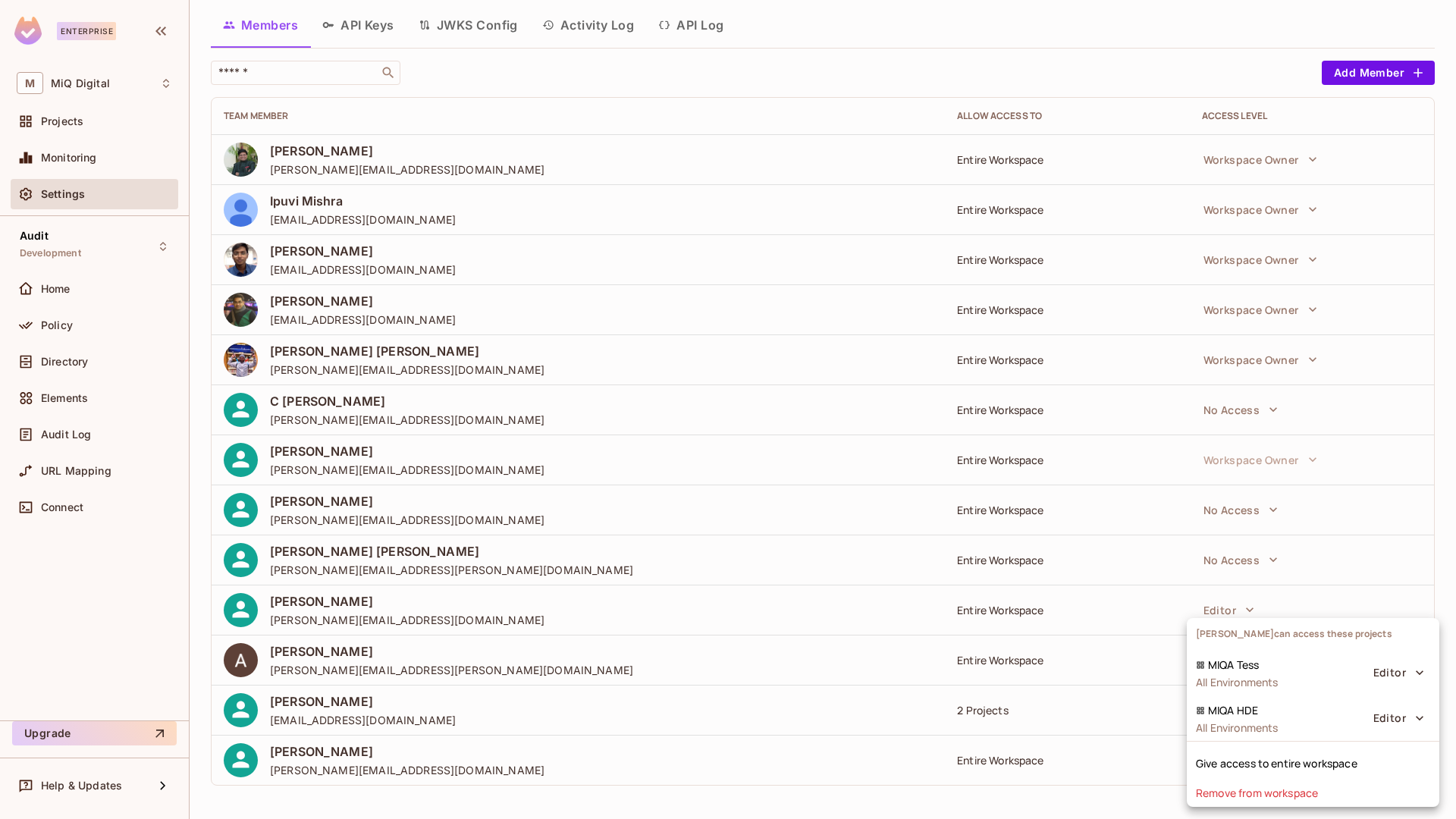
click at [1106, 799] on div at bounding box center [728, 410] width 1456 height 819
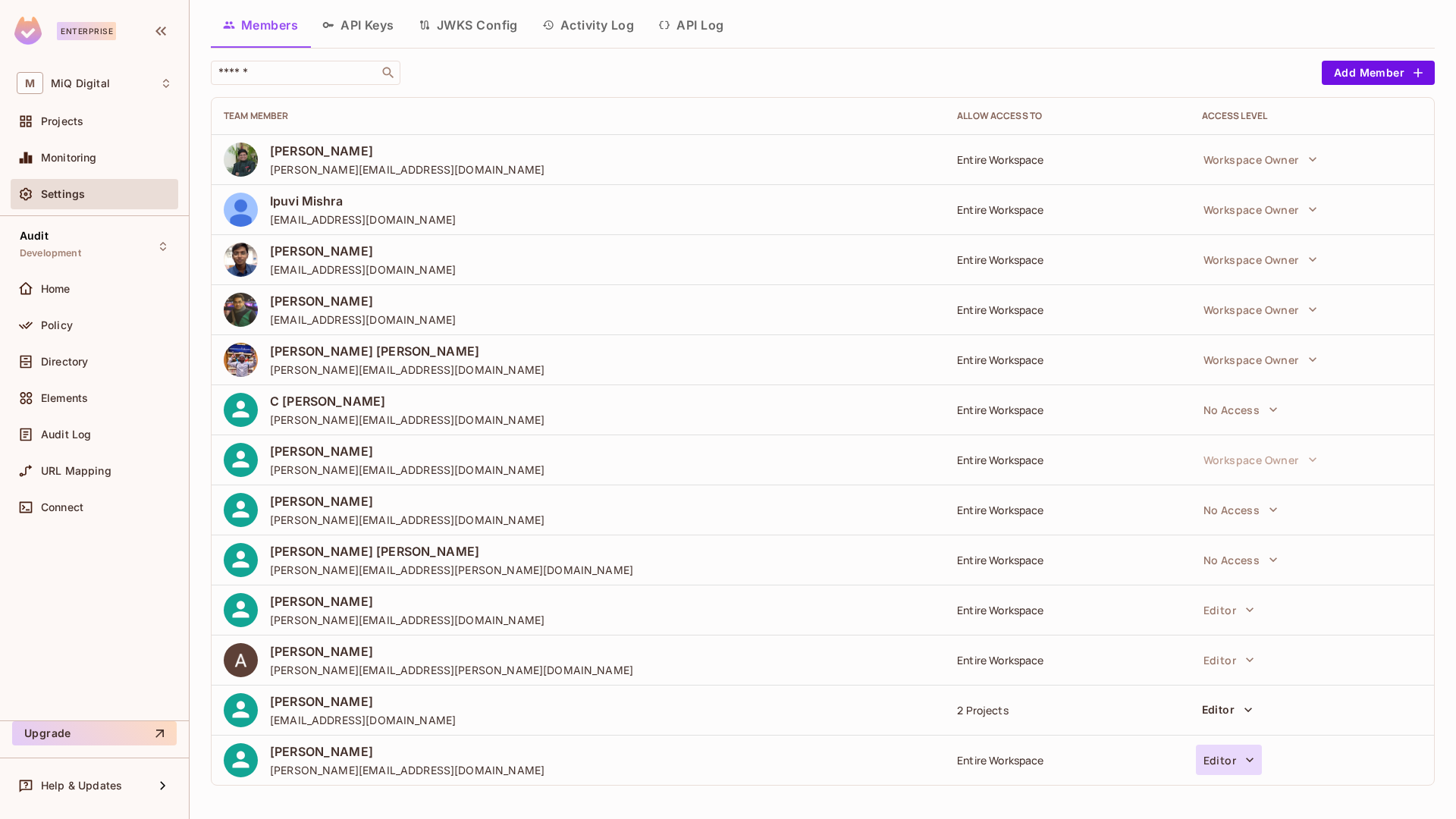
click at [1201, 761] on button "Editor" at bounding box center [1229, 760] width 66 height 30
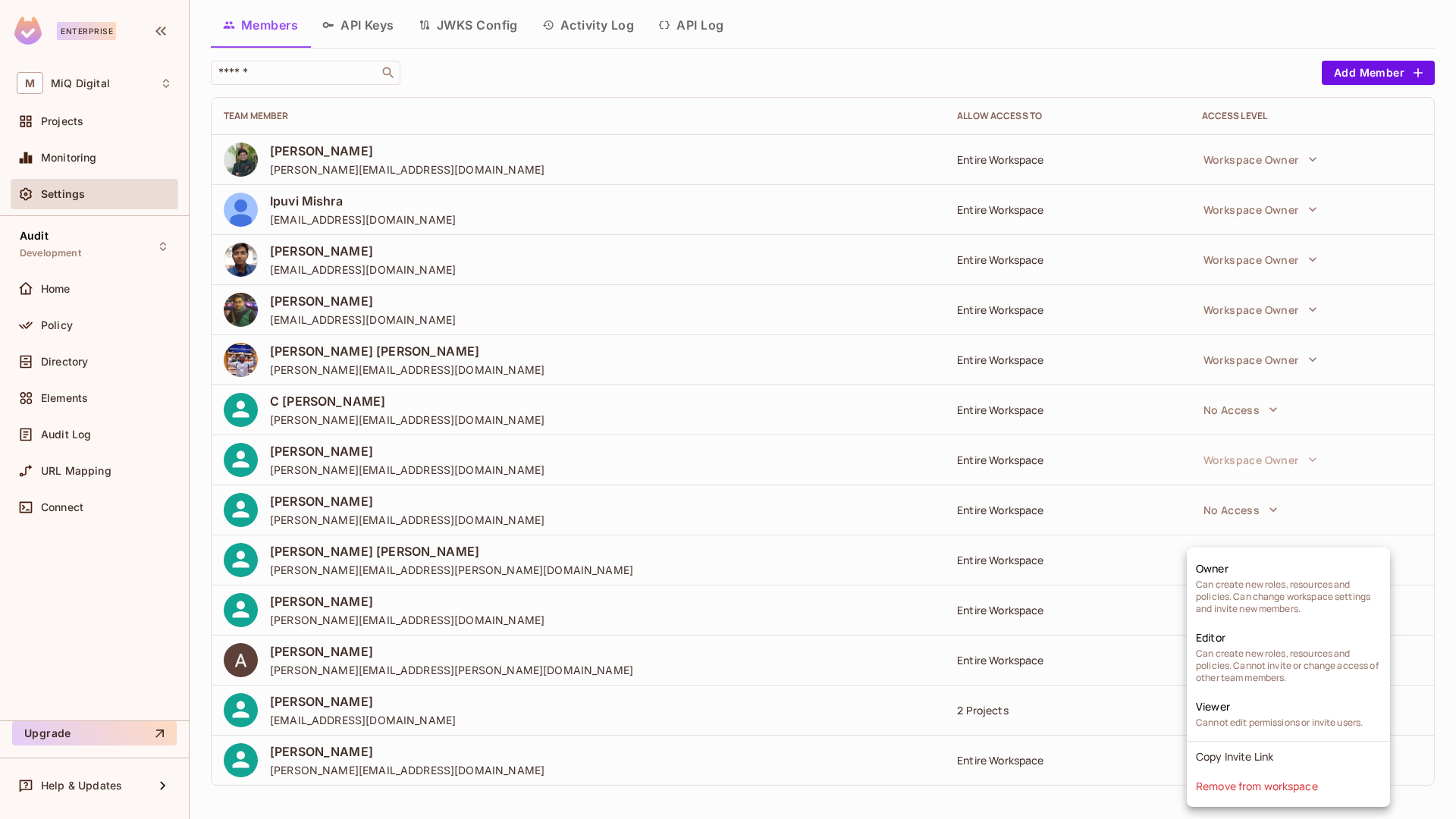
click at [1136, 795] on div at bounding box center [728, 410] width 1456 height 819
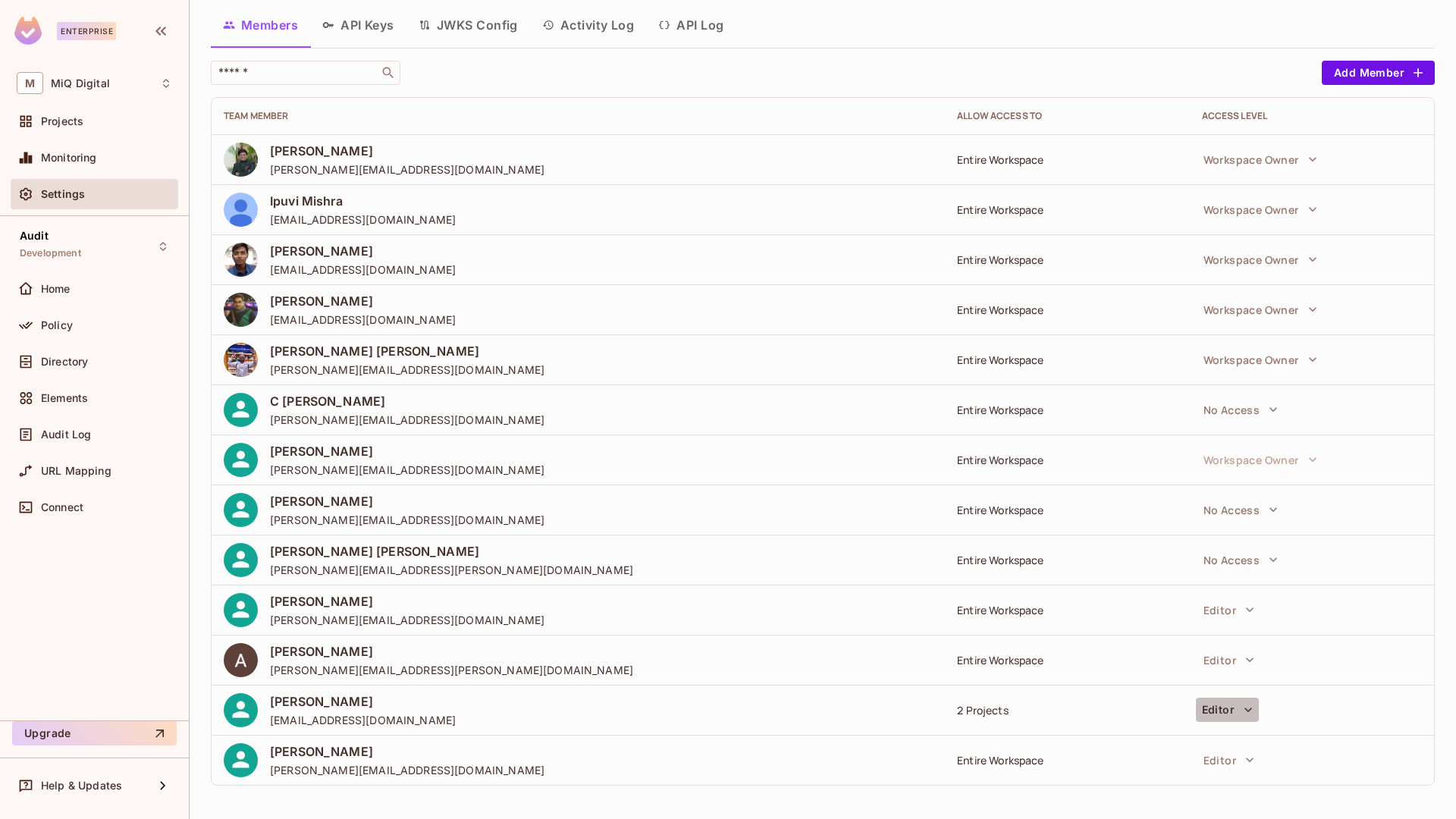
click at [1228, 711] on button "Editor" at bounding box center [1228, 710] width 63 height 24
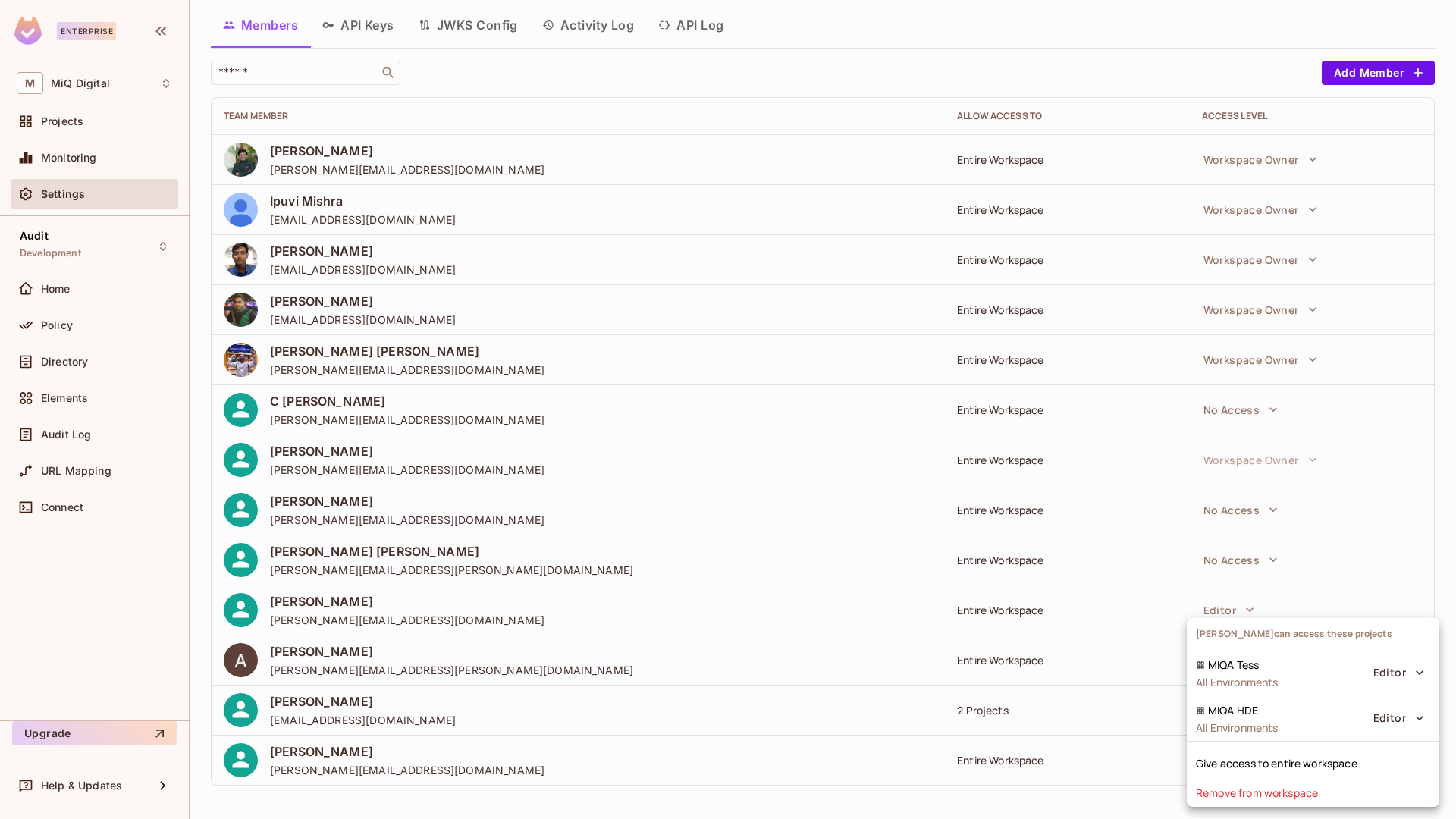
click at [1138, 756] on div at bounding box center [728, 410] width 1456 height 819
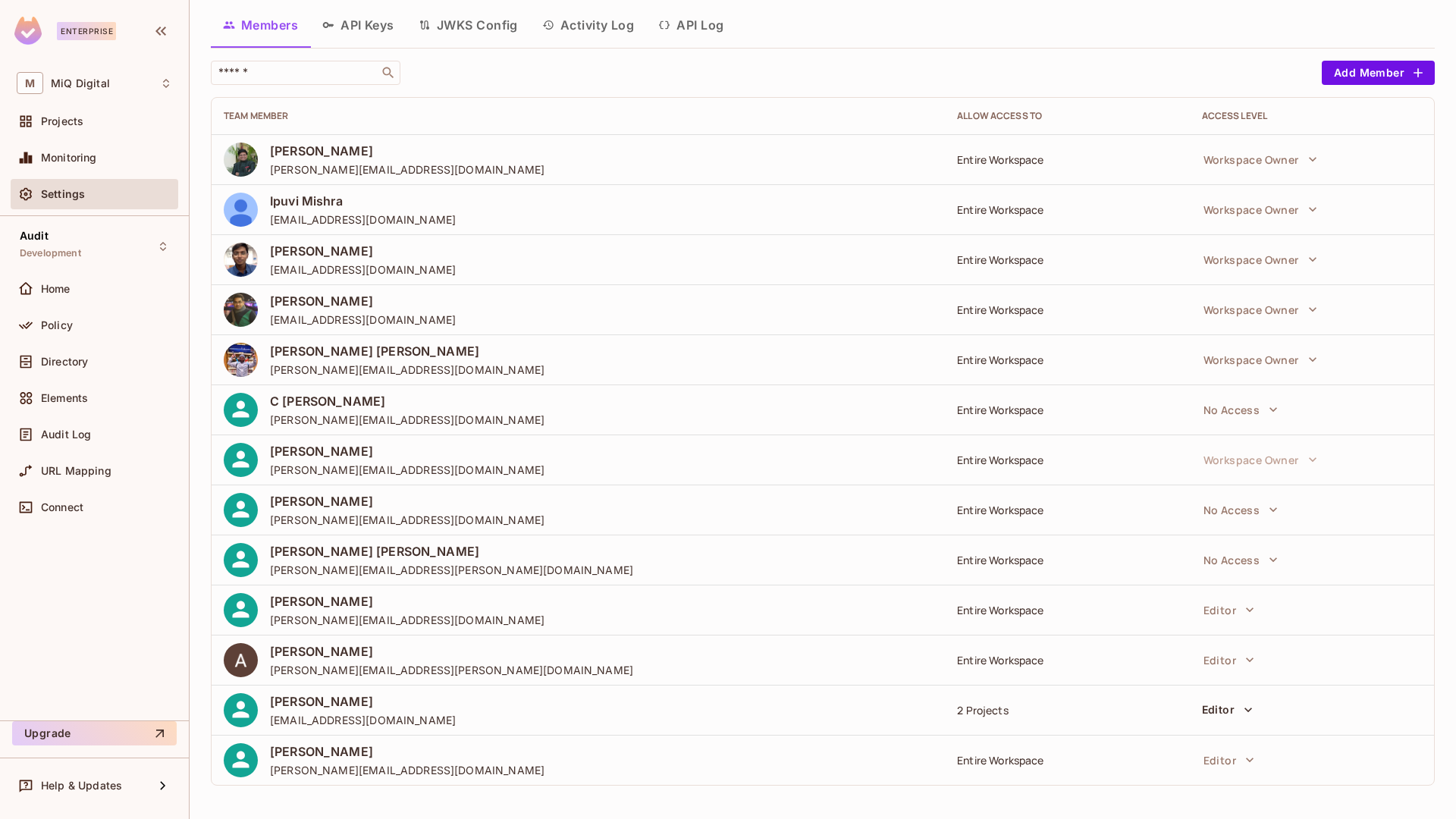
click at [983, 715] on div "2 Projects" at bounding box center [1067, 710] width 220 height 15
click at [1241, 710] on icon "button" at bounding box center [1248, 709] width 15 height 15
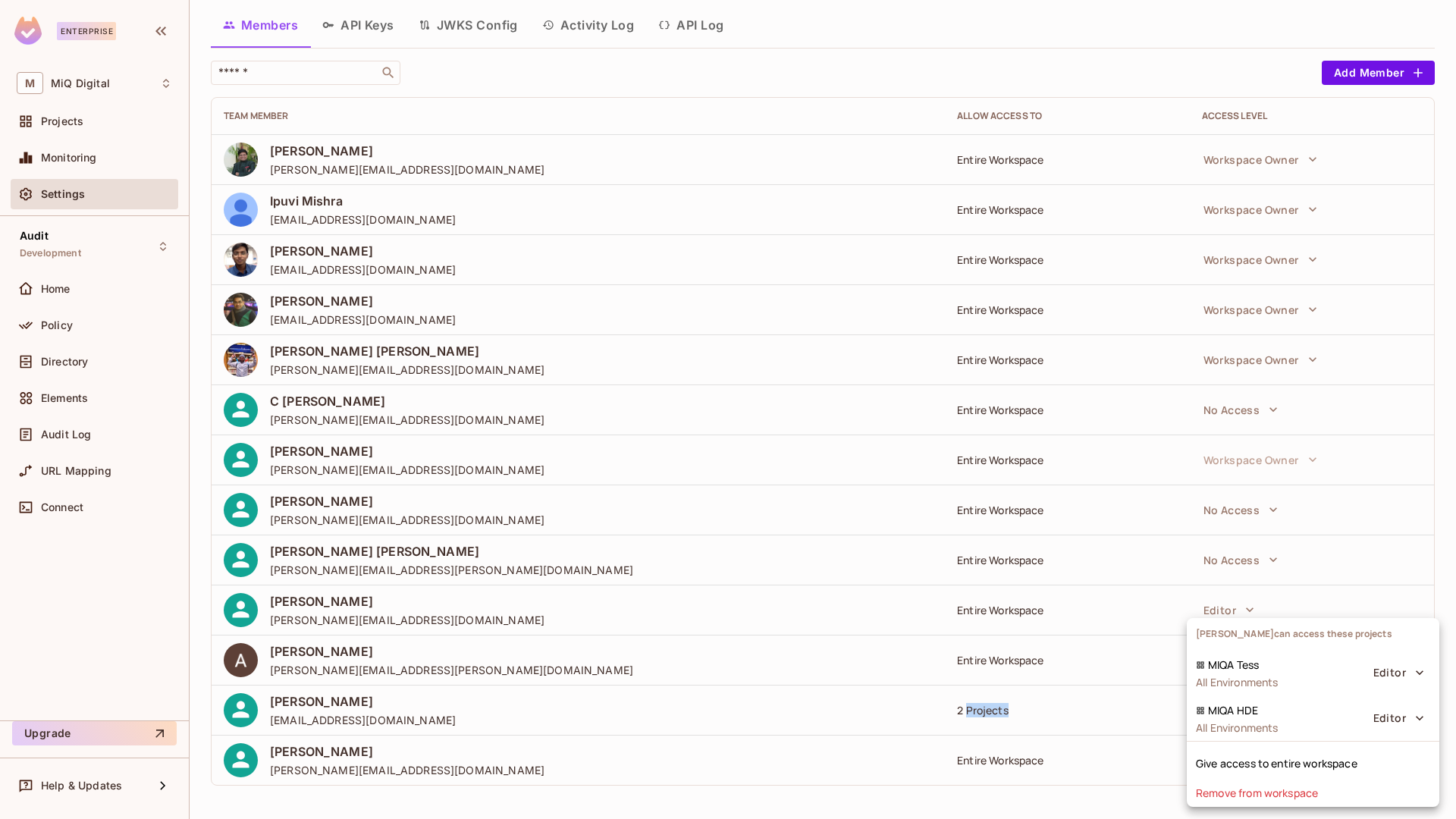
click at [1134, 734] on div at bounding box center [728, 410] width 1456 height 819
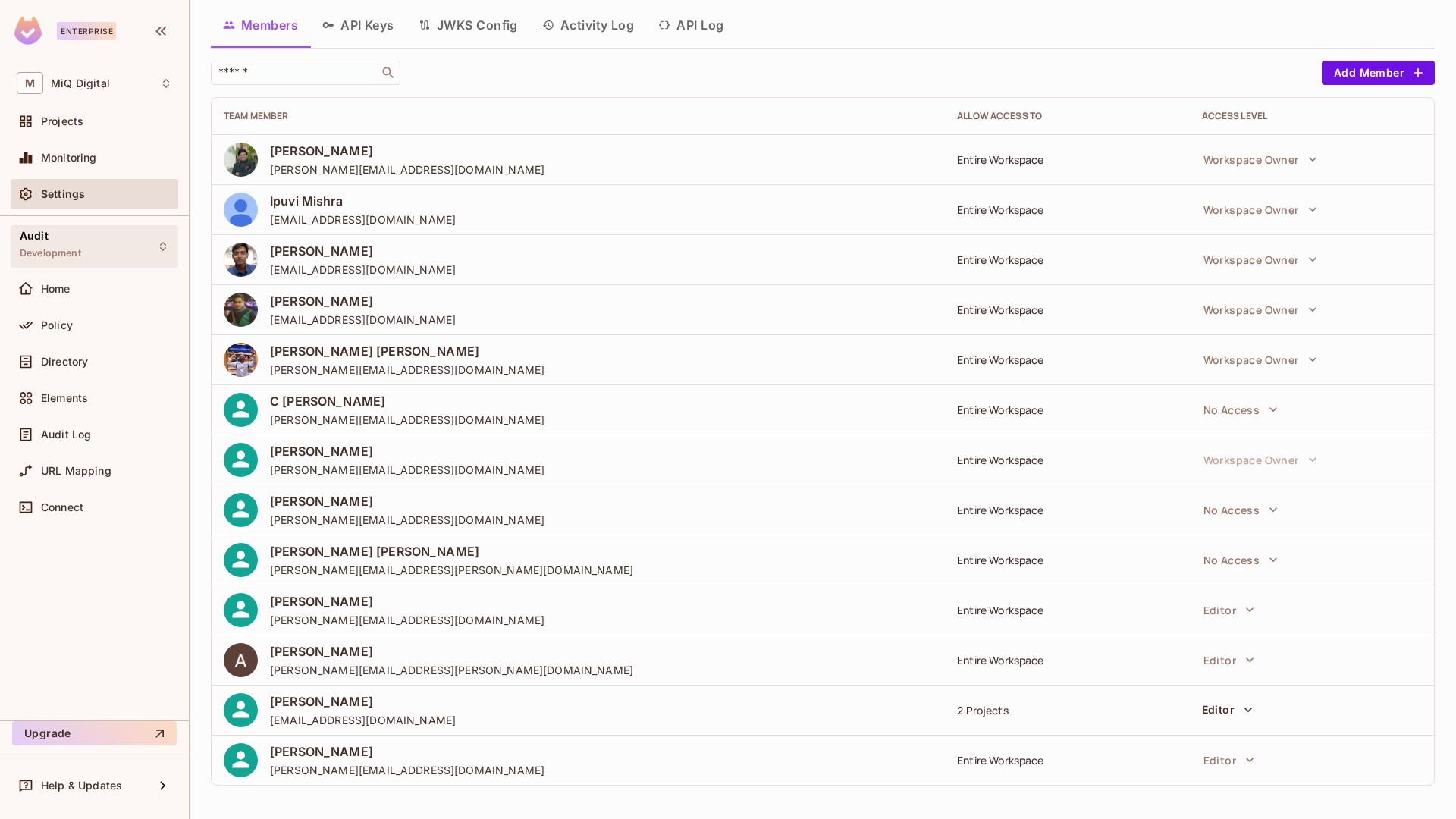
click at [85, 246] on div "Audit Development" at bounding box center [94, 246] width 167 height 42
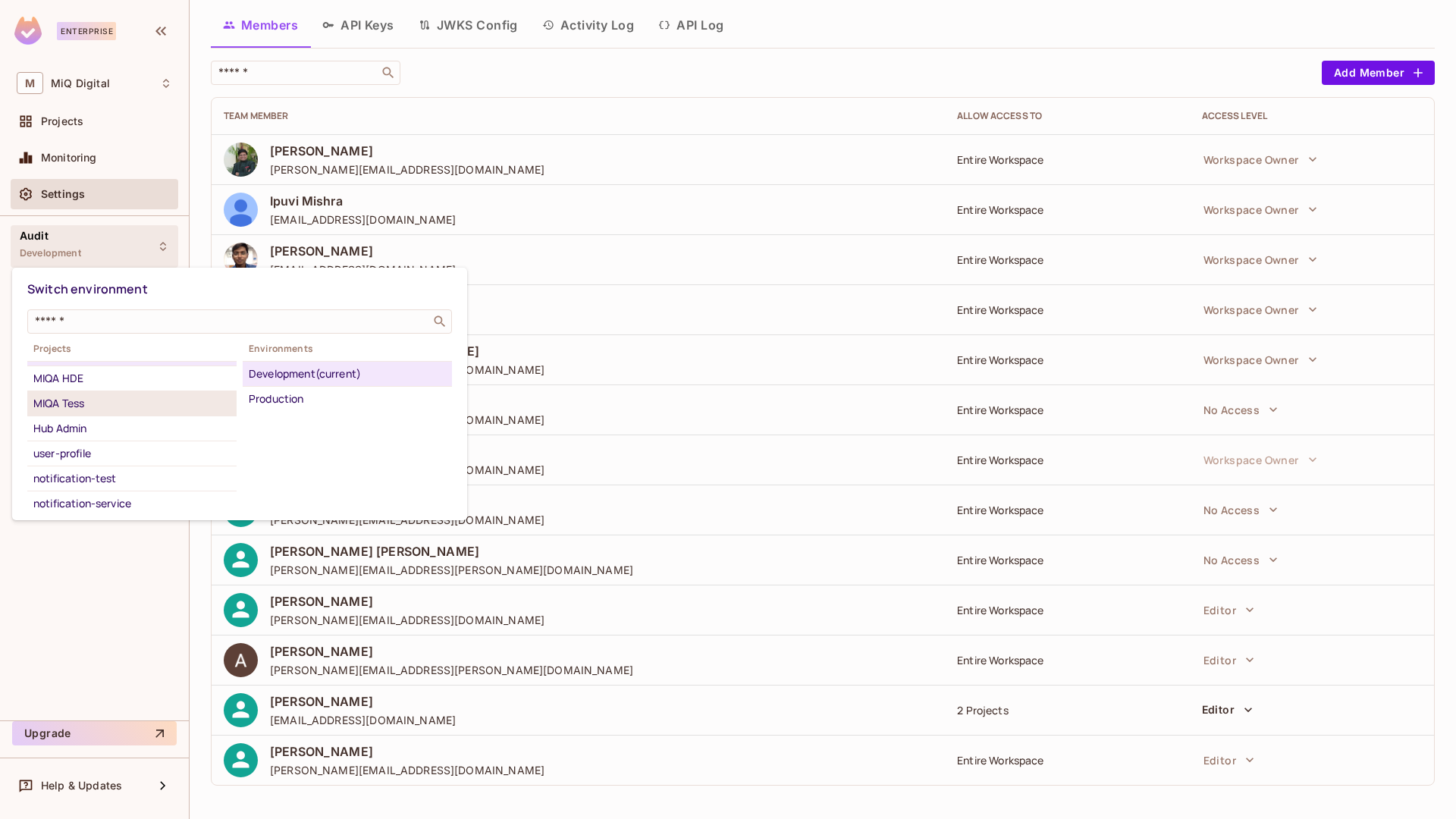
scroll to position [30, 0]
click at [78, 414] on div "Hub Admin" at bounding box center [132, 419] width 197 height 18
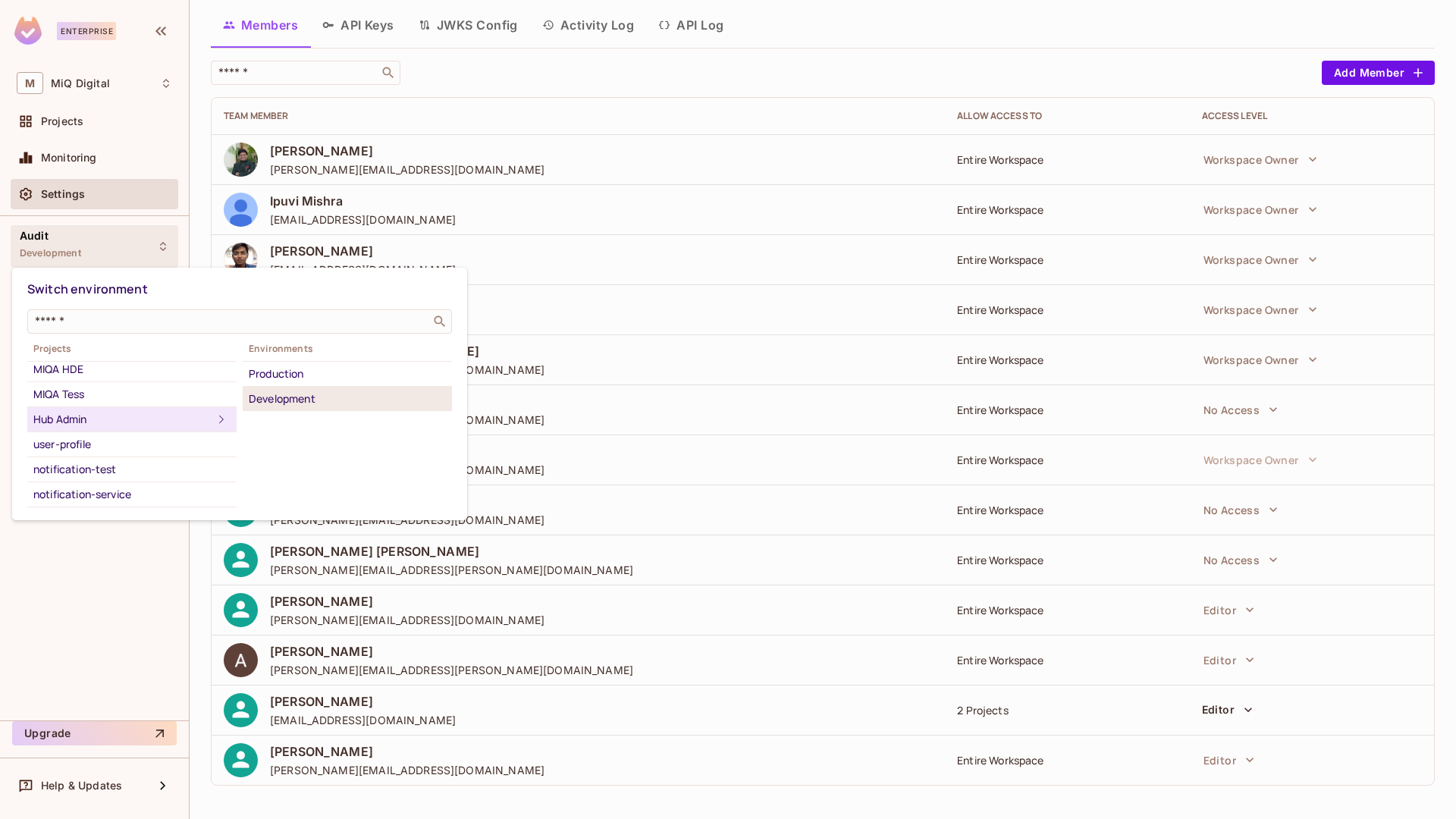
click at [298, 390] on div "Development" at bounding box center [347, 398] width 197 height 18
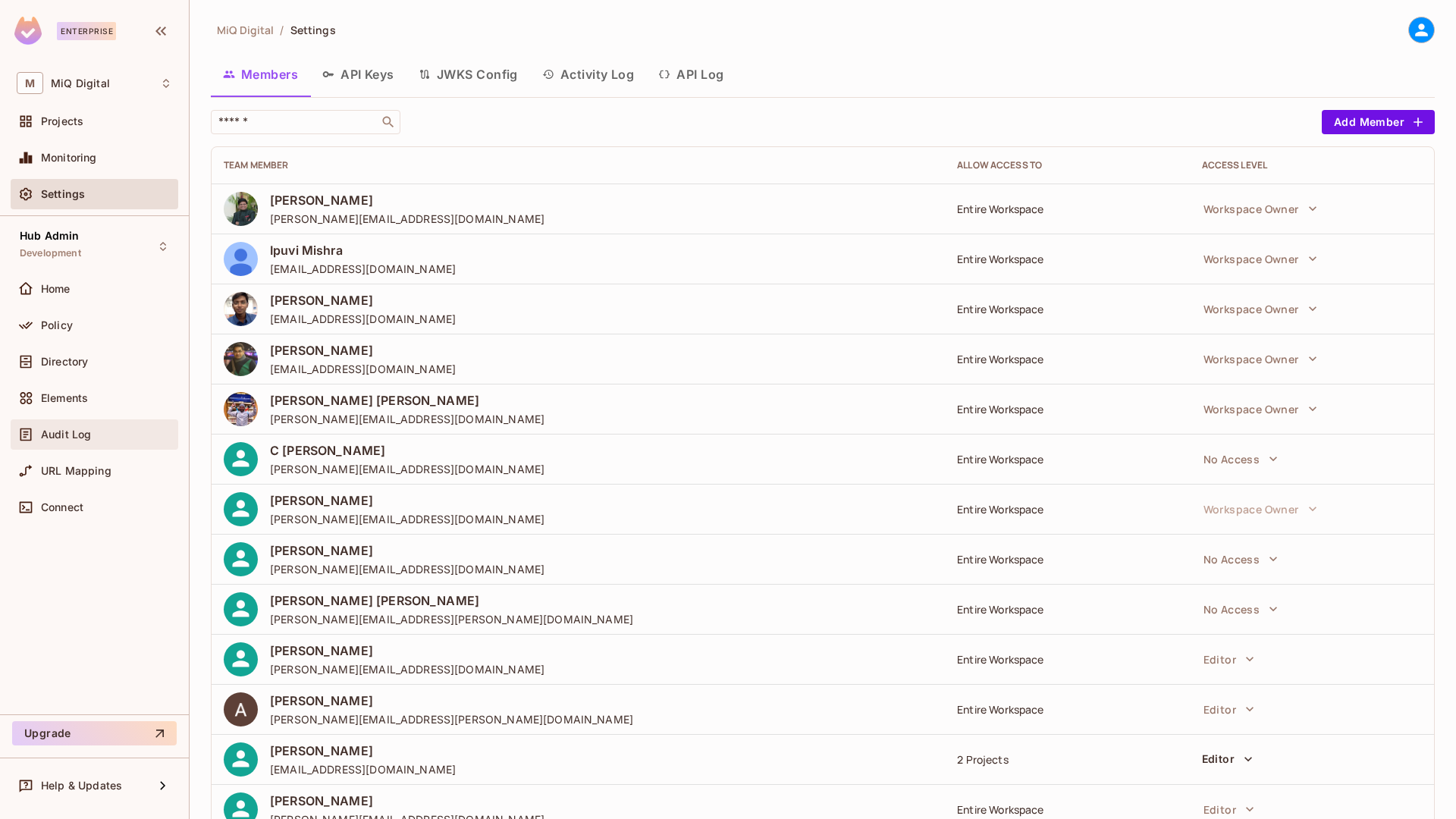
click at [61, 442] on div "Audit Log" at bounding box center [94, 434] width 155 height 18
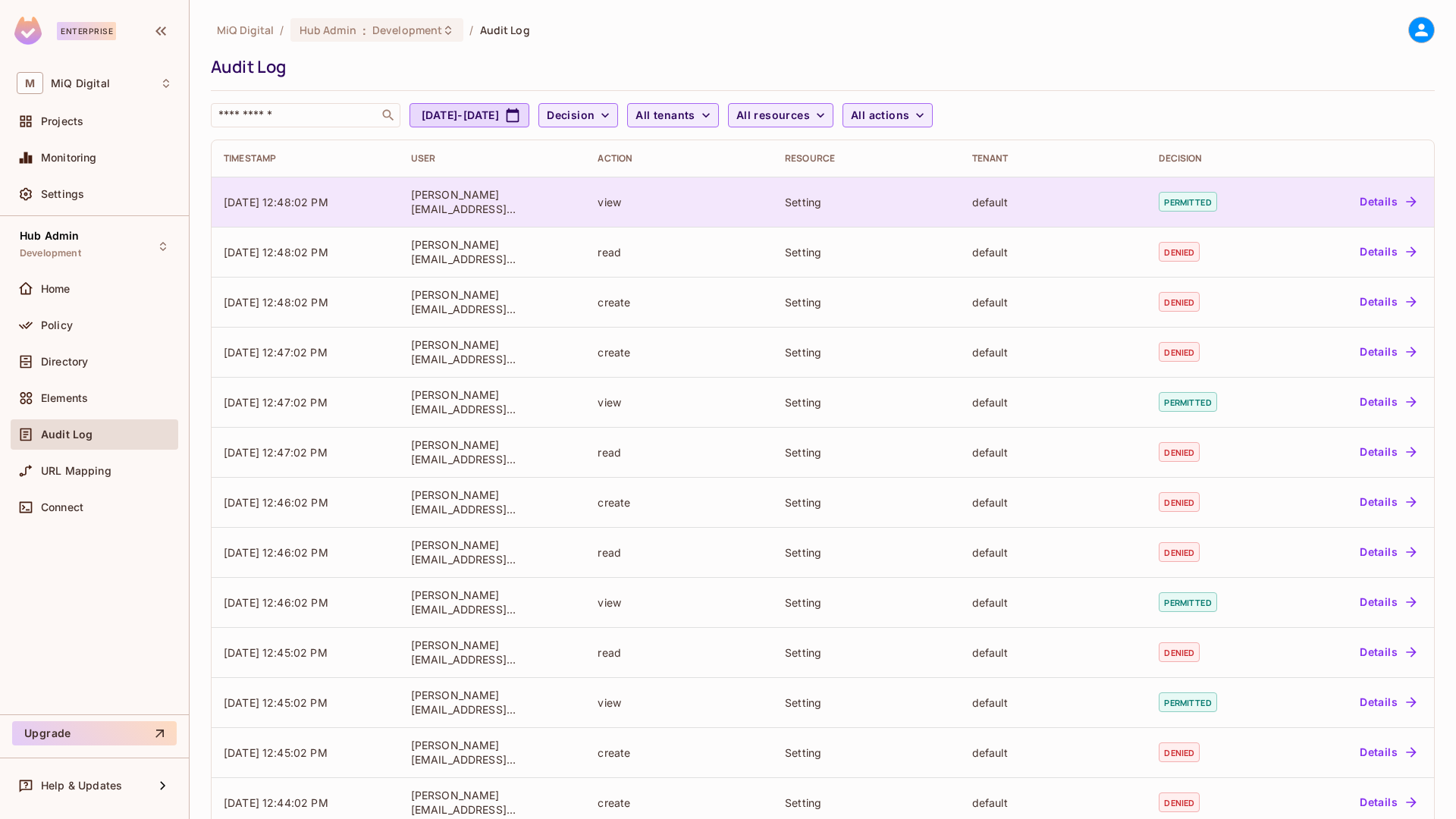
click at [1371, 206] on button "Details" at bounding box center [1388, 202] width 68 height 24
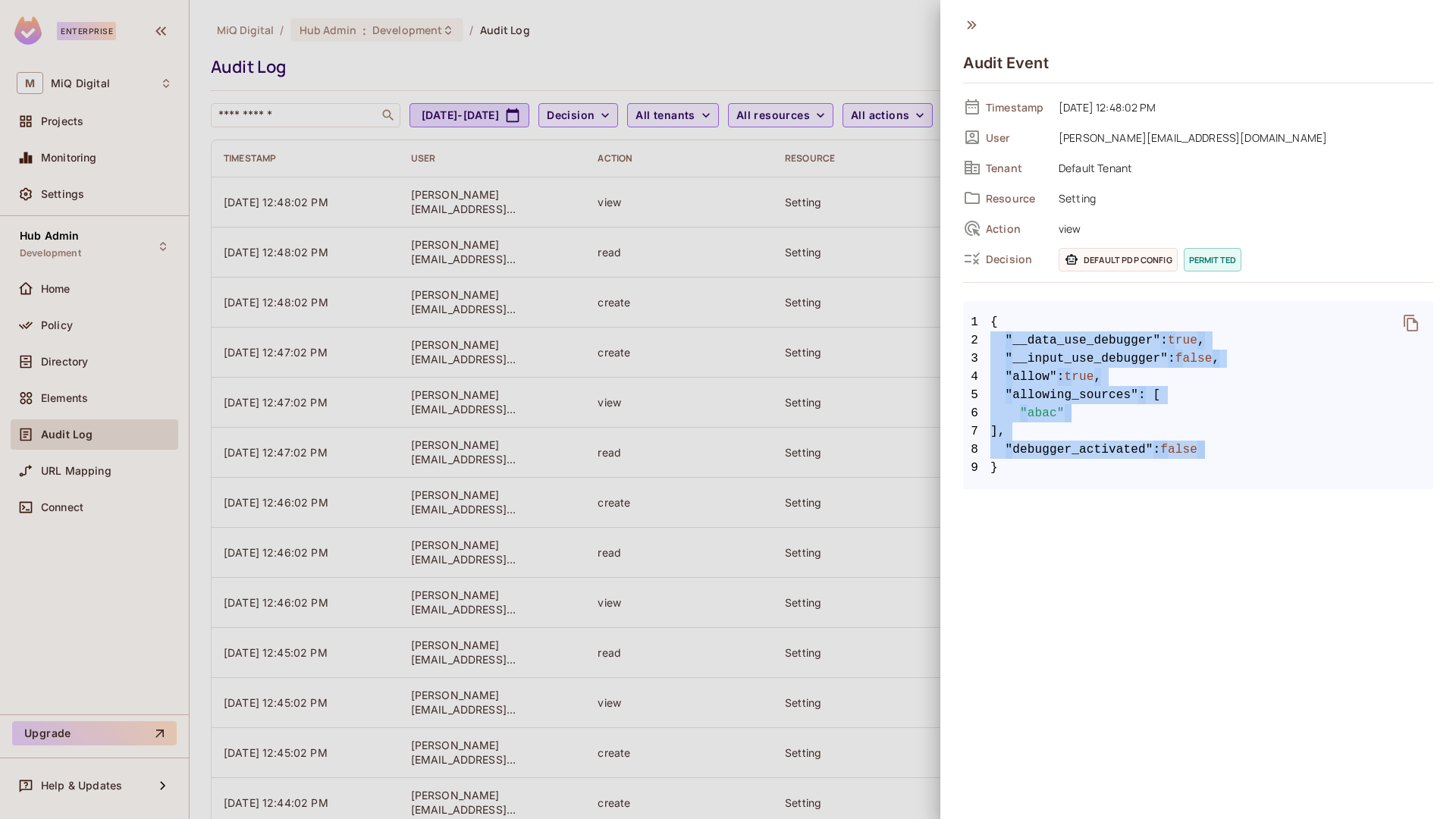
drag, startPoint x: 1003, startPoint y: 328, endPoint x: 1144, endPoint y: 470, distance: 200.1
click at [1144, 470] on code "1 { 2 "__data_use_debugger" : true , 3 "__input_use_debugger" : false , 4 "allo…" at bounding box center [1198, 395] width 471 height 164
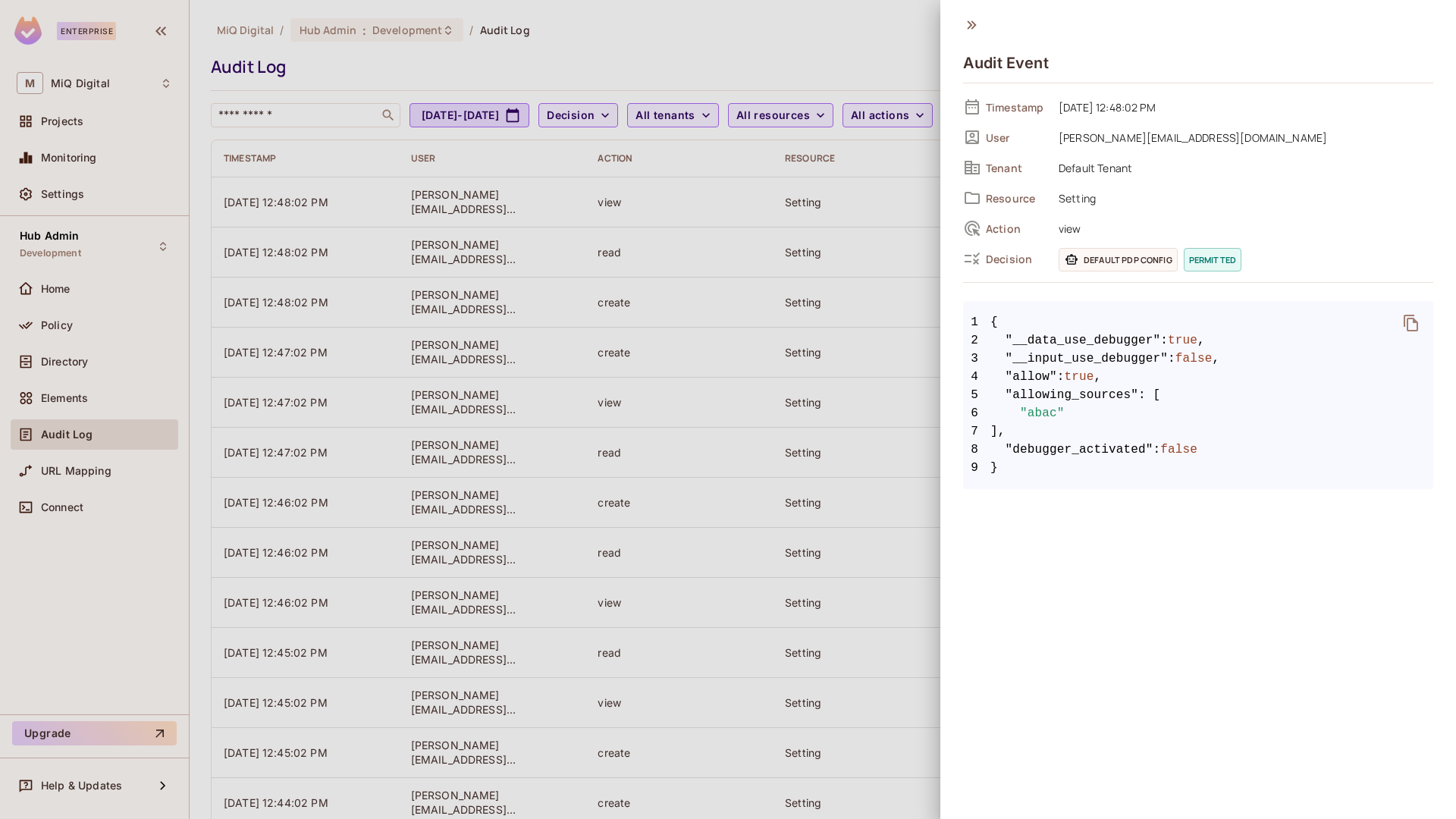
click at [917, 433] on div at bounding box center [728, 410] width 1456 height 819
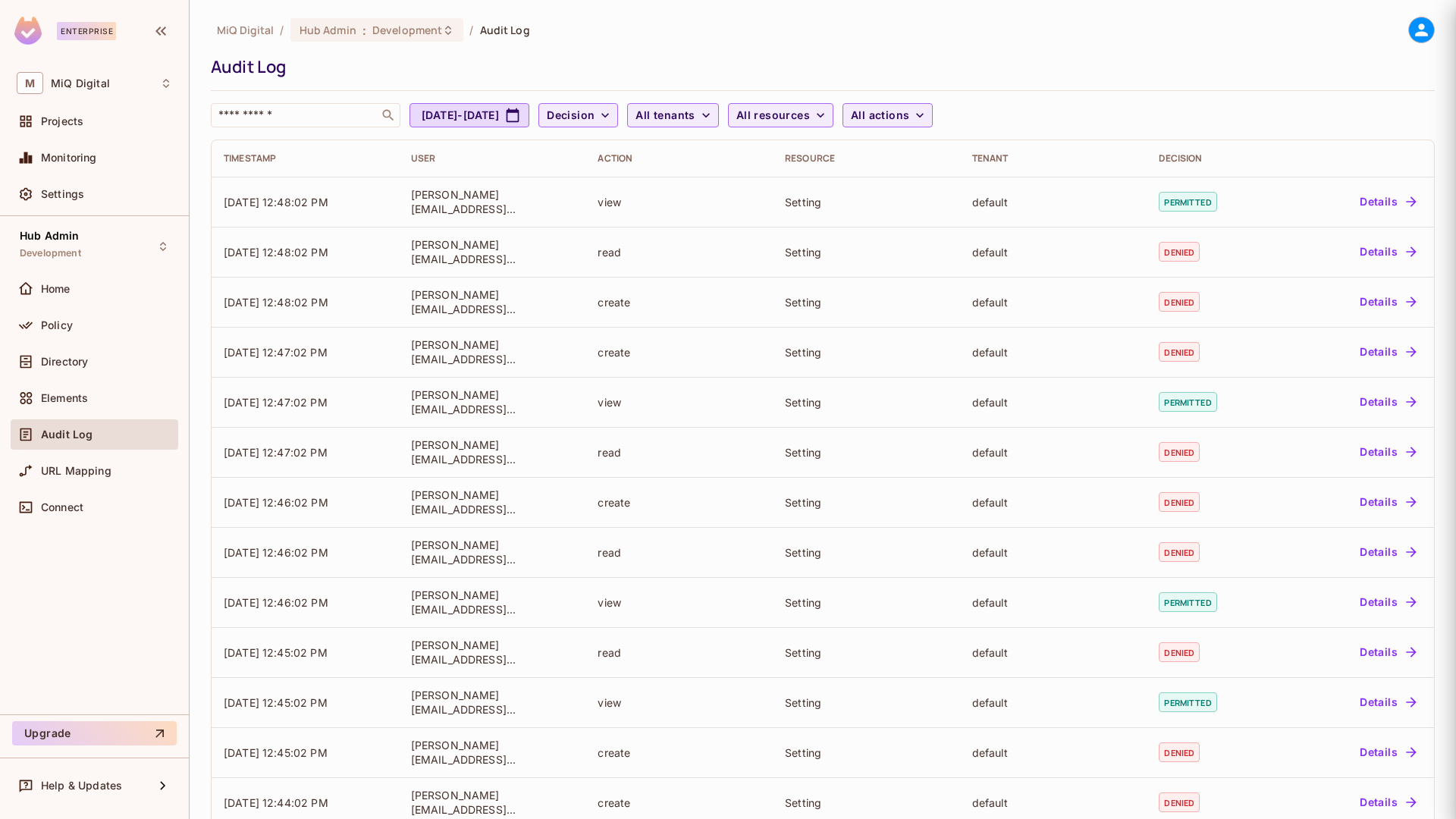
scroll to position [180, 0]
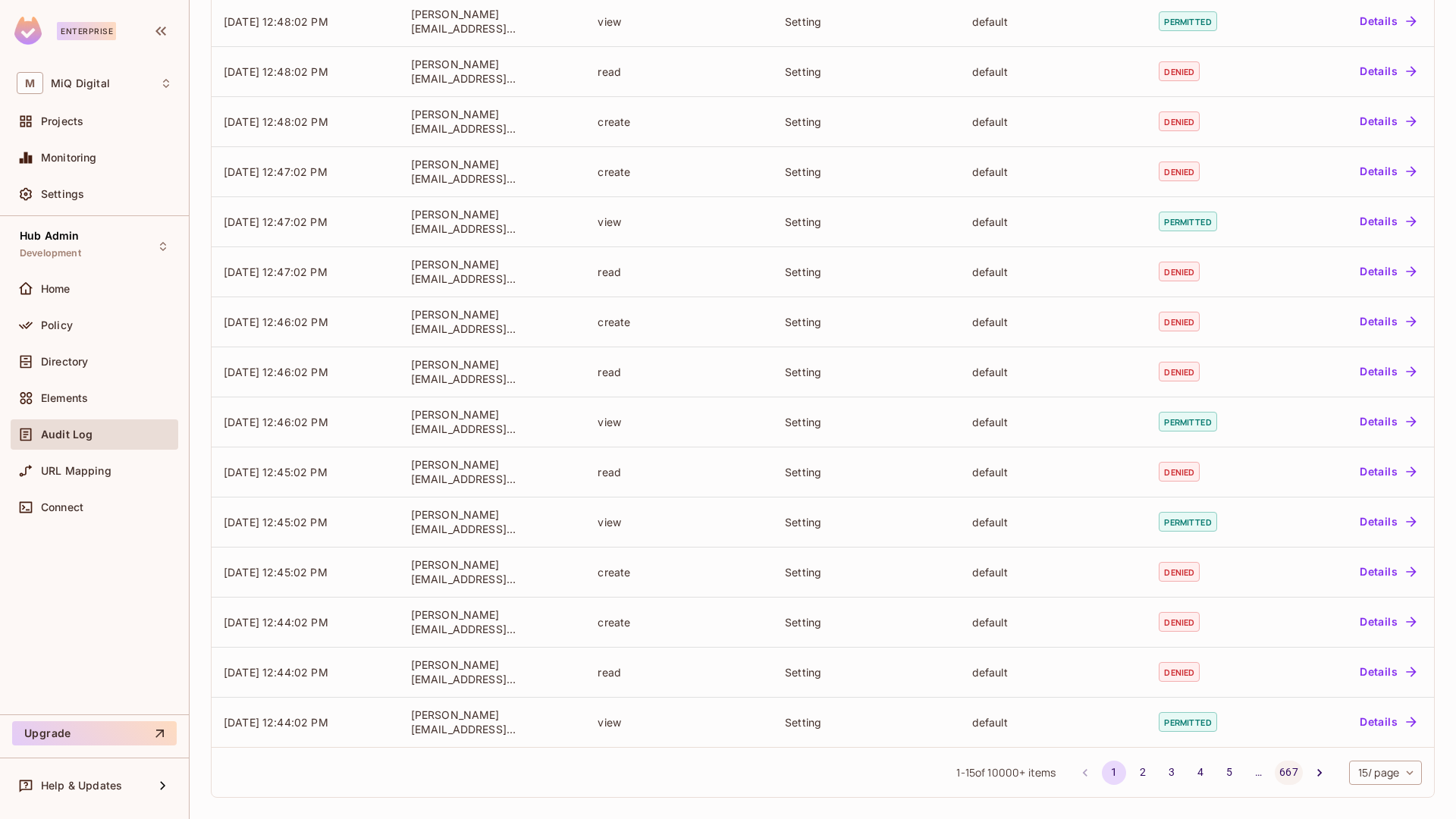
click at [1283, 774] on button "667" at bounding box center [1288, 773] width 27 height 24
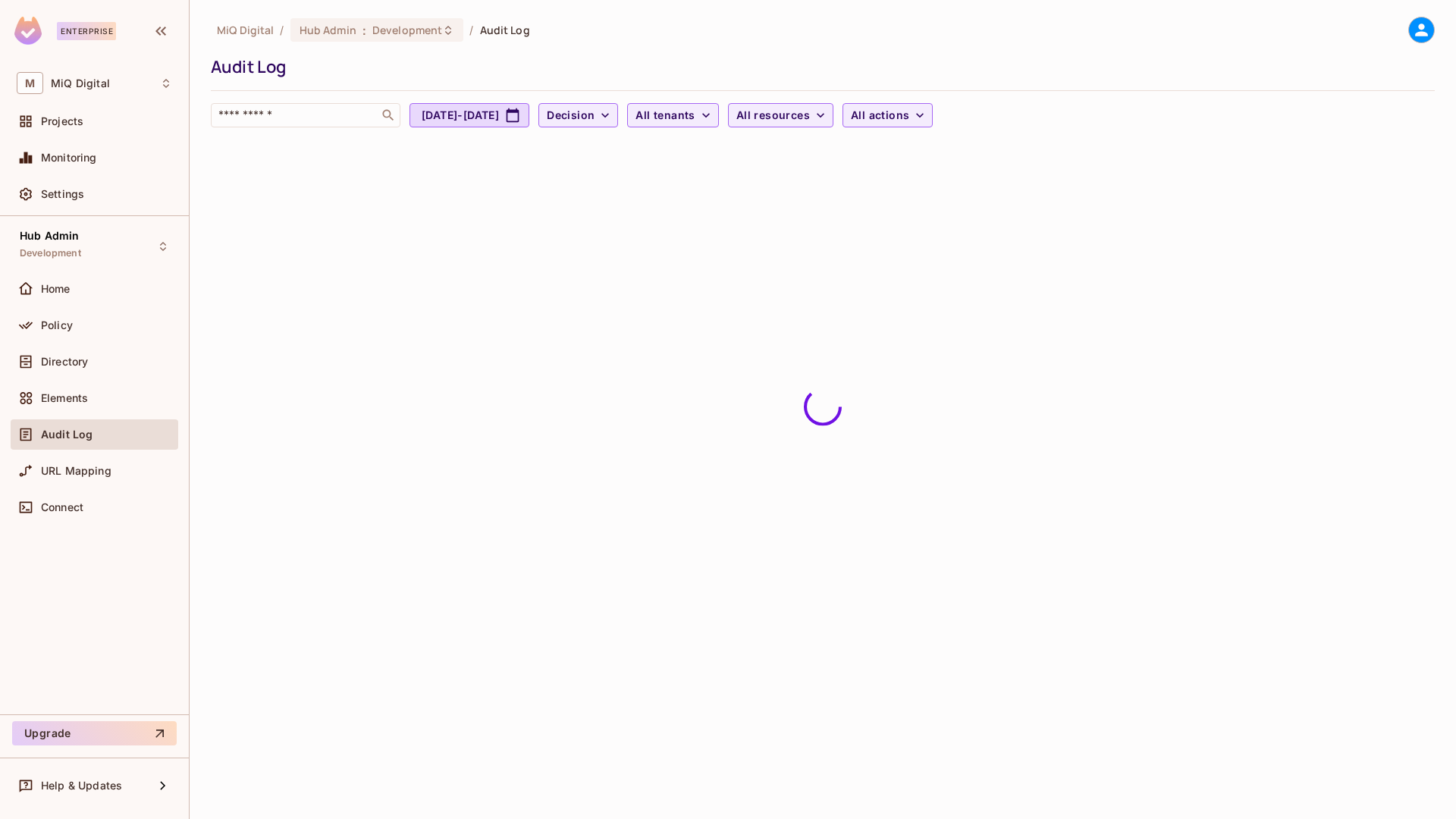
scroll to position [0, 0]
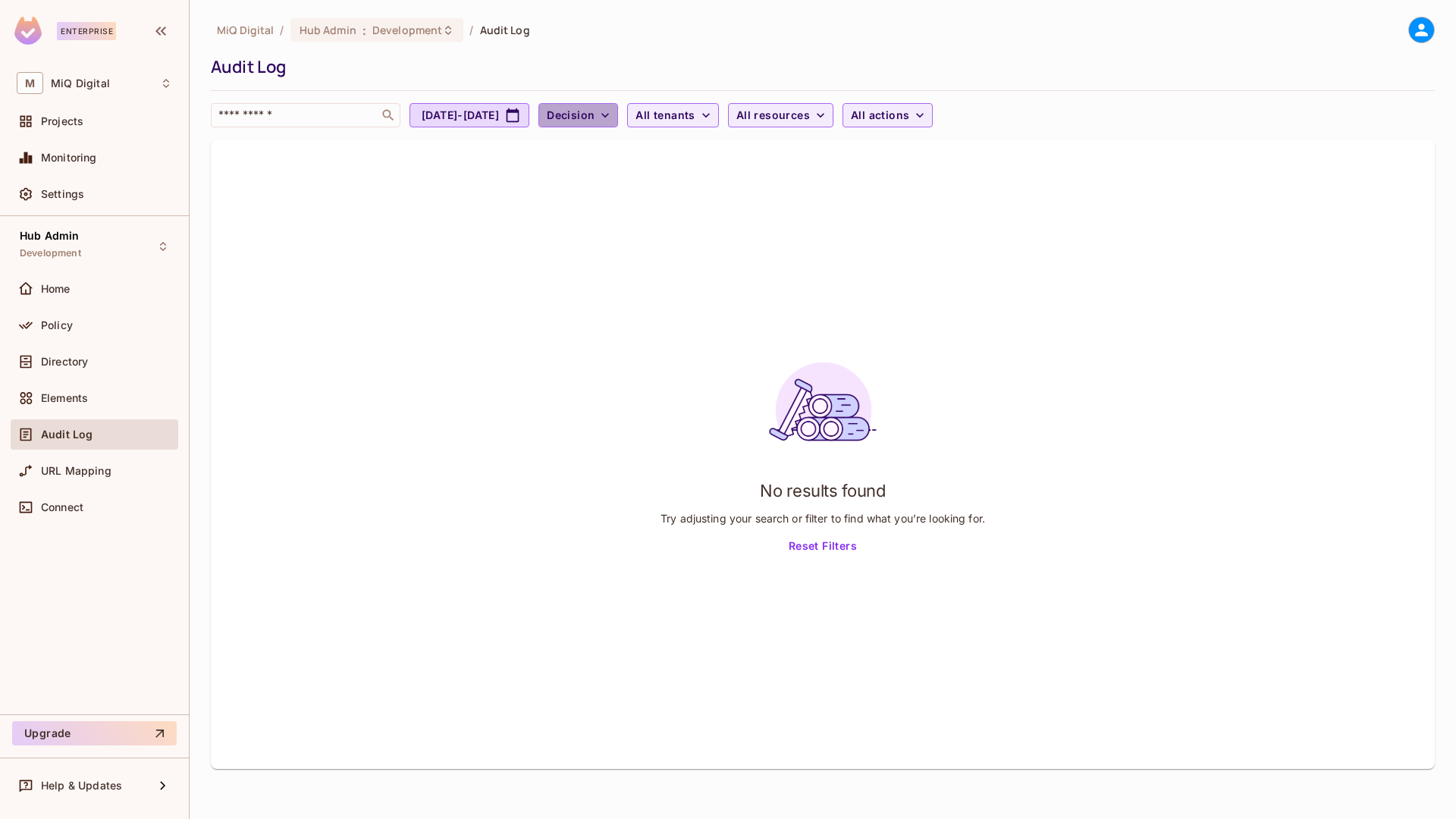
click at [594, 108] on span "Decision" at bounding box center [571, 116] width 48 height 19
click at [552, 113] on div at bounding box center [728, 410] width 1456 height 819
click at [594, 112] on span "Decision" at bounding box center [571, 116] width 48 height 19
click at [483, 132] on div at bounding box center [728, 410] width 1456 height 819
click at [505, 114] on button "Aug 9, 2025 - Sep 9, 2025" at bounding box center [470, 115] width 120 height 24
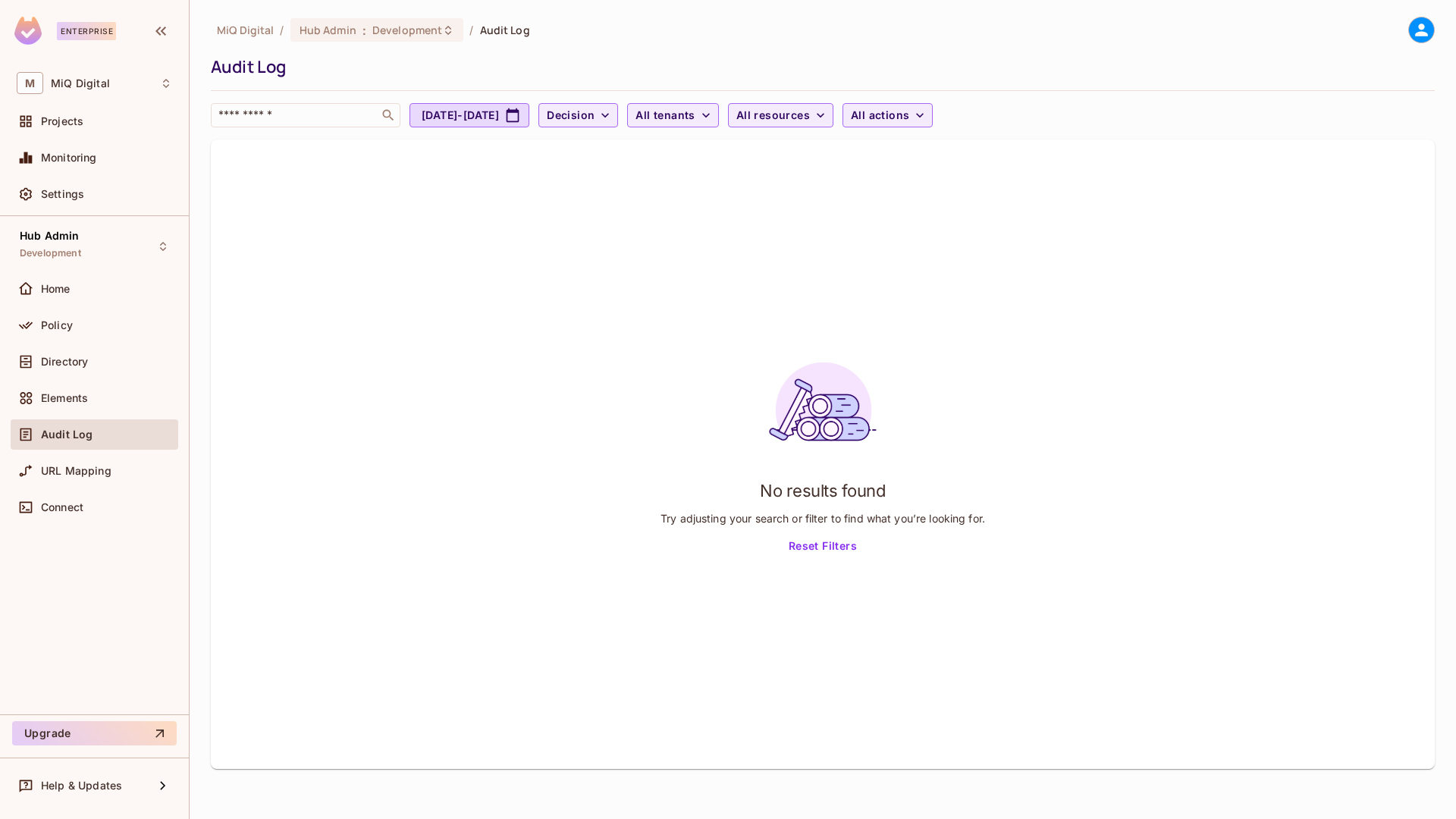
select select "*"
select select "****"
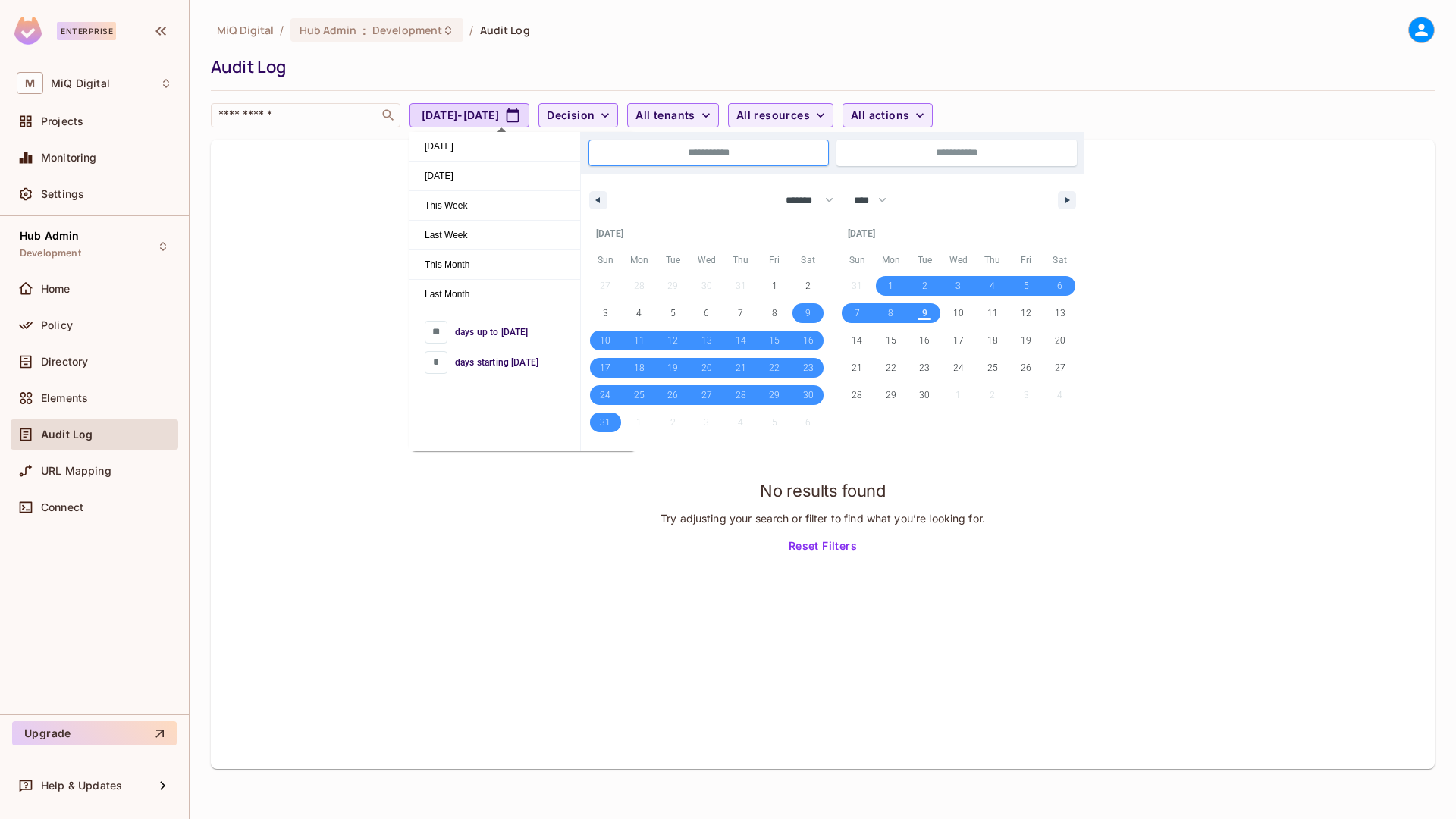
click at [234, 467] on div "No results found Try adjusting your search or filter to find what you’re lookin…" at bounding box center [823, 454] width 1224 height 629
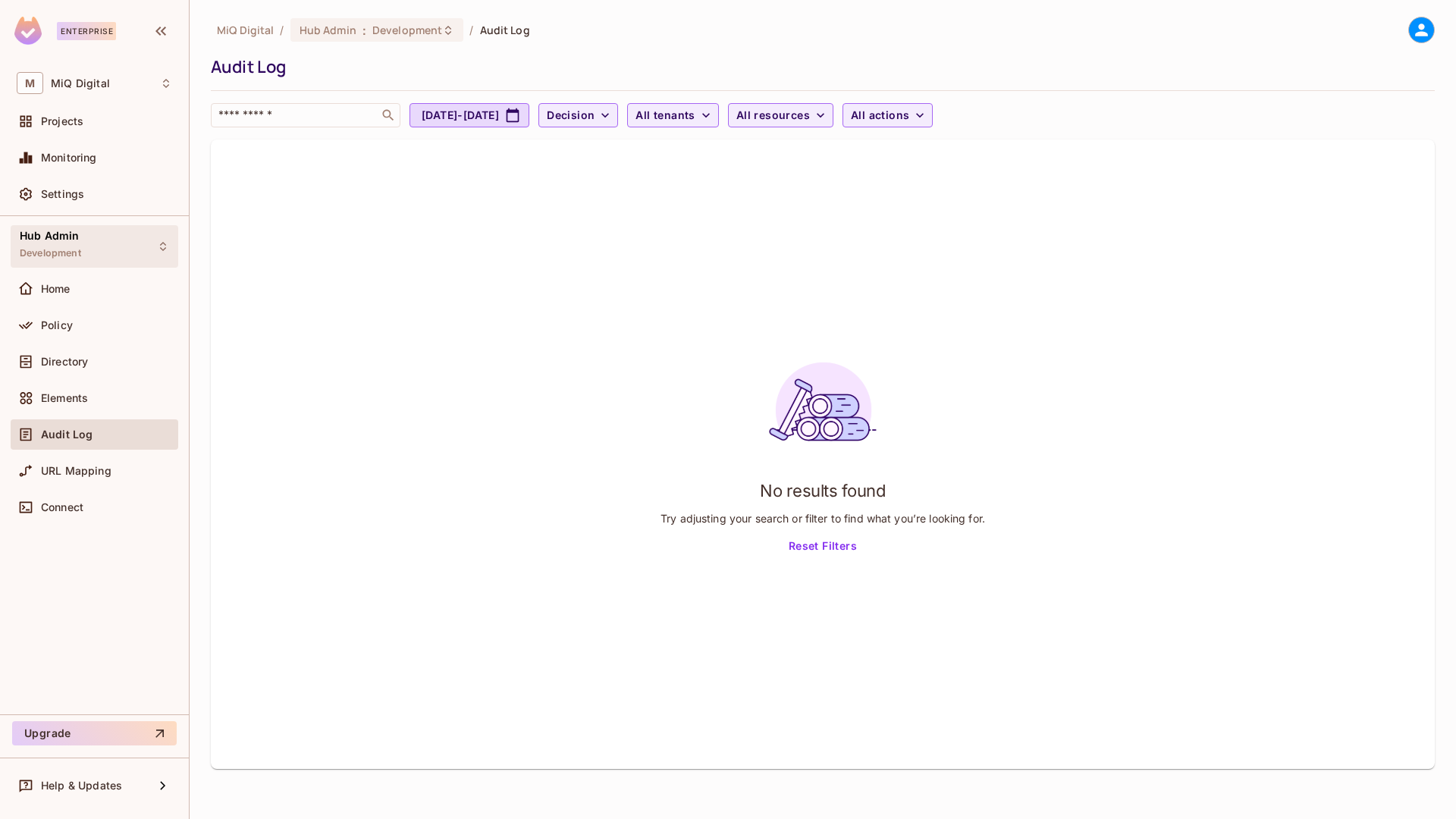
click at [110, 251] on div "Hub Admin Development" at bounding box center [94, 246] width 167 height 42
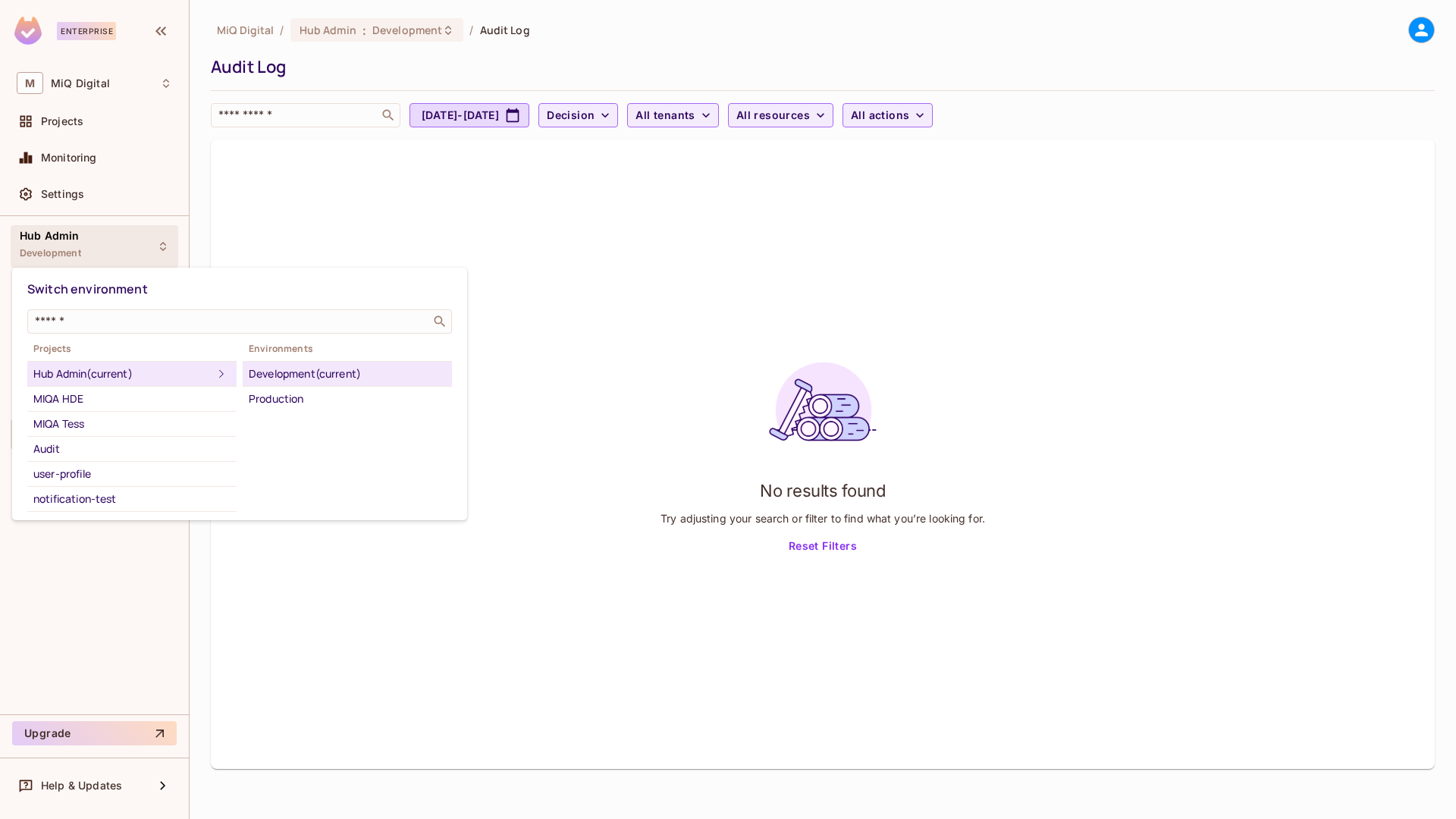
click at [325, 291] on div "Switch environment" at bounding box center [239, 289] width 424 height 28
click at [295, 250] on div at bounding box center [728, 410] width 1456 height 819
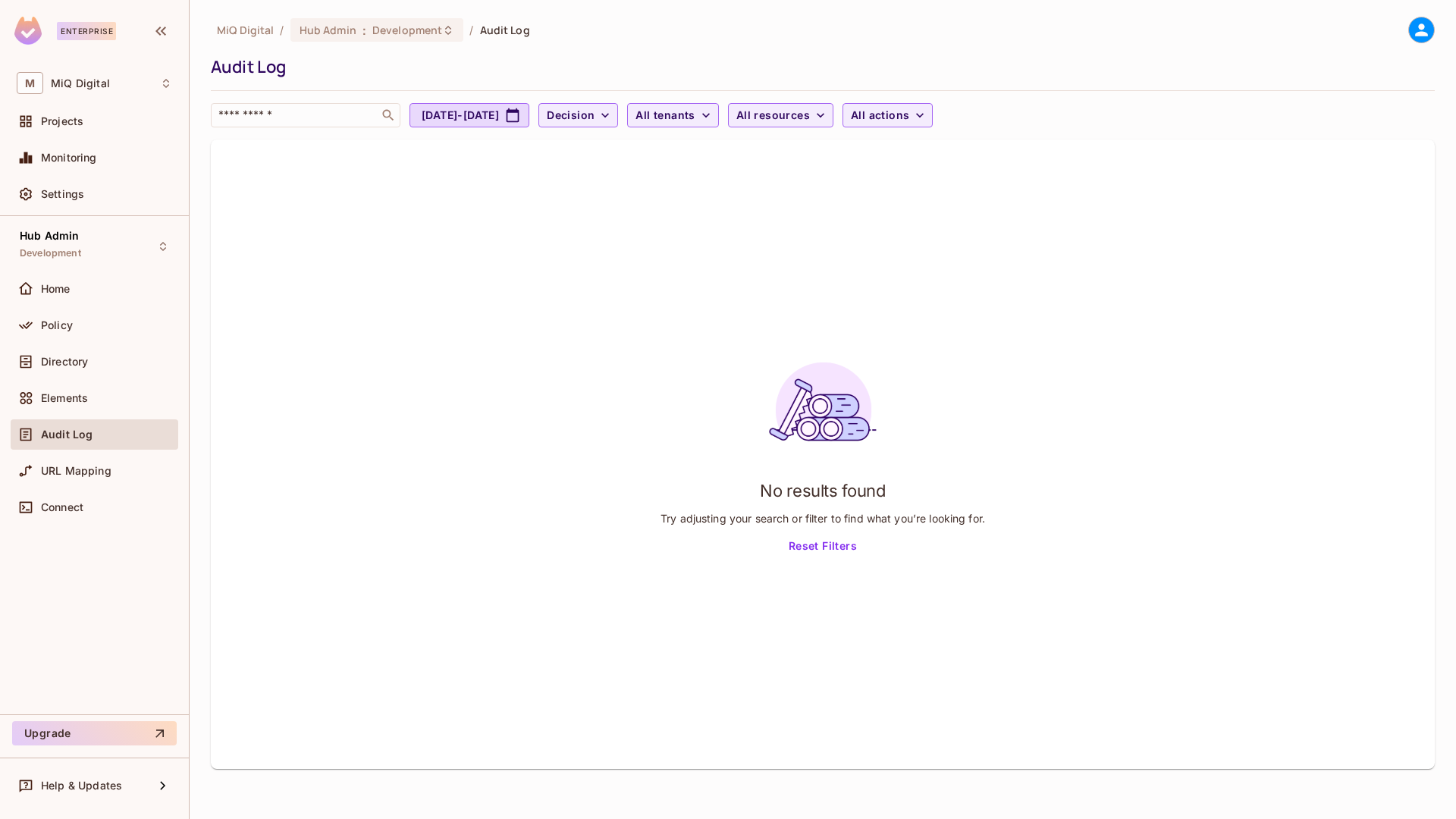
click at [93, 439] on div "Audit Log" at bounding box center [106, 435] width 132 height 12
click at [86, 433] on span "Audit Log" at bounding box center [66, 435] width 51 height 12
click at [85, 433] on span "Audit Log" at bounding box center [66, 435] width 51 height 12
click at [521, 107] on button "Aug 9, 2025 - Sep 9, 2025" at bounding box center [470, 115] width 120 height 24
select select "*"
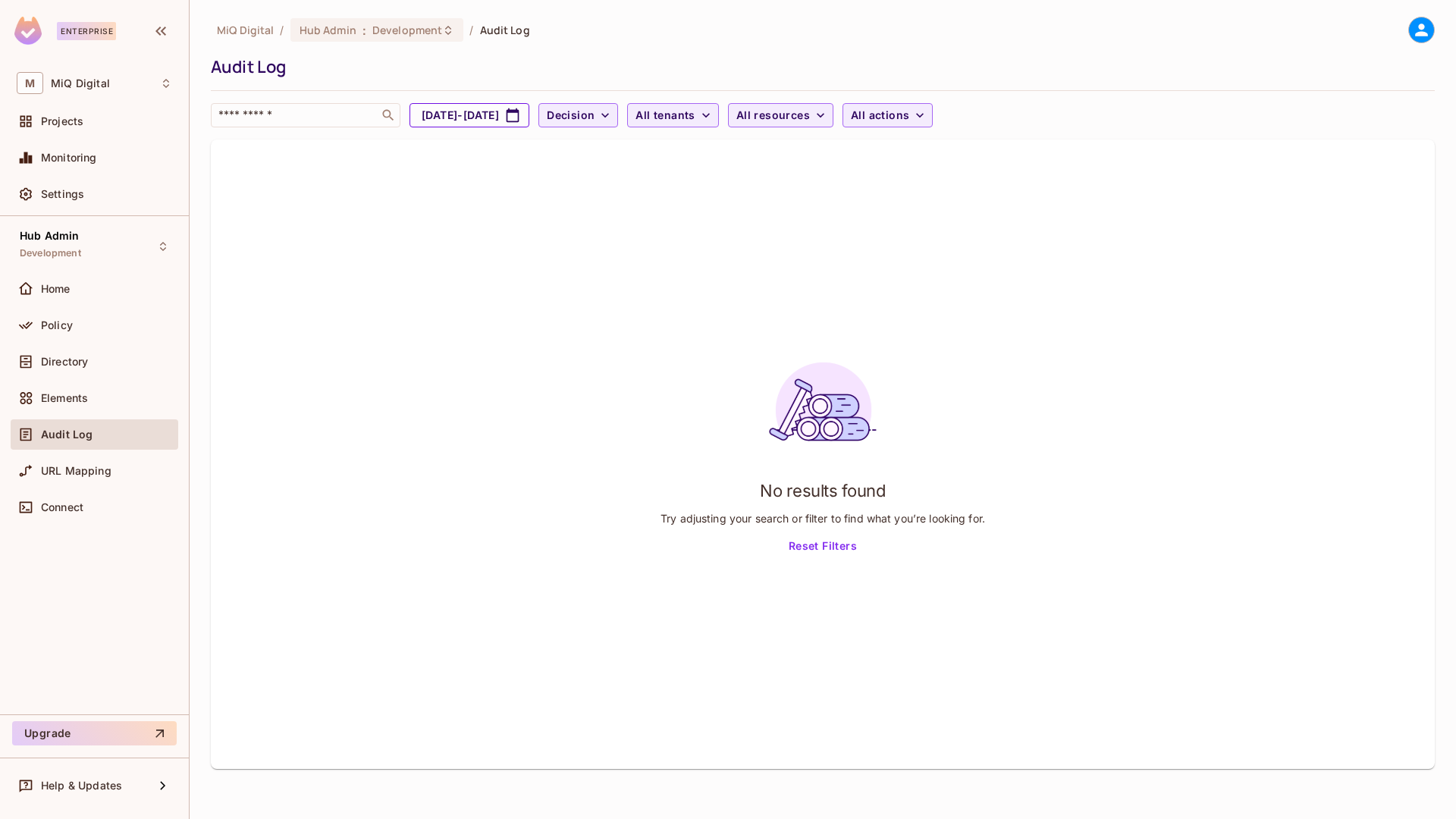
select select "****"
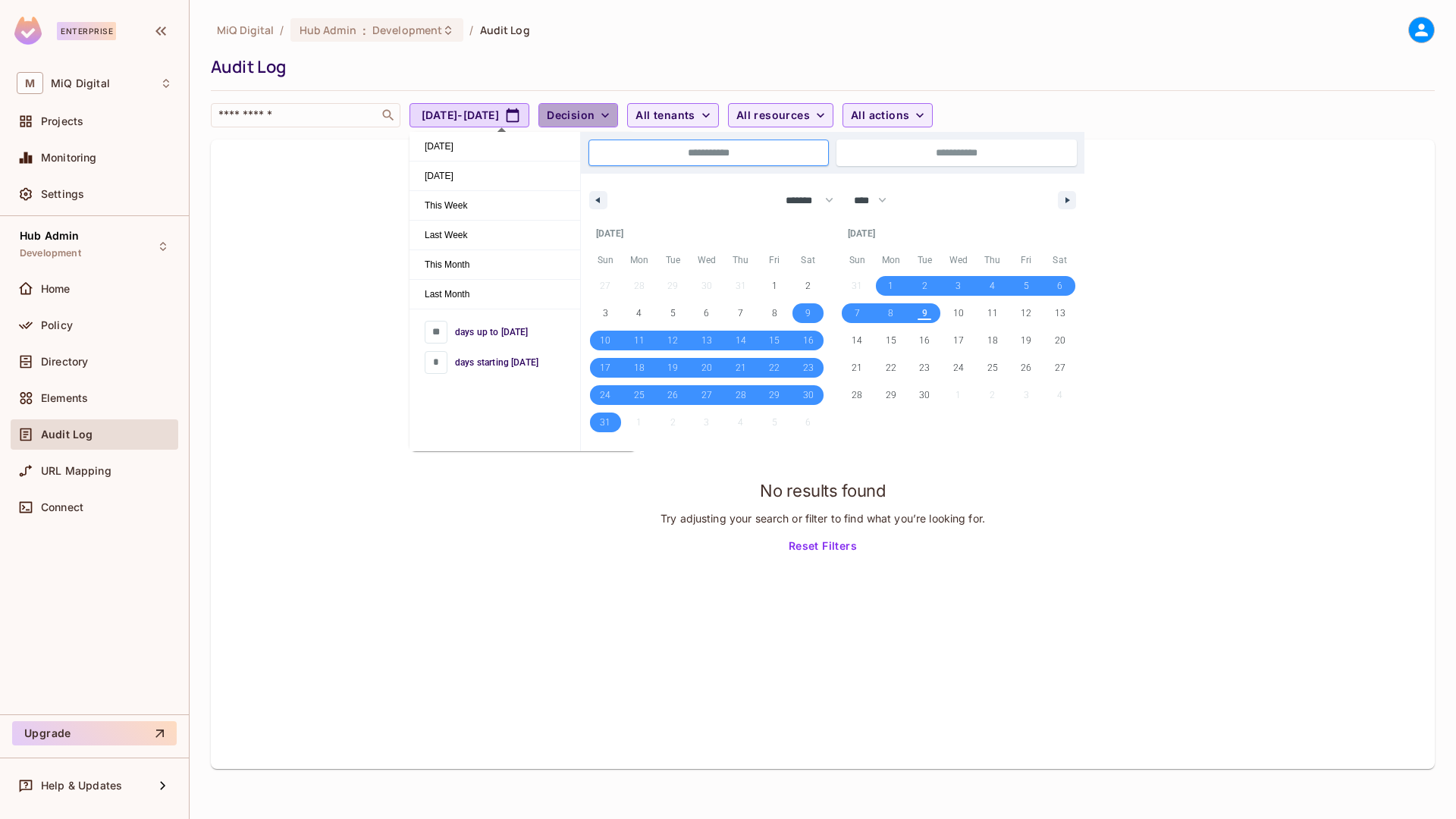
click at [594, 115] on span "Decision" at bounding box center [571, 116] width 48 height 19
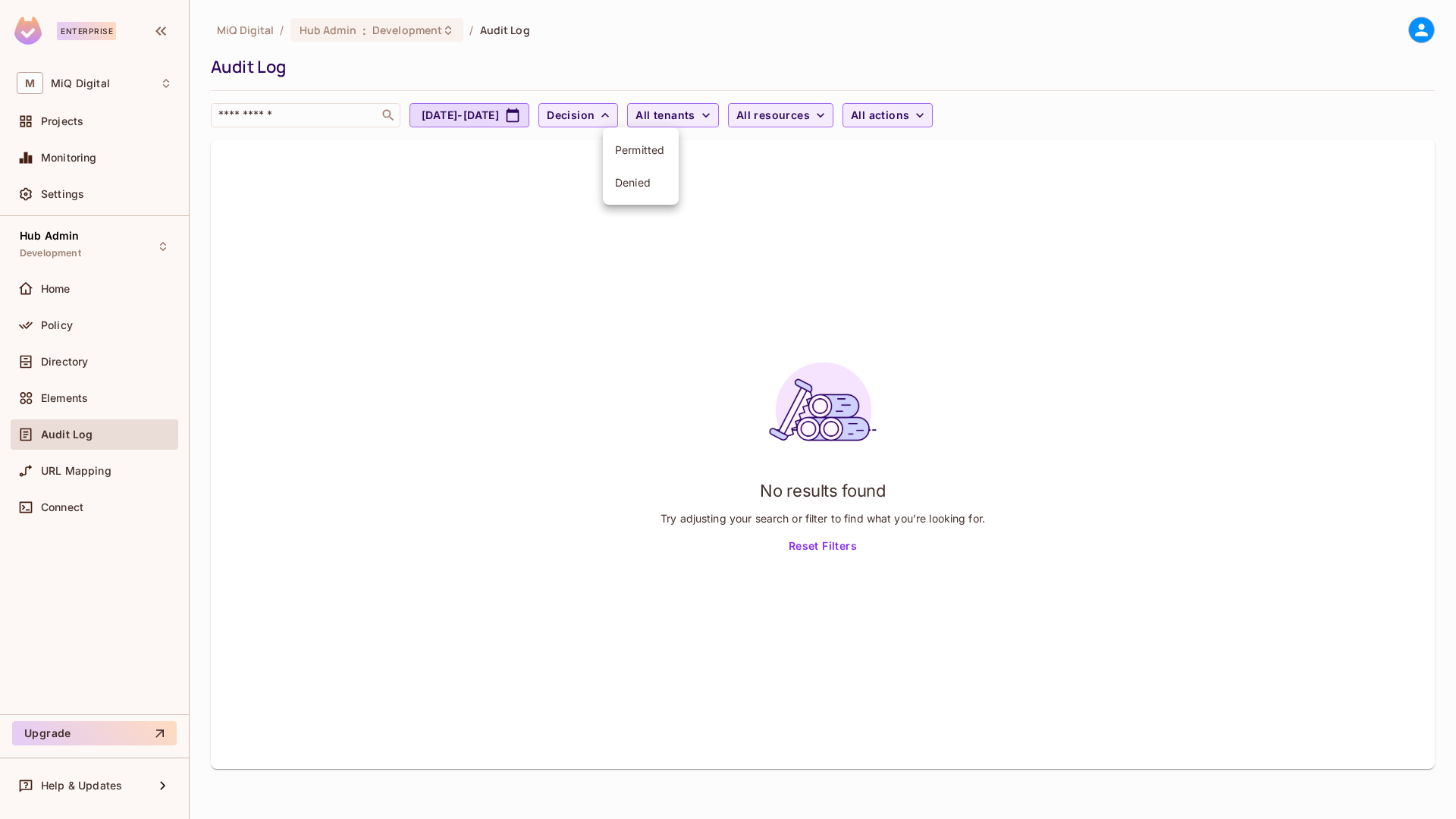
click at [639, 153] on span "Permitted" at bounding box center [640, 150] width 51 height 15
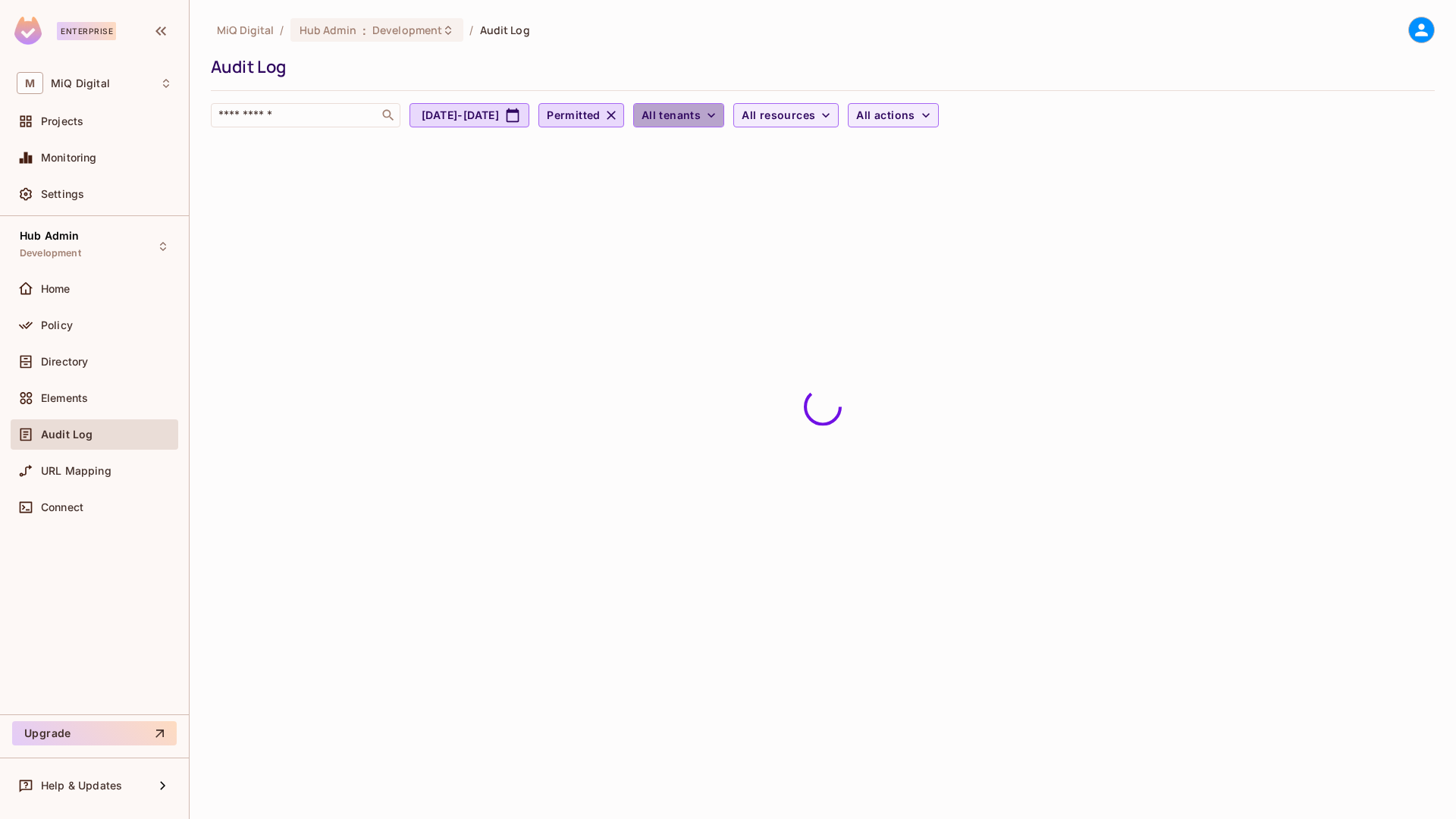
click at [701, 119] on span "All tenants" at bounding box center [671, 116] width 59 height 19
click at [561, 247] on div at bounding box center [728, 410] width 1456 height 819
click at [521, 111] on button "Aug 9, 2025 - Sep 9, 2025" at bounding box center [470, 115] width 120 height 24
select select "*"
select select "****"
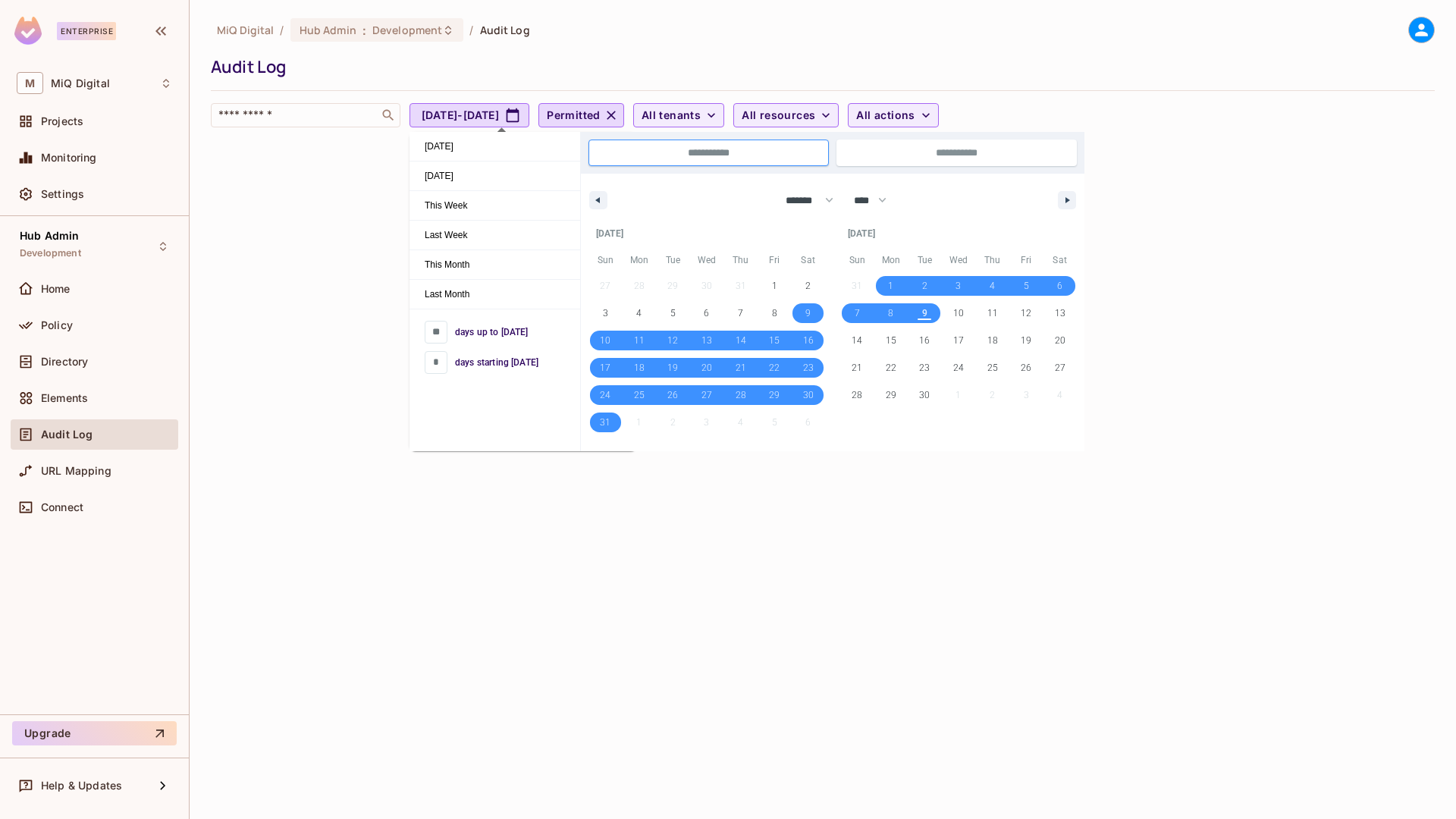
click at [1219, 192] on div "MiQ Digital / Hub Admin : Development / Audit Log Audit Log ​ Aug 9, 2025 - Sep…" at bounding box center [823, 410] width 1266 height 819
